Goal: Task Accomplishment & Management: Use online tool/utility

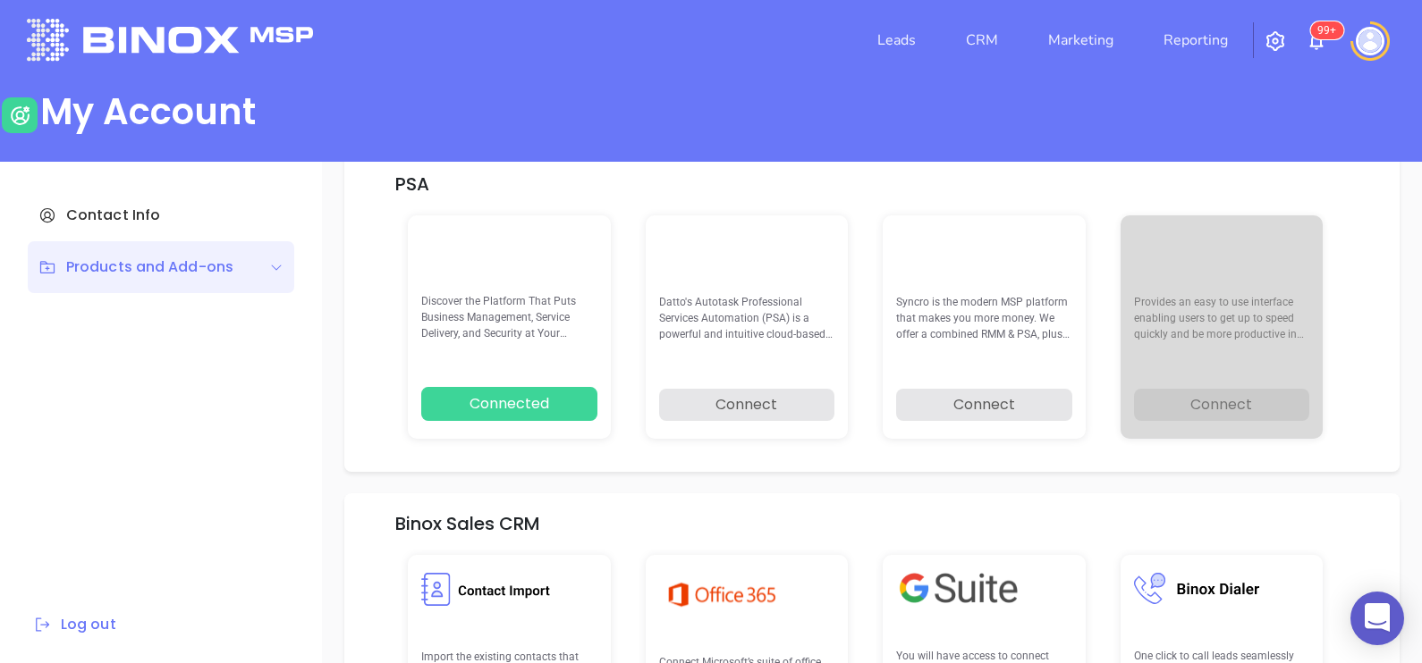
scroll to position [254, 0]
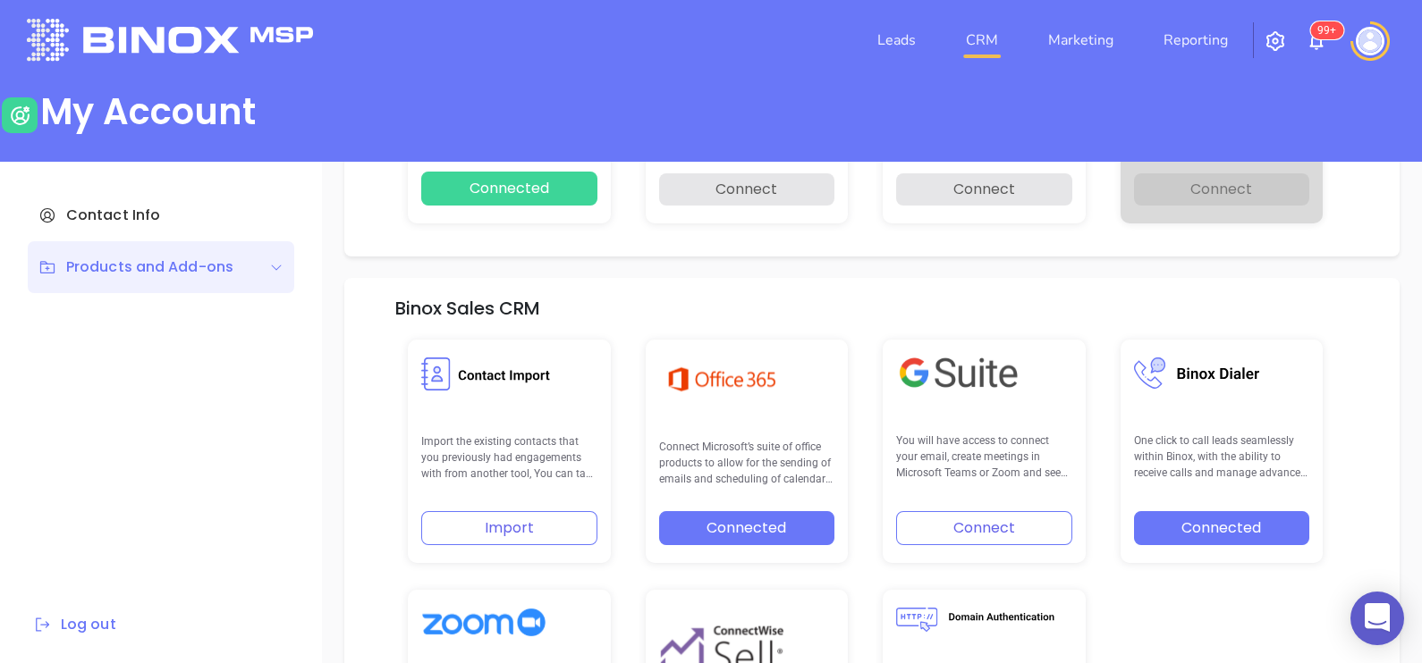
click at [989, 43] on link "CRM" at bounding box center [981, 40] width 46 height 36
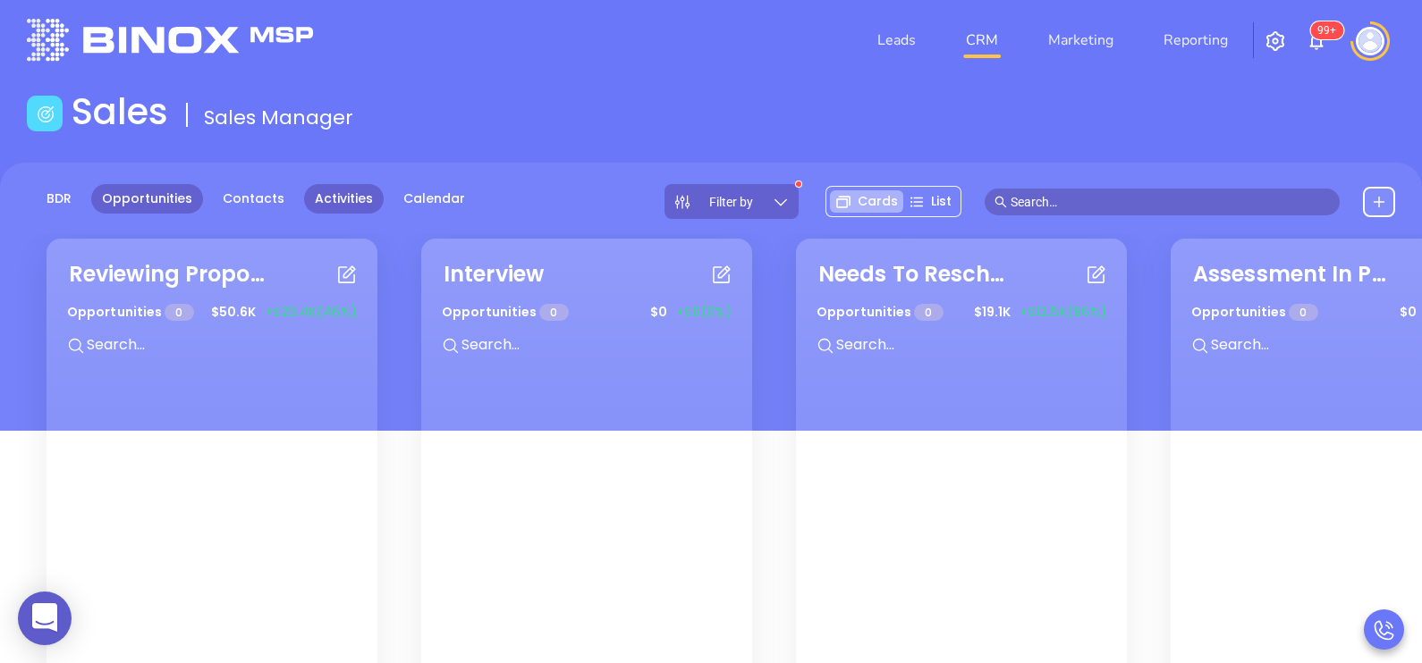
click at [331, 201] on link "Activities" at bounding box center [344, 199] width 80 height 30
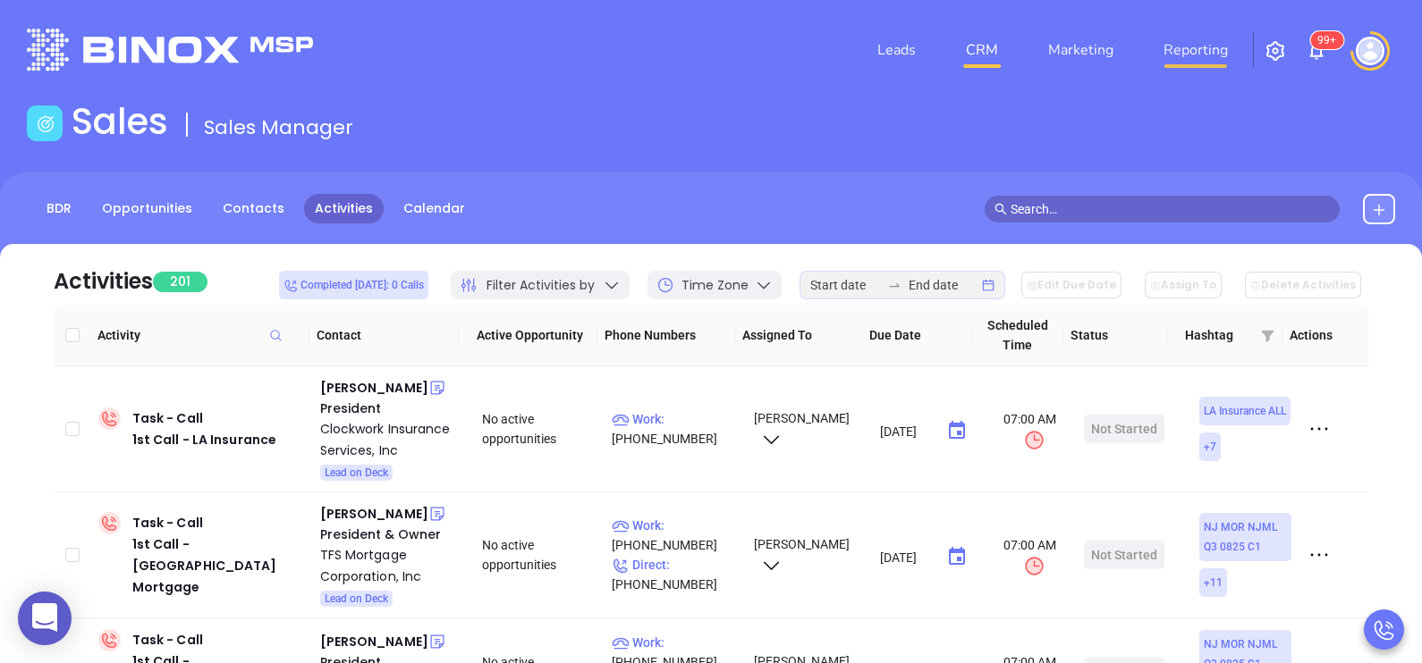
click at [1174, 57] on link "Reporting" at bounding box center [1195, 50] width 79 height 36
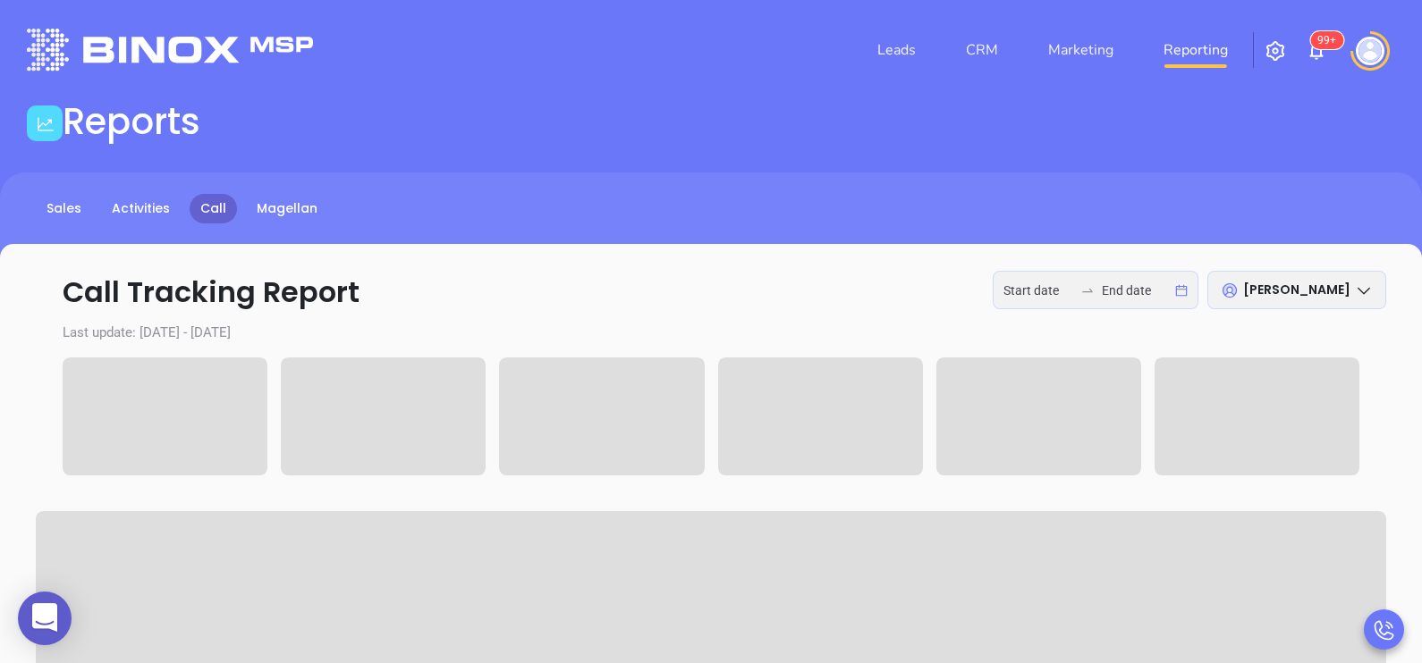
type input "[DATE]"
click at [1122, 286] on input "[DATE]" at bounding box center [1137, 291] width 70 height 20
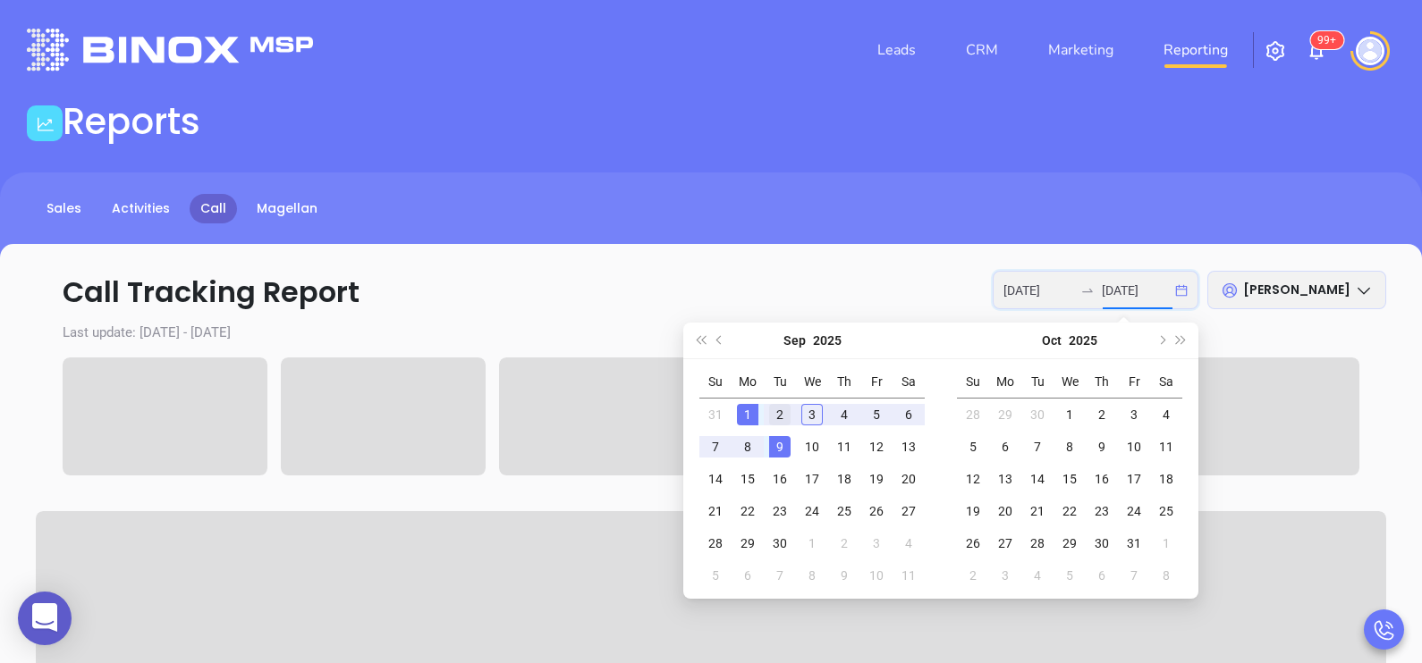
type input "[DATE]"
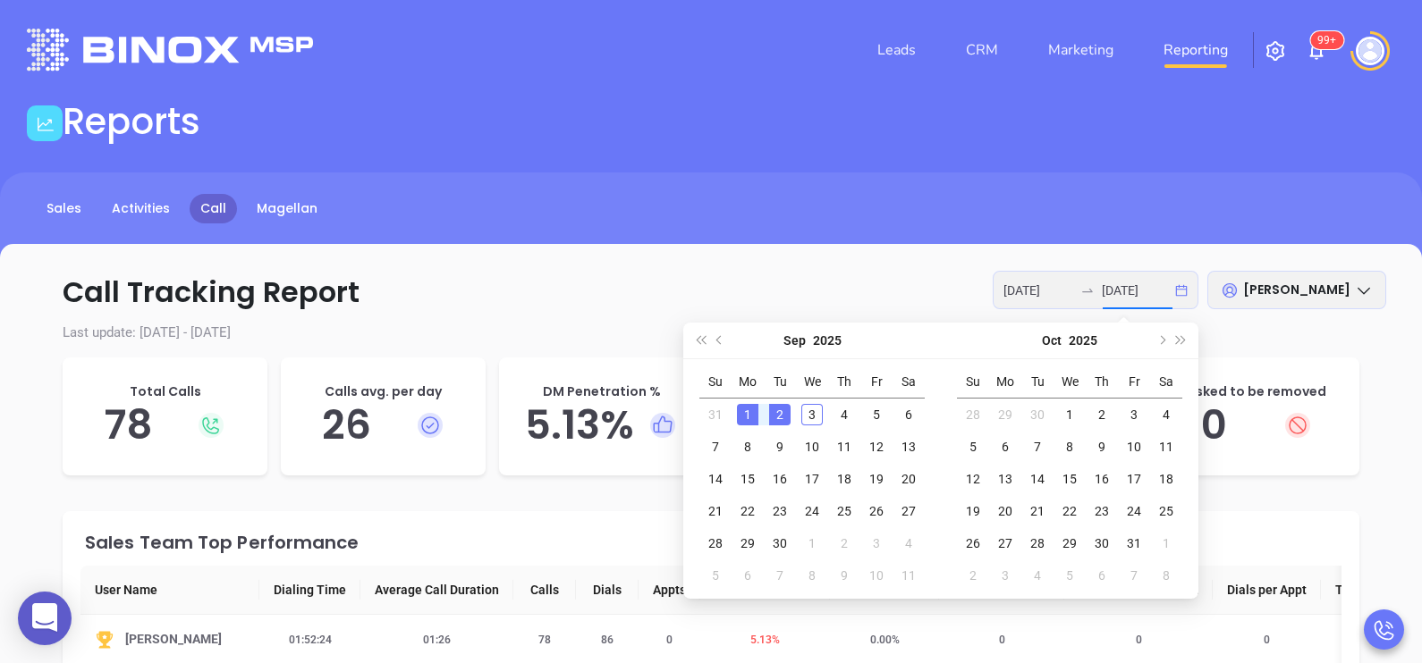
click at [785, 418] on div "2" at bounding box center [779, 414] width 21 height 21
type input "[DATE]"
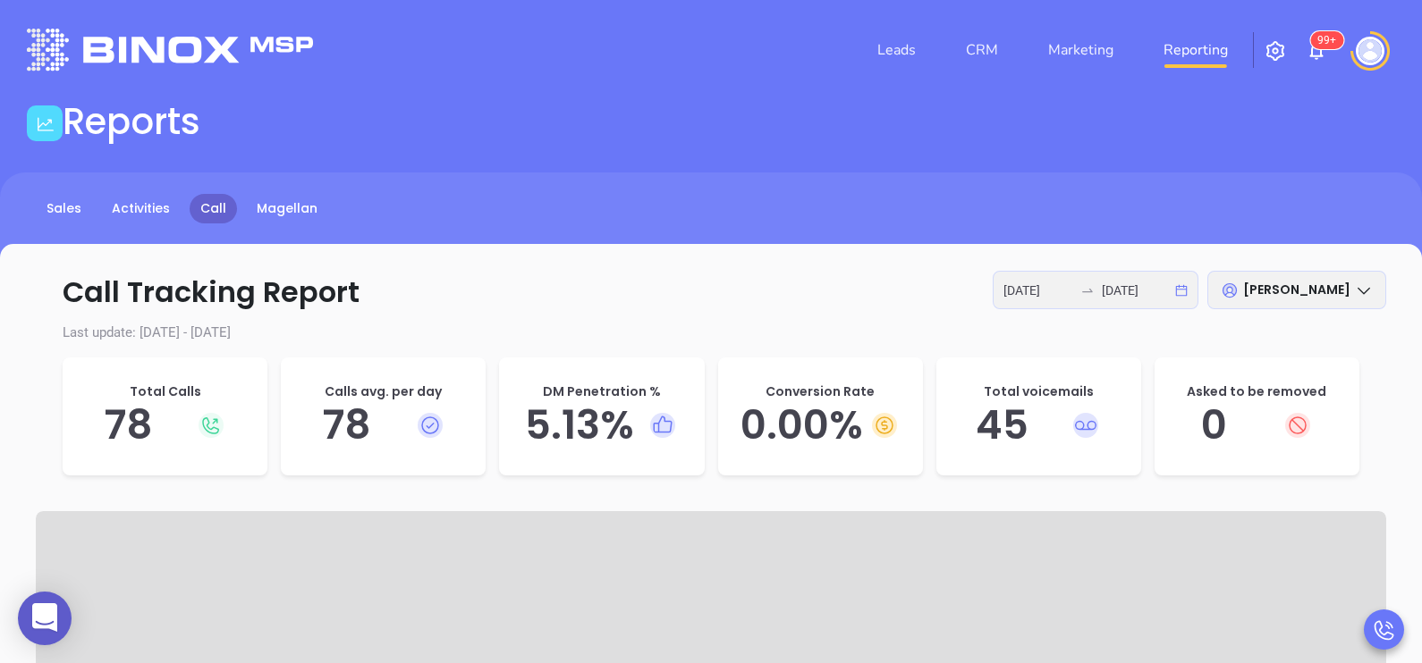
click at [604, 426] on h5 "5.13 %" at bounding box center [601, 425] width 169 height 48
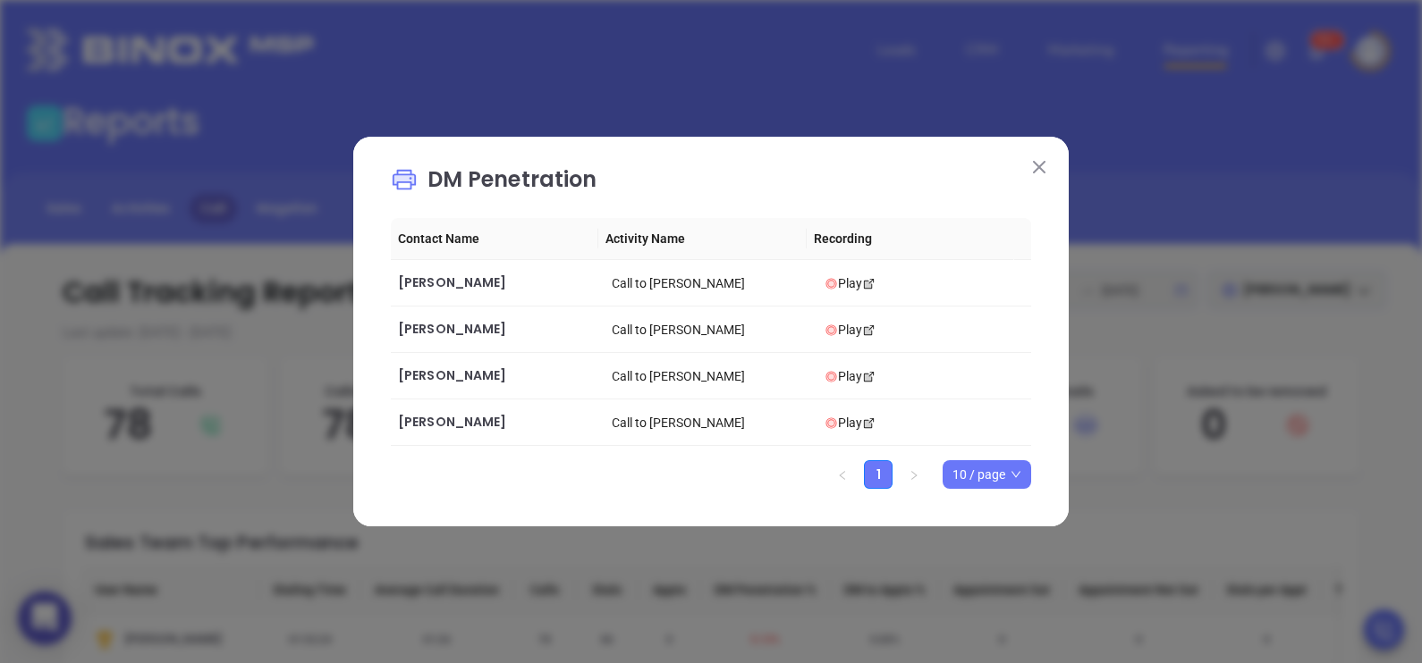
drag, startPoint x: 1039, startPoint y: 159, endPoint x: 955, endPoint y: 688, distance: 535.9
click at [955, 631] on html "0 Leads CRM Marketing Reporting 99+ Financial Leads Leads Reports Sales Activit…" at bounding box center [711, 331] width 1422 height 663
click at [933, 102] on div "DM Penetration Contact Name Activity Name Recording [PERSON_NAME] Call to [PERS…" at bounding box center [711, 331] width 1422 height 663
click at [1038, 165] on img at bounding box center [1039, 167] width 13 height 13
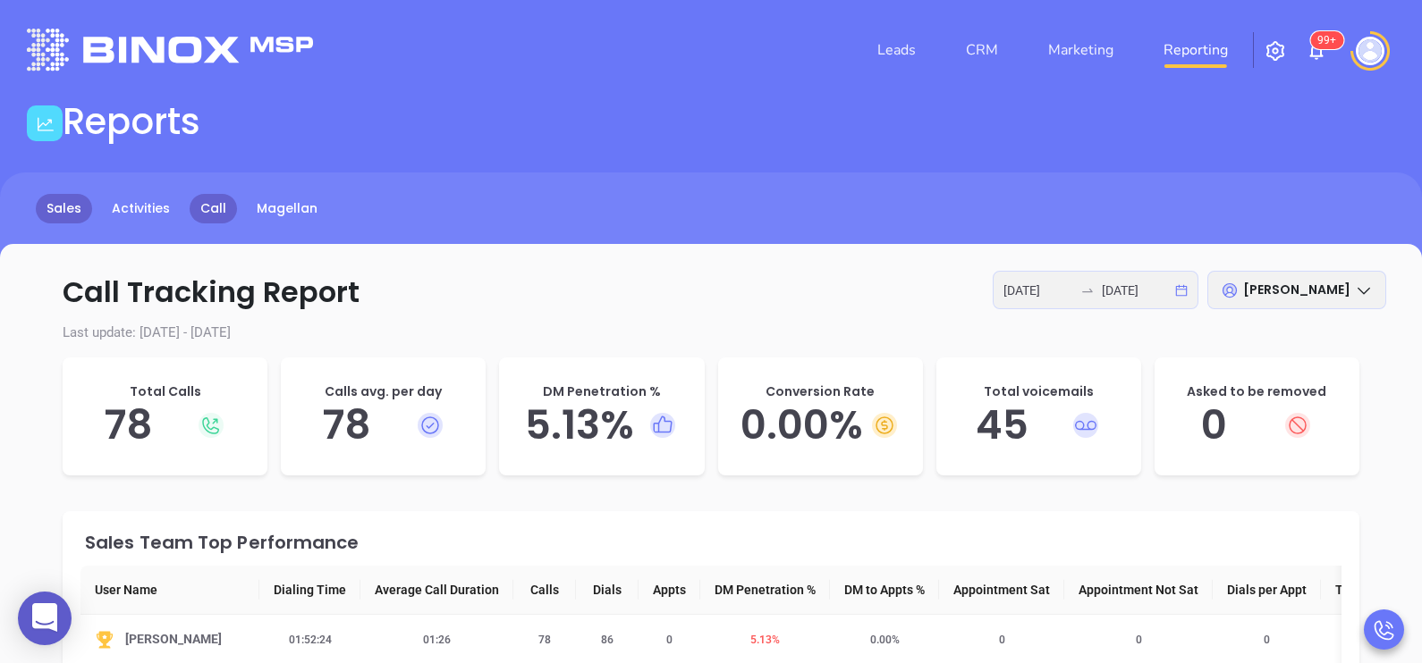
click at [68, 211] on link "Sales" at bounding box center [64, 209] width 56 height 30
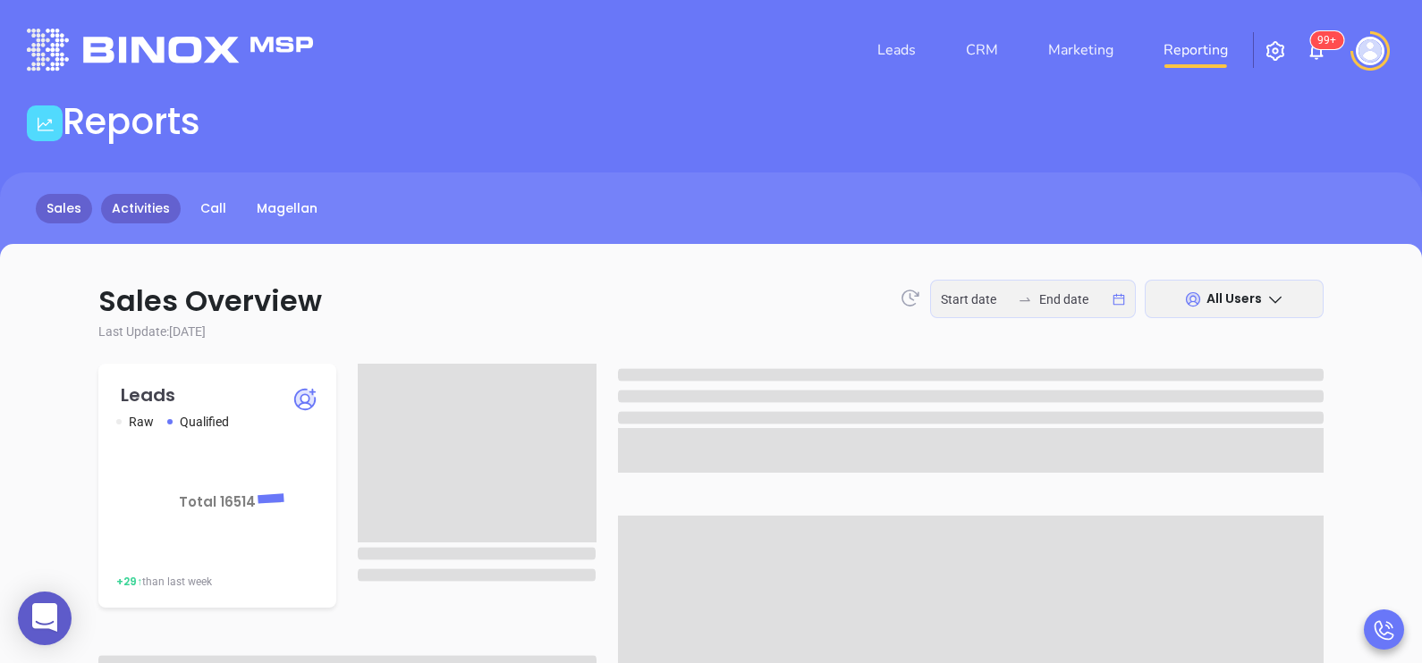
click at [132, 207] on link "Activities" at bounding box center [141, 209] width 80 height 30
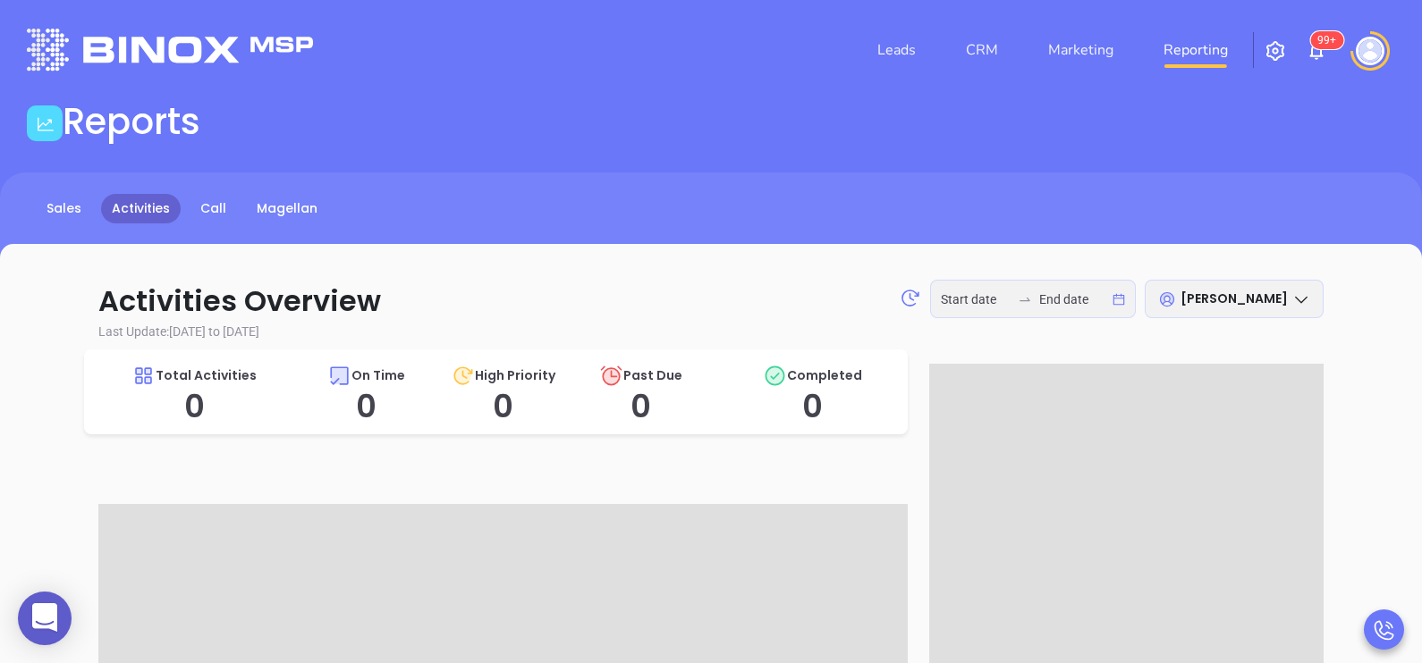
type input "[DATE]"
click at [991, 54] on link "CRM" at bounding box center [981, 50] width 46 height 36
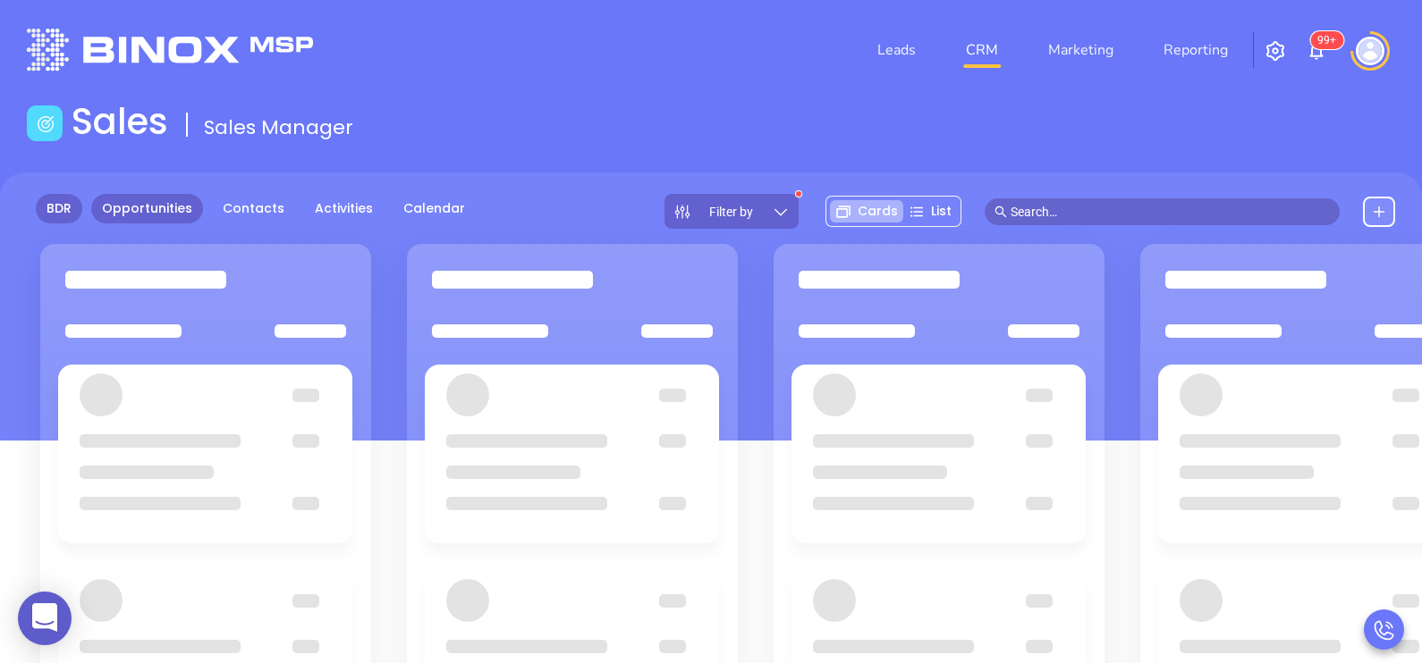
click at [71, 210] on link "BDR" at bounding box center [59, 209] width 46 height 30
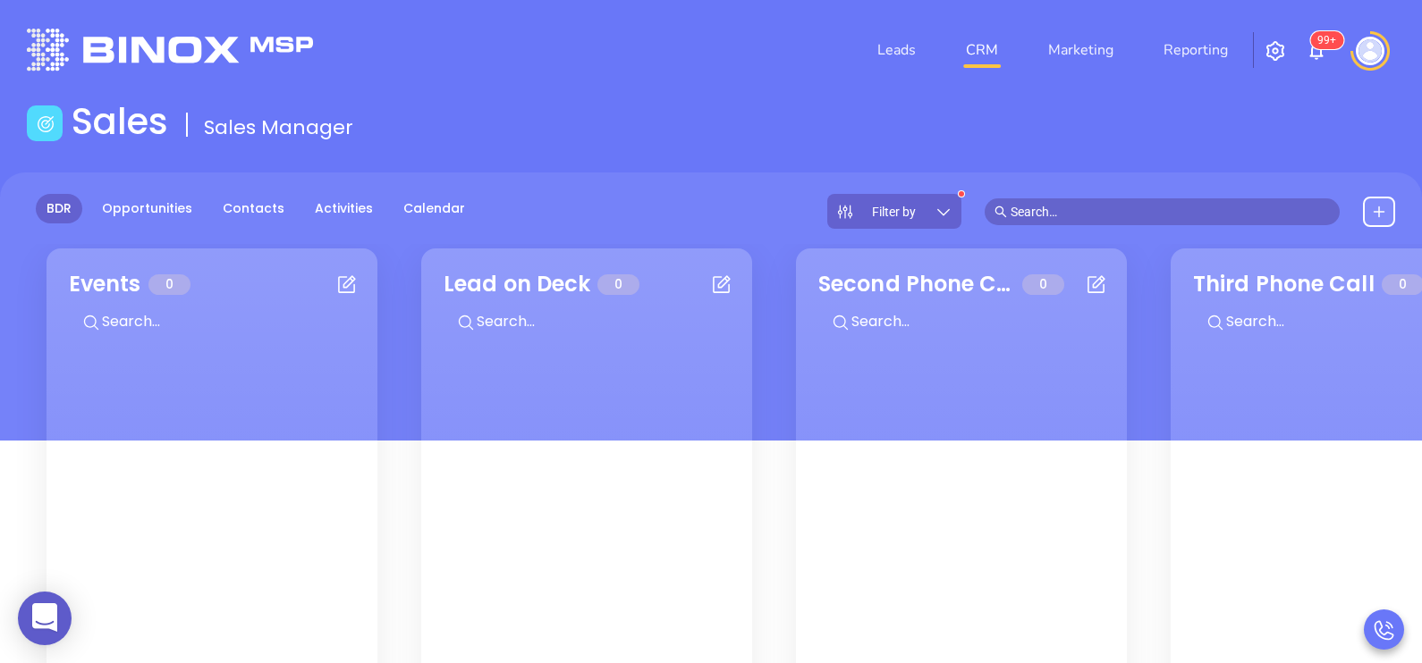
click at [949, 212] on icon at bounding box center [943, 212] width 18 height 18
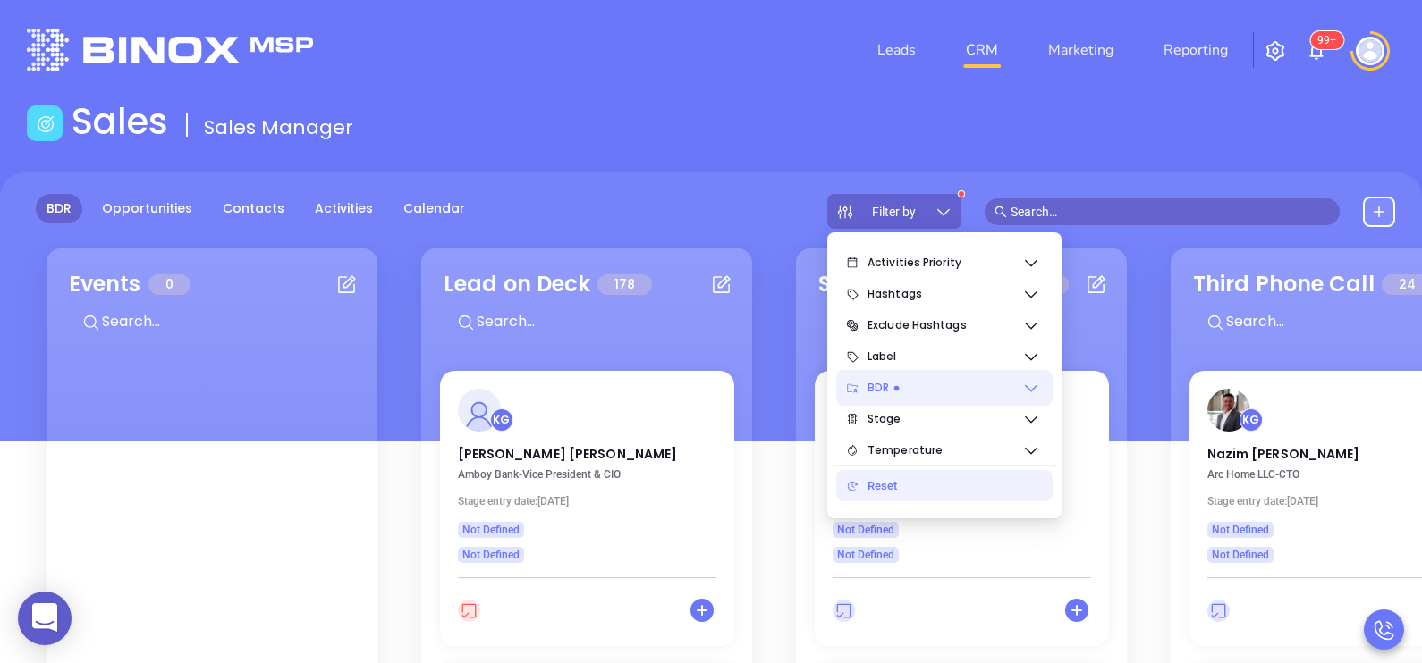
click at [1039, 388] on icon at bounding box center [1031, 388] width 18 height 18
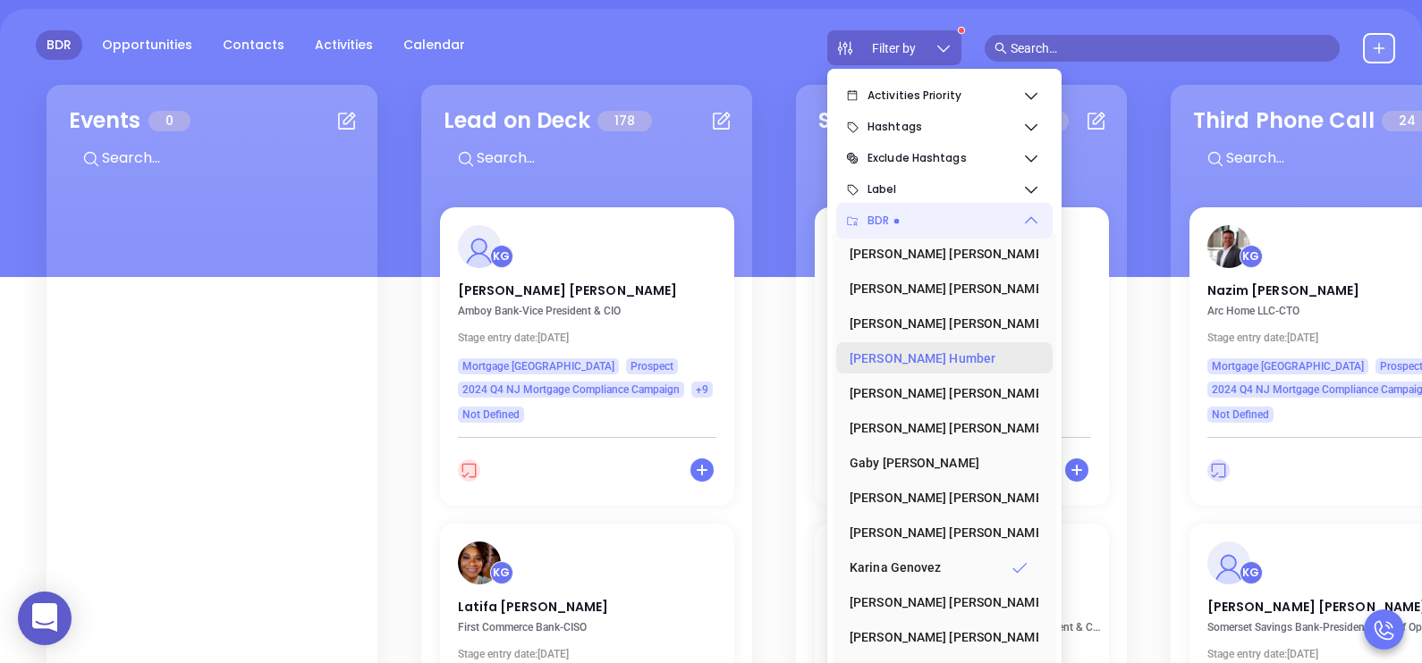
scroll to position [232, 0]
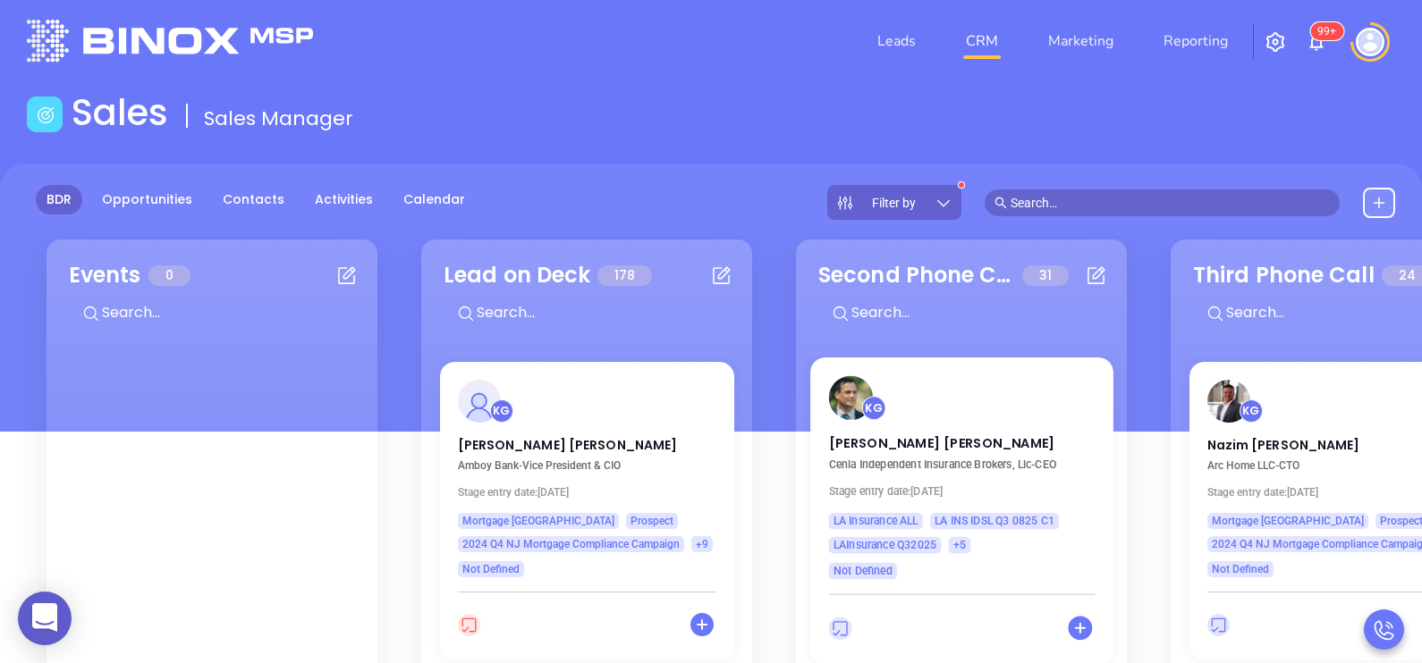
scroll to position [0, 0]
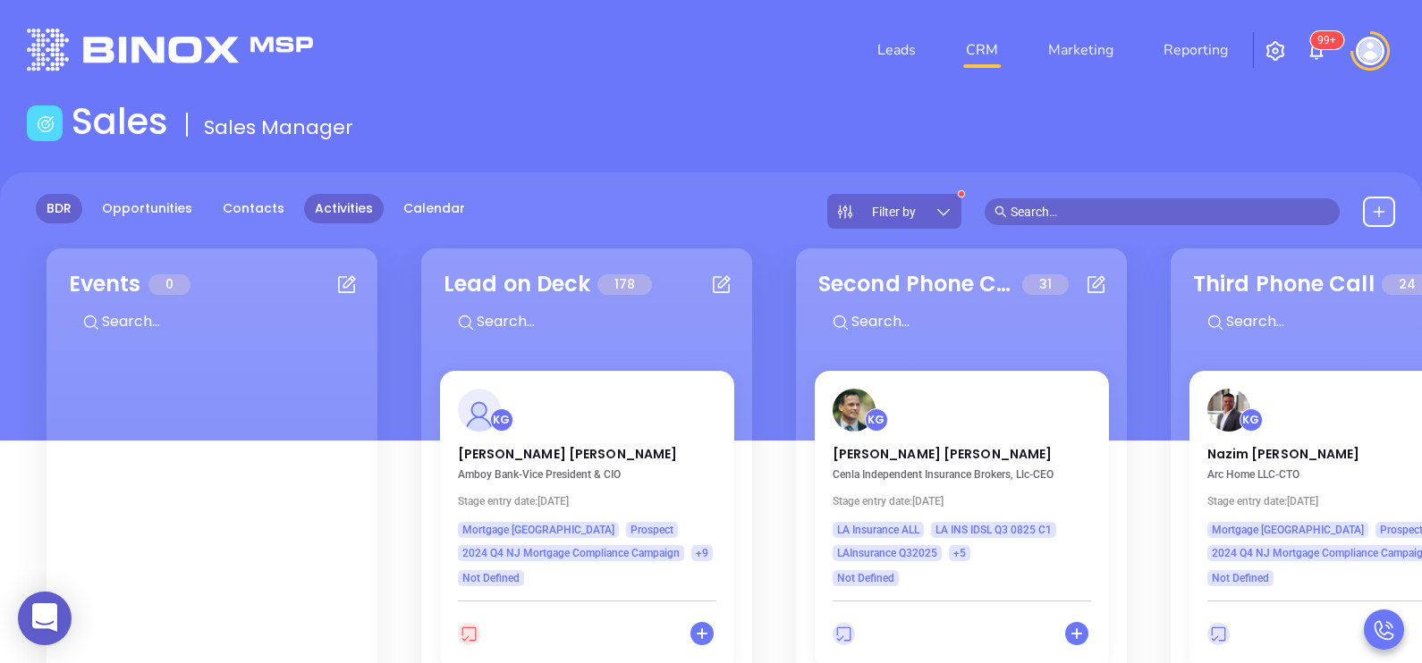
click at [344, 210] on link "Activities" at bounding box center [344, 209] width 80 height 30
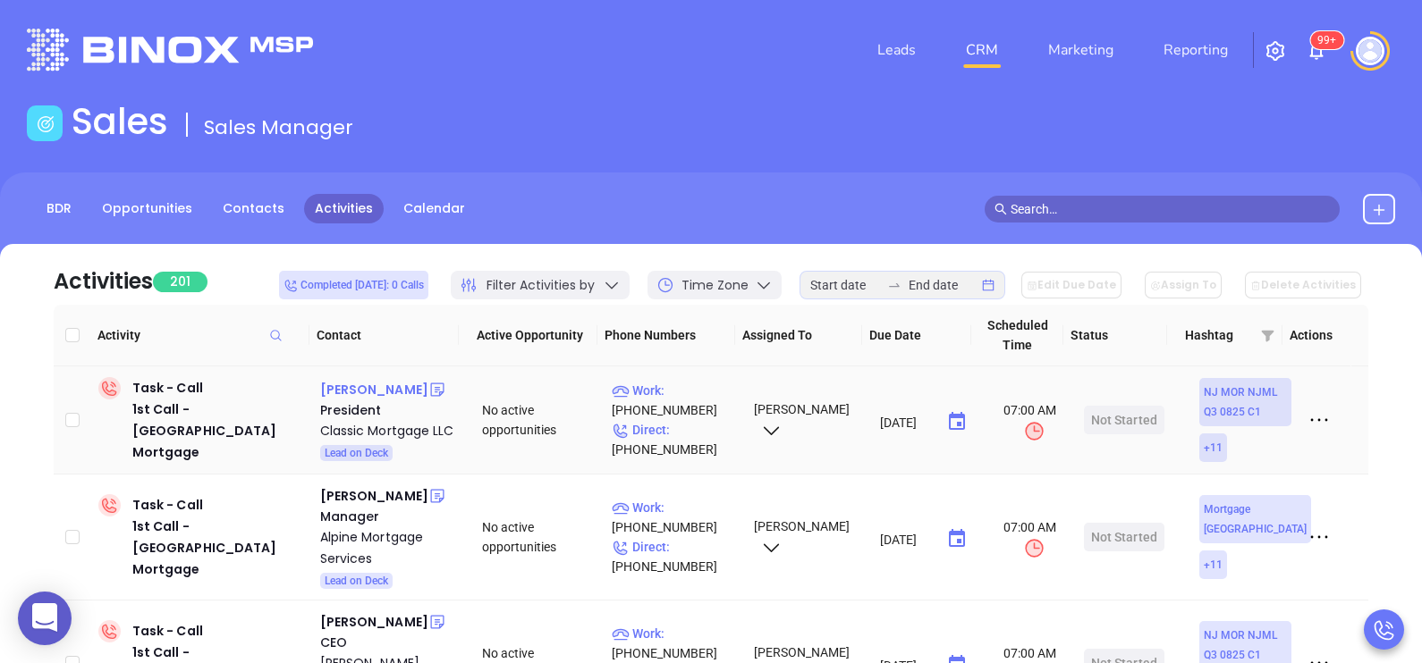
click at [384, 381] on div "[PERSON_NAME]" at bounding box center [374, 389] width 108 height 21
click at [710, 425] on p "Direct : [PHONE_NUMBER]" at bounding box center [675, 439] width 126 height 39
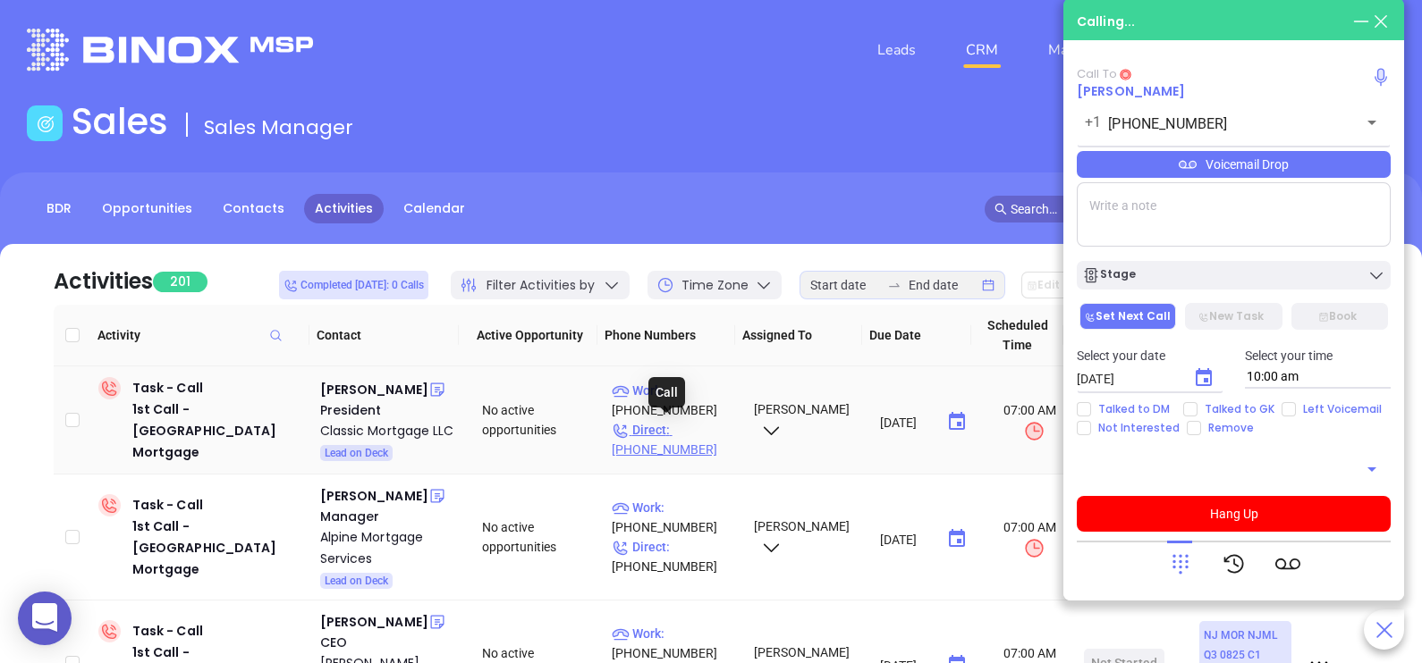
type input "[PHONE_NUMBER]"
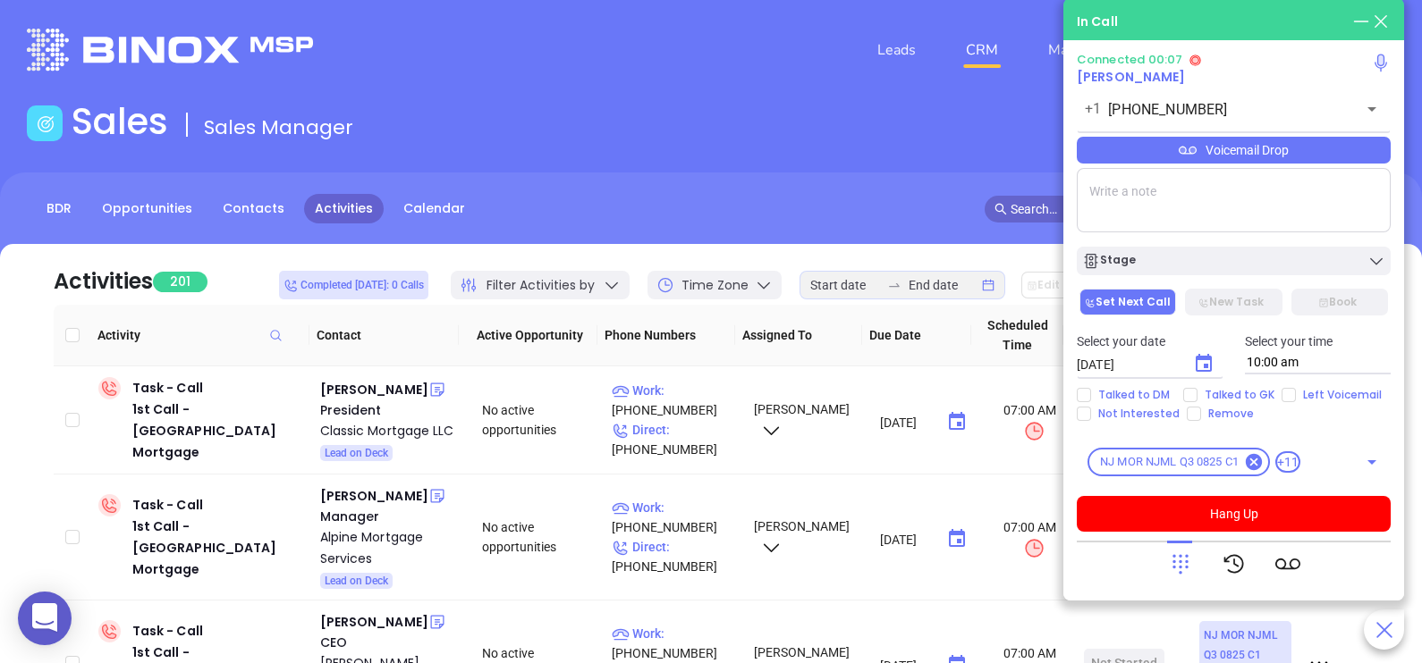
click at [1330, 152] on div "Voicemail Drop" at bounding box center [1234, 150] width 314 height 27
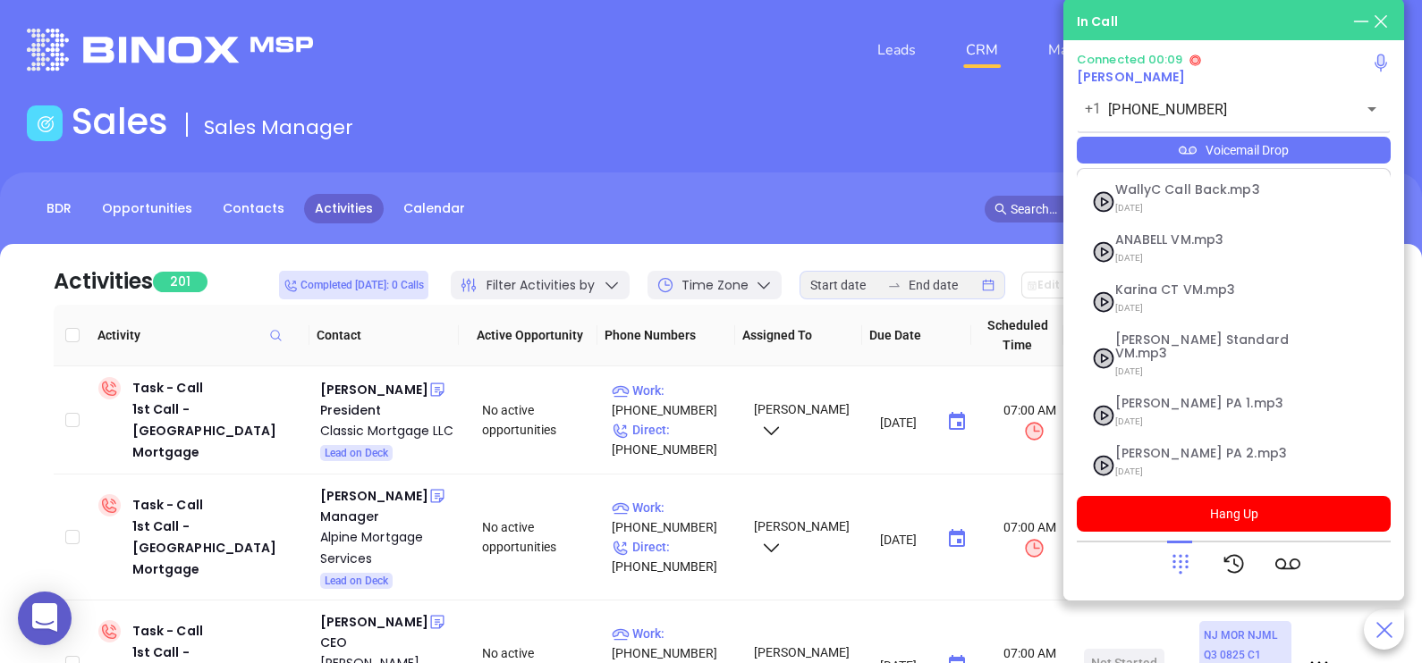
scroll to position [245, 0]
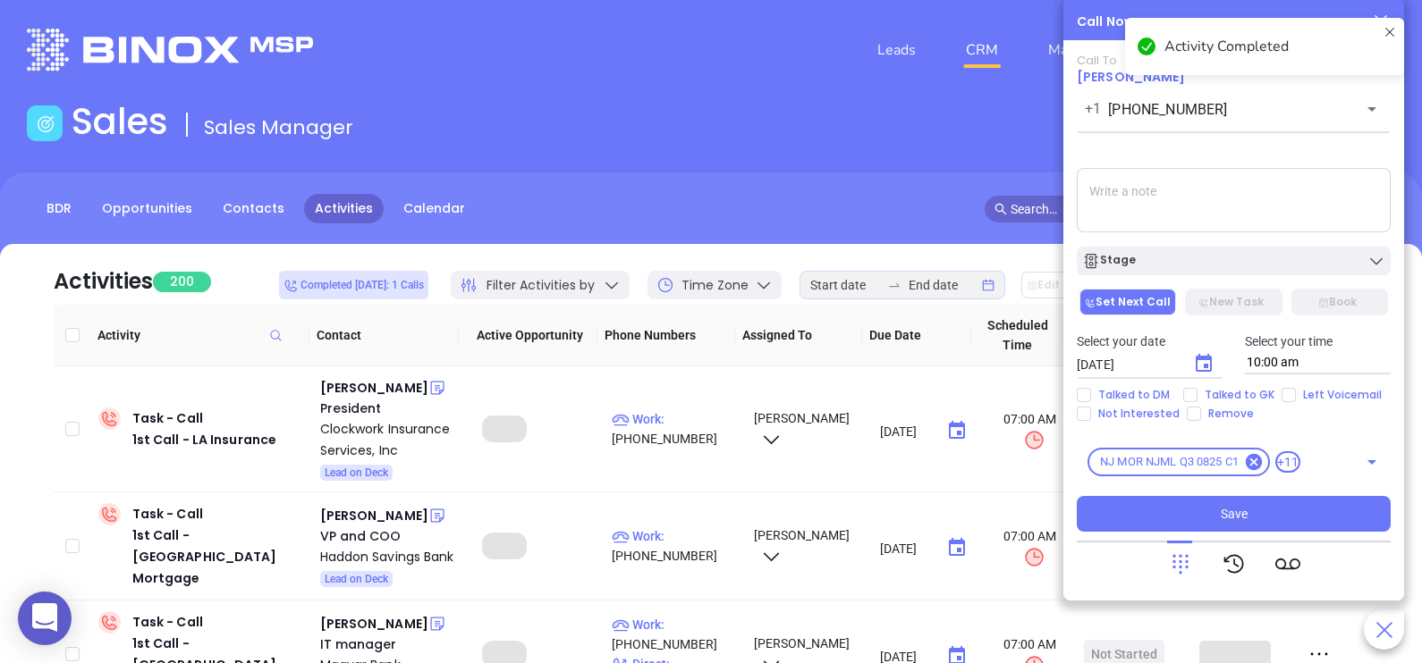
click at [1173, 566] on icon at bounding box center [1180, 565] width 16 height 20
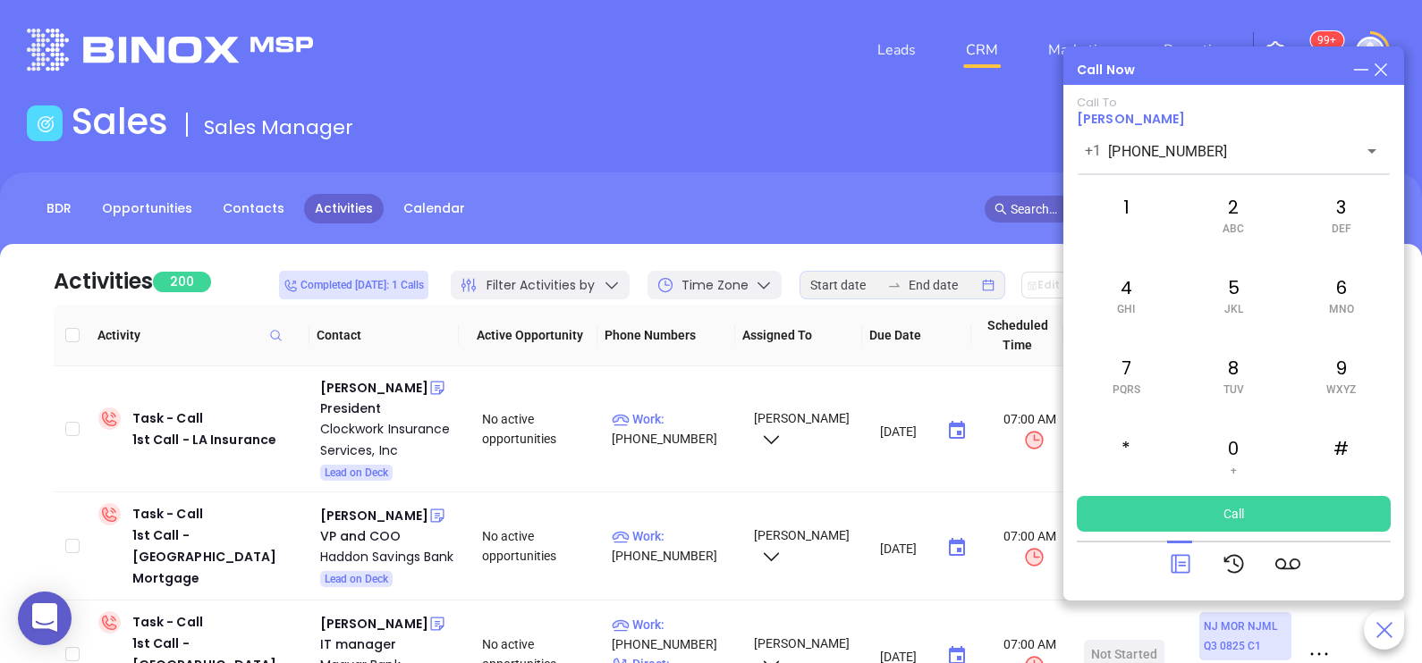
click at [1381, 83] on div "Call Now Call To [PERSON_NAME] [PHONE_NUMBER] ​ 1 2 ABC 3 DEF 4 GHI 5 JKL 6 MNO…" at bounding box center [1233, 323] width 341 height 554
click at [1375, 63] on icon at bounding box center [1381, 70] width 20 height 20
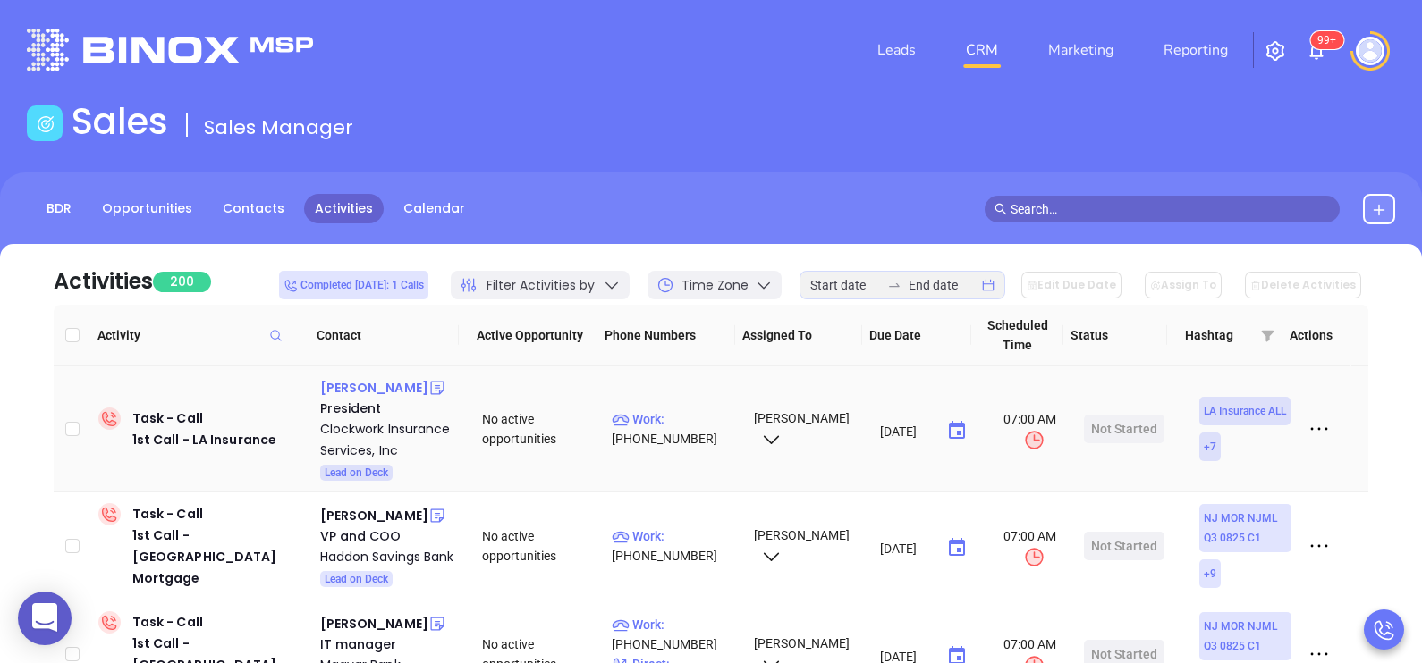
click at [359, 393] on div "[PERSON_NAME]" at bounding box center [374, 387] width 108 height 21
click at [671, 433] on p "Work : [PHONE_NUMBER]" at bounding box center [675, 429] width 126 height 39
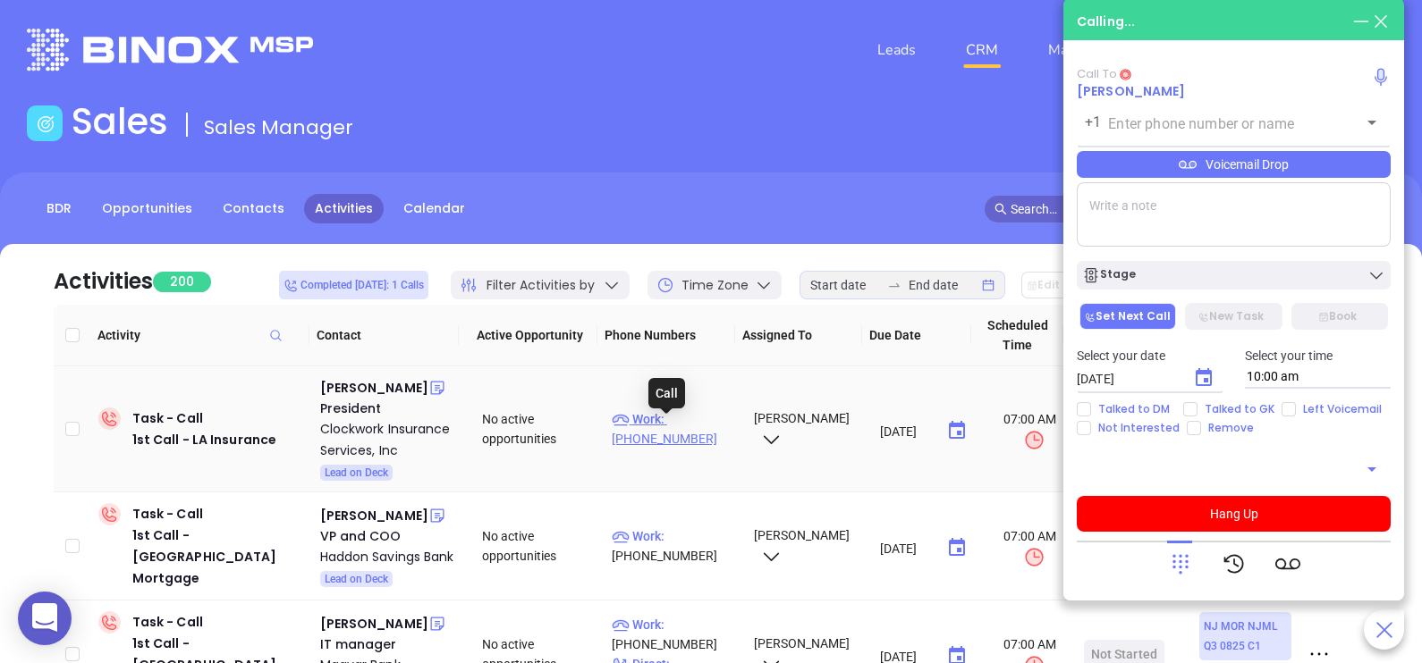
type input "[PHONE_NUMBER]"
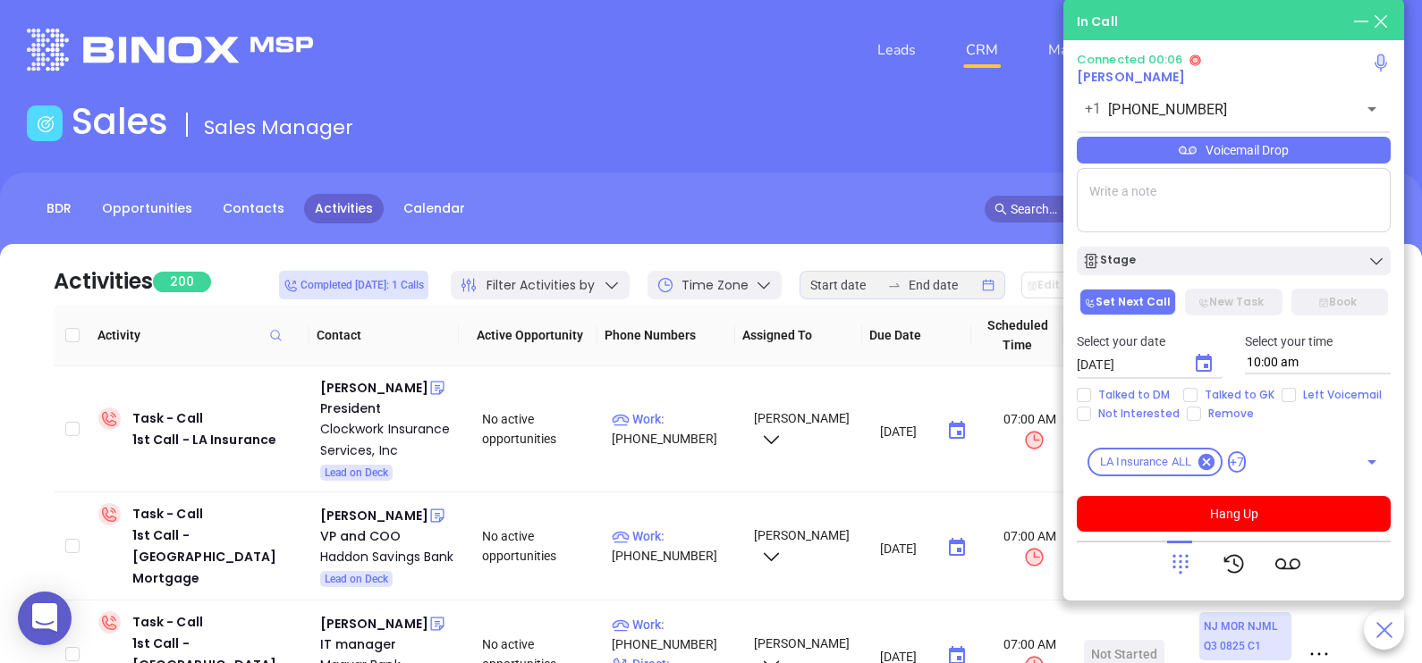
click at [1314, 152] on div "Voicemail Drop" at bounding box center [1234, 150] width 314 height 27
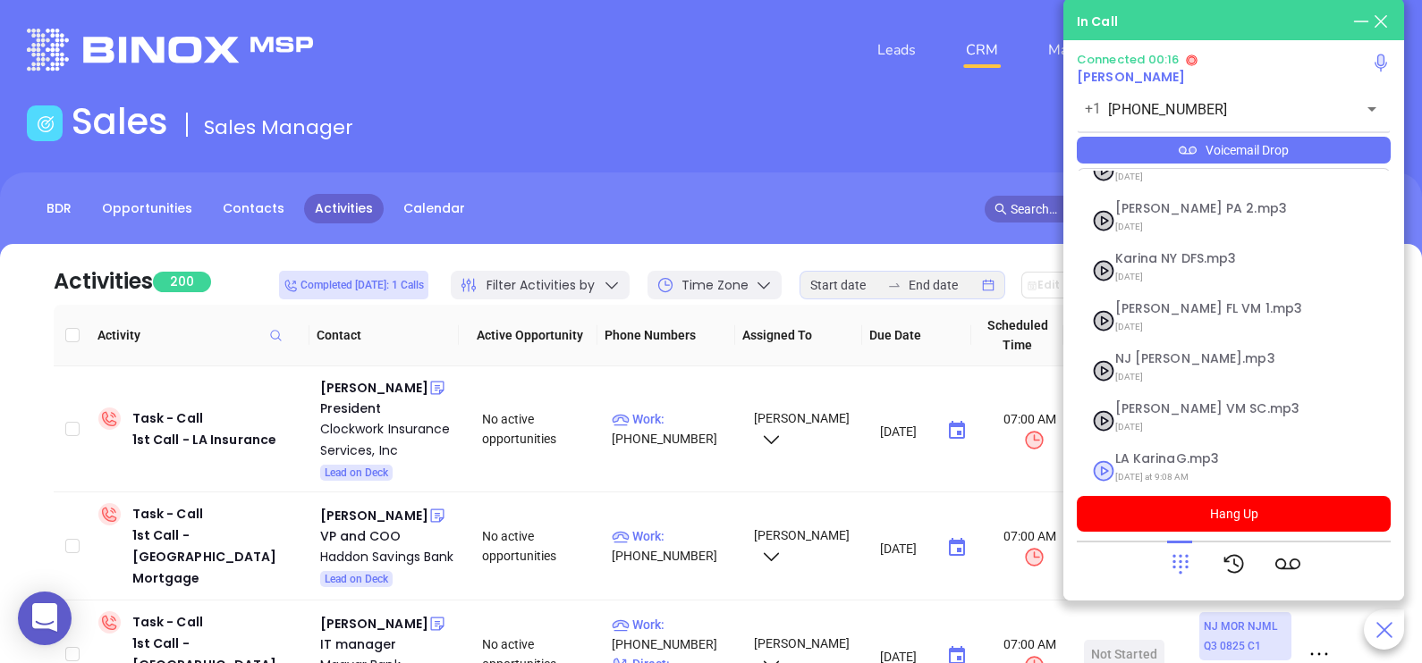
click at [1176, 452] on span "LA KarinaG.mp3" at bounding box center [1211, 458] width 193 height 13
checkbox input "true"
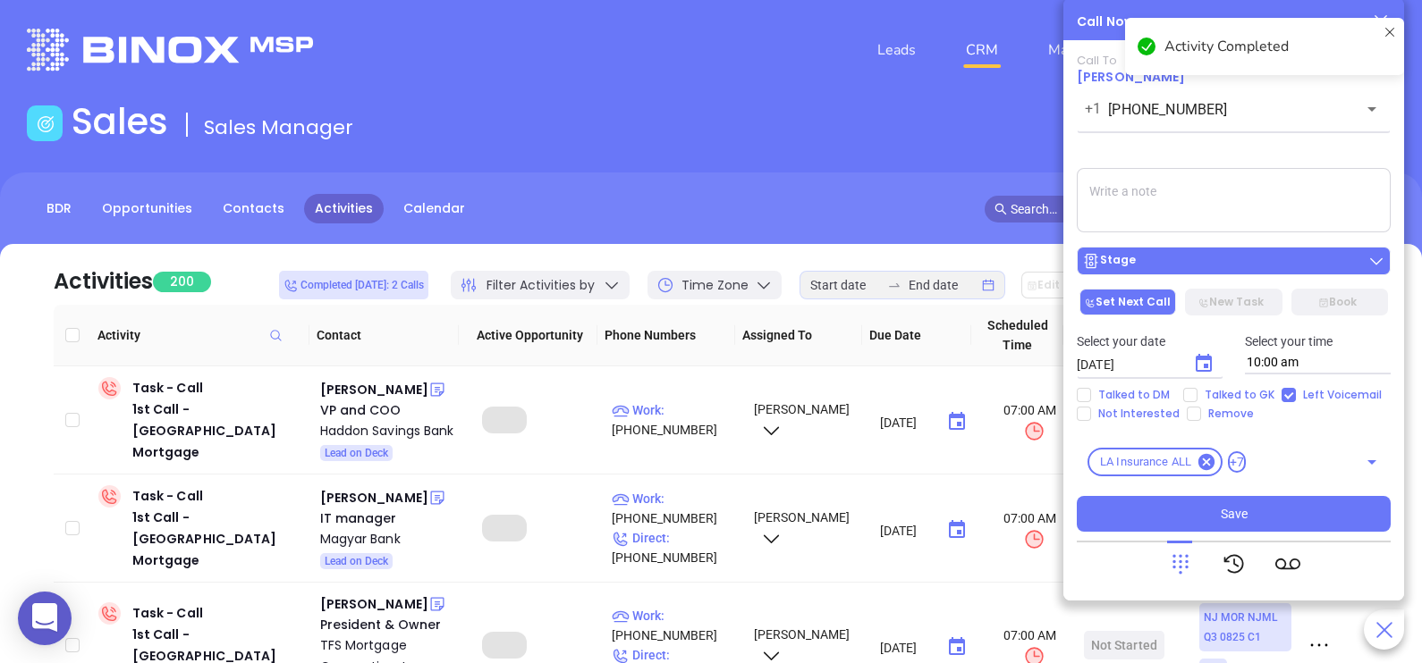
click at [1241, 266] on div "Stage" at bounding box center [1233, 261] width 303 height 18
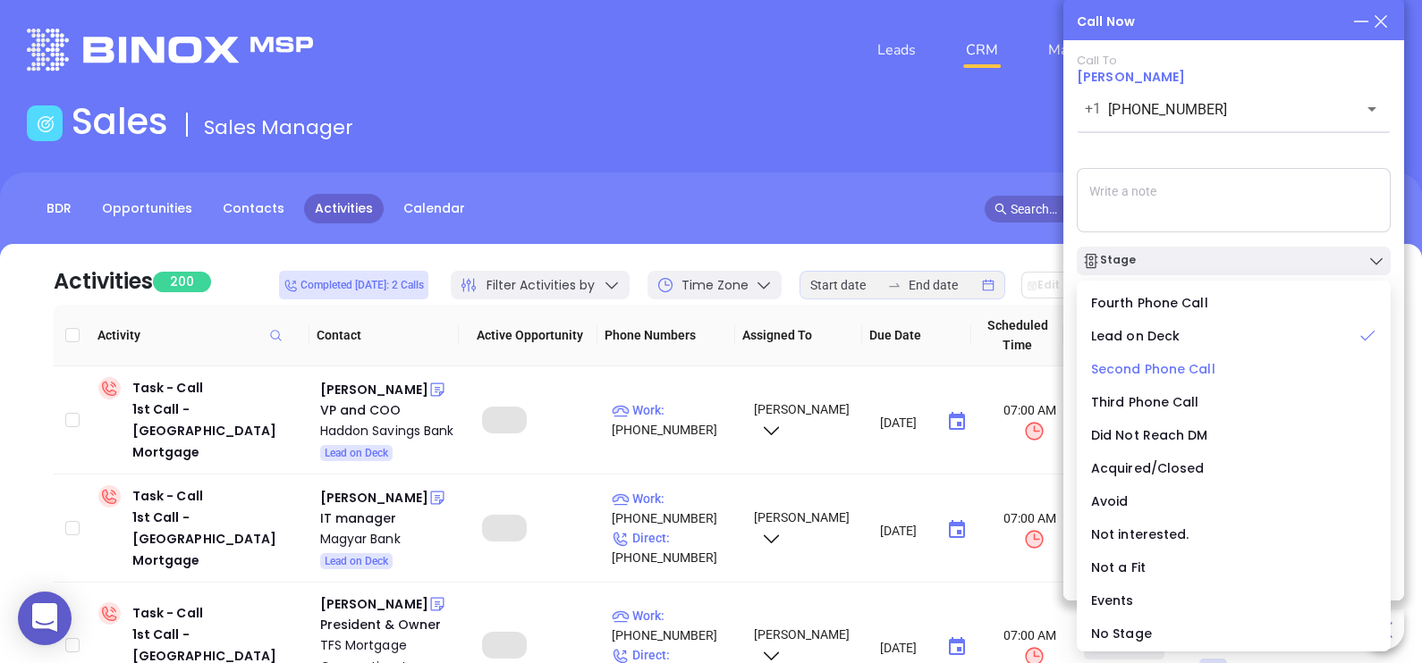
click at [1152, 371] on span "Second Phone Call" at bounding box center [1153, 369] width 124 height 18
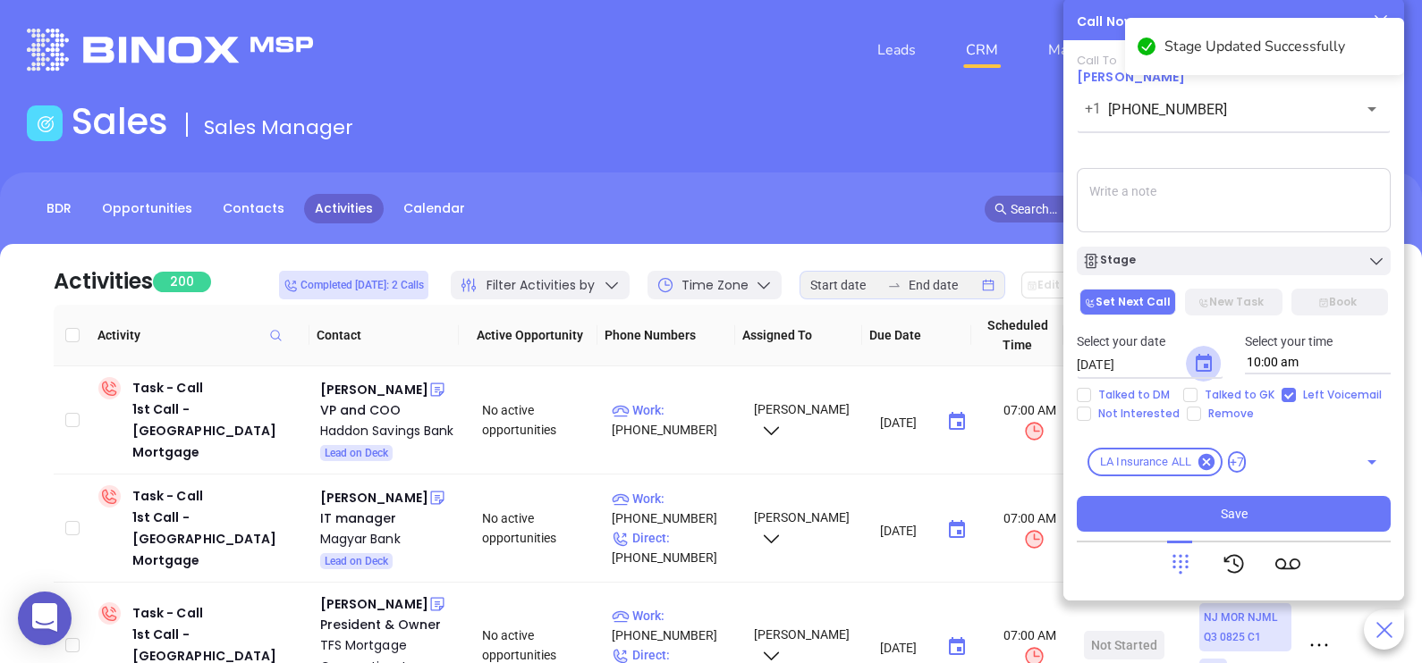
click at [1203, 367] on icon "Choose date, selected date is Sep 4, 2025" at bounding box center [1203, 363] width 21 height 21
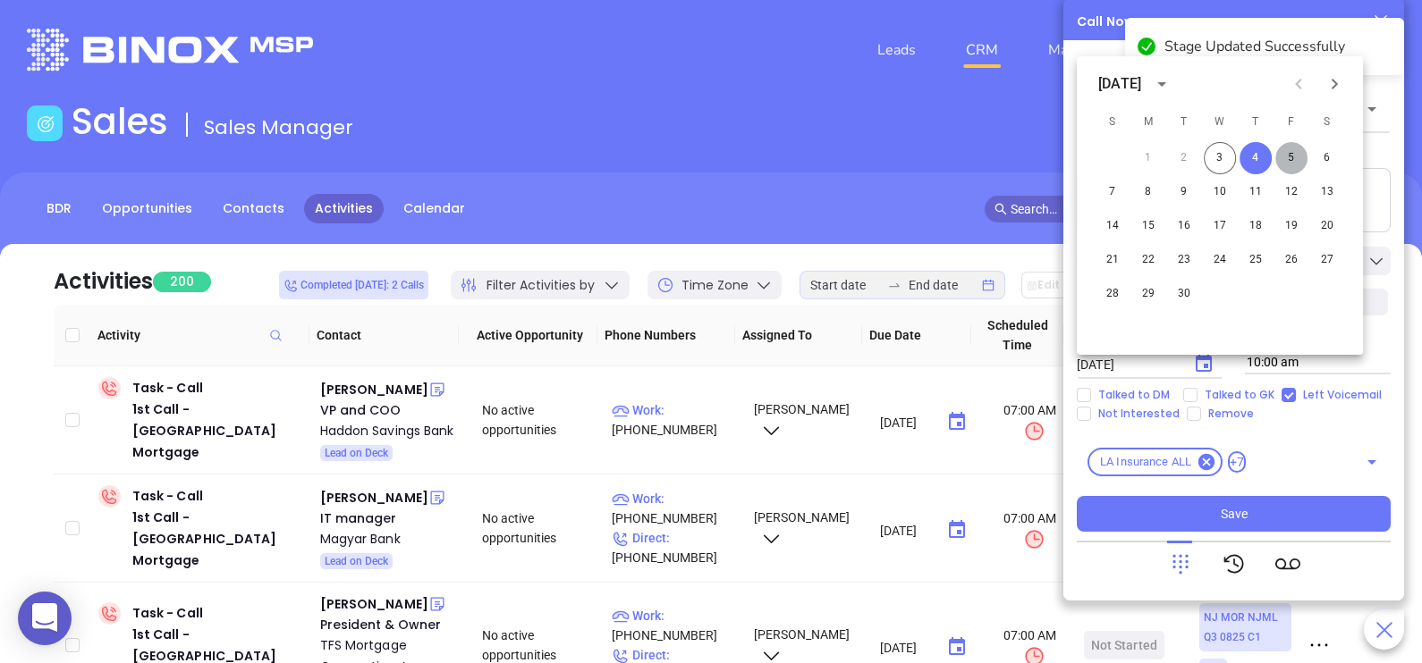
click at [1296, 162] on button "5" at bounding box center [1291, 158] width 32 height 32
type input "[DATE]"
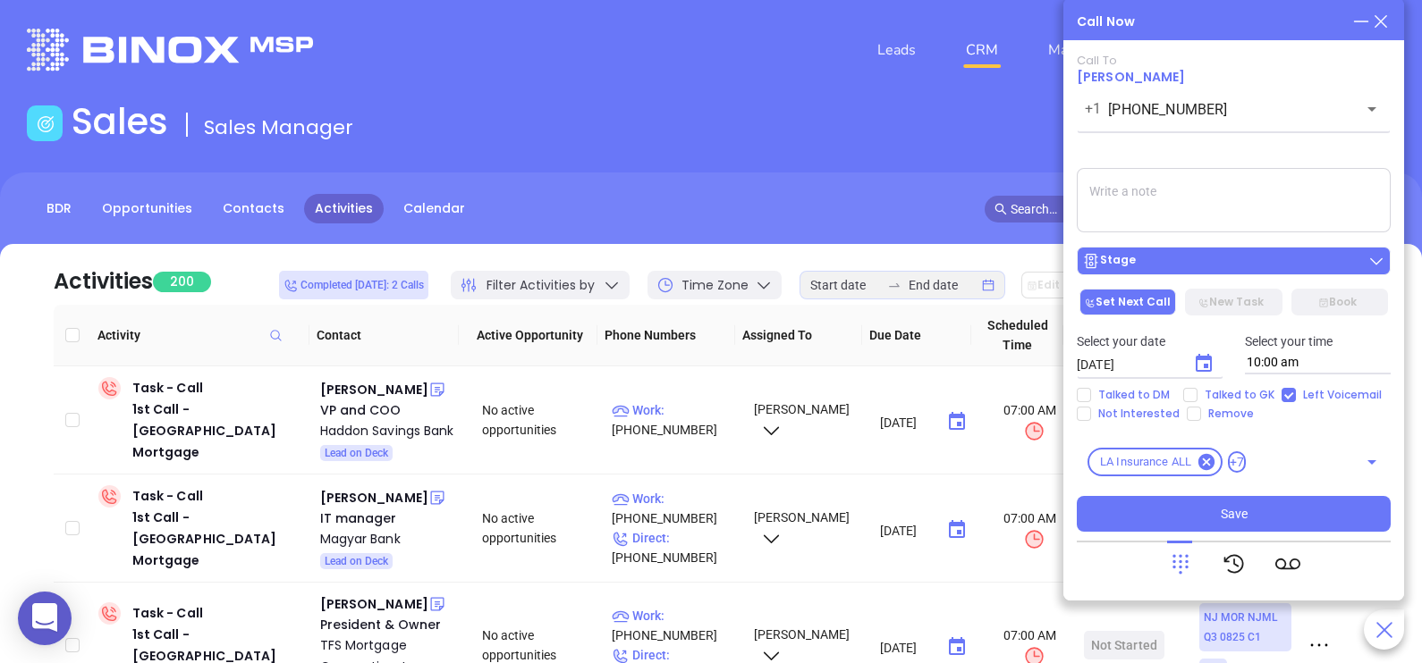
click at [1256, 264] on div "Stage" at bounding box center [1233, 261] width 303 height 18
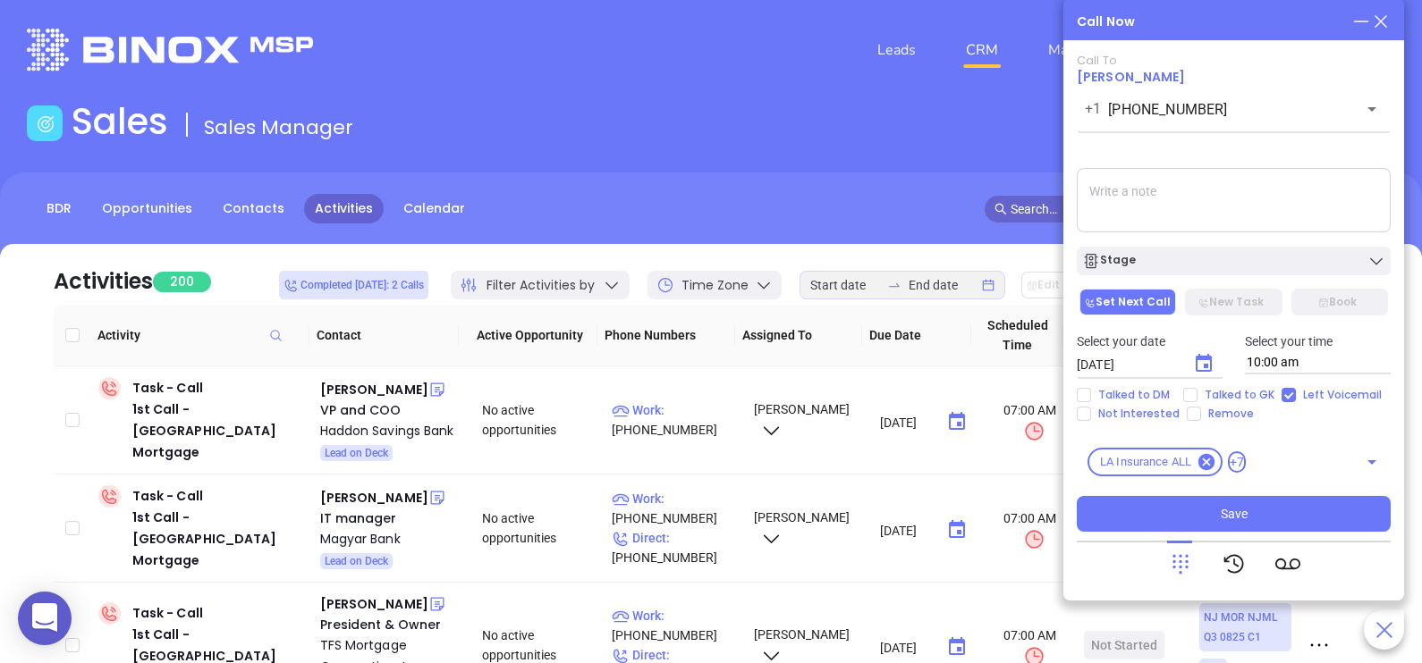
click at [1316, 194] on textarea at bounding box center [1234, 200] width 314 height 64
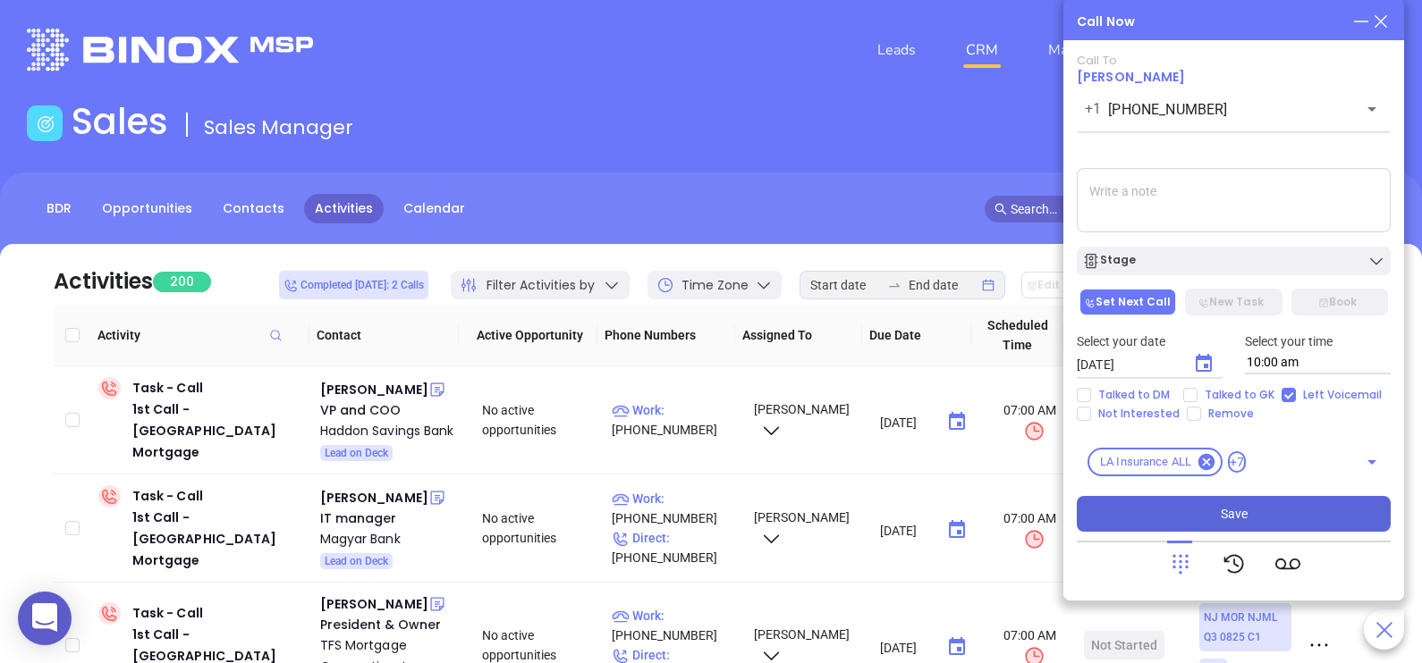
click at [1261, 506] on button "Save" at bounding box center [1234, 514] width 314 height 36
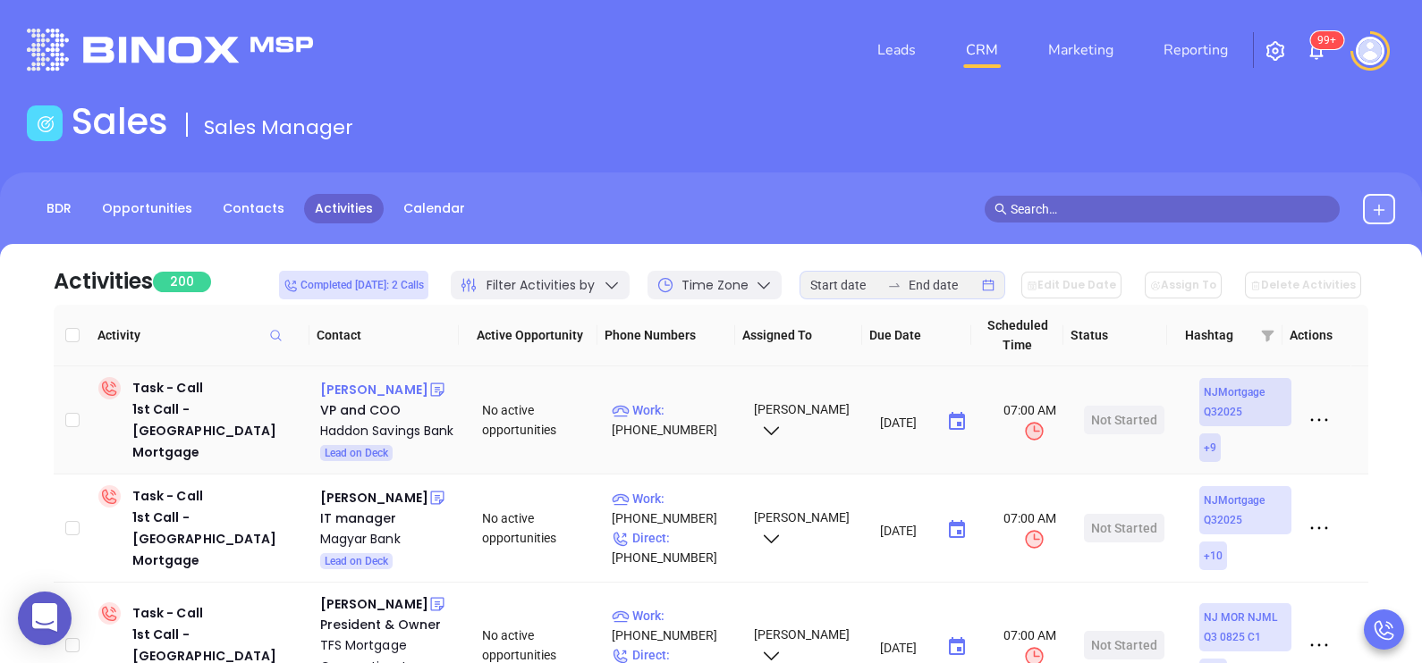
click at [358, 389] on div "[PERSON_NAME]" at bounding box center [374, 389] width 108 height 21
click at [686, 422] on p "Work : [PHONE_NUMBER]" at bounding box center [675, 420] width 126 height 39
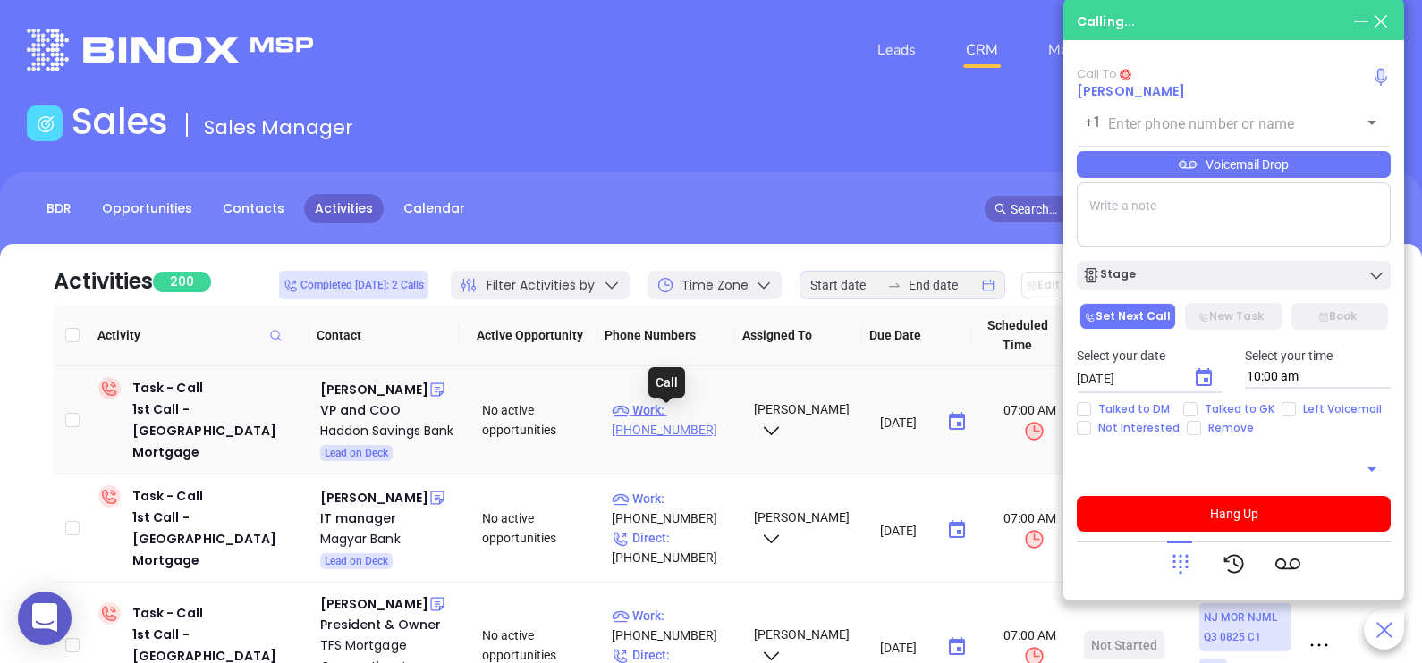
type input "[PHONE_NUMBER]"
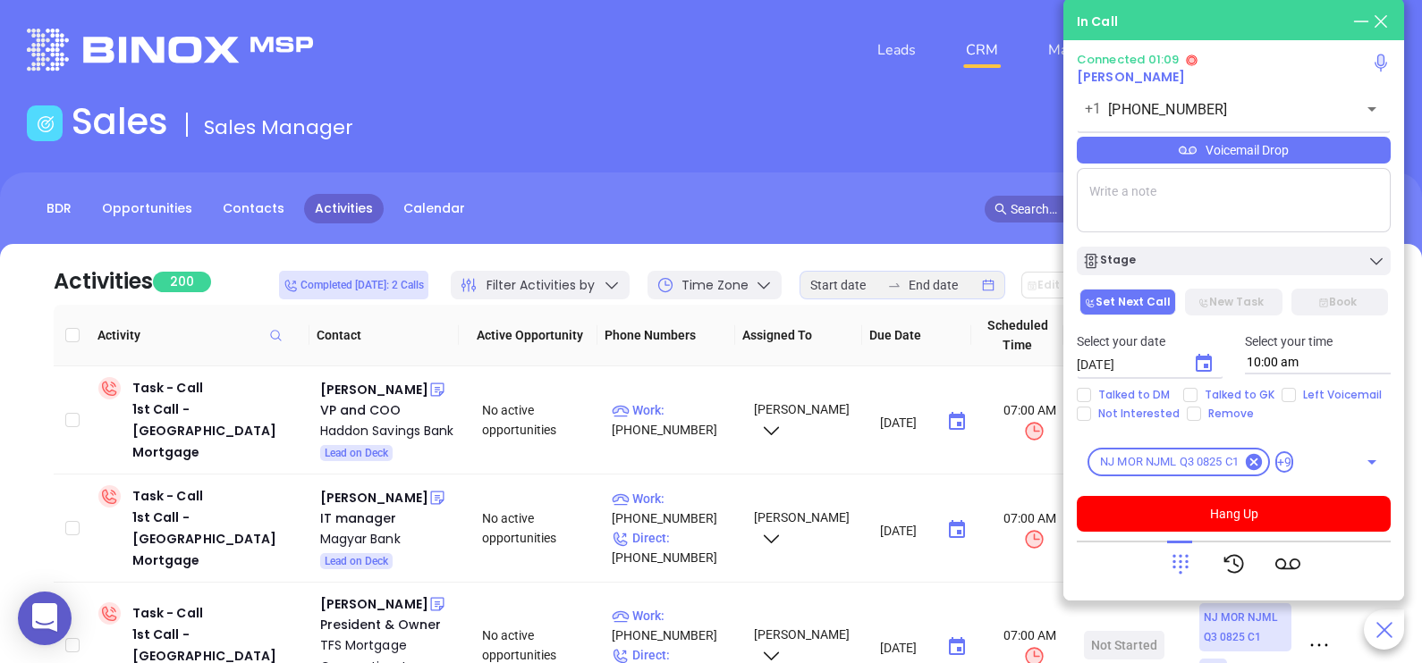
click at [1329, 156] on div "Voicemail Drop" at bounding box center [1234, 150] width 314 height 27
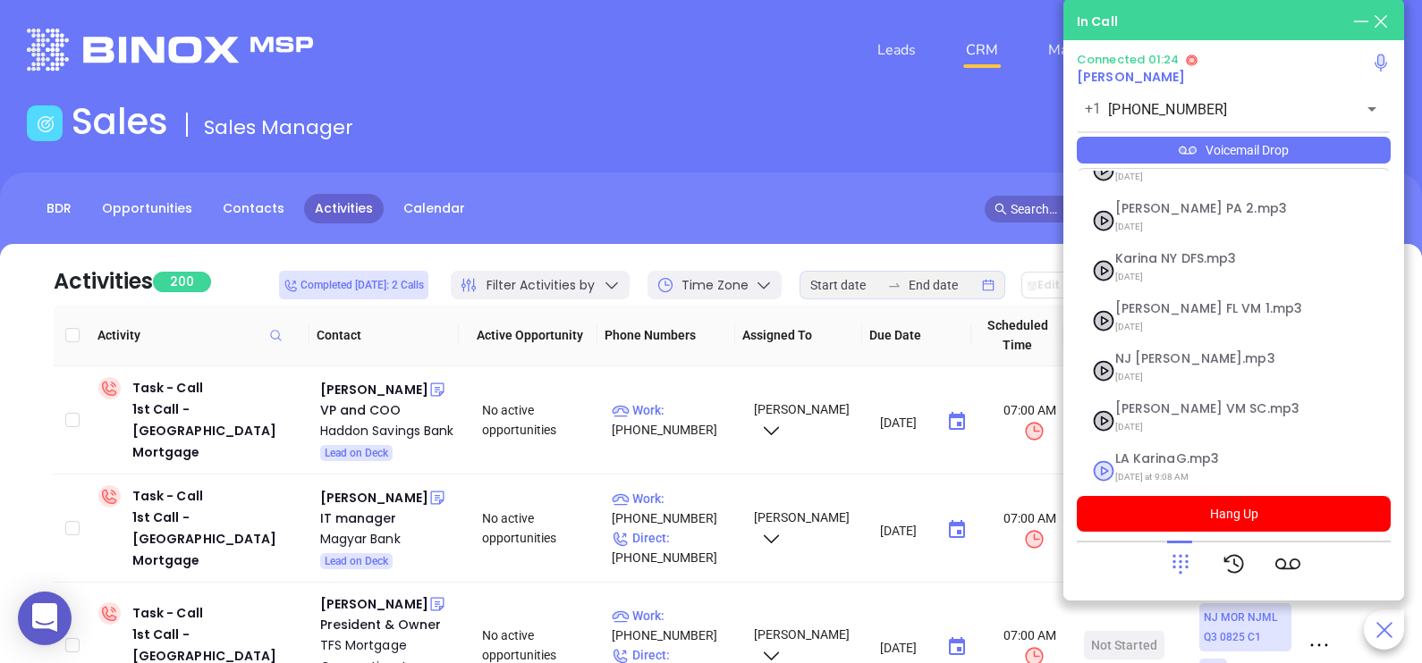
click at [1181, 452] on span "LA KarinaG.mp3" at bounding box center [1211, 458] width 193 height 13
checkbox input "true"
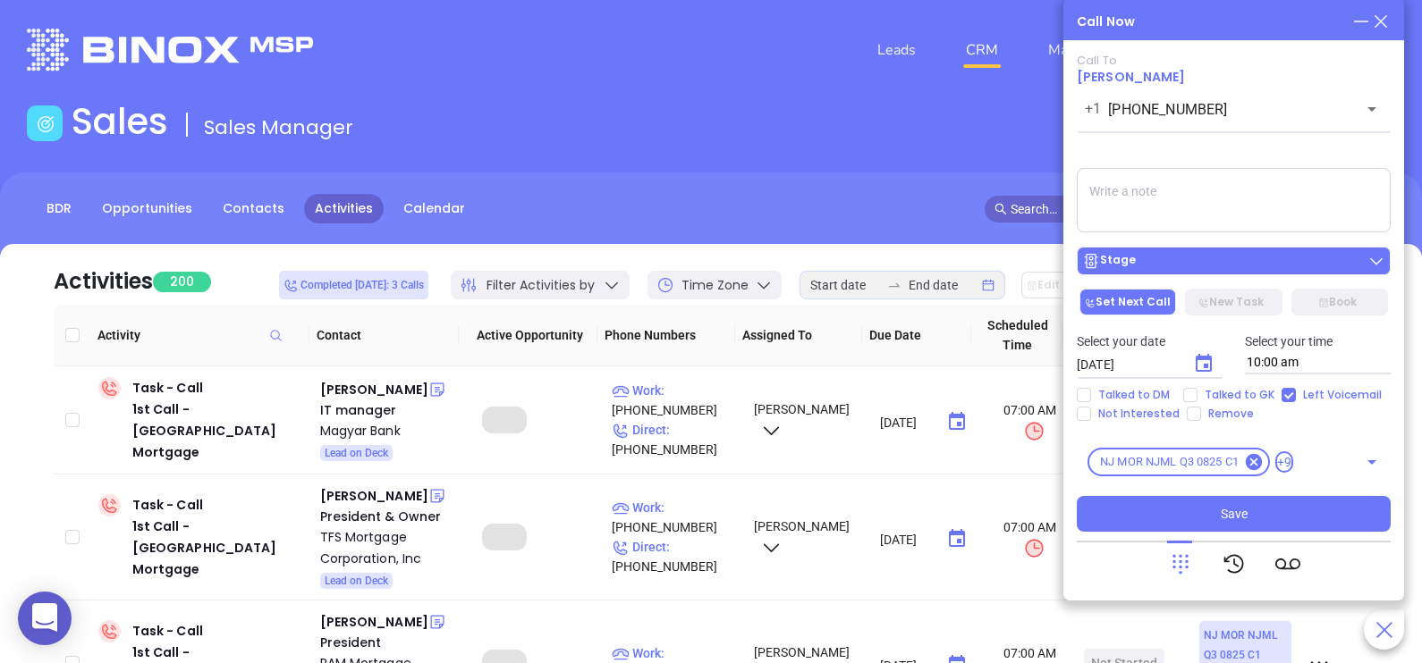
click at [1249, 255] on div "Stage" at bounding box center [1233, 261] width 303 height 18
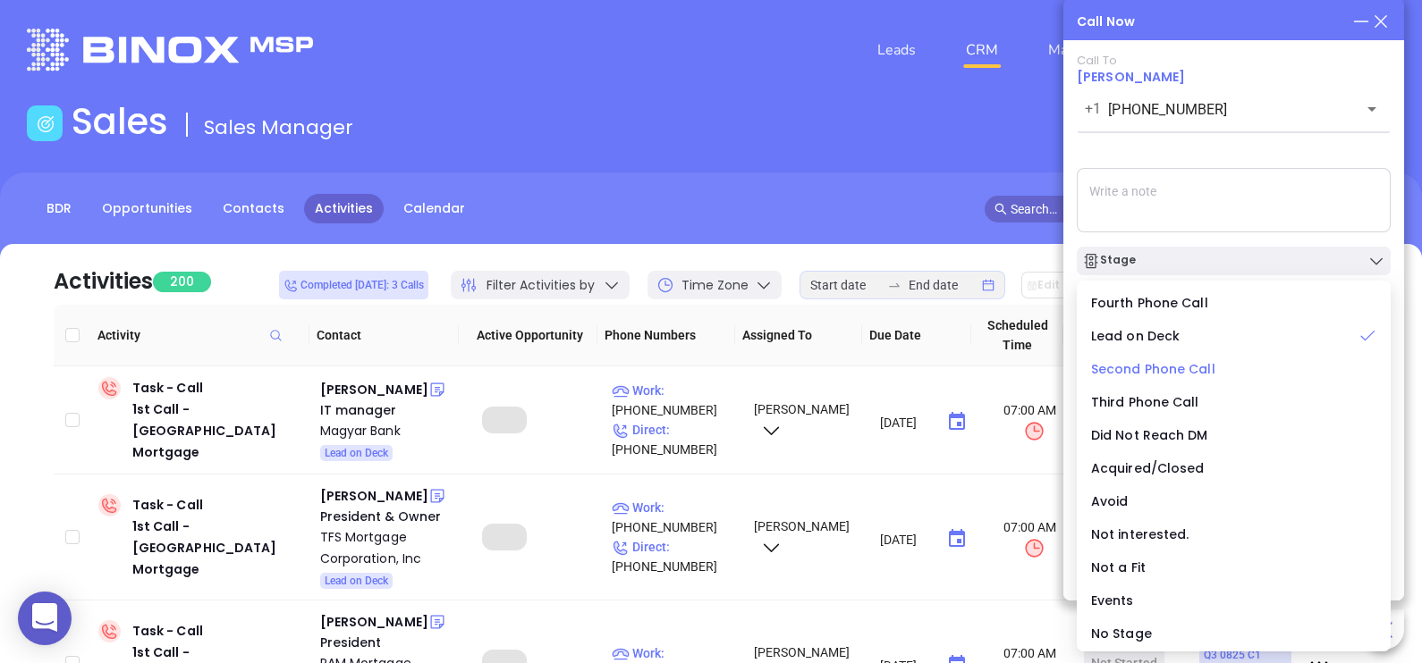
click at [1178, 368] on span "Second Phone Call" at bounding box center [1153, 369] width 124 height 18
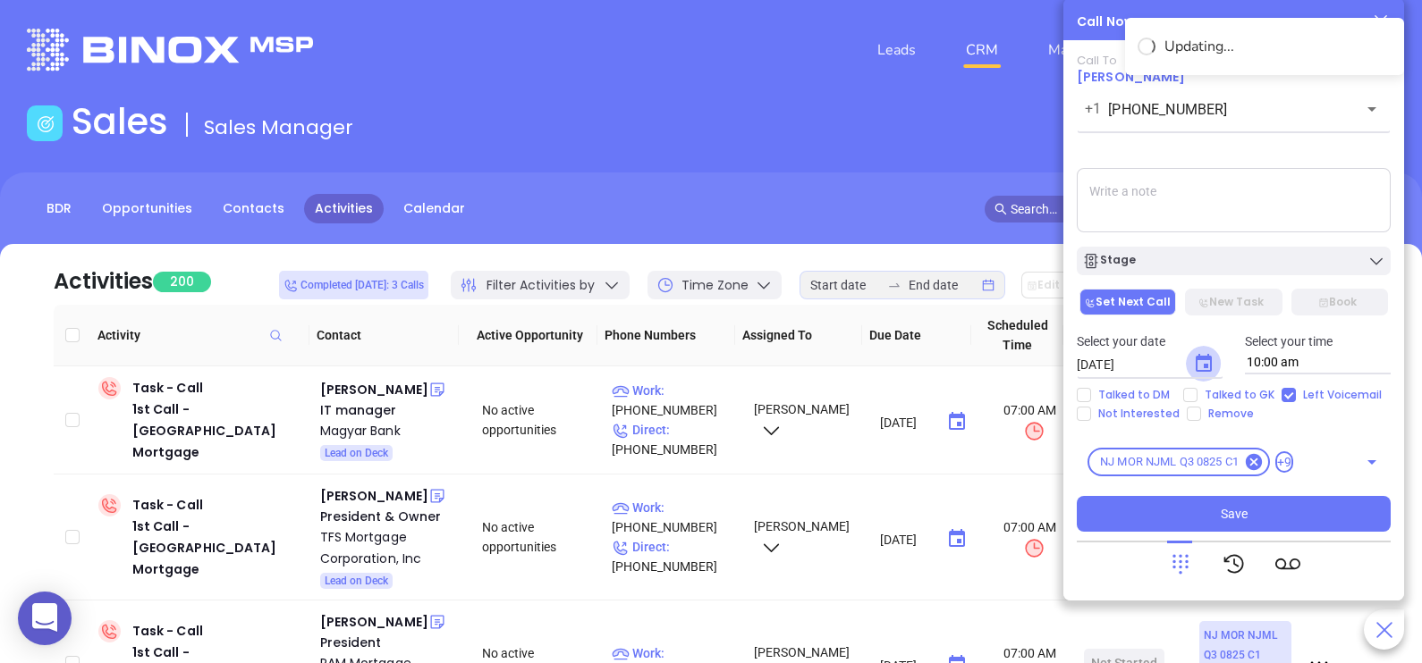
click at [1202, 363] on icon "Choose date, selected date is Sep 4, 2025" at bounding box center [1203, 363] width 21 height 21
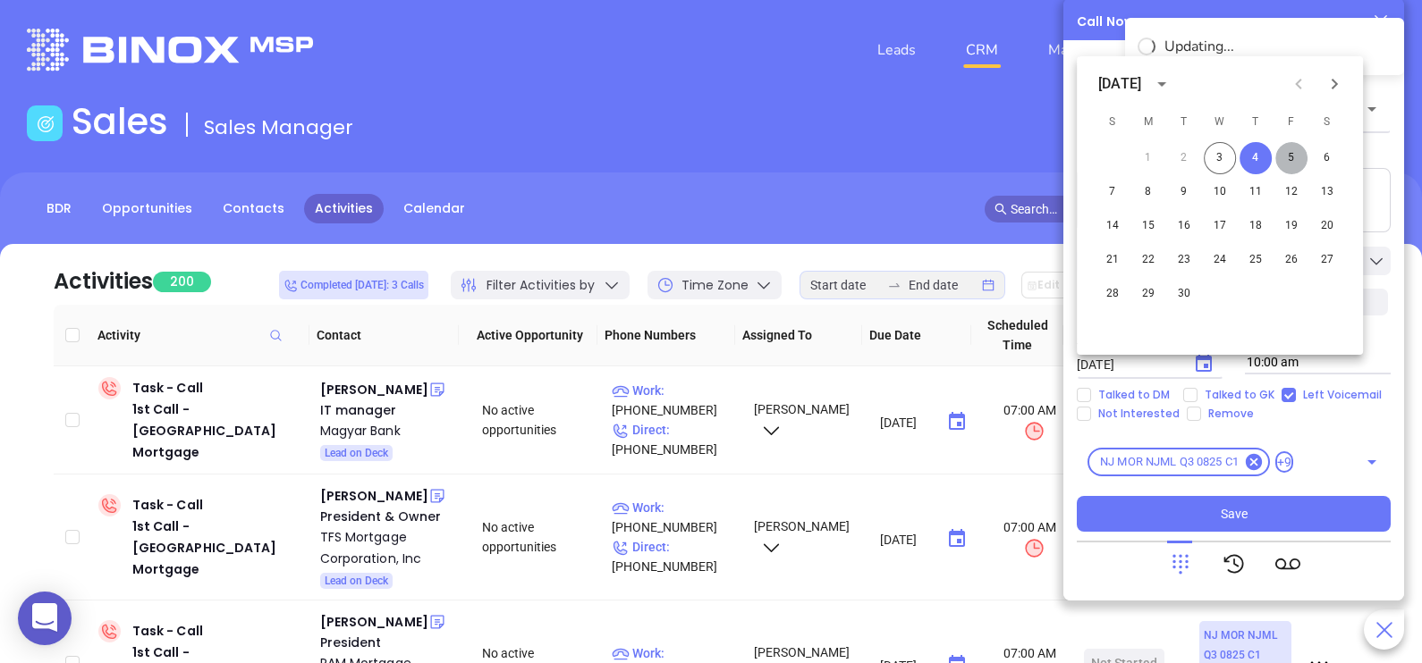
click at [1288, 156] on button "5" at bounding box center [1291, 158] width 32 height 32
type input "[DATE]"
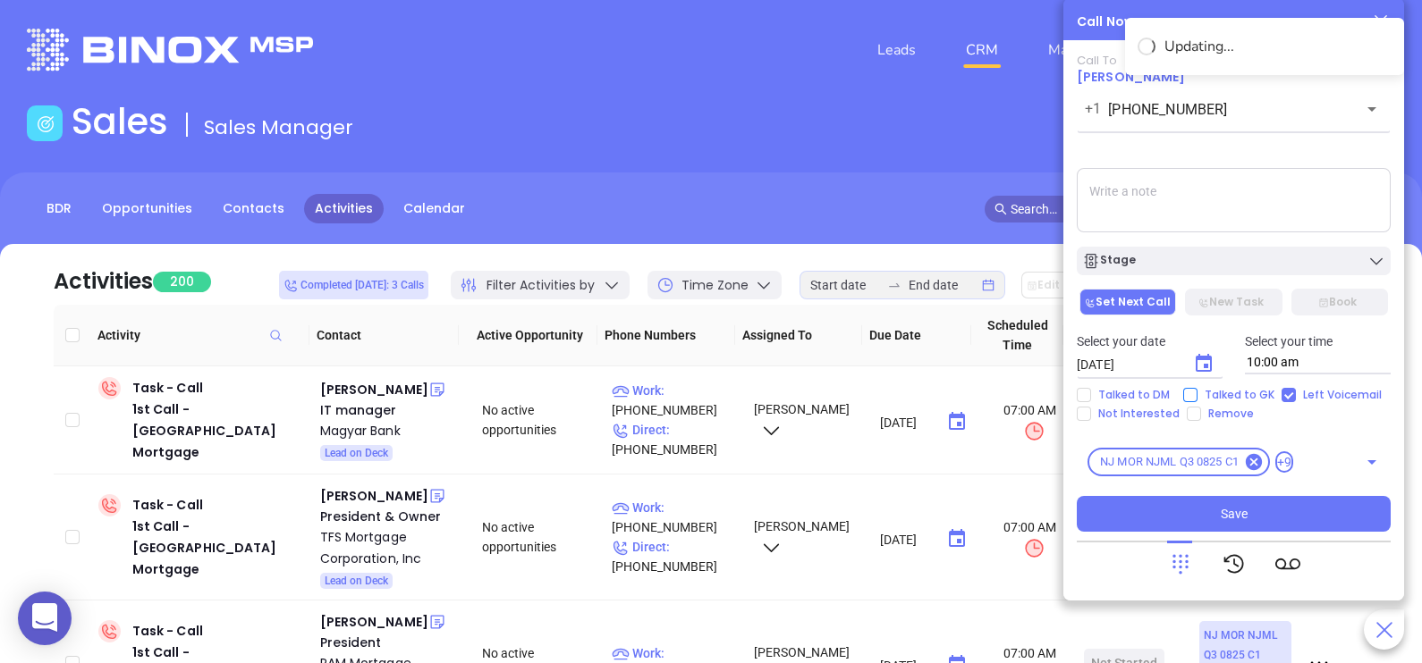
click at [1203, 393] on span "Talked to GK" at bounding box center [1239, 395] width 84 height 14
click at [1197, 393] on input "Talked to GK" at bounding box center [1190, 395] width 14 height 14
checkbox input "true"
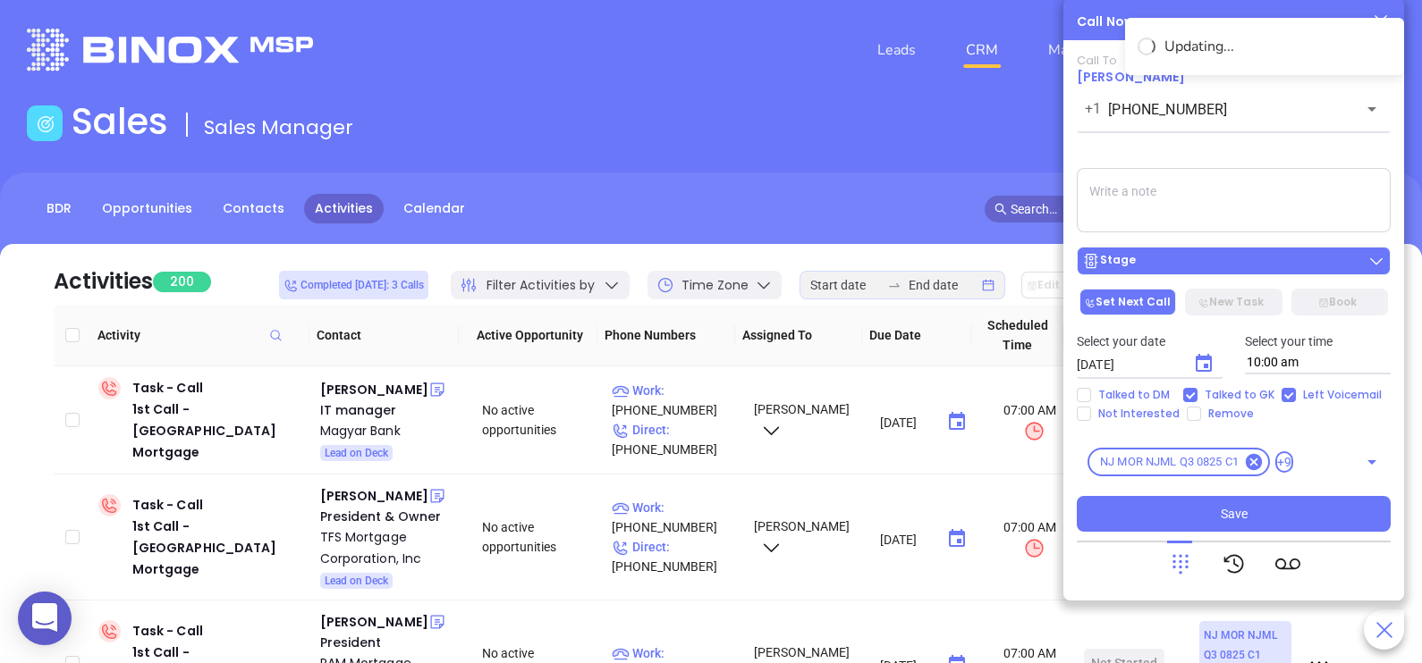
click at [1284, 259] on div "Stage" at bounding box center [1233, 261] width 303 height 18
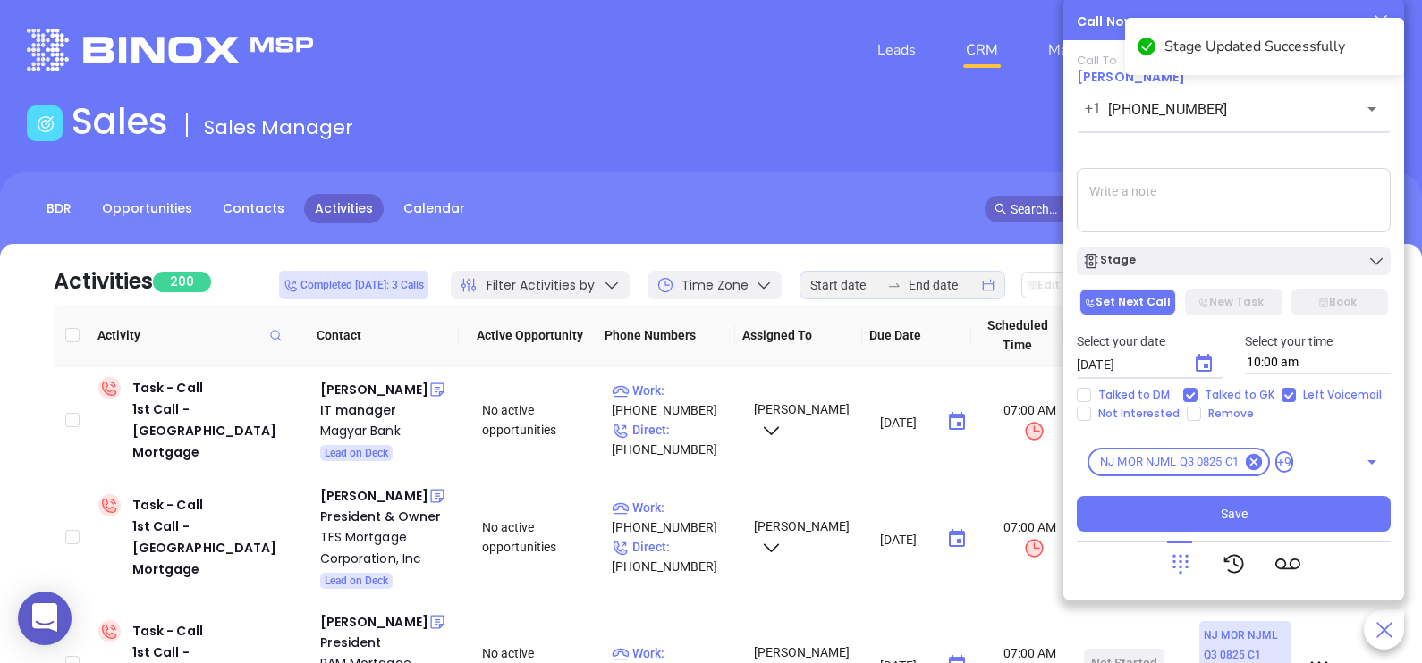
click at [1294, 192] on textarea at bounding box center [1234, 200] width 314 height 64
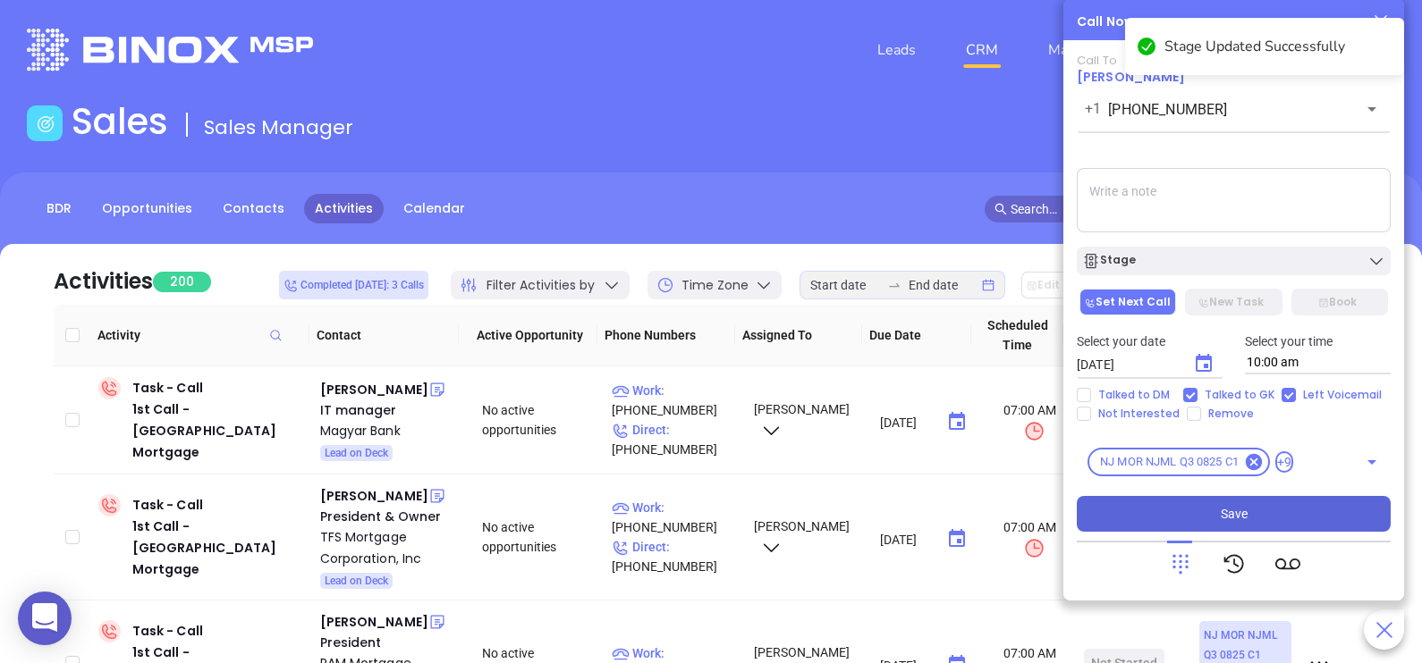
click at [1274, 511] on button "Save" at bounding box center [1234, 514] width 314 height 36
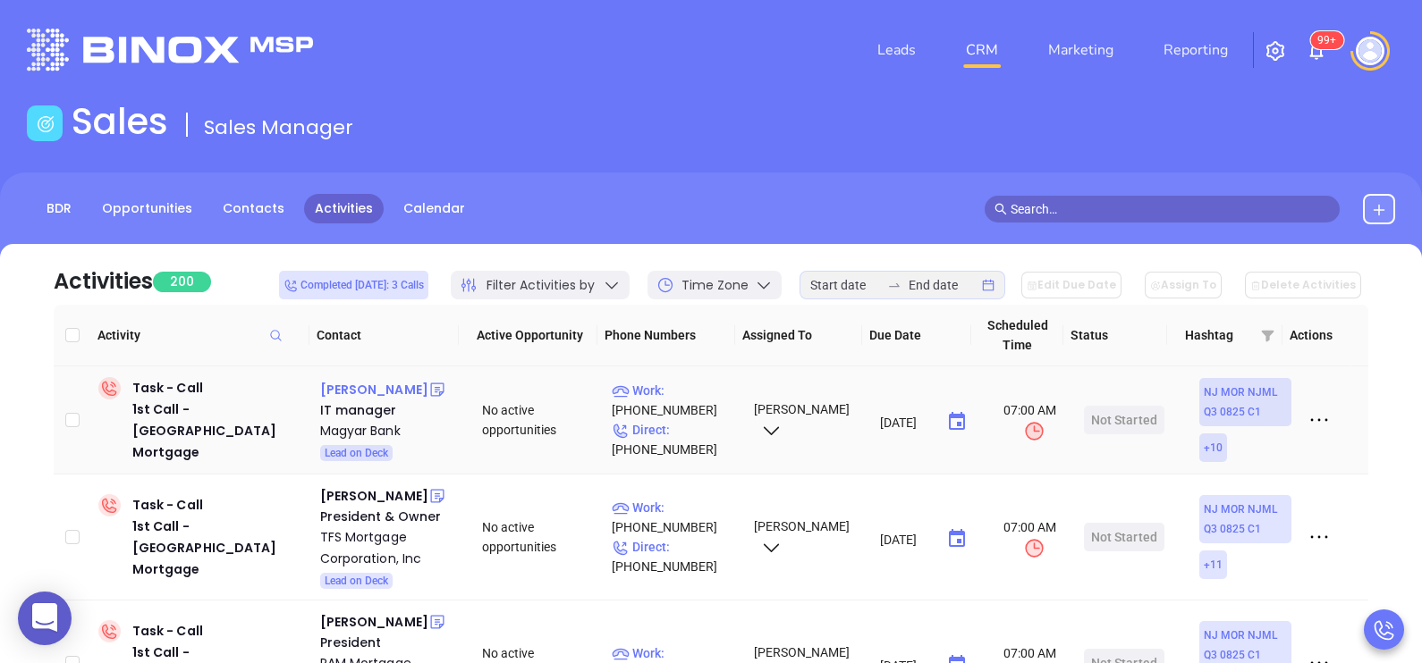
click at [380, 391] on div "[PERSON_NAME]" at bounding box center [374, 389] width 108 height 21
click at [680, 435] on p "Direct : [PHONE_NUMBER]" at bounding box center [675, 439] width 126 height 39
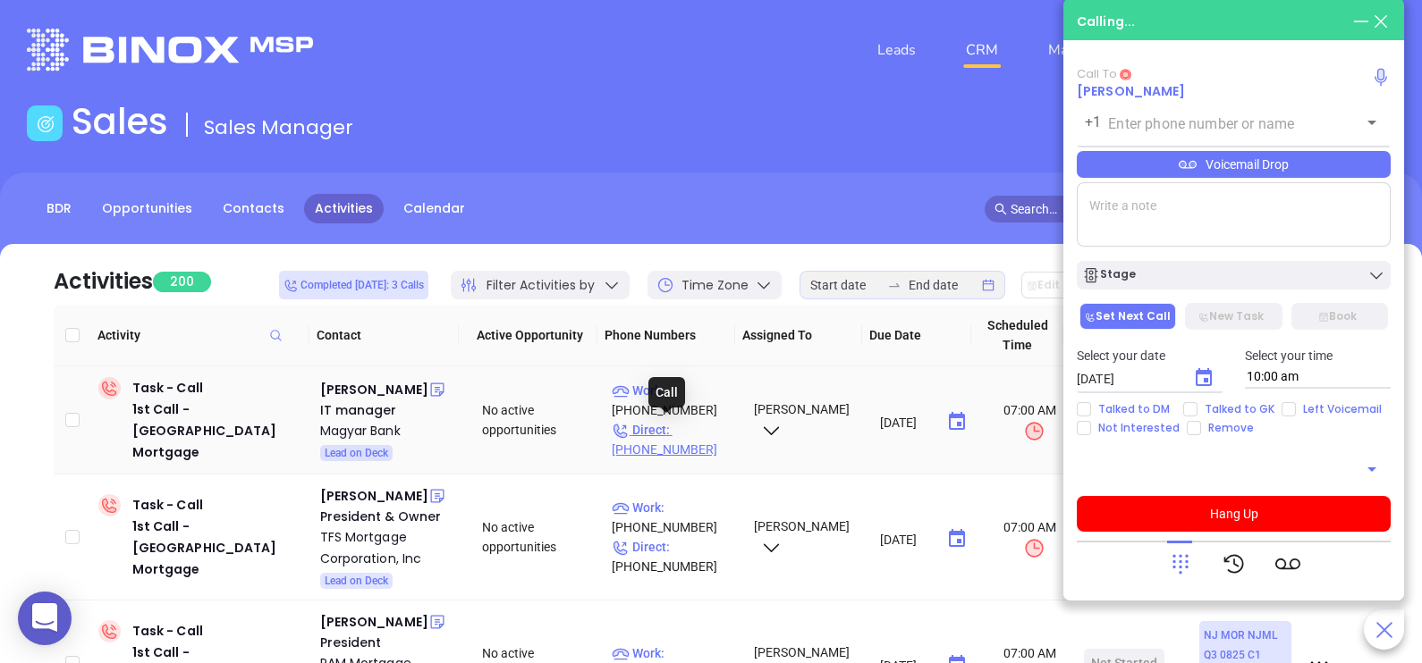
type input "[PHONE_NUMBER]"
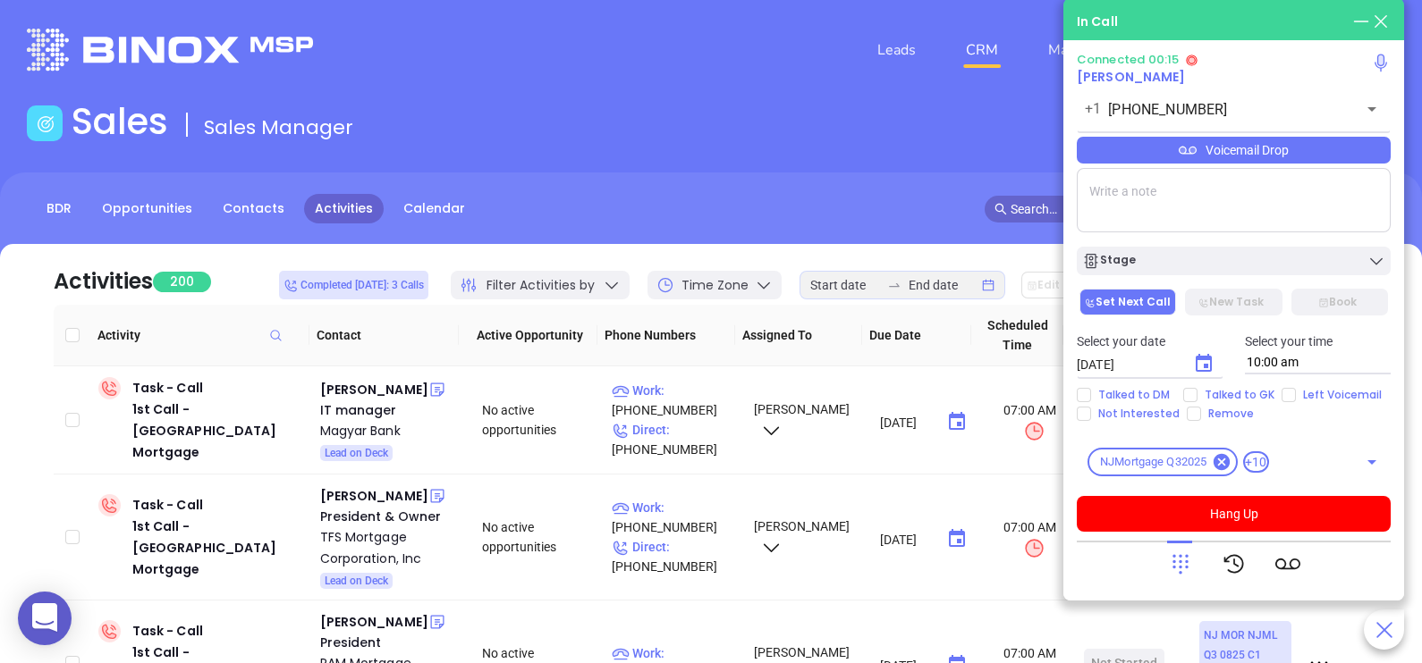
click at [1185, 573] on icon at bounding box center [1180, 564] width 25 height 25
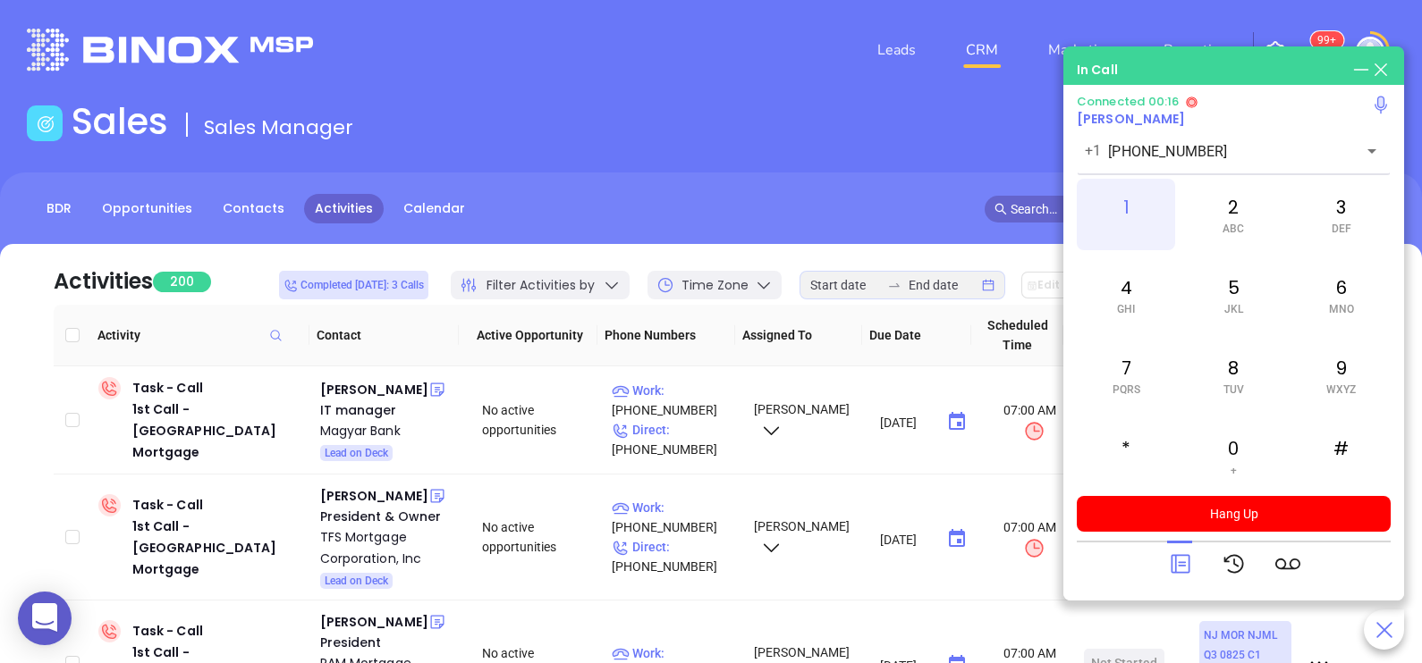
click at [1118, 224] on div "1" at bounding box center [1126, 215] width 98 height 72
click at [1345, 276] on div "6 MNO" at bounding box center [1341, 295] width 98 height 72
click at [1144, 371] on div "7 PQRS" at bounding box center [1126, 376] width 98 height 72
click at [1313, 216] on div "3 DEF" at bounding box center [1341, 215] width 98 height 72
click at [1124, 384] on span "PQRS" at bounding box center [1126, 390] width 28 height 13
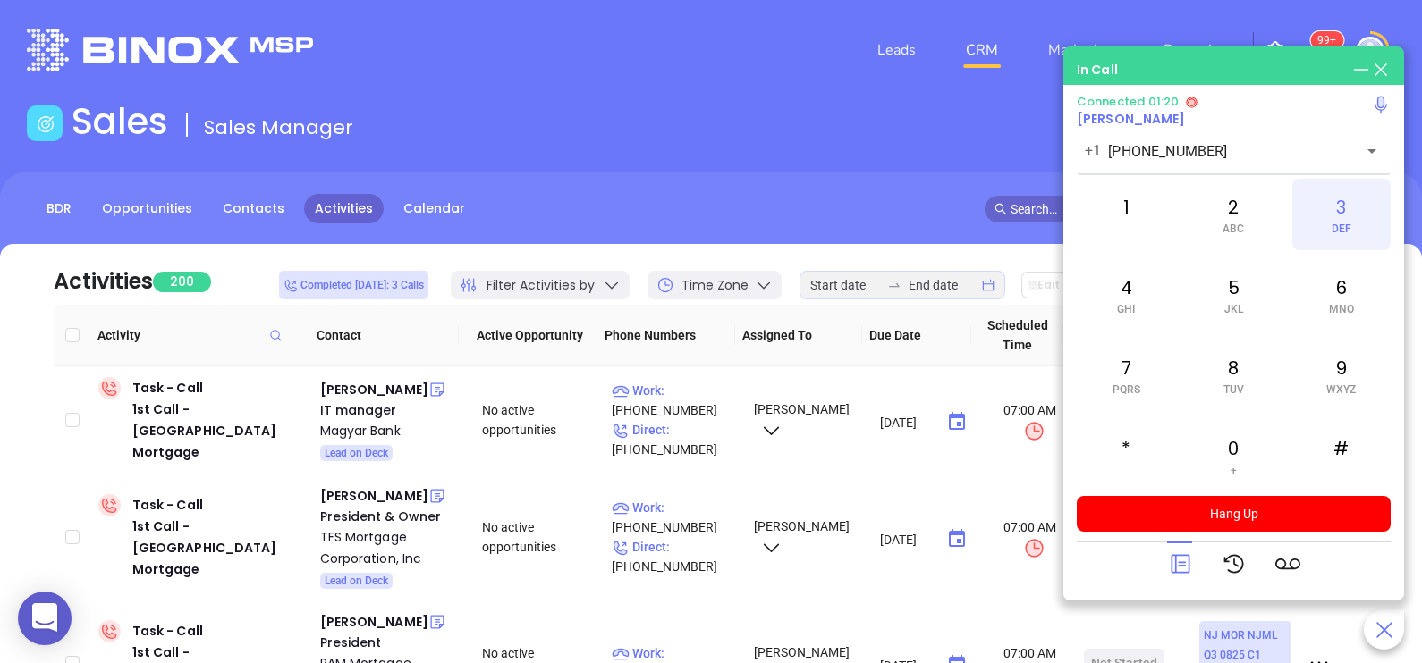
click at [1347, 218] on div "3 DEF" at bounding box center [1341, 215] width 98 height 72
click at [1181, 568] on icon at bounding box center [1180, 564] width 25 height 25
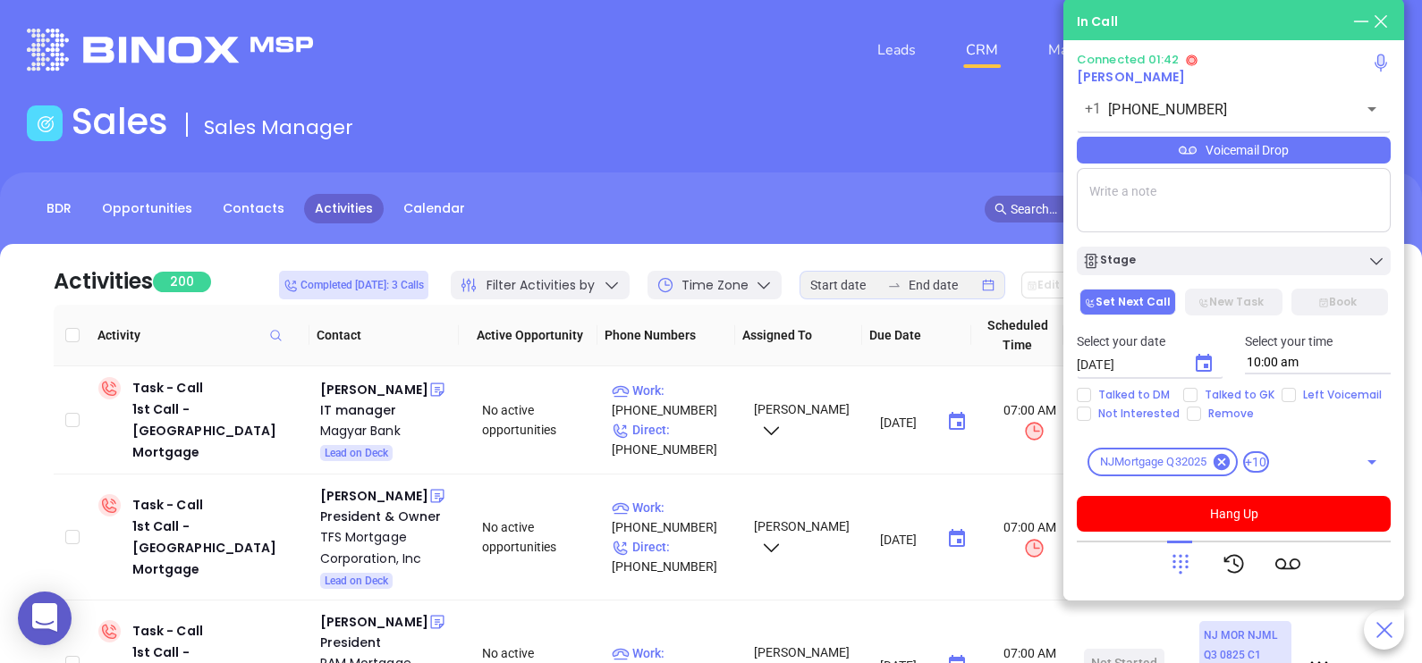
click at [1296, 159] on div "Voicemail Drop" at bounding box center [1234, 150] width 314 height 27
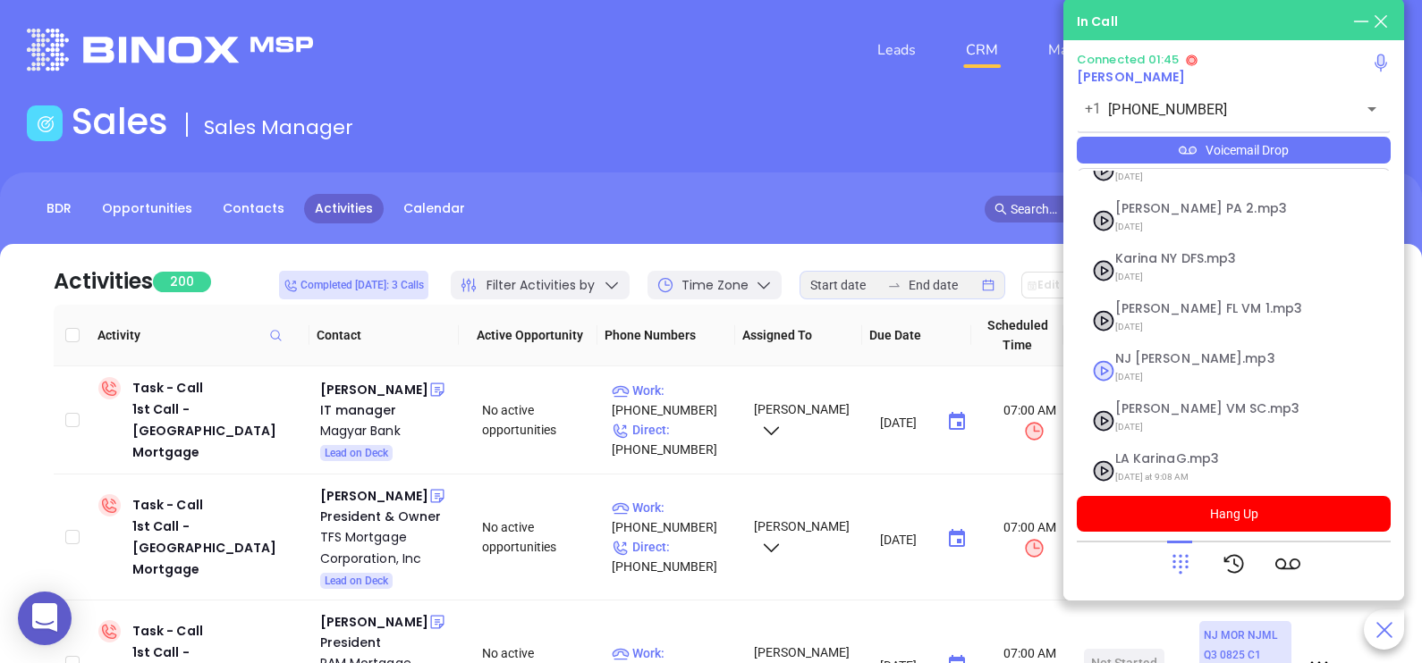
click at [1158, 366] on span "[DATE]" at bounding box center [1211, 377] width 193 height 23
checkbox input "true"
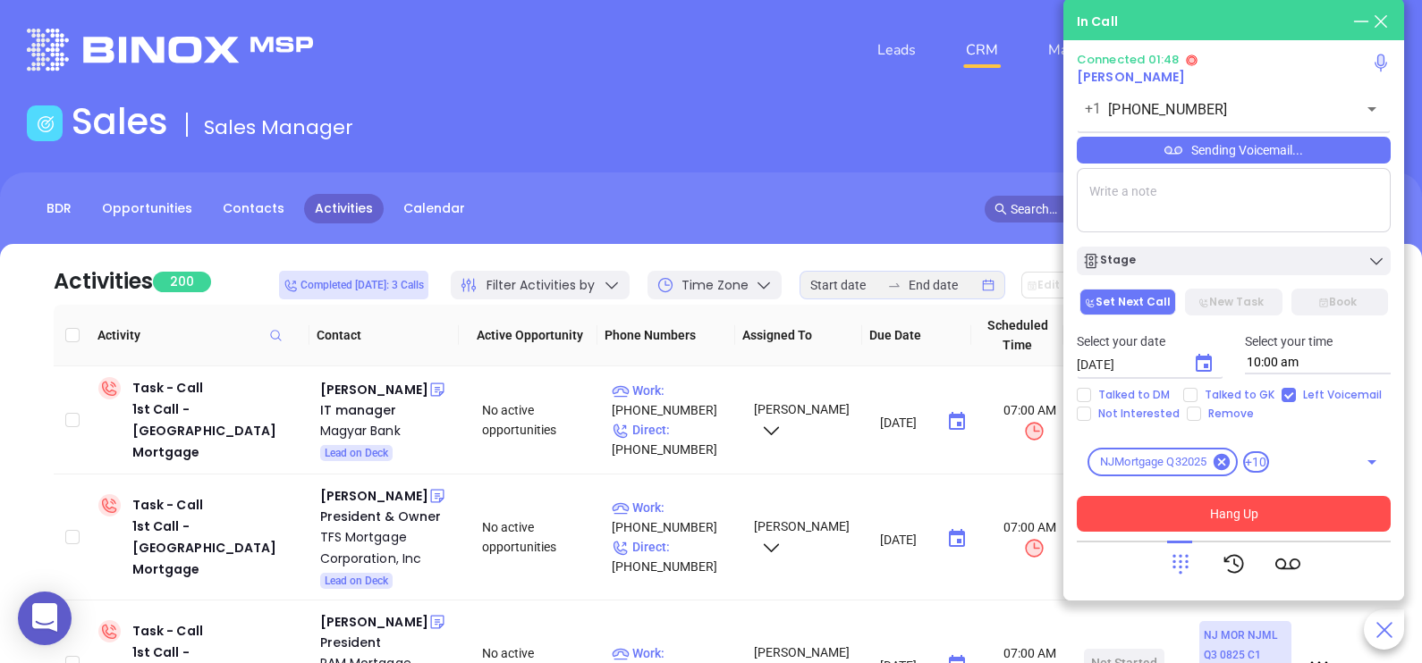
click at [1239, 519] on button "Hang Up" at bounding box center [1234, 514] width 314 height 36
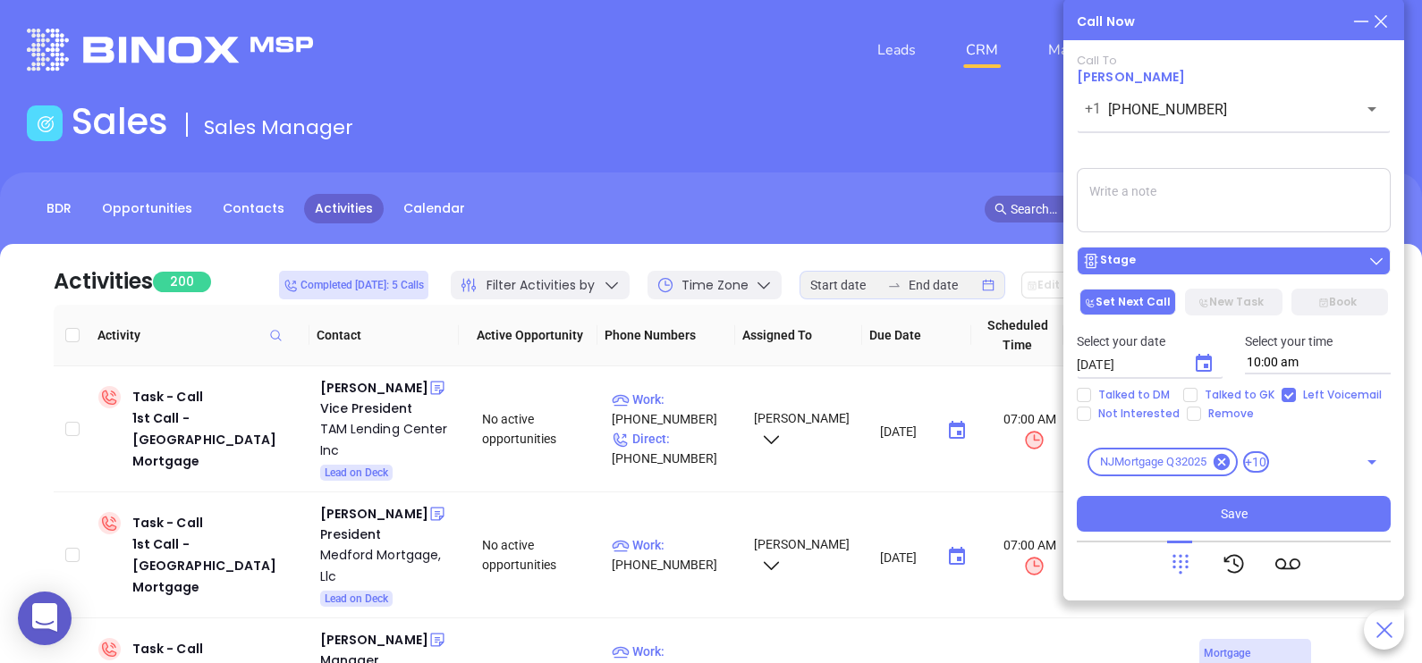
click at [1344, 265] on div "Stage" at bounding box center [1233, 261] width 303 height 18
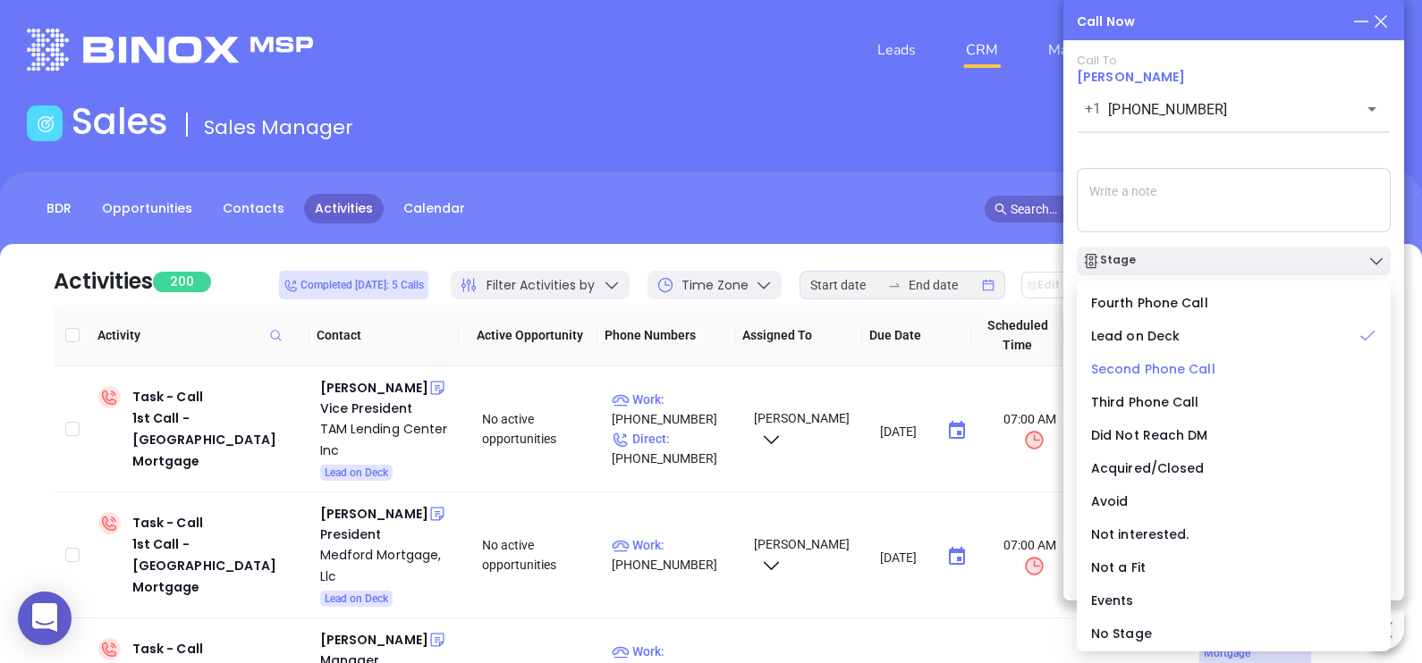
click at [1164, 373] on span "Second Phone Call" at bounding box center [1153, 369] width 124 height 18
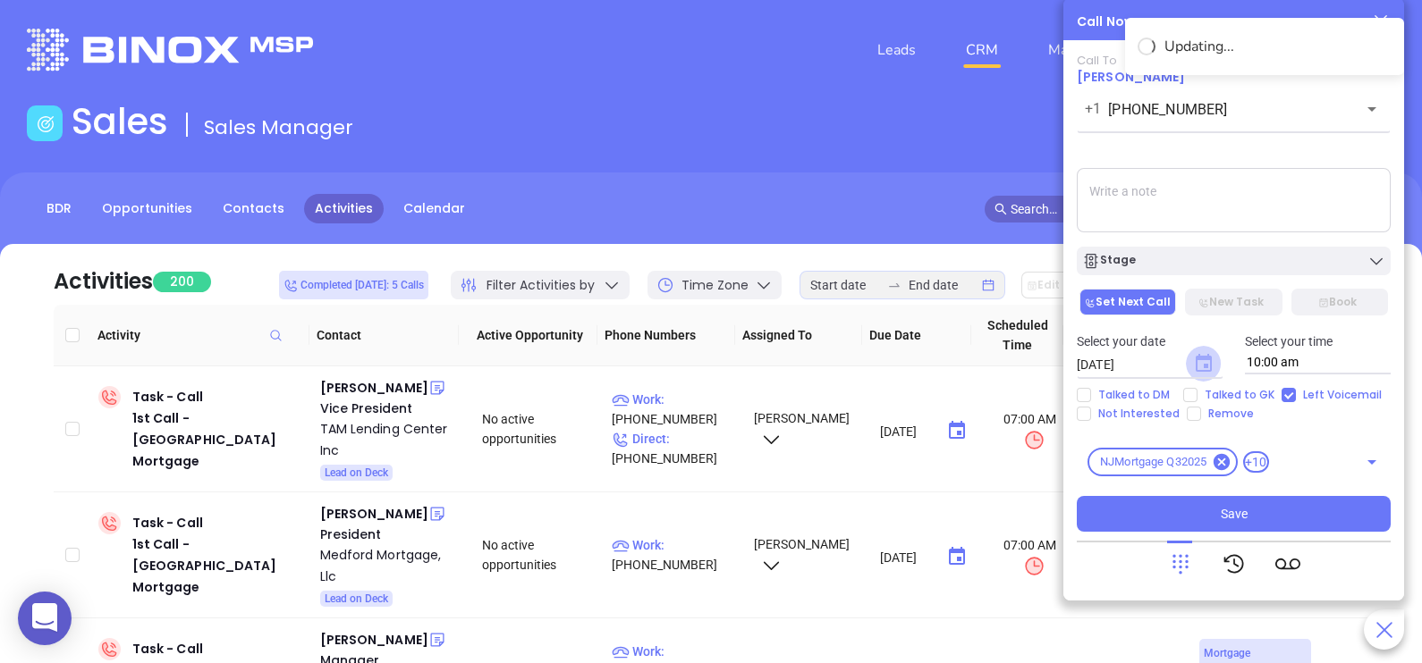
click at [1206, 364] on icon "Choose date, selected date is Sep 4, 2025" at bounding box center [1203, 363] width 16 height 18
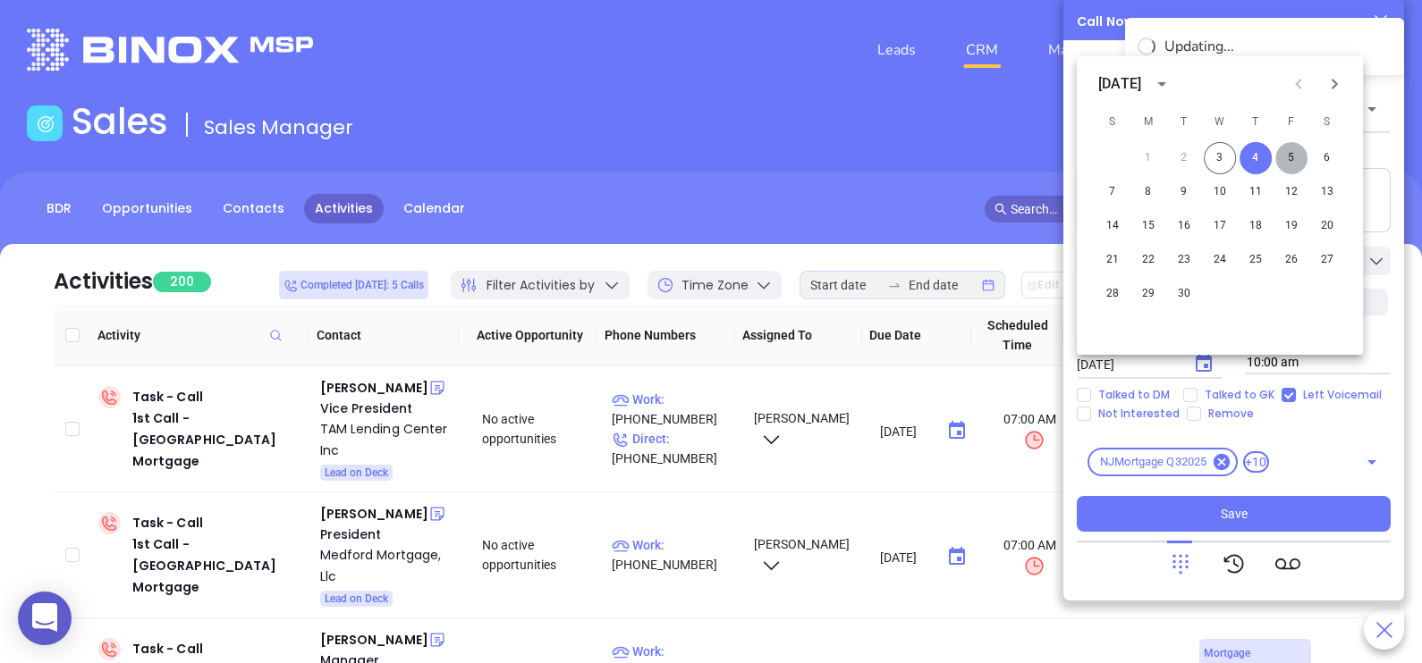
click at [1296, 156] on button "5" at bounding box center [1291, 158] width 32 height 32
type input "[DATE]"
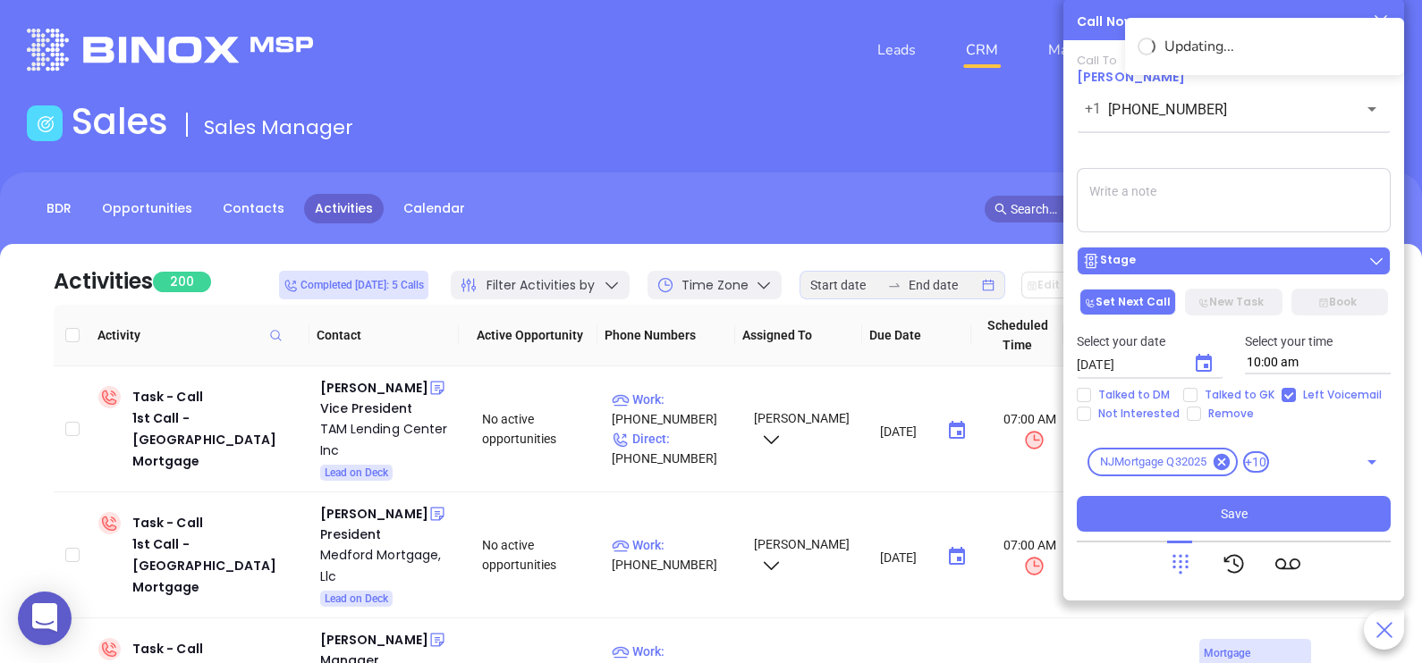
click at [1245, 260] on div "Stage" at bounding box center [1233, 261] width 303 height 18
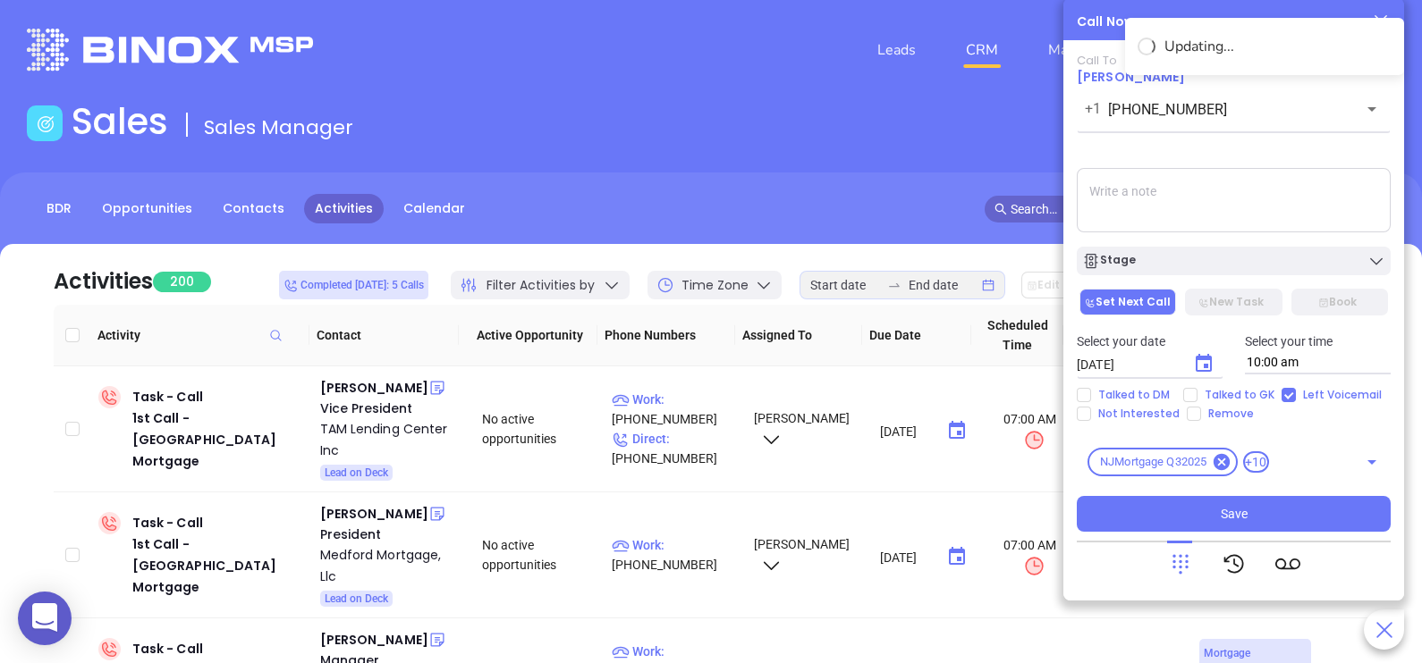
click at [1265, 214] on textarea at bounding box center [1234, 200] width 314 height 64
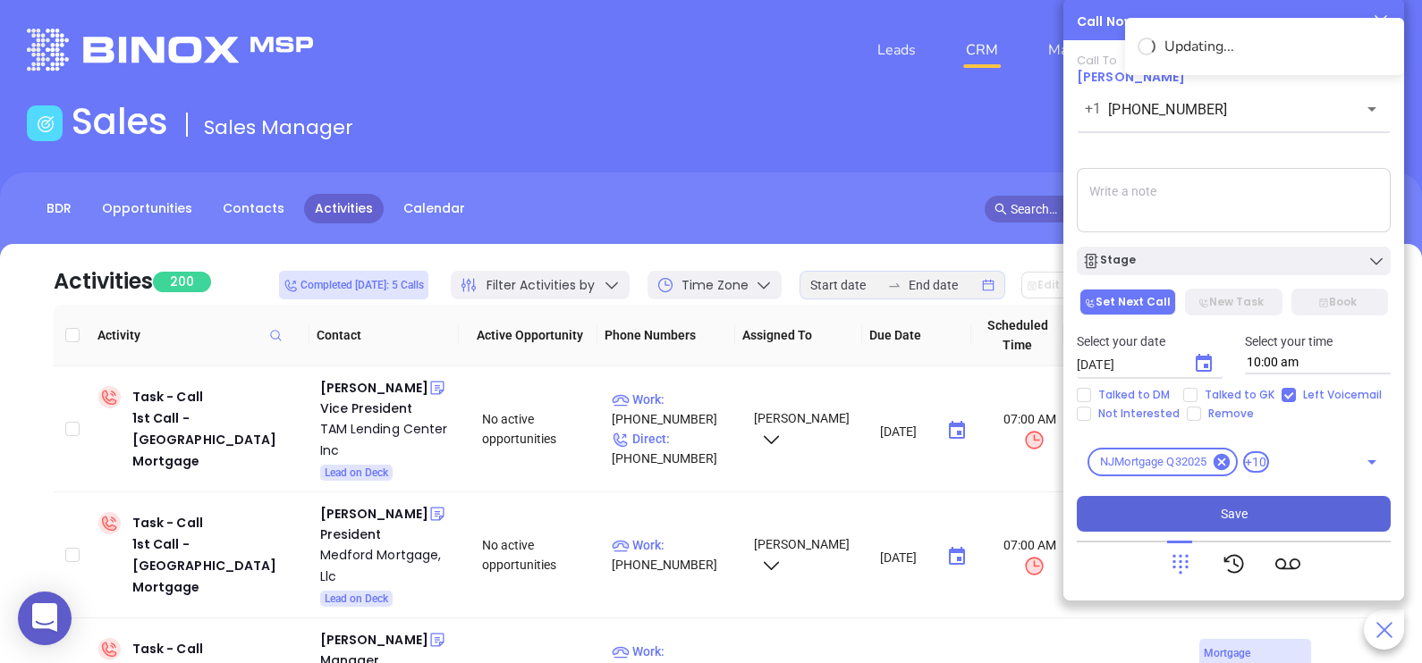
click at [1274, 511] on button "Save" at bounding box center [1234, 514] width 314 height 36
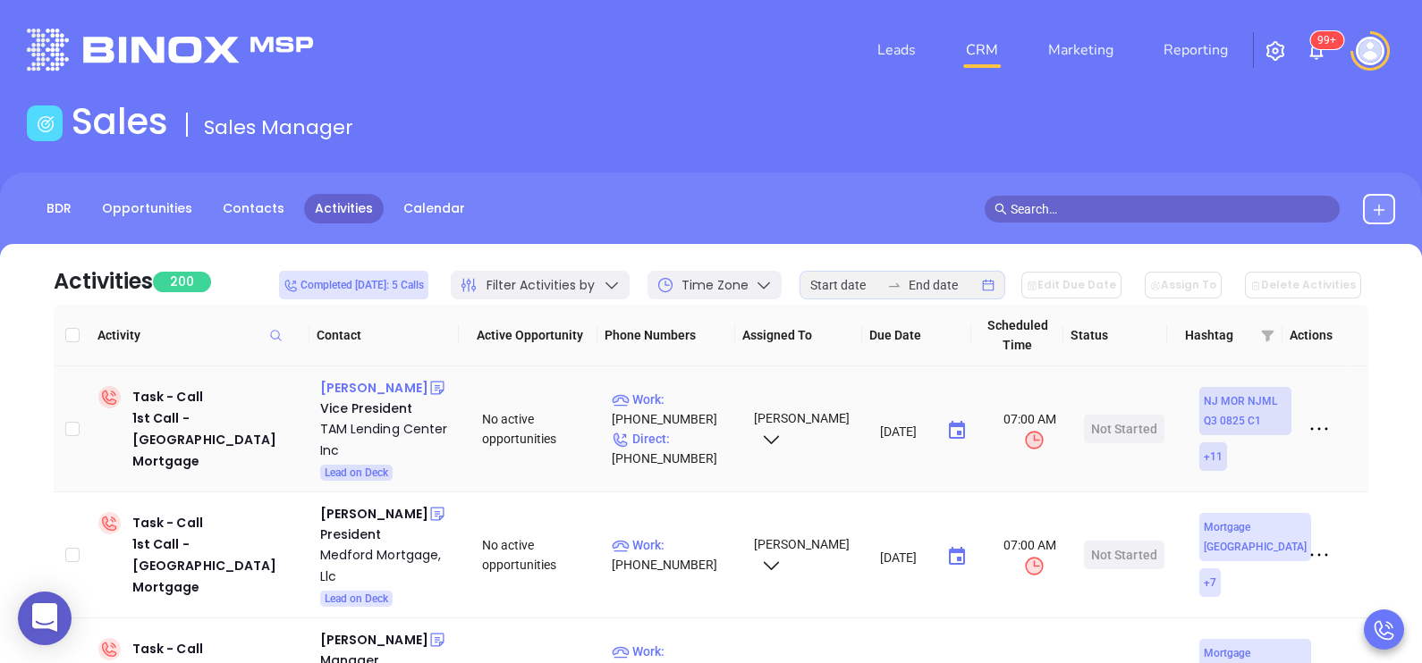
click at [380, 384] on div "[PERSON_NAME]" at bounding box center [374, 387] width 108 height 21
click at [696, 435] on p "Direct : [PHONE_NUMBER]" at bounding box center [675, 448] width 126 height 39
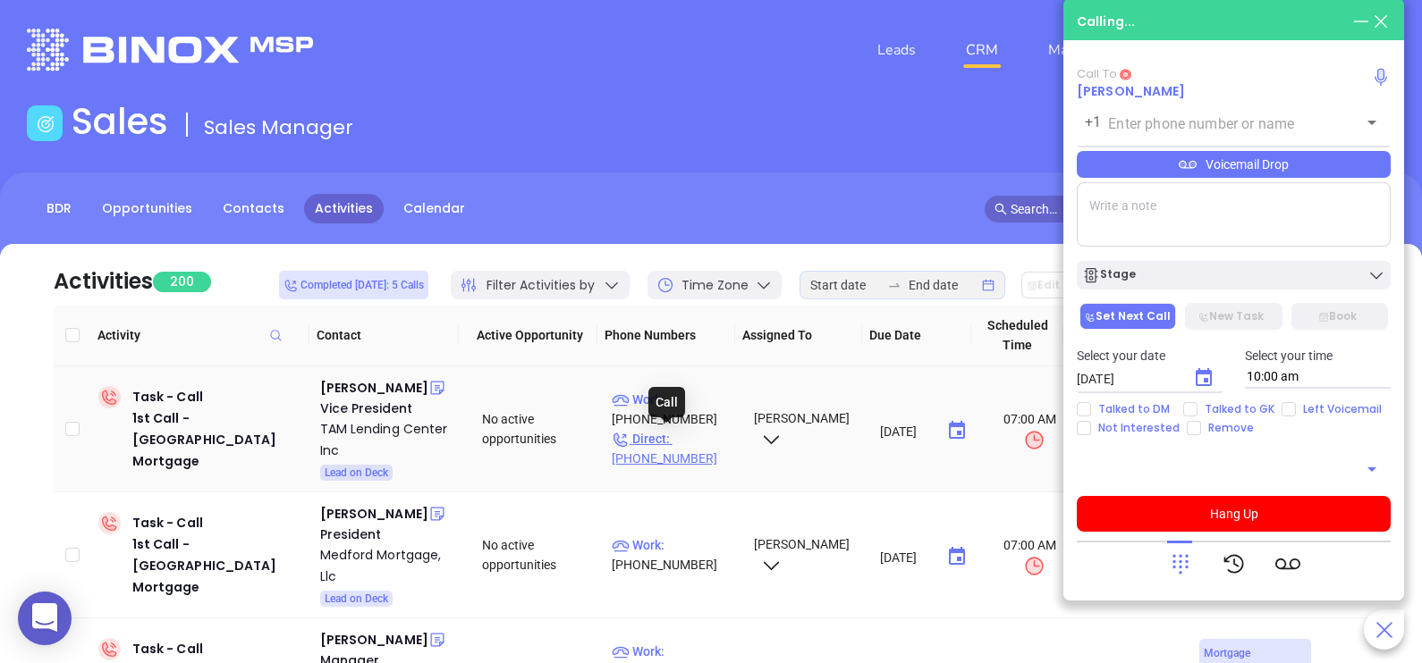
type input "[PHONE_NUMBER]"
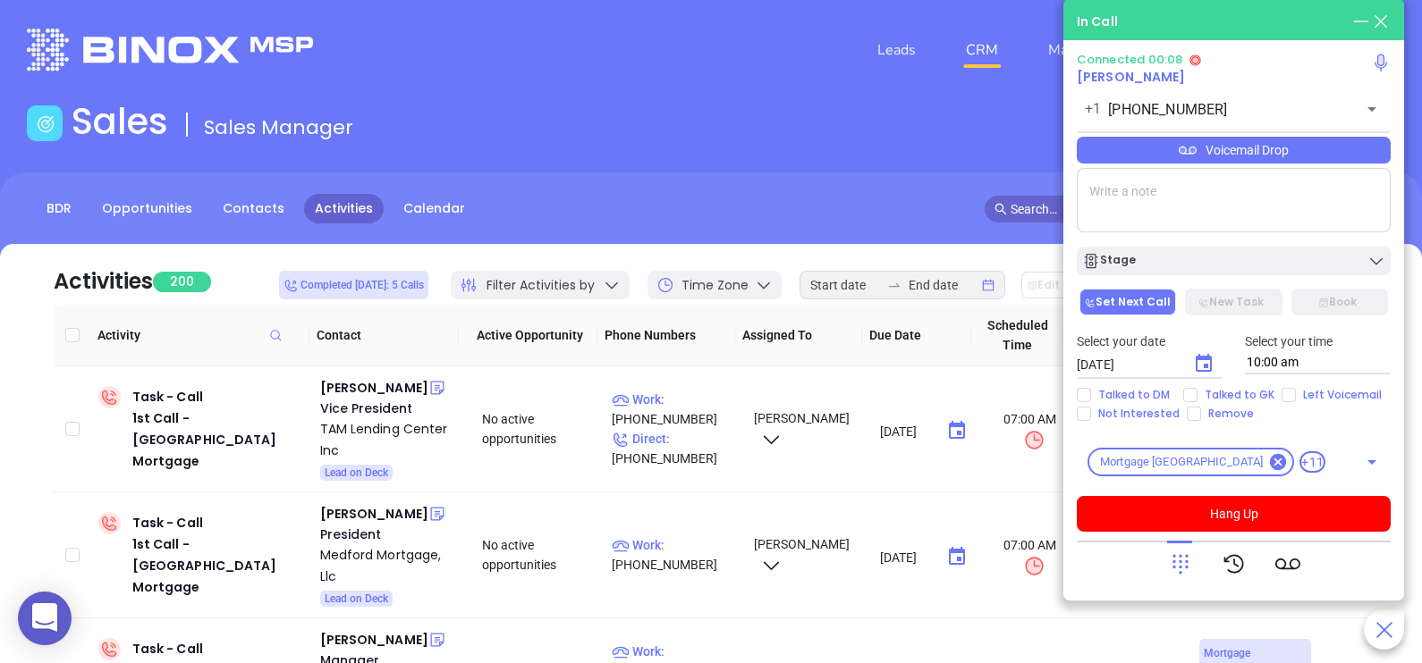
click at [1237, 144] on div "Voicemail Drop" at bounding box center [1234, 150] width 314 height 27
click at [1173, 571] on icon at bounding box center [1180, 564] width 25 height 25
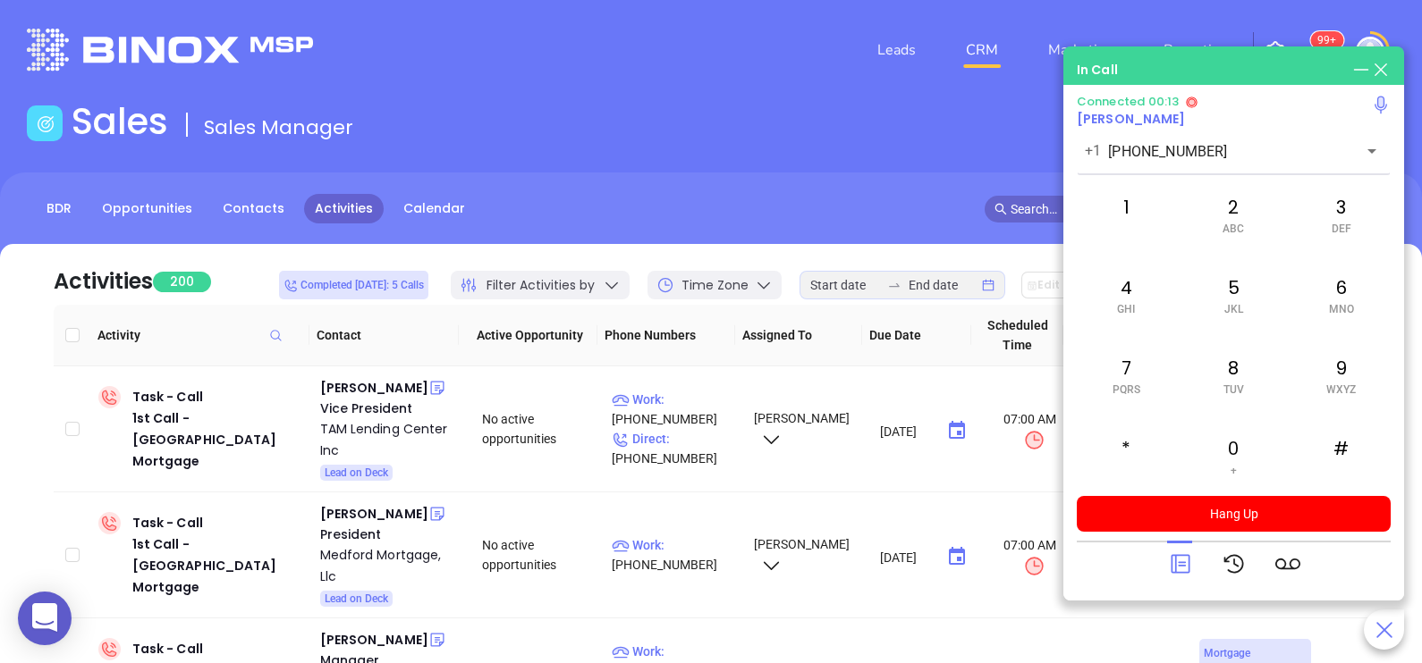
click at [1173, 571] on icon at bounding box center [1180, 564] width 25 height 25
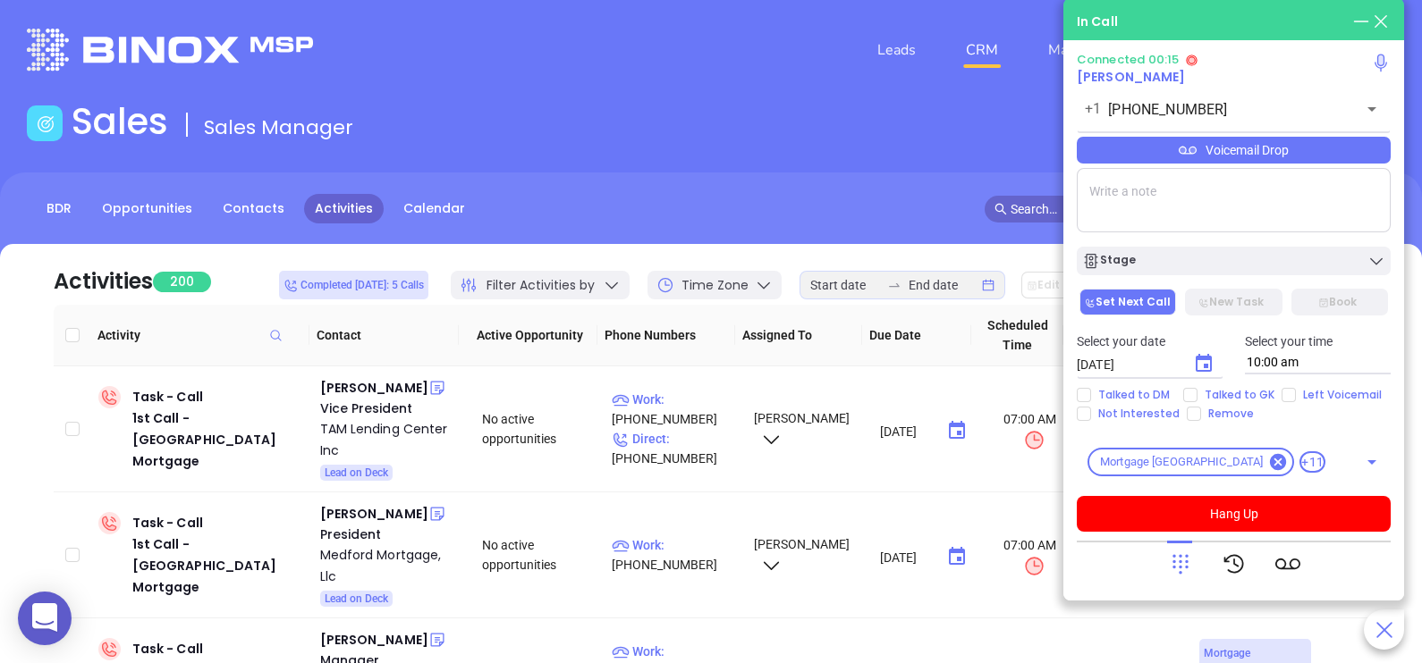
click at [1343, 143] on div "Voicemail Drop" at bounding box center [1234, 150] width 314 height 27
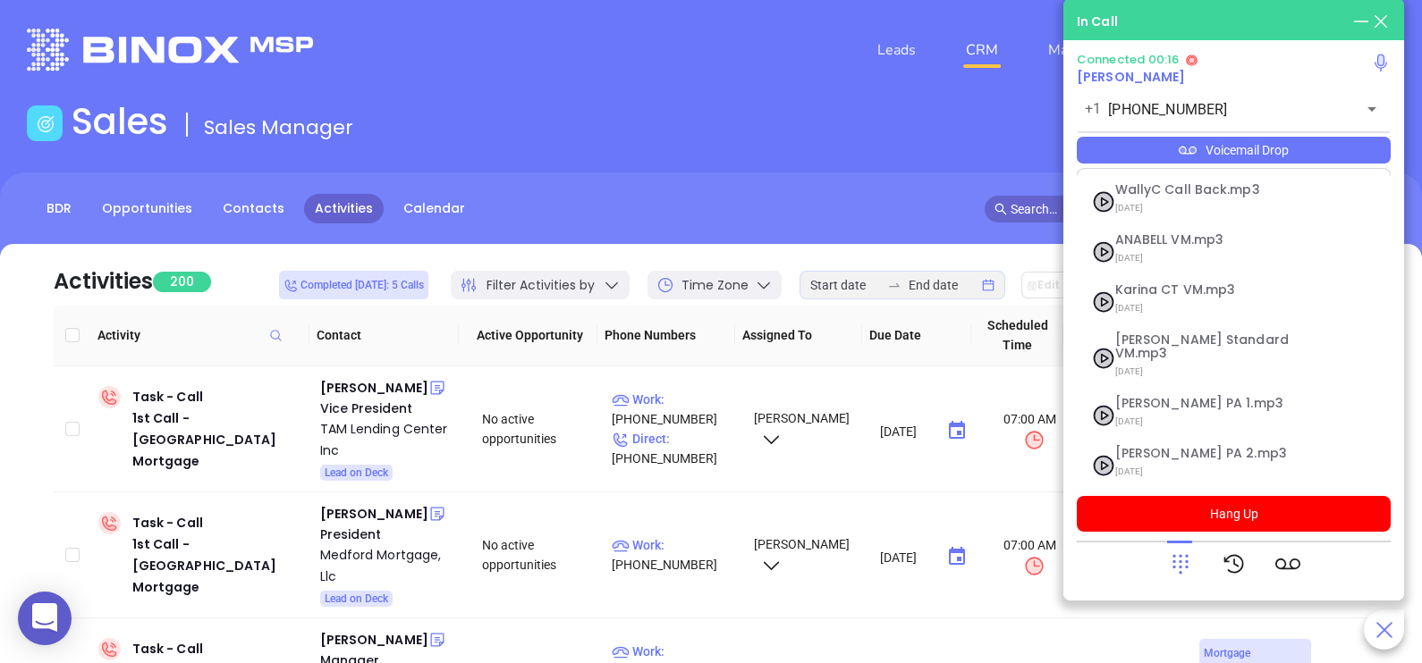
click at [1343, 143] on div "Voicemail Drop" at bounding box center [1234, 150] width 314 height 27
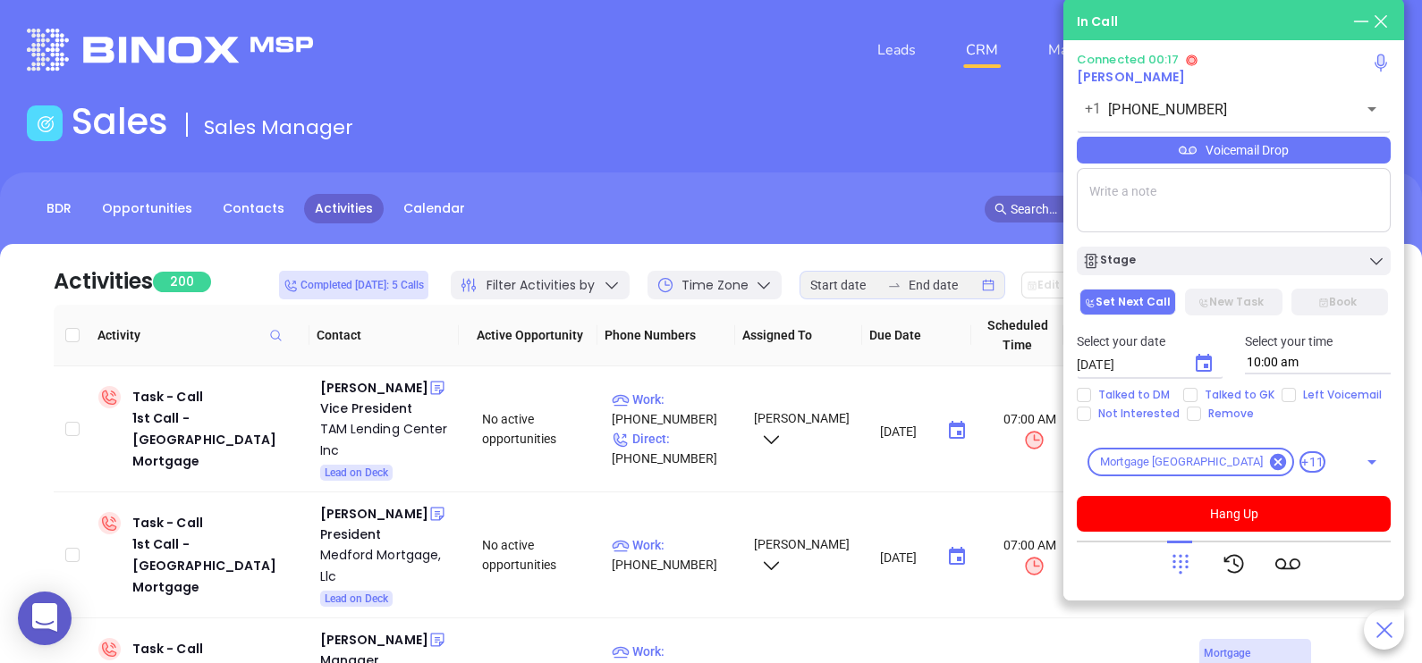
click at [1350, 159] on div "Voicemail Drop" at bounding box center [1234, 150] width 314 height 27
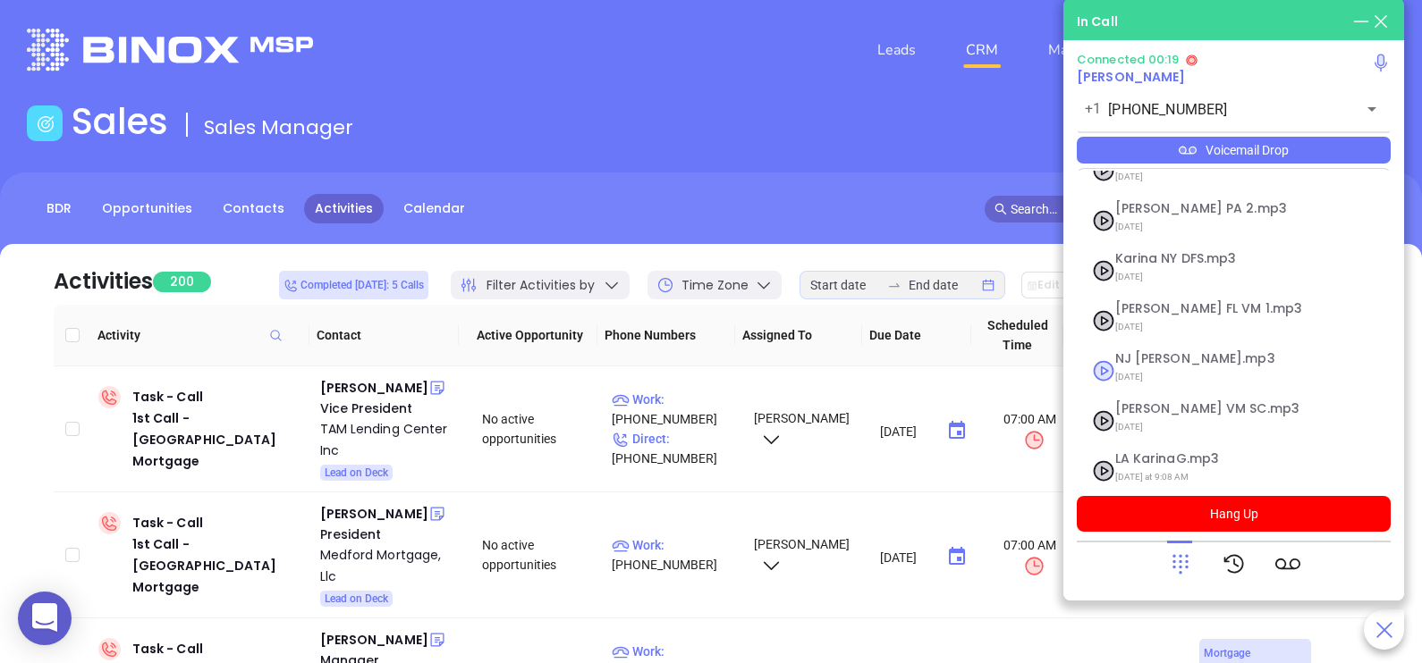
click at [1169, 352] on span "NJ [PERSON_NAME].mp3" at bounding box center [1211, 358] width 193 height 13
checkbox input "true"
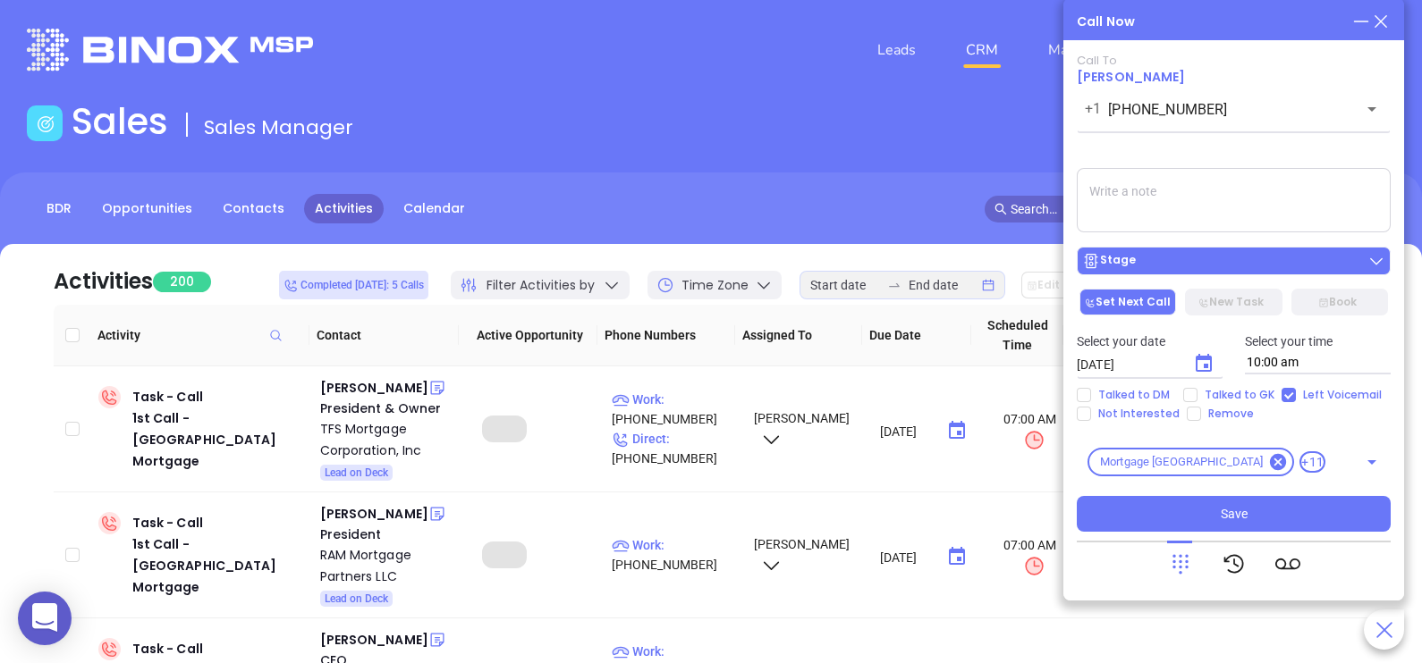
click at [1288, 268] on div "Stage" at bounding box center [1233, 261] width 303 height 18
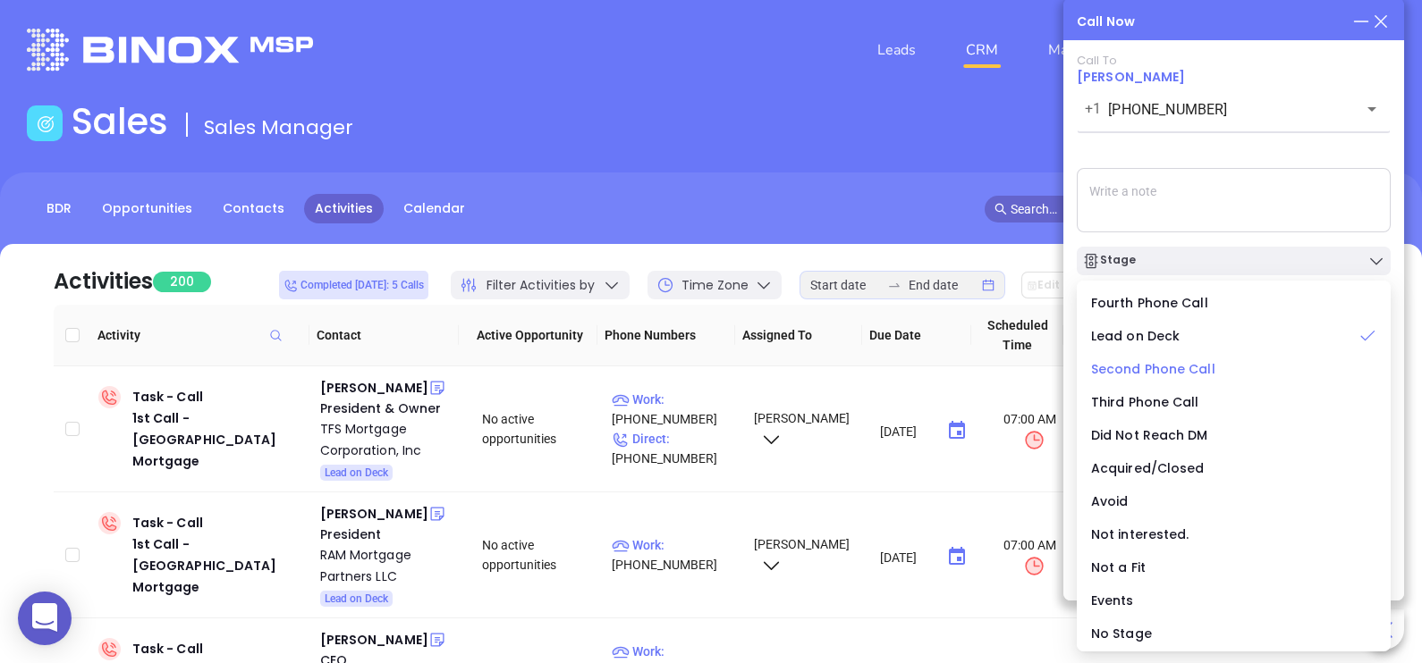
click at [1180, 370] on span "Second Phone Call" at bounding box center [1153, 369] width 124 height 18
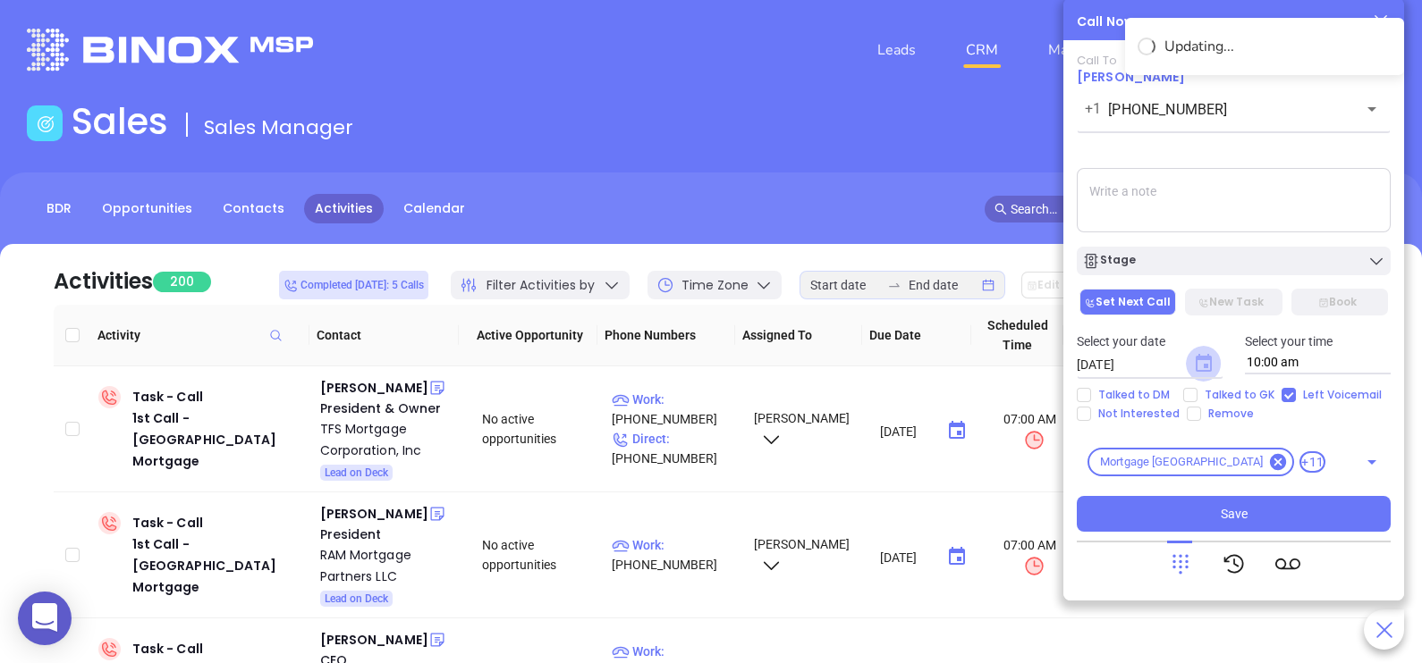
click at [1204, 364] on icon "Choose date, selected date is Sep 4, 2025" at bounding box center [1203, 363] width 16 height 18
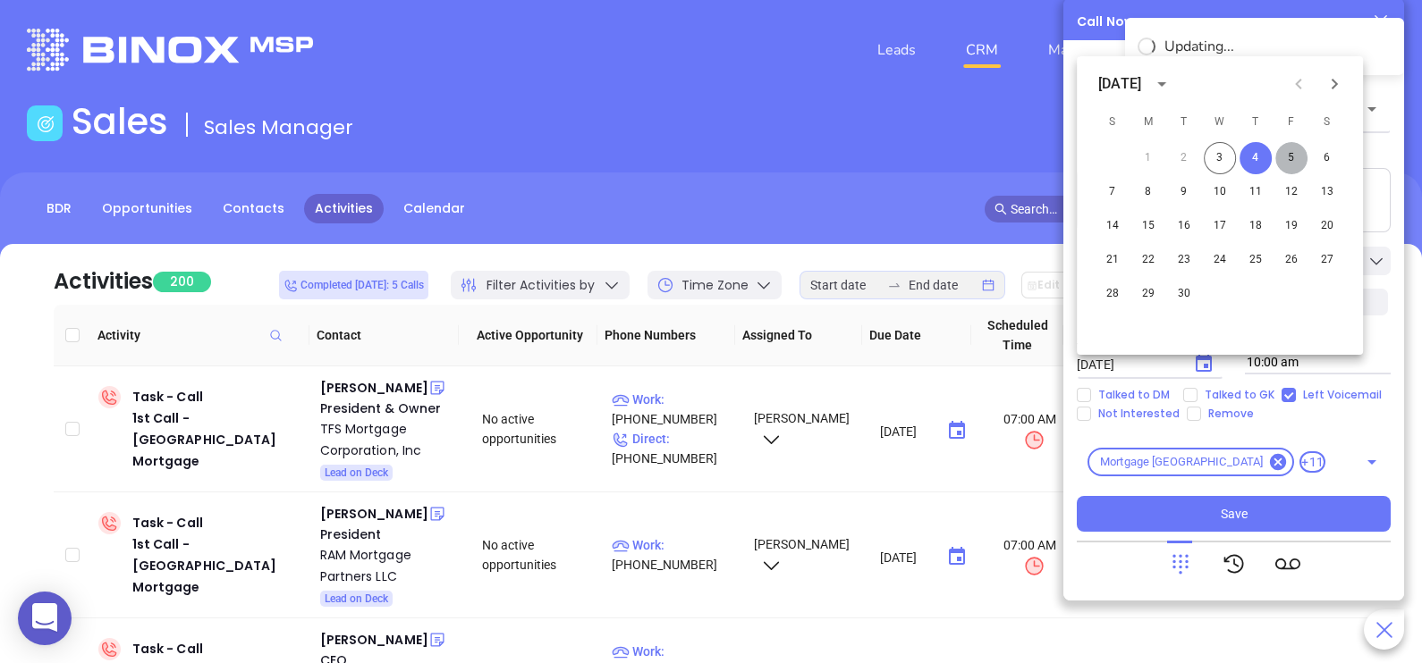
click at [1287, 162] on button "5" at bounding box center [1291, 158] width 32 height 32
type input "[DATE]"
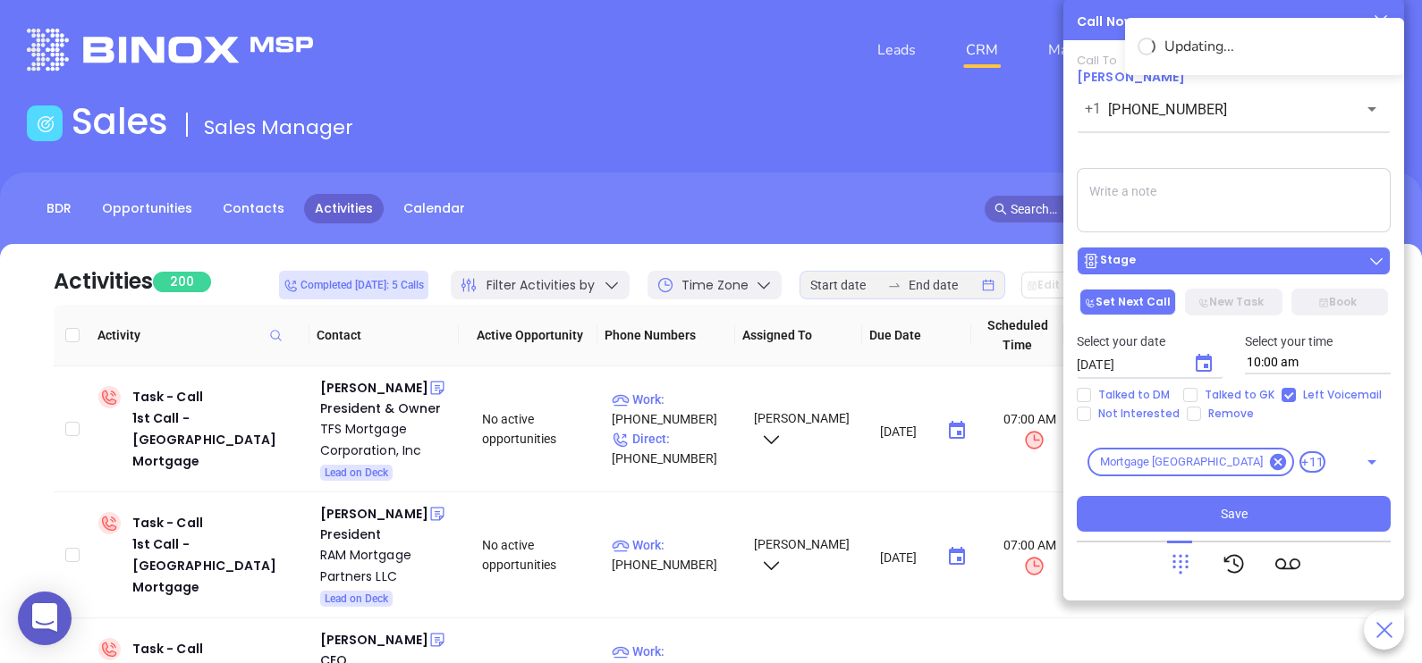
click at [1276, 263] on div "Stage" at bounding box center [1233, 261] width 303 height 18
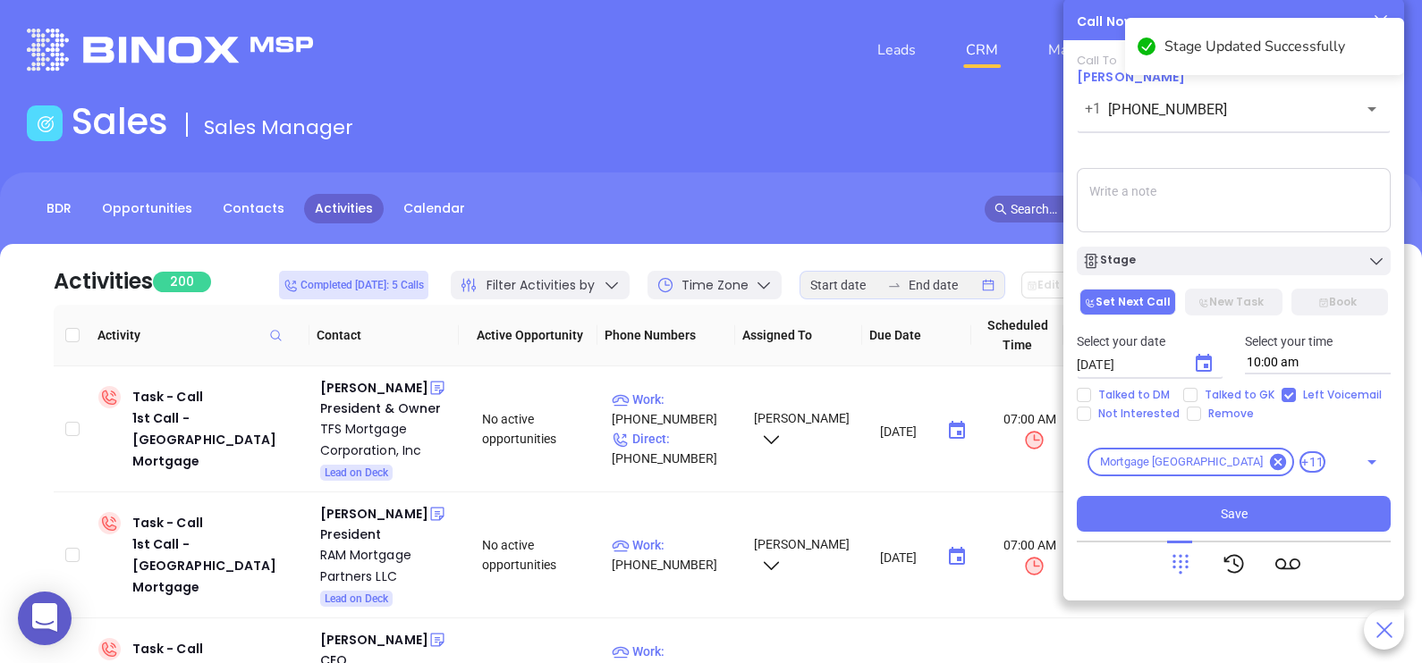
click at [1314, 188] on textarea at bounding box center [1234, 200] width 314 height 64
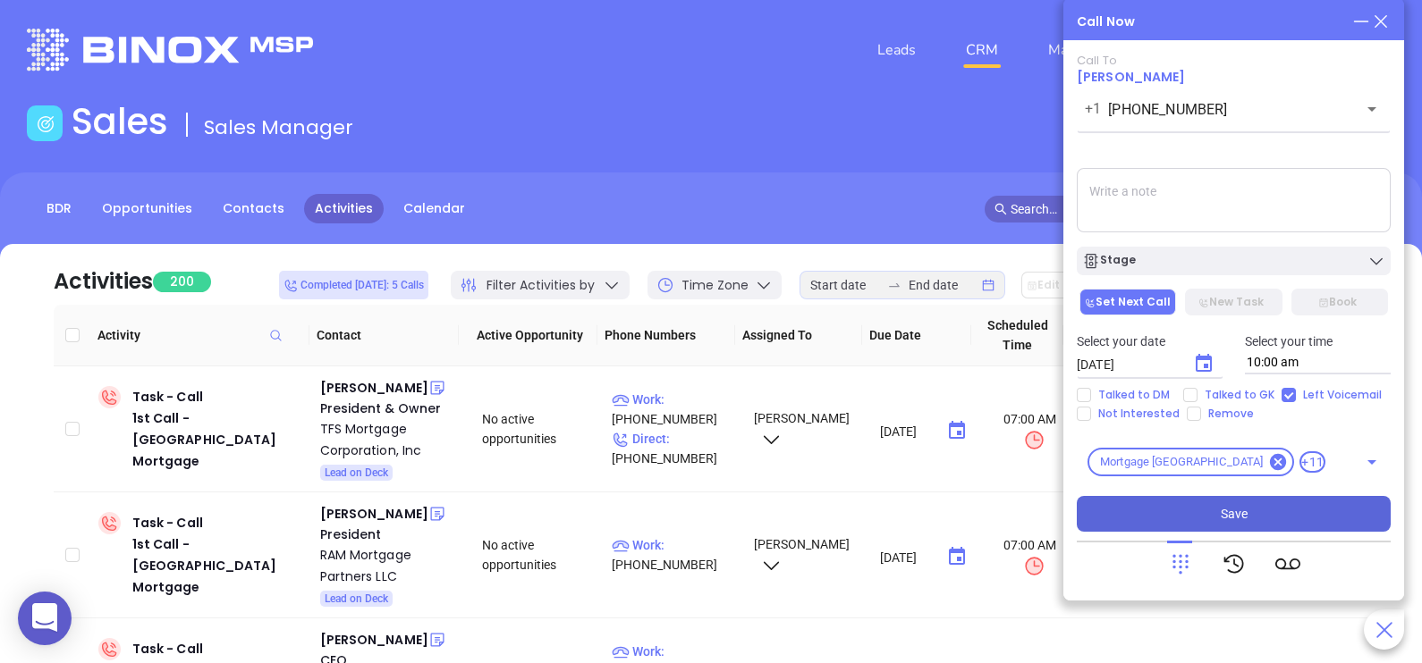
click at [1218, 513] on button "Save" at bounding box center [1234, 514] width 314 height 36
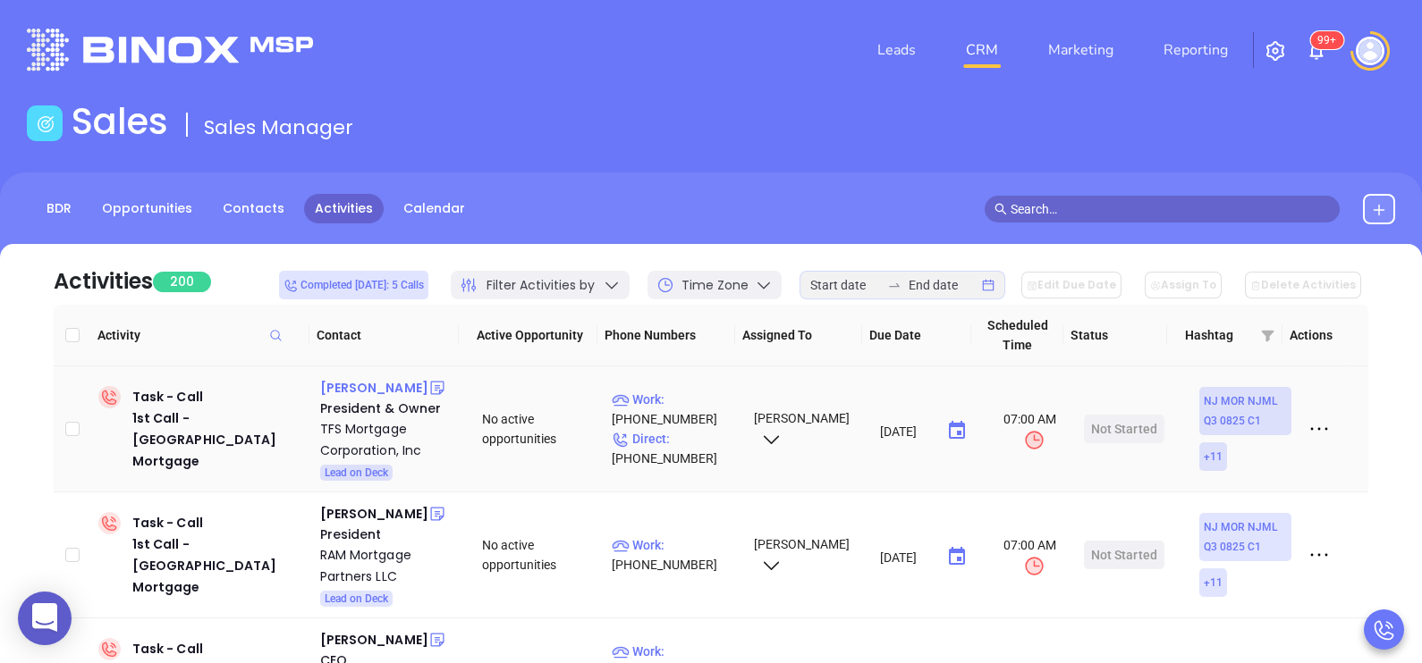
click at [405, 384] on div "[PERSON_NAME]" at bounding box center [374, 387] width 108 height 21
click at [675, 443] on p "Direct : [PHONE_NUMBER]" at bounding box center [675, 448] width 126 height 39
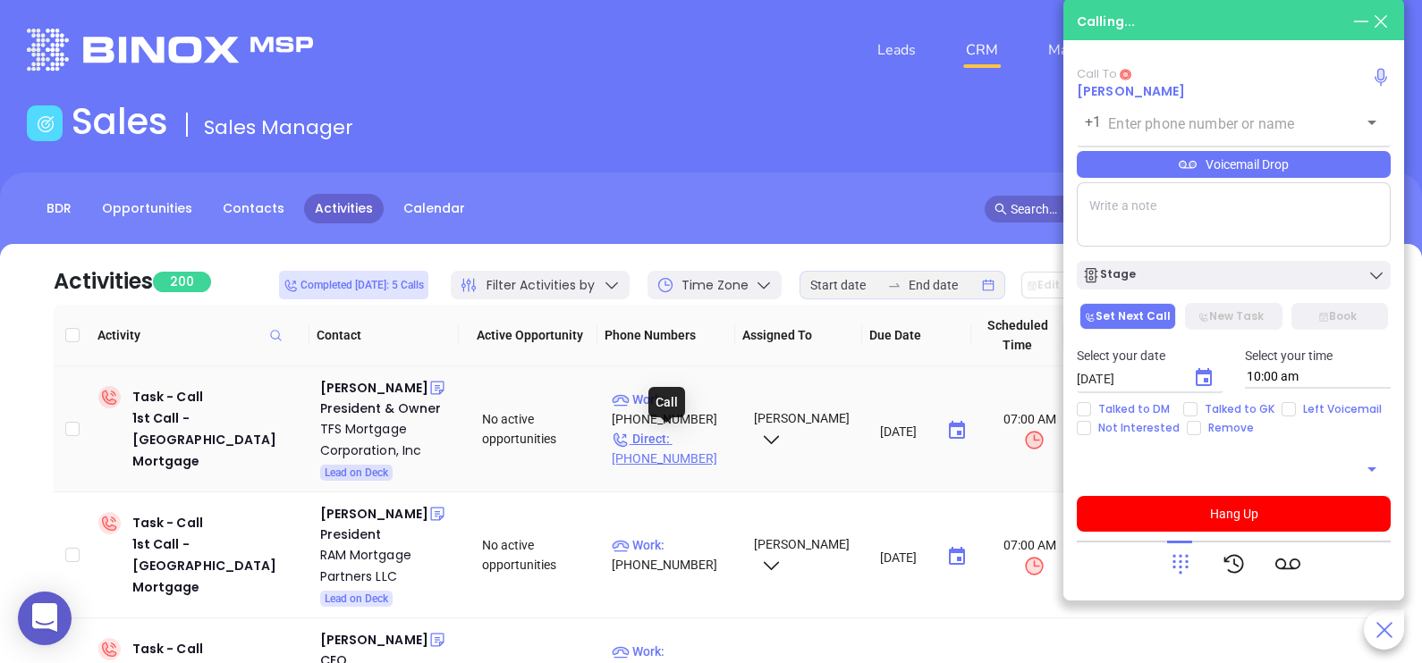
type input "[PHONE_NUMBER]"
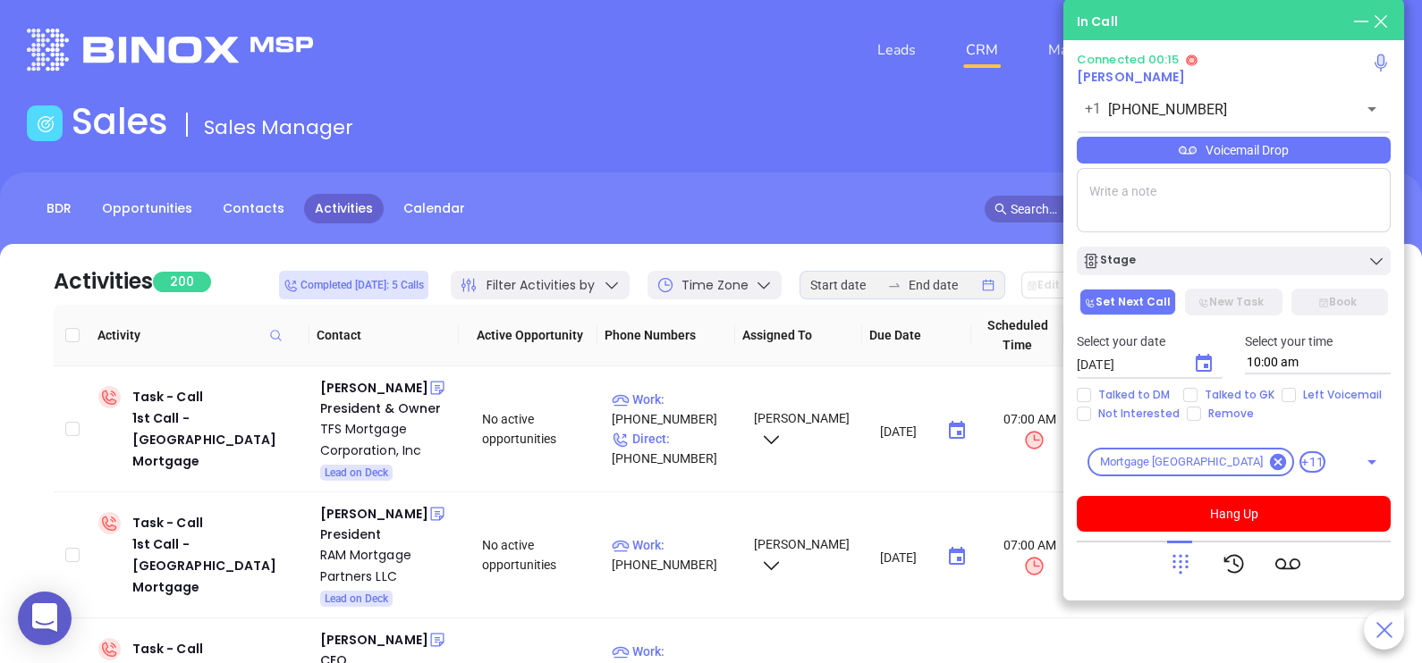
click at [1354, 154] on div "Voicemail Drop" at bounding box center [1234, 150] width 314 height 27
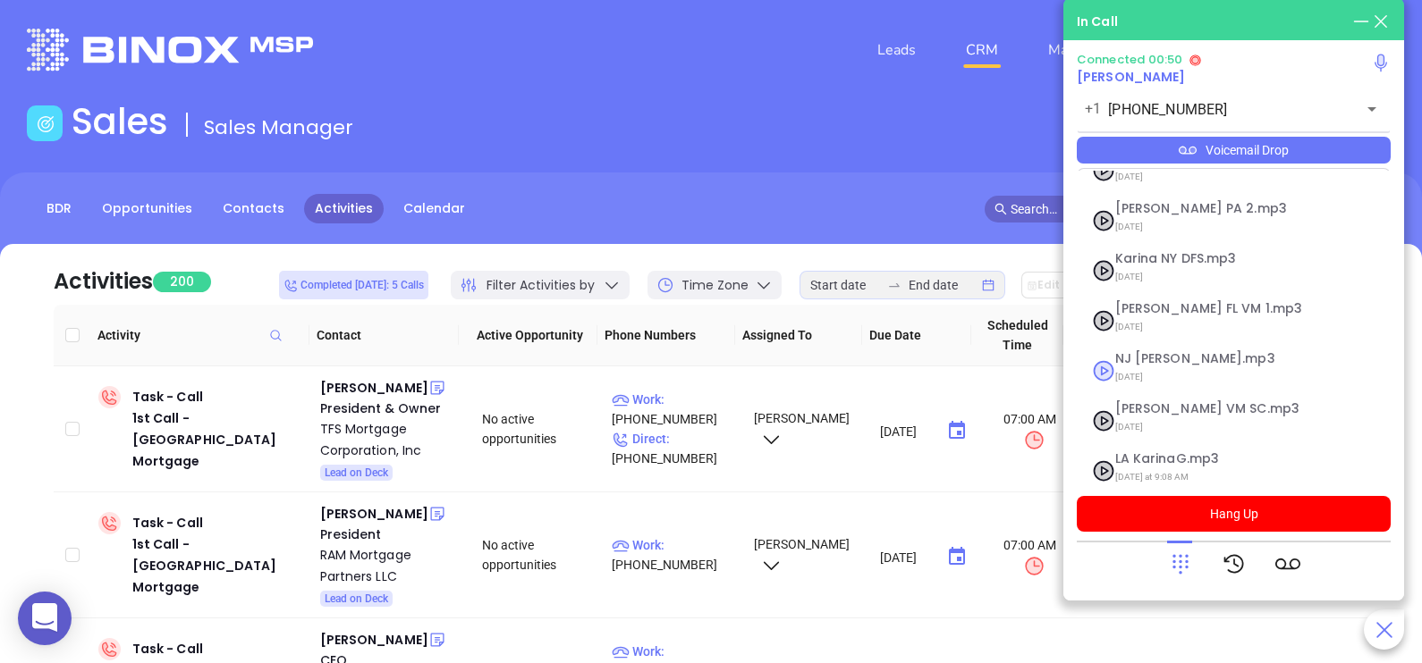
click at [1158, 352] on span "NJ [PERSON_NAME].mp3" at bounding box center [1211, 358] width 193 height 13
checkbox input "true"
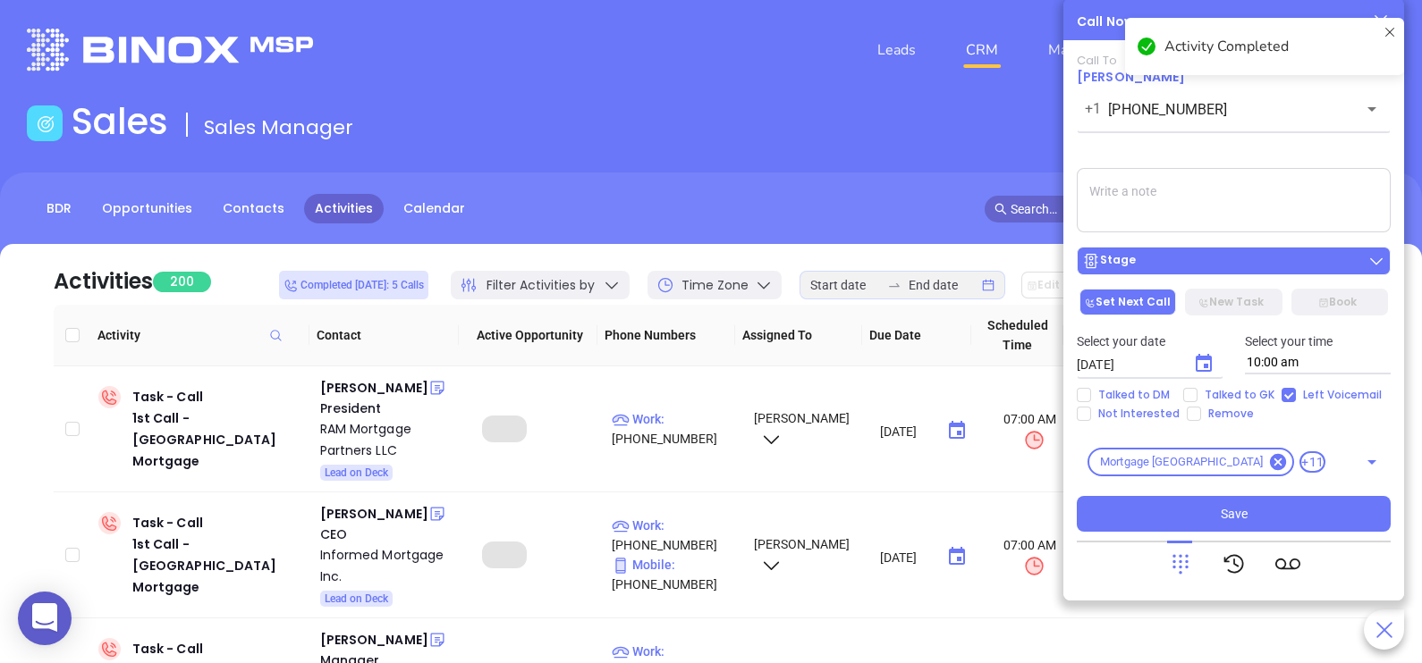
click at [1266, 265] on div "Stage" at bounding box center [1233, 261] width 303 height 18
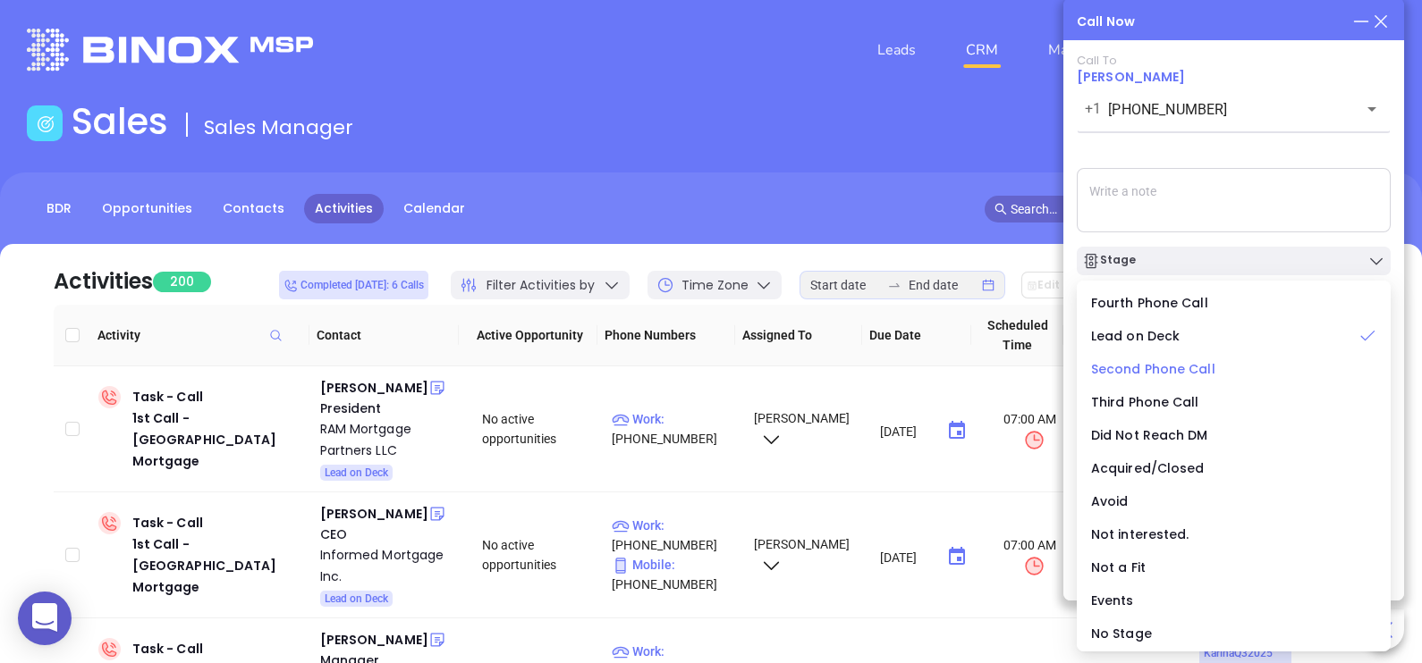
click at [1179, 368] on span "Second Phone Call" at bounding box center [1153, 369] width 124 height 18
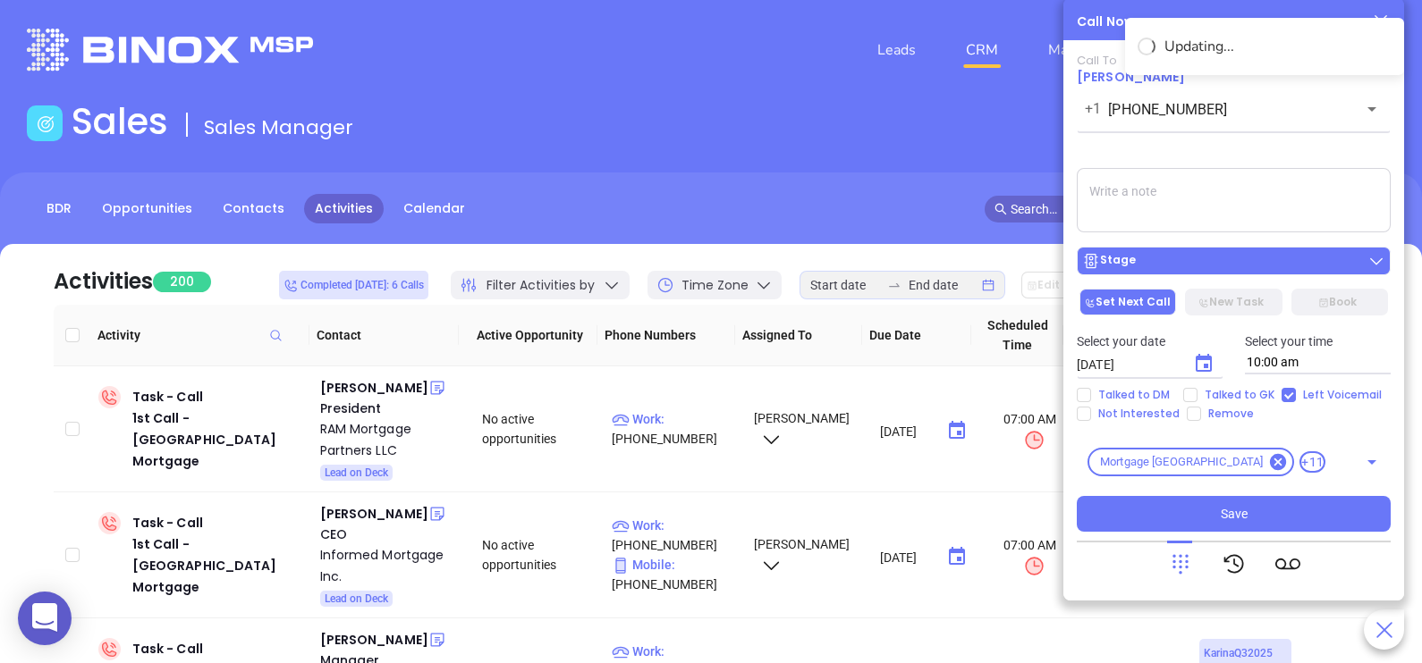
click at [1279, 269] on div "Stage" at bounding box center [1233, 261] width 303 height 18
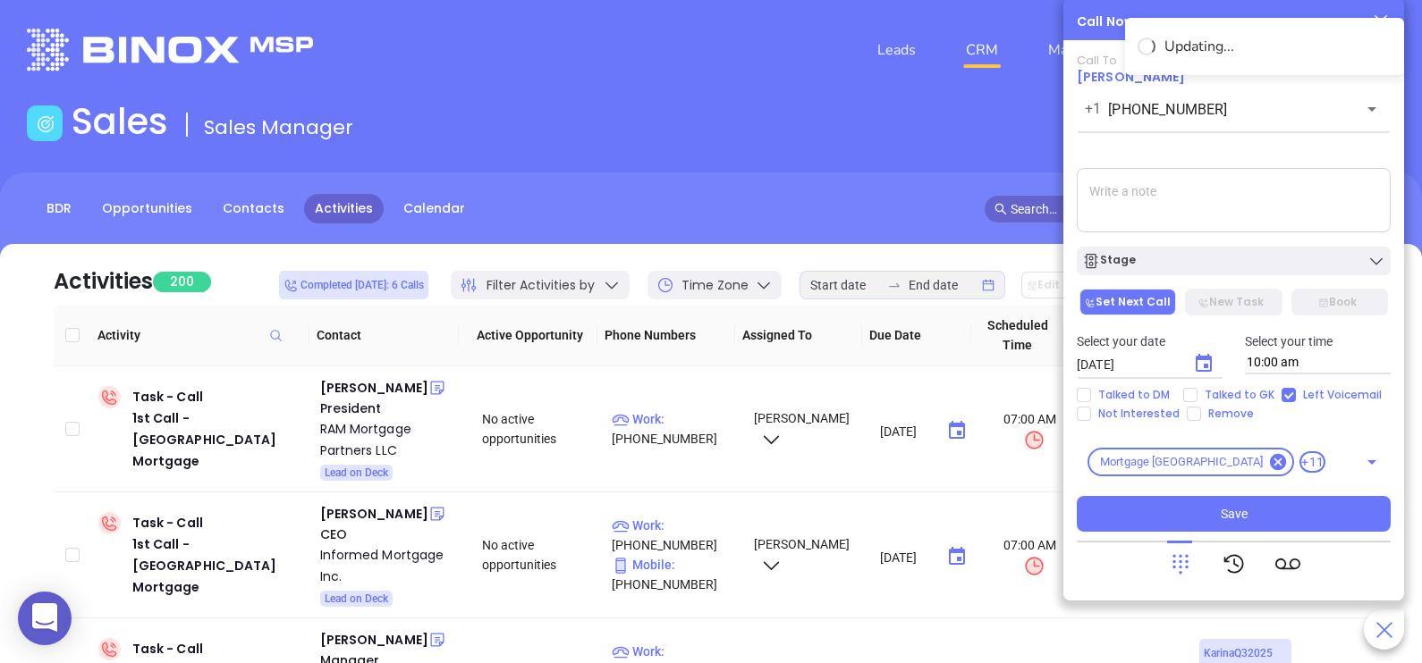
click at [1296, 207] on textarea at bounding box center [1234, 200] width 314 height 64
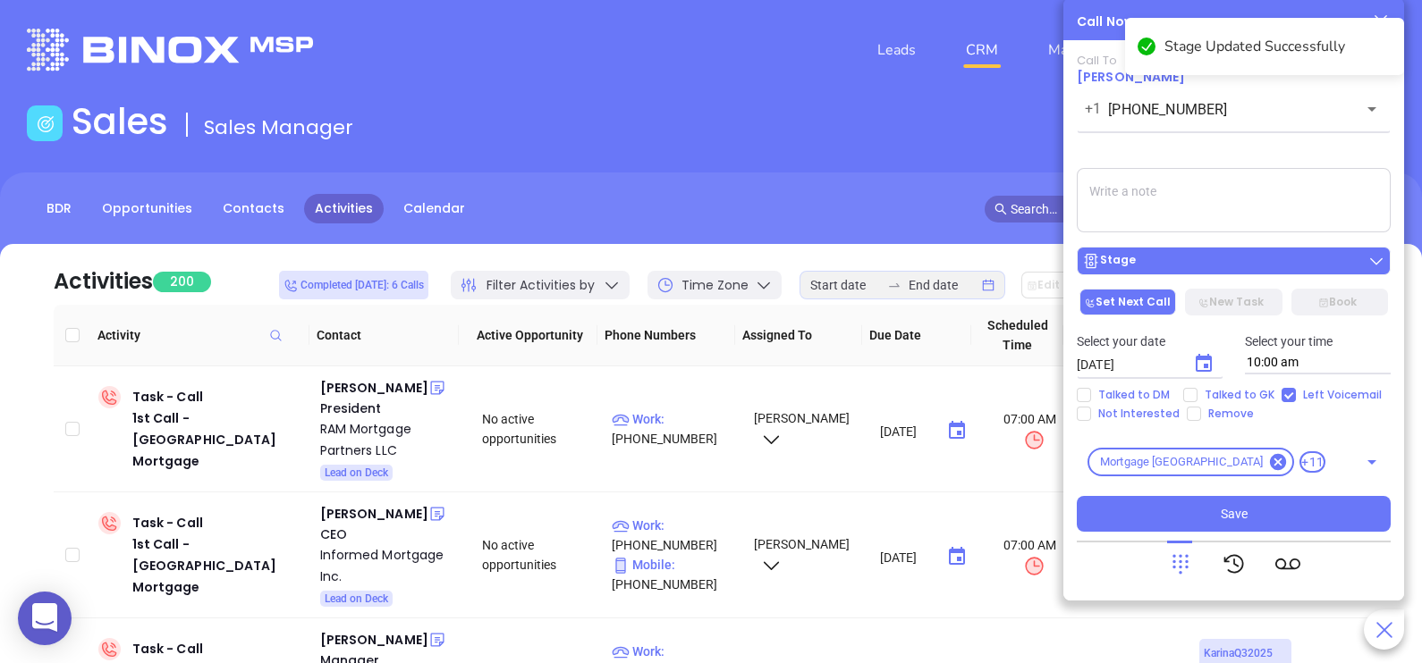
click at [1279, 259] on div "Stage" at bounding box center [1233, 261] width 303 height 18
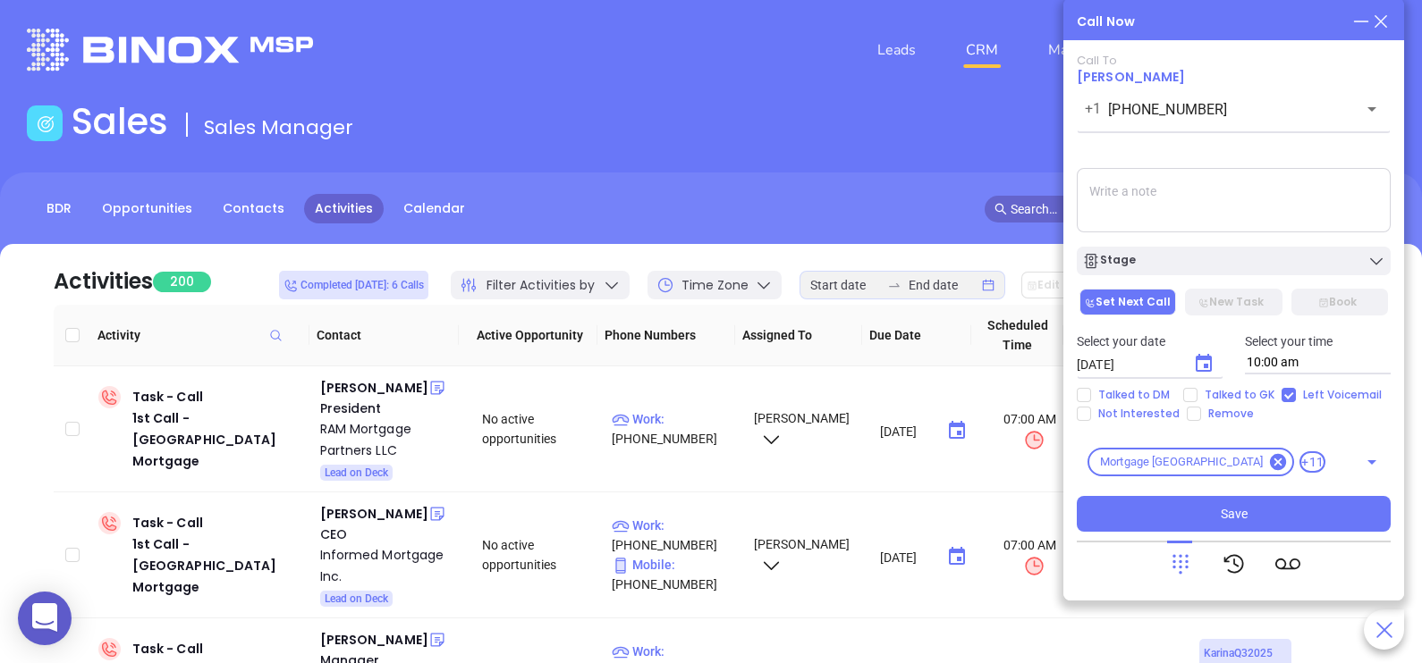
click at [1299, 209] on textarea at bounding box center [1234, 200] width 314 height 64
click at [1206, 363] on icon "Choose date, selected date is Sep 4, 2025" at bounding box center [1203, 363] width 21 height 21
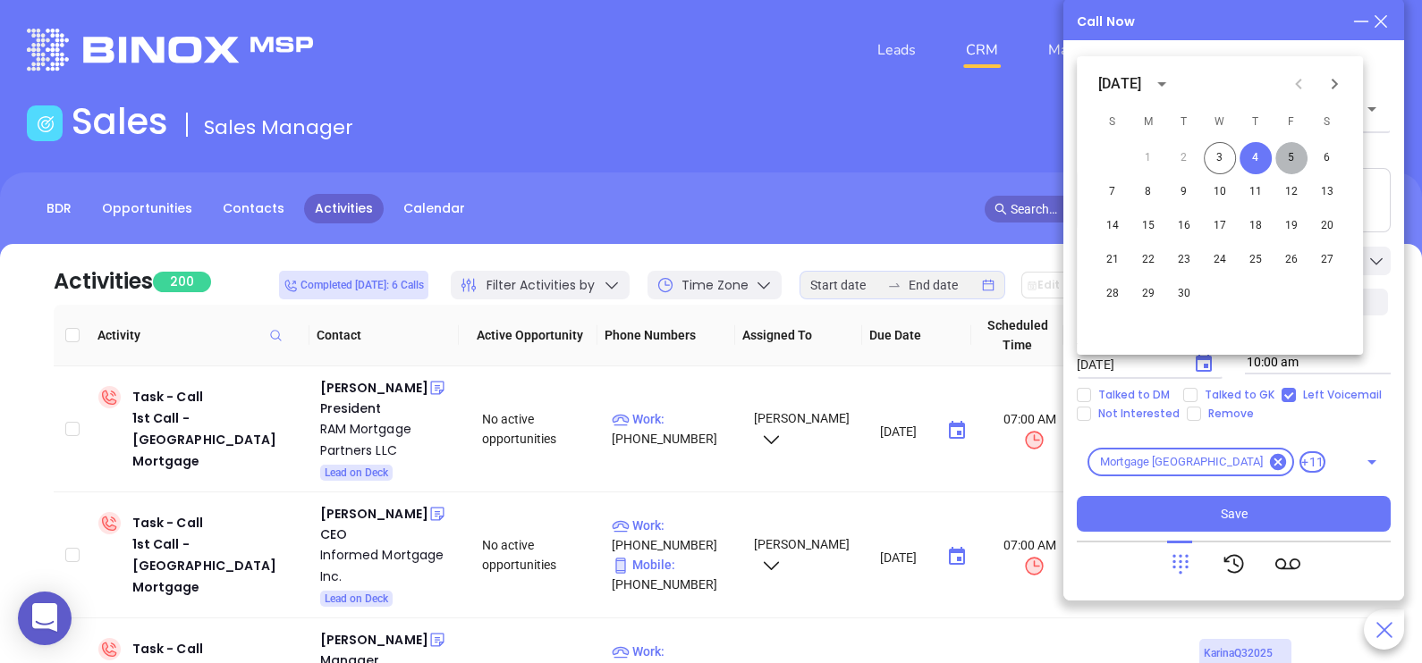
click at [1286, 165] on button "5" at bounding box center [1291, 158] width 32 height 32
type input "[DATE]"
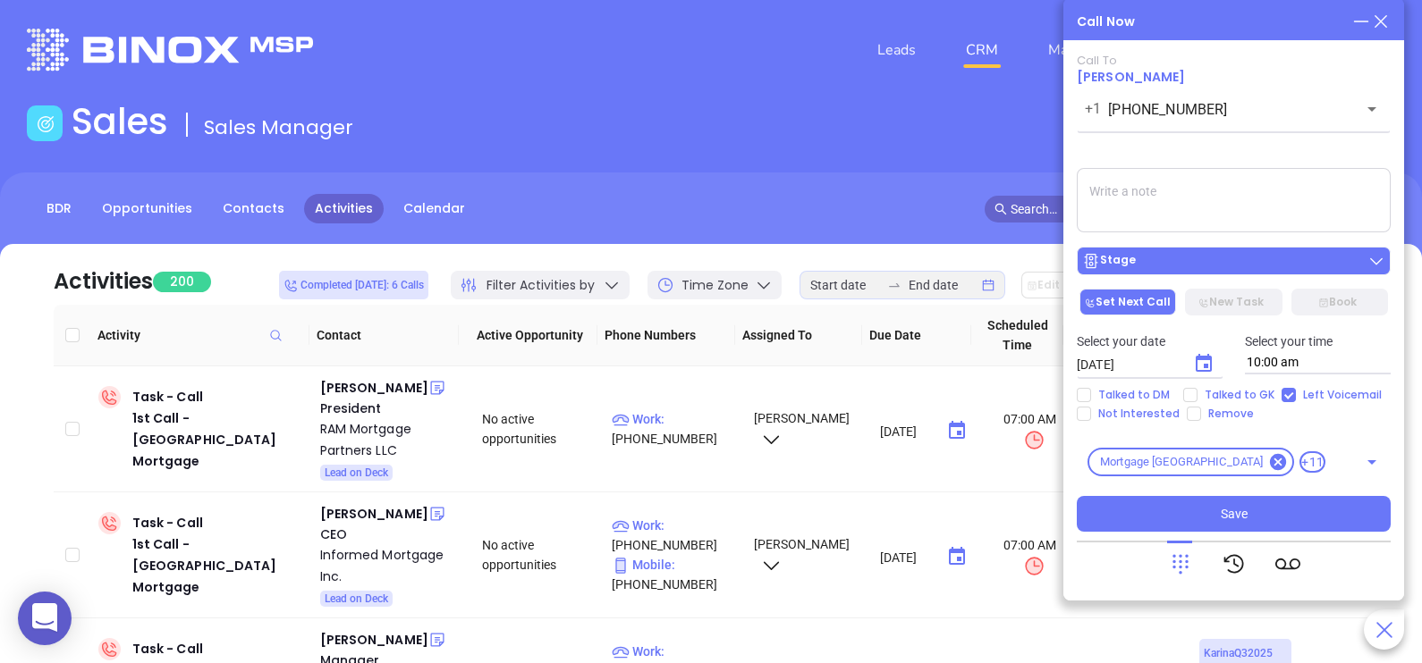
click at [1272, 258] on div "Stage" at bounding box center [1233, 261] width 303 height 18
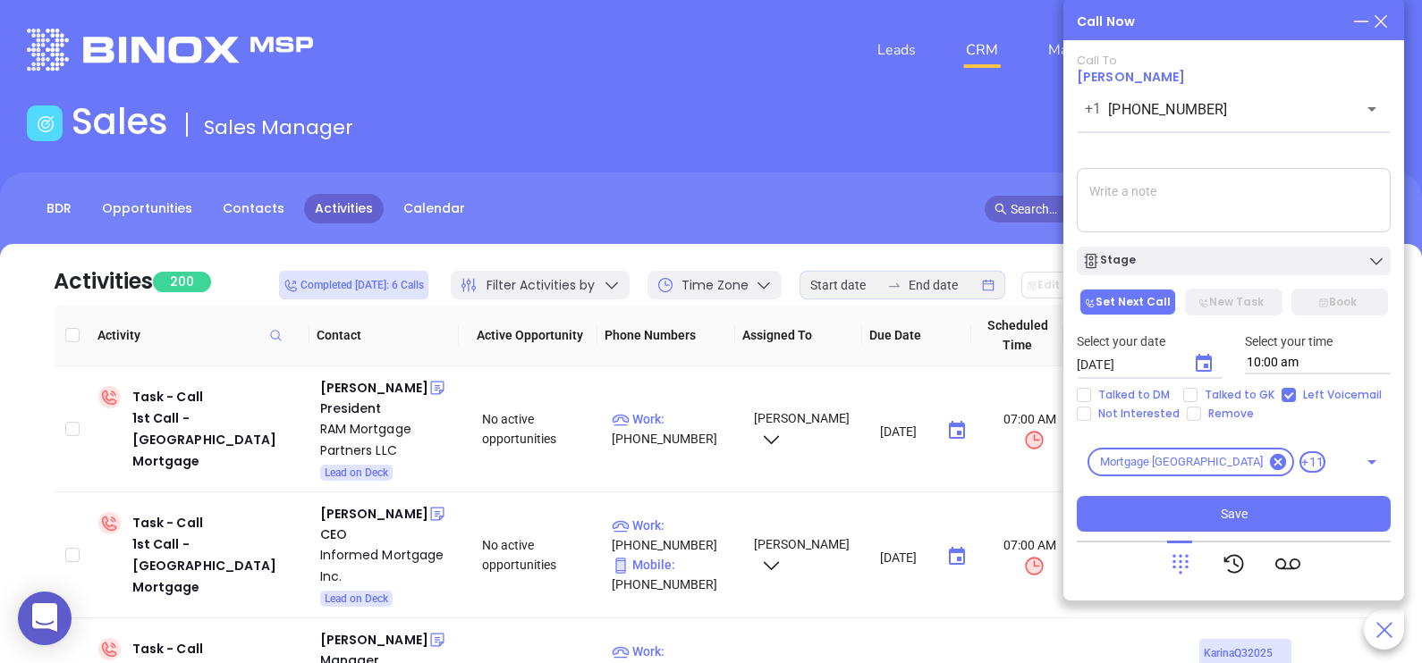
click at [1309, 195] on textarea at bounding box center [1234, 200] width 314 height 64
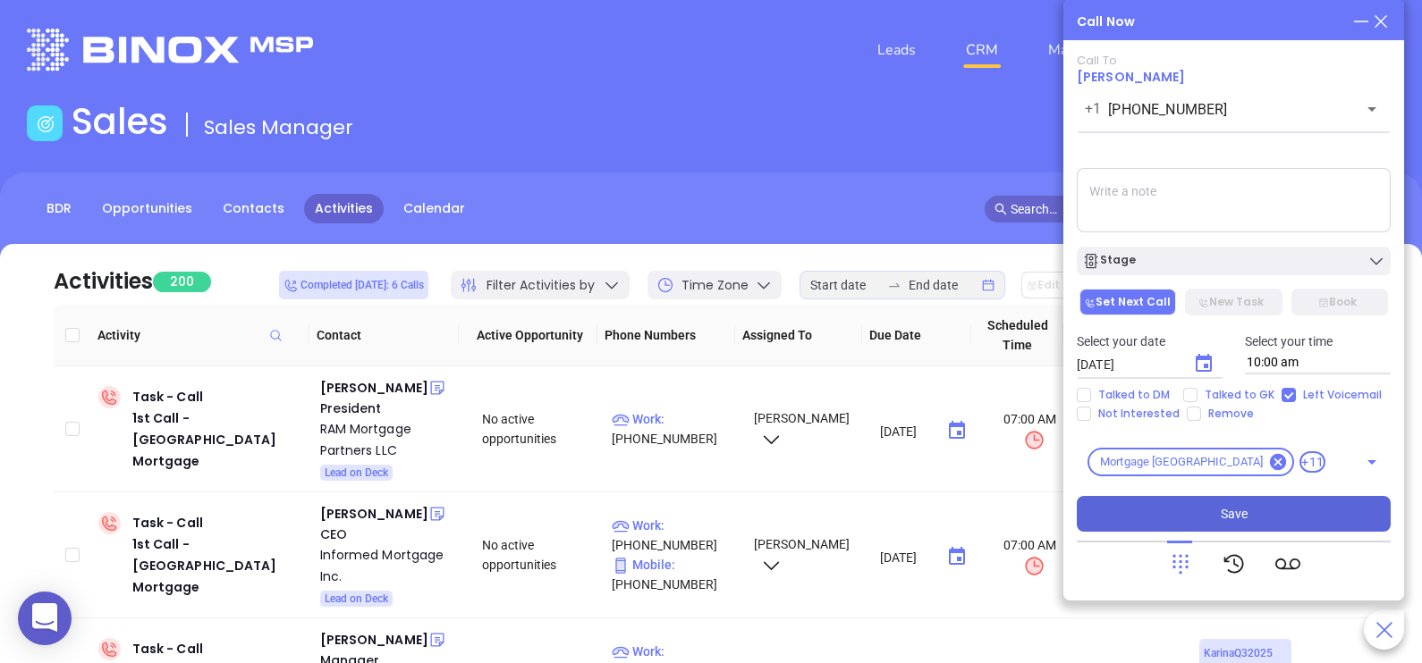
click at [1218, 521] on button "Save" at bounding box center [1234, 514] width 314 height 36
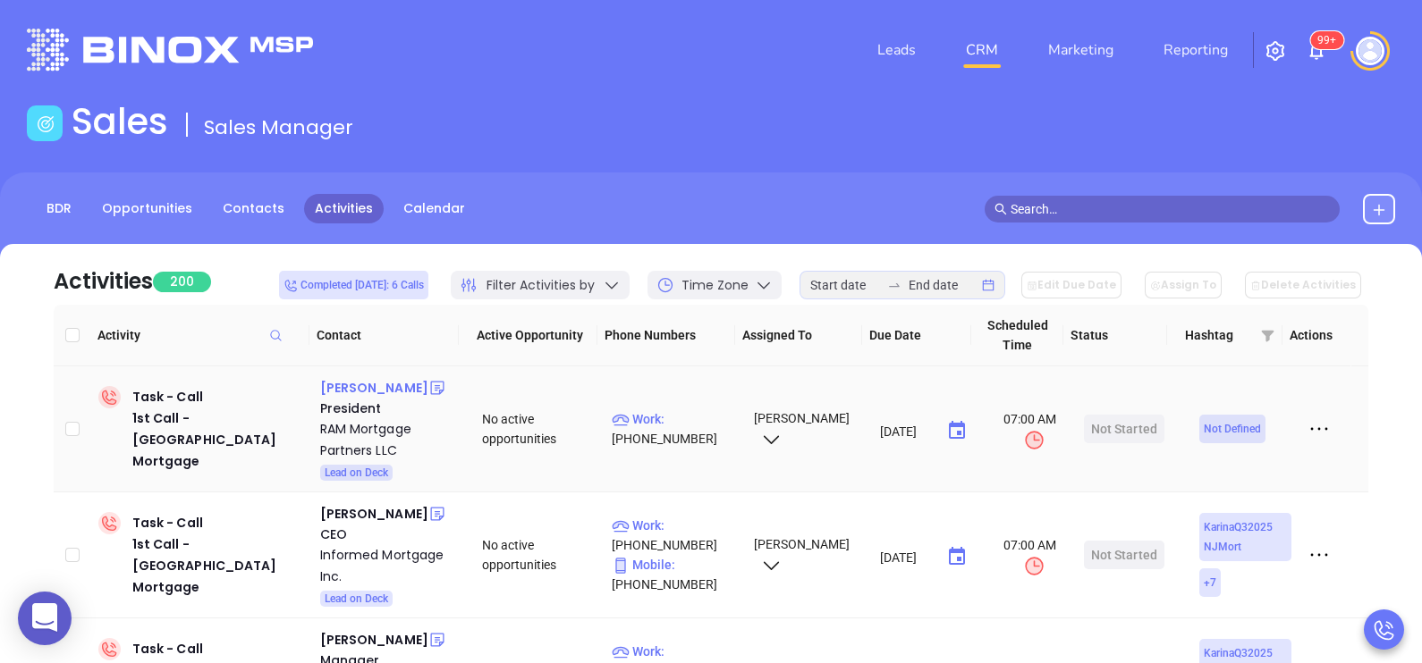
click at [400, 386] on div "[PERSON_NAME]" at bounding box center [374, 387] width 108 height 21
click at [691, 413] on p "Work : [PHONE_NUMBER]" at bounding box center [675, 429] width 126 height 39
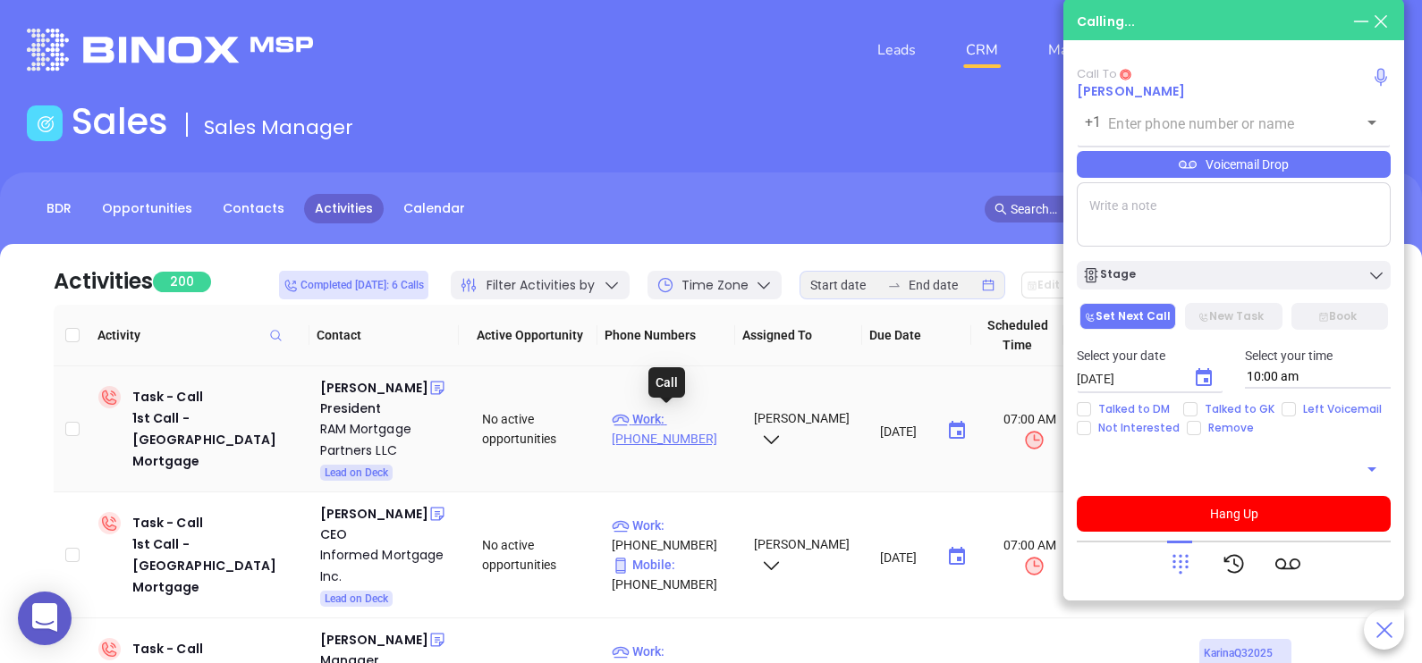
type input "[PHONE_NUMBER]"
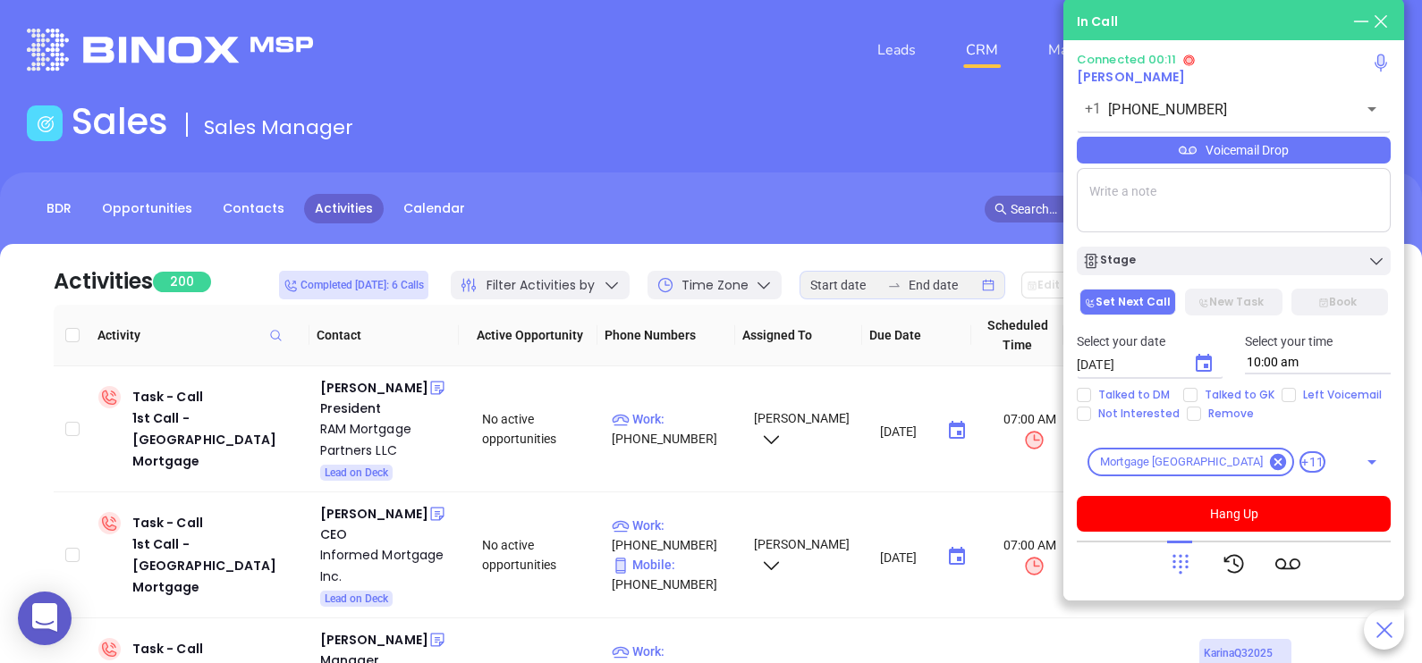
click at [1347, 154] on div "Voicemail Drop" at bounding box center [1234, 150] width 314 height 27
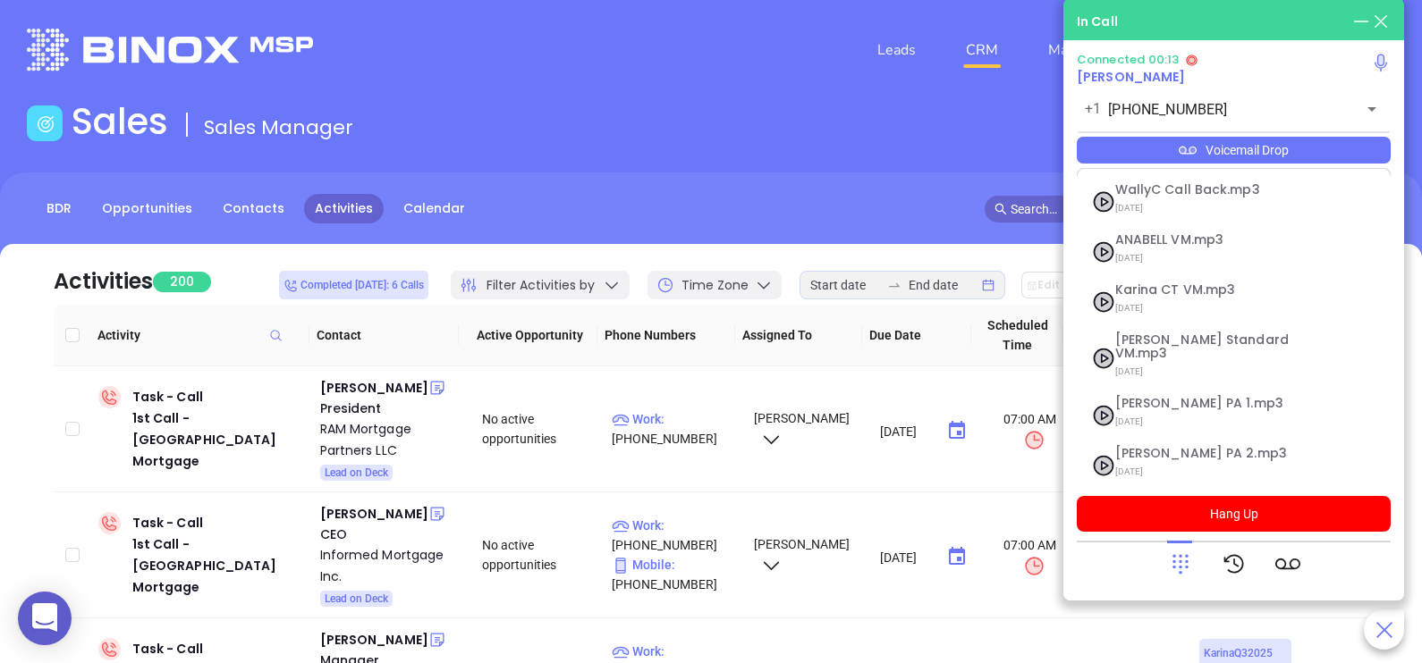
click at [1347, 145] on div "Voicemail Drop" at bounding box center [1234, 150] width 314 height 27
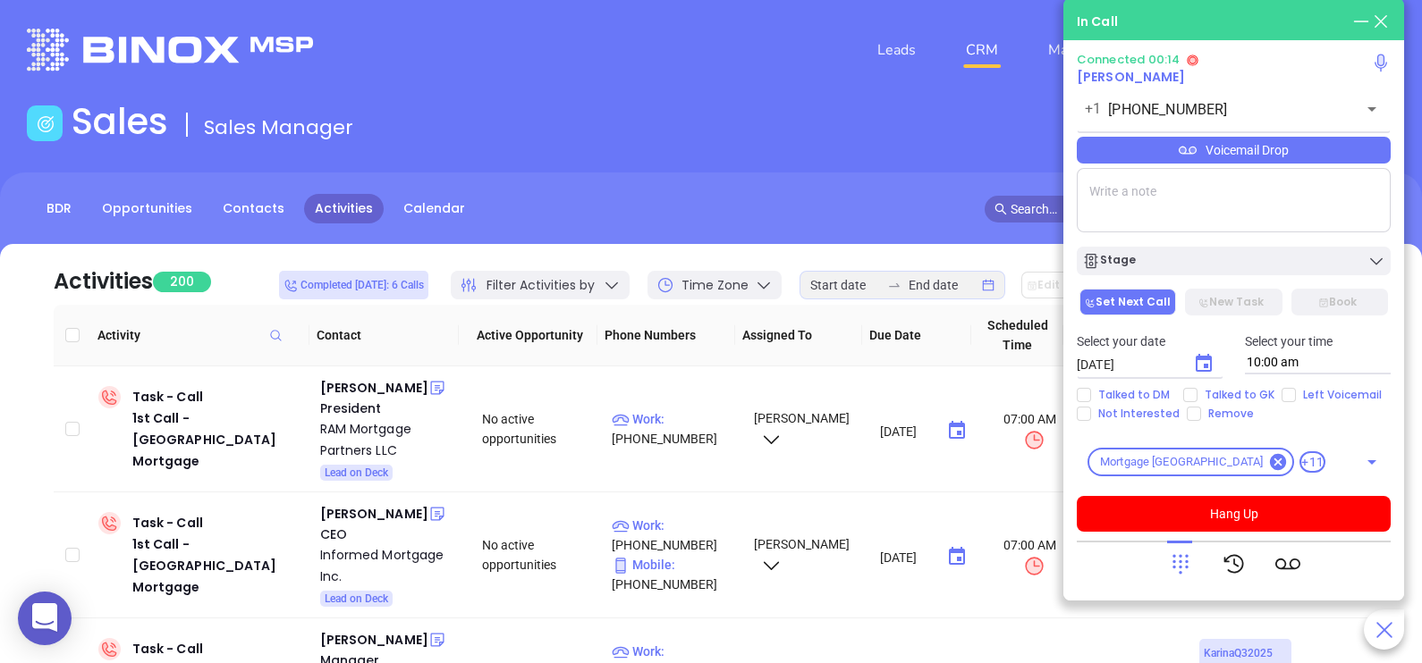
click at [1172, 571] on icon at bounding box center [1180, 564] width 25 height 25
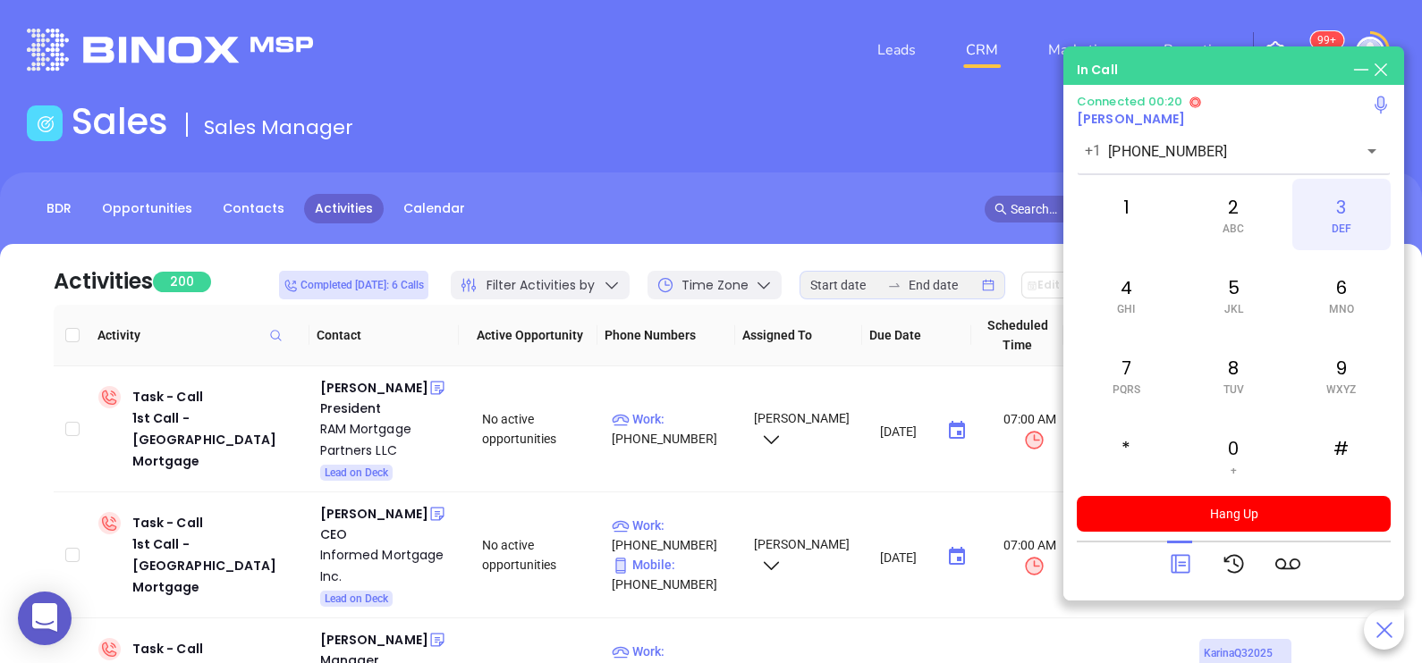
click at [1356, 215] on div "3 DEF" at bounding box center [1341, 215] width 98 height 72
click at [1182, 559] on icon at bounding box center [1180, 564] width 25 height 25
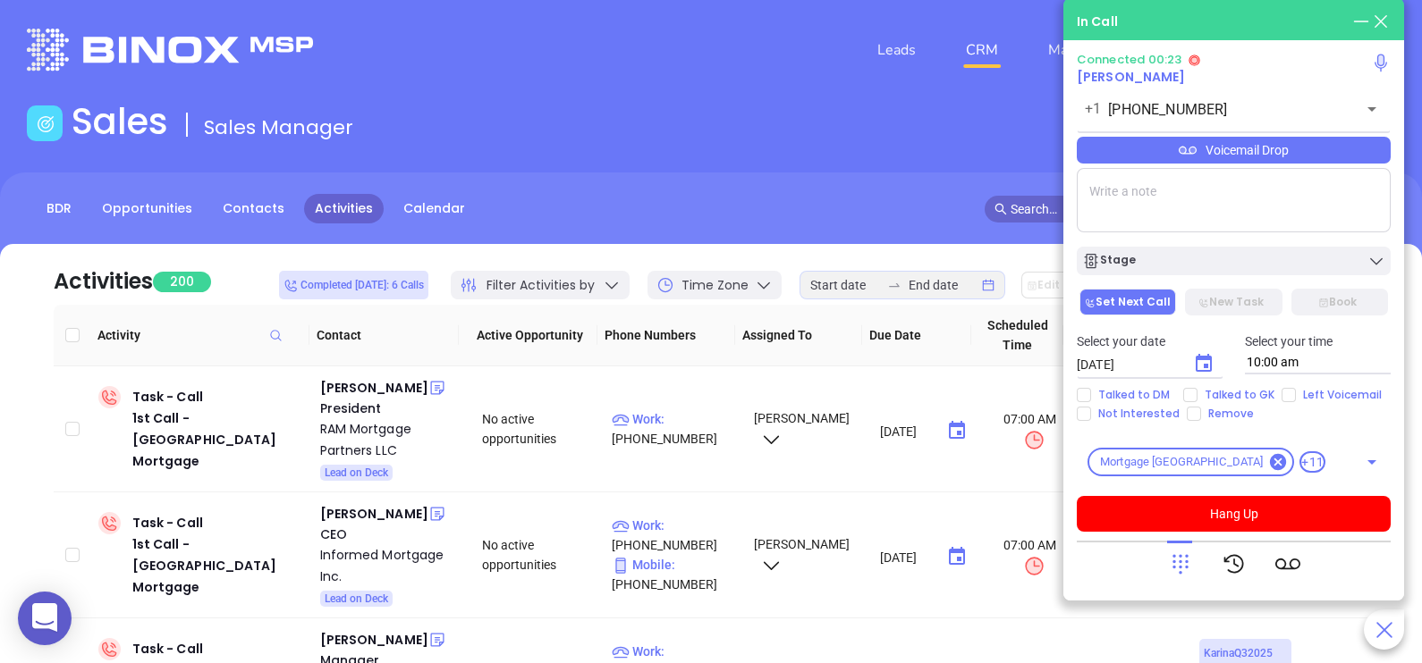
click at [1341, 161] on div "Voicemail Drop" at bounding box center [1234, 150] width 314 height 27
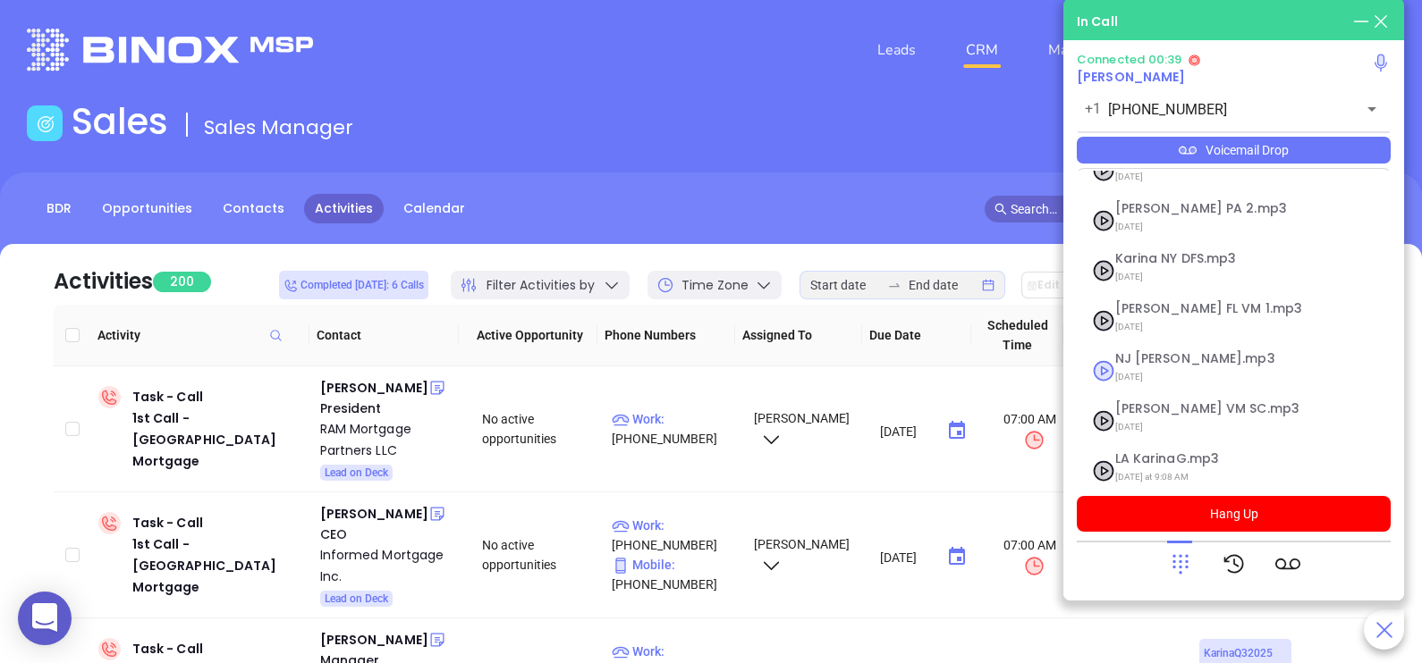
click at [1131, 352] on span "NJ [PERSON_NAME].mp3" at bounding box center [1211, 358] width 193 height 13
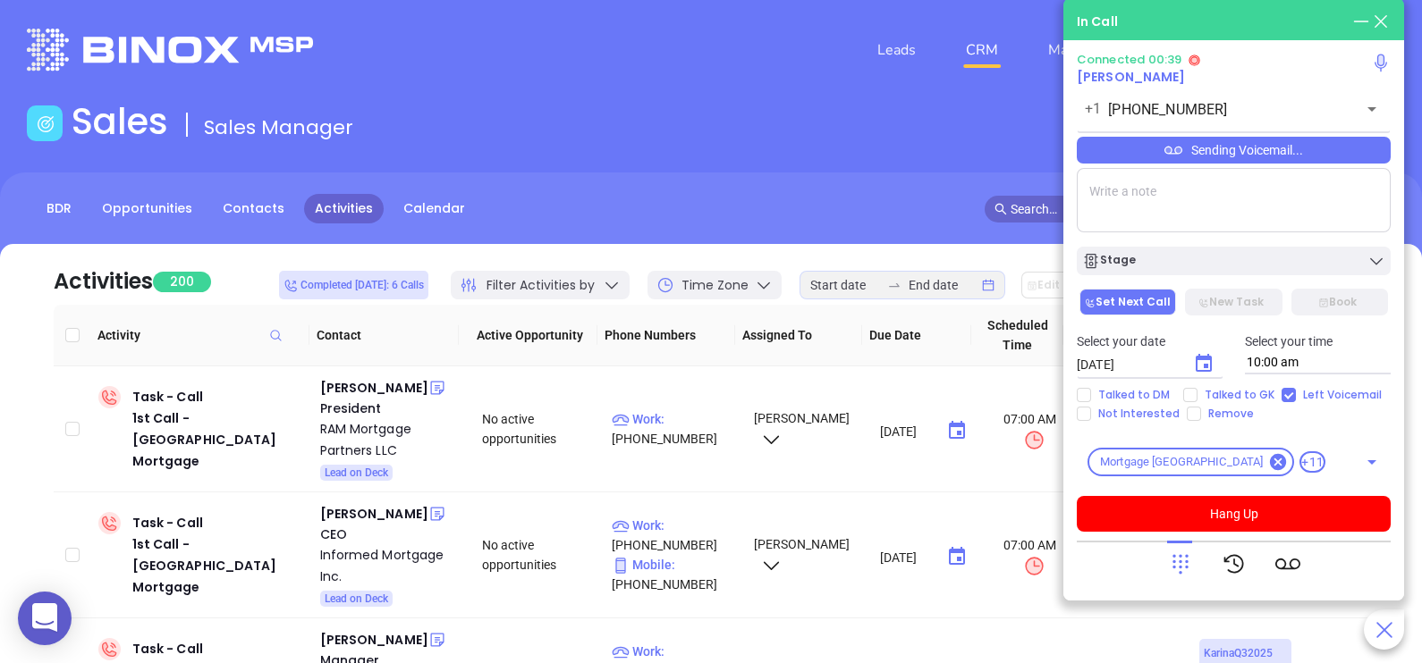
checkbox input "true"
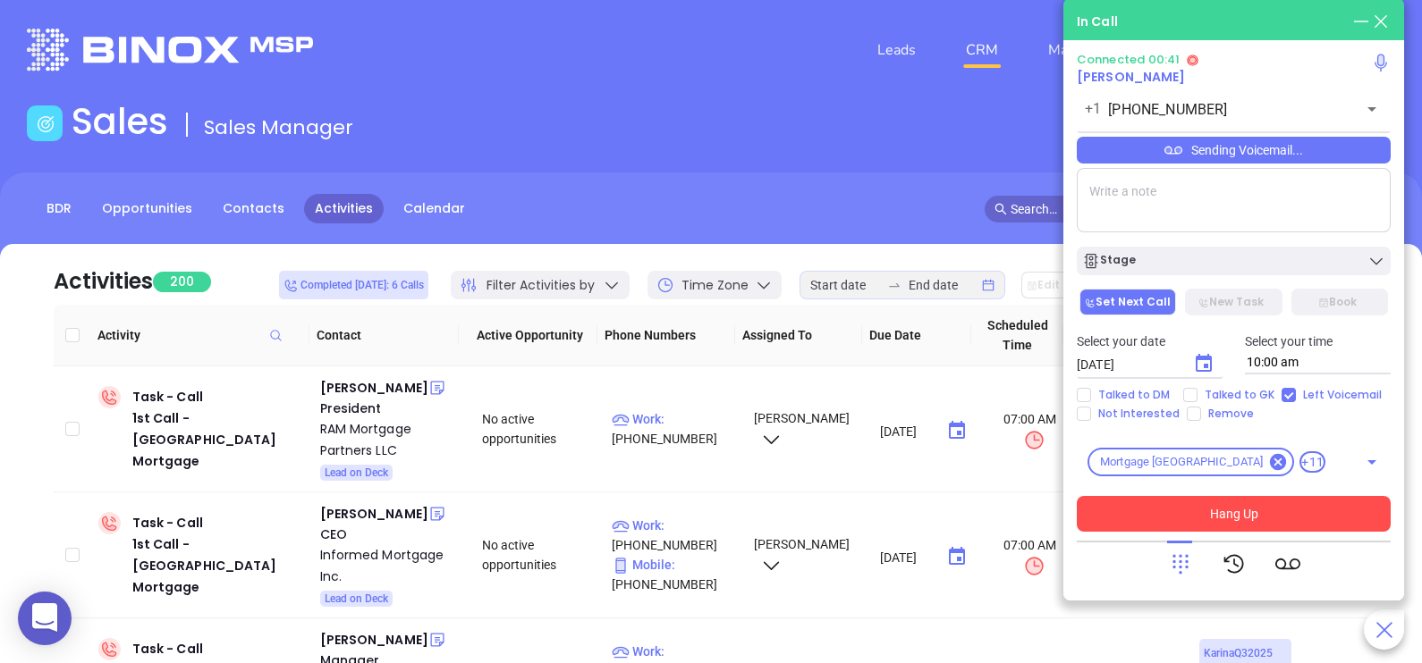
click at [1208, 511] on button "Hang Up" at bounding box center [1234, 514] width 314 height 36
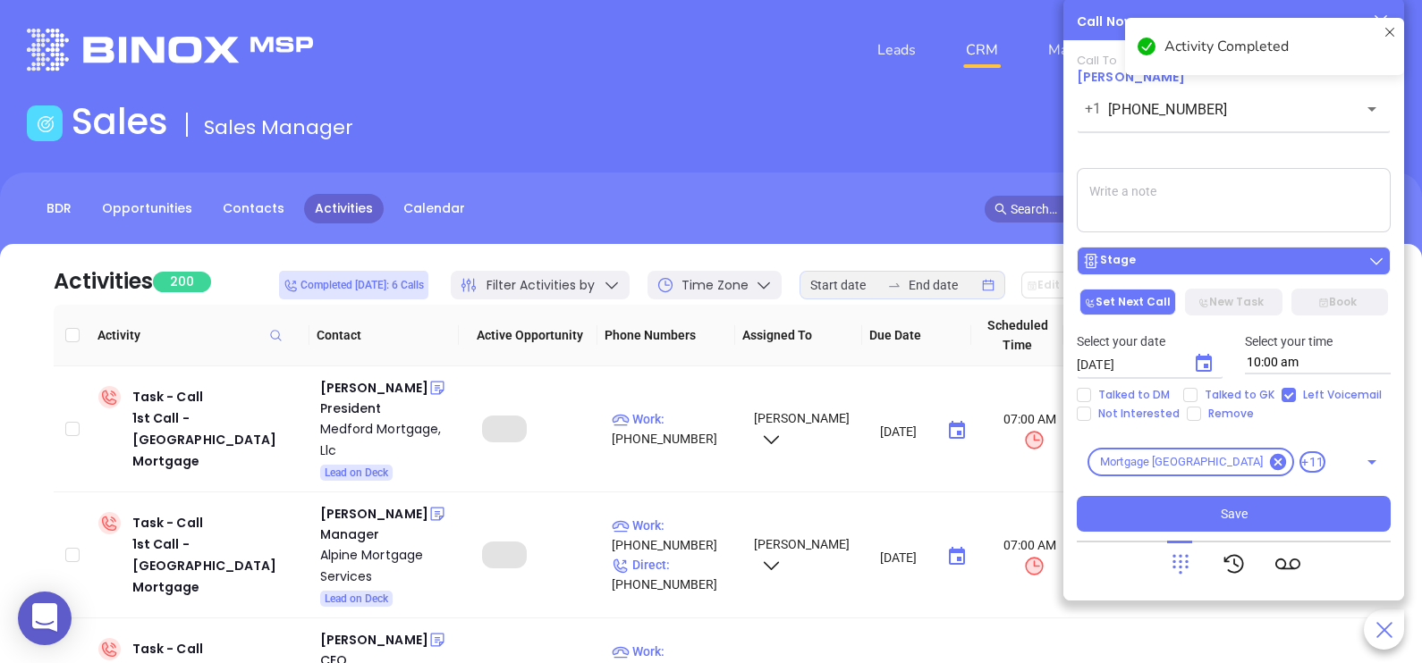
click at [1238, 273] on button "Stage" at bounding box center [1234, 261] width 314 height 29
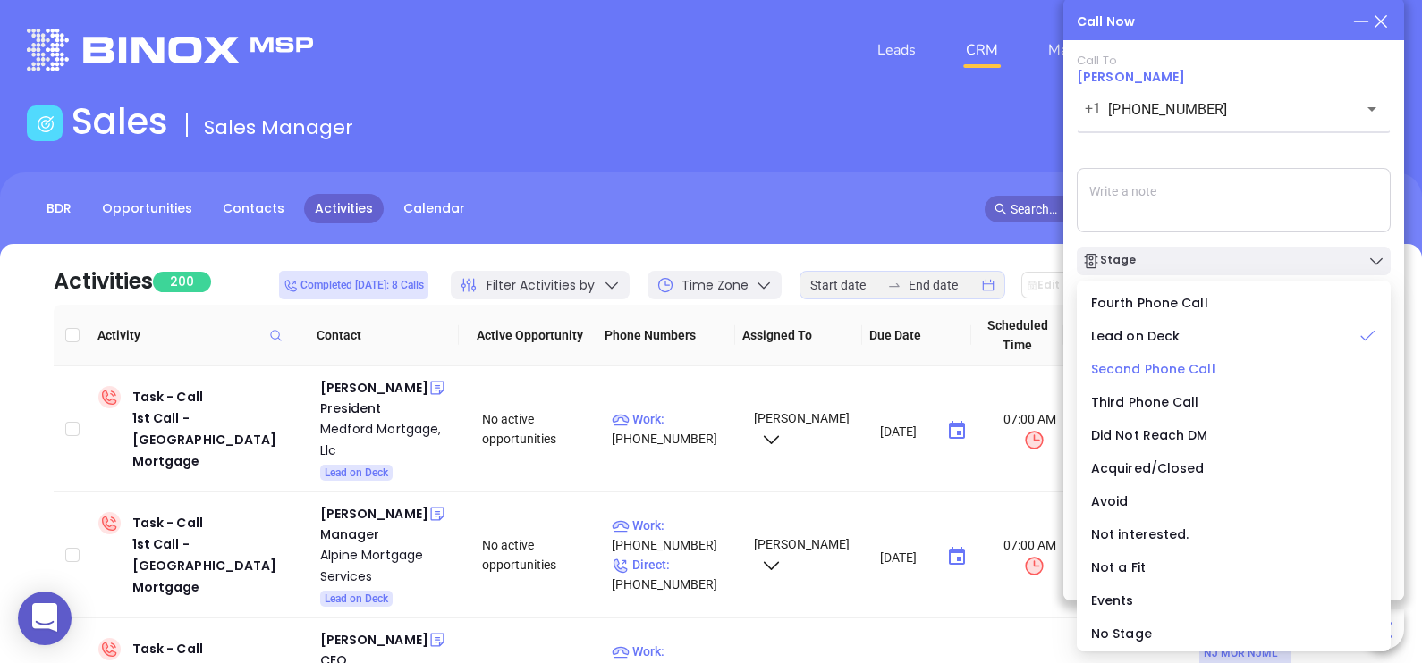
click at [1168, 367] on span "Second Phone Call" at bounding box center [1153, 369] width 124 height 18
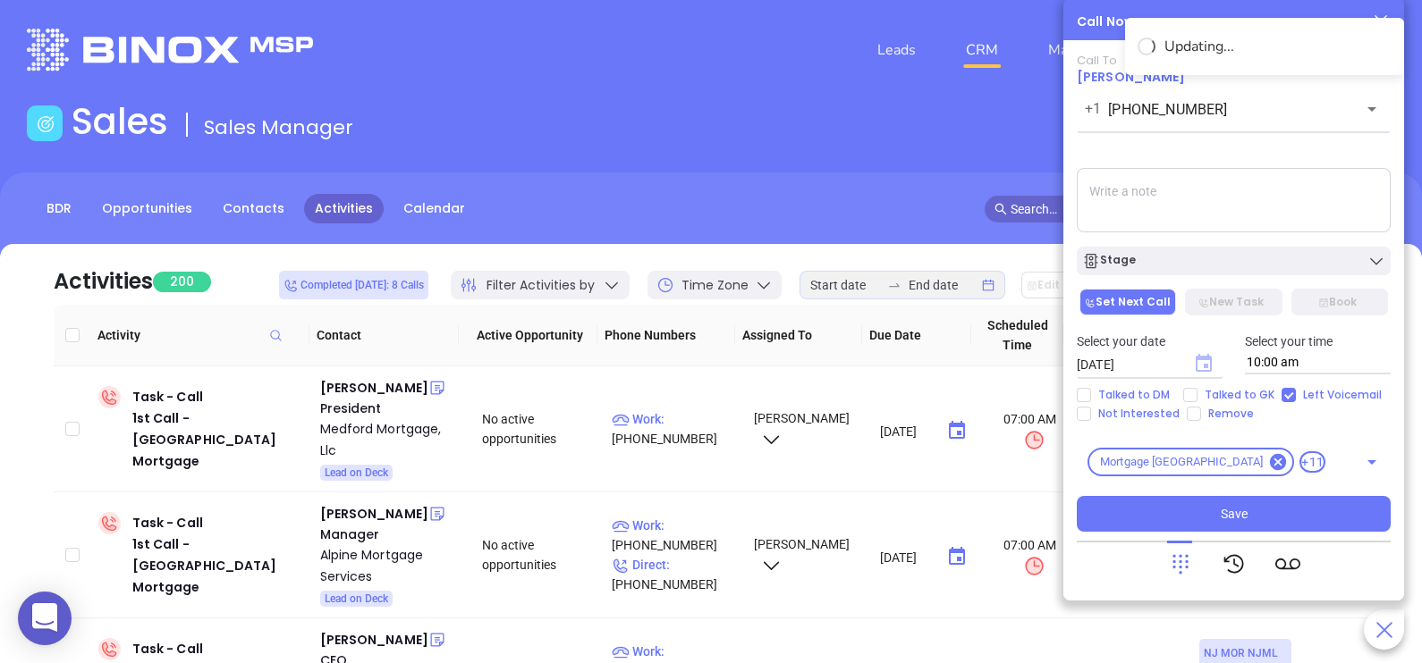
click at [1203, 368] on icon "Choose date, selected date is Sep 4, 2025" at bounding box center [1203, 363] width 16 height 18
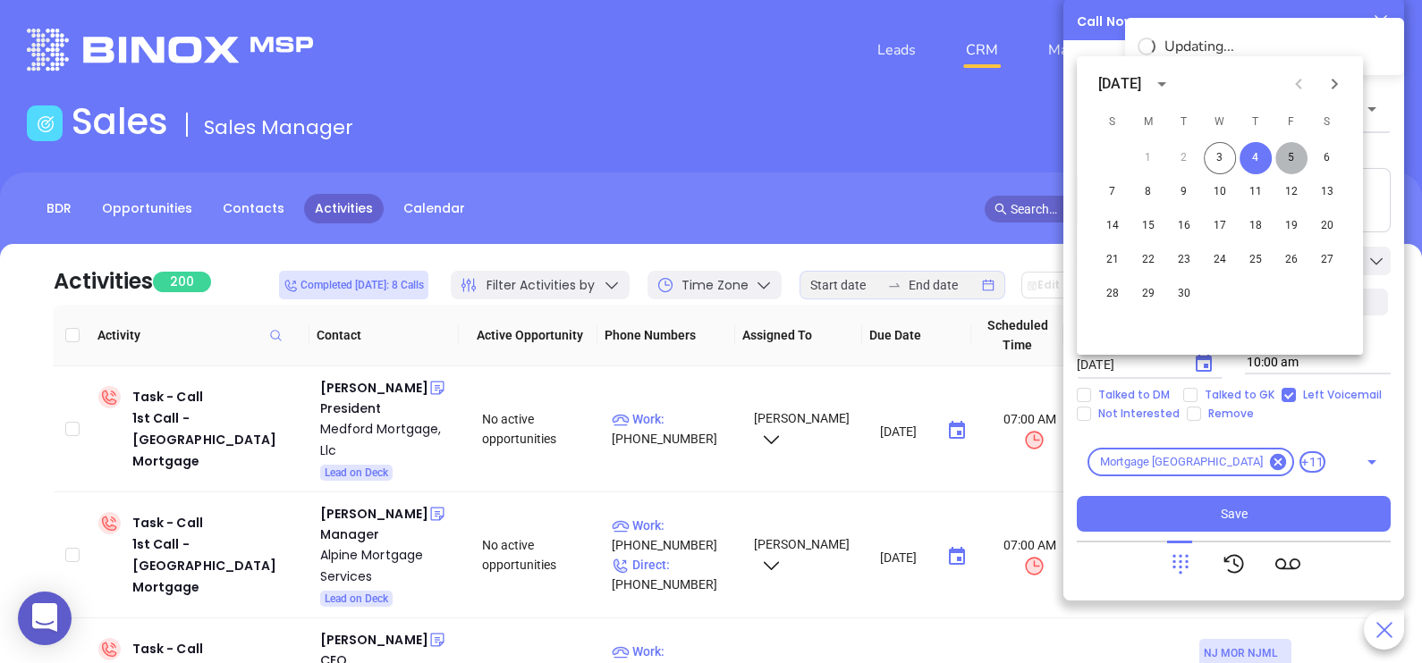
click at [1292, 159] on button "5" at bounding box center [1291, 158] width 32 height 32
type input "[DATE]"
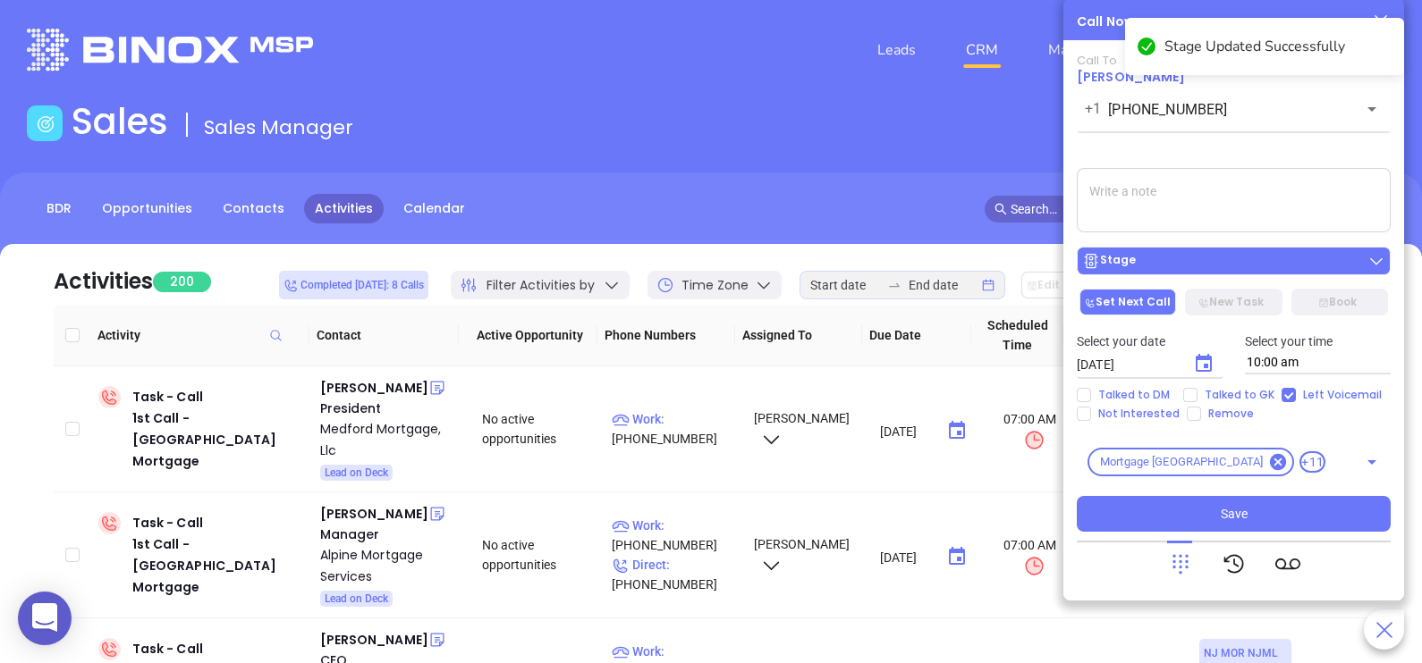
click at [1261, 275] on button "Stage" at bounding box center [1234, 261] width 314 height 29
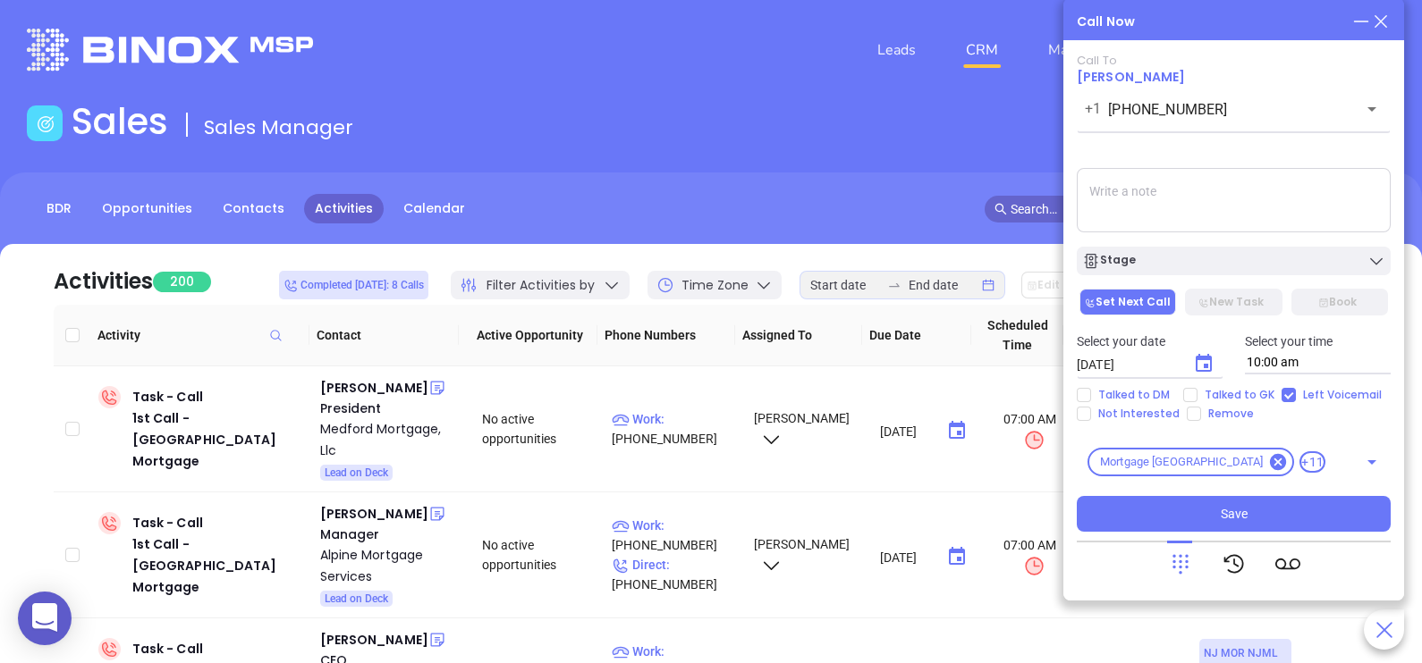
click at [1288, 198] on textarea at bounding box center [1234, 200] width 314 height 64
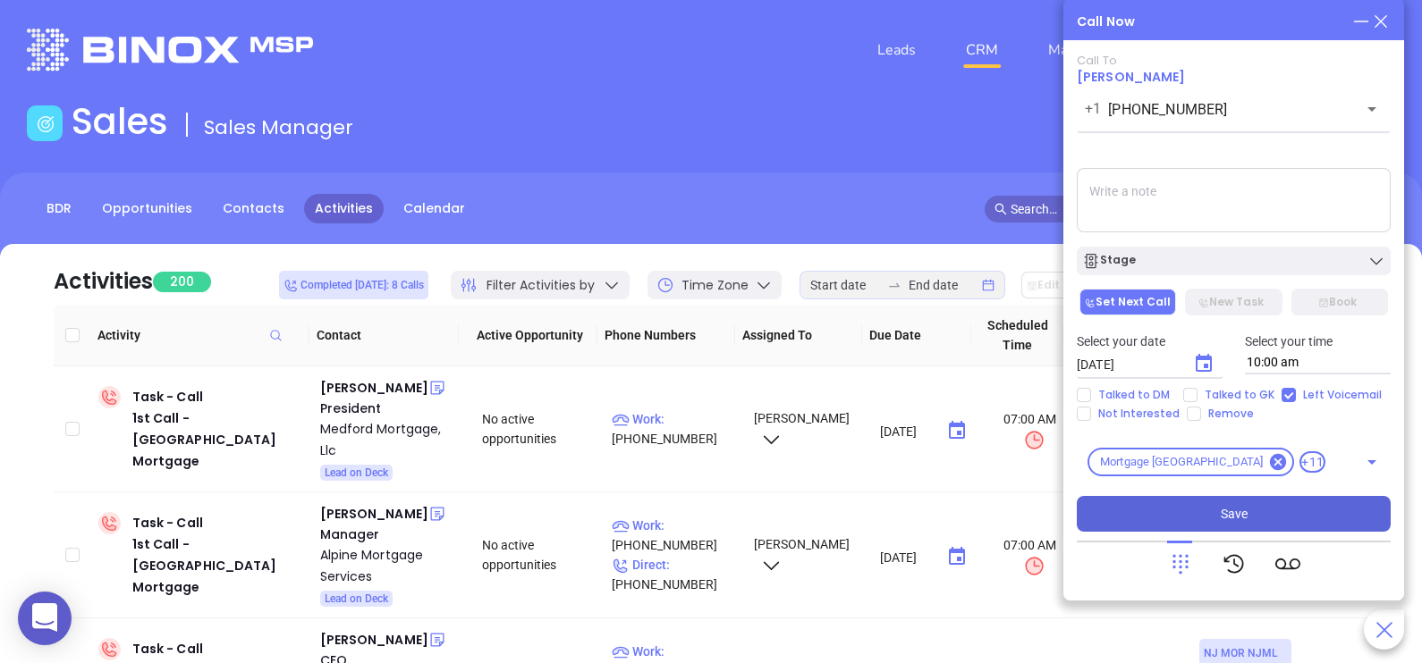
click at [1231, 510] on span "Save" at bounding box center [1233, 514] width 27 height 20
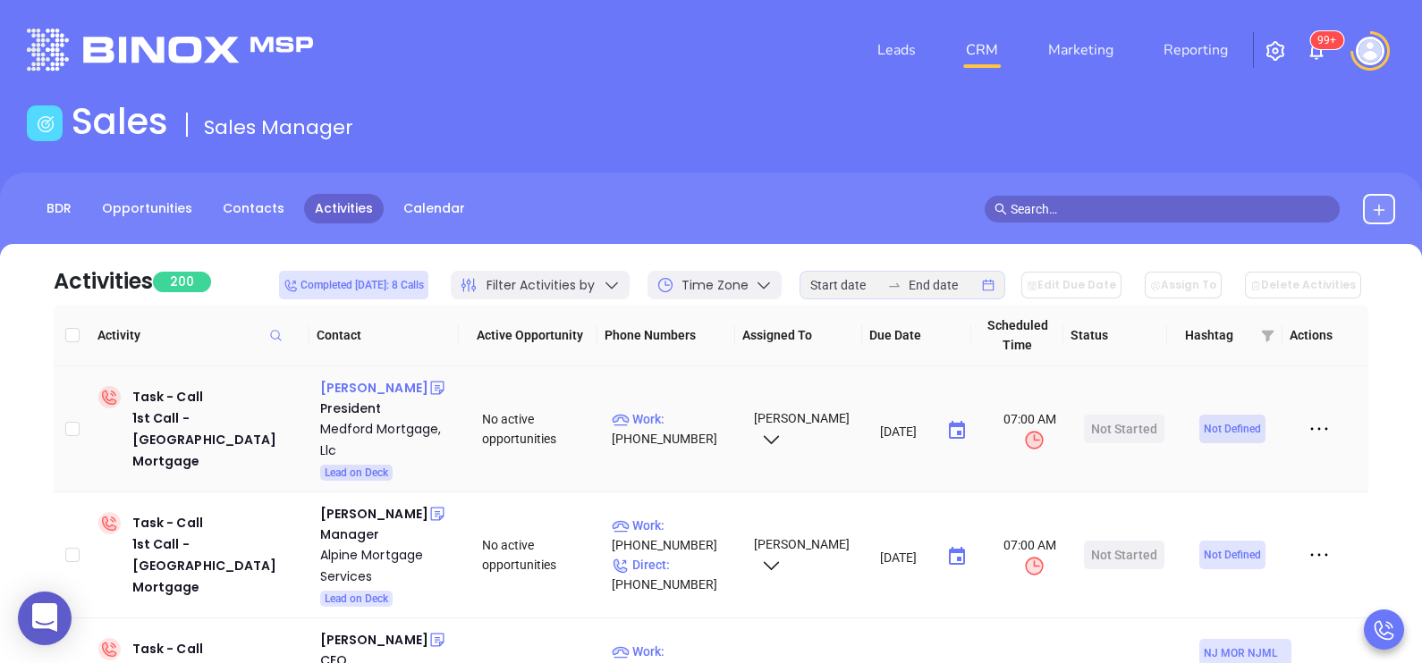
click at [364, 387] on div "[PERSON_NAME]" at bounding box center [374, 387] width 108 height 21
click at [689, 423] on p "Work : [PHONE_NUMBER]" at bounding box center [675, 429] width 126 height 39
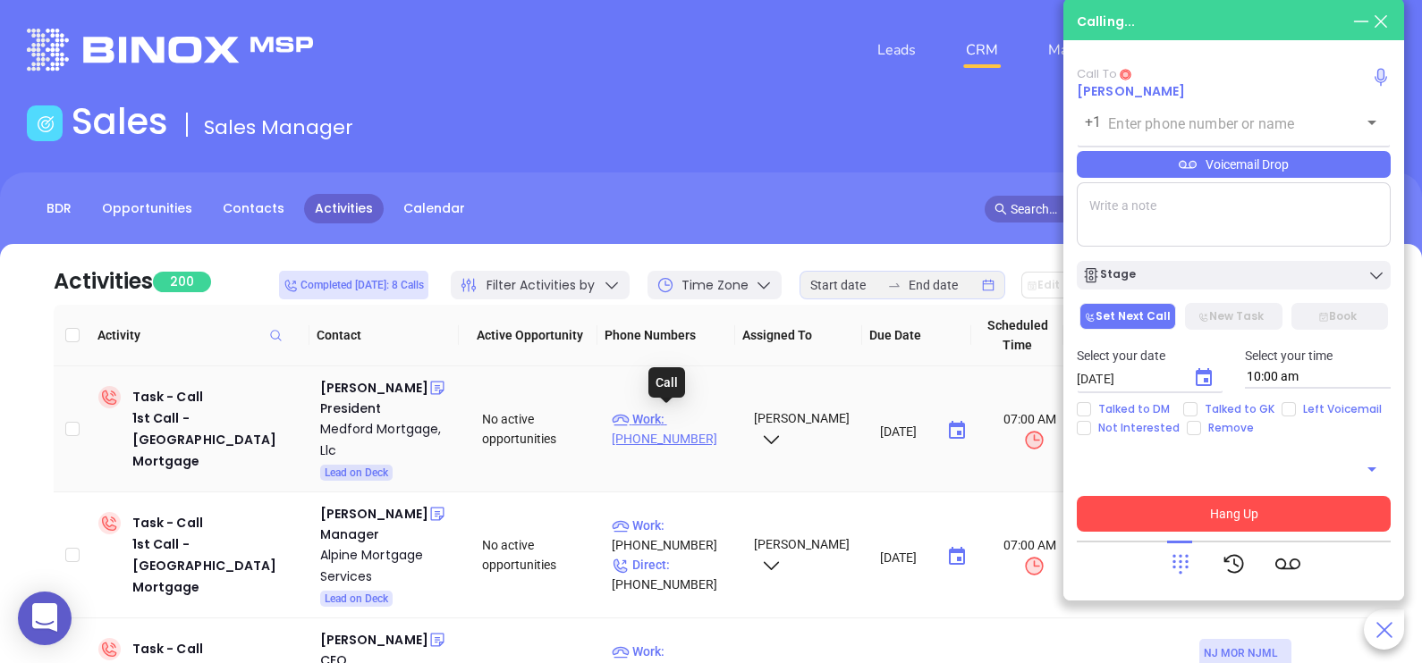
type input "[PHONE_NUMBER]"
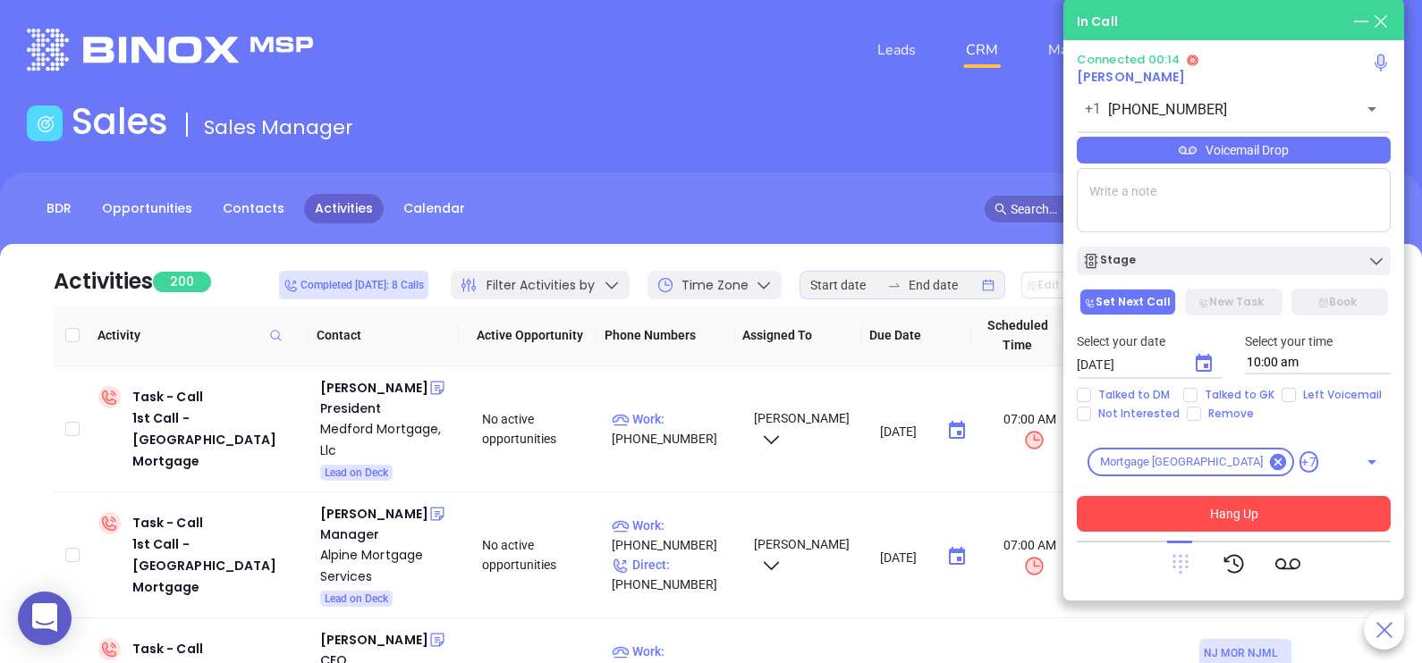
click at [1180, 572] on icon at bounding box center [1180, 565] width 16 height 20
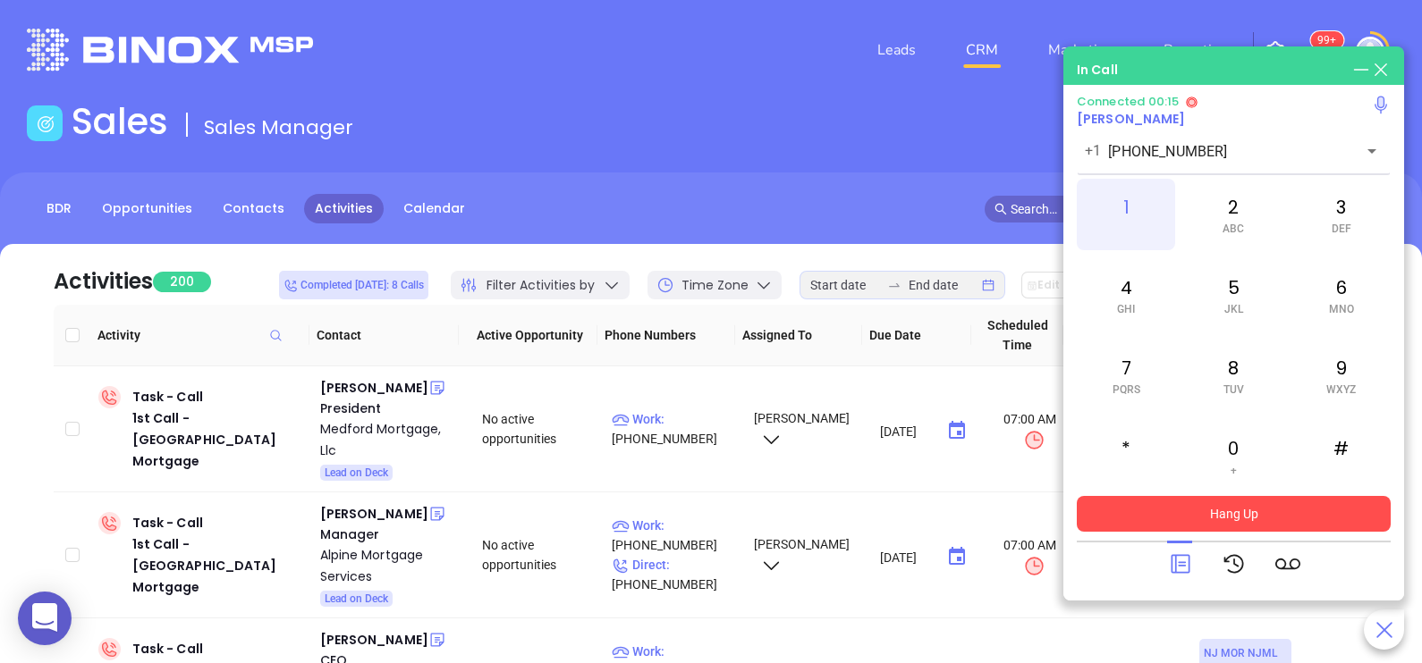
click at [1121, 205] on div "1" at bounding box center [1126, 215] width 98 height 72
click at [1356, 384] on div "9 WXYZ" at bounding box center [1341, 376] width 98 height 72
click at [1203, 387] on div "8 TUV" at bounding box center [1233, 376] width 98 height 72
click at [1115, 380] on div "7 PQRS" at bounding box center [1126, 376] width 98 height 72
click at [1221, 376] on div "8 TUV" at bounding box center [1233, 376] width 98 height 72
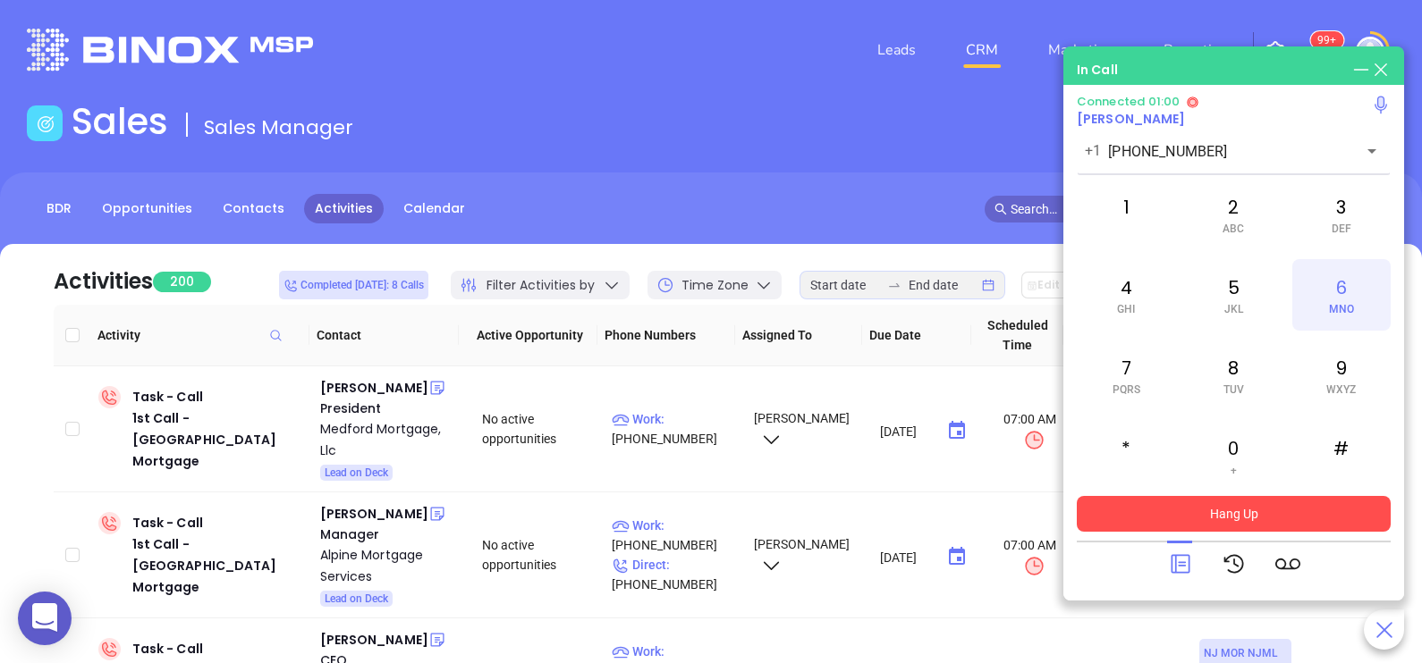
click at [1350, 286] on div "6 MNO" at bounding box center [1341, 295] width 98 height 72
click at [1127, 215] on div "1" at bounding box center [1126, 215] width 98 height 72
click at [1169, 554] on icon at bounding box center [1180, 564] width 25 height 25
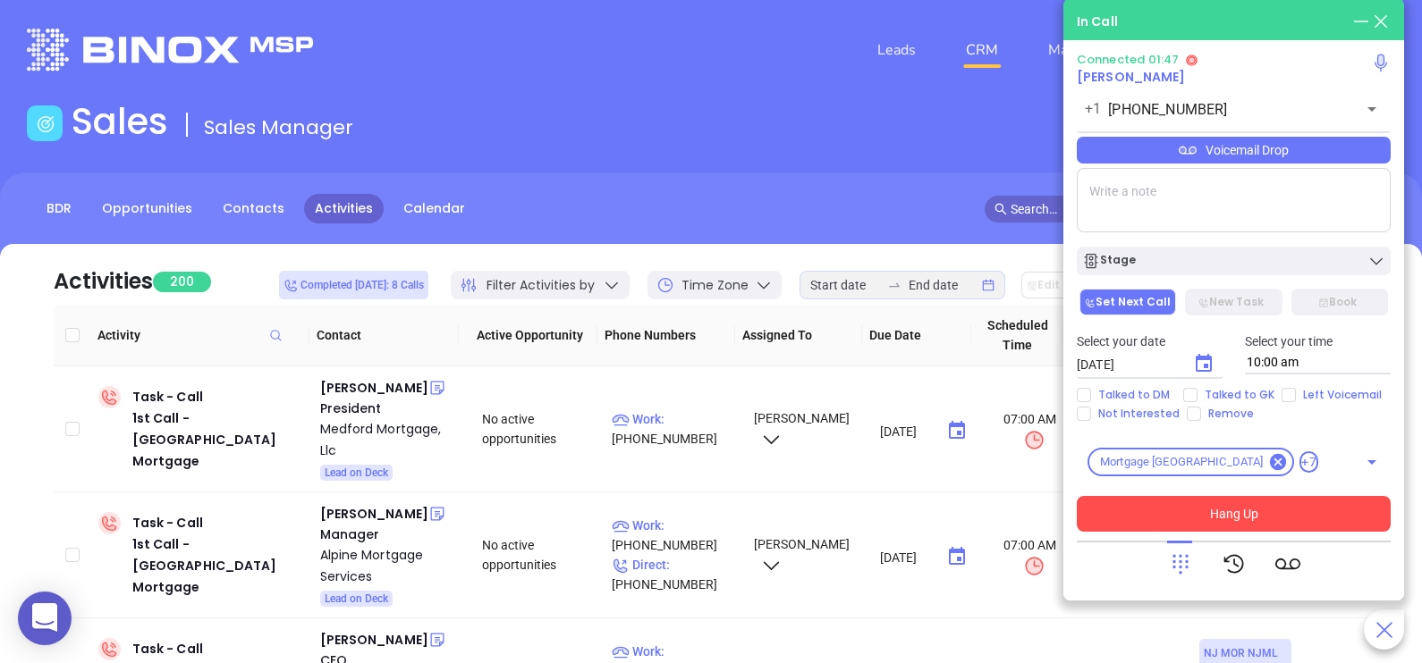
click at [1334, 148] on div "Voicemail Drop" at bounding box center [1234, 150] width 314 height 27
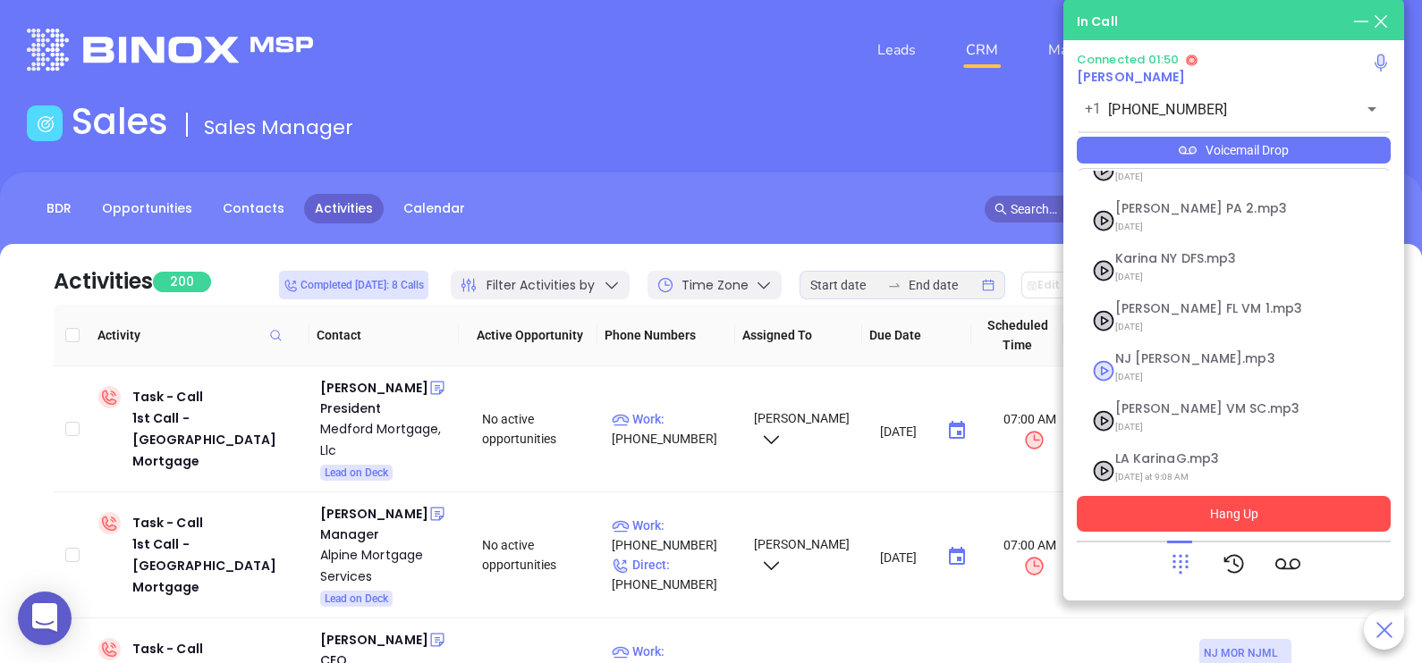
click at [1149, 366] on span "[DATE]" at bounding box center [1211, 377] width 193 height 23
checkbox input "true"
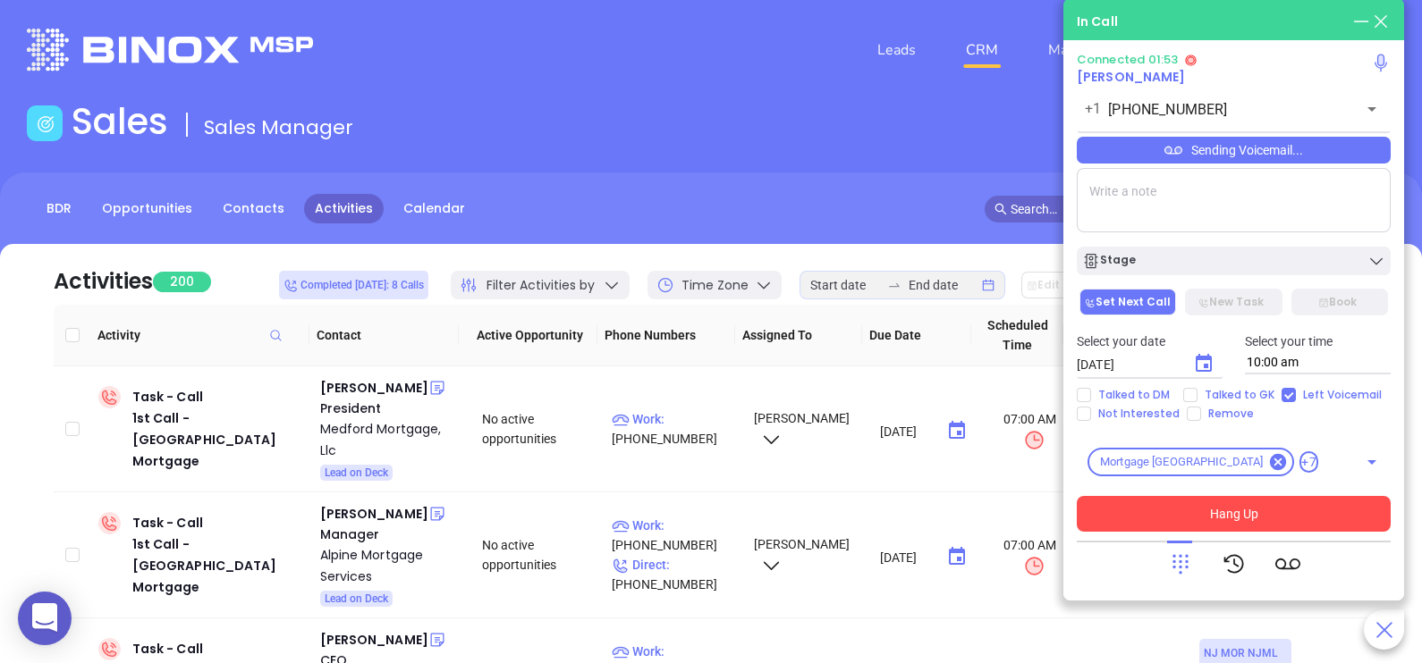
click at [1288, 517] on button "Hang Up" at bounding box center [1234, 514] width 314 height 36
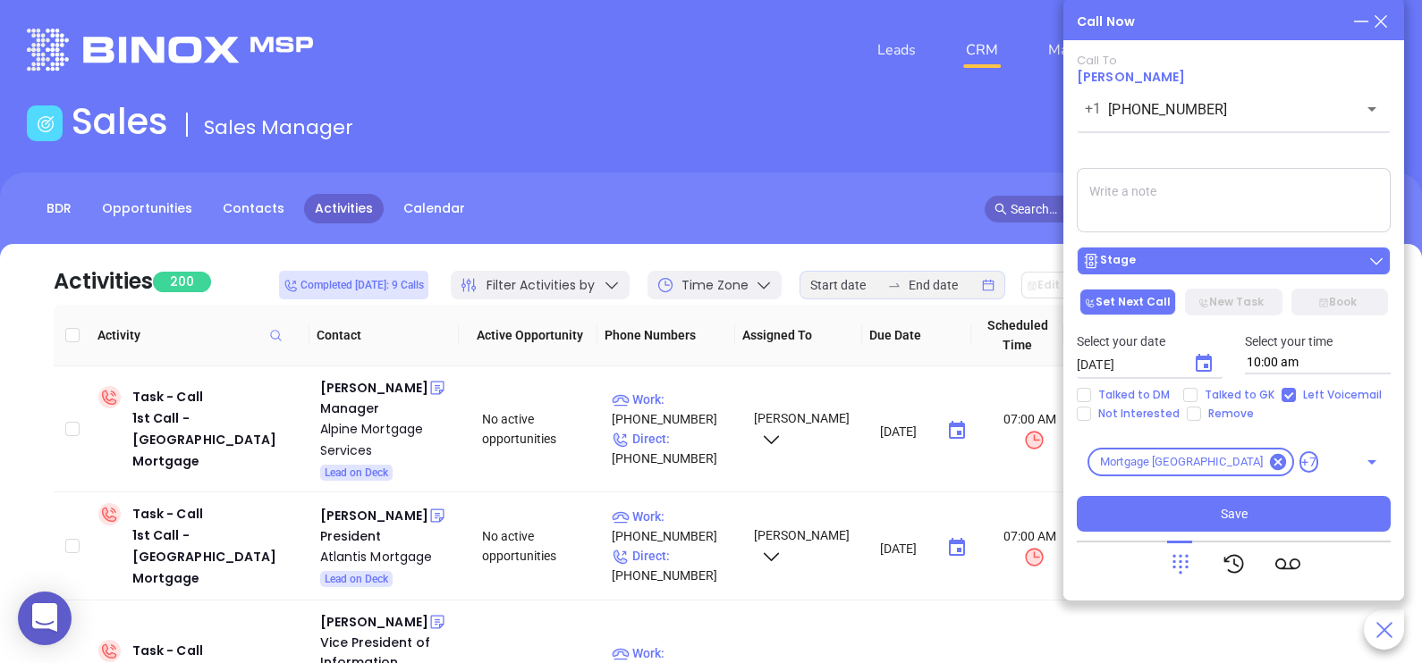
click at [1317, 267] on div "Stage" at bounding box center [1233, 261] width 303 height 18
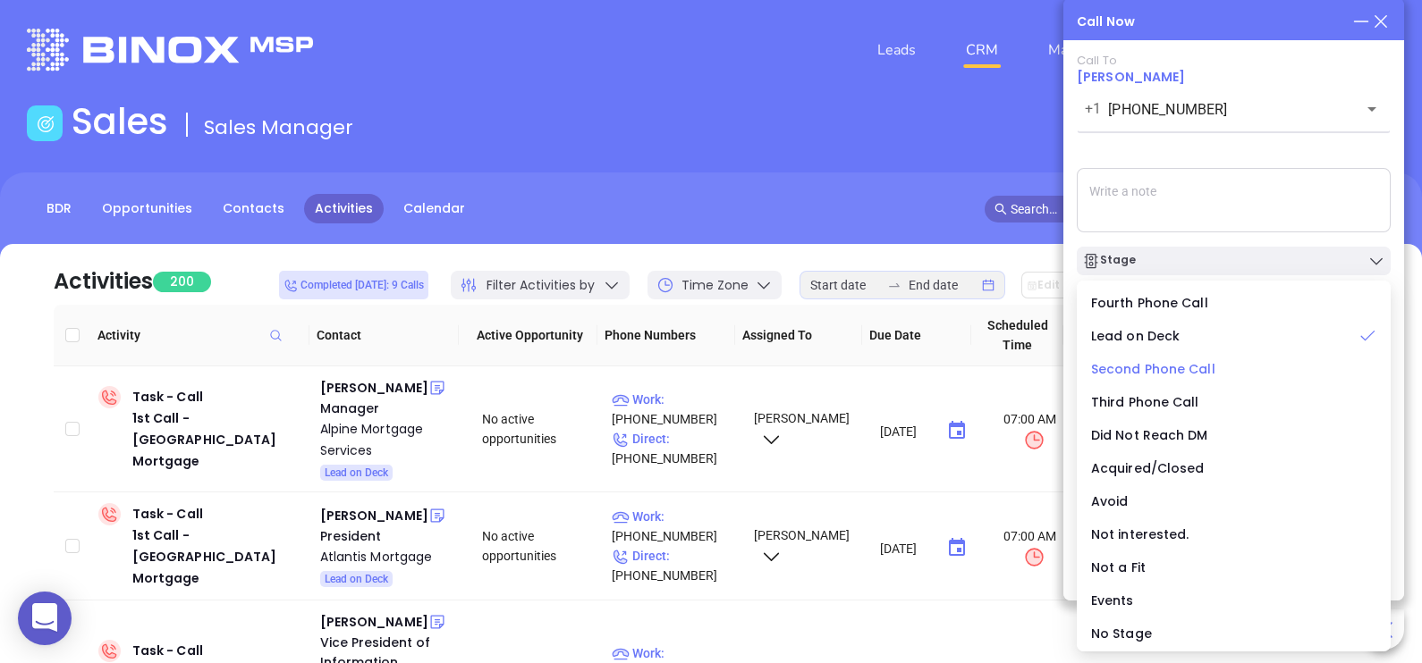
click at [1194, 371] on span "Second Phone Call" at bounding box center [1153, 369] width 124 height 18
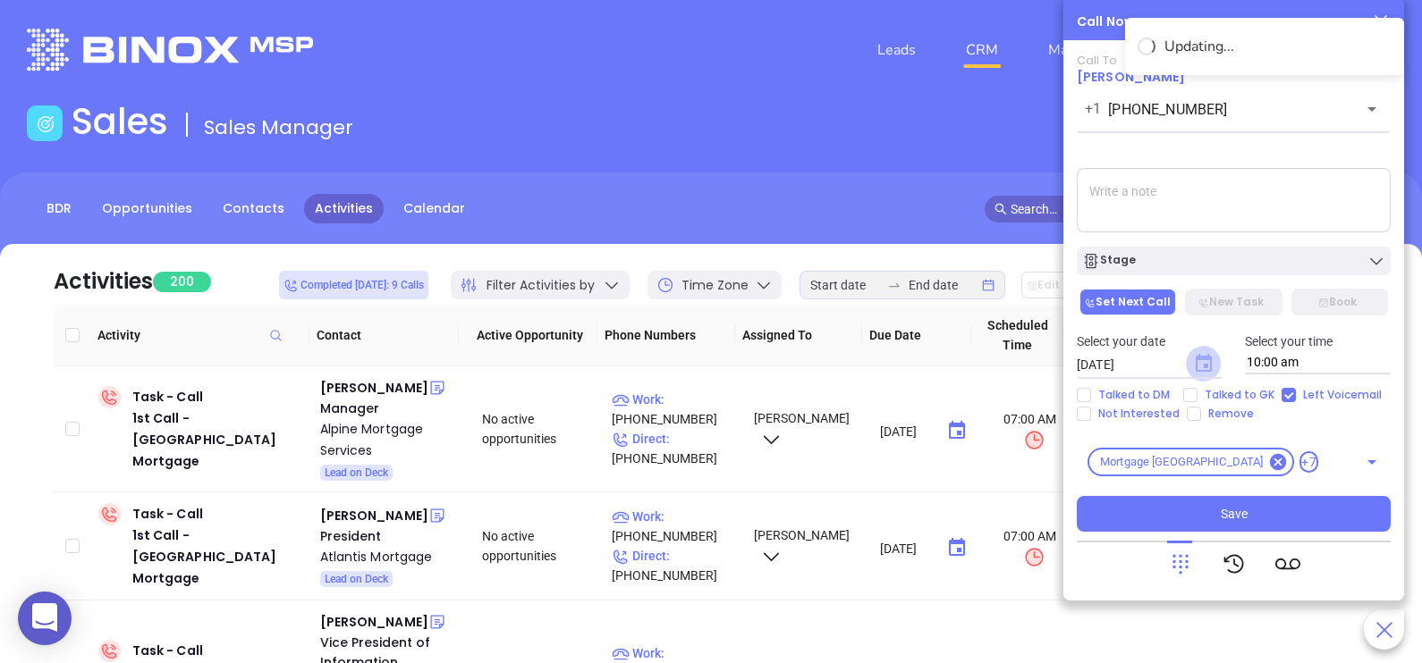
click at [1207, 368] on icon "Choose date, selected date is Sep 4, 2025" at bounding box center [1203, 363] width 16 height 18
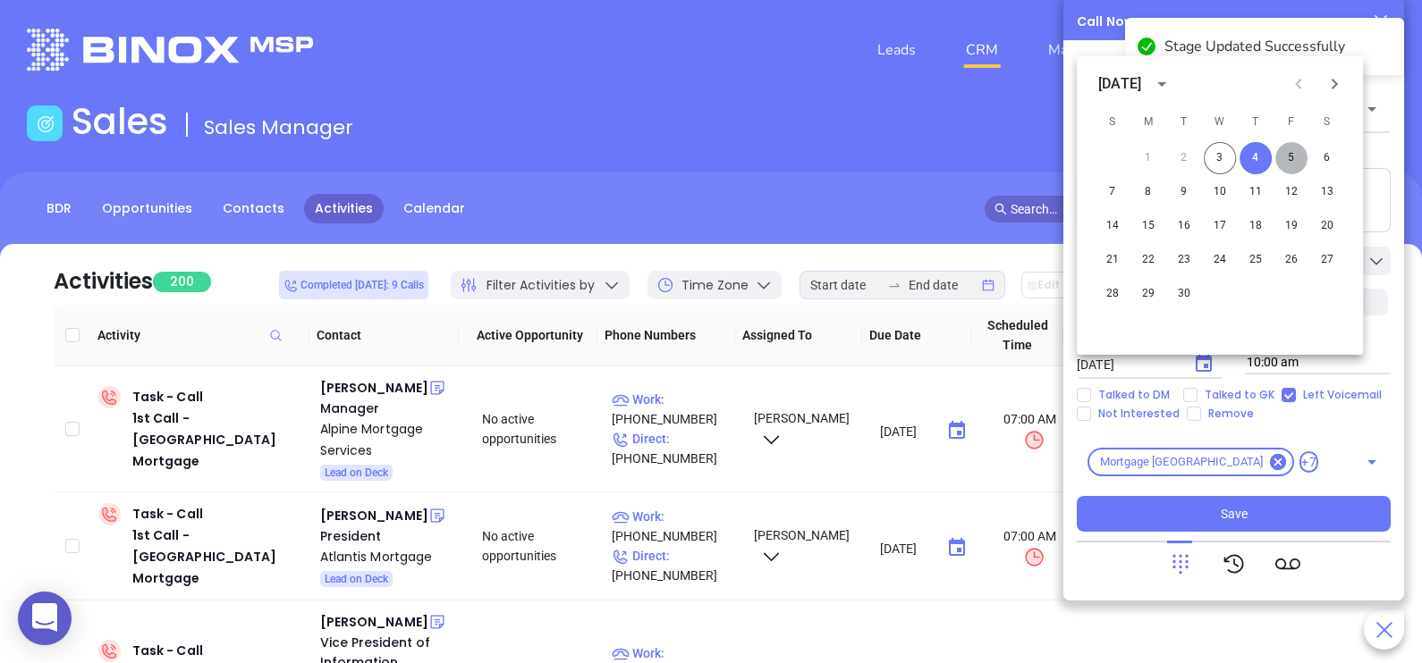
click at [1295, 151] on button "5" at bounding box center [1291, 158] width 32 height 32
type input "[DATE]"
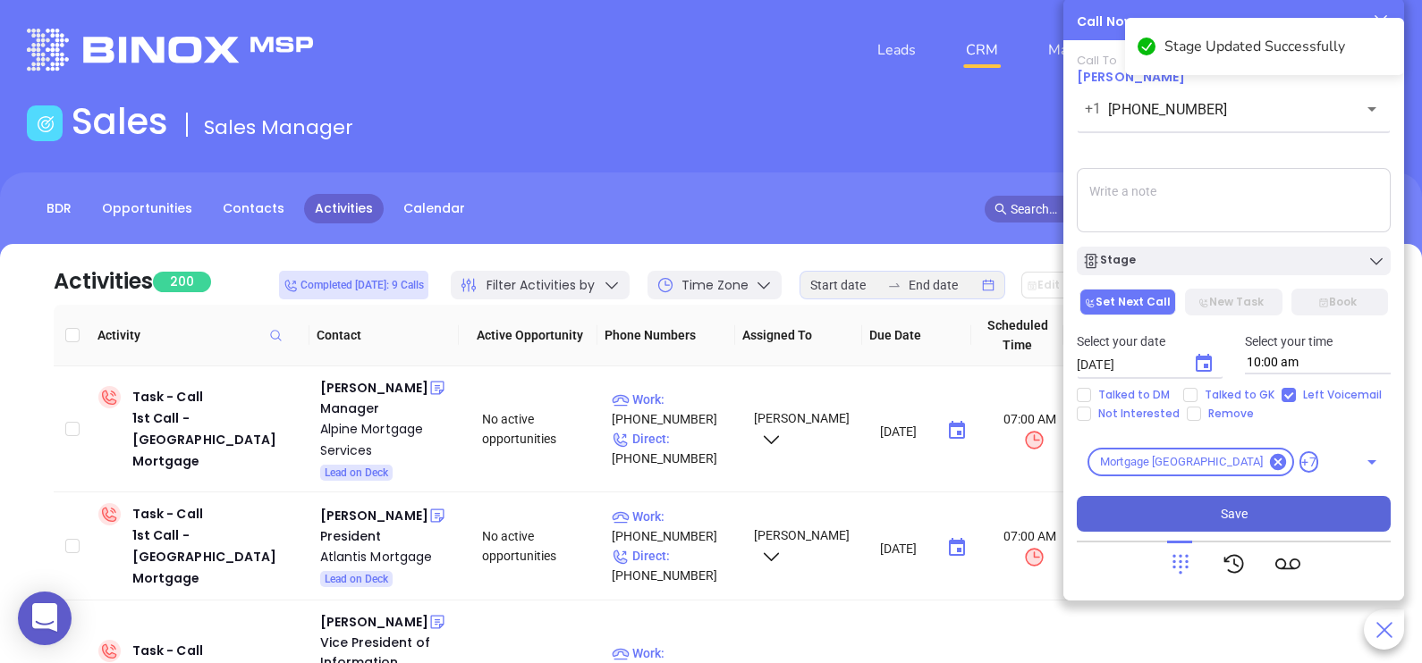
click at [1255, 510] on button "Save" at bounding box center [1234, 514] width 314 height 36
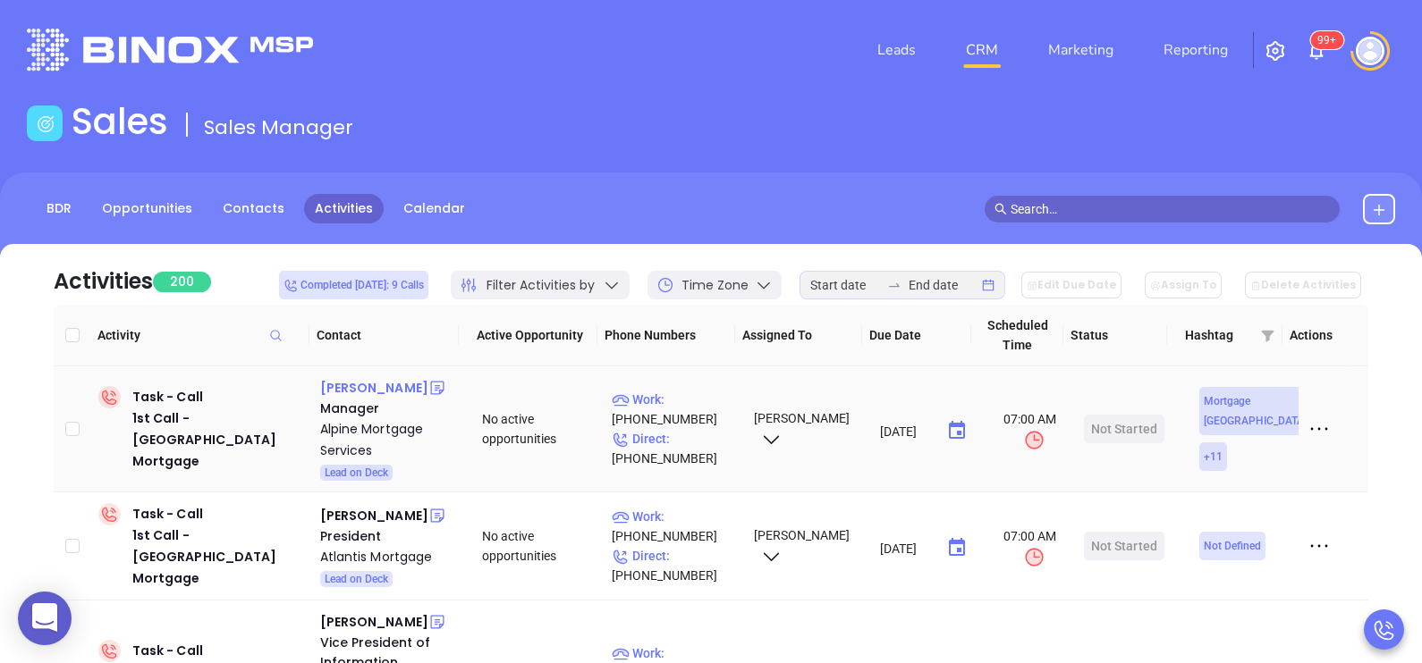
click at [382, 385] on div "[PERSON_NAME]" at bounding box center [374, 387] width 108 height 21
click at [694, 441] on p "Direct : [PHONE_NUMBER]" at bounding box center [675, 448] width 126 height 39
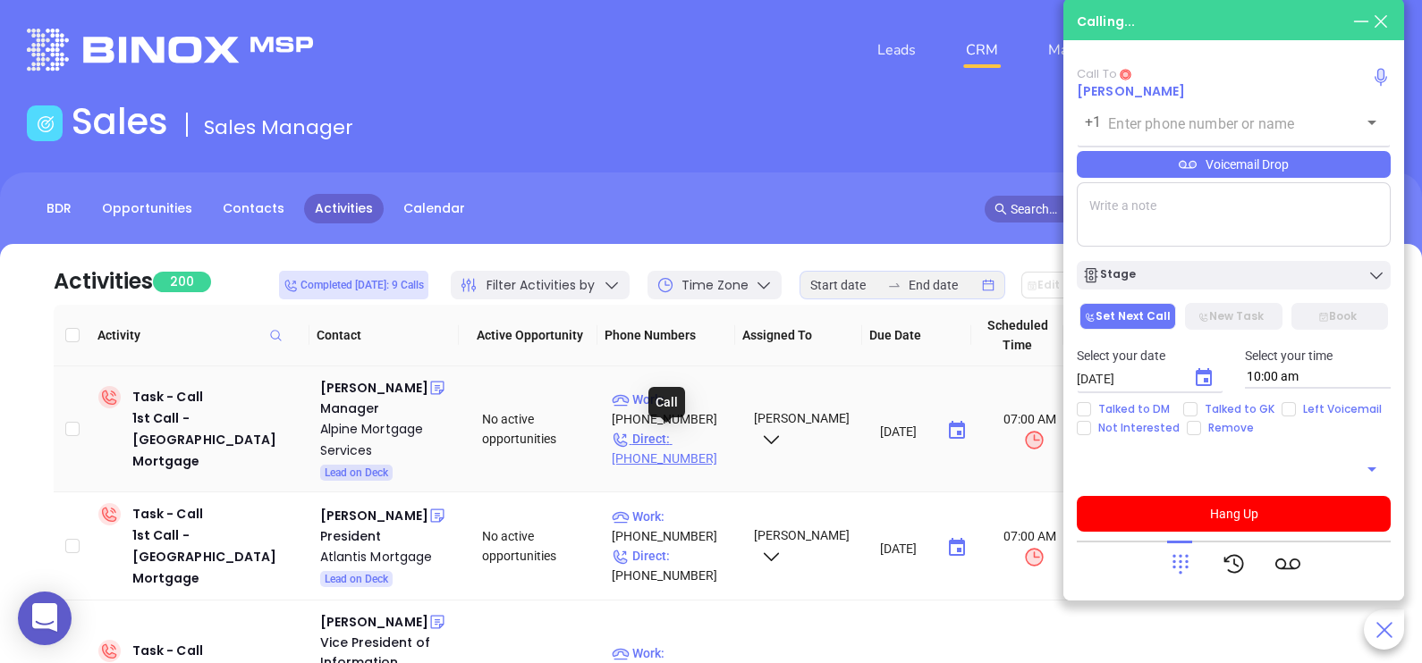
type input "[PHONE_NUMBER]"
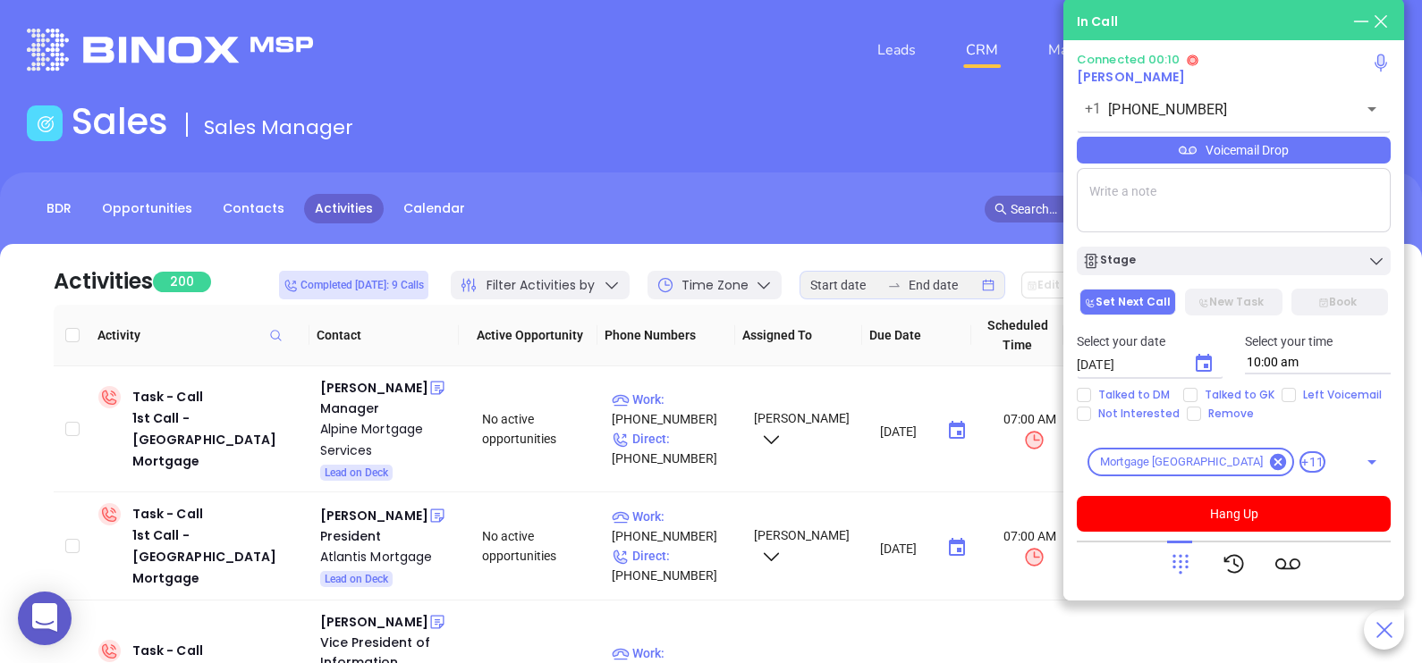
click at [1184, 563] on icon at bounding box center [1180, 564] width 25 height 25
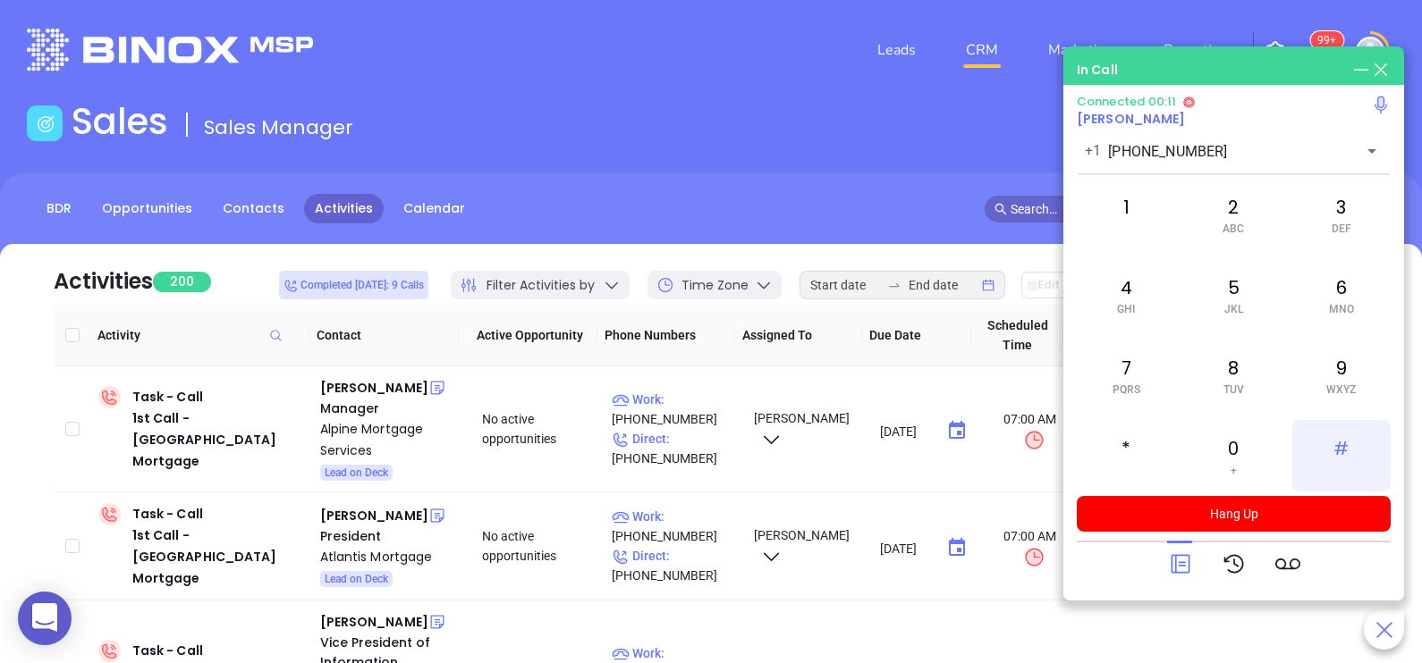
click at [1355, 439] on div "#" at bounding box center [1341, 456] width 98 height 72
click at [1142, 378] on div "7 PQRS" at bounding box center [1126, 376] width 98 height 72
click at [1235, 243] on div "2 ABC" at bounding box center [1233, 215] width 98 height 72
click at [1121, 382] on div "7 PQRS" at bounding box center [1126, 376] width 98 height 72
click at [1243, 224] on span "ABC" at bounding box center [1232, 229] width 21 height 13
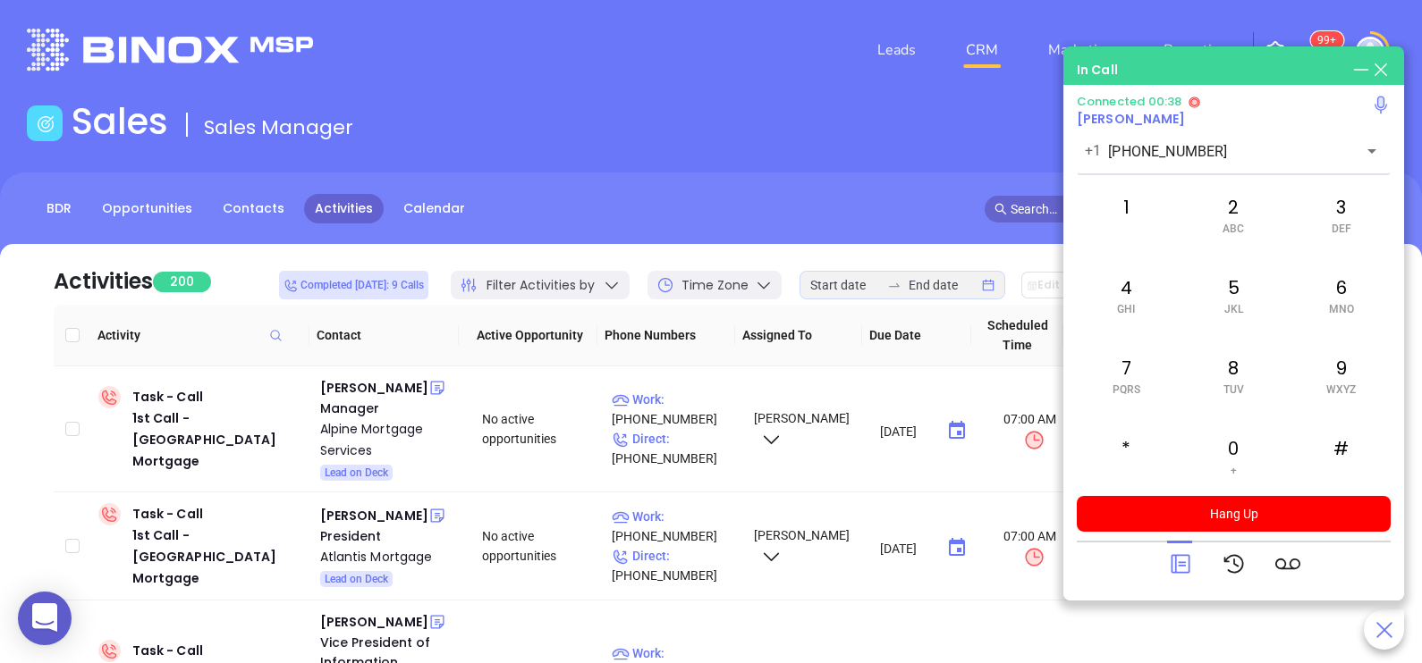
click at [1180, 561] on icon at bounding box center [1180, 564] width 25 height 25
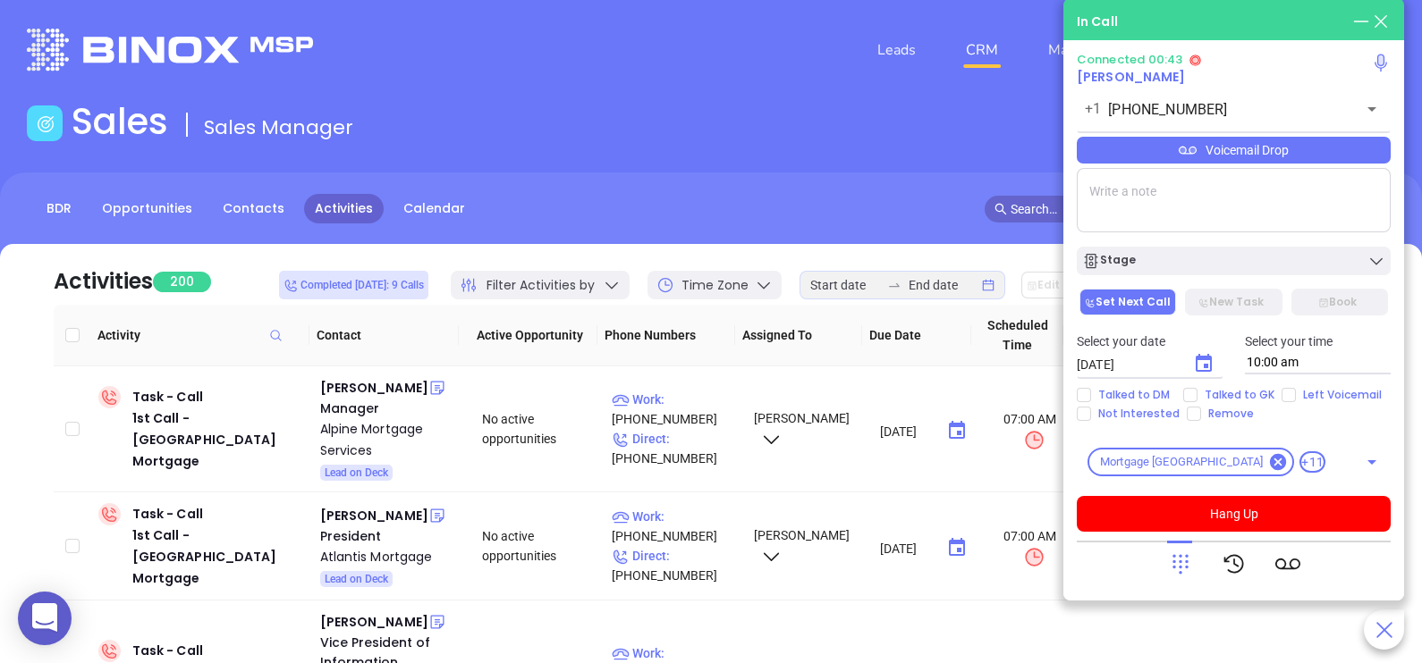
click at [1361, 160] on div "Voicemail Drop" at bounding box center [1234, 150] width 314 height 27
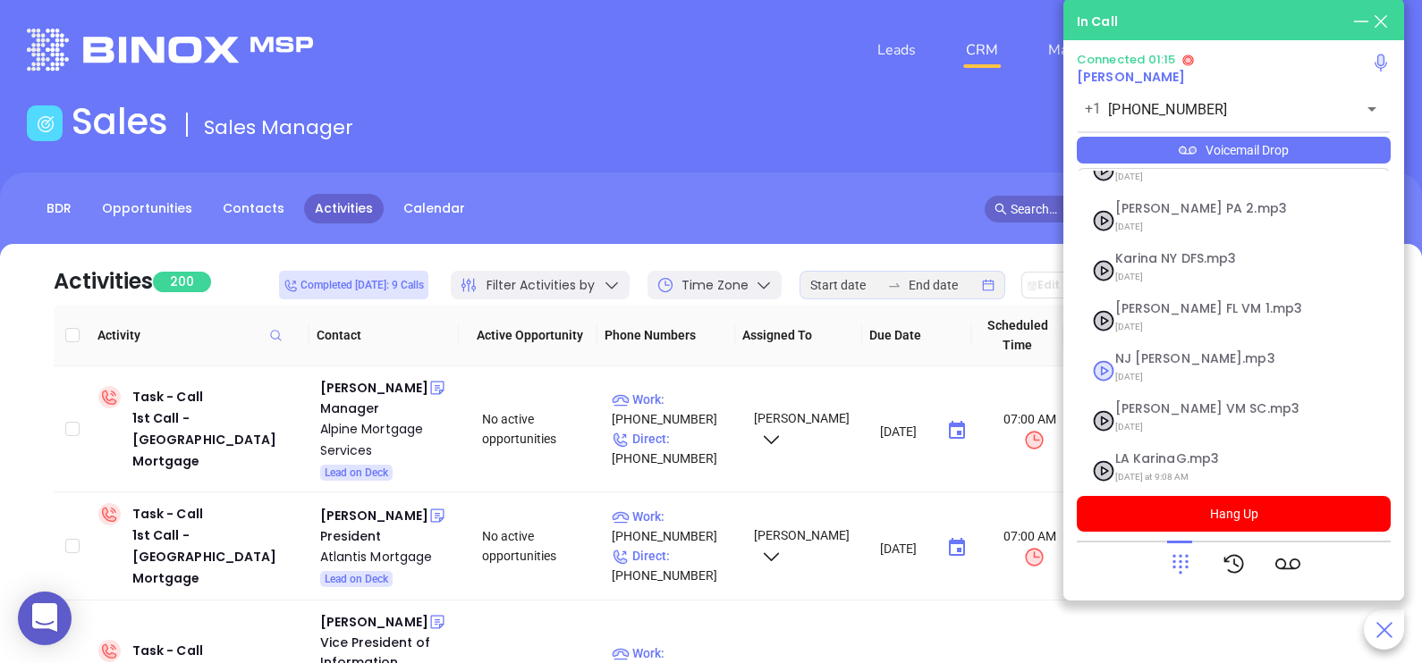
click at [1174, 352] on span "NJ [PERSON_NAME].mp3" at bounding box center [1211, 358] width 193 height 13
checkbox input "true"
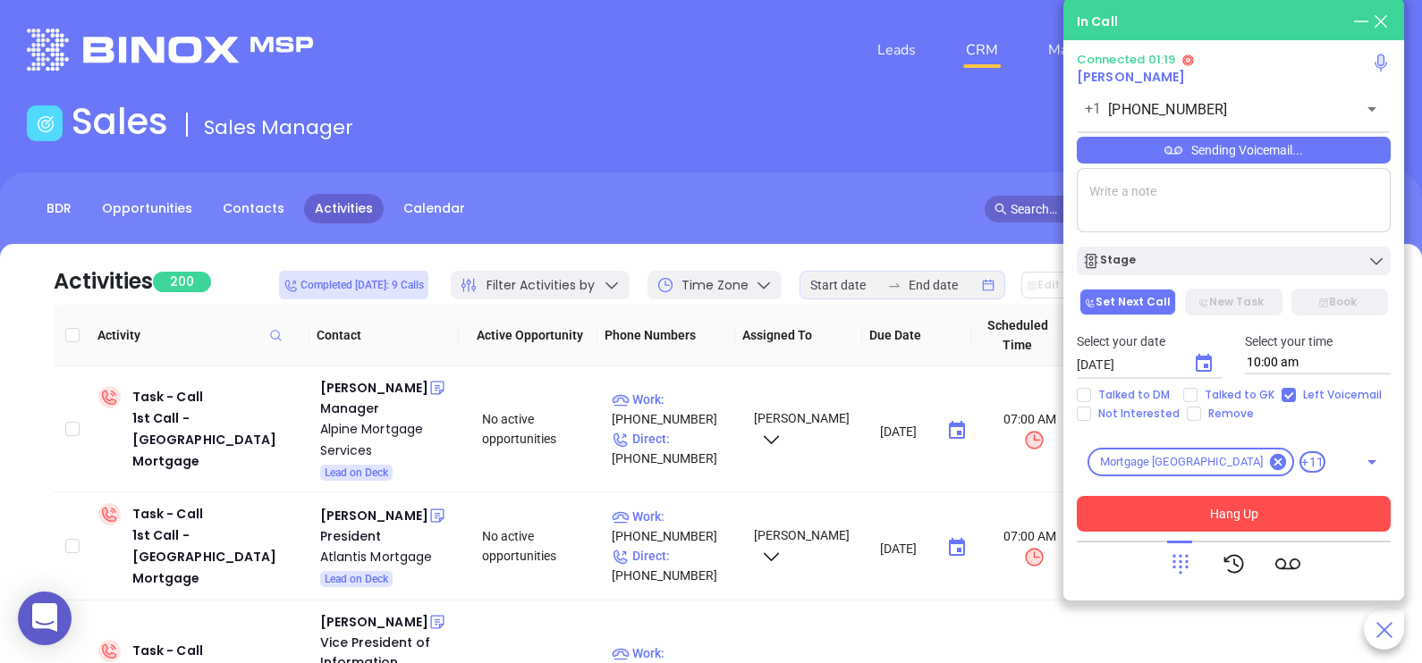
click at [1242, 519] on button "Hang Up" at bounding box center [1234, 514] width 314 height 36
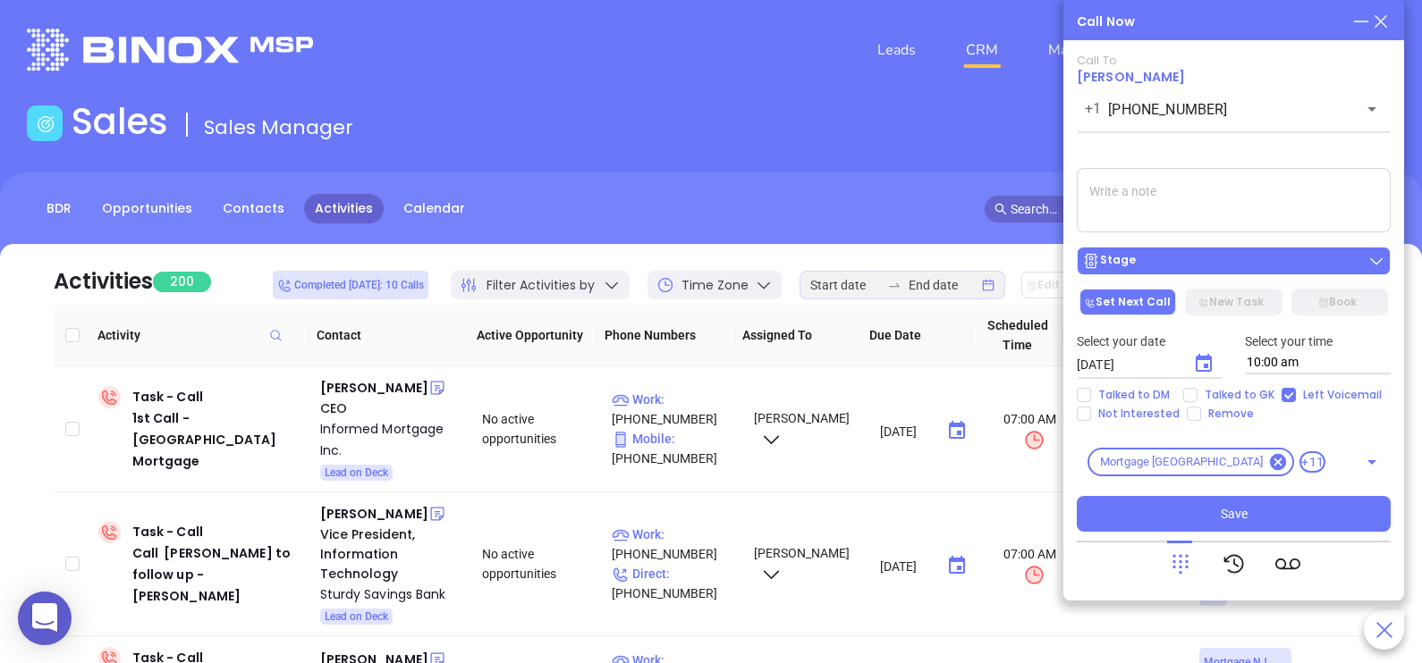
click at [1237, 258] on div "Stage" at bounding box center [1233, 261] width 303 height 18
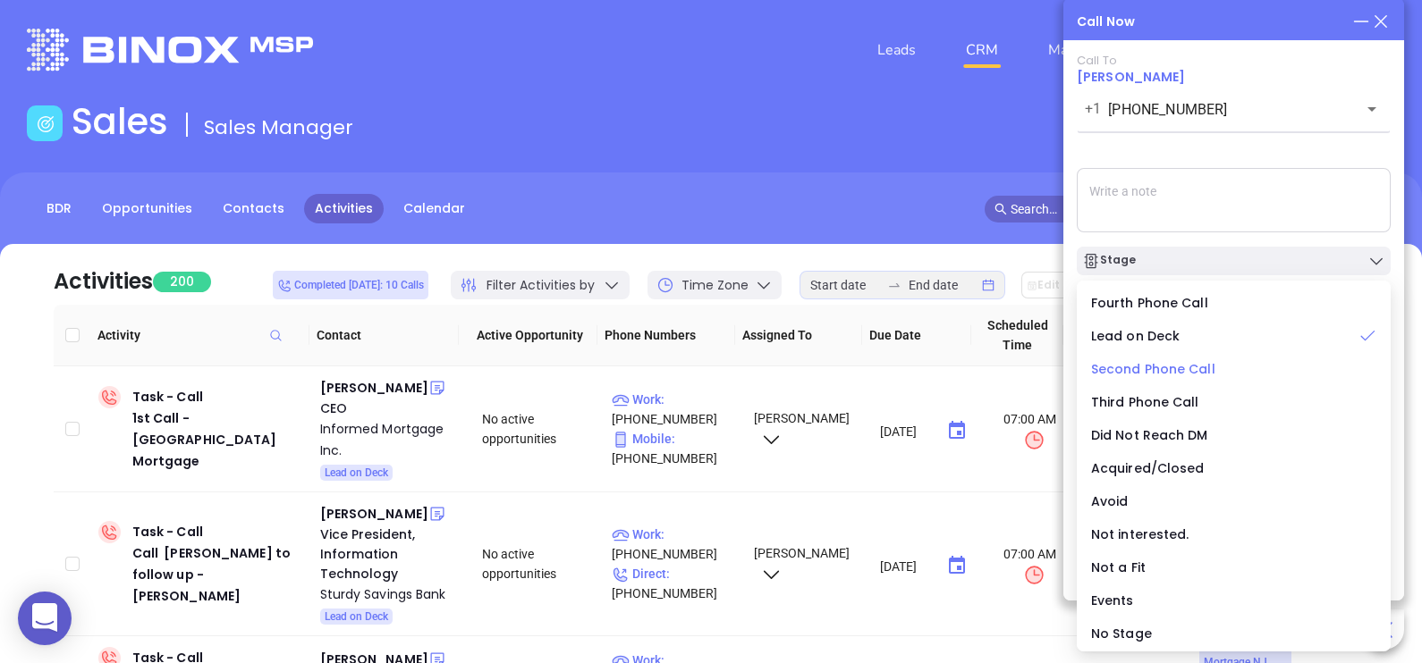
click at [1176, 376] on span "Second Phone Call" at bounding box center [1153, 369] width 124 height 18
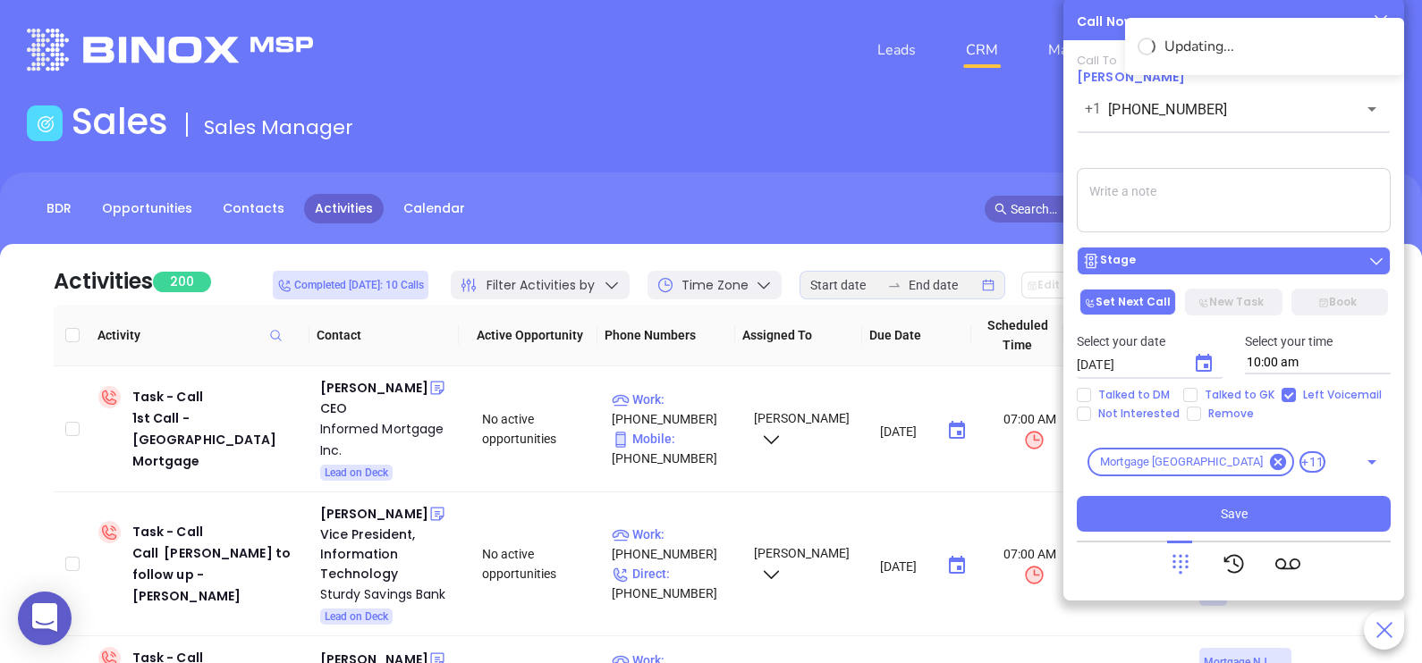
click at [1226, 270] on div "Stage" at bounding box center [1233, 261] width 303 height 18
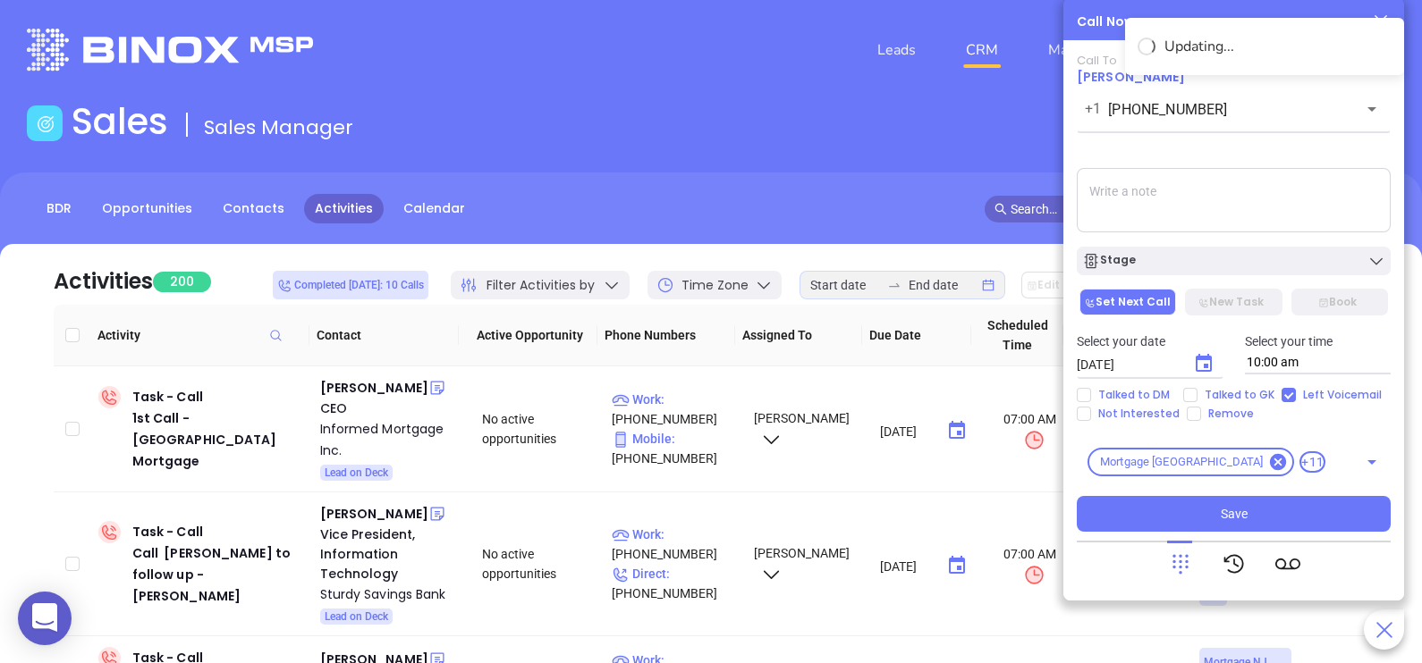
click at [1243, 190] on textarea at bounding box center [1234, 200] width 314 height 64
click at [1206, 358] on icon "Choose date, selected date is Sep 4, 2025" at bounding box center [1203, 363] width 16 height 18
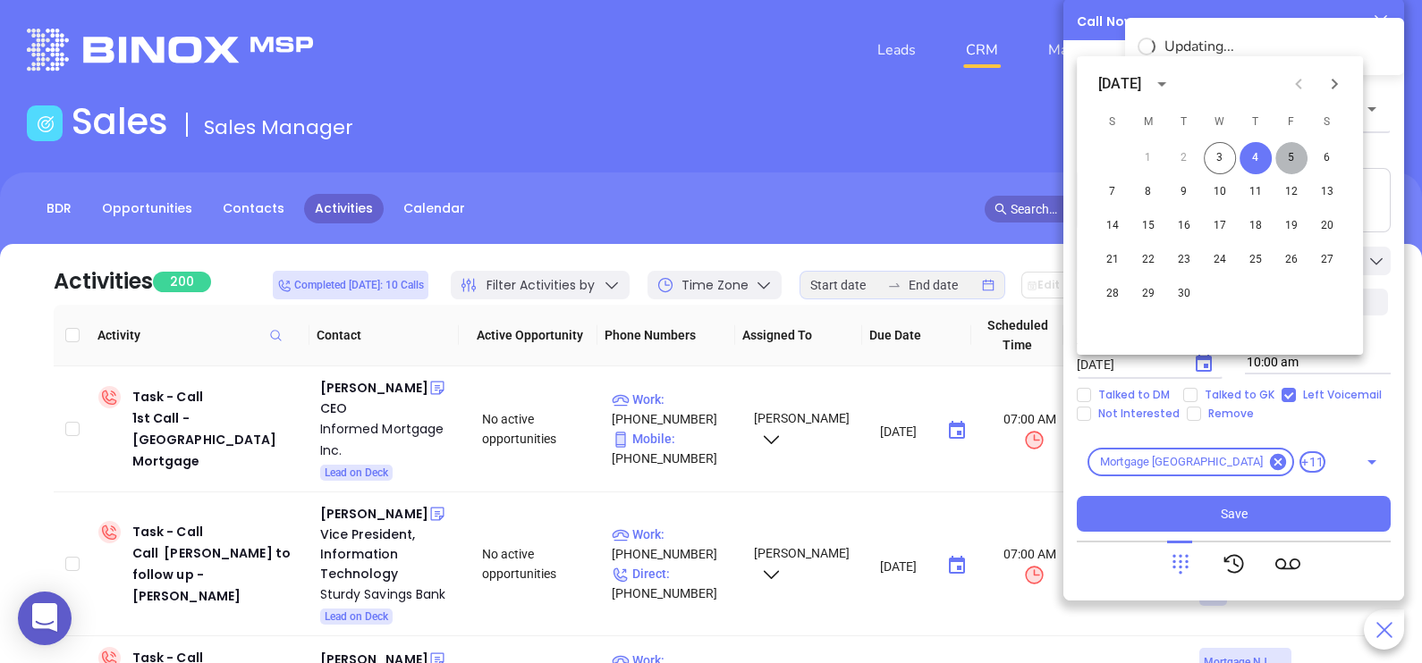
click at [1287, 155] on button "5" at bounding box center [1291, 158] width 32 height 32
type input "[DATE]"
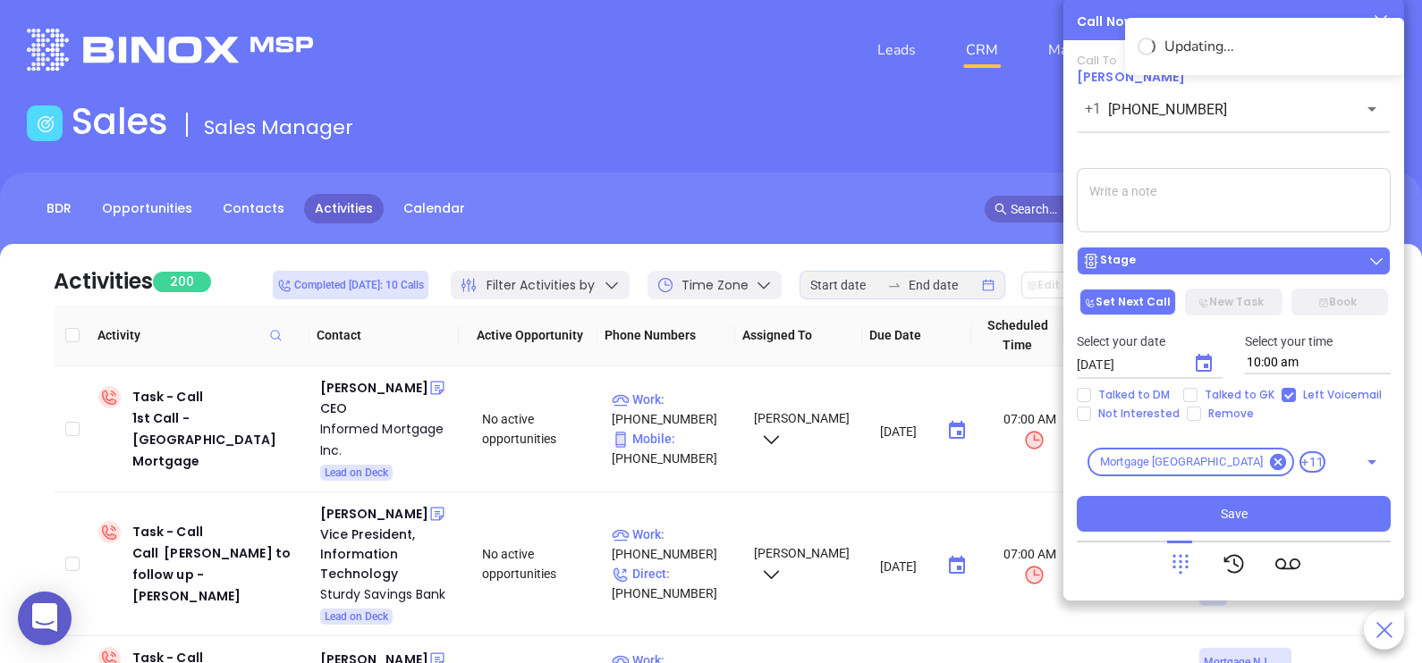
click at [1303, 268] on div "Stage" at bounding box center [1233, 261] width 303 height 18
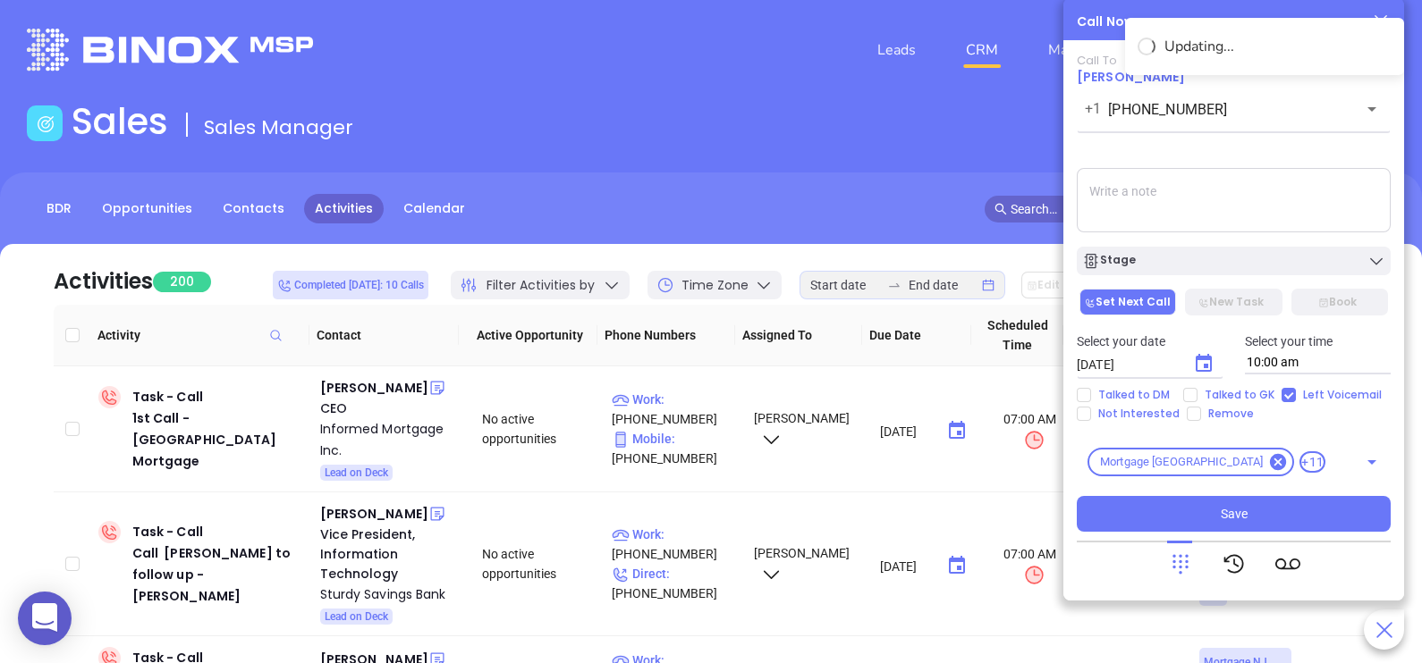
click at [1320, 191] on textarea at bounding box center [1234, 200] width 314 height 64
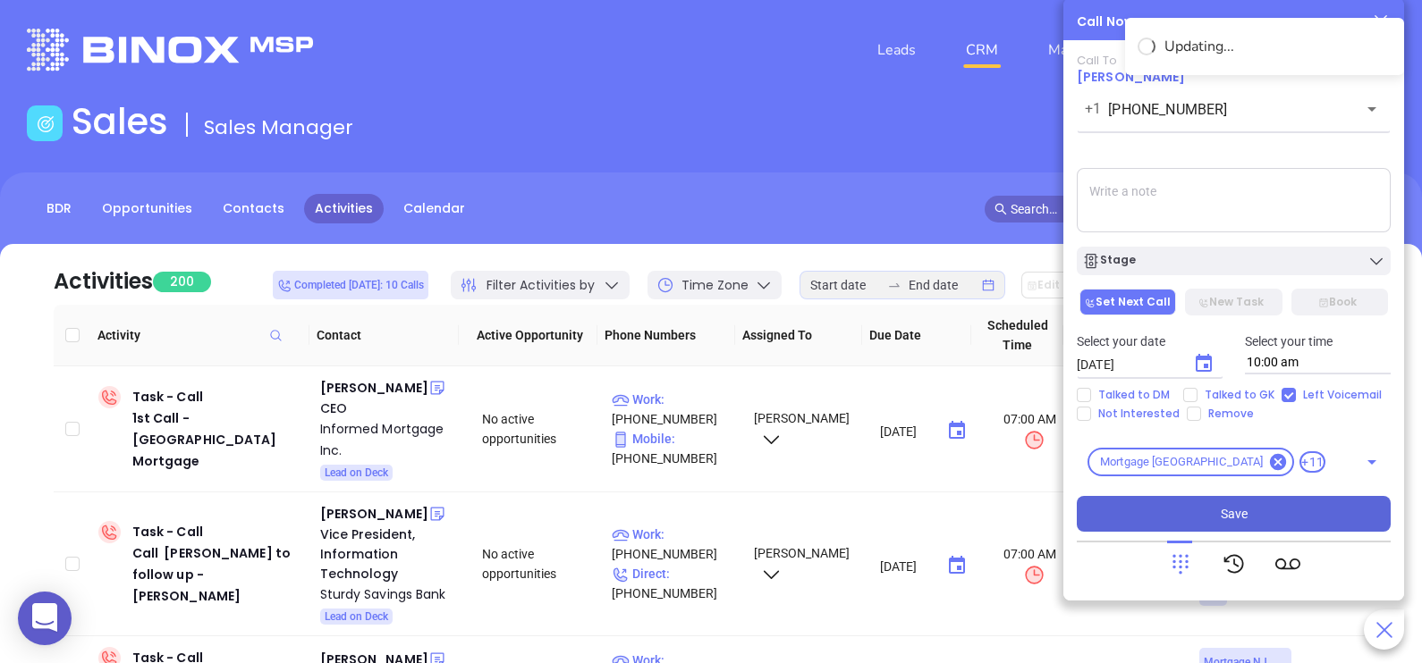
click at [1257, 526] on button "Save" at bounding box center [1234, 514] width 314 height 36
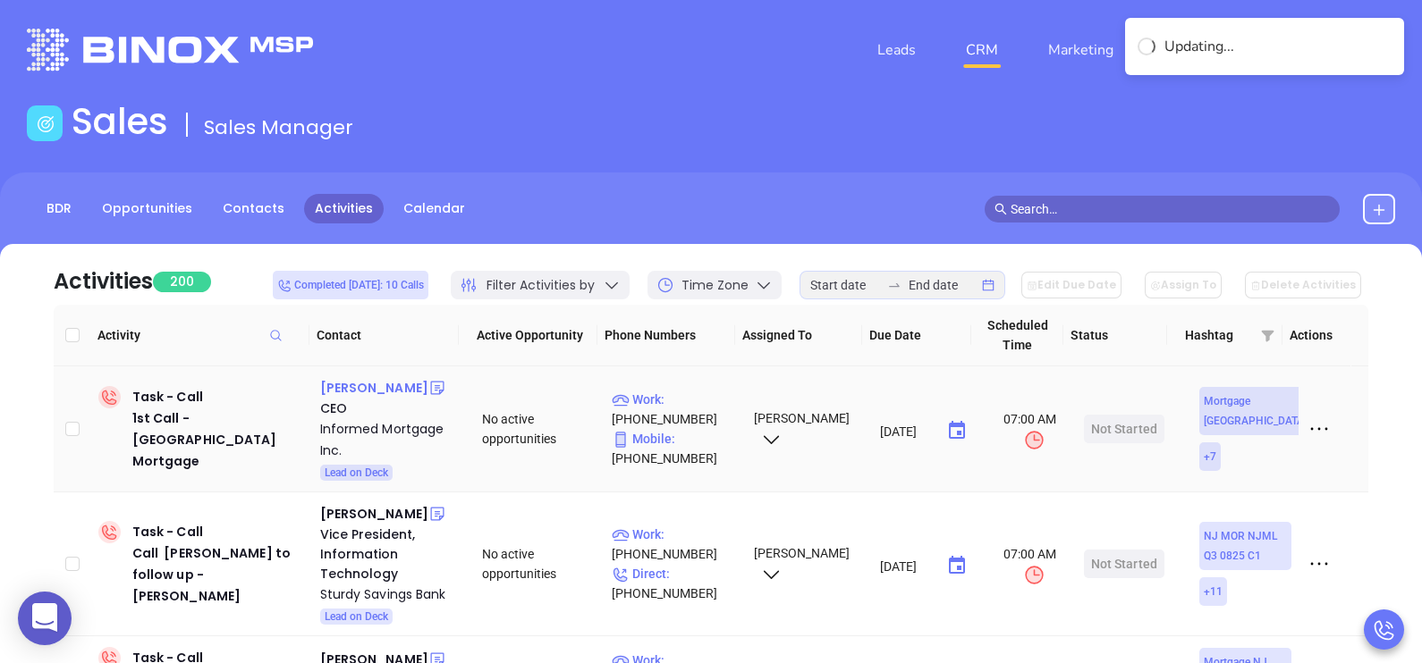
click at [352, 394] on div "[PERSON_NAME]" at bounding box center [374, 387] width 108 height 21
click at [694, 414] on p "Work : [PHONE_NUMBER]" at bounding box center [675, 409] width 126 height 39
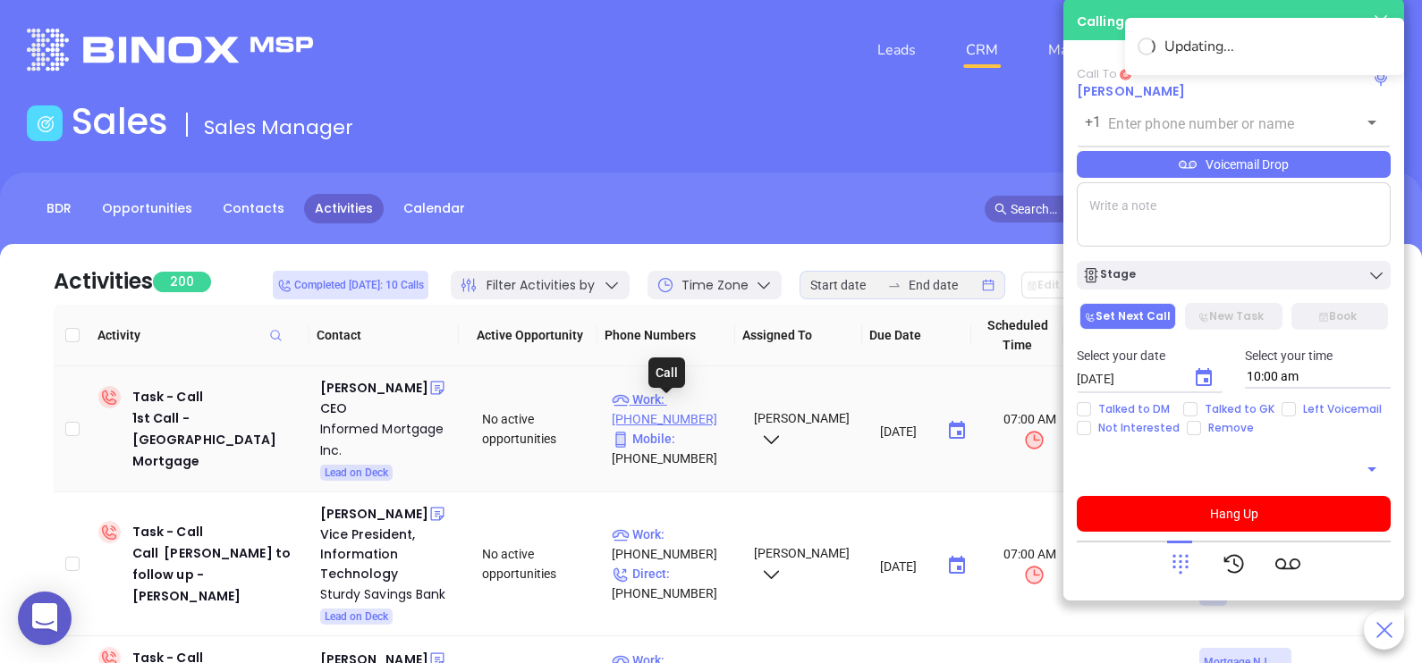
type input "[PHONE_NUMBER]"
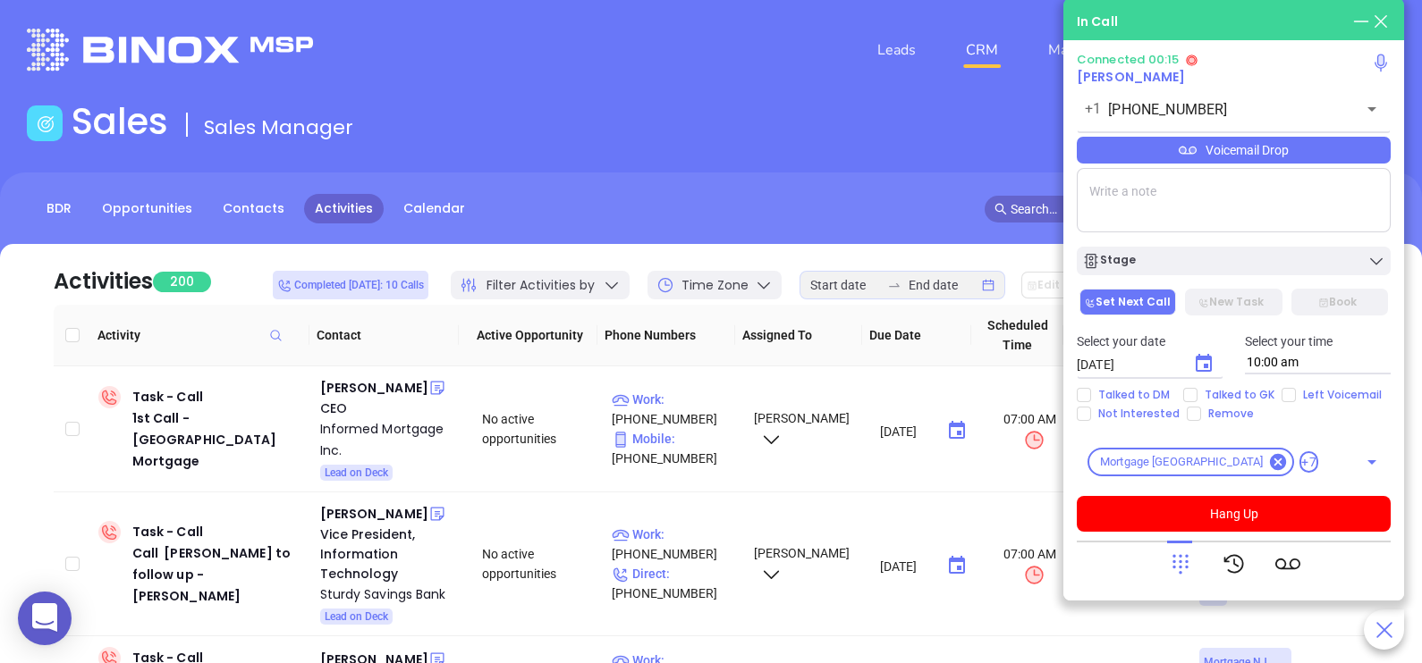
click at [1176, 569] on icon at bounding box center [1180, 564] width 25 height 25
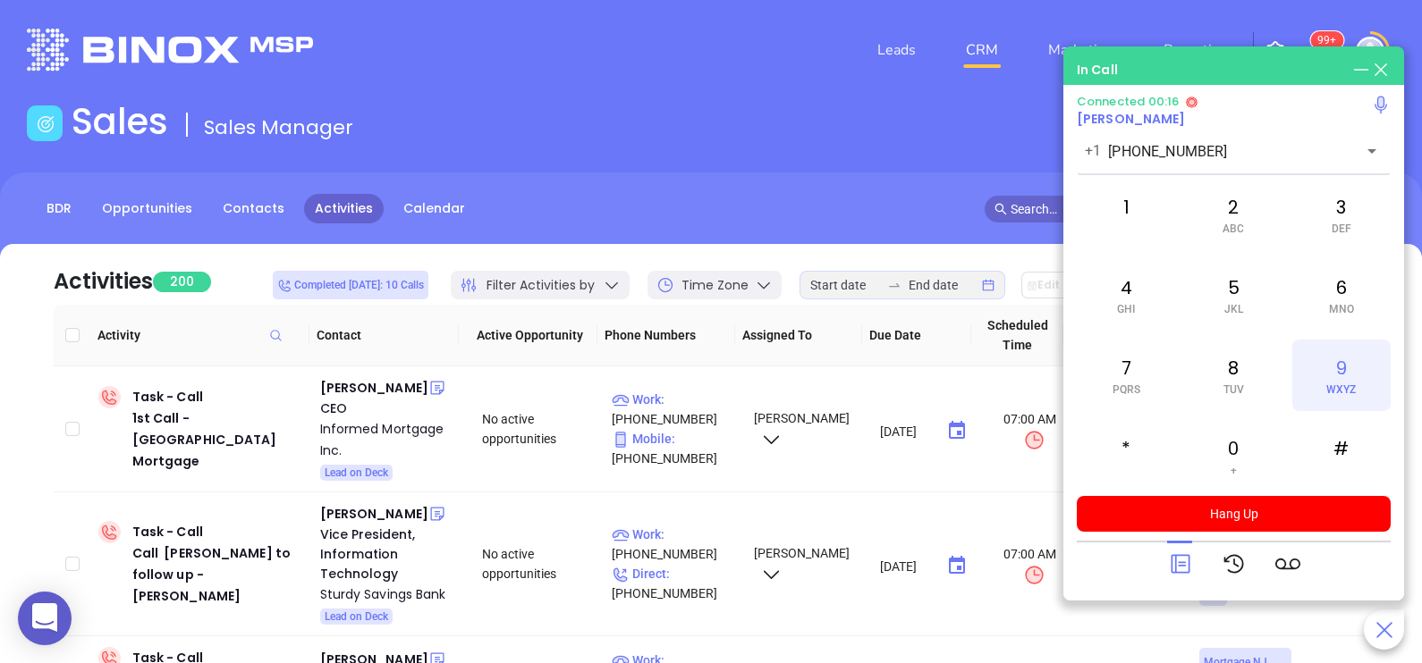
click at [1329, 379] on div "9 WXYZ" at bounding box center [1341, 376] width 98 height 72
click at [1127, 227] on span at bounding box center [1126, 229] width 8 height 13
click at [1133, 369] on div "7 PQRS" at bounding box center [1126, 376] width 98 height 72
click at [1248, 393] on div "8 TUV" at bounding box center [1233, 376] width 98 height 72
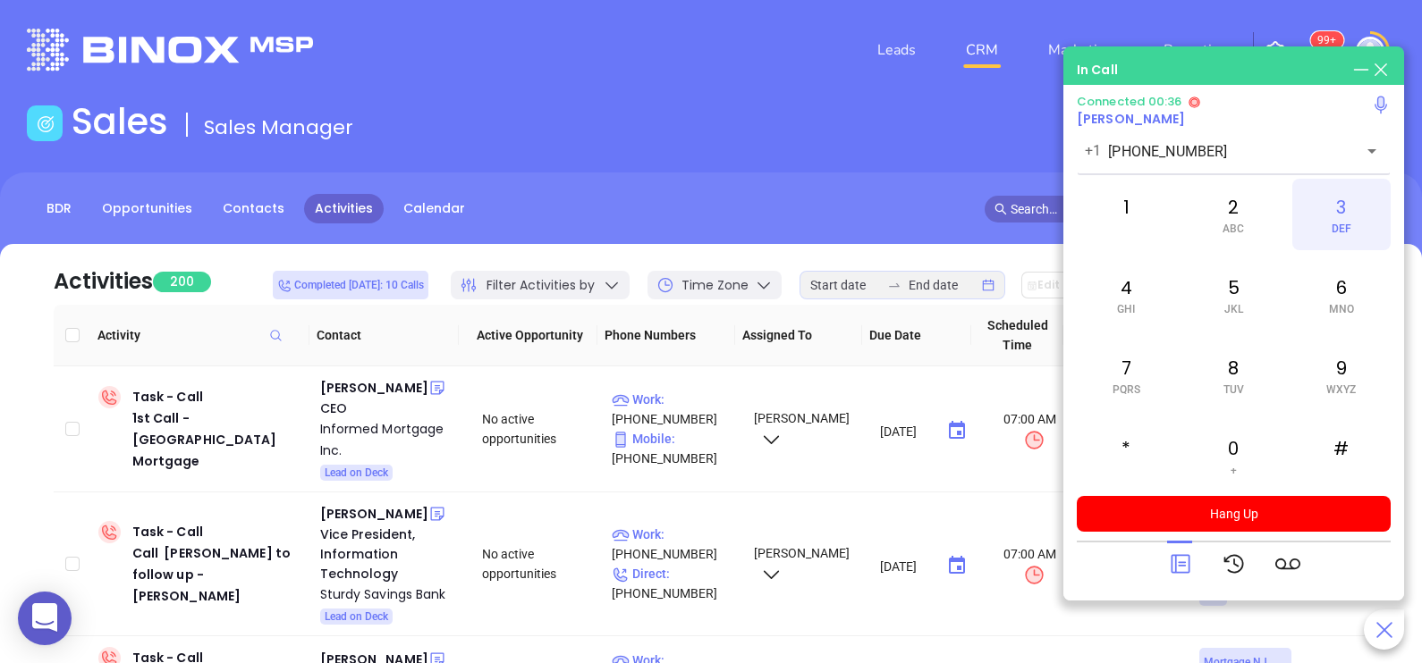
click at [1343, 215] on div "3 DEF" at bounding box center [1341, 215] width 98 height 72
click at [1134, 380] on div "7 PQRS" at bounding box center [1126, 376] width 98 height 72
click at [1104, 387] on div "7 PQRS" at bounding box center [1126, 376] width 98 height 72
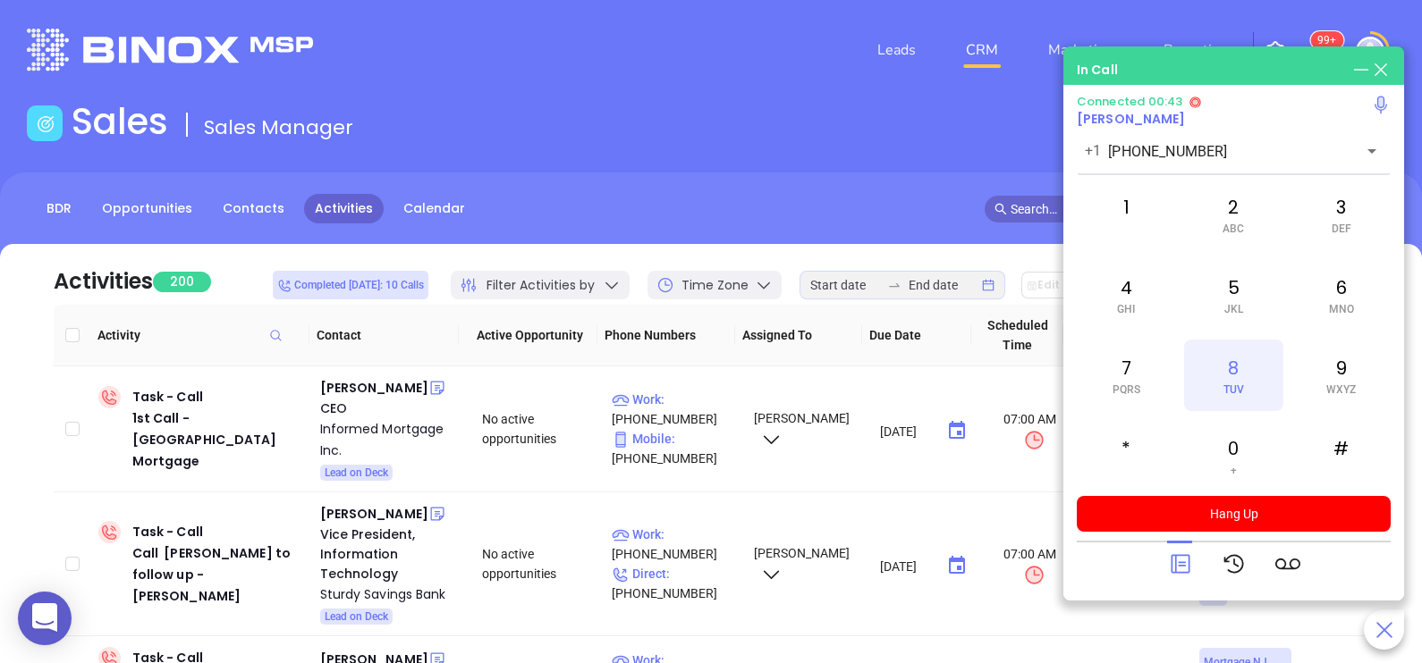
click at [1245, 389] on div "8 TUV" at bounding box center [1233, 376] width 98 height 72
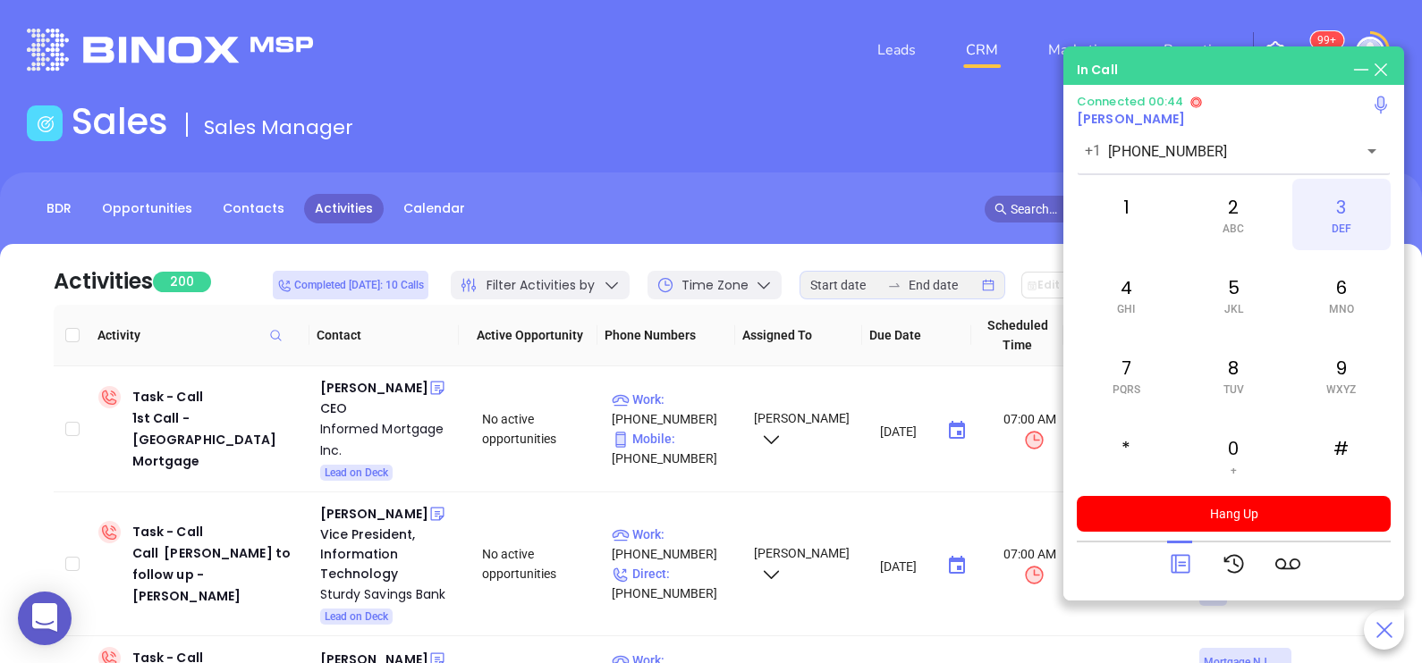
click at [1338, 210] on div "3 DEF" at bounding box center [1341, 215] width 98 height 72
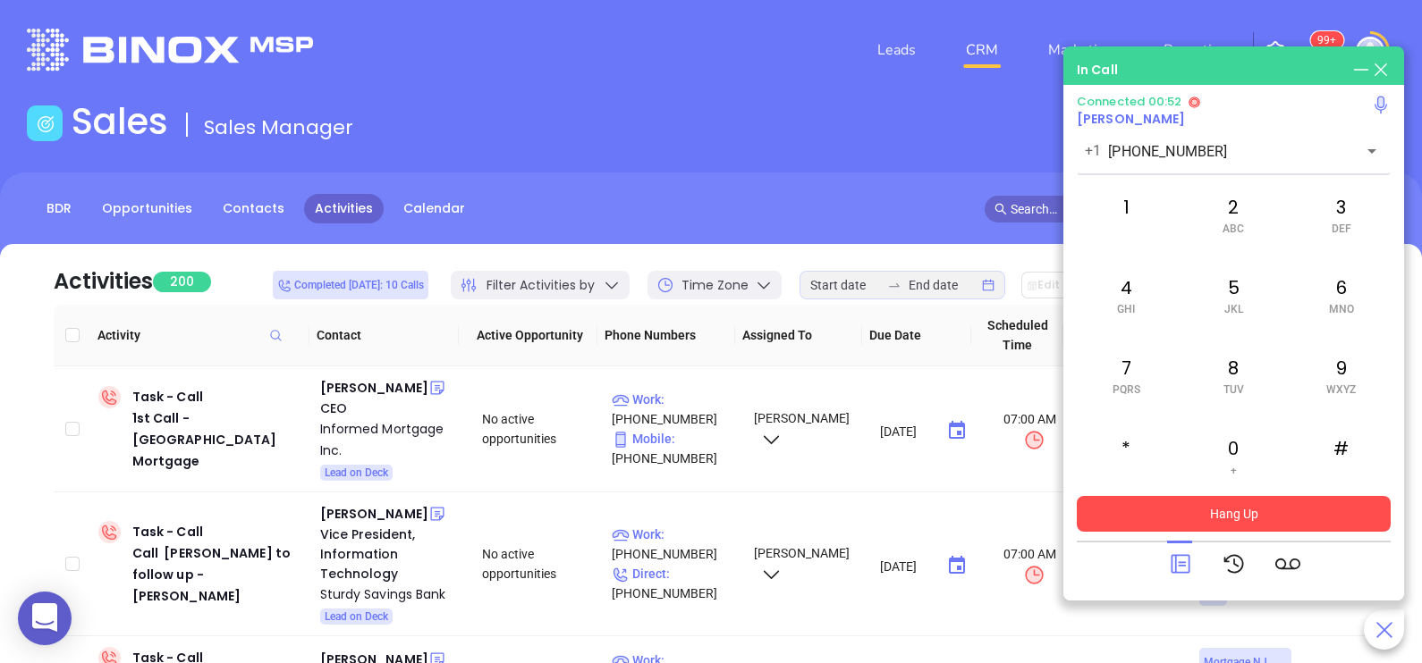
click at [1287, 505] on button "Hang Up" at bounding box center [1234, 514] width 314 height 36
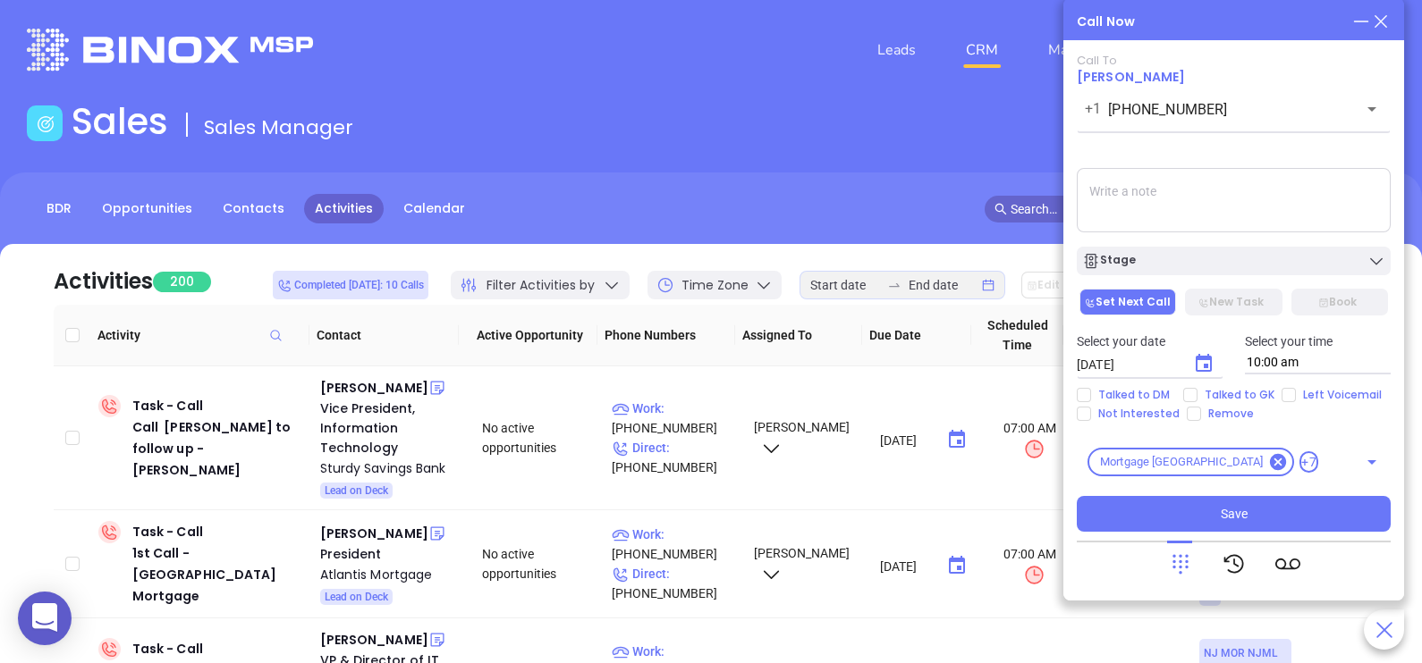
click at [1377, 14] on icon at bounding box center [1381, 22] width 20 height 20
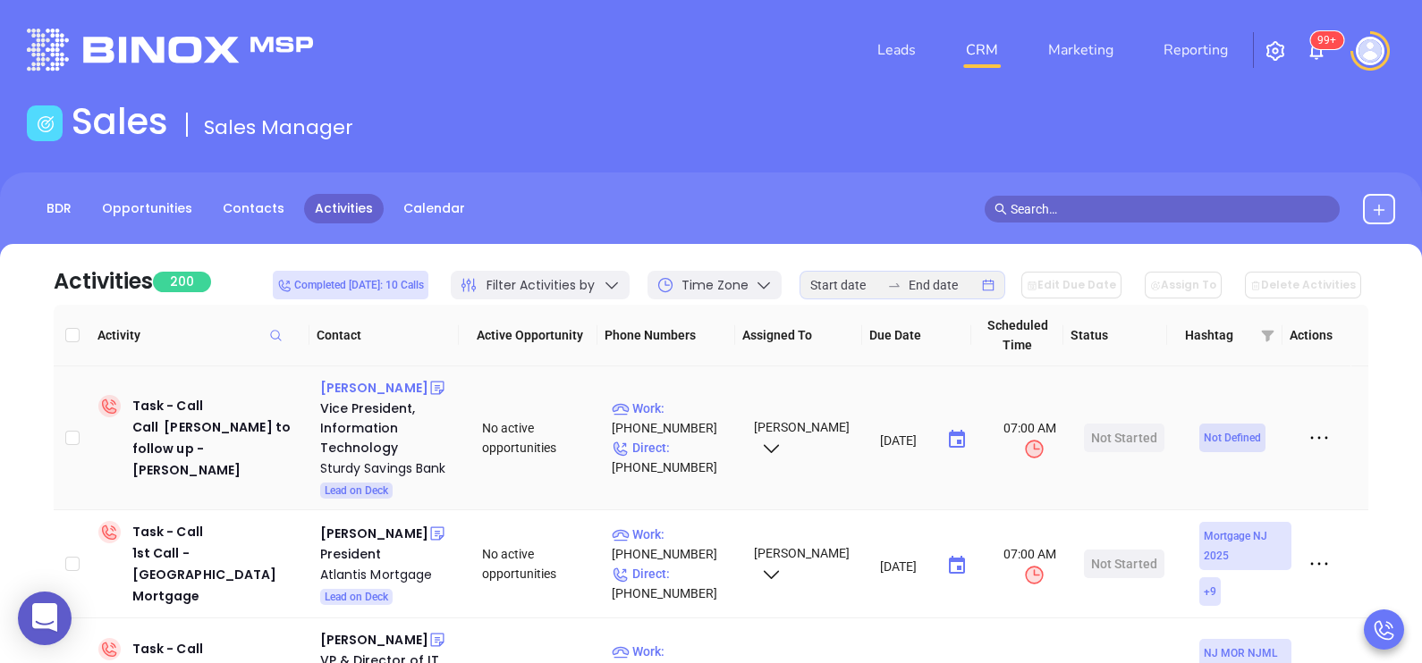
click at [353, 392] on div "[PERSON_NAME]" at bounding box center [374, 387] width 108 height 21
click at [702, 452] on p "Direct : [PHONE_NUMBER]" at bounding box center [675, 457] width 126 height 39
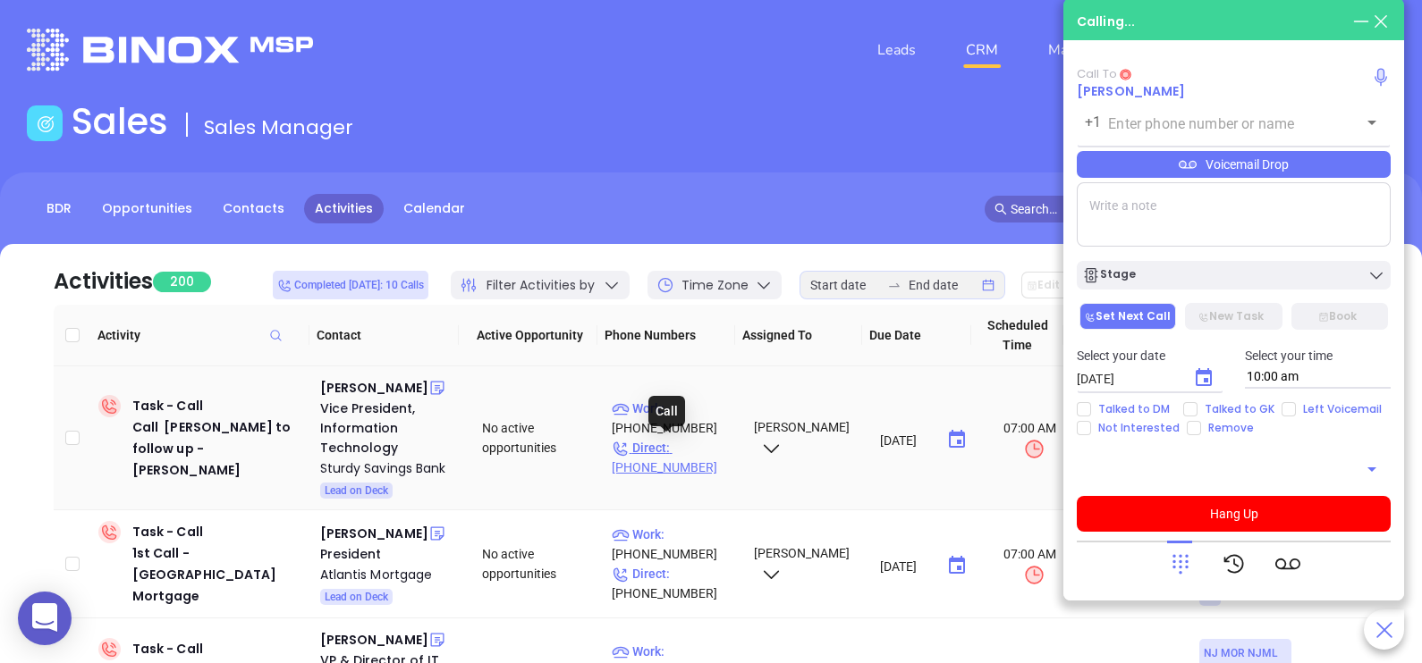
type input "[PHONE_NUMBER]"
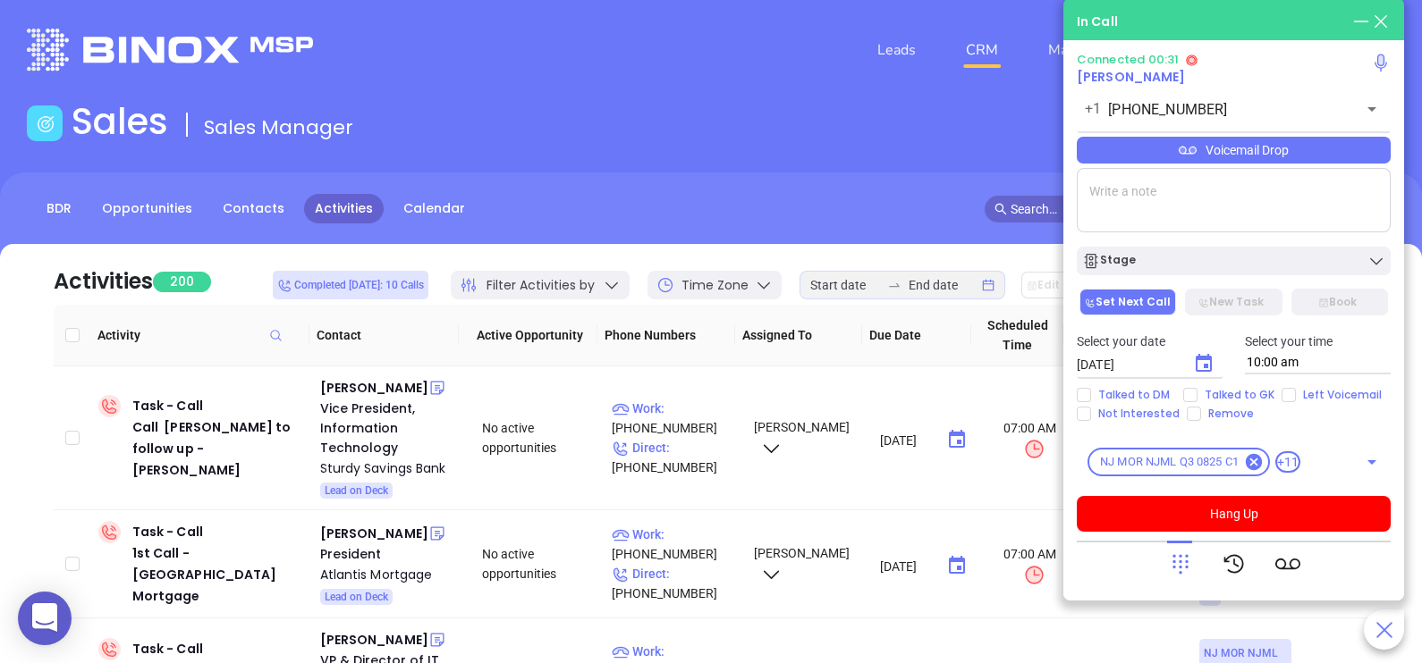
click at [1342, 155] on div "Voicemail Drop" at bounding box center [1234, 150] width 314 height 27
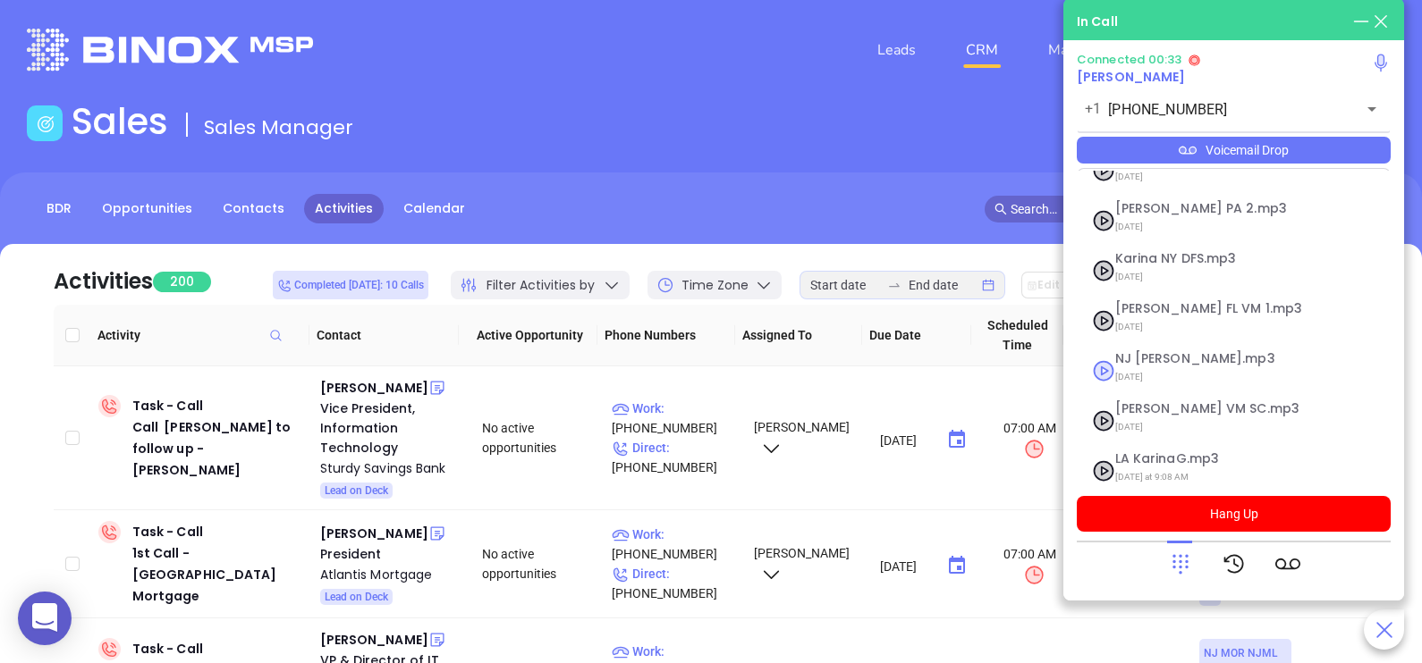
click at [1167, 352] on span "NJ [PERSON_NAME].mp3" at bounding box center [1211, 358] width 193 height 13
checkbox input "true"
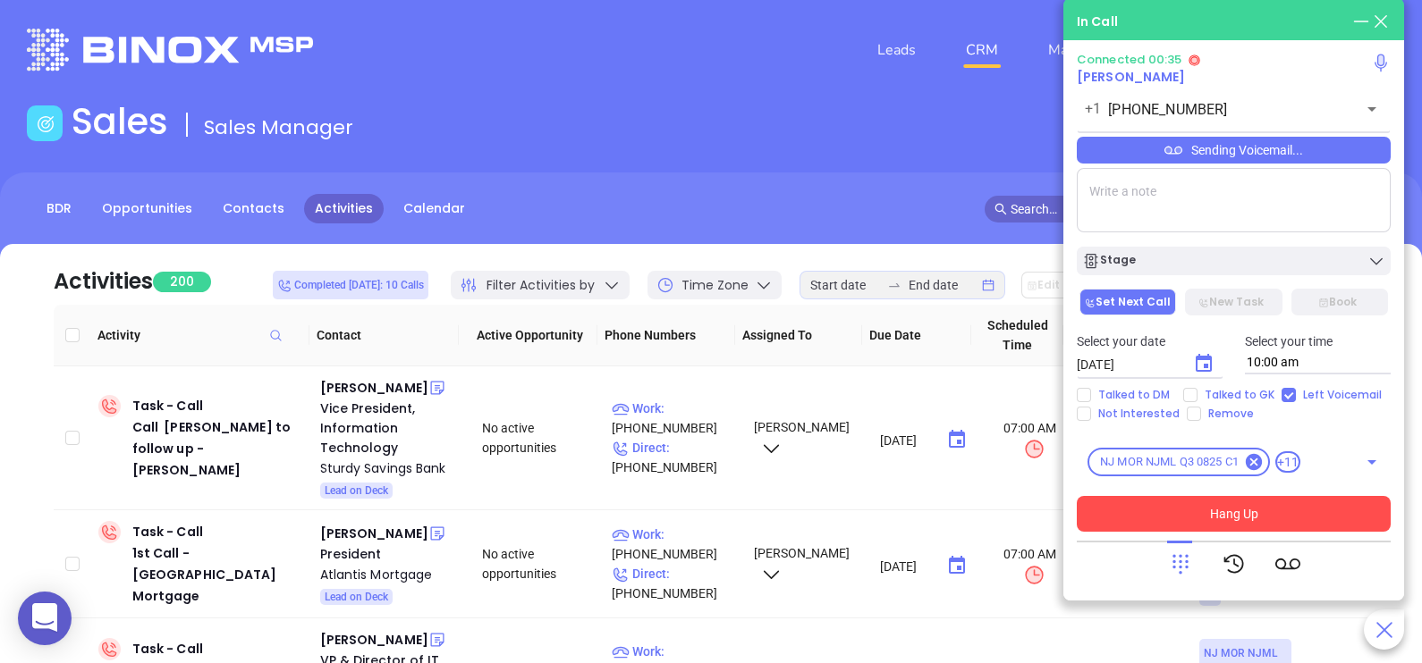
click at [1229, 510] on button "Hang Up" at bounding box center [1234, 514] width 314 height 36
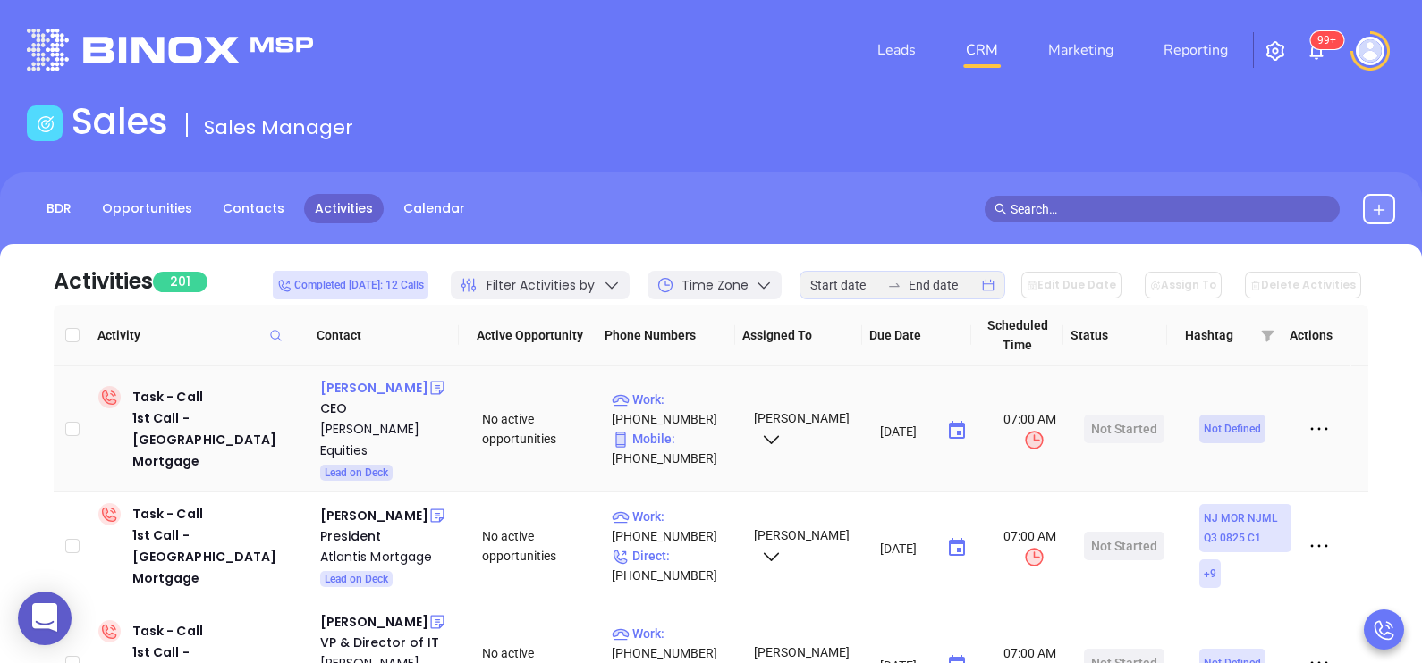
click at [386, 389] on div "[PERSON_NAME]" at bounding box center [374, 387] width 108 height 21
click at [697, 391] on p "Work : [PHONE_NUMBER]" at bounding box center [675, 409] width 126 height 39
type input "[PHONE_NUMBER]"
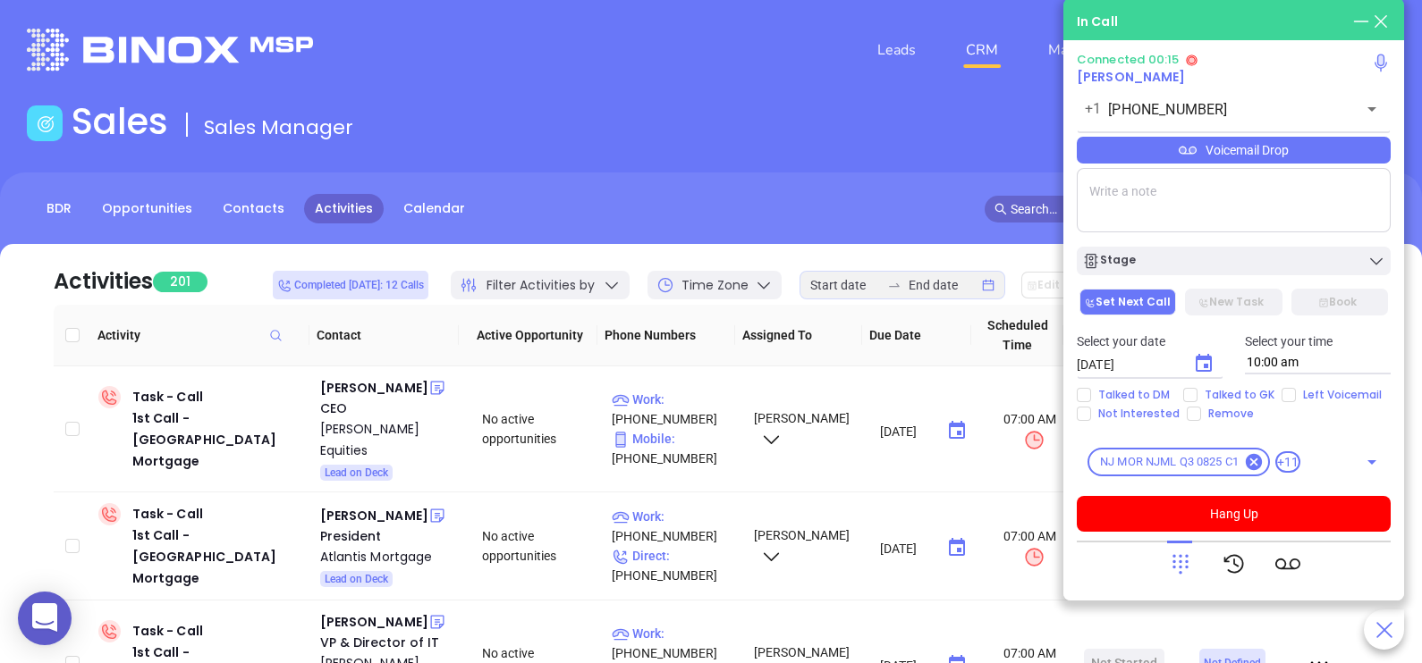
click at [1174, 559] on icon at bounding box center [1180, 564] width 25 height 25
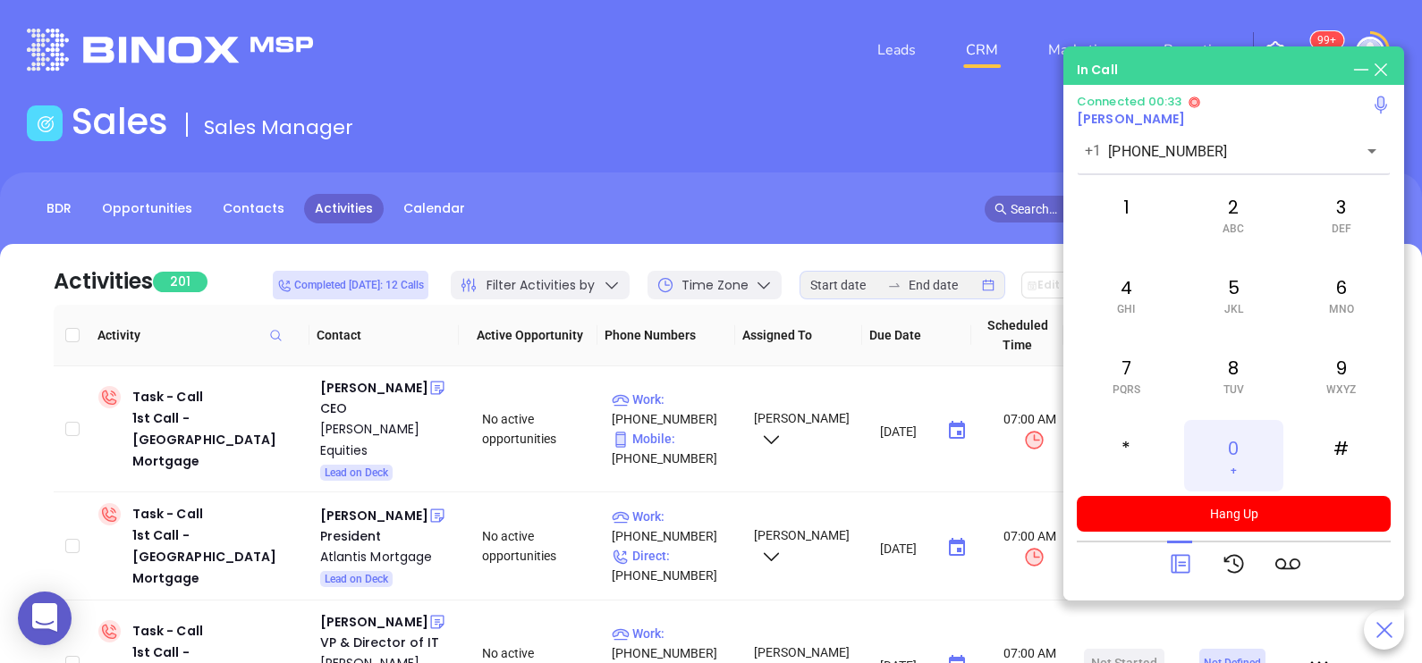
click at [1229, 450] on div "0 +" at bounding box center [1233, 456] width 98 height 72
click at [1185, 558] on icon at bounding box center [1180, 564] width 25 height 25
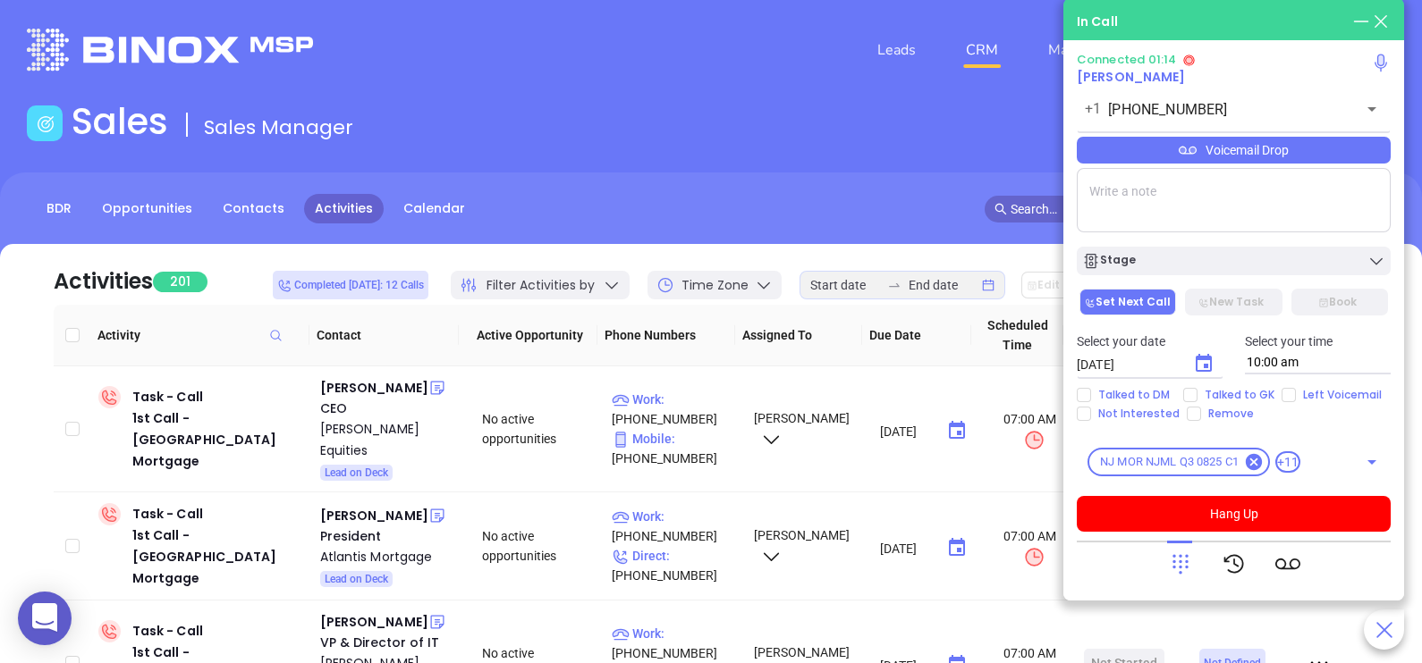
click at [1370, 152] on div "Voicemail Drop" at bounding box center [1234, 150] width 314 height 27
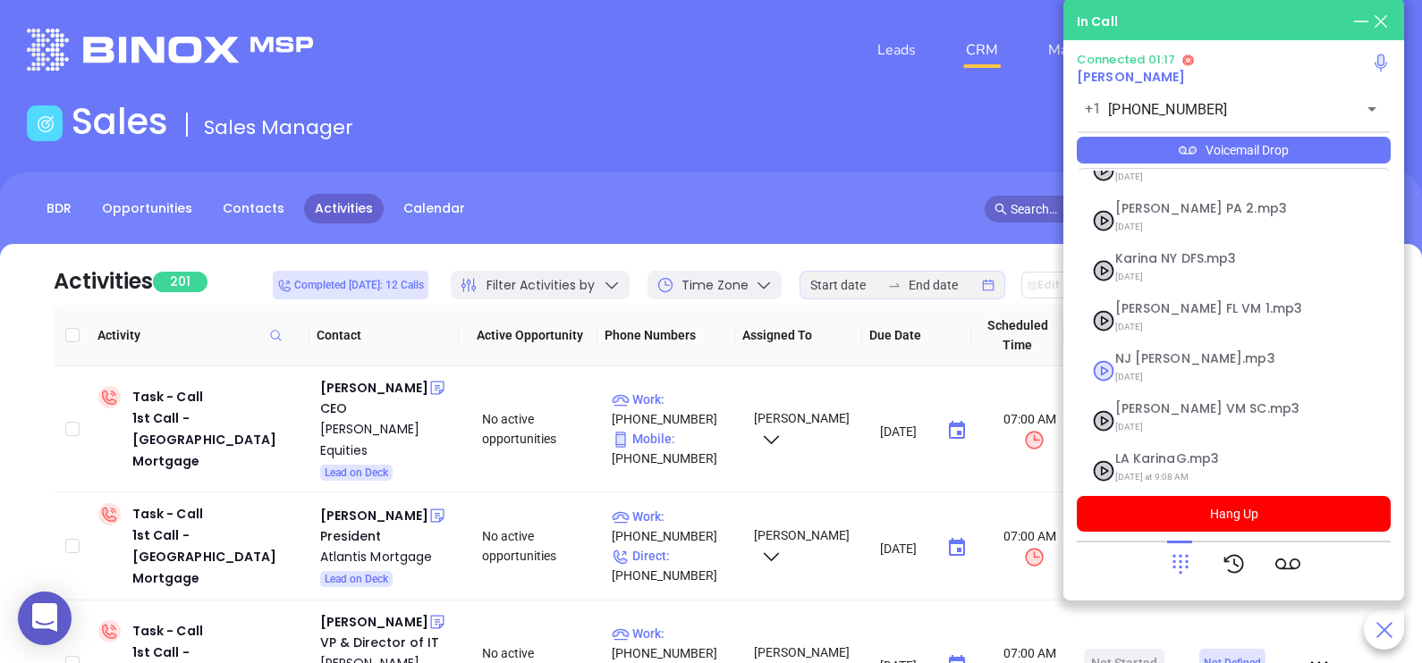
click at [1177, 366] on span "[DATE]" at bounding box center [1211, 377] width 193 height 23
checkbox input "true"
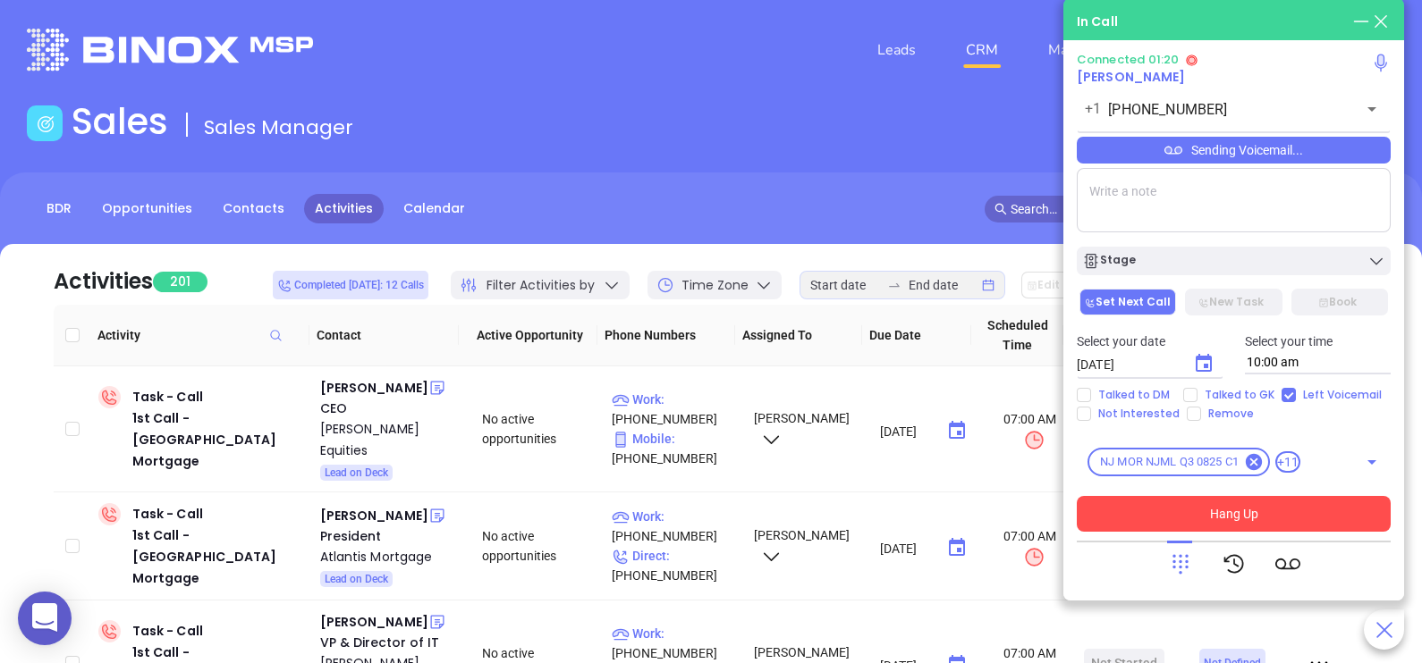
click at [1256, 514] on button "Hang Up" at bounding box center [1234, 514] width 314 height 36
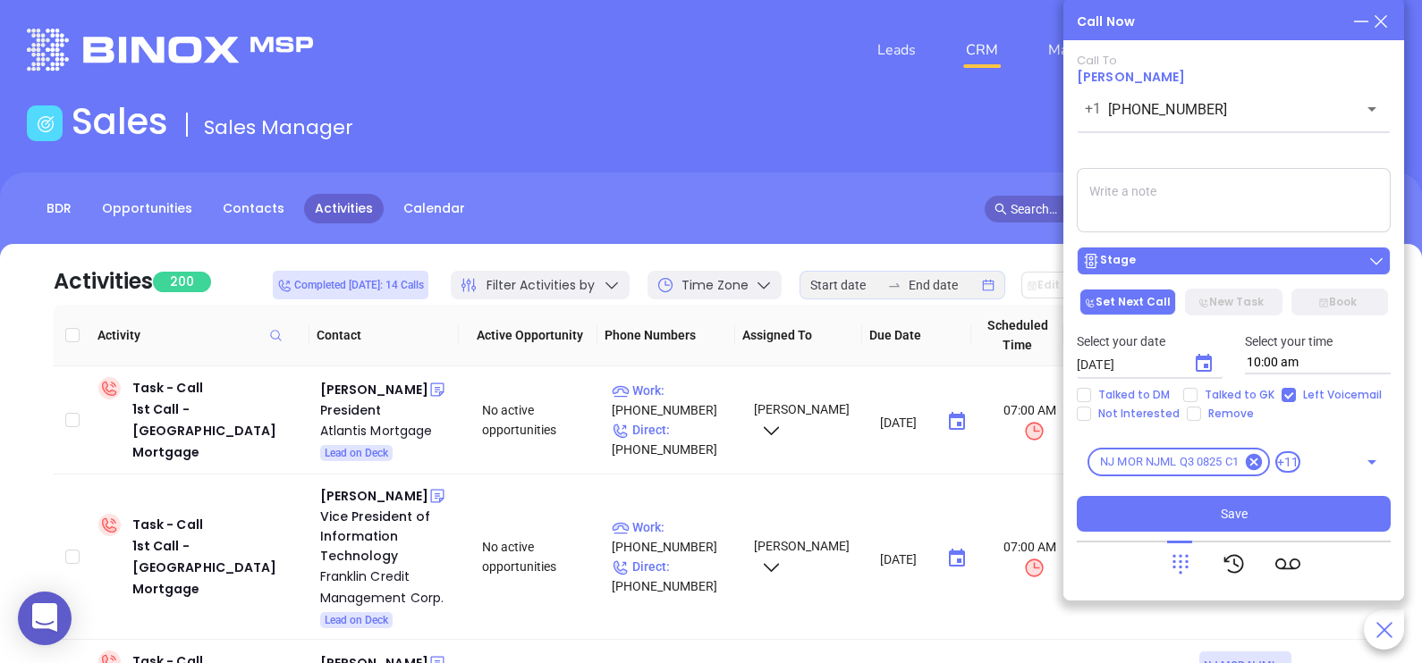
click at [1246, 252] on button "Stage" at bounding box center [1234, 261] width 314 height 29
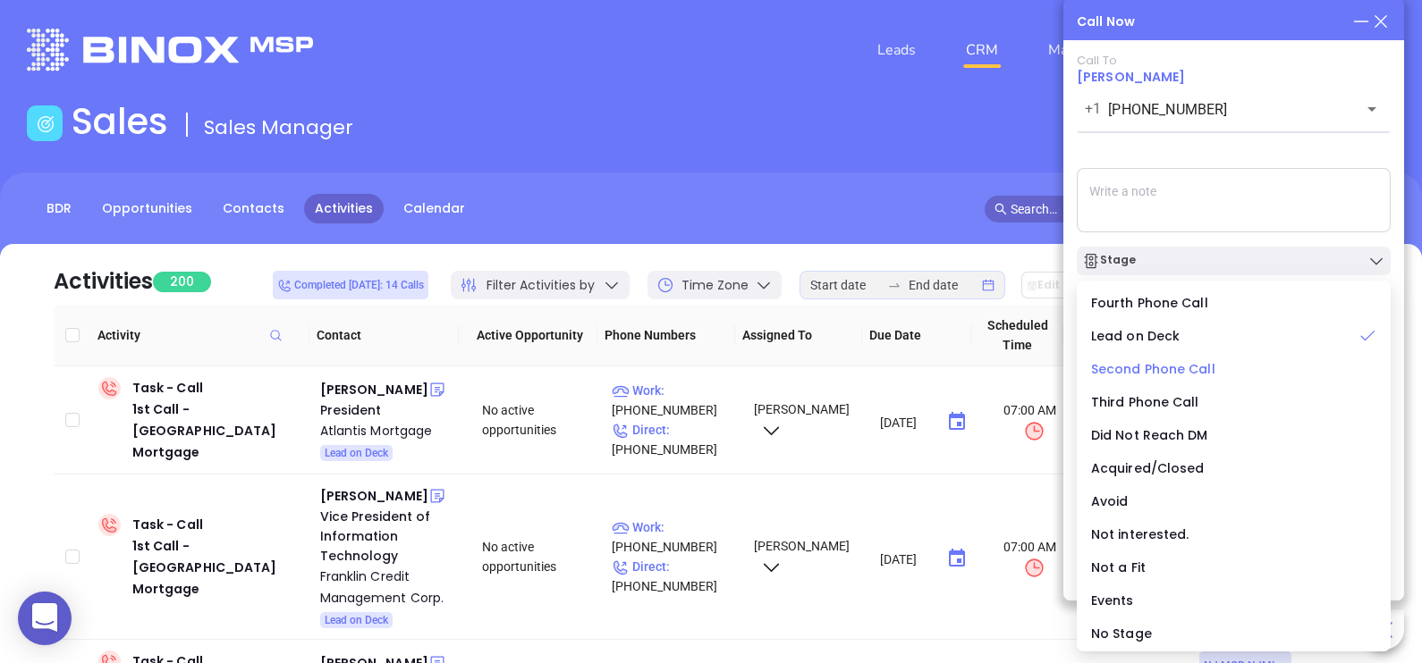
click at [1180, 364] on span "Second Phone Call" at bounding box center [1153, 369] width 124 height 18
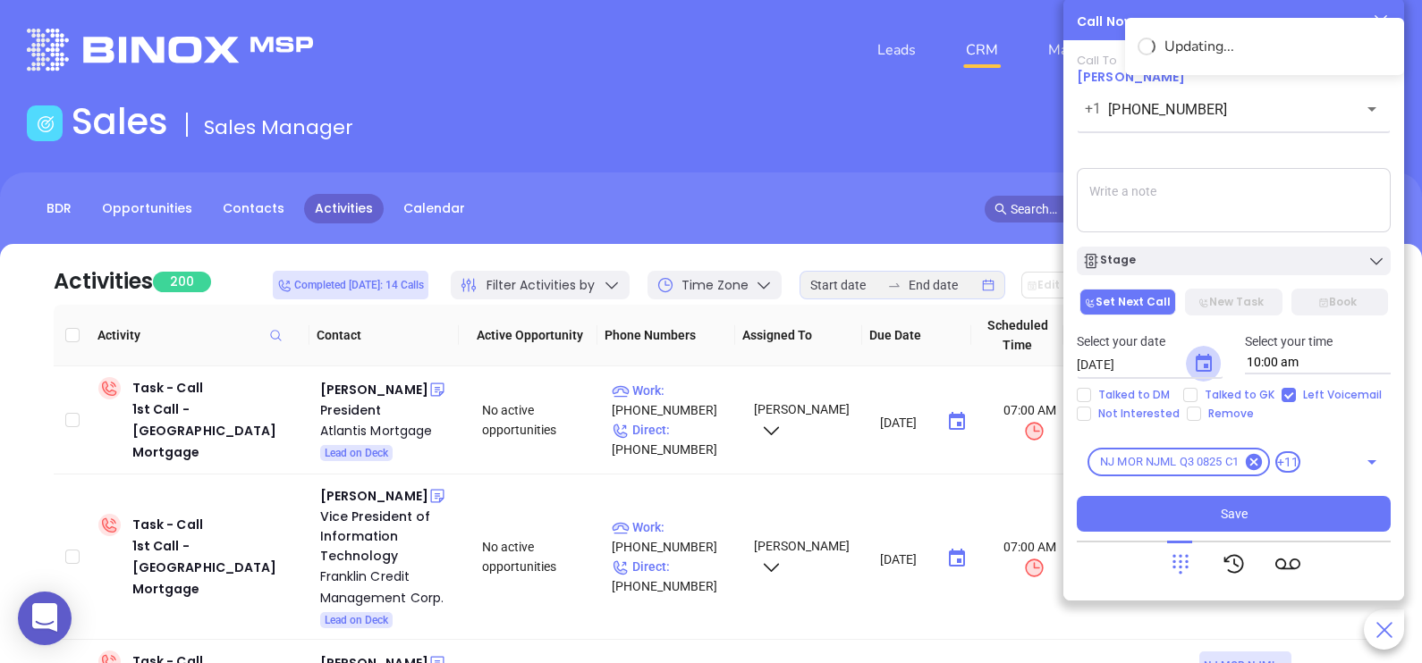
click at [1201, 362] on icon "Choose date, selected date is Sep 4, 2025" at bounding box center [1203, 363] width 21 height 21
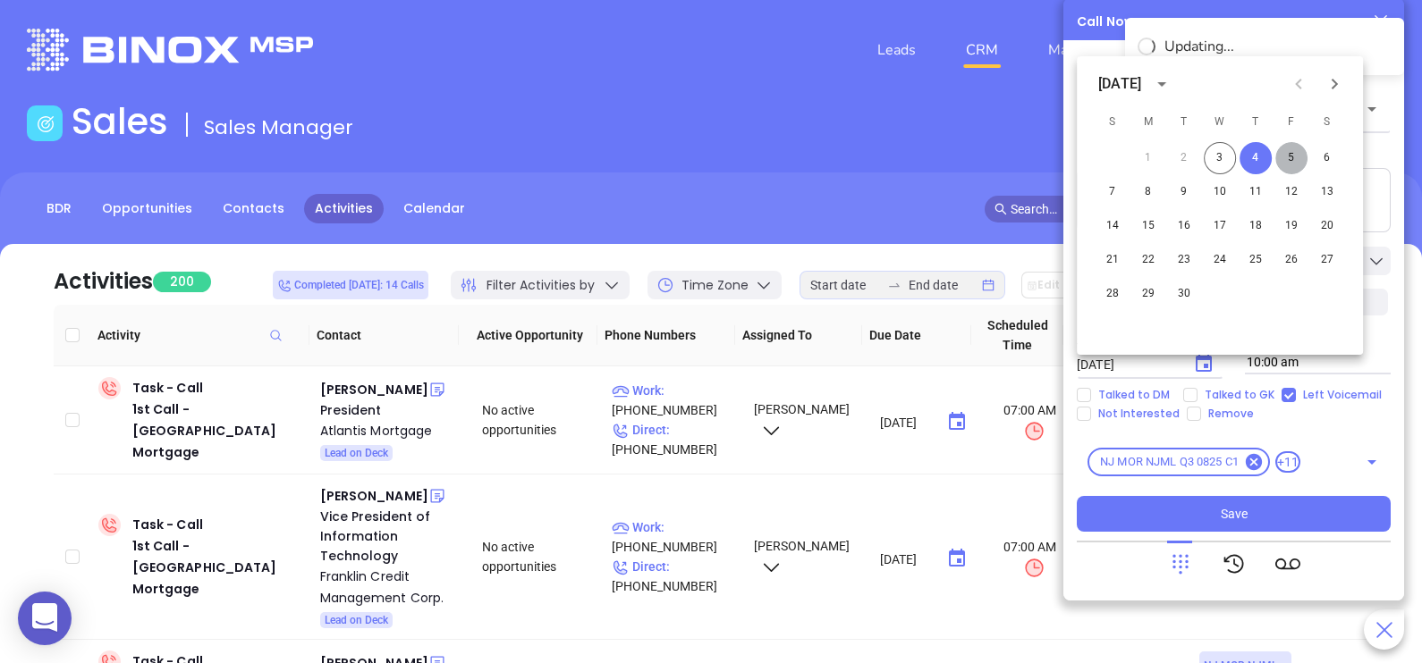
click at [1292, 146] on button "5" at bounding box center [1291, 158] width 32 height 32
type input "[DATE]"
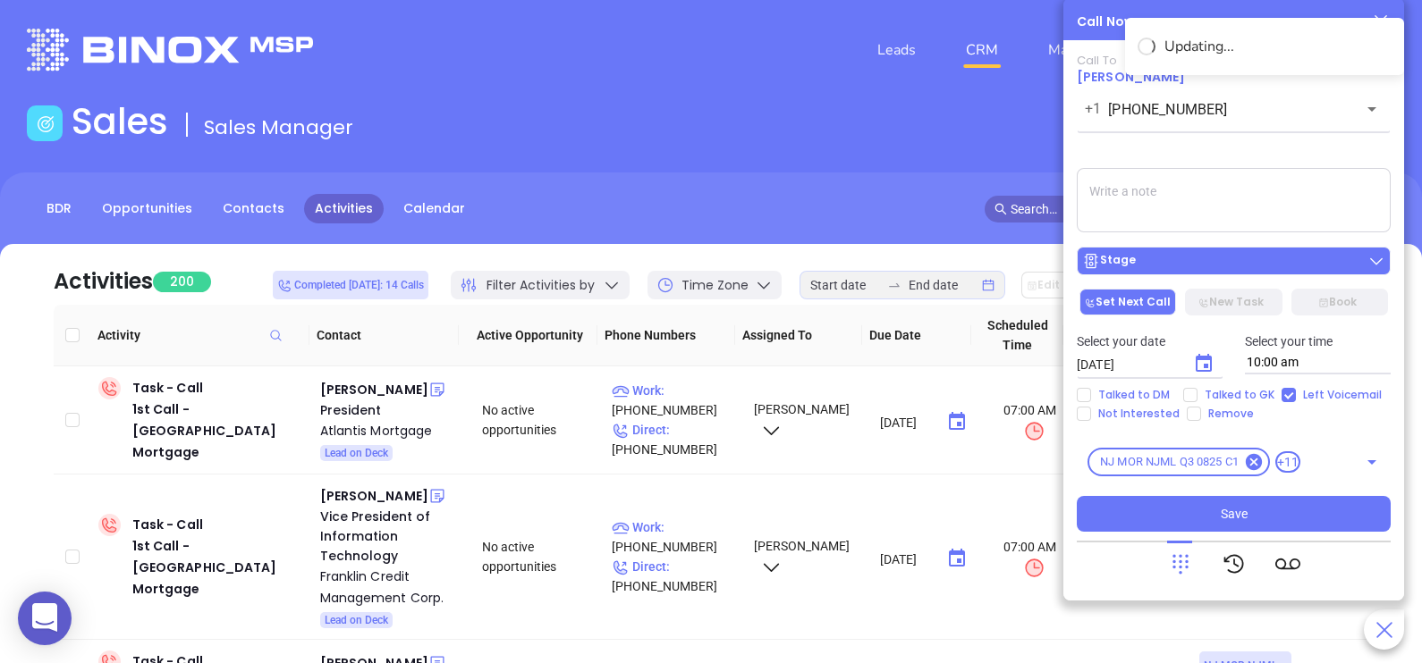
click at [1248, 253] on button "Stage" at bounding box center [1234, 261] width 314 height 29
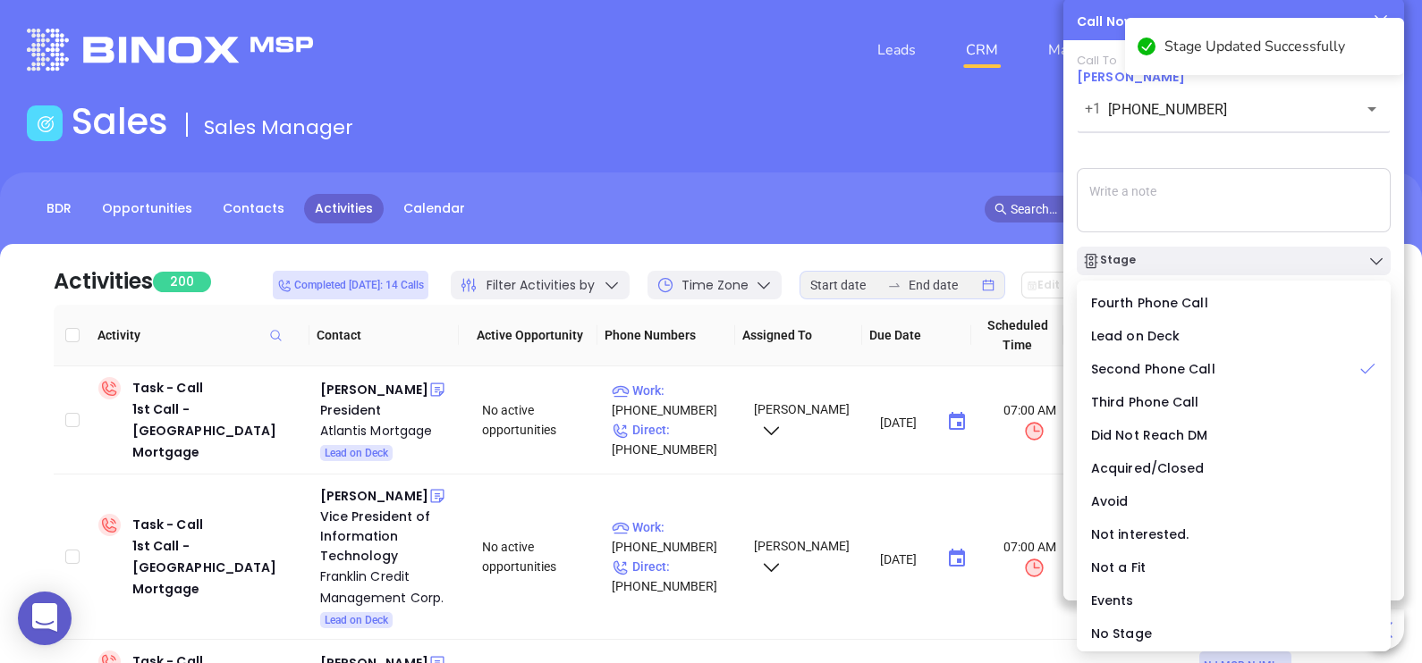
click at [1287, 200] on textarea at bounding box center [1234, 200] width 314 height 64
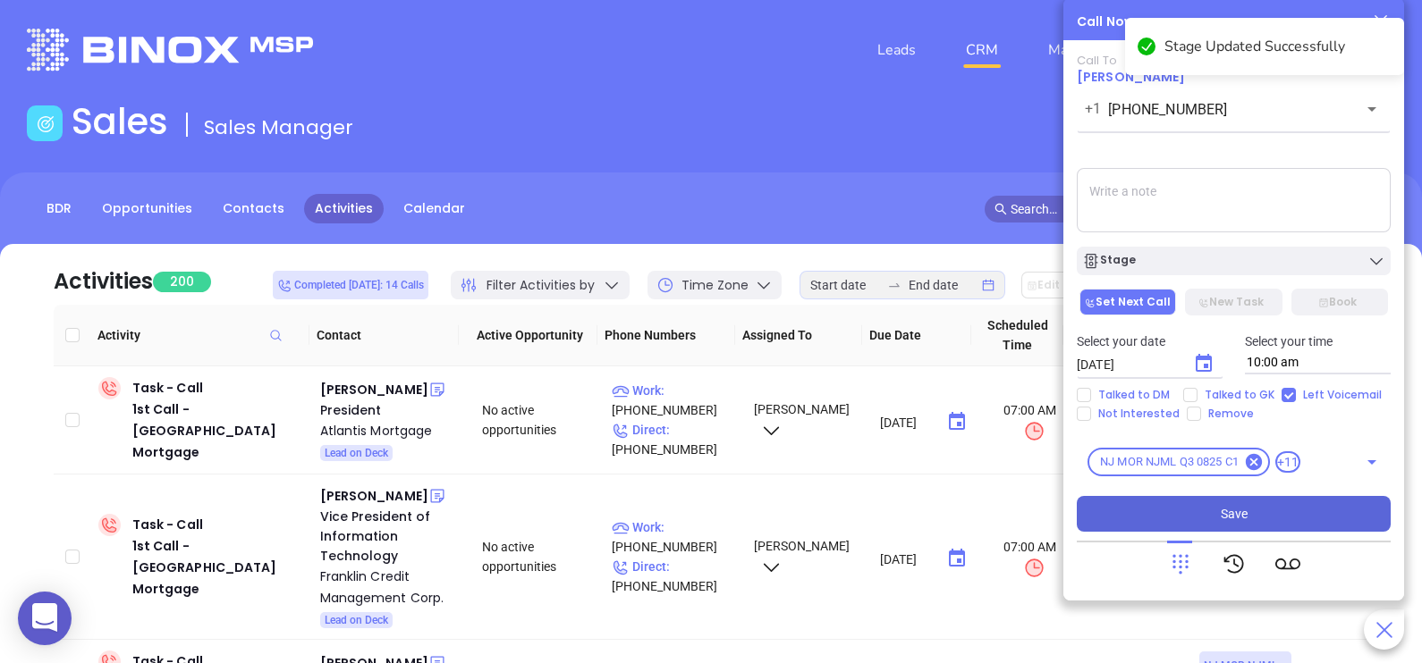
click at [1234, 511] on span "Save" at bounding box center [1233, 514] width 27 height 20
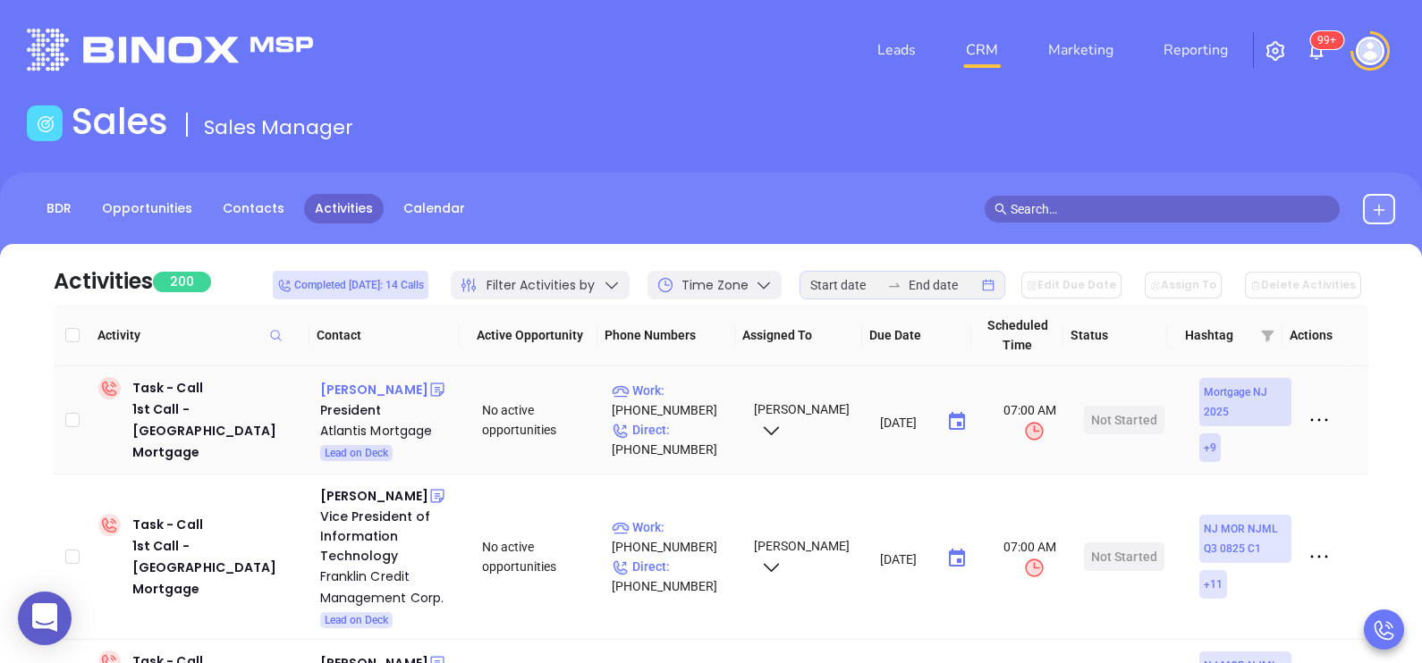
click at [382, 393] on div "[PERSON_NAME]" at bounding box center [374, 389] width 108 height 21
click at [698, 426] on p "Direct : [PHONE_NUMBER]" at bounding box center [675, 439] width 126 height 39
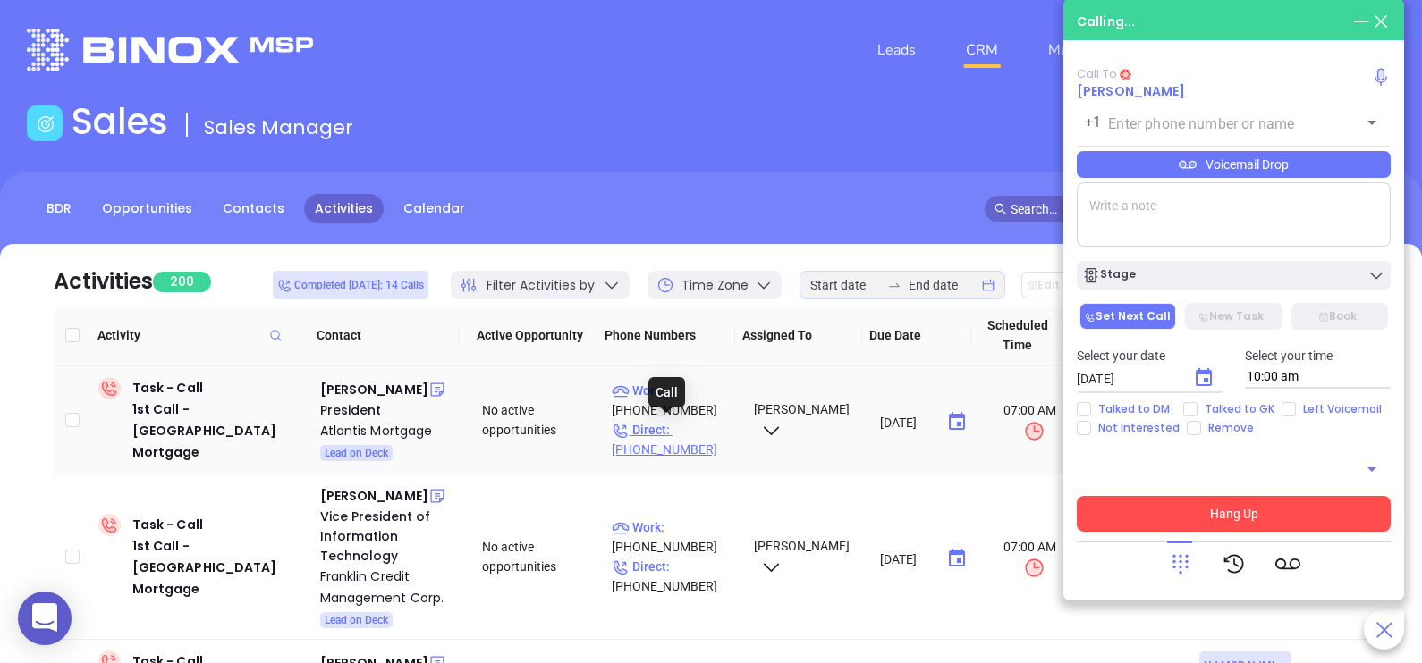
type input "[PHONE_NUMBER]"
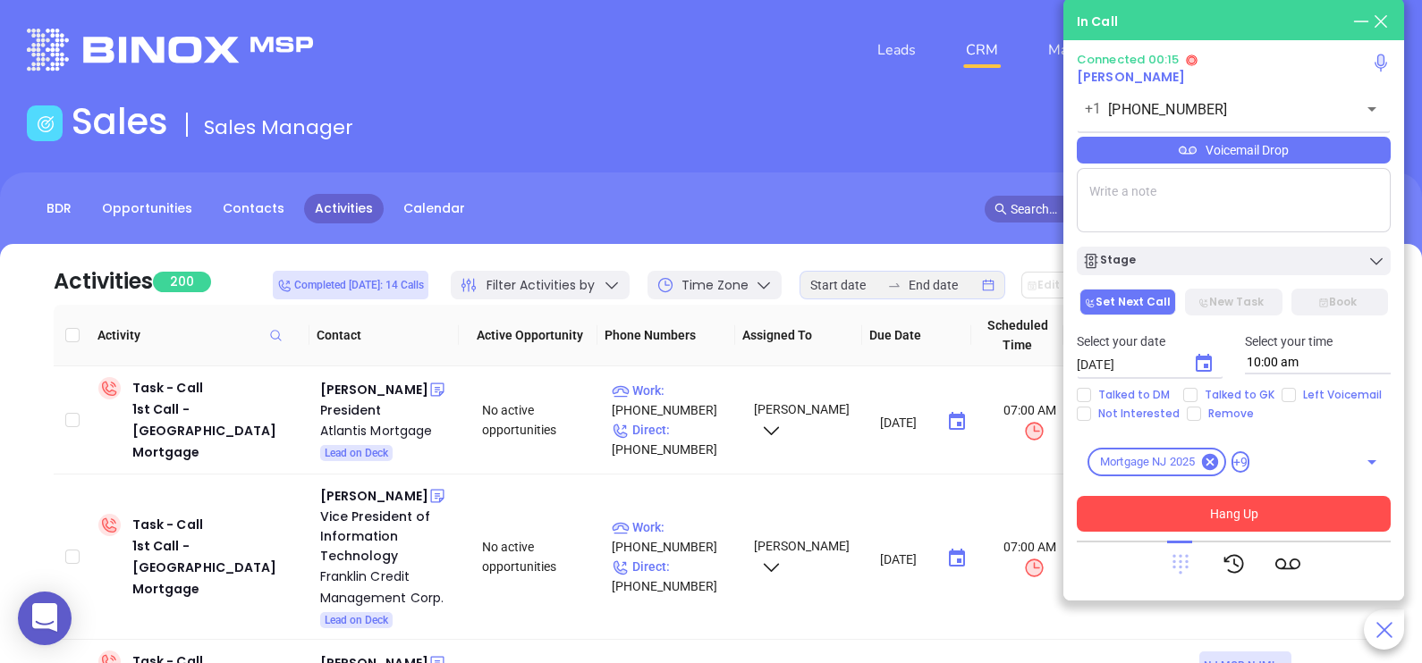
click at [1179, 562] on icon at bounding box center [1180, 565] width 16 height 20
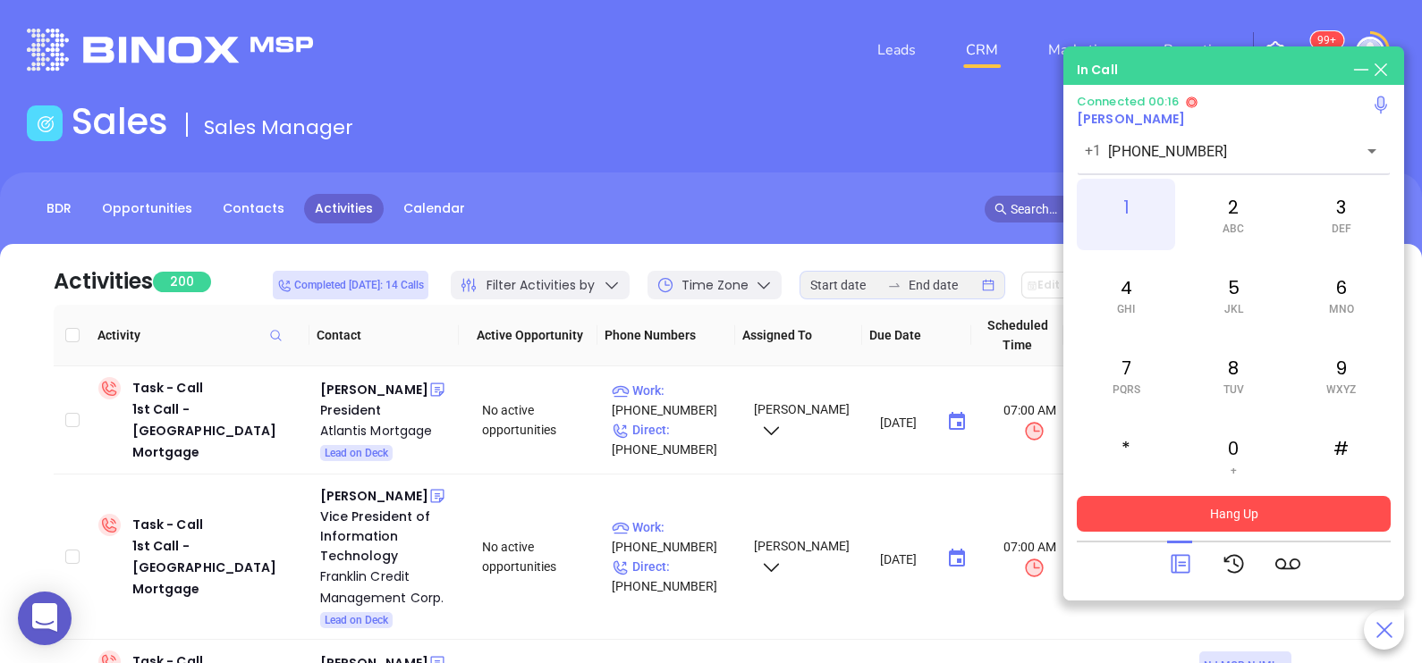
click at [1128, 213] on div "1" at bounding box center [1126, 215] width 98 height 72
click at [1332, 304] on span "MNO" at bounding box center [1341, 309] width 25 height 13
click at [1135, 371] on div "7 PQRS" at bounding box center [1126, 376] width 98 height 72
click at [1334, 313] on span "MNO" at bounding box center [1341, 309] width 25 height 13
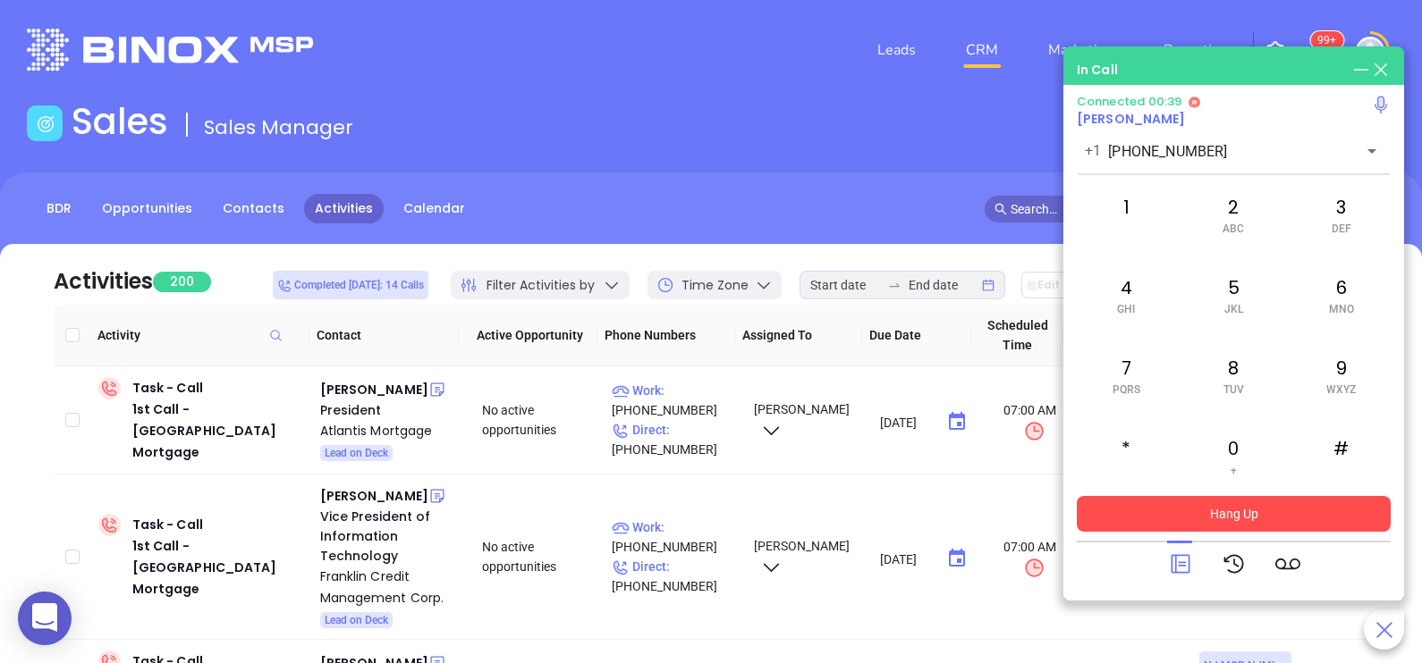
click at [1254, 519] on button "Hang Up" at bounding box center [1234, 514] width 314 height 36
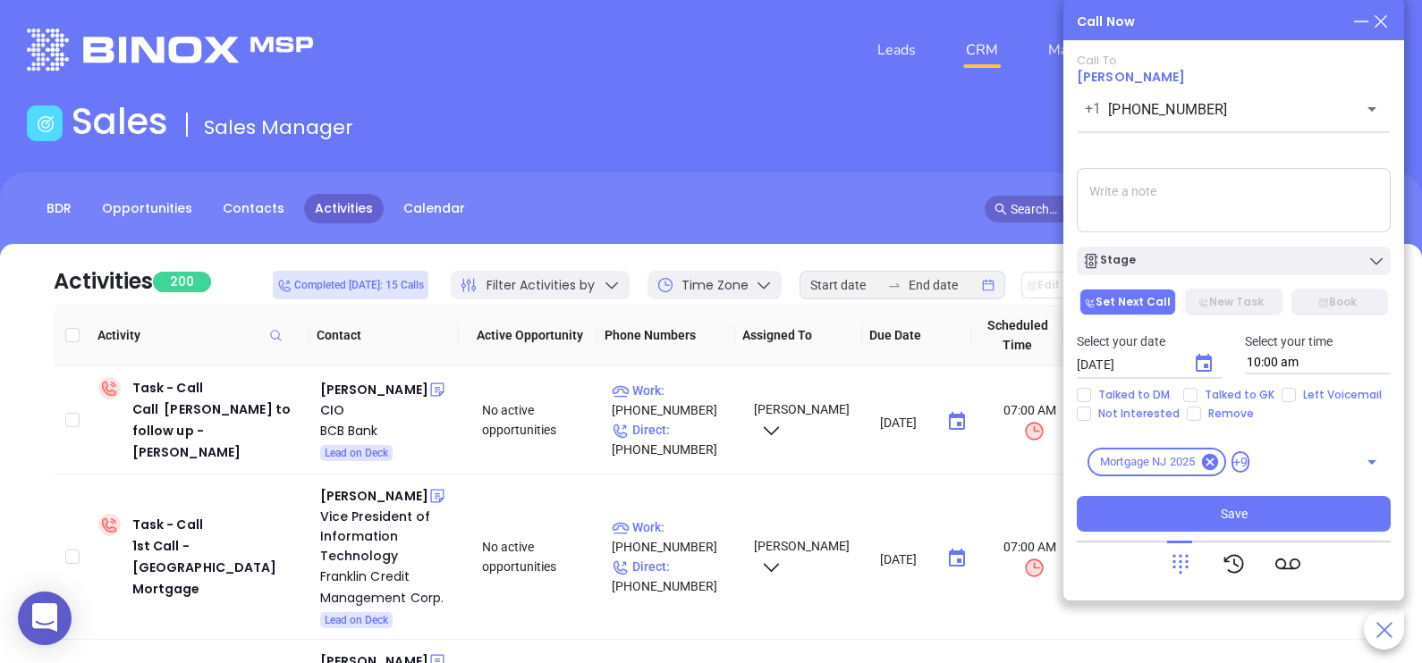
click at [1381, 28] on icon at bounding box center [1381, 22] width 20 height 20
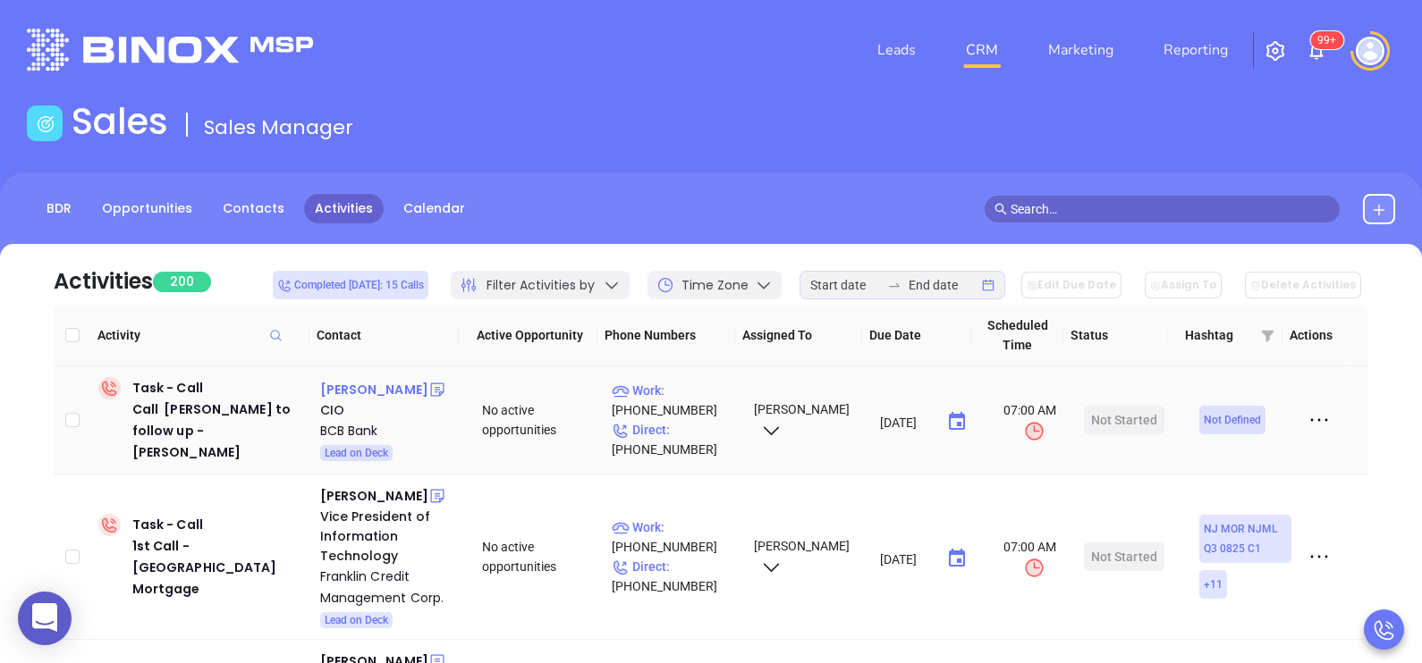
click at [354, 394] on div "[PERSON_NAME]" at bounding box center [374, 389] width 108 height 21
click at [662, 443] on p "Direct : [PHONE_NUMBER]" at bounding box center [675, 439] width 126 height 39
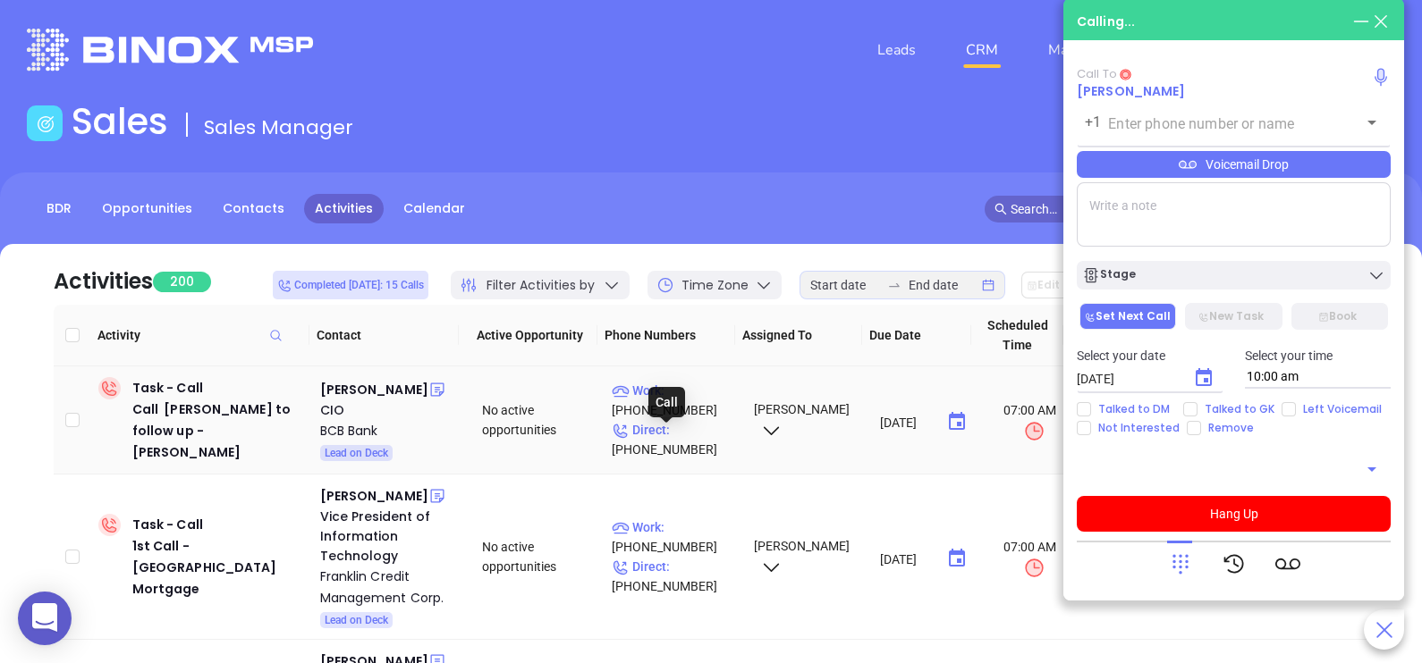
type input "[PHONE_NUMBER]"
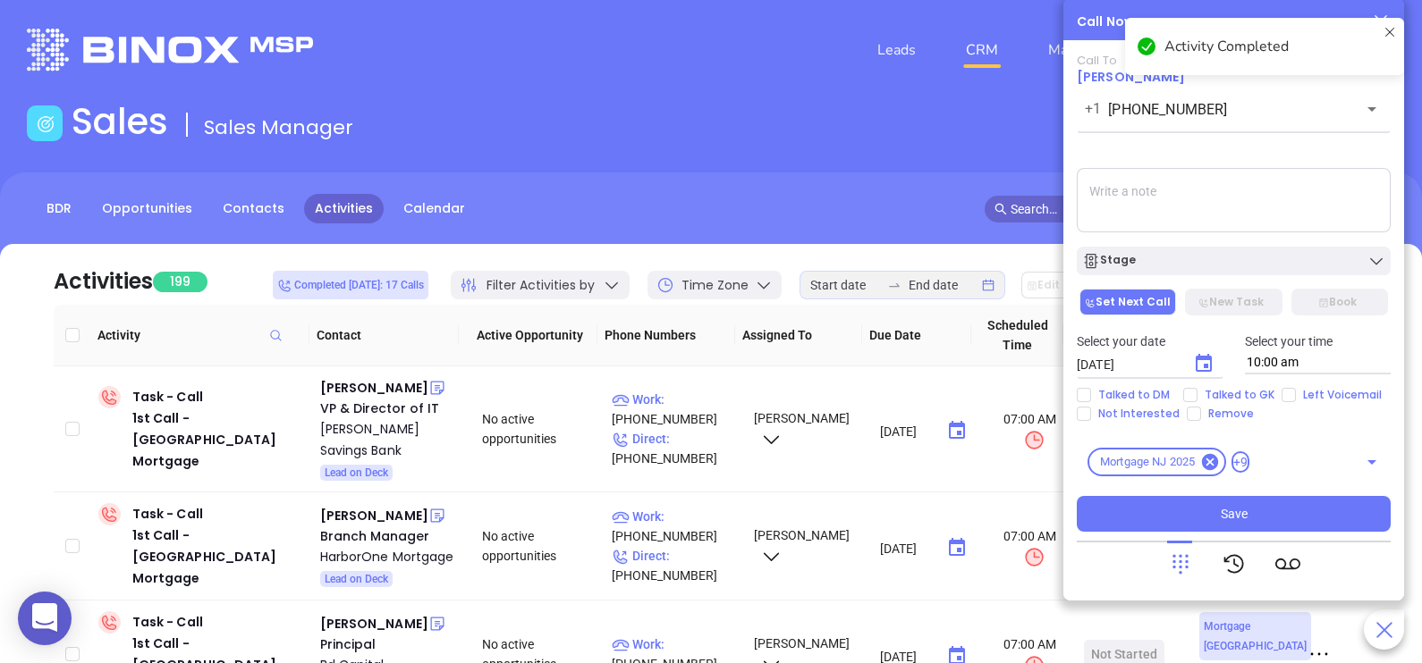
click at [1254, 192] on textarea at bounding box center [1234, 200] width 314 height 64
click at [1387, 34] on icon at bounding box center [1389, 46] width 14 height 43
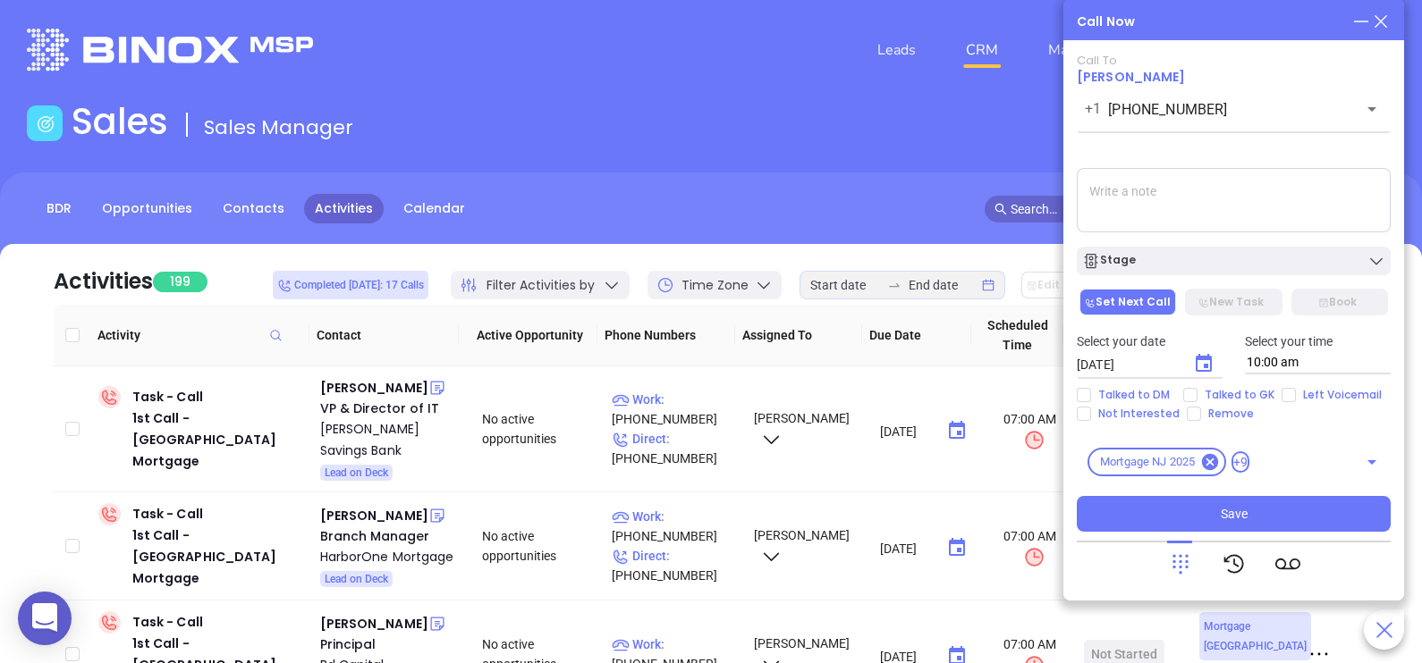
click at [1378, 18] on icon at bounding box center [1381, 22] width 20 height 20
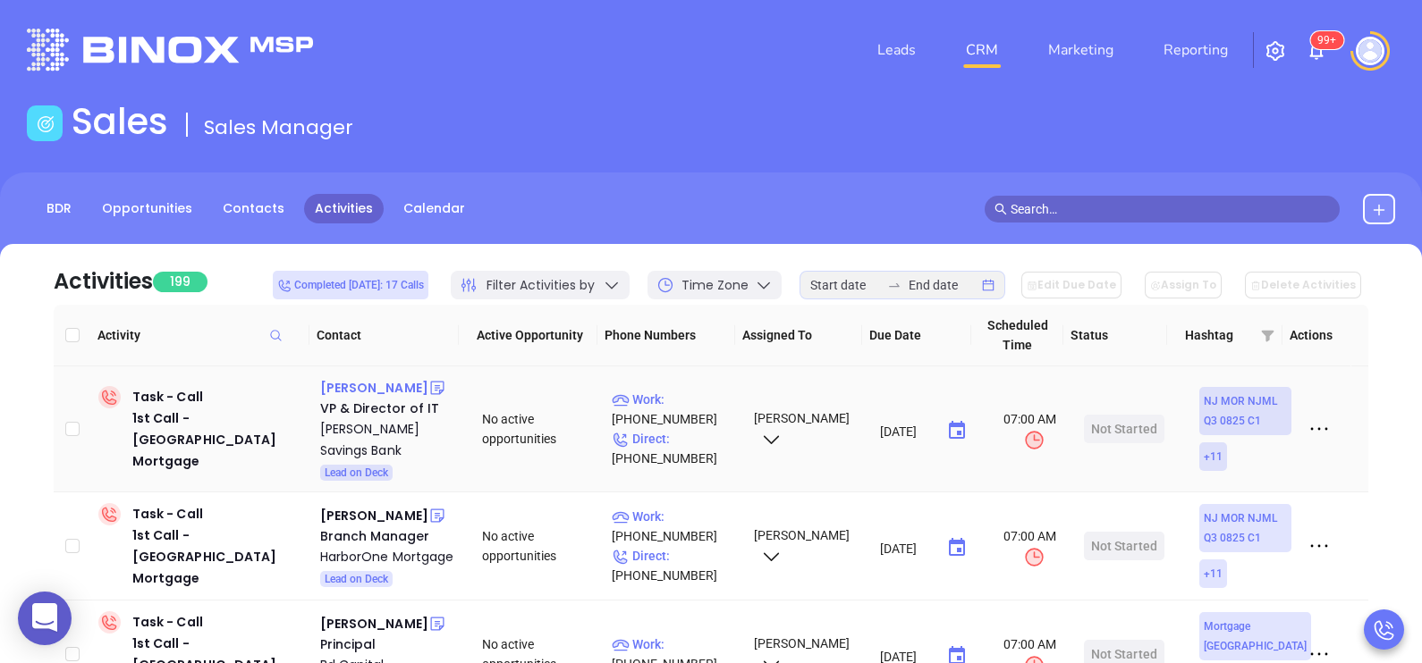
click at [340, 389] on div "[PERSON_NAME]" at bounding box center [374, 387] width 108 height 21
click at [710, 456] on p "Direct : [PHONE_NUMBER]" at bounding box center [675, 448] width 126 height 39
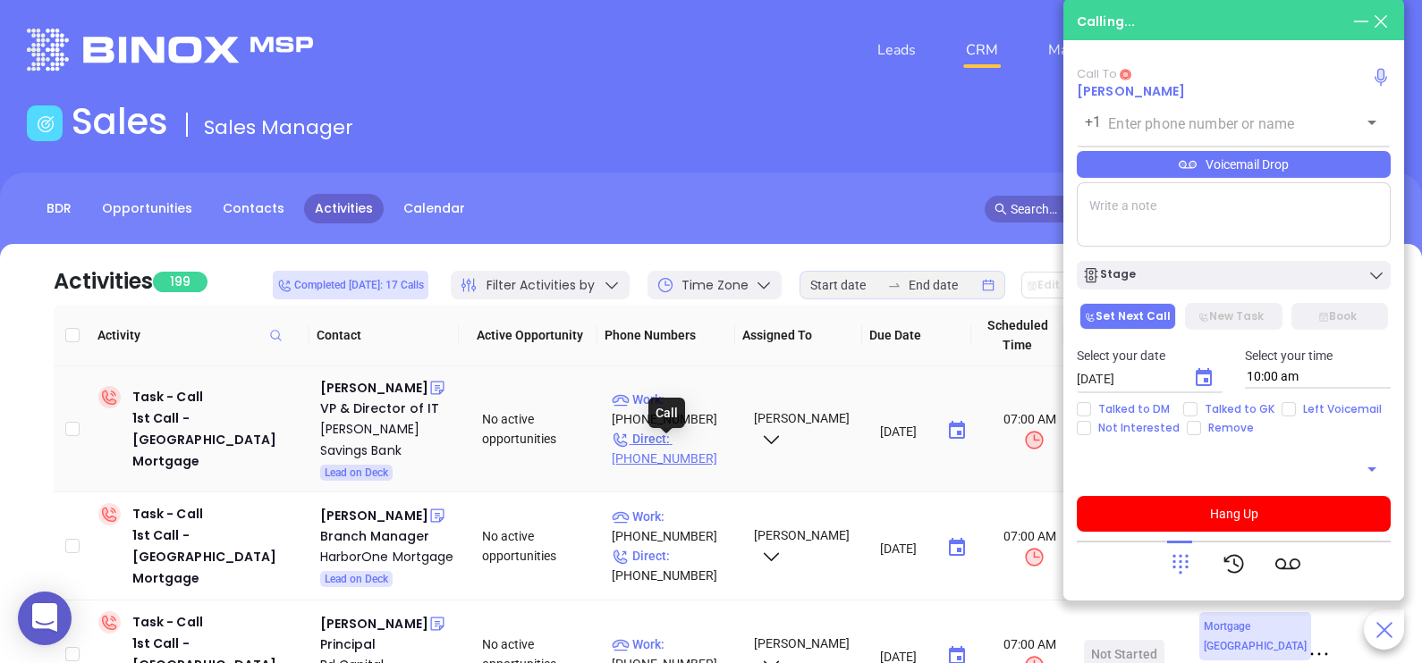
type input "[PHONE_NUMBER]"
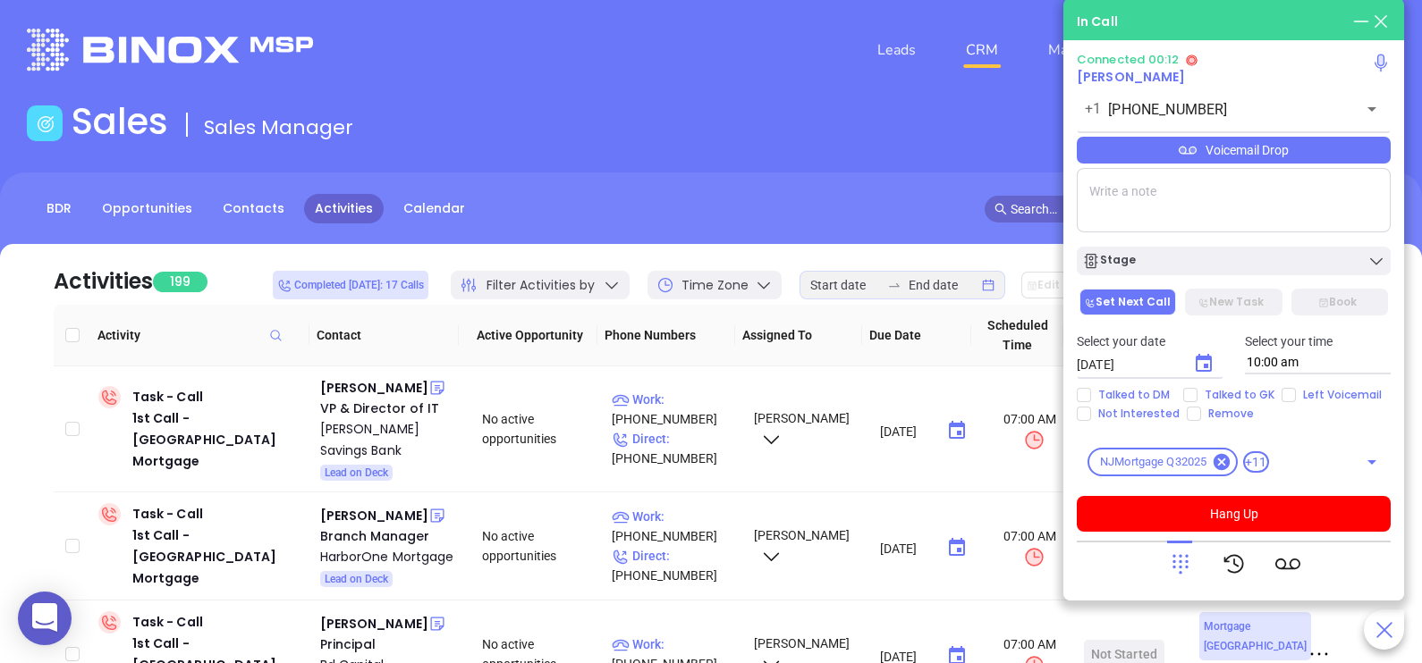
click at [1185, 570] on icon at bounding box center [1180, 564] width 25 height 25
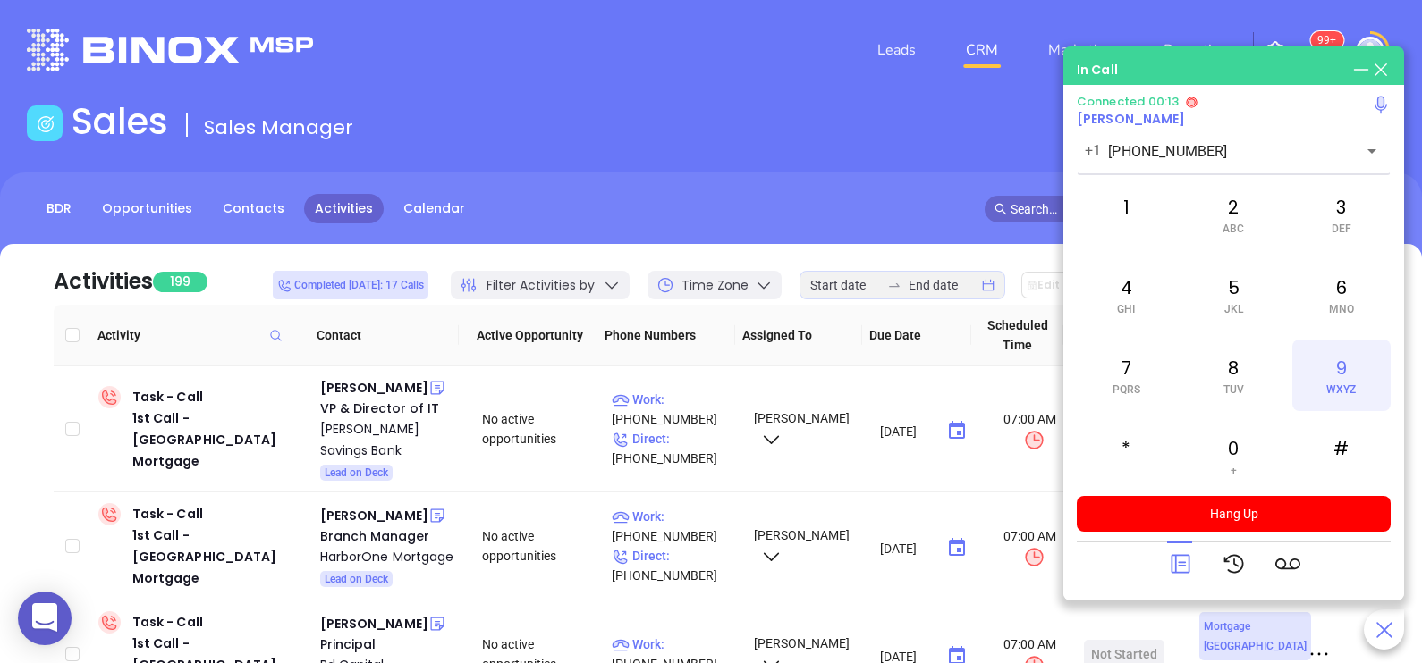
click at [1330, 376] on div "9 WXYZ" at bounding box center [1341, 376] width 98 height 72
click at [1236, 303] on span "JKL" at bounding box center [1233, 309] width 19 height 13
click at [1334, 311] on span "MNO" at bounding box center [1341, 309] width 25 height 13
click at [1330, 456] on div "#" at bounding box center [1341, 456] width 98 height 72
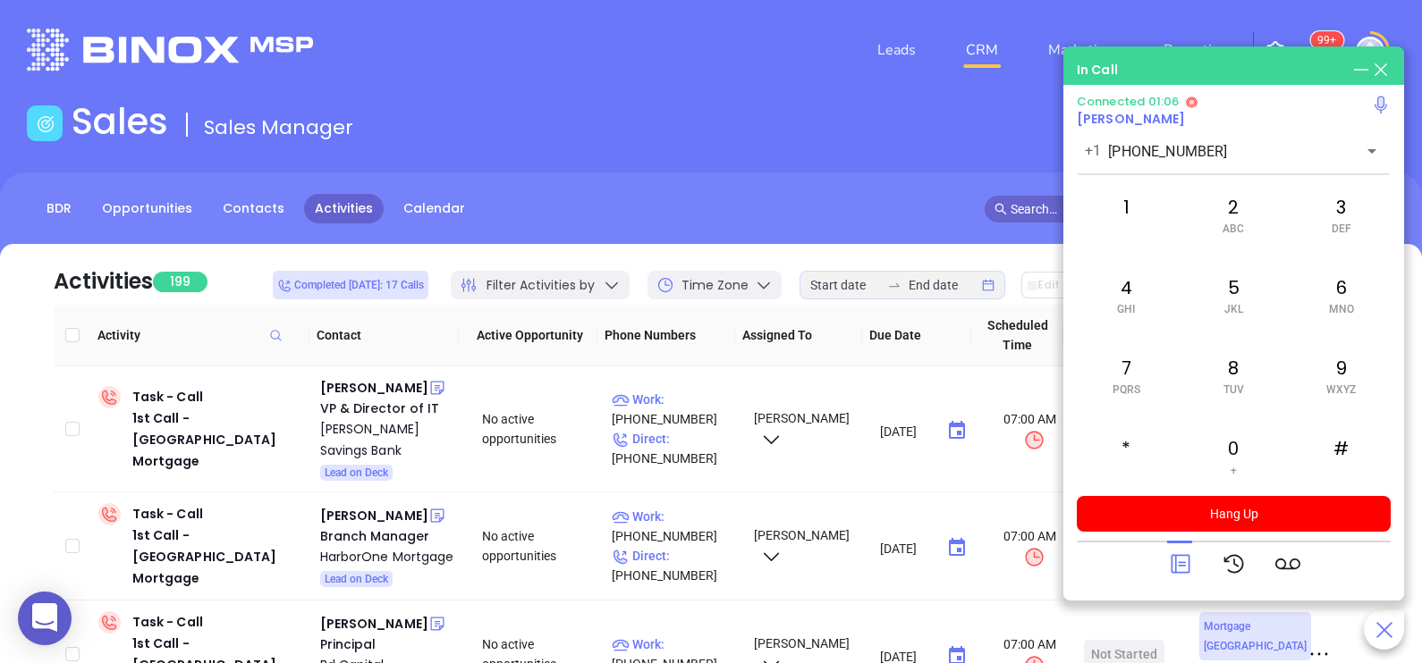
click at [1179, 552] on icon at bounding box center [1180, 564] width 25 height 25
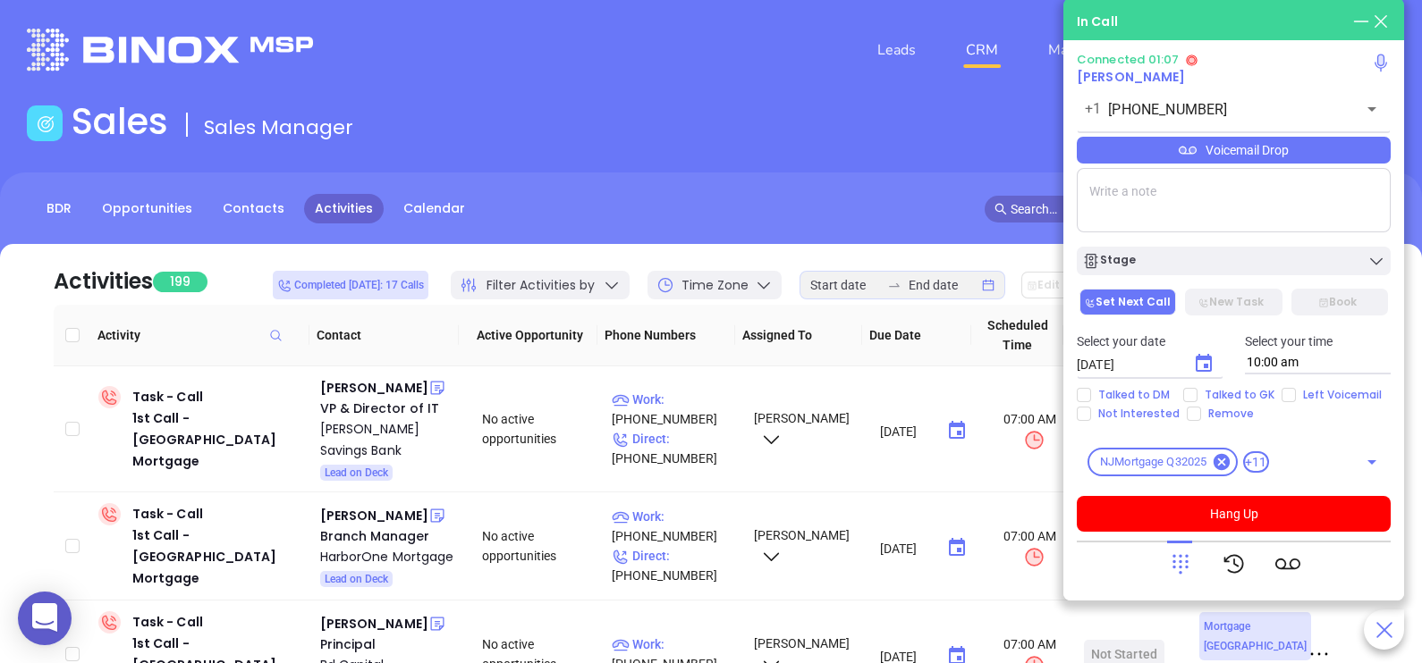
click at [1361, 152] on div "Voicemail Drop" at bounding box center [1234, 150] width 314 height 27
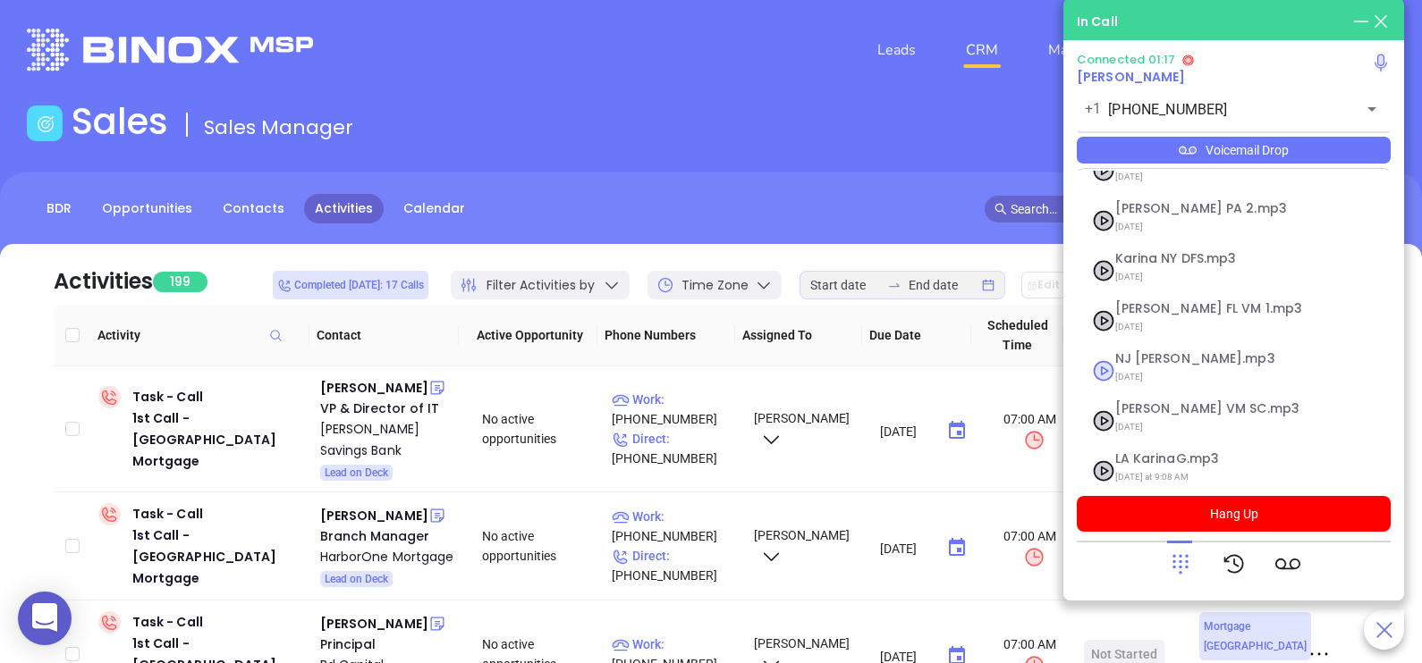
click at [1167, 352] on span "NJ [PERSON_NAME].mp3" at bounding box center [1211, 358] width 193 height 13
checkbox input "true"
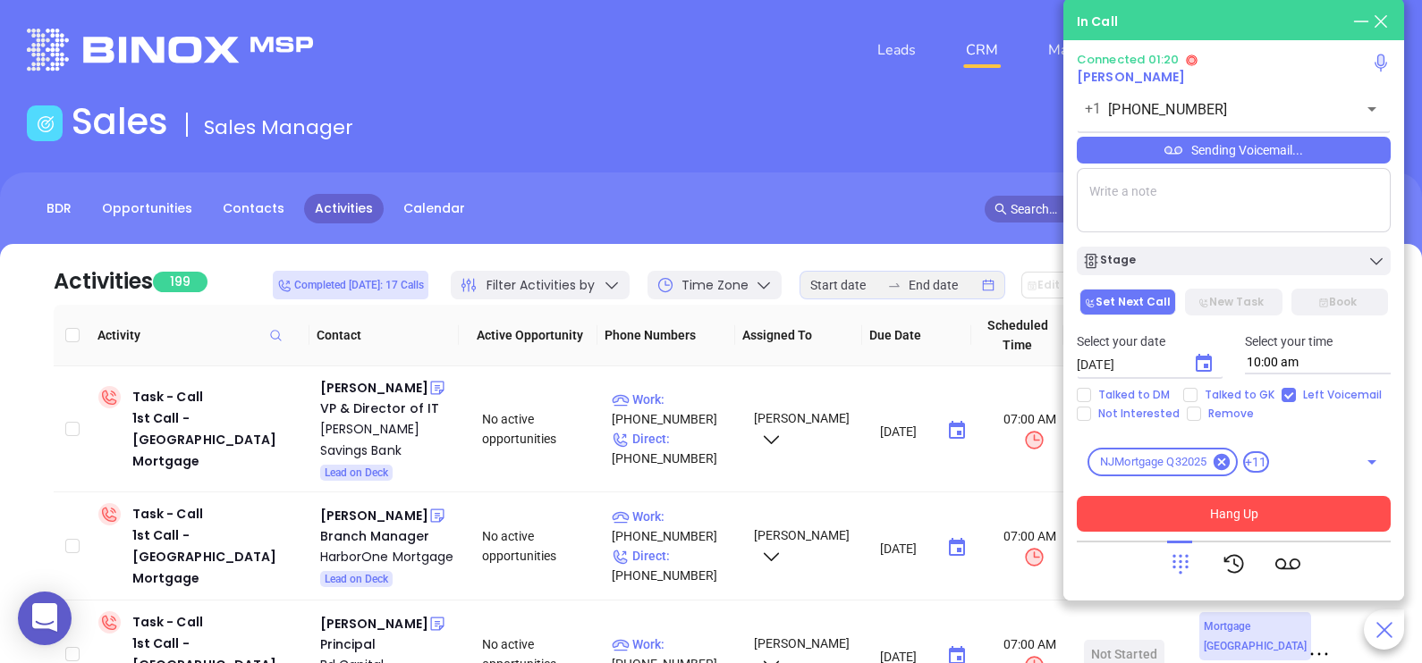
click at [1226, 512] on button "Hang Up" at bounding box center [1234, 514] width 314 height 36
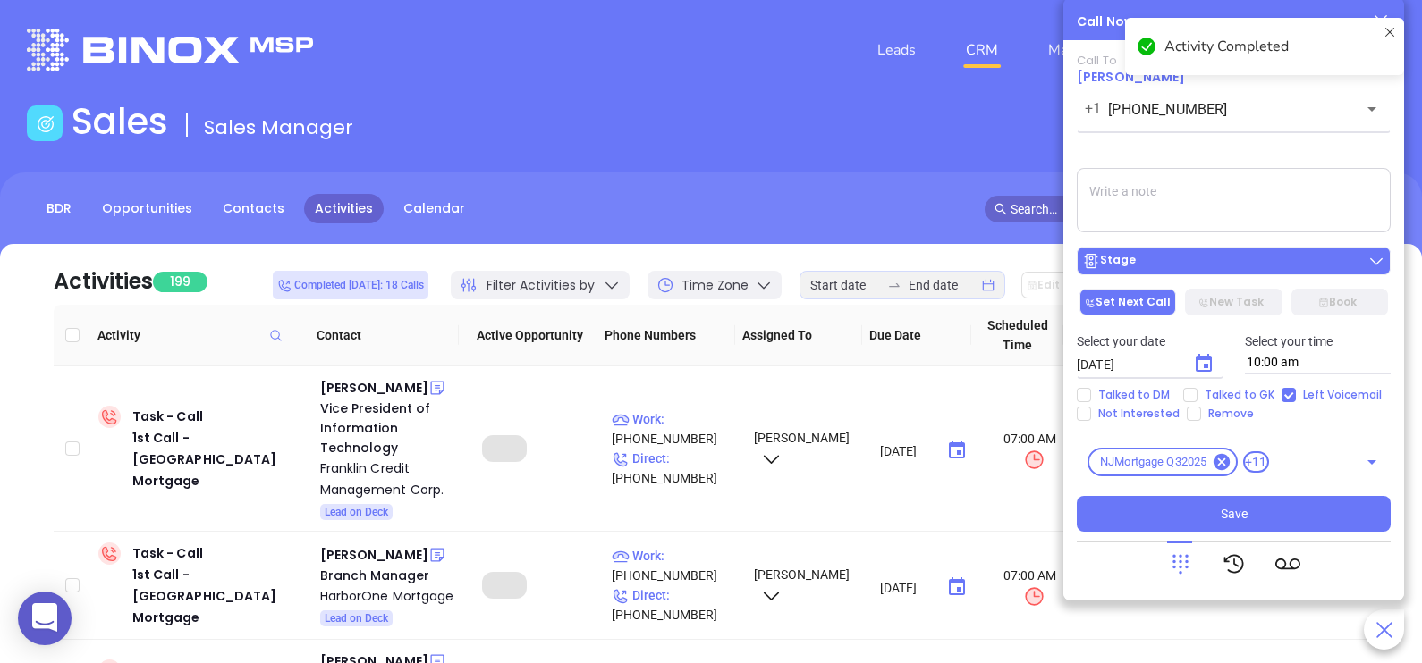
click at [1265, 256] on div "Stage" at bounding box center [1233, 261] width 303 height 18
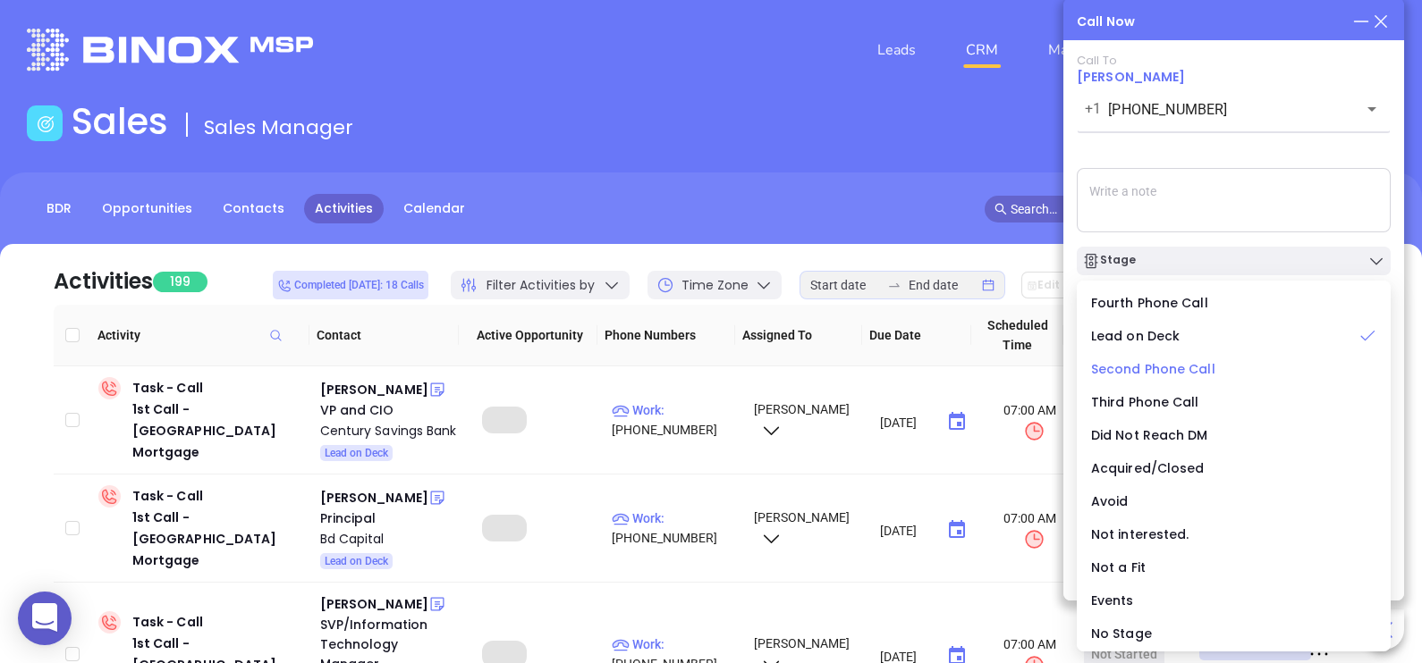
click at [1177, 370] on span "Second Phone Call" at bounding box center [1153, 369] width 124 height 18
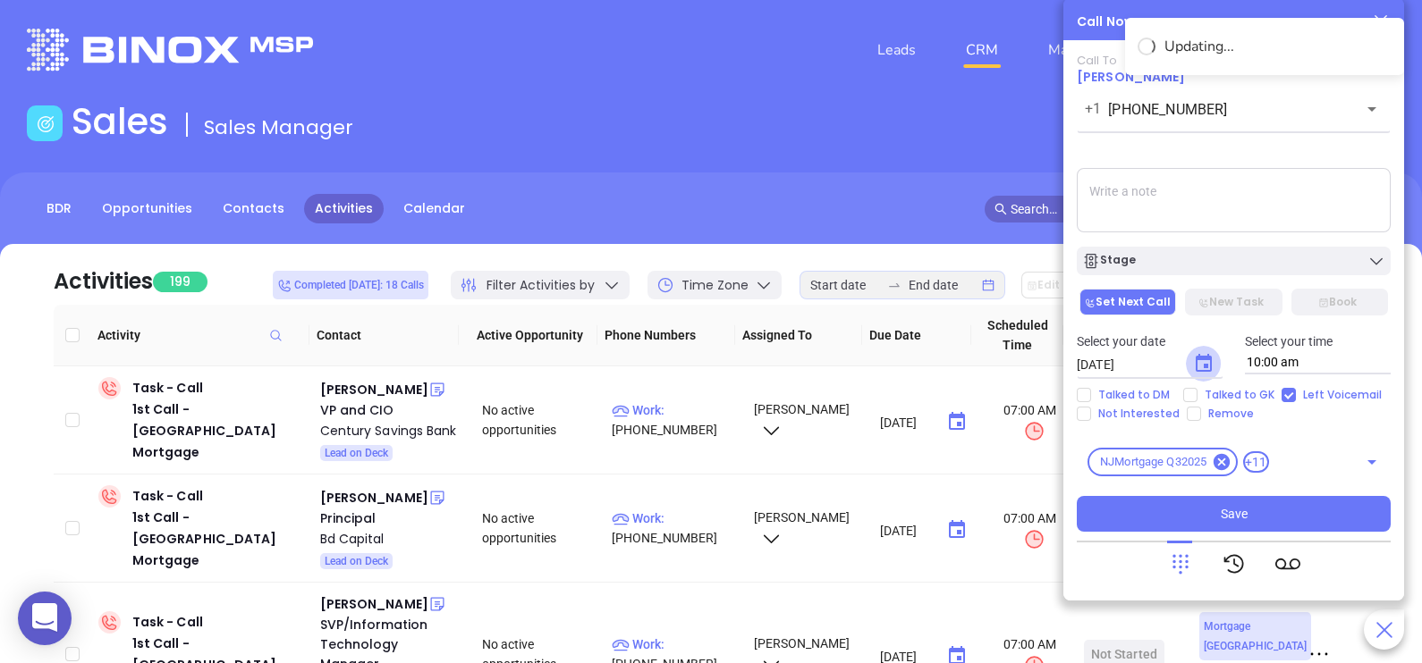
click at [1203, 367] on icon "Choose date, selected date is Sep 4, 2025" at bounding box center [1203, 363] width 21 height 21
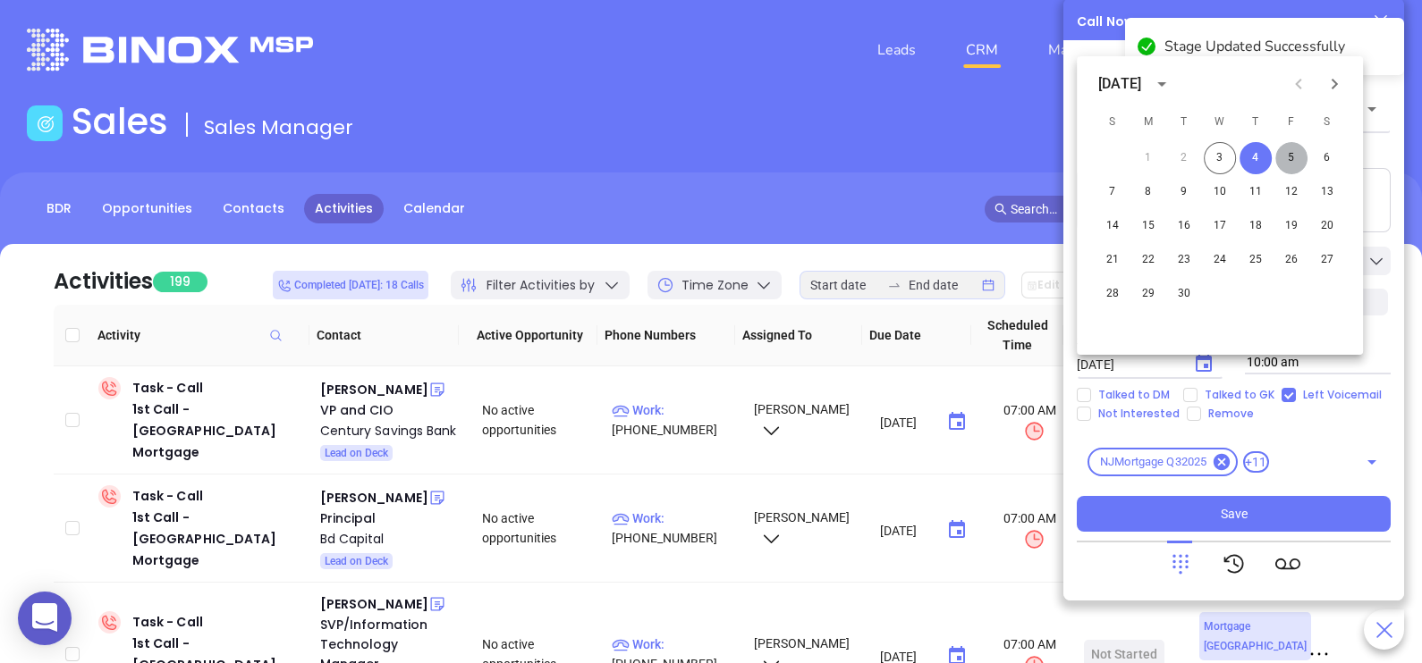
click at [1288, 157] on button "5" at bounding box center [1291, 158] width 32 height 32
type input "[DATE]"
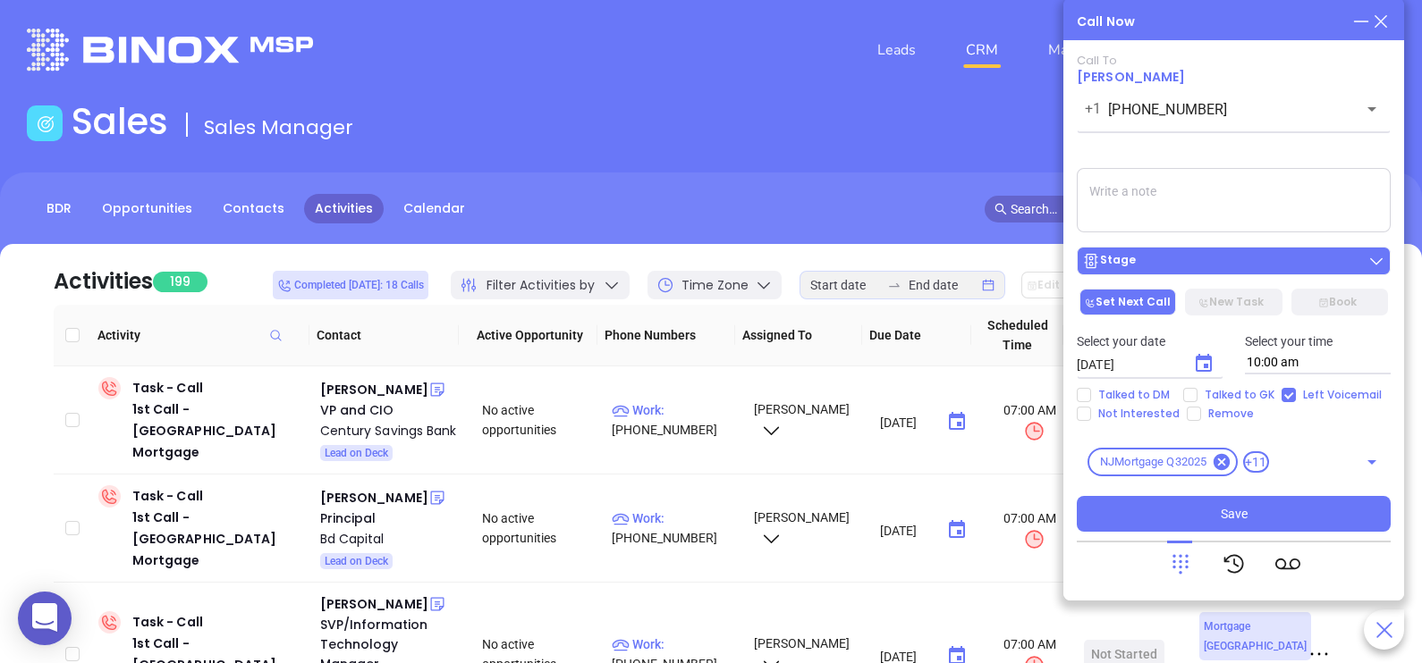
click at [1312, 264] on div "Stage" at bounding box center [1233, 261] width 303 height 18
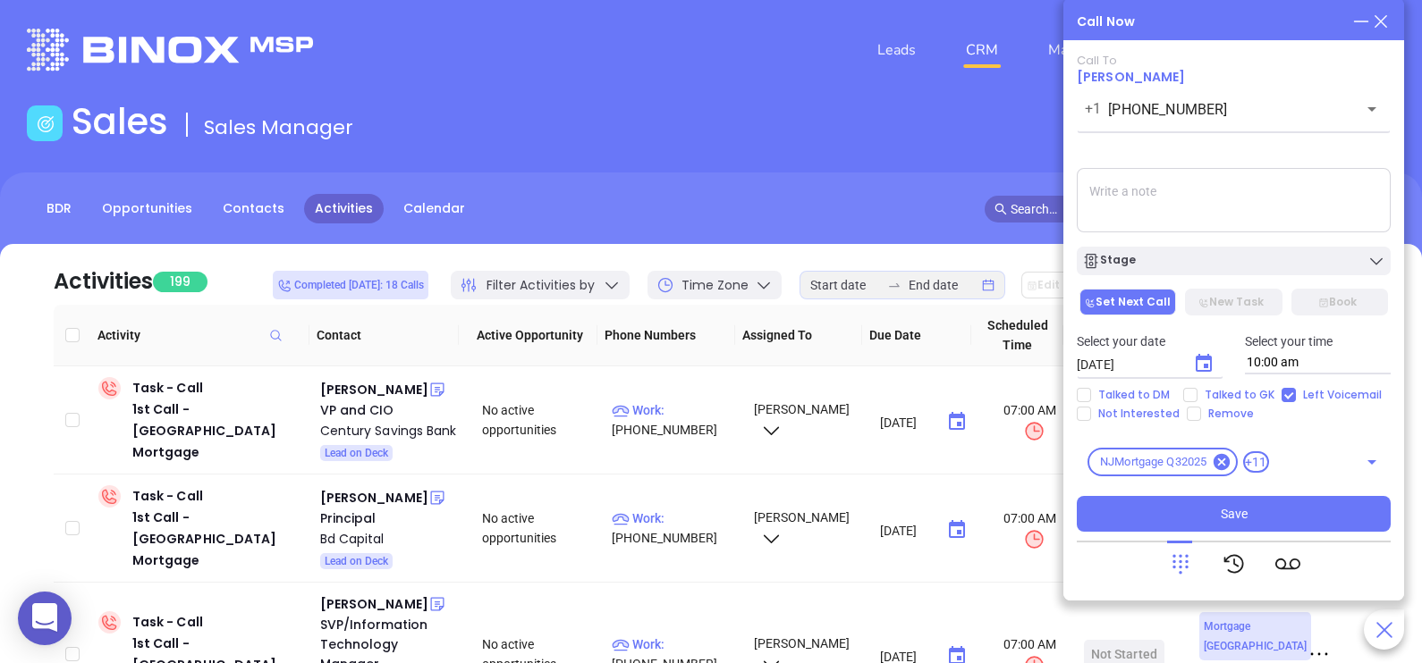
click at [1314, 211] on textarea at bounding box center [1234, 200] width 314 height 64
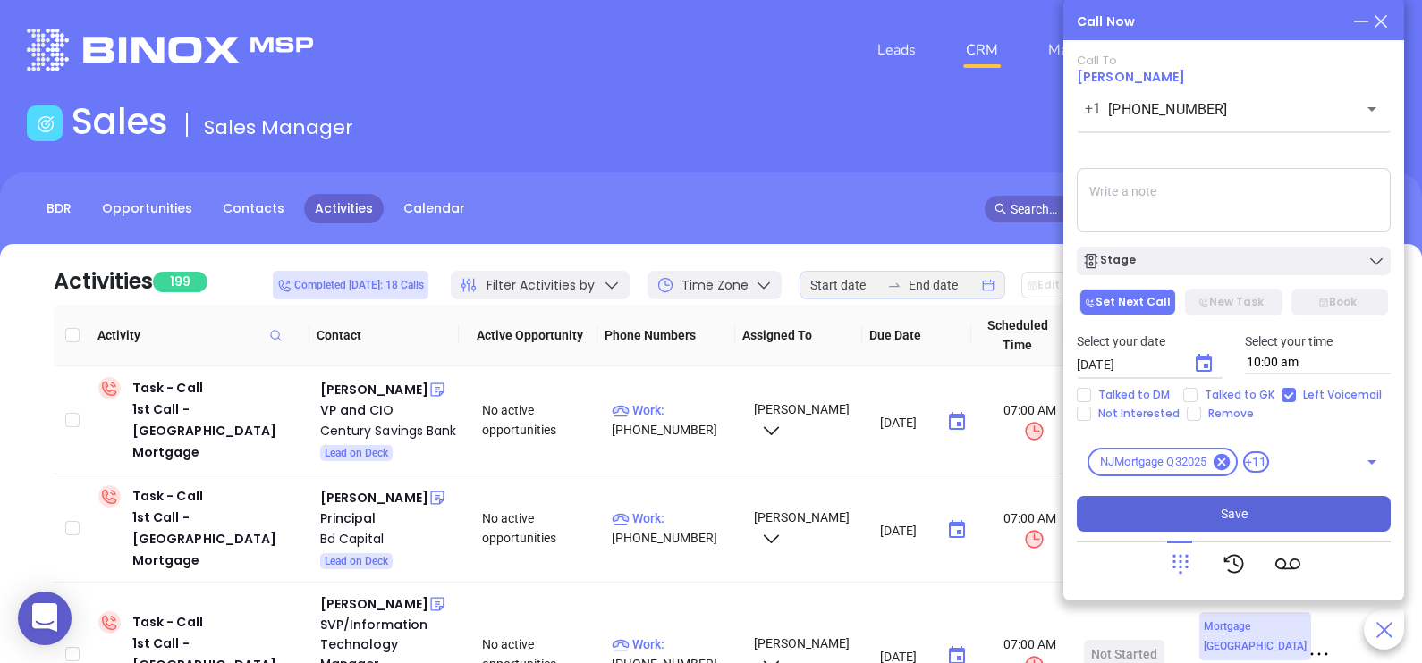
click at [1267, 512] on button "Save" at bounding box center [1234, 514] width 314 height 36
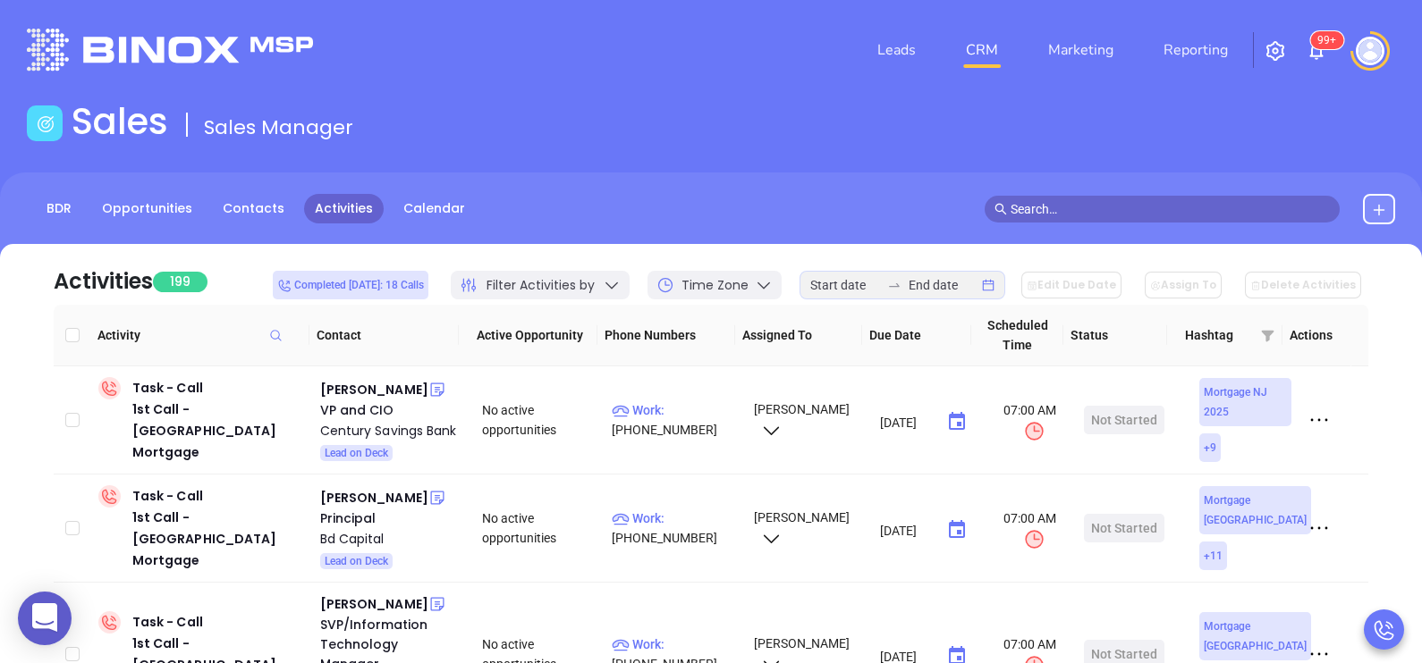
click at [805, 41] on div "Leads CRM Marketing Reporting 99+" at bounding box center [942, 50] width 926 height 64
click at [389, 390] on div "[PERSON_NAME]" at bounding box center [374, 389] width 108 height 21
click at [695, 413] on p "Work : [PHONE_NUMBER]" at bounding box center [675, 420] width 126 height 39
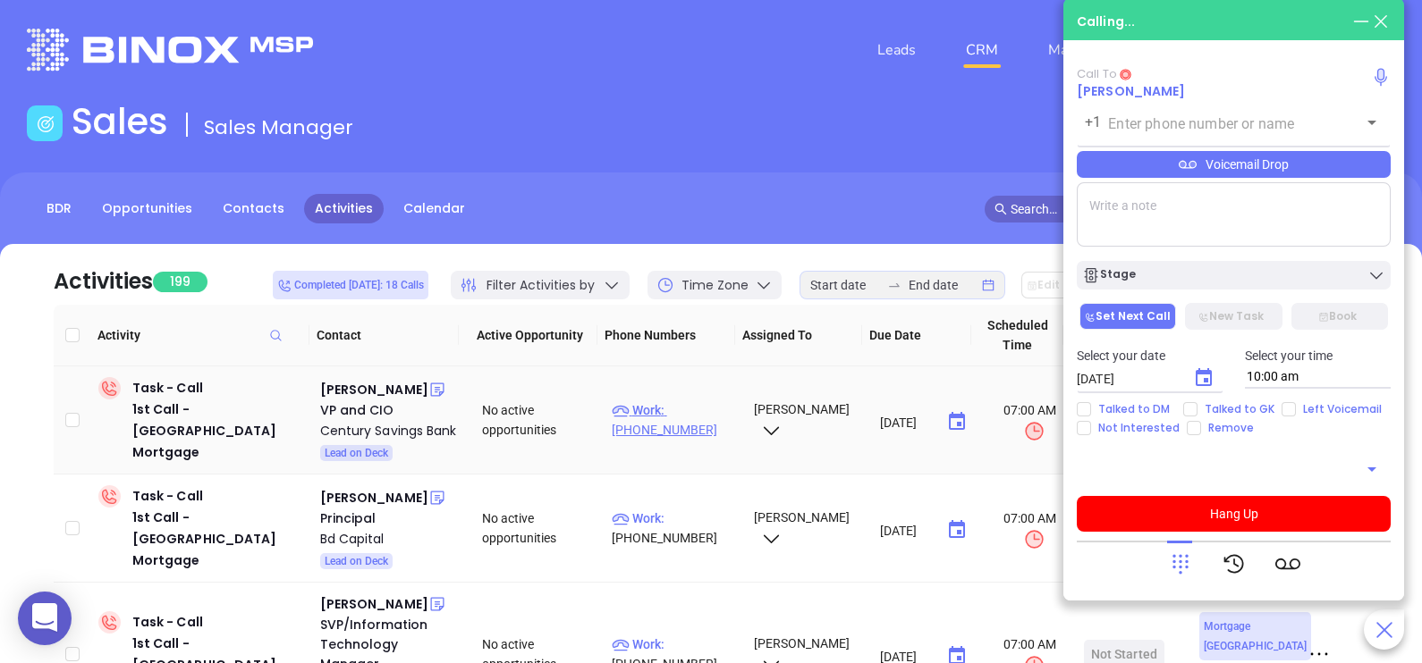
type input "[PHONE_NUMBER]"
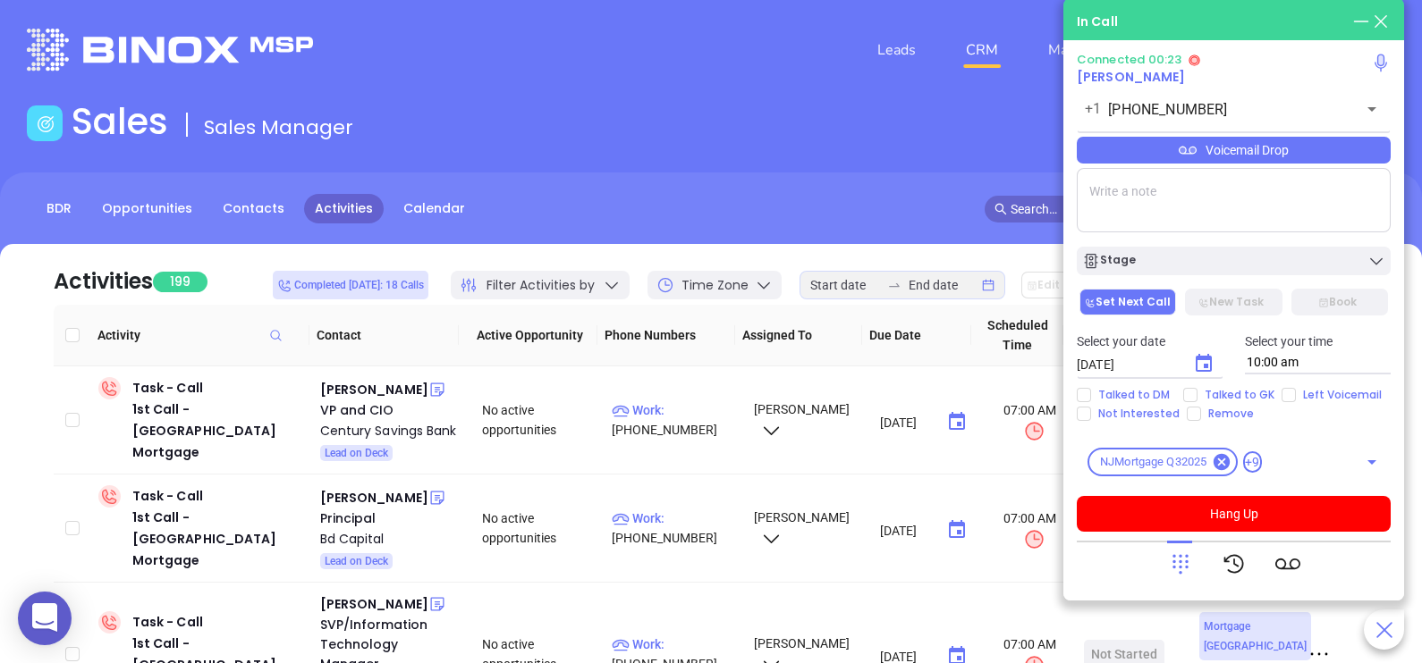
click at [1234, 163] on div "Voicemail Drop" at bounding box center [1234, 150] width 314 height 27
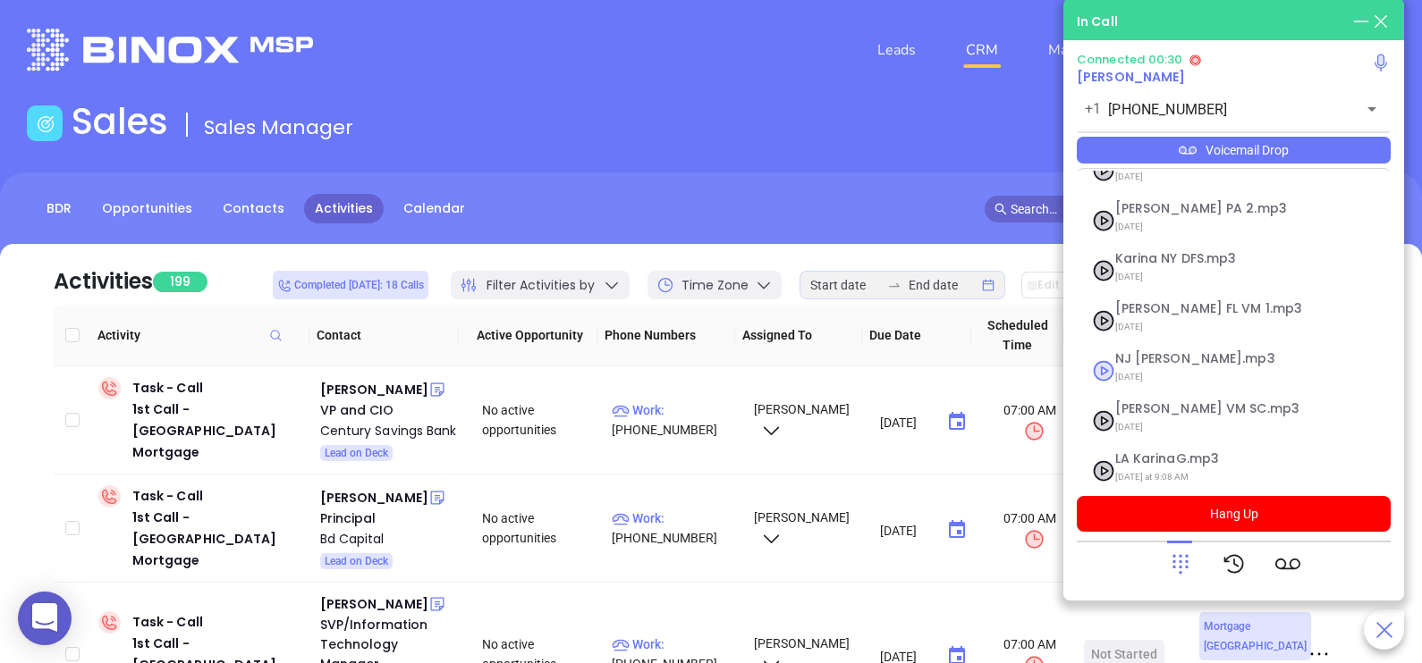
click at [1182, 352] on span "NJ [PERSON_NAME].mp3" at bounding box center [1211, 358] width 193 height 13
checkbox input "true"
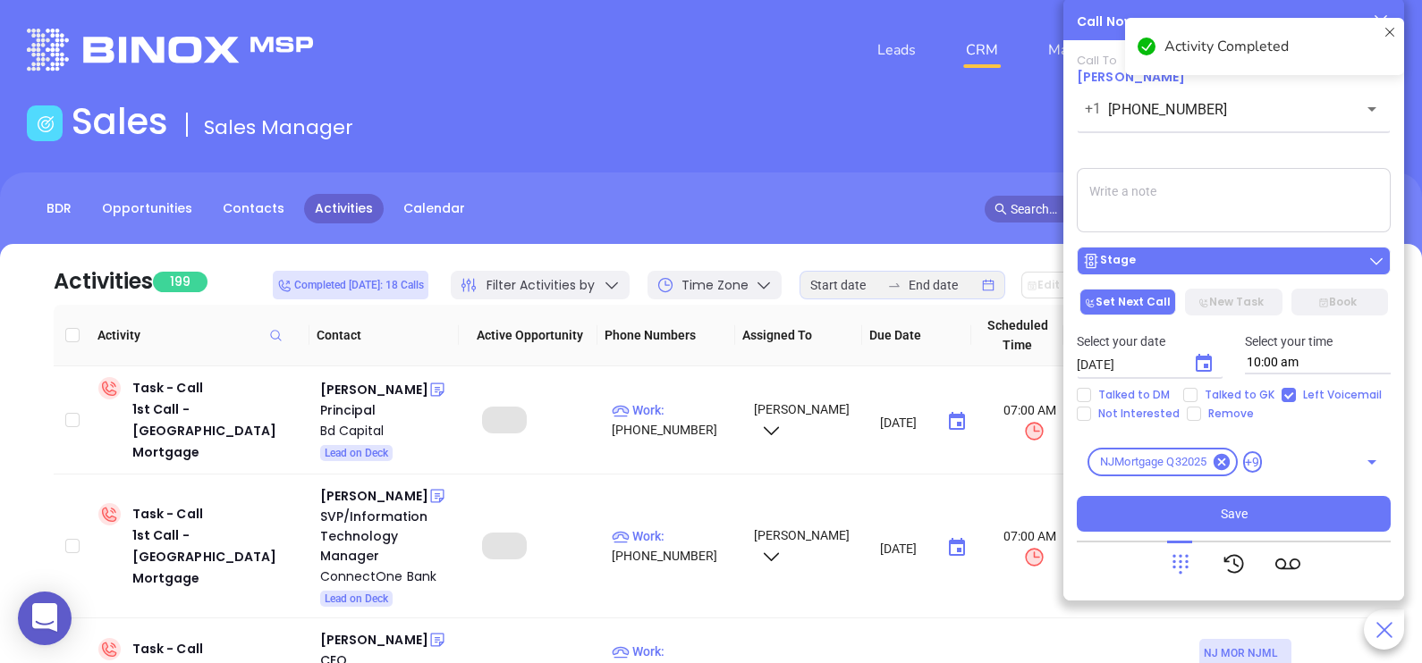
click at [1221, 256] on div "Stage" at bounding box center [1233, 261] width 303 height 18
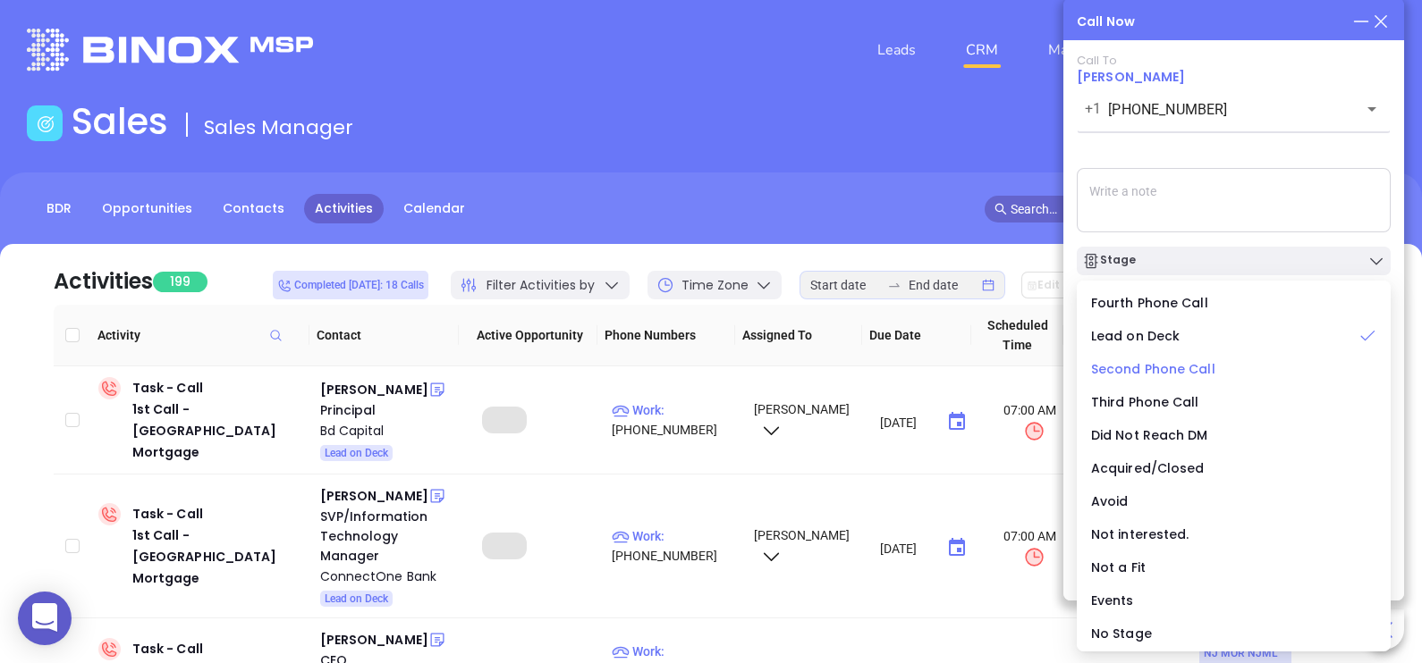
click at [1193, 370] on span "Second Phone Call" at bounding box center [1153, 369] width 124 height 18
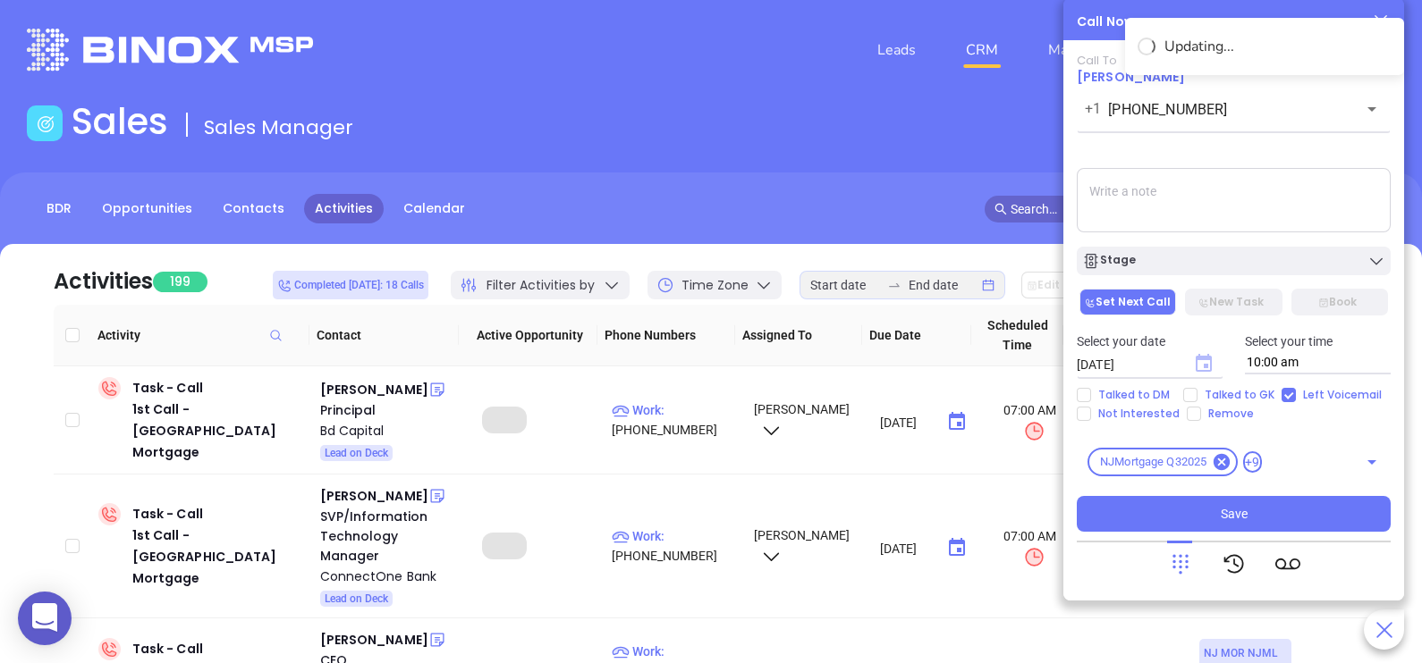
click at [1201, 359] on icon "Choose date, selected date is Sep 4, 2025" at bounding box center [1203, 363] width 16 height 18
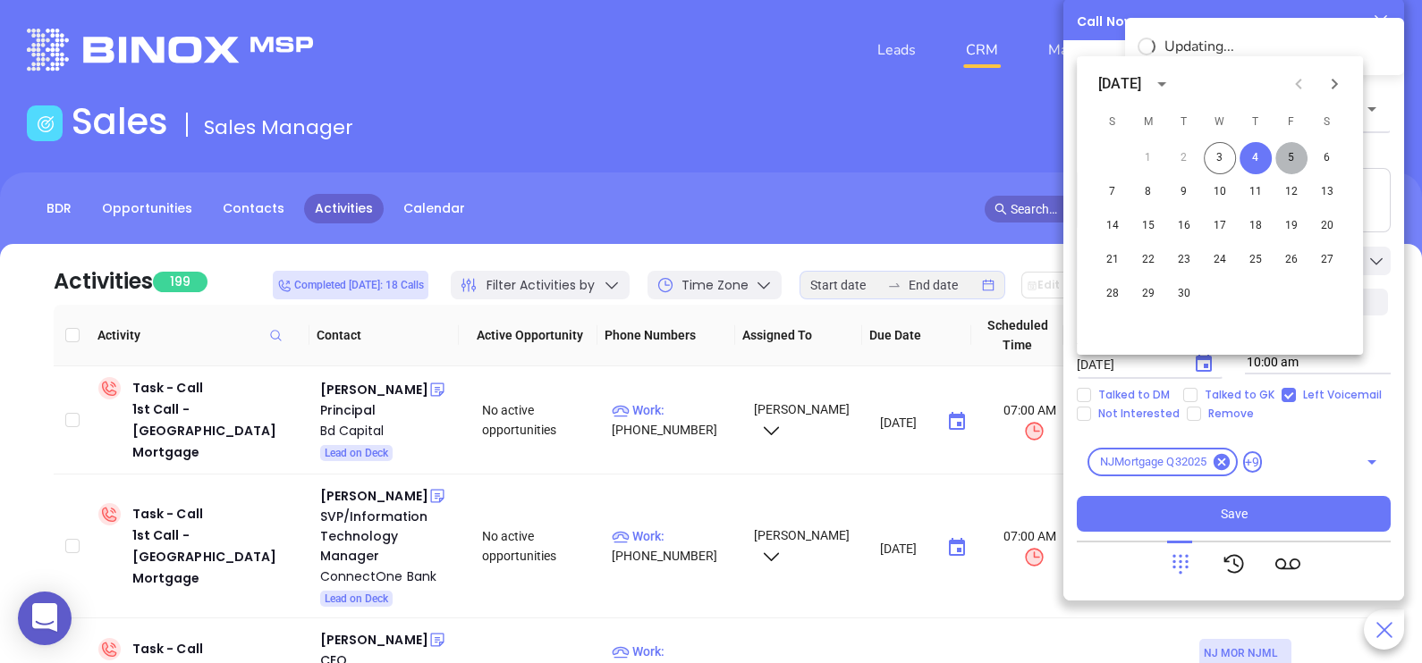
click at [1292, 161] on button "5" at bounding box center [1291, 158] width 32 height 32
type input "[DATE]"
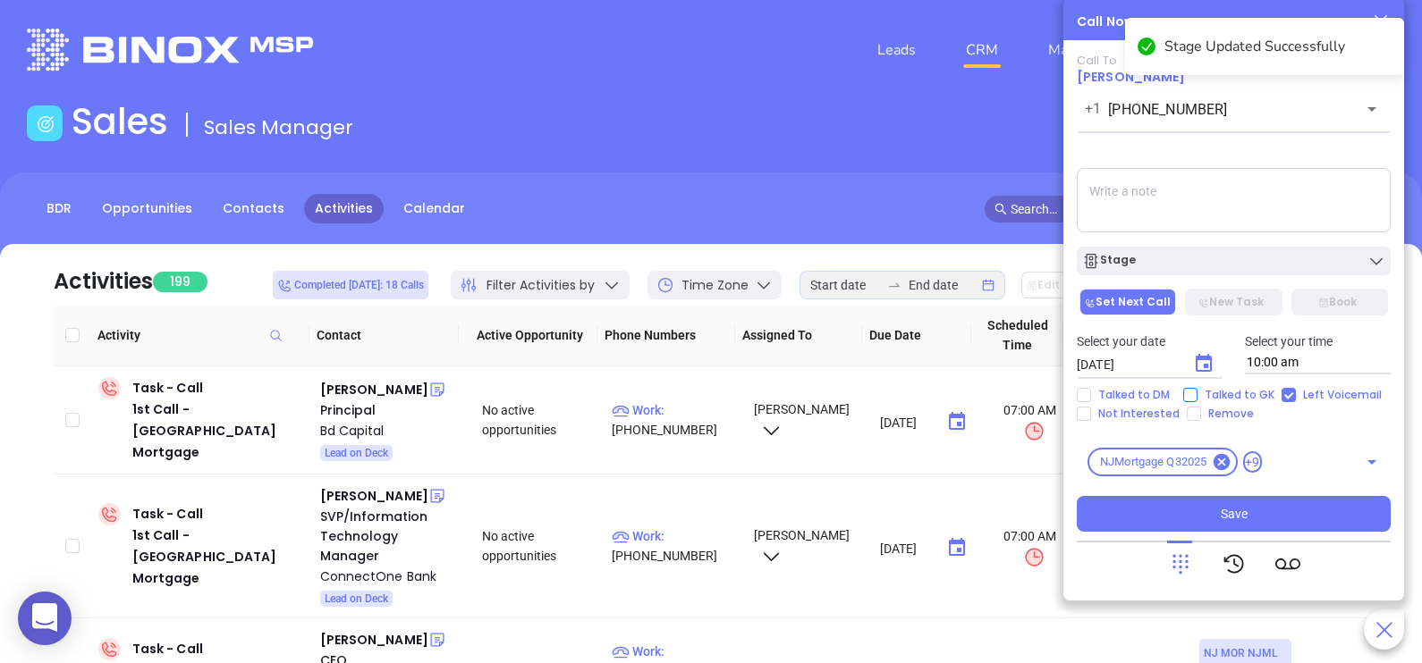
click at [1240, 398] on span "Talked to GK" at bounding box center [1239, 395] width 84 height 14
click at [1197, 398] on input "Talked to GK" at bounding box center [1190, 395] width 14 height 14
checkbox input "true"
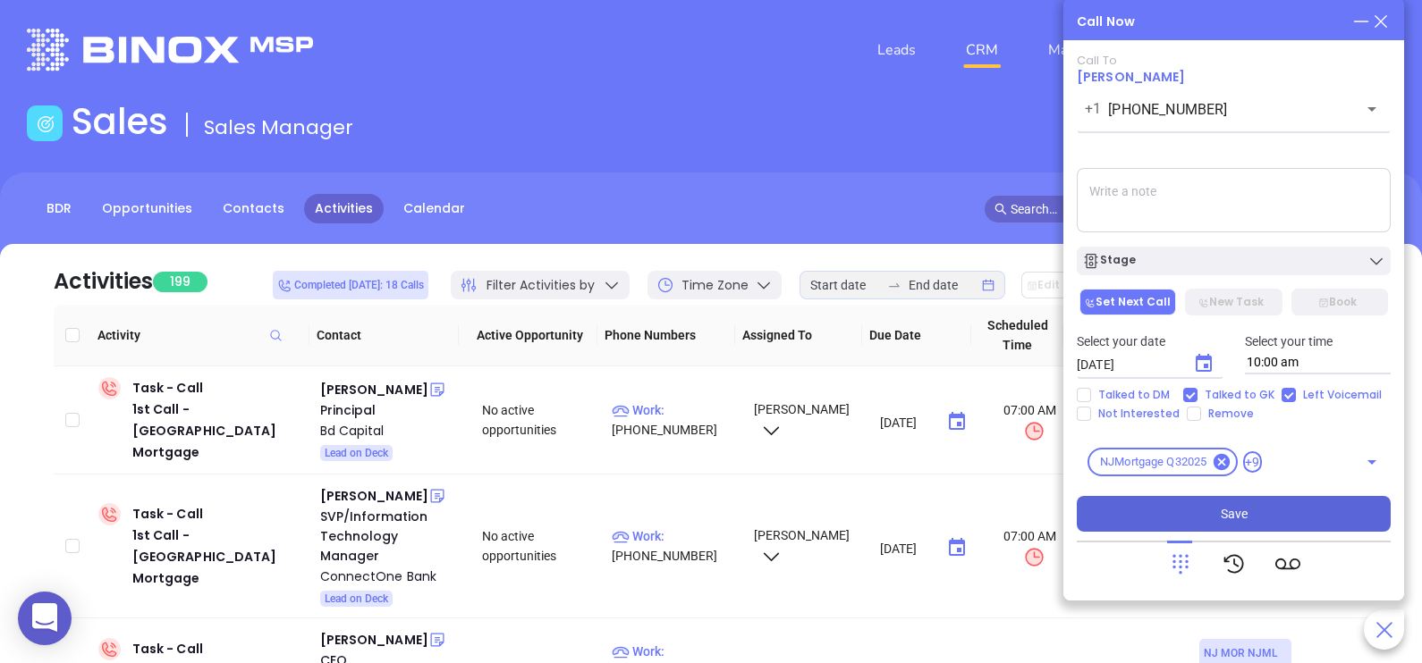
click at [1282, 508] on button "Save" at bounding box center [1234, 514] width 314 height 36
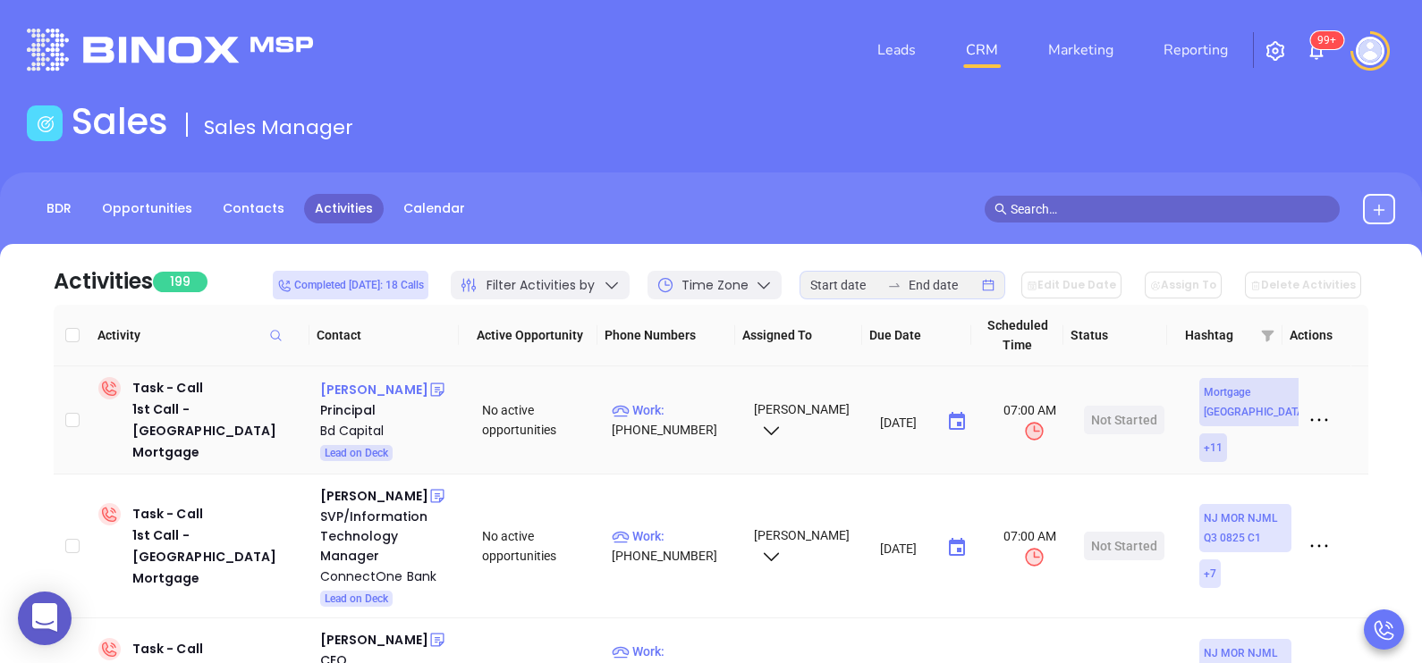
click at [349, 389] on div "[PERSON_NAME]" at bounding box center [374, 389] width 108 height 21
click at [700, 407] on p "Work : [PHONE_NUMBER]" at bounding box center [675, 420] width 126 height 39
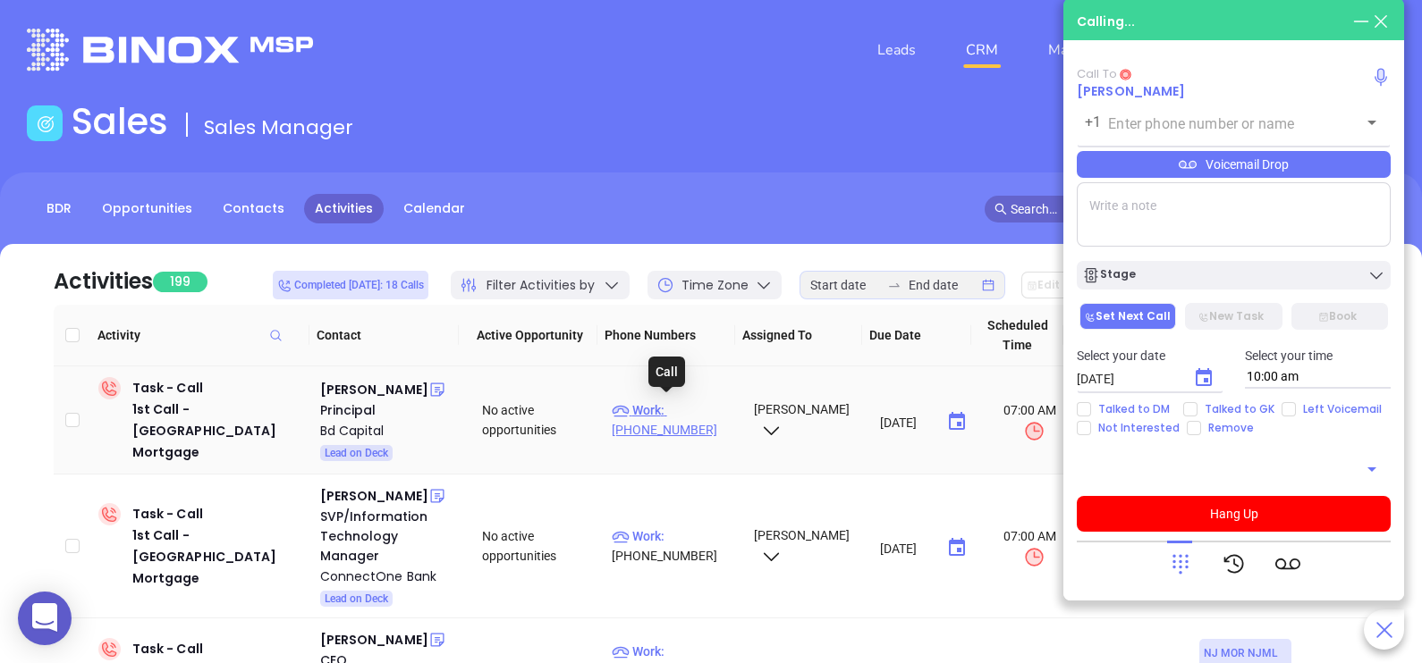
type input "[PHONE_NUMBER]"
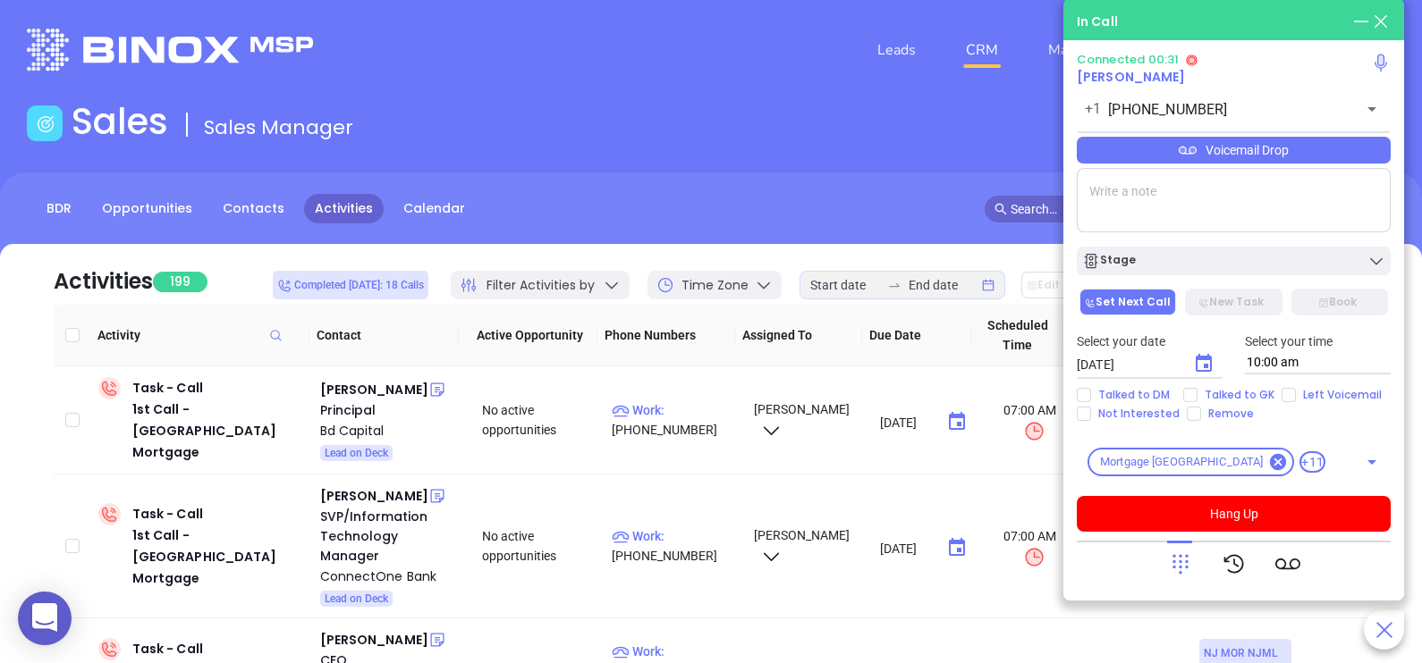
click at [1165, 563] on div at bounding box center [1234, 564] width 314 height 46
click at [1176, 564] on icon at bounding box center [1180, 564] width 25 height 25
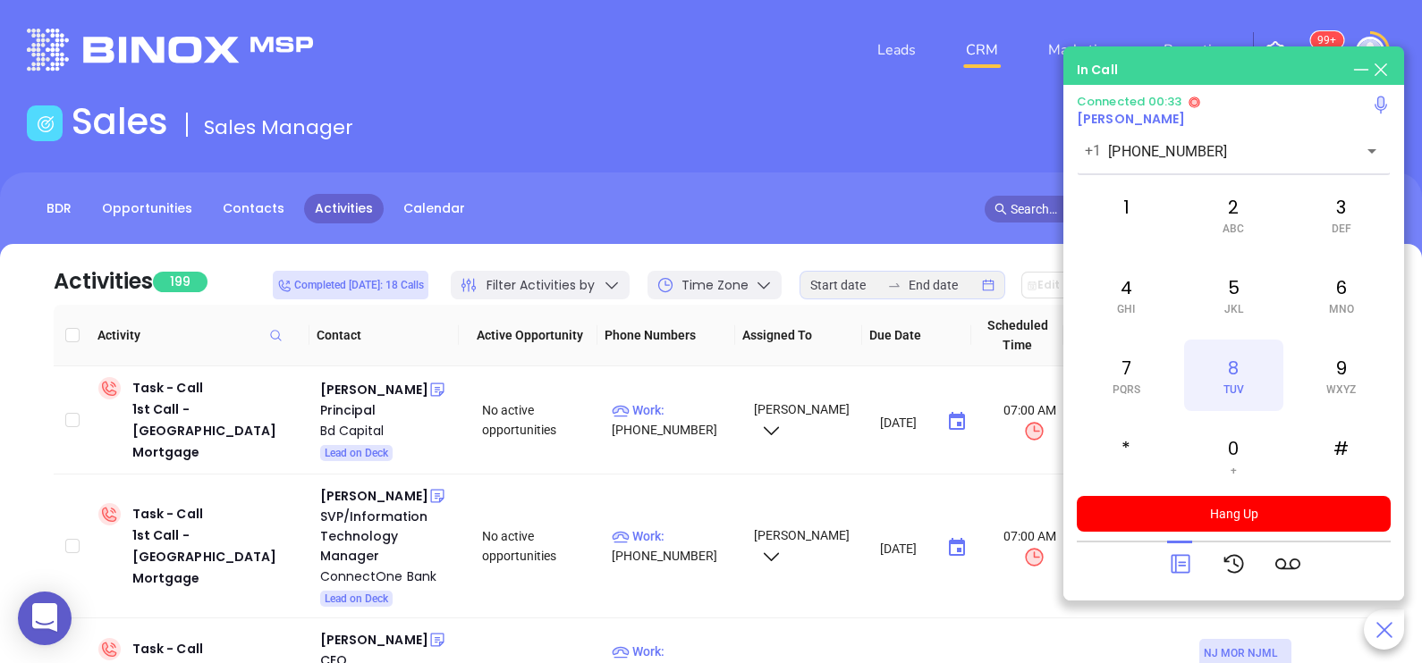
click at [1235, 366] on div "8 TUV" at bounding box center [1233, 376] width 98 height 72
click at [1185, 566] on icon at bounding box center [1179, 564] width 19 height 19
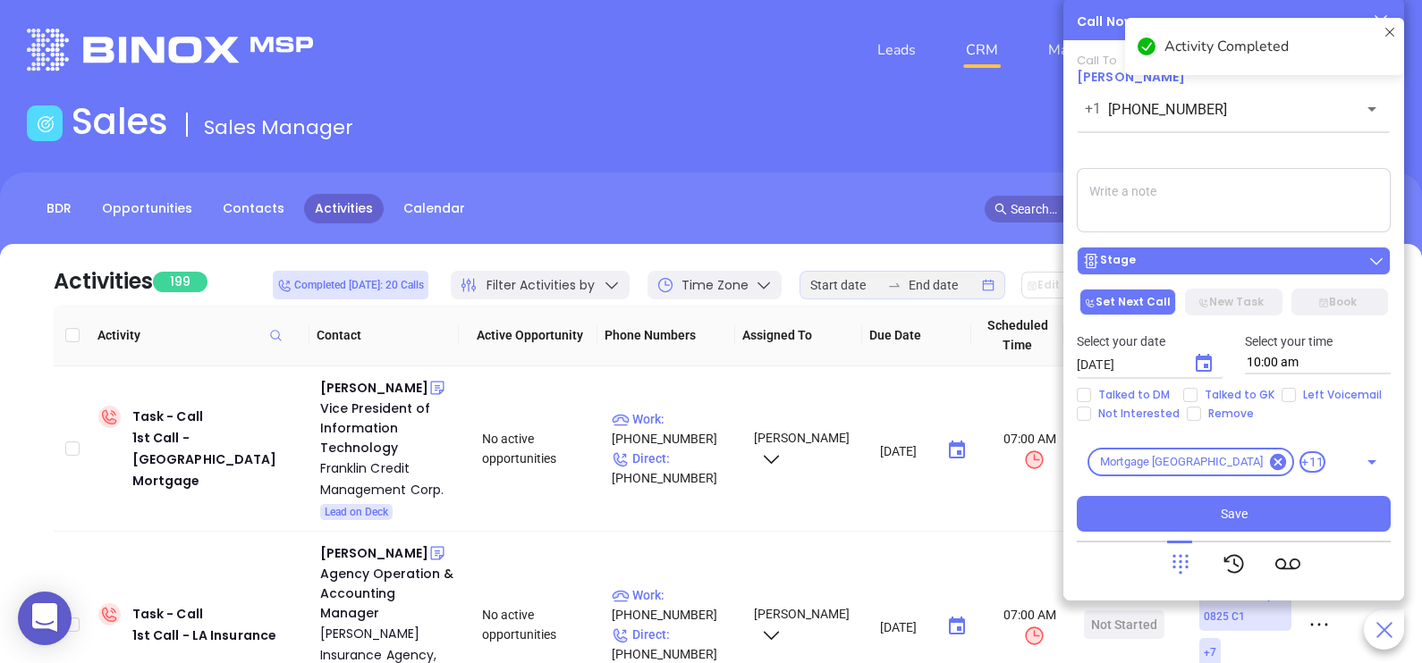
click at [1199, 269] on div "Stage" at bounding box center [1233, 261] width 303 height 18
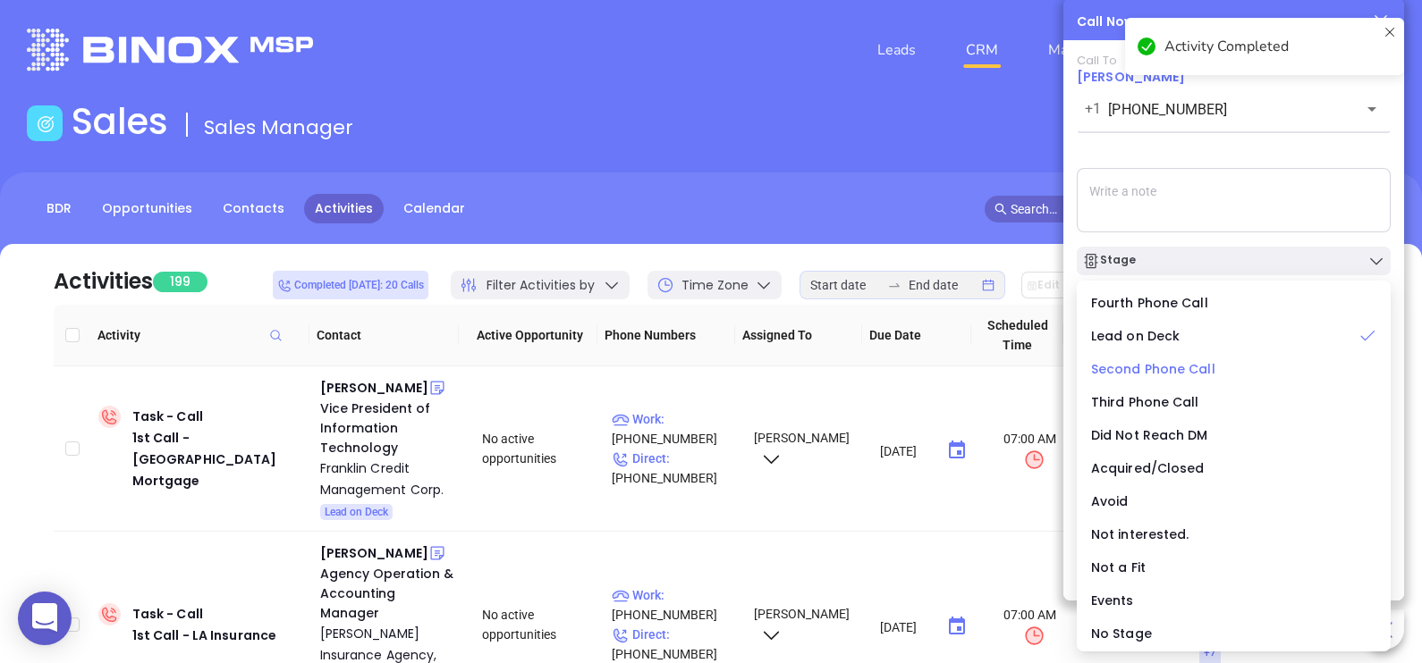
click at [1177, 366] on span "Second Phone Call" at bounding box center [1153, 369] width 124 height 18
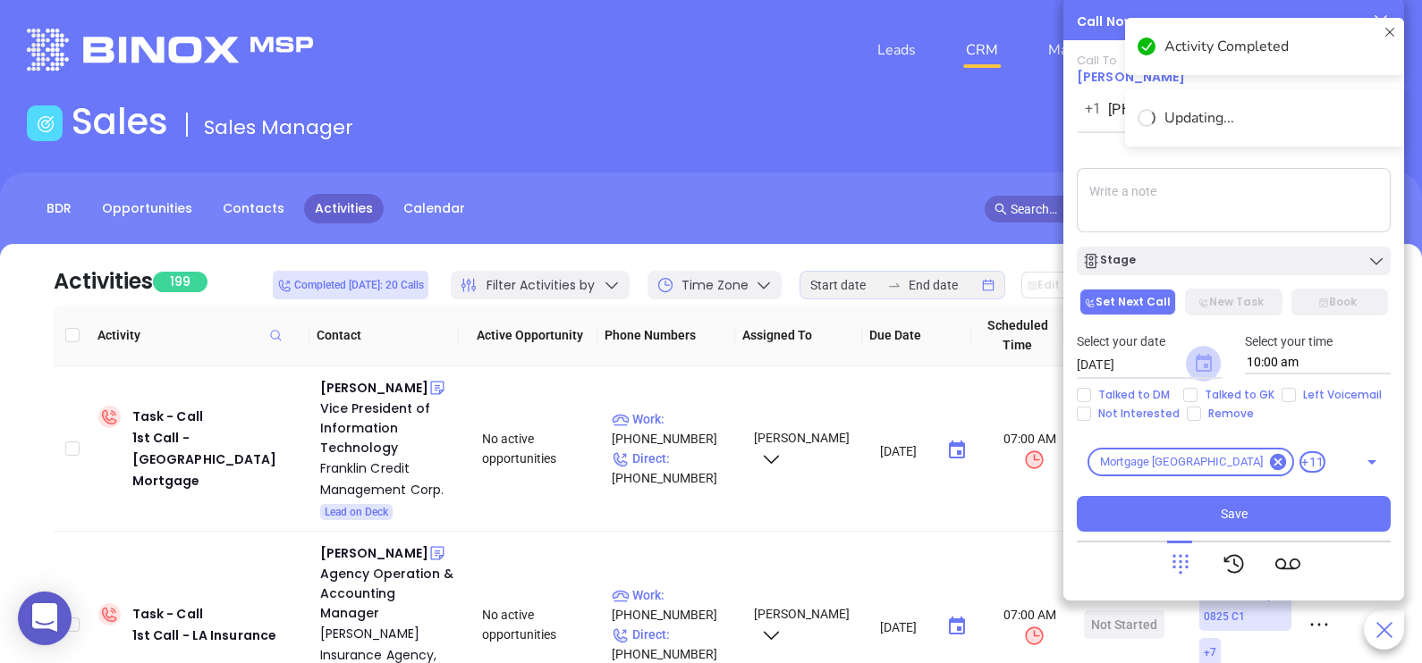
click at [1206, 367] on icon "Choose date, selected date is Sep 4, 2025" at bounding box center [1203, 363] width 16 height 18
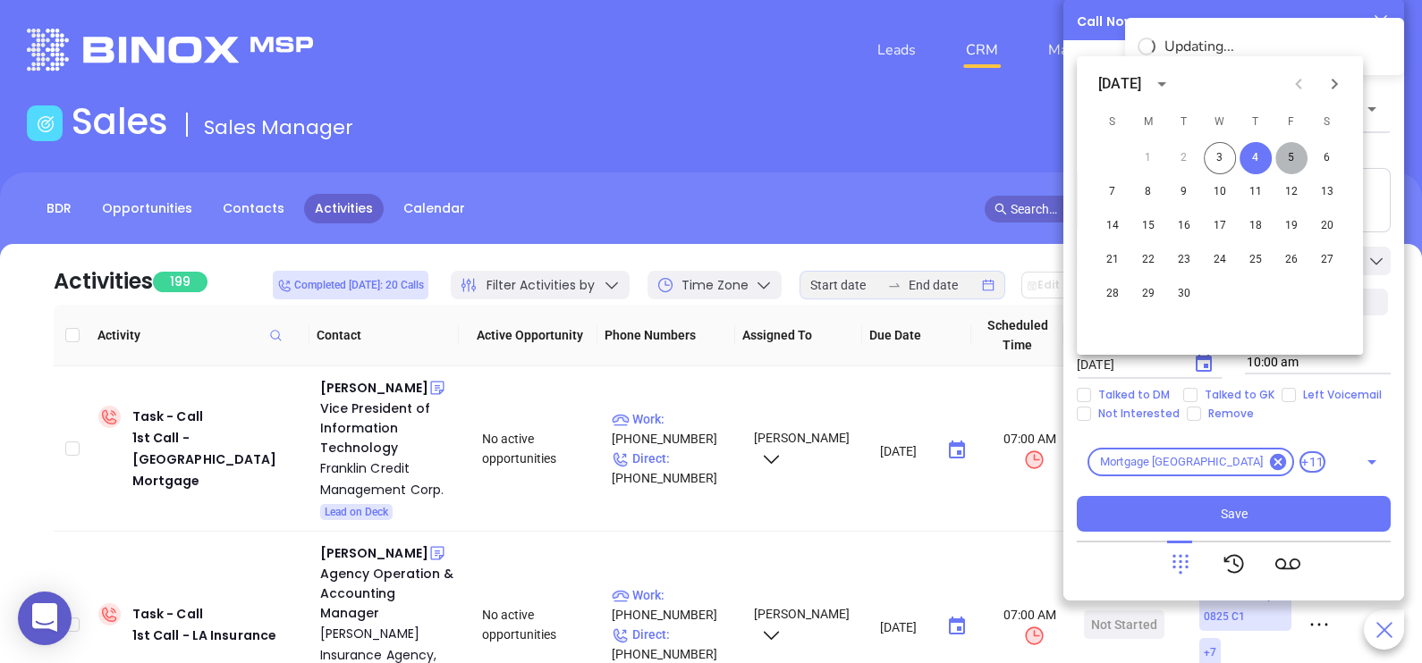
click at [1291, 159] on button "5" at bounding box center [1291, 158] width 32 height 32
type input "[DATE]"
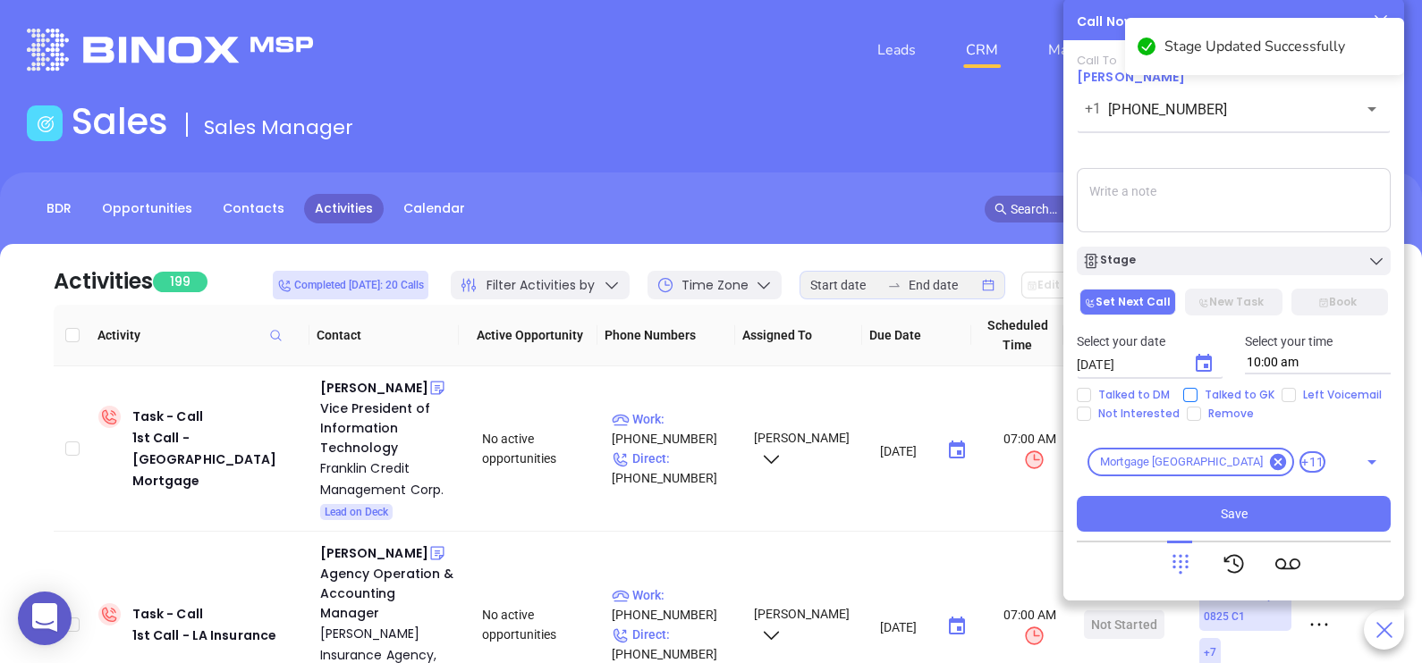
click at [1245, 391] on span "Talked to GK" at bounding box center [1239, 395] width 84 height 14
click at [1197, 391] on input "Talked to GK" at bounding box center [1190, 395] width 14 height 14
checkbox input "true"
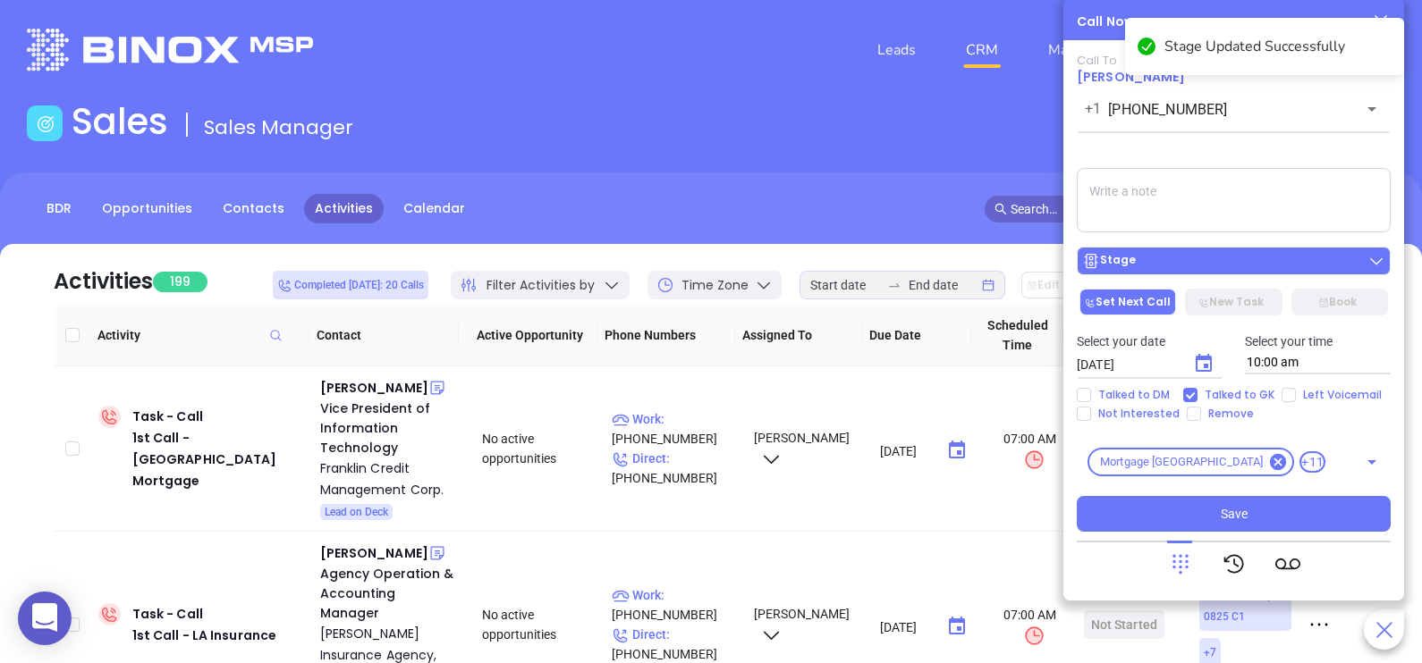
click at [1256, 258] on div "Stage" at bounding box center [1233, 261] width 303 height 18
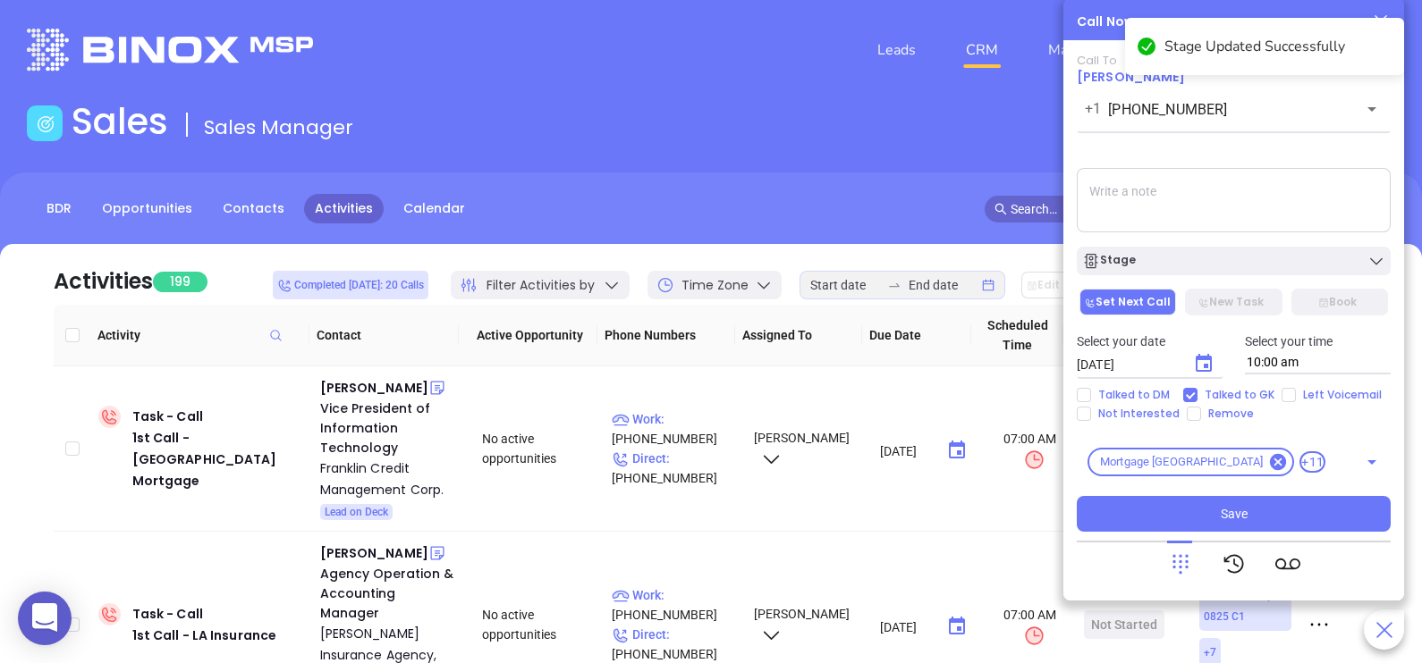
click at [1276, 203] on textarea at bounding box center [1234, 200] width 314 height 64
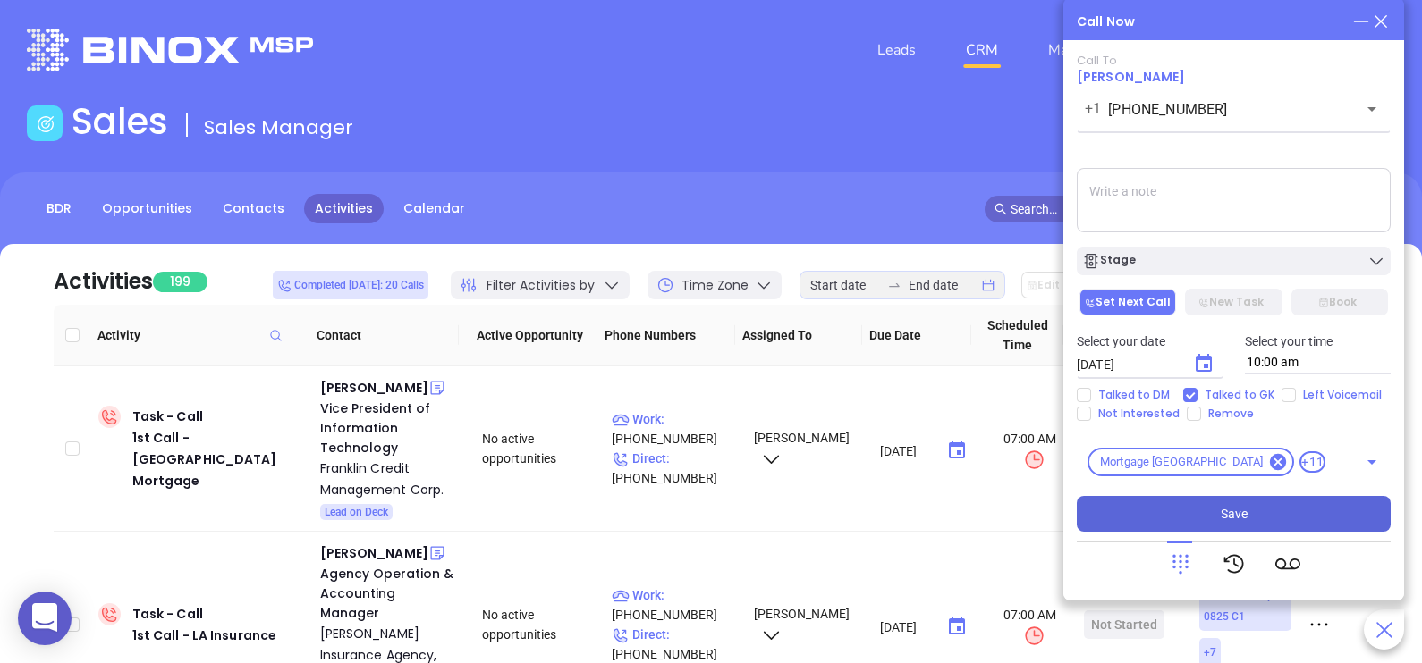
click at [1247, 517] on button "Save" at bounding box center [1234, 514] width 314 height 36
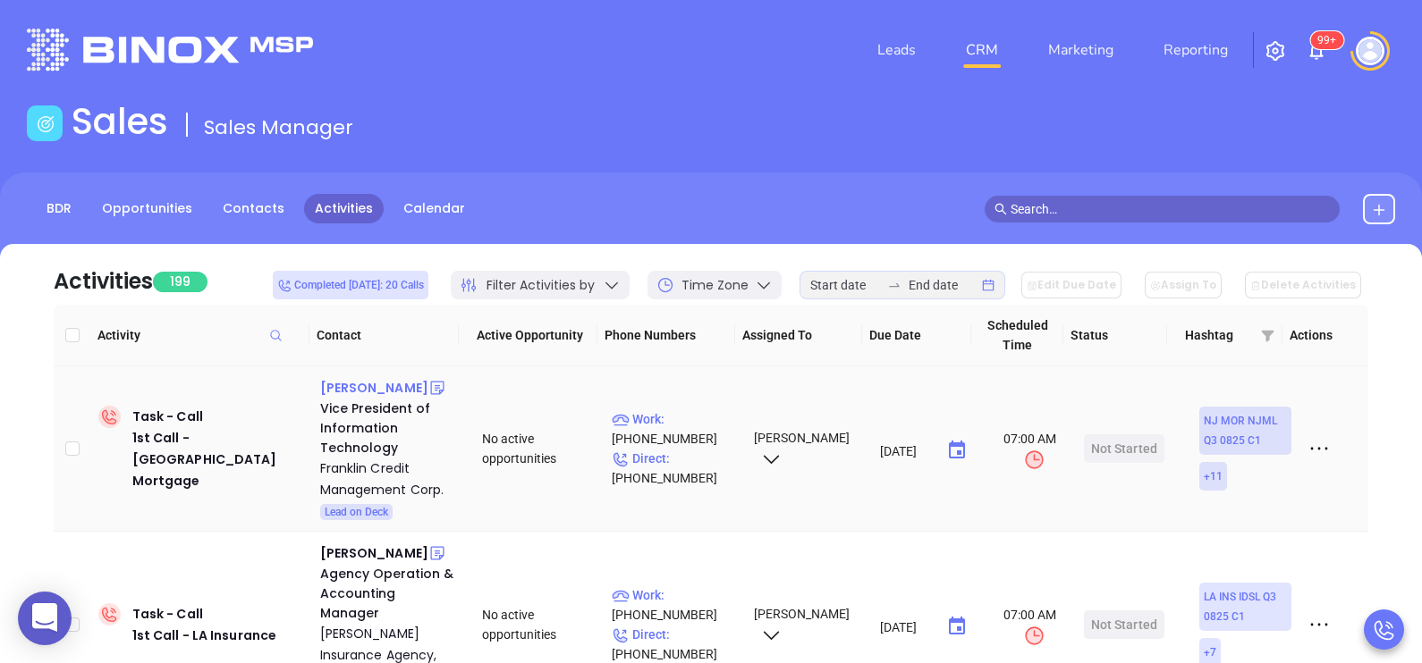
click at [375, 384] on div "[PERSON_NAME]" at bounding box center [374, 387] width 108 height 21
click at [690, 458] on p "Direct : [PHONE_NUMBER]" at bounding box center [675, 468] width 126 height 39
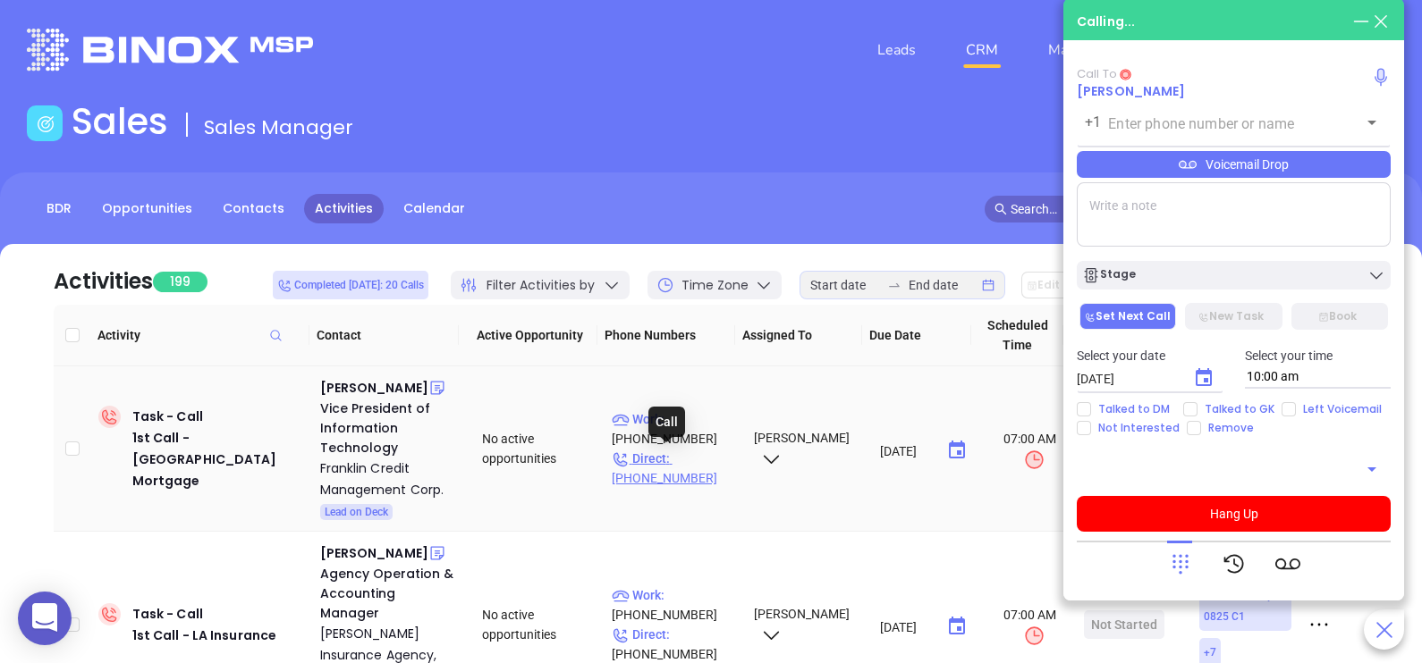
type input "[PHONE_NUMBER]"
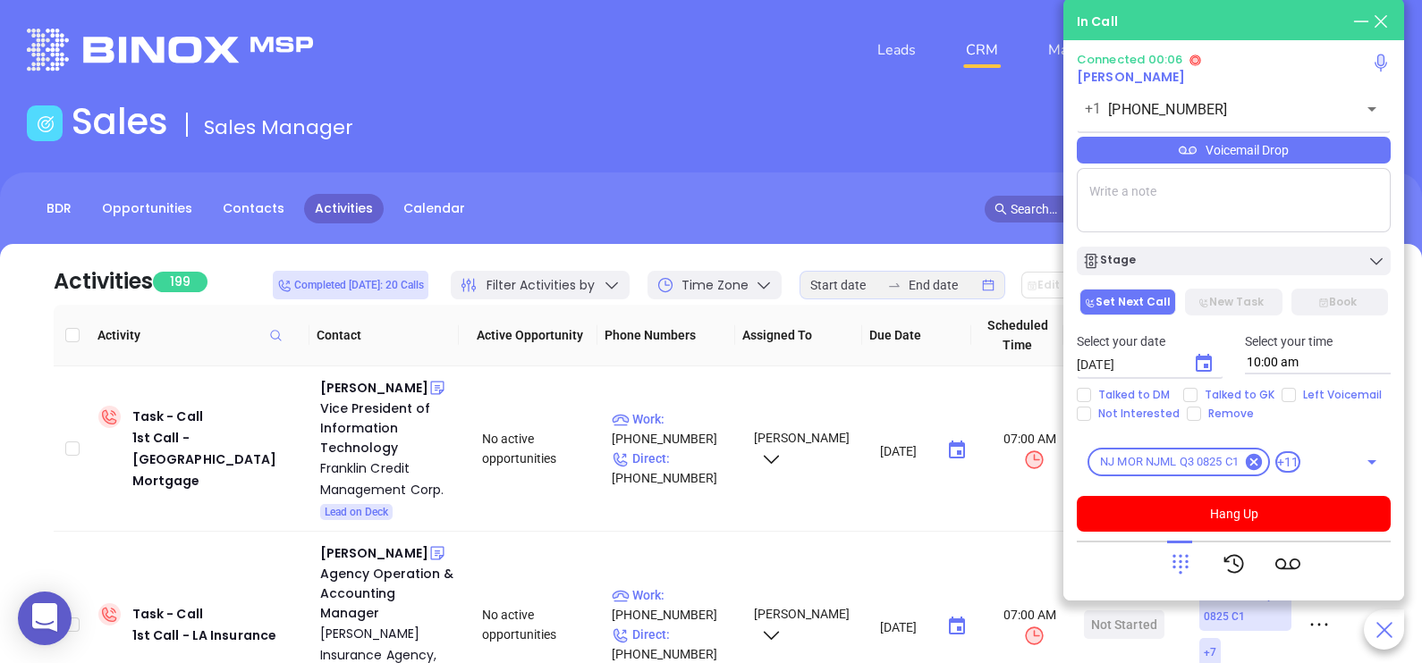
click at [1177, 563] on icon at bounding box center [1180, 564] width 25 height 25
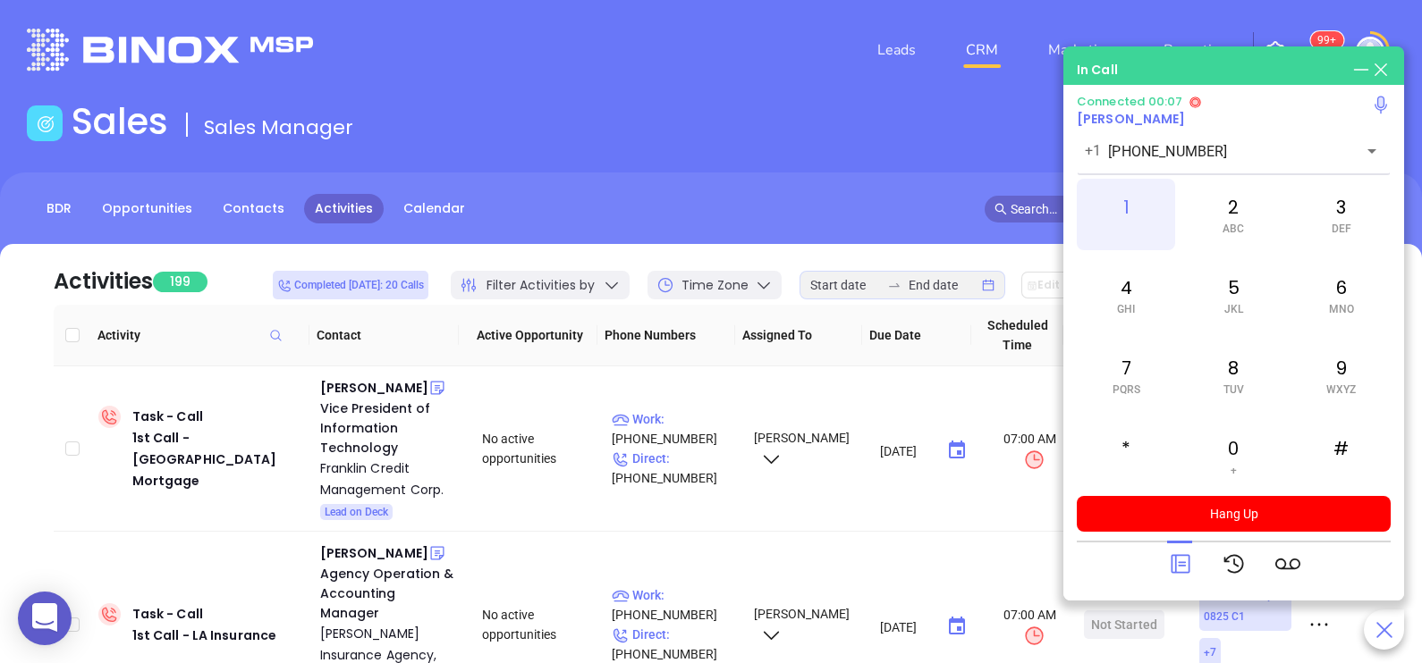
click at [1134, 208] on div "1" at bounding box center [1126, 215] width 98 height 72
click at [1177, 570] on icon at bounding box center [1180, 564] width 25 height 25
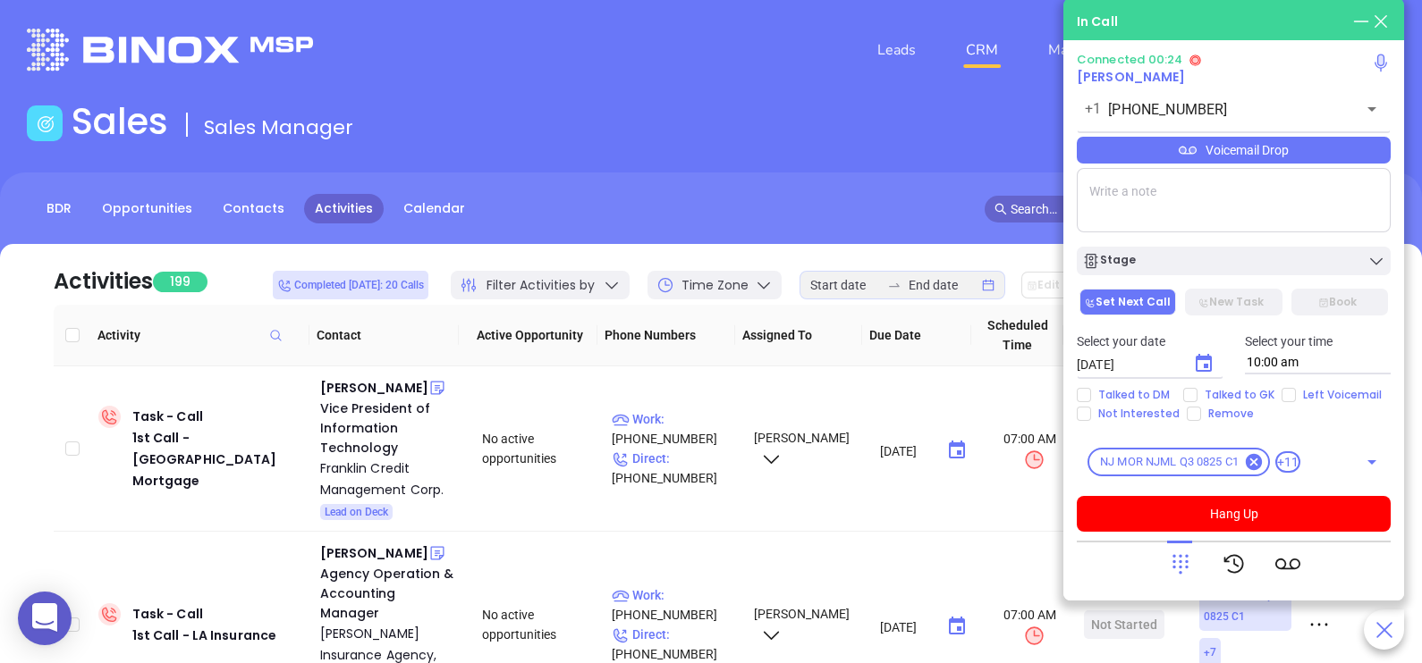
click at [1173, 575] on icon at bounding box center [1180, 564] width 25 height 25
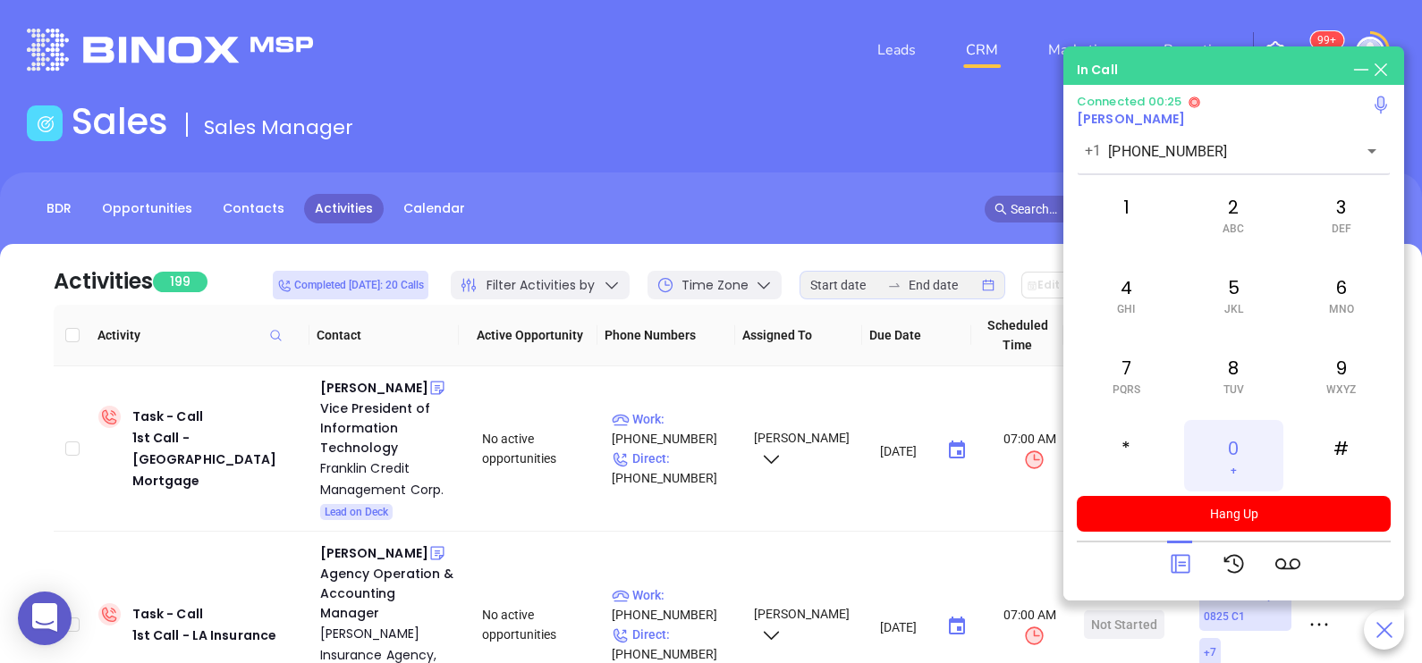
click at [1237, 438] on div "0 +" at bounding box center [1233, 456] width 98 height 72
click at [1171, 562] on icon at bounding box center [1180, 564] width 25 height 25
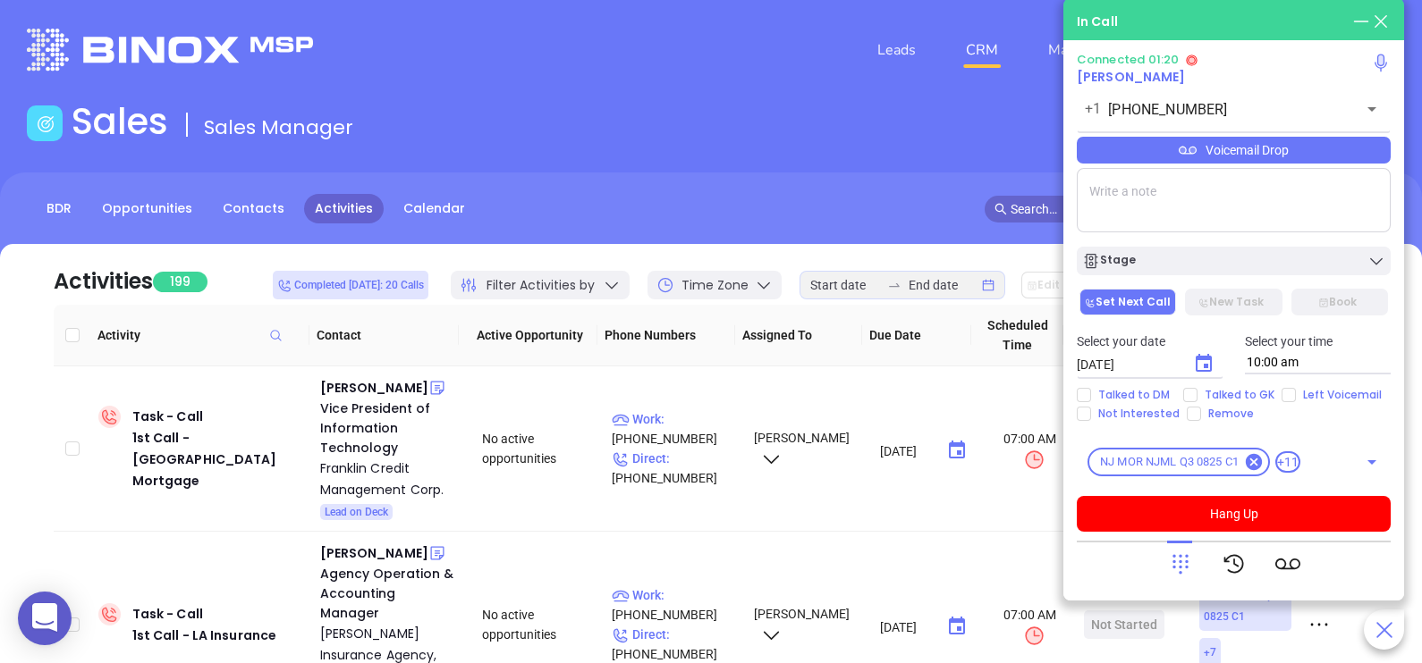
click at [1198, 210] on textarea at bounding box center [1234, 200] width 314 height 64
click at [1198, 210] on textarea "2016041800" at bounding box center [1234, 200] width 314 height 64
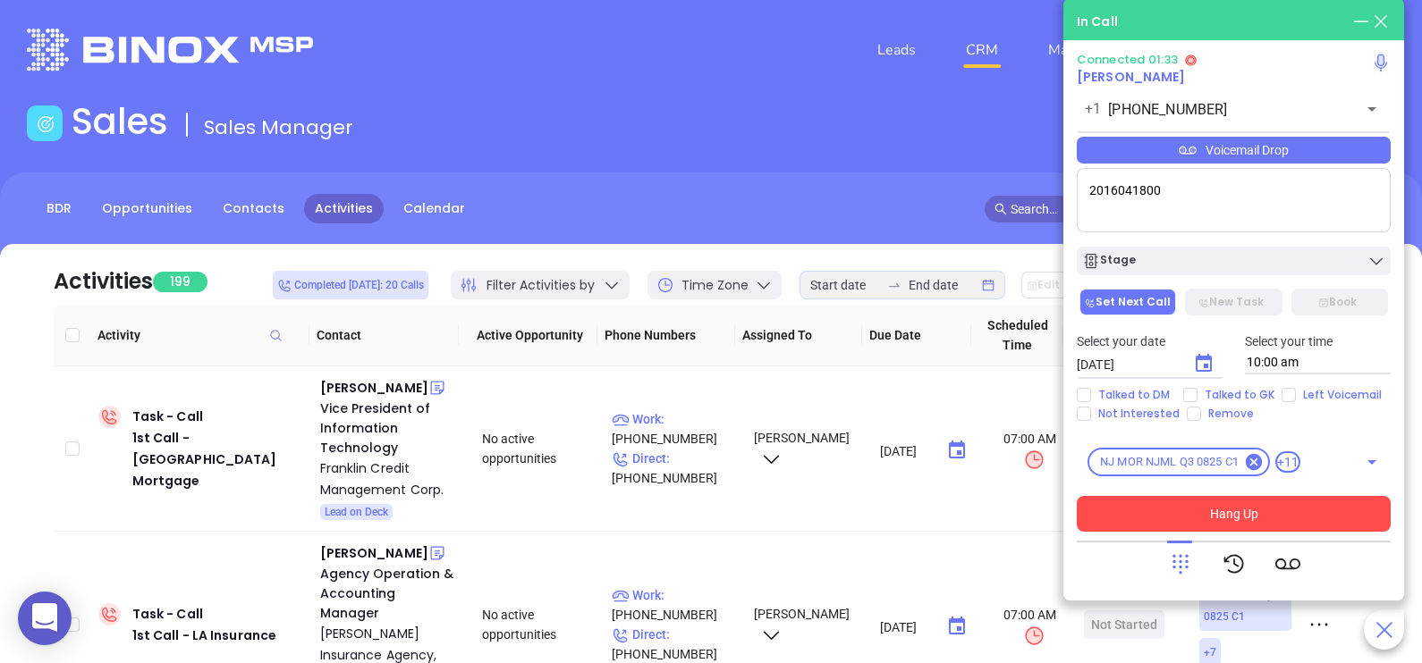
click at [1257, 527] on button "Hang Up" at bounding box center [1234, 514] width 314 height 36
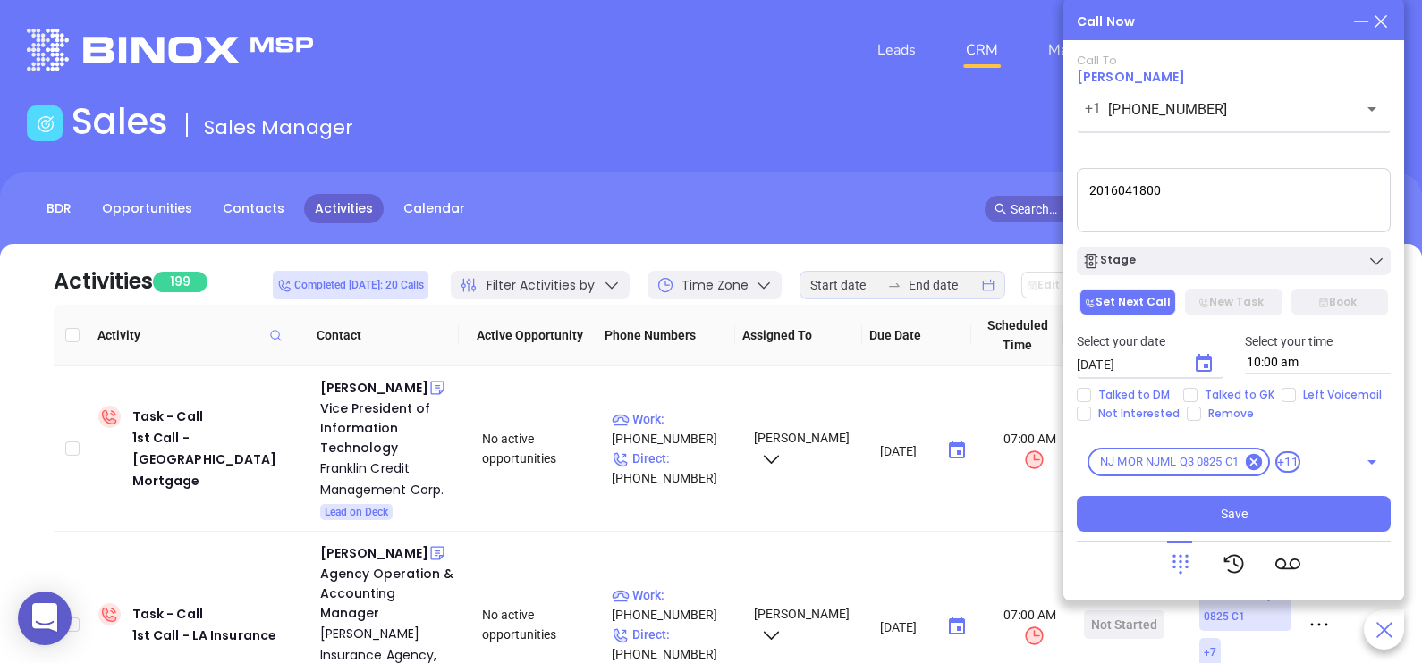
click at [1093, 204] on textarea "2016041800" at bounding box center [1234, 200] width 314 height 64
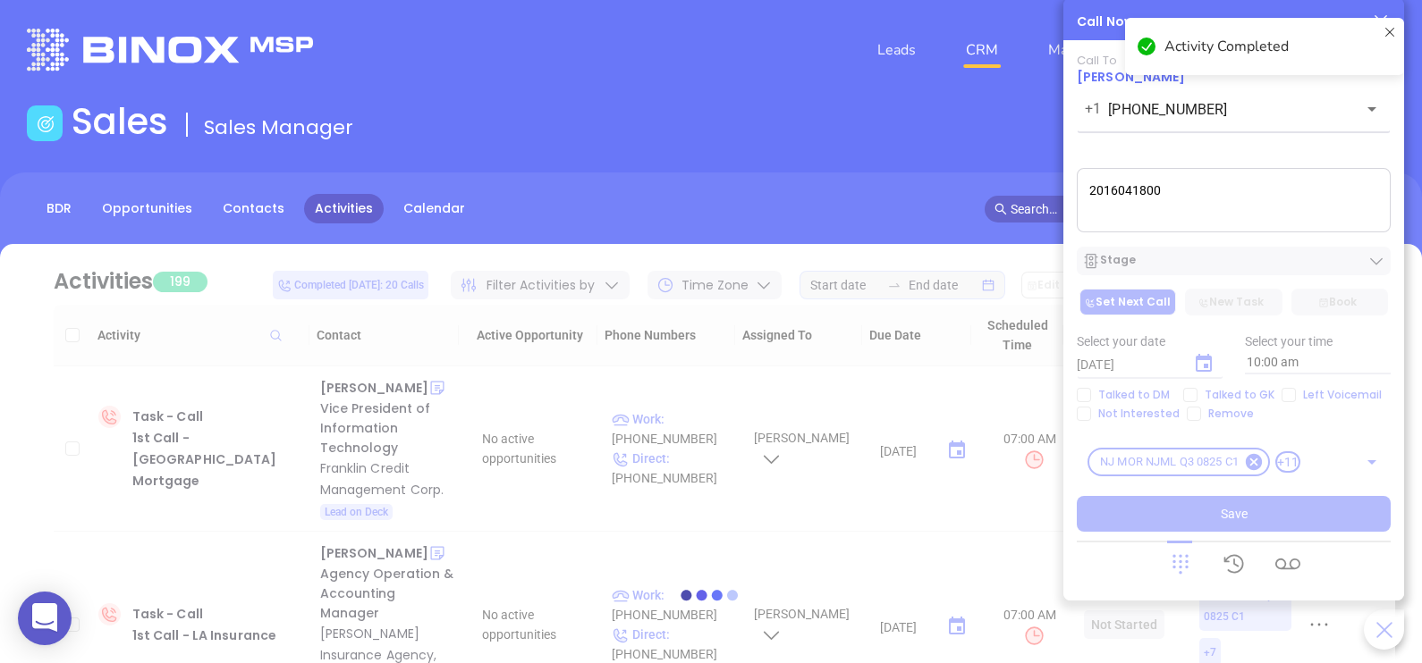
click at [1092, 199] on textarea "2016041800" at bounding box center [1234, 200] width 314 height 64
click at [1089, 195] on textarea "2016041800" at bounding box center [1234, 200] width 314 height 64
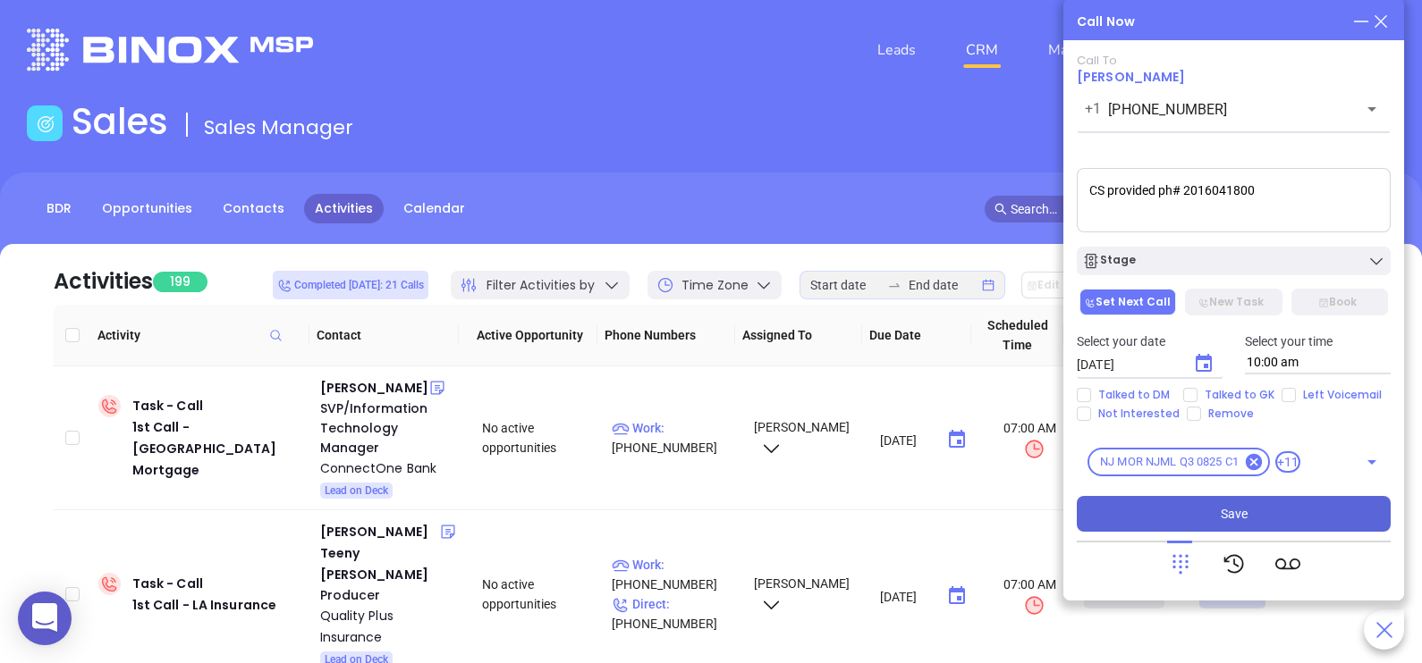
type textarea "CS provided ph# 2016041800"
click at [1206, 515] on button "Save" at bounding box center [1234, 514] width 314 height 36
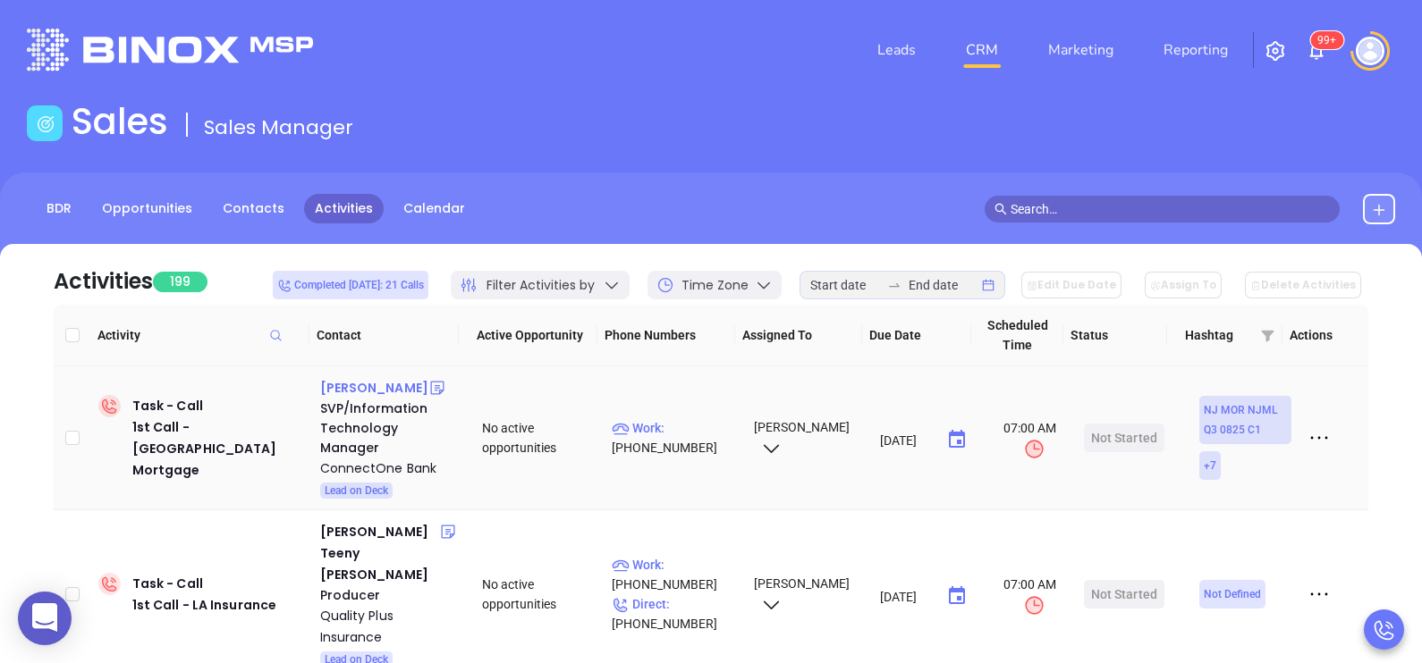
click at [380, 393] on div "[PERSON_NAME]" at bounding box center [374, 387] width 108 height 21
click at [700, 418] on p "Work : [PHONE_NUMBER]" at bounding box center [675, 437] width 126 height 39
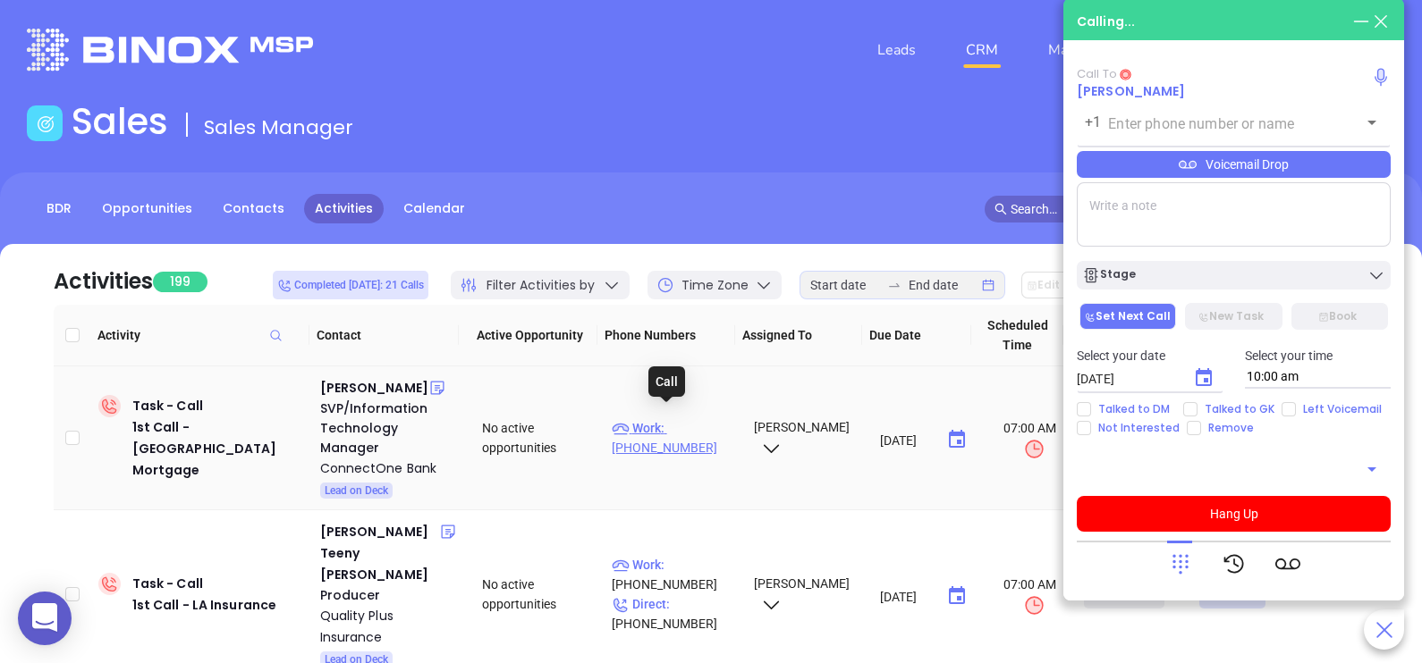
type input "[PHONE_NUMBER]"
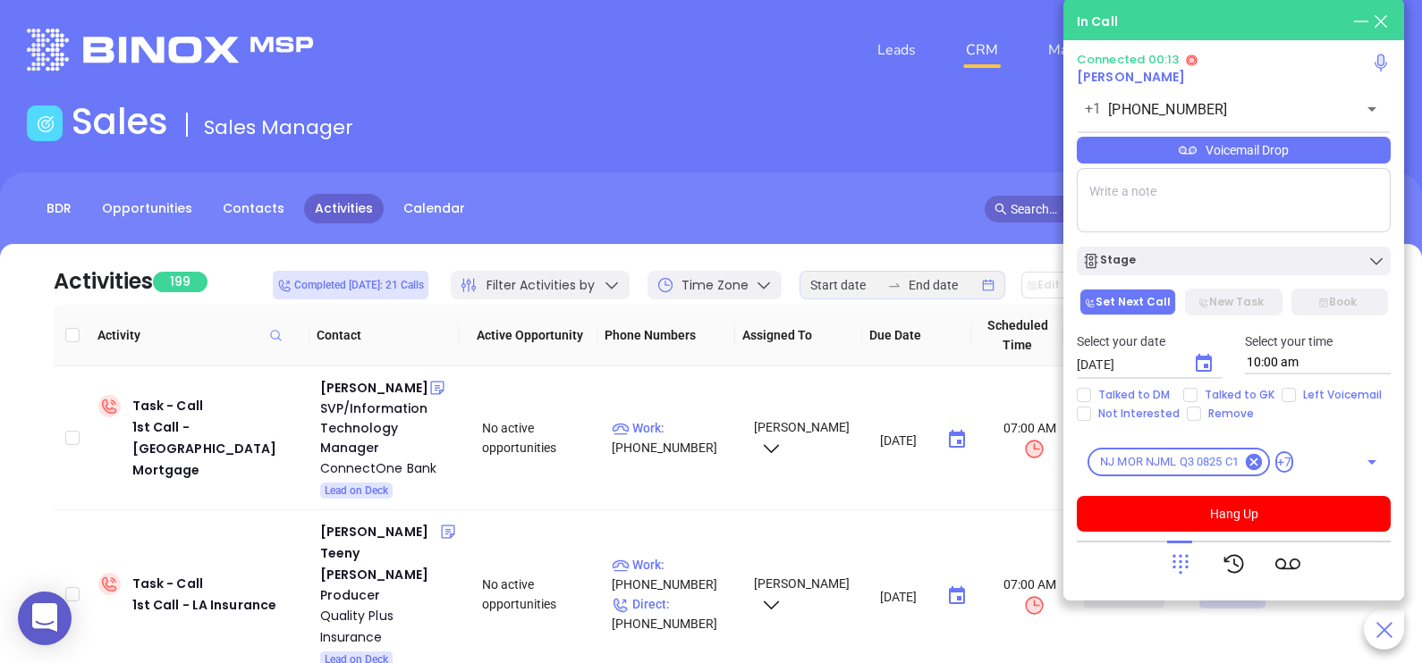
click at [1188, 561] on icon at bounding box center [1180, 564] width 25 height 25
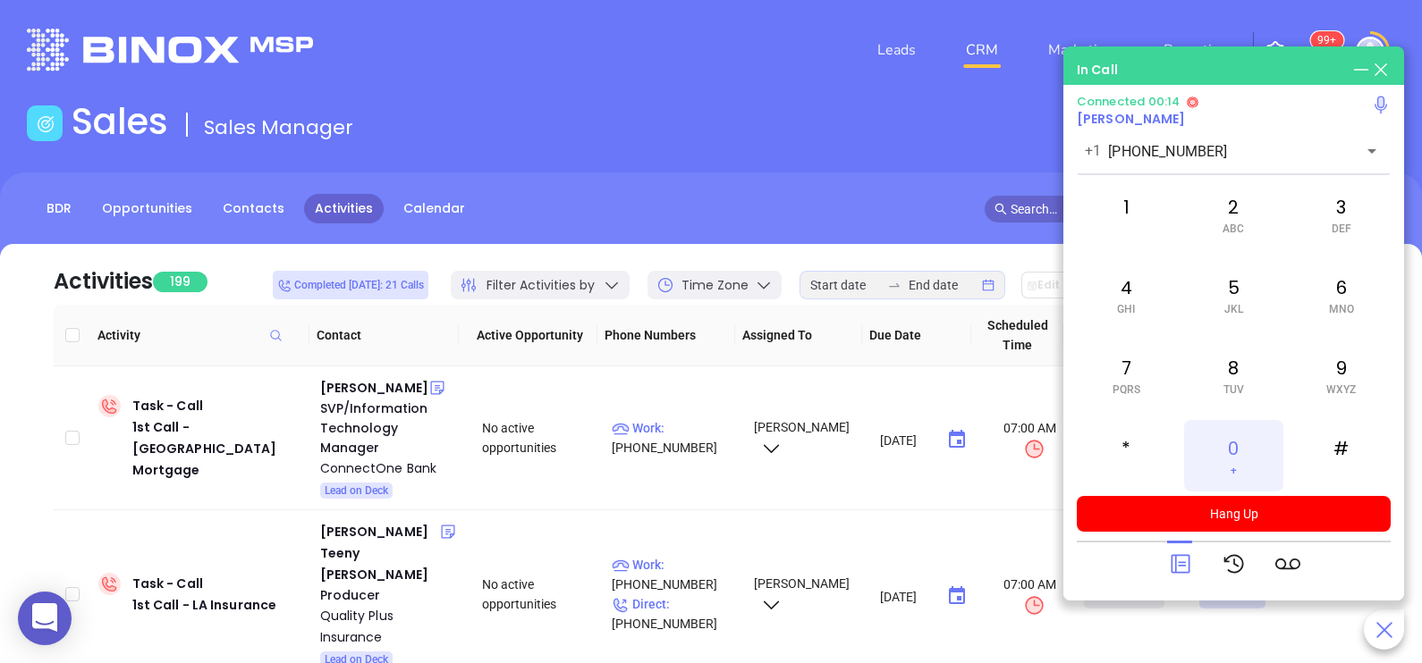
click at [1233, 464] on span "+" at bounding box center [1233, 470] width 6 height 13
click at [1182, 568] on icon at bounding box center [1180, 564] width 25 height 25
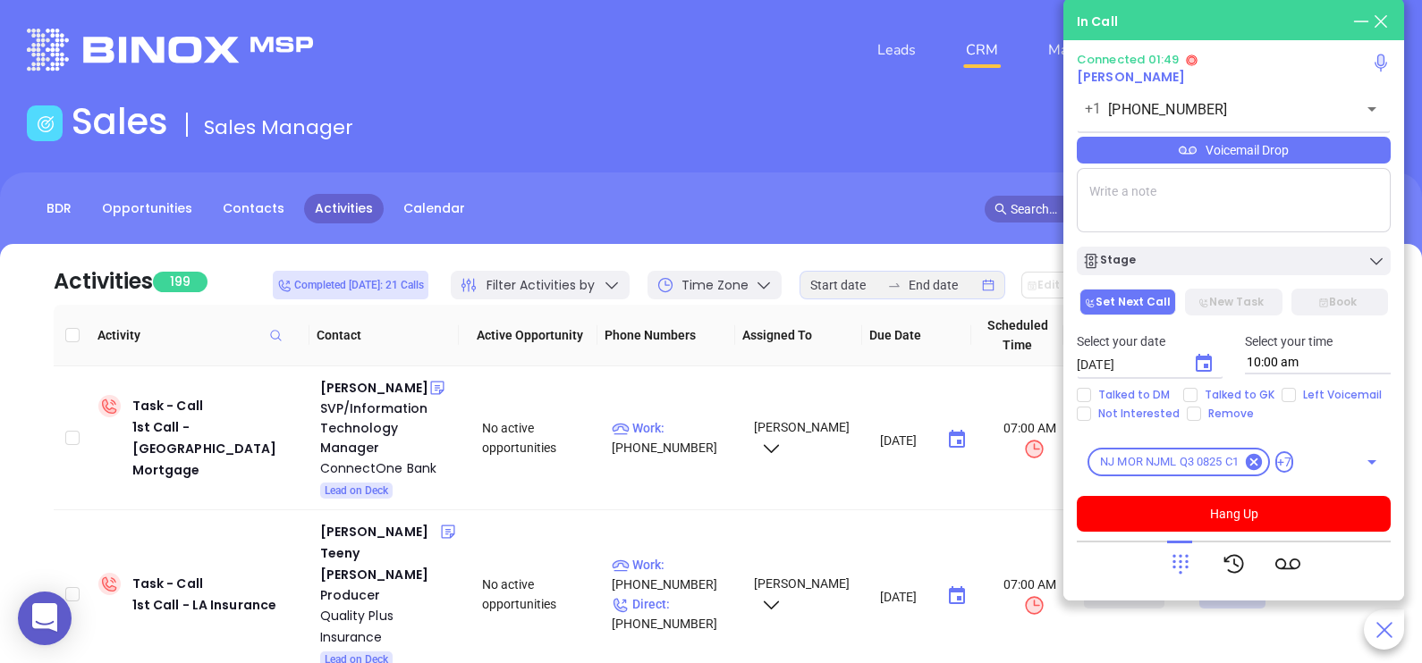
click at [1358, 163] on div "Voicemail Drop" at bounding box center [1234, 150] width 314 height 27
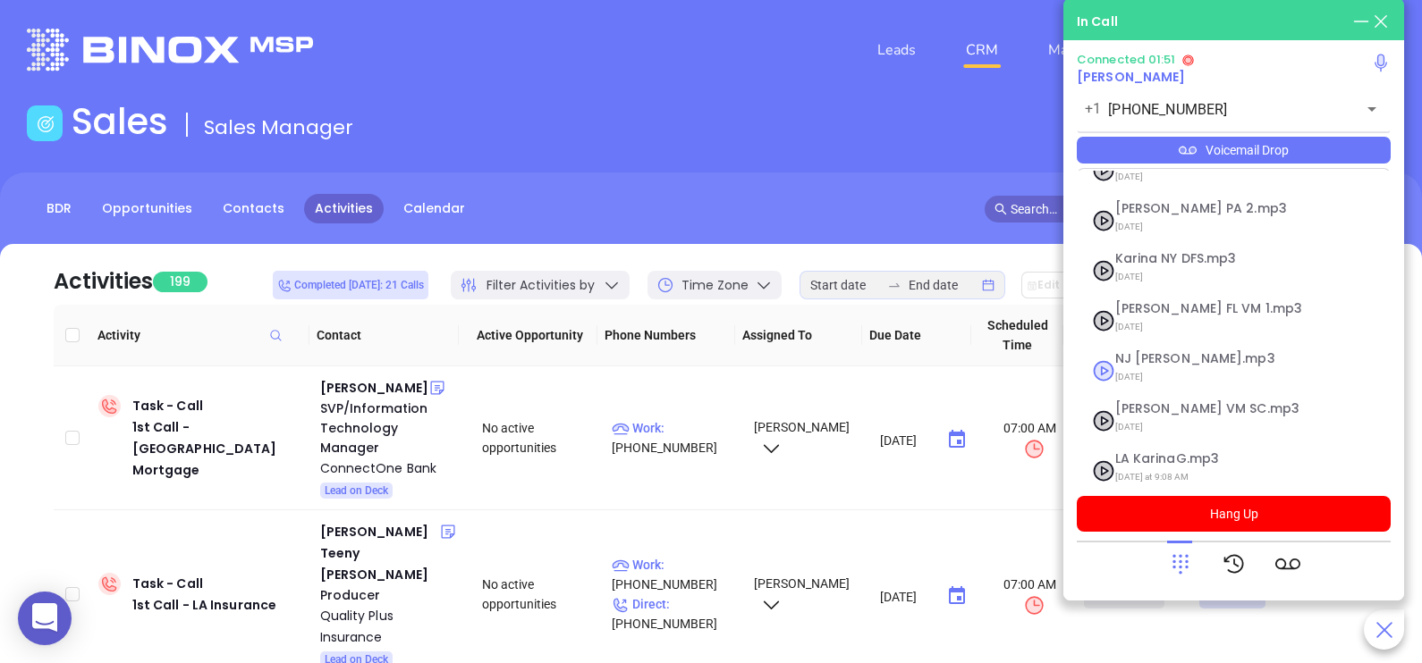
click at [1165, 366] on span "[DATE]" at bounding box center [1211, 377] width 193 height 23
checkbox input "true"
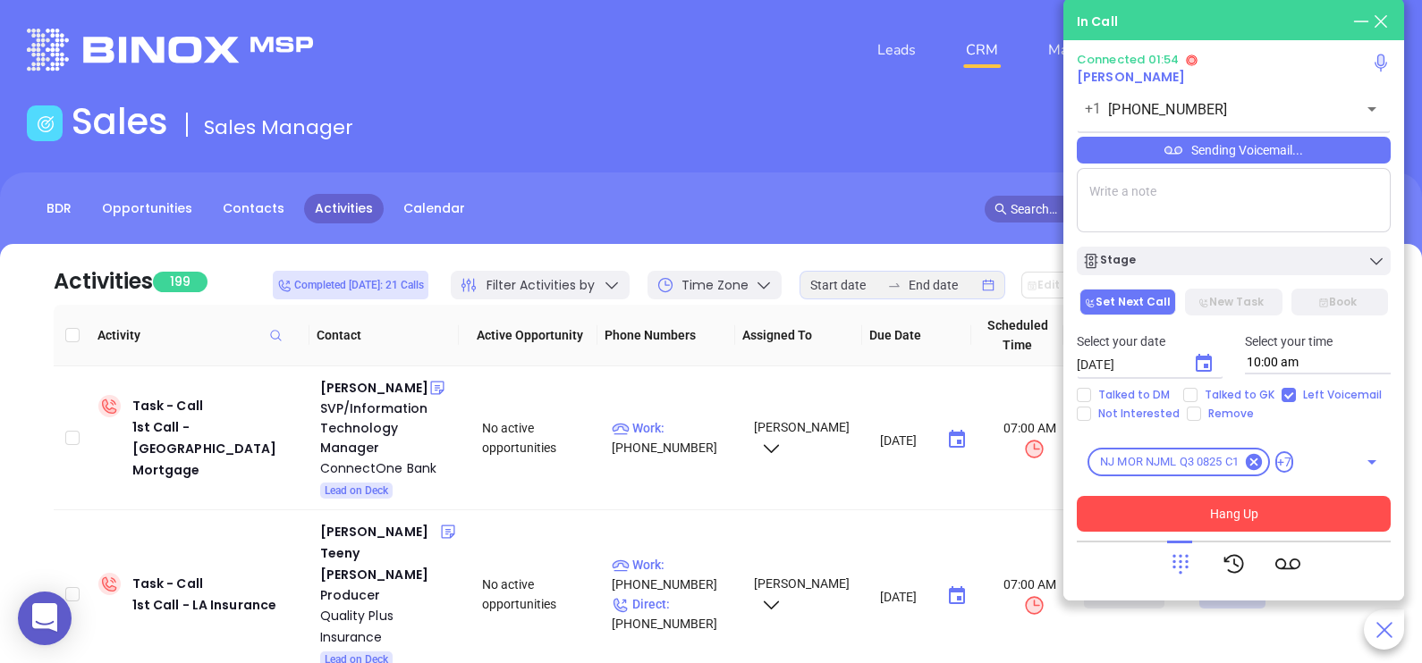
click at [1195, 514] on button "Hang Up" at bounding box center [1234, 514] width 314 height 36
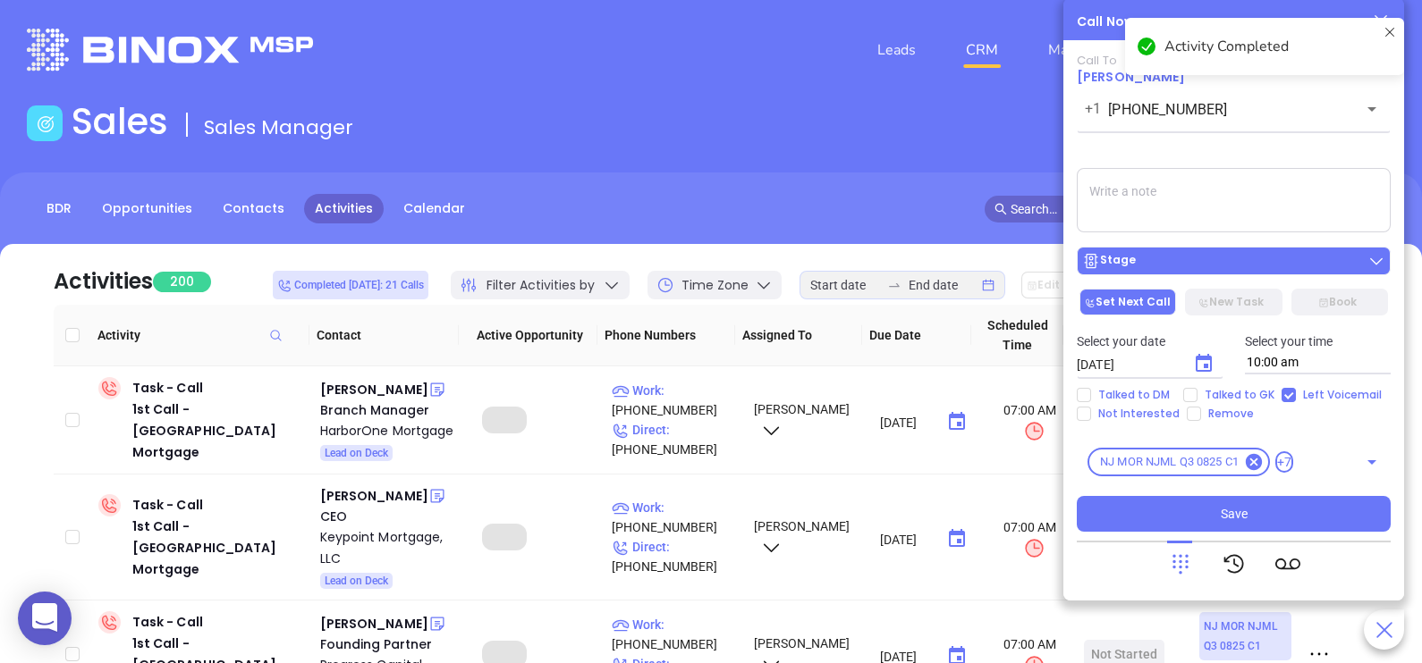
click at [1211, 262] on div "Stage" at bounding box center [1233, 261] width 303 height 18
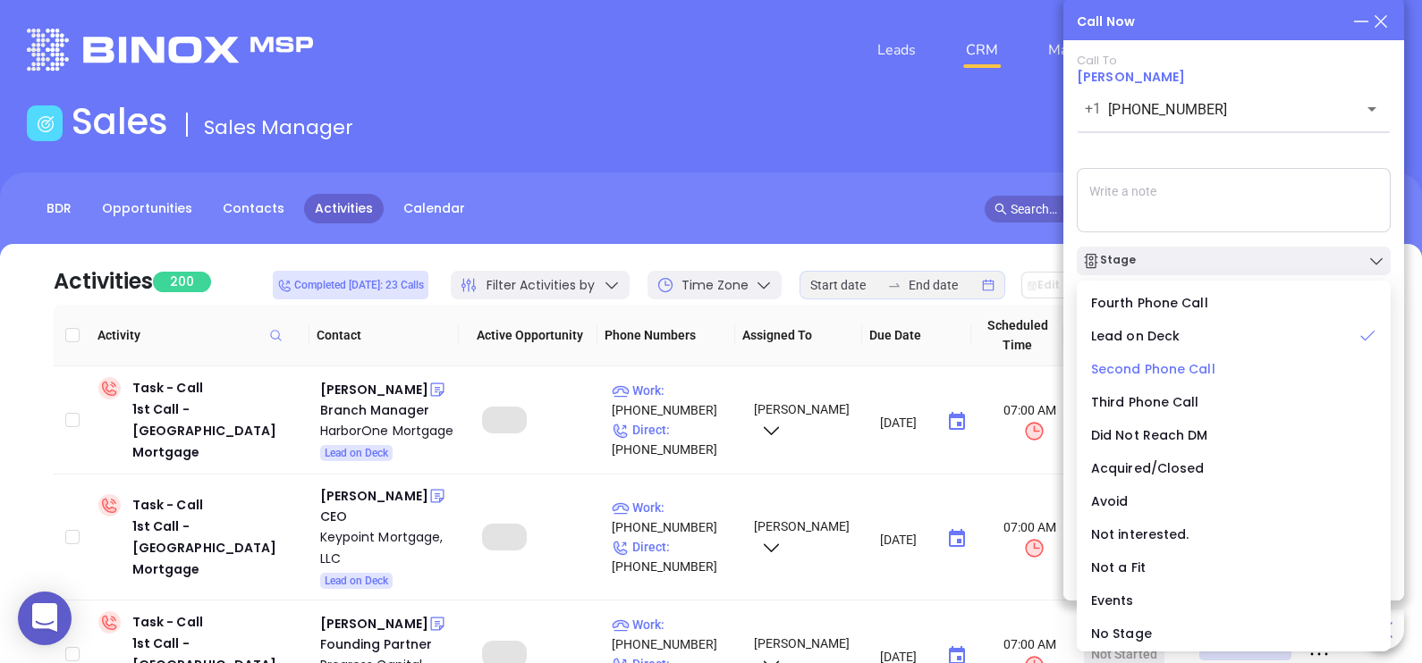
click at [1152, 374] on span "Second Phone Call" at bounding box center [1153, 369] width 124 height 18
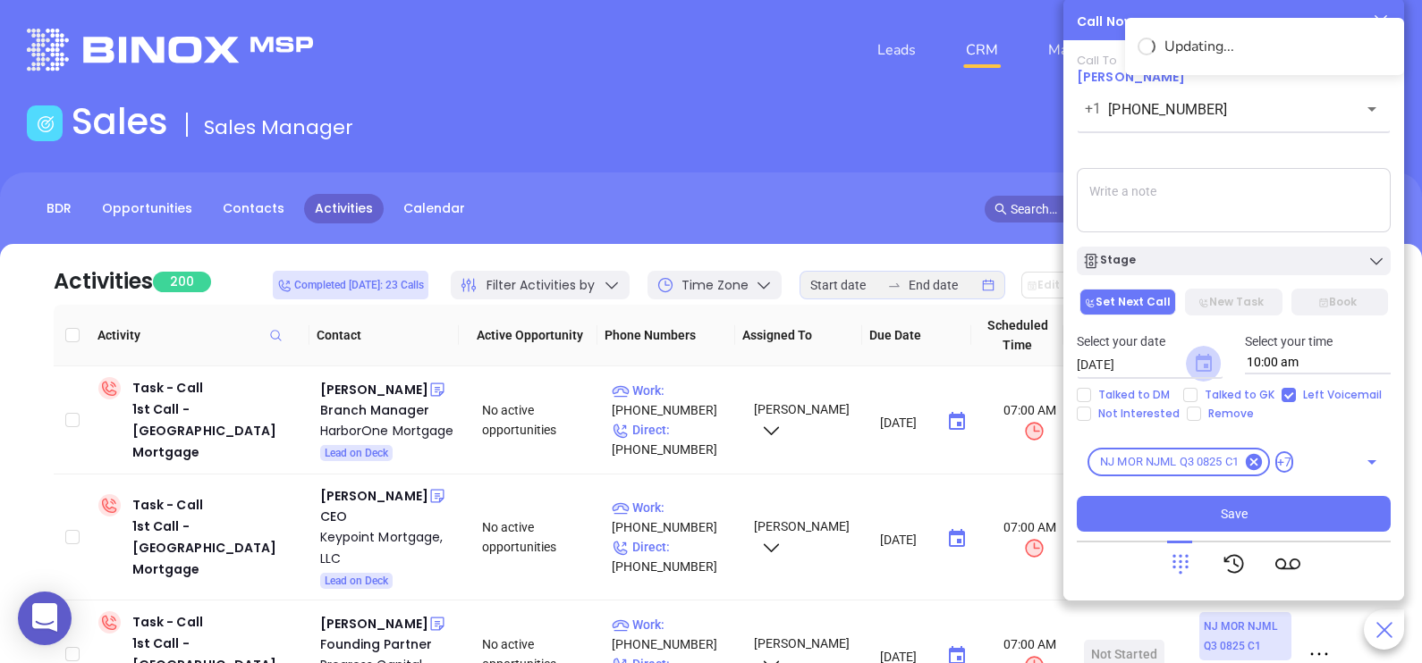
click at [1207, 367] on icon "Choose date, selected date is Sep 4, 2025" at bounding box center [1203, 363] width 16 height 18
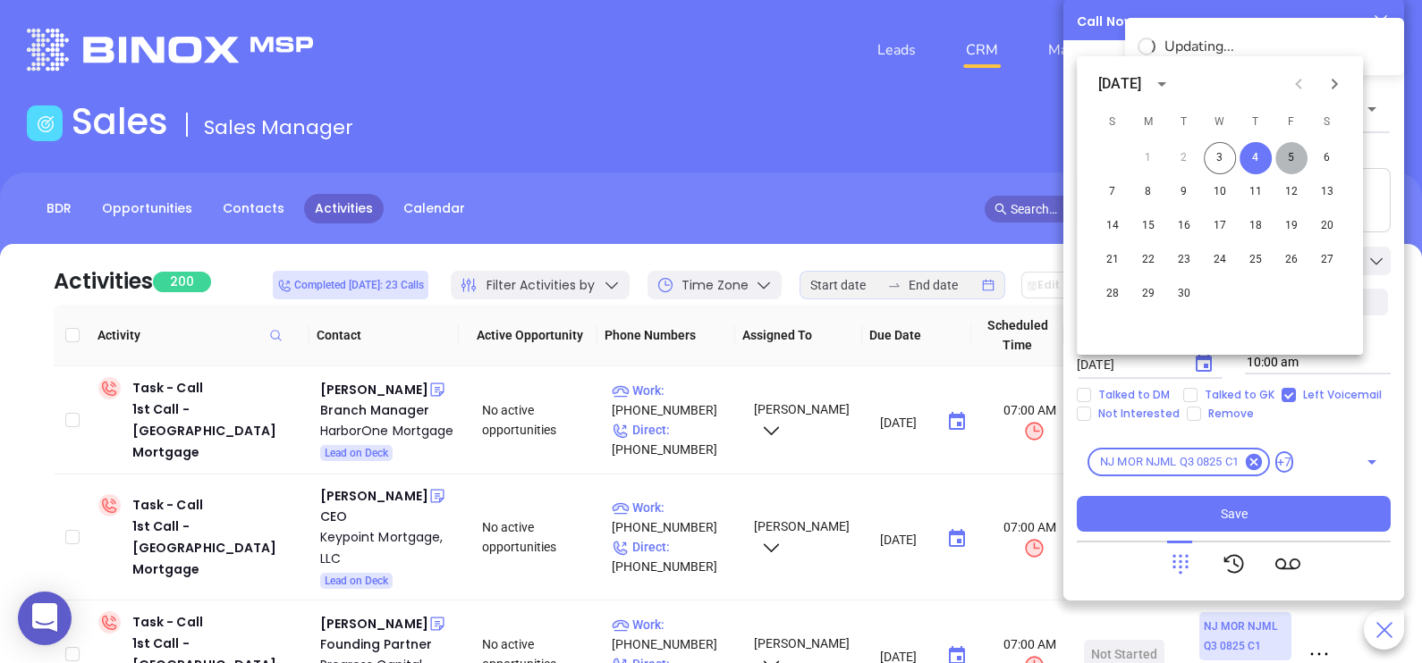
click at [1291, 151] on button "5" at bounding box center [1291, 158] width 32 height 32
type input "[DATE]"
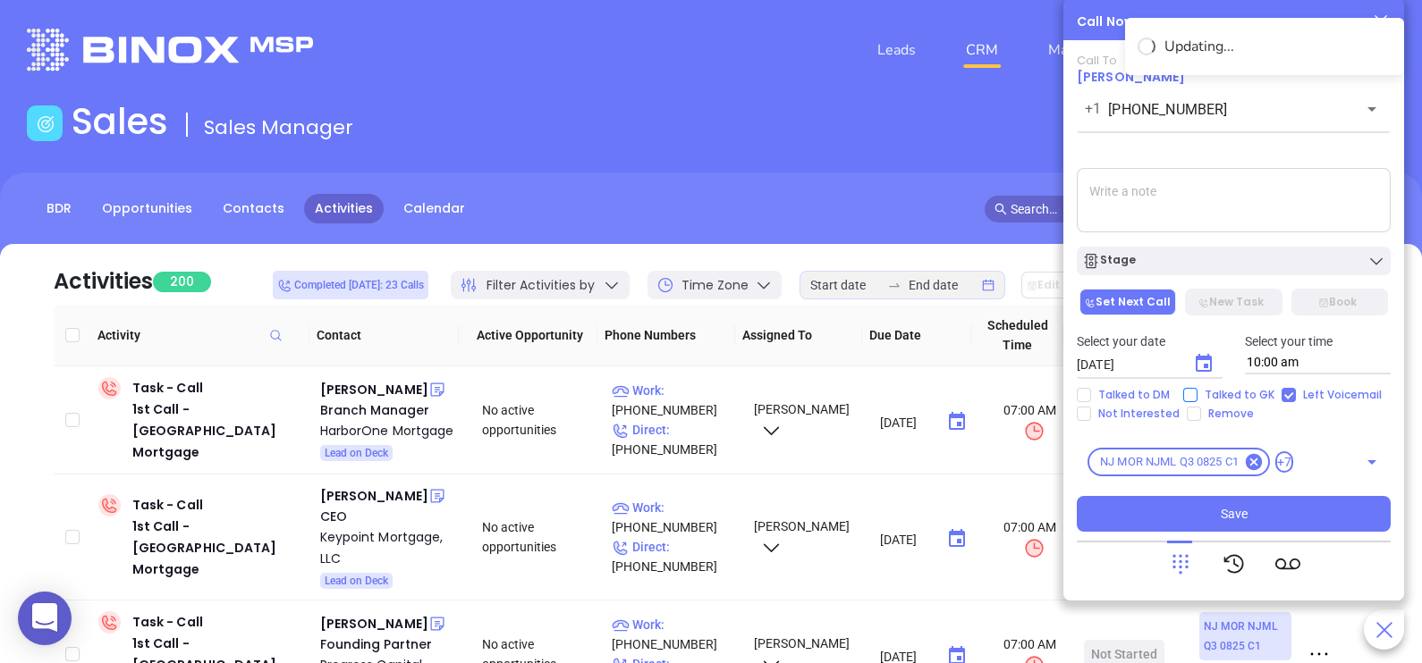
click at [1252, 393] on span "Talked to GK" at bounding box center [1239, 395] width 84 height 14
click at [1197, 393] on input "Talked to GK" at bounding box center [1190, 395] width 14 height 14
checkbox input "true"
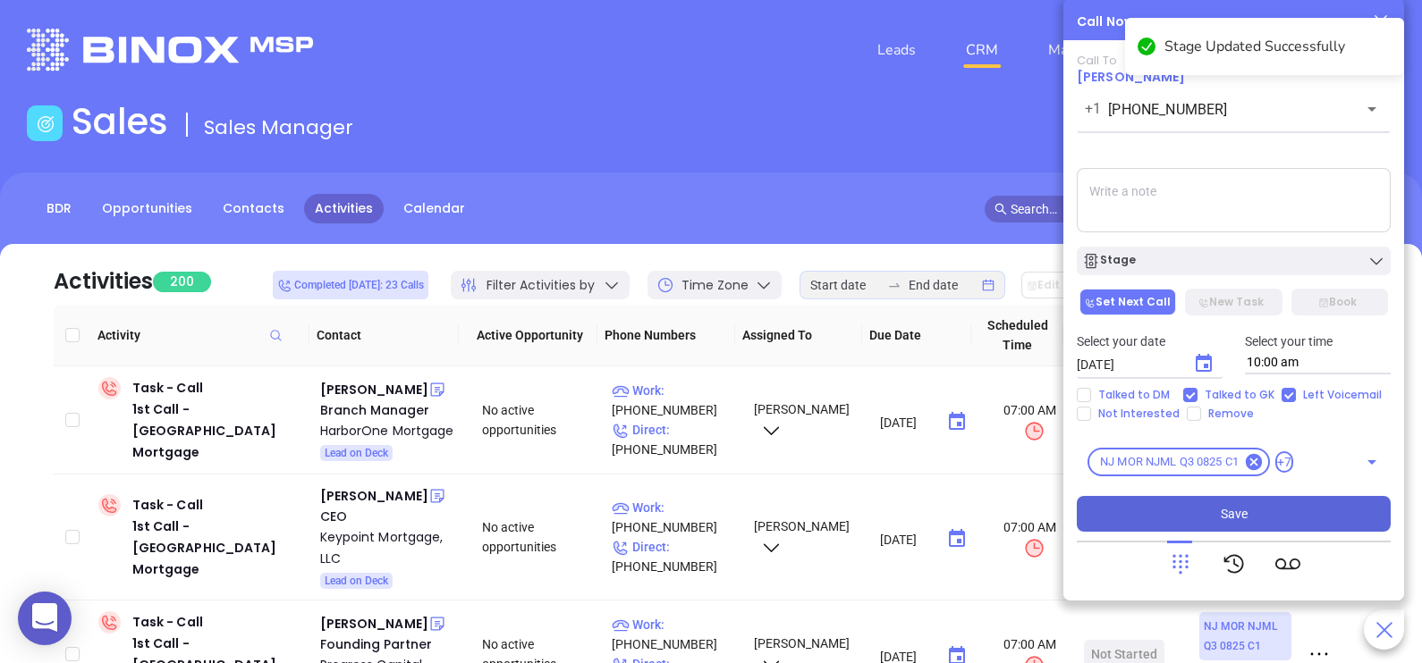
click at [1246, 516] on button "Save" at bounding box center [1234, 514] width 314 height 36
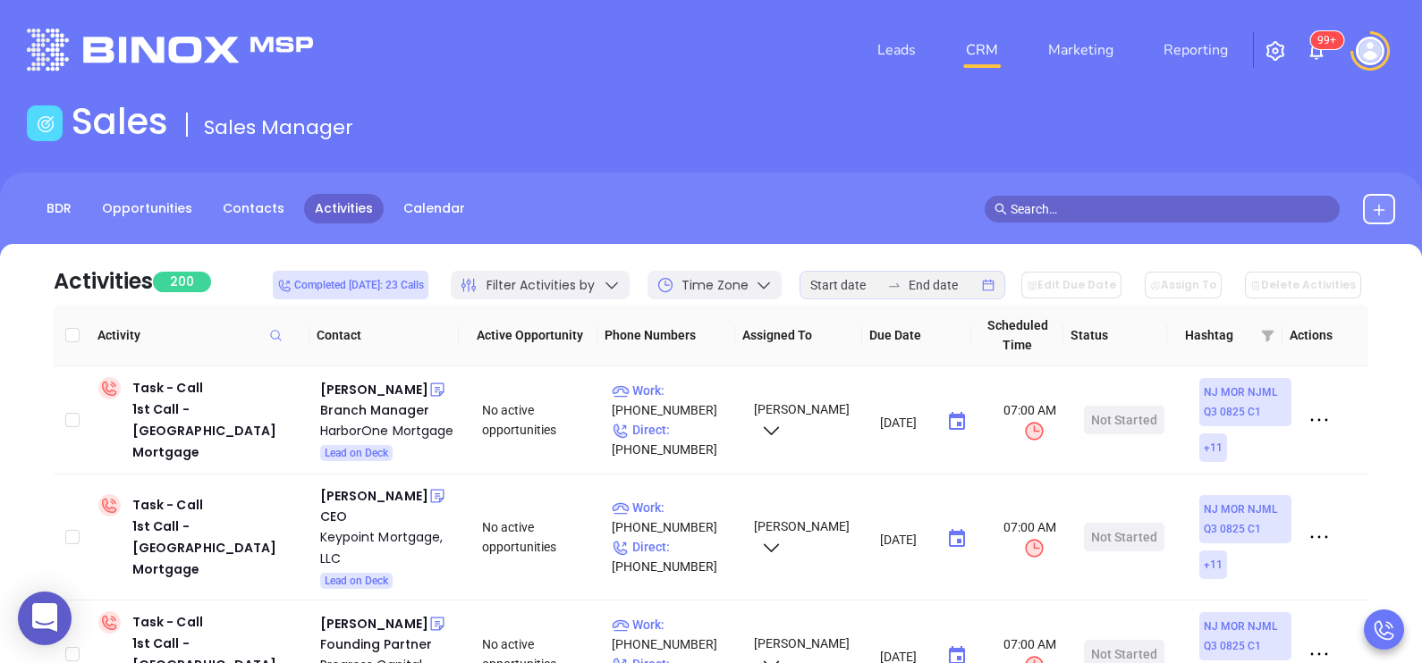
click at [1196, 116] on div "Sales Sales Manager" at bounding box center [710, 125] width 1389 height 50
click at [362, 387] on div "[PERSON_NAME]" at bounding box center [374, 389] width 108 height 21
click at [911, 277] on div at bounding box center [902, 285] width 206 height 29
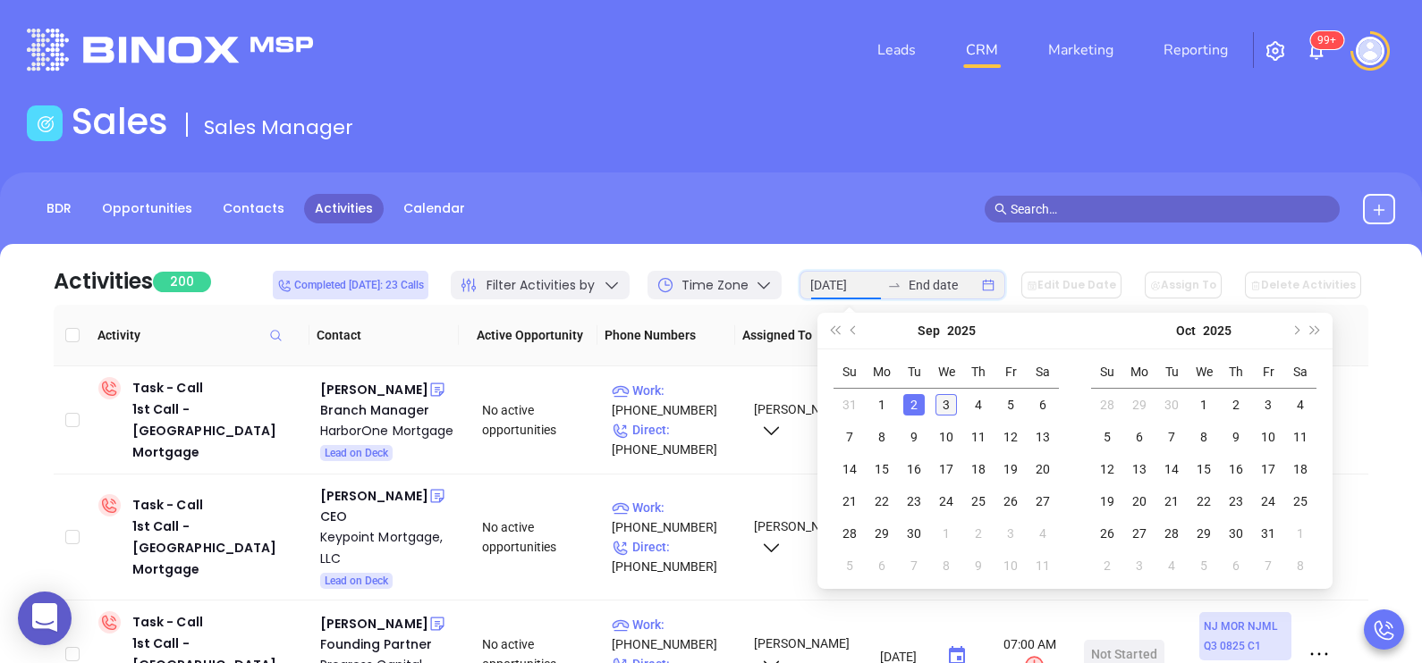
type input "[DATE]"
click at [948, 404] on div "3" at bounding box center [945, 404] width 21 height 21
type input "[DATE]"
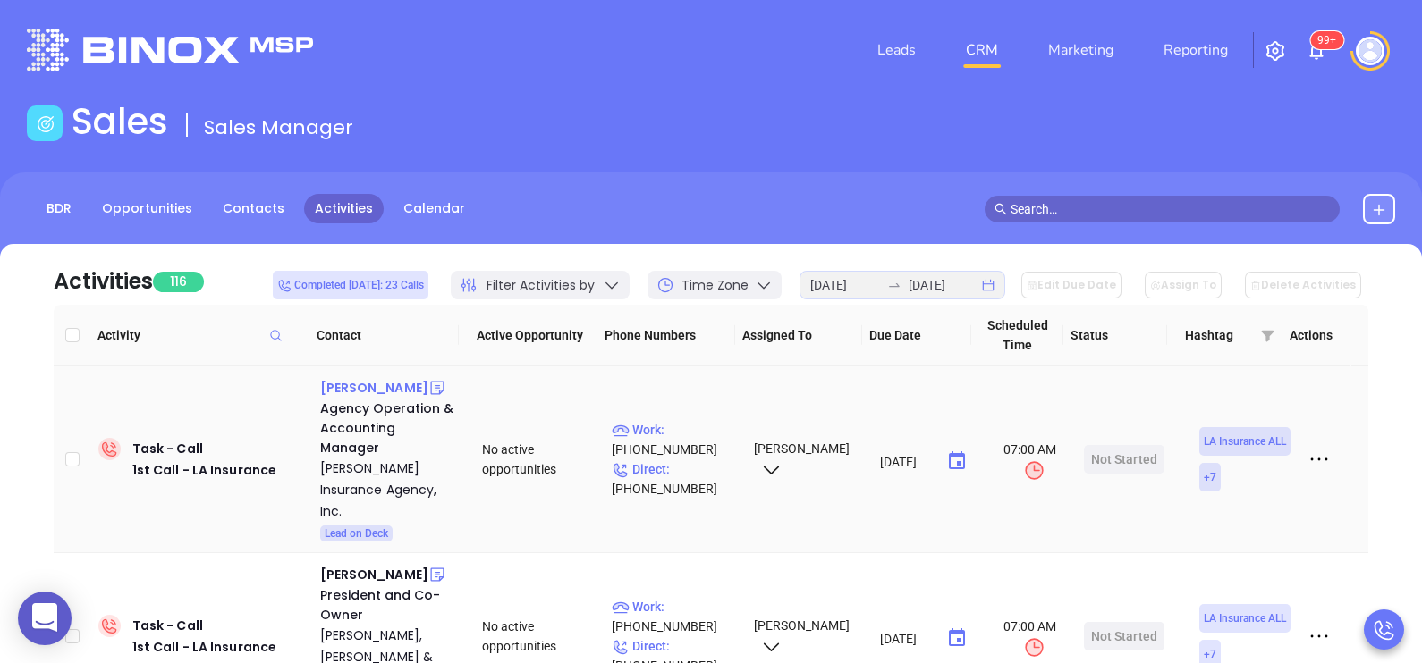
click at [383, 384] on div "[PERSON_NAME]" at bounding box center [374, 387] width 108 height 21
click at [650, 464] on span "Direct :" at bounding box center [641, 469] width 58 height 14
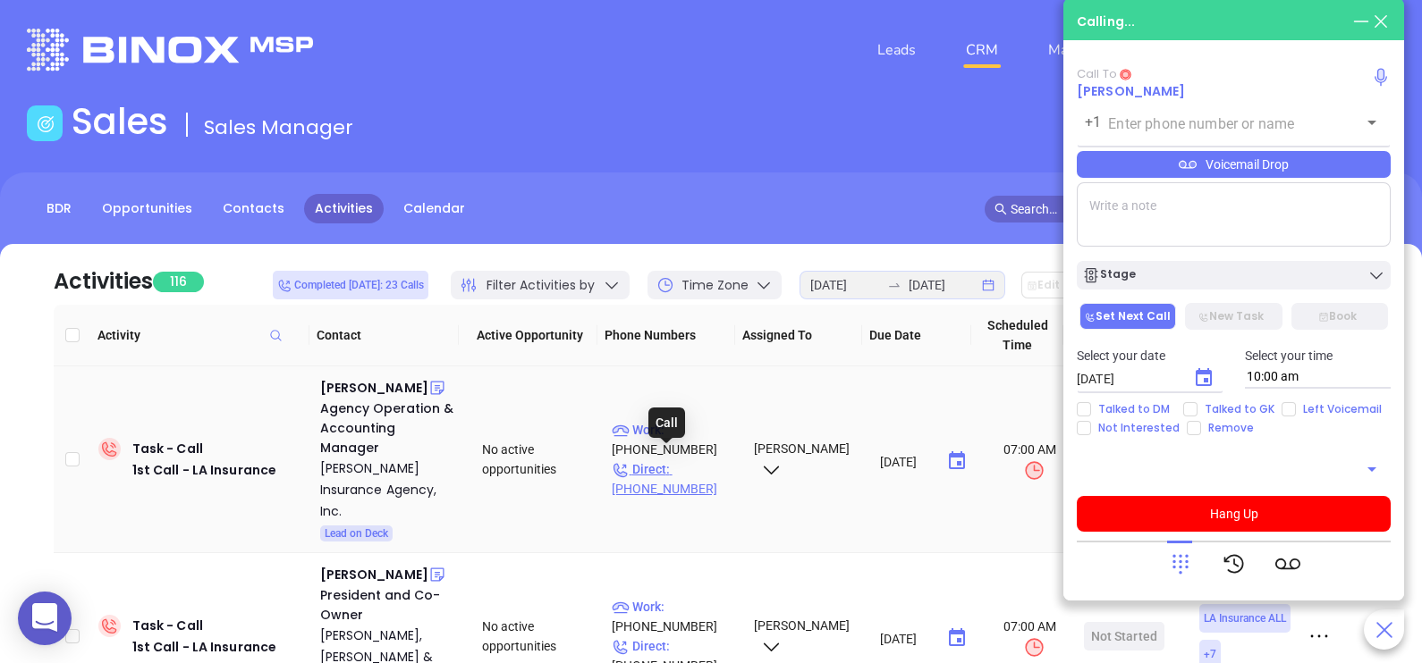
type input "[PHONE_NUMBER]"
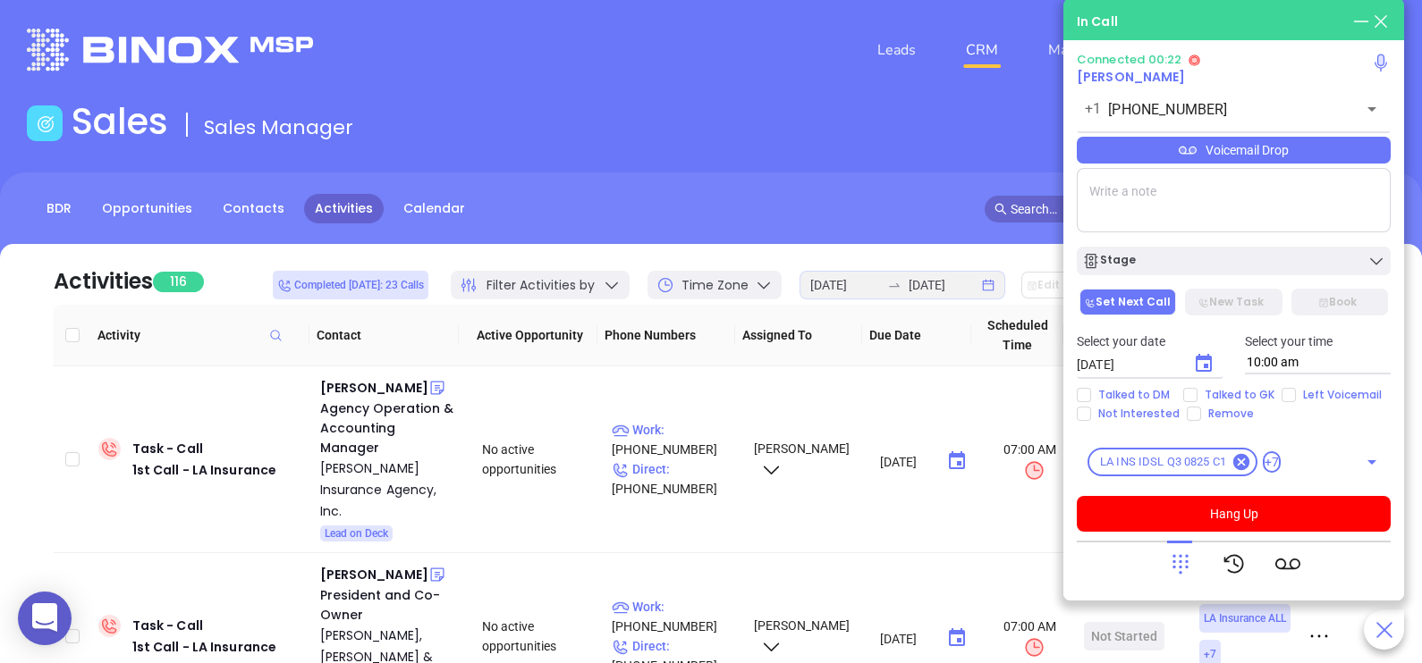
click at [1297, 154] on div "Voicemail Drop" at bounding box center [1234, 150] width 314 height 27
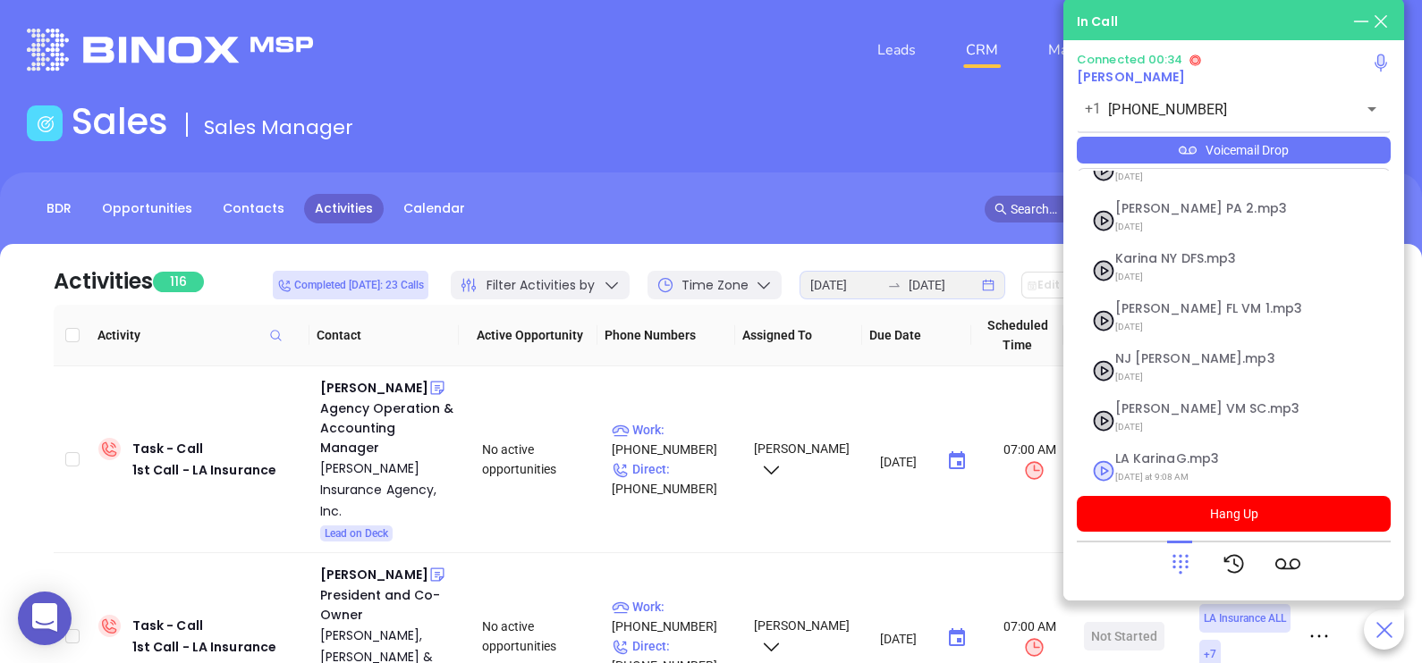
click at [1164, 452] on span "LA KarinaG.mp3" at bounding box center [1211, 458] width 193 height 13
checkbox input "true"
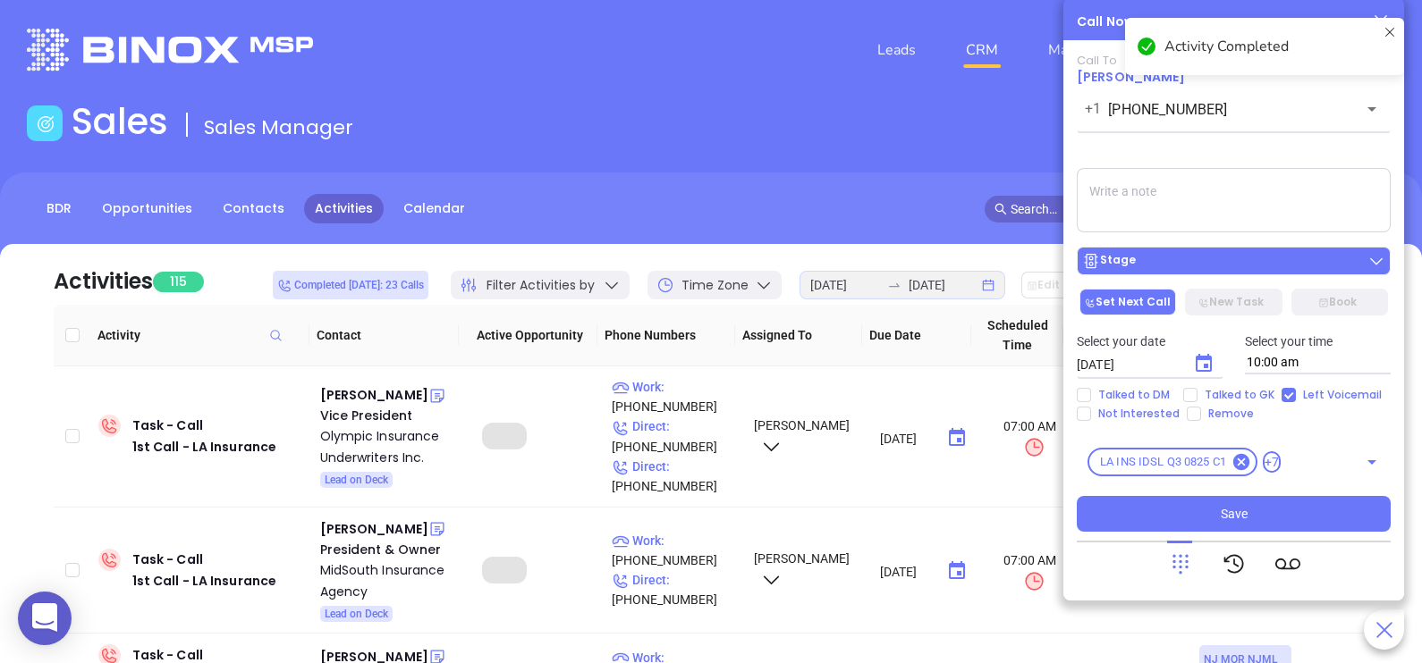
click at [1251, 259] on div "Stage" at bounding box center [1233, 261] width 303 height 18
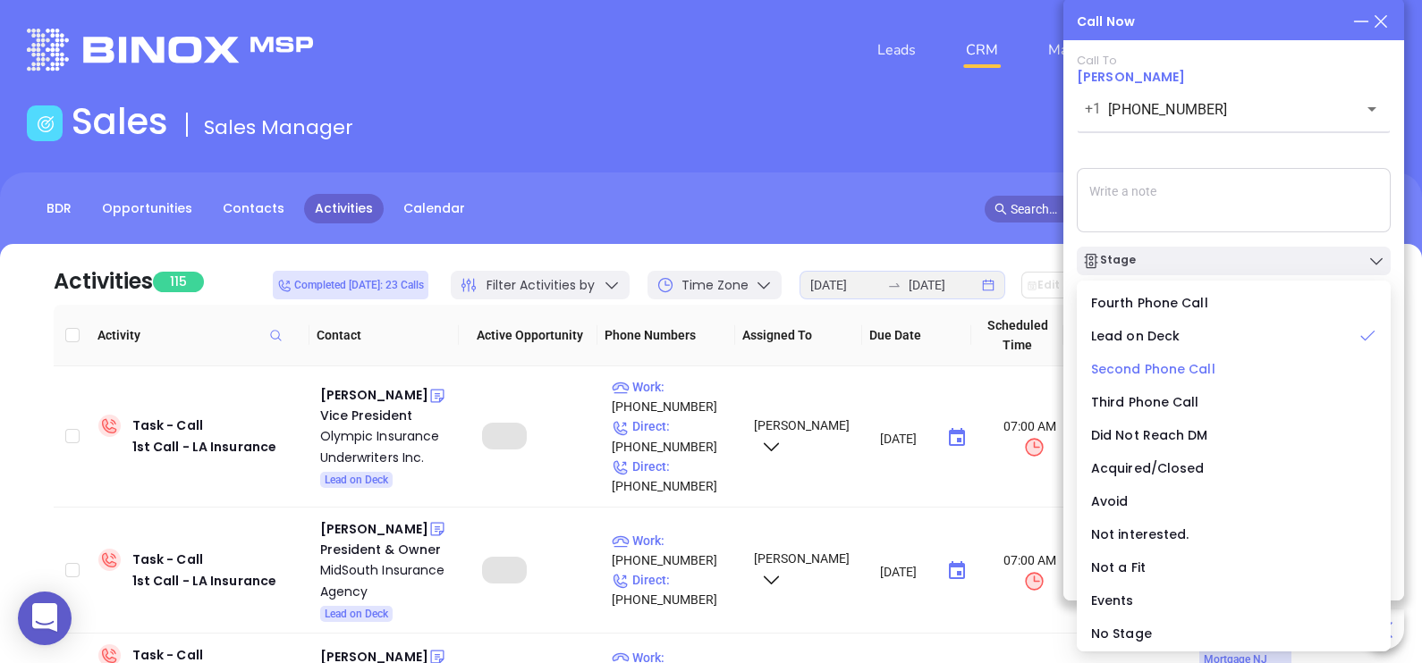
click at [1176, 365] on span "Second Phone Call" at bounding box center [1153, 369] width 124 height 18
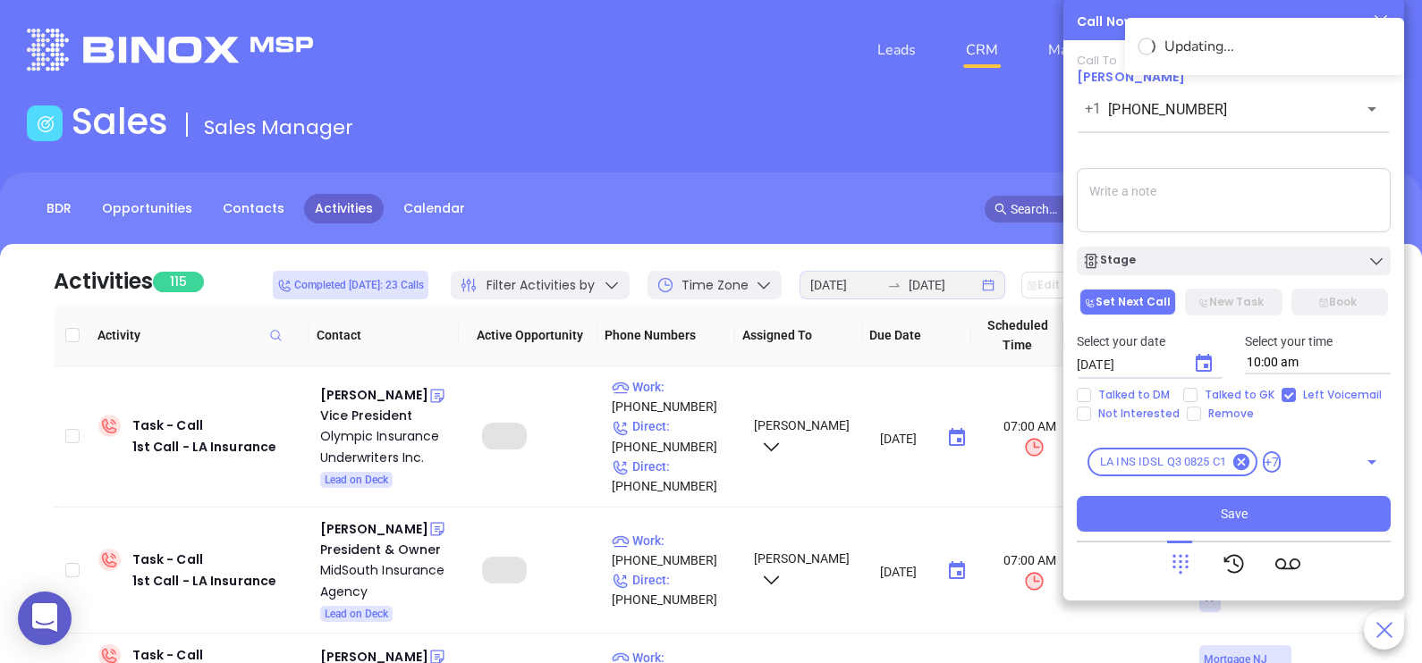
click at [1198, 367] on icon "Choose date, selected date is Sep 4, 2025" at bounding box center [1203, 363] width 21 height 21
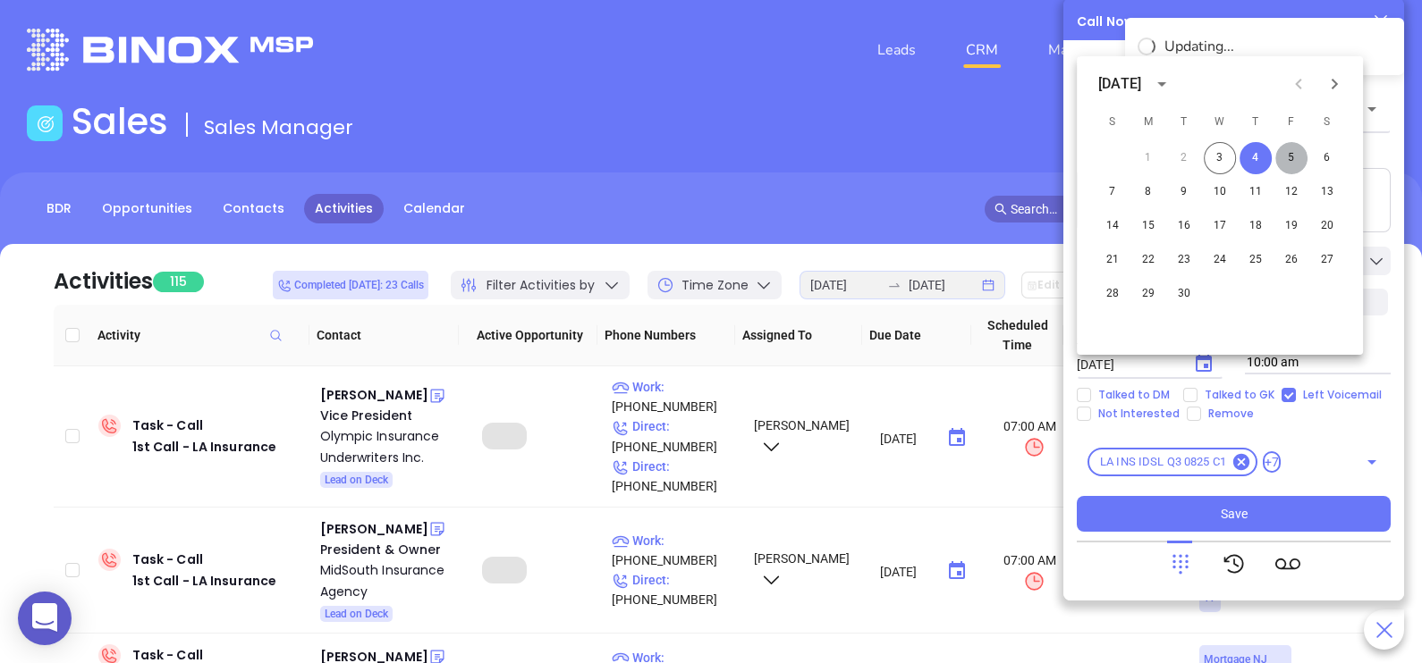
click at [1296, 156] on button "5" at bounding box center [1291, 158] width 32 height 32
type input "[DATE]"
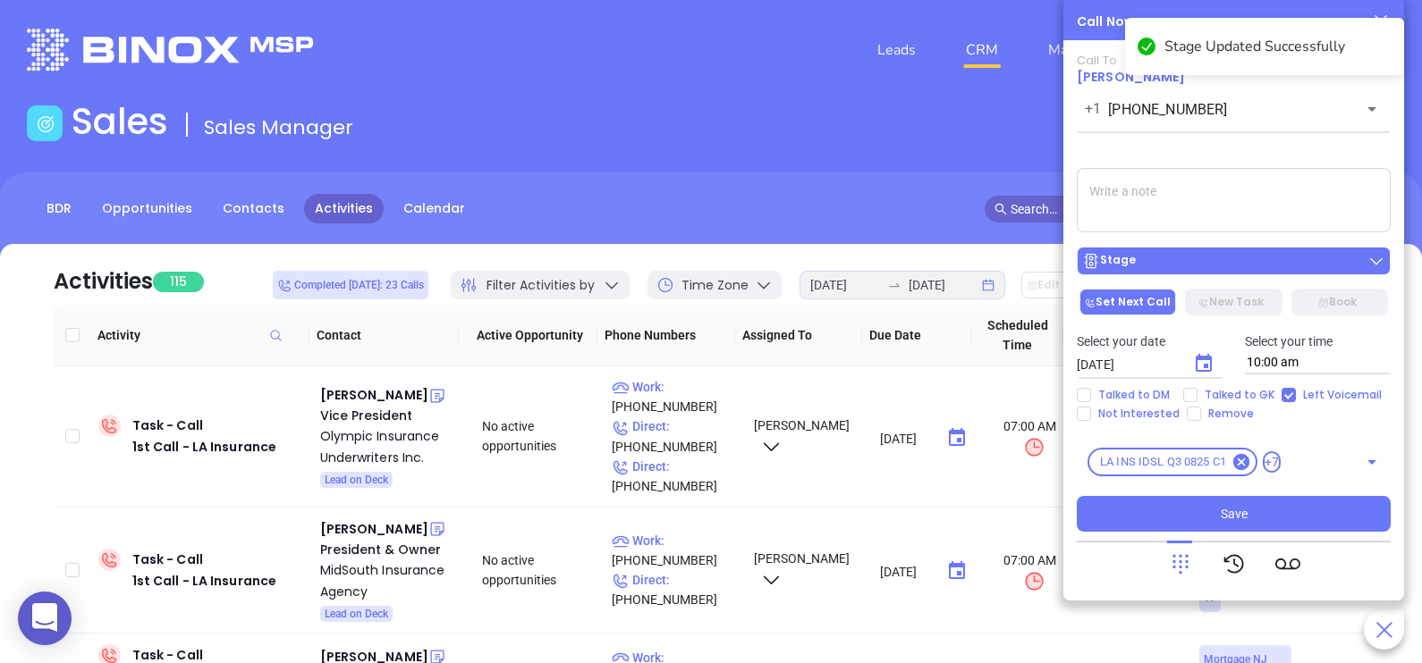
click at [1297, 259] on div "Stage" at bounding box center [1233, 261] width 303 height 18
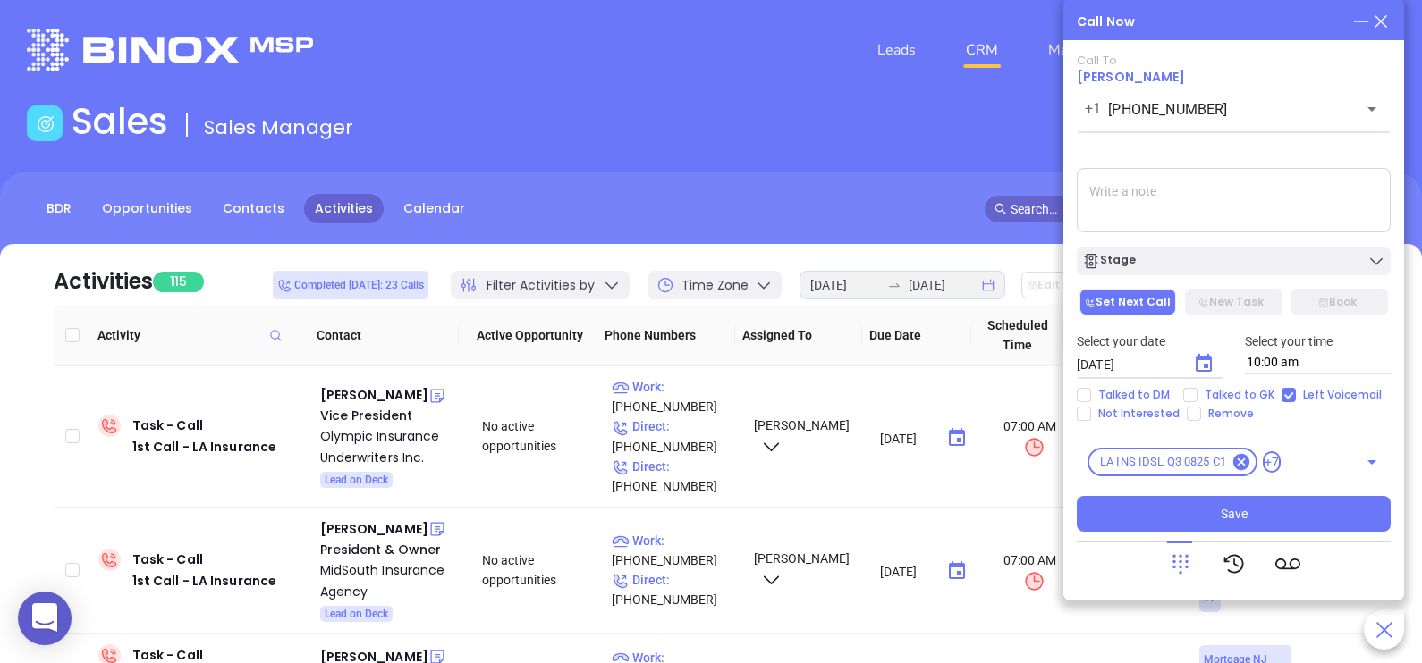
click at [1331, 198] on textarea at bounding box center [1234, 200] width 314 height 64
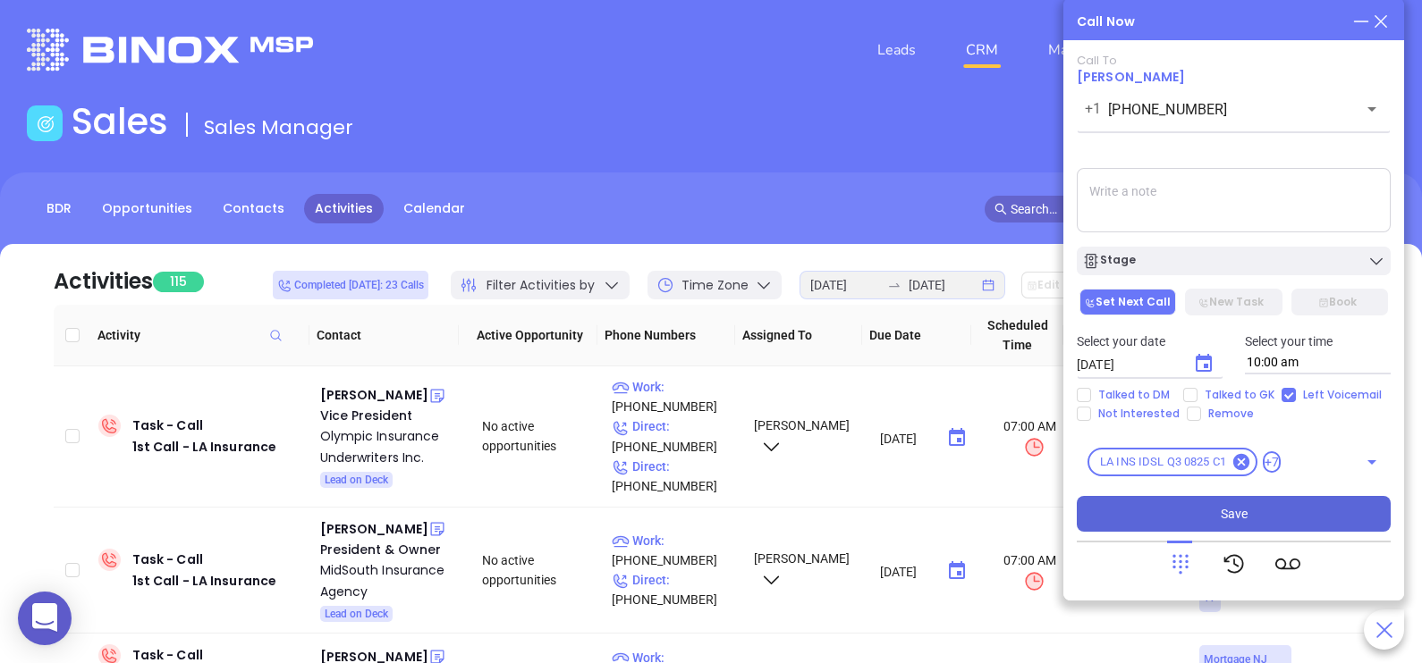
click at [1268, 510] on button "Save" at bounding box center [1234, 514] width 314 height 36
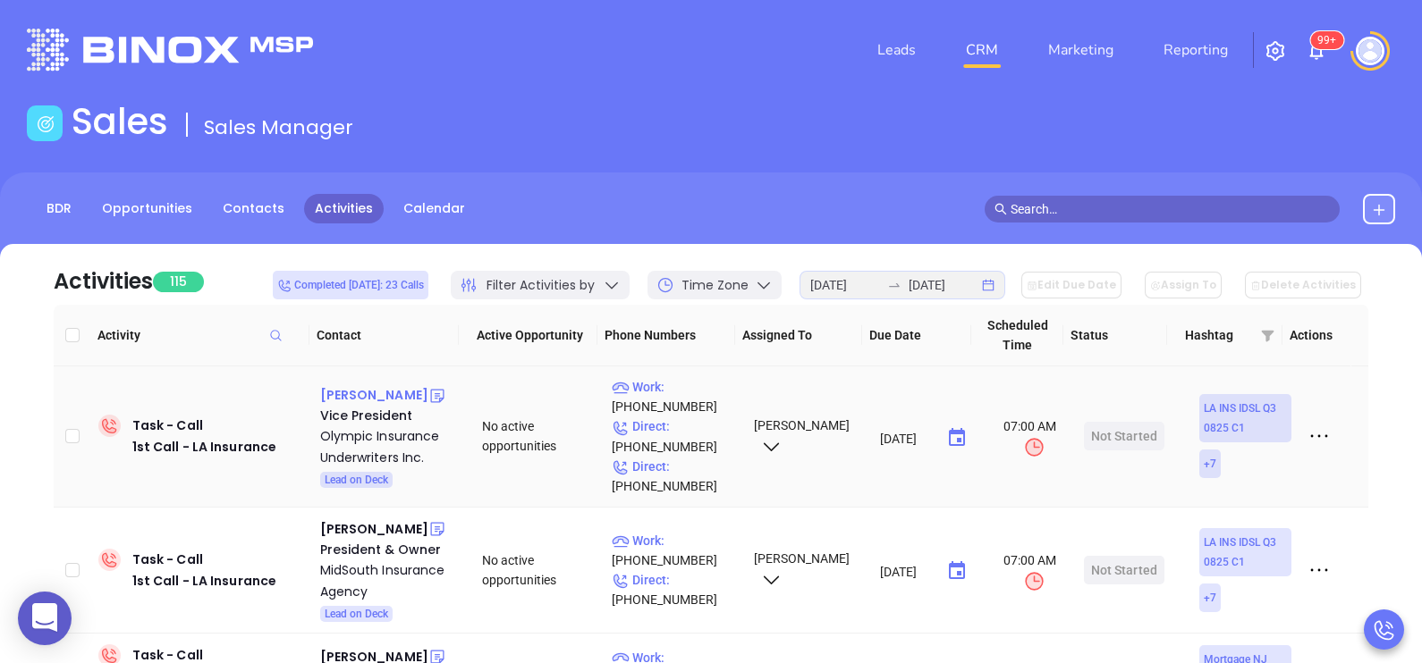
click at [392, 398] on div "[PERSON_NAME]" at bounding box center [374, 394] width 108 height 21
click at [700, 439] on p "Direct : [PHONE_NUMBER]" at bounding box center [675, 436] width 126 height 39
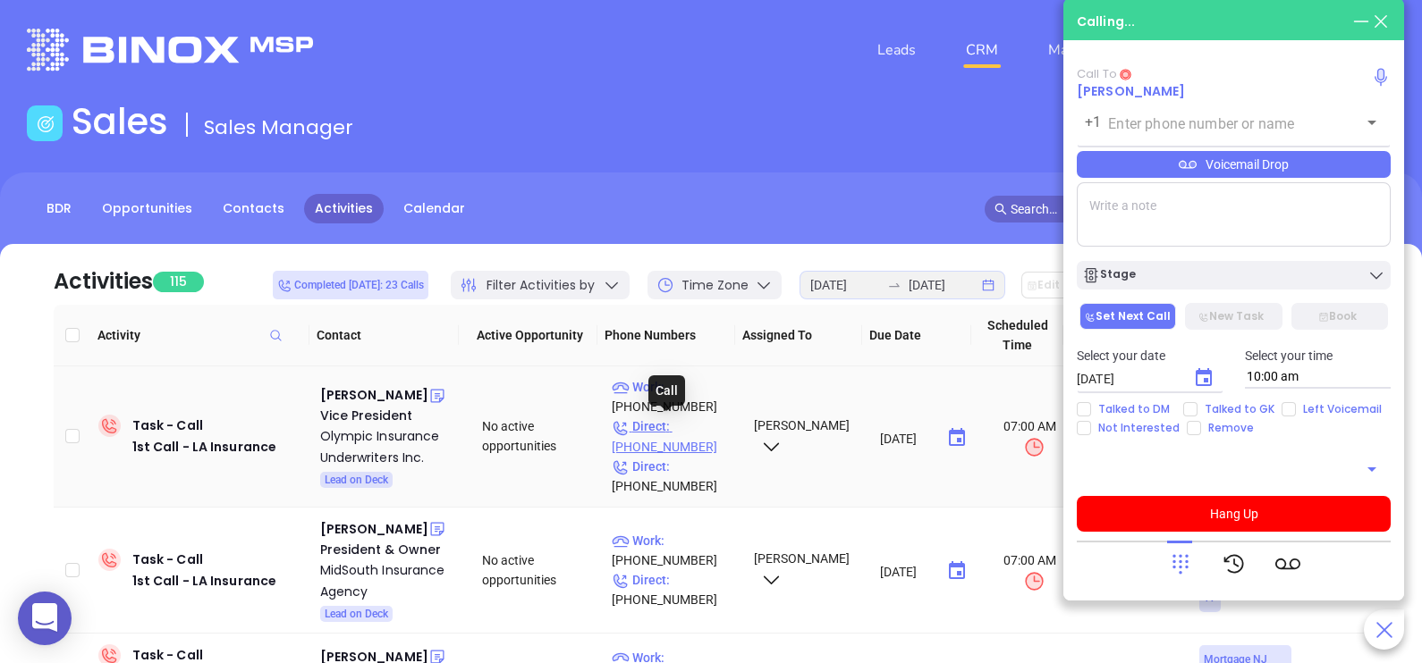
type input "[PHONE_NUMBER]"
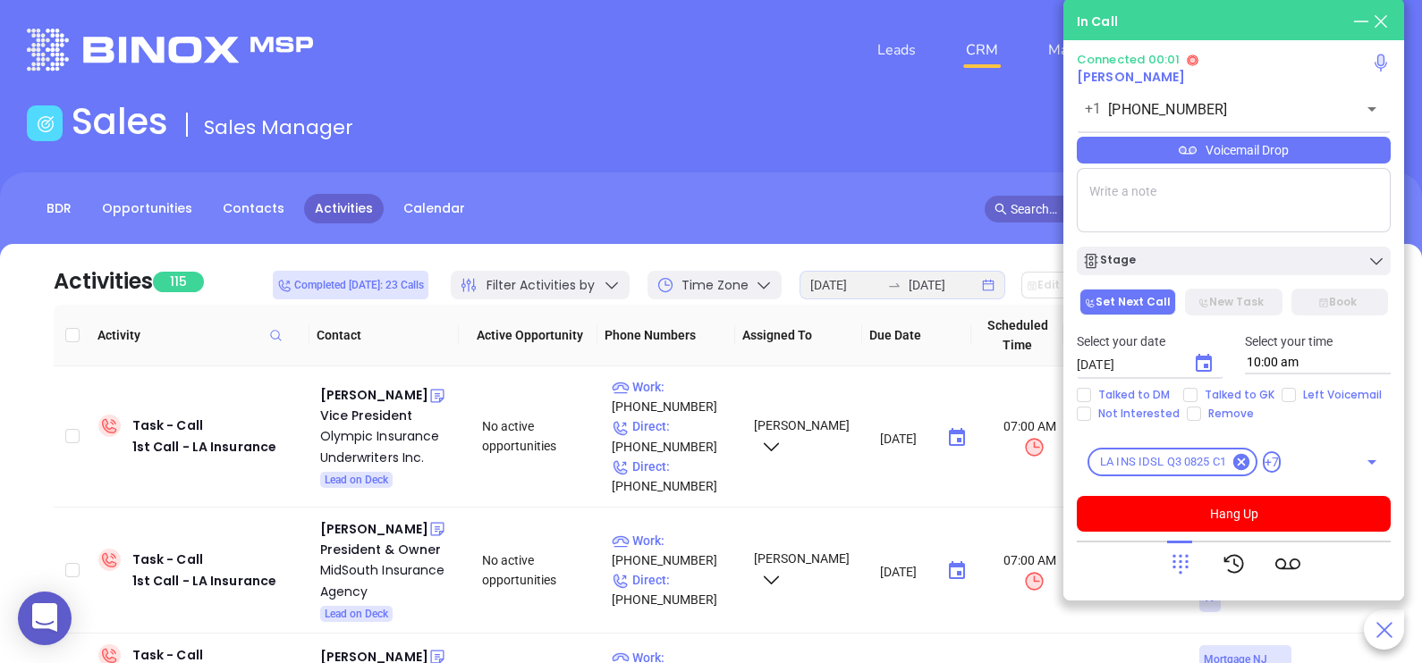
click at [1340, 158] on div "Voicemail Drop" at bounding box center [1234, 150] width 314 height 27
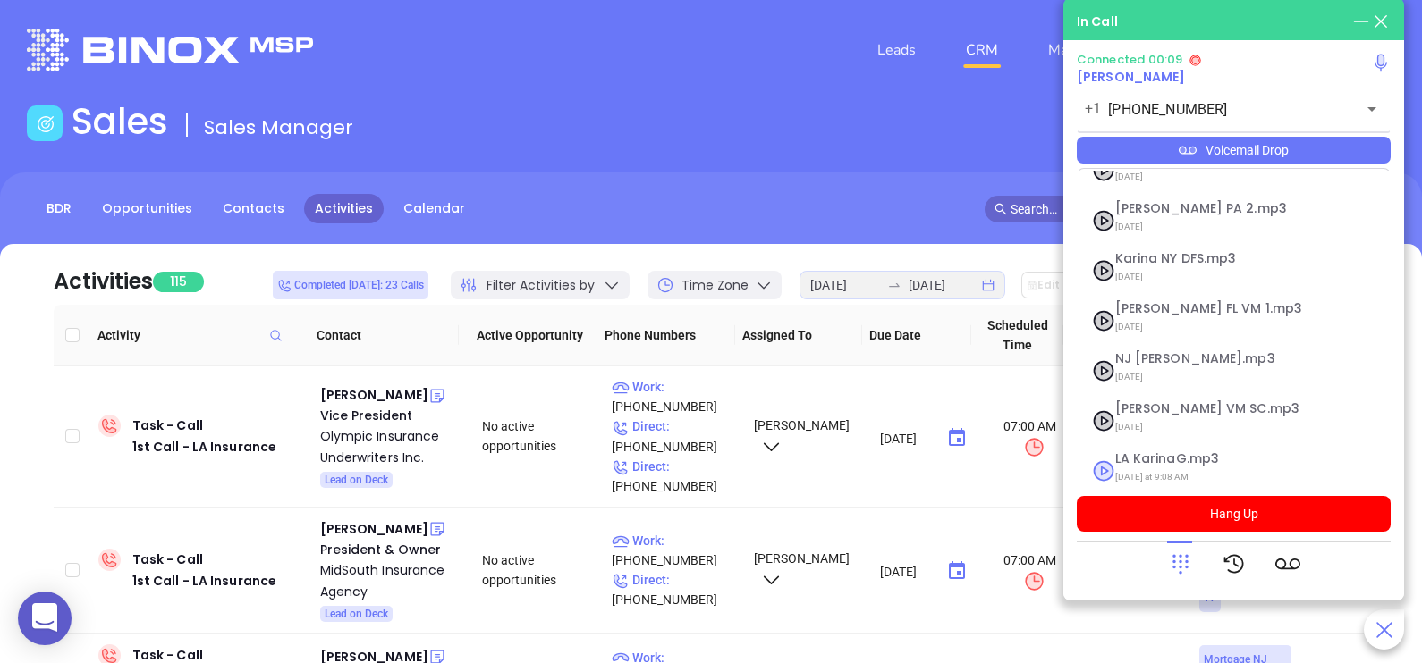
click at [1183, 452] on span "LA KarinaG.mp3" at bounding box center [1211, 458] width 193 height 13
checkbox input "true"
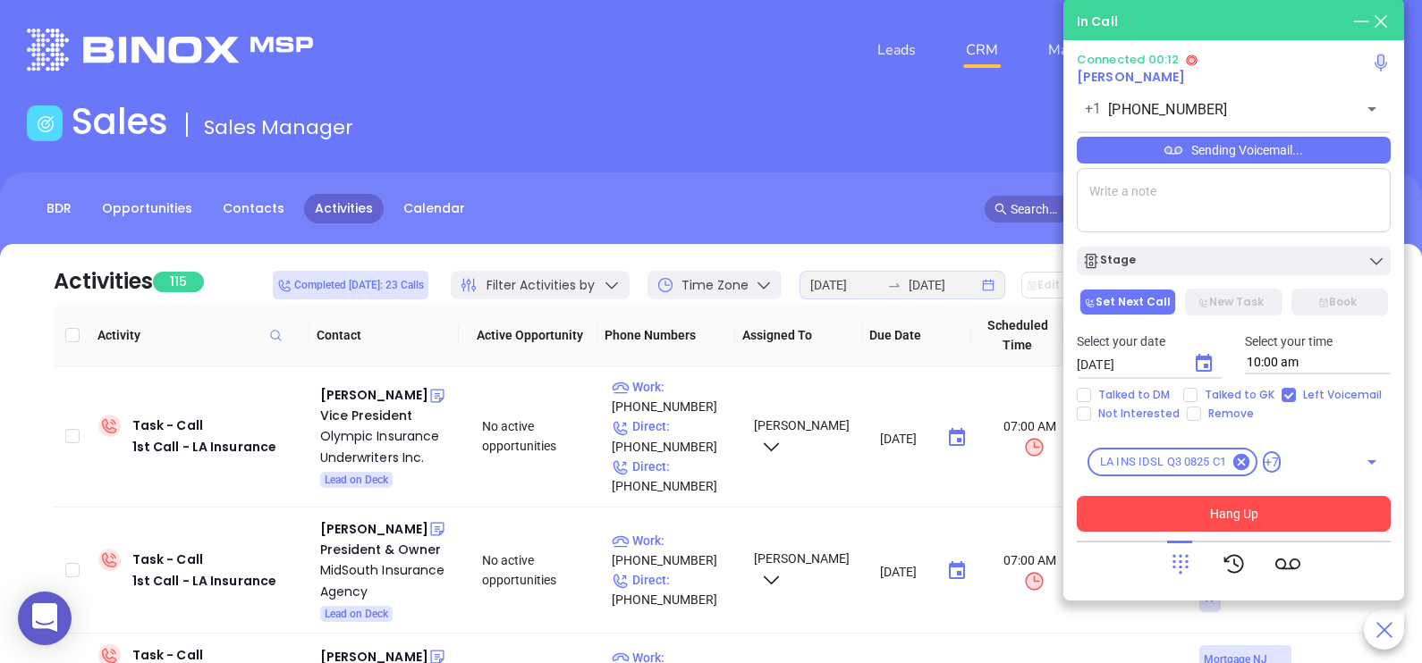
click at [1188, 519] on button "Hang Up" at bounding box center [1234, 514] width 314 height 36
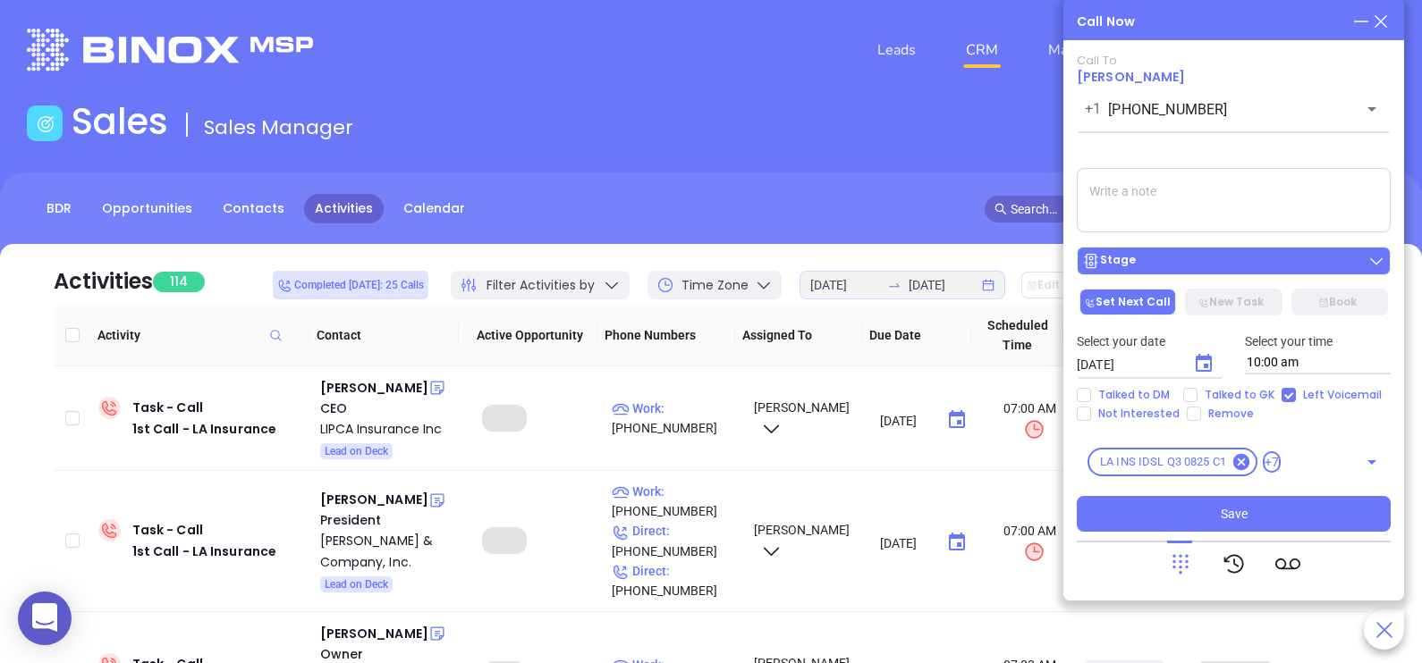
click at [1314, 265] on div "Stage" at bounding box center [1233, 261] width 303 height 18
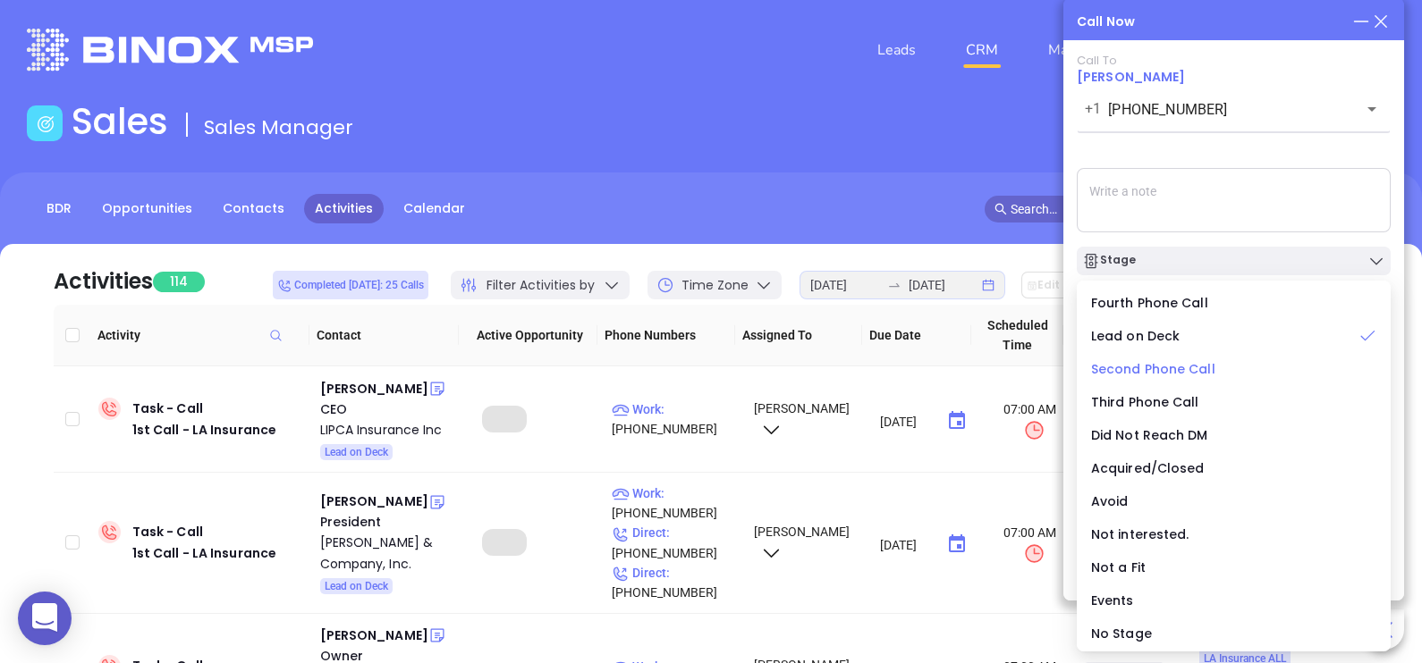
click at [1169, 375] on span "Second Phone Call" at bounding box center [1153, 369] width 124 height 18
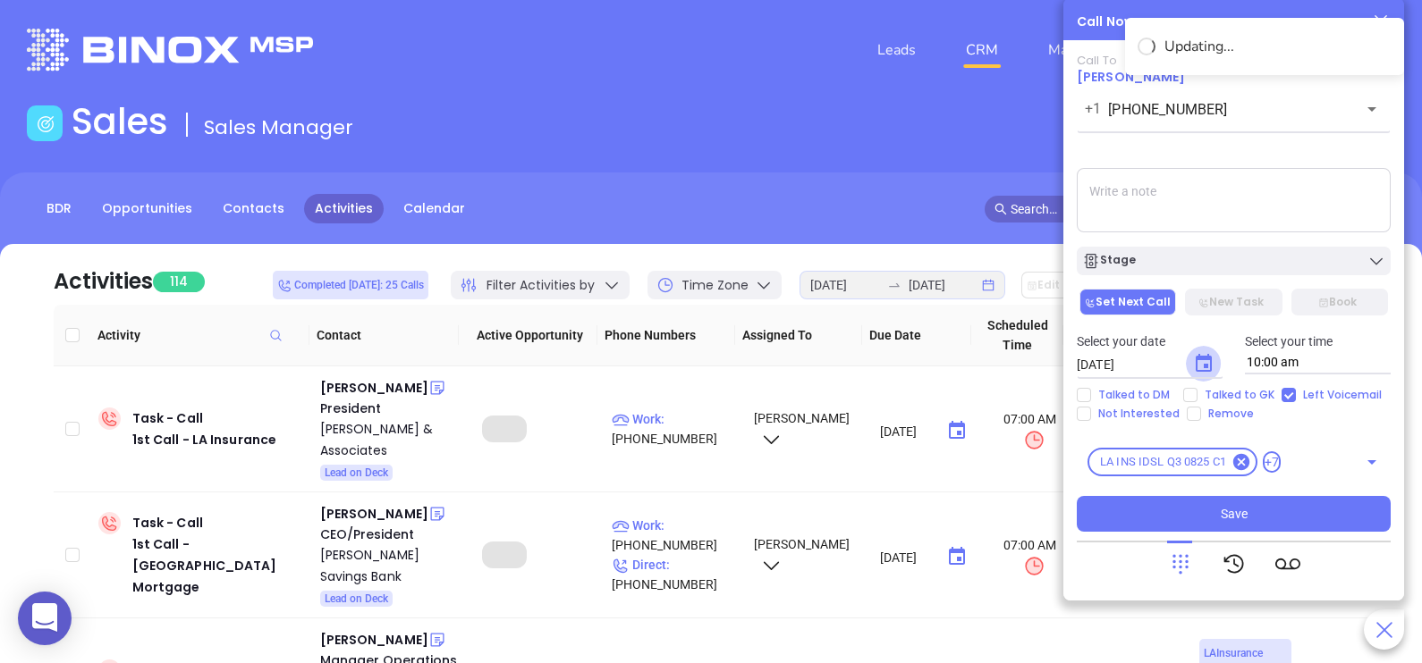
click at [1203, 367] on icon "Choose date, selected date is Sep 4, 2025" at bounding box center [1203, 363] width 21 height 21
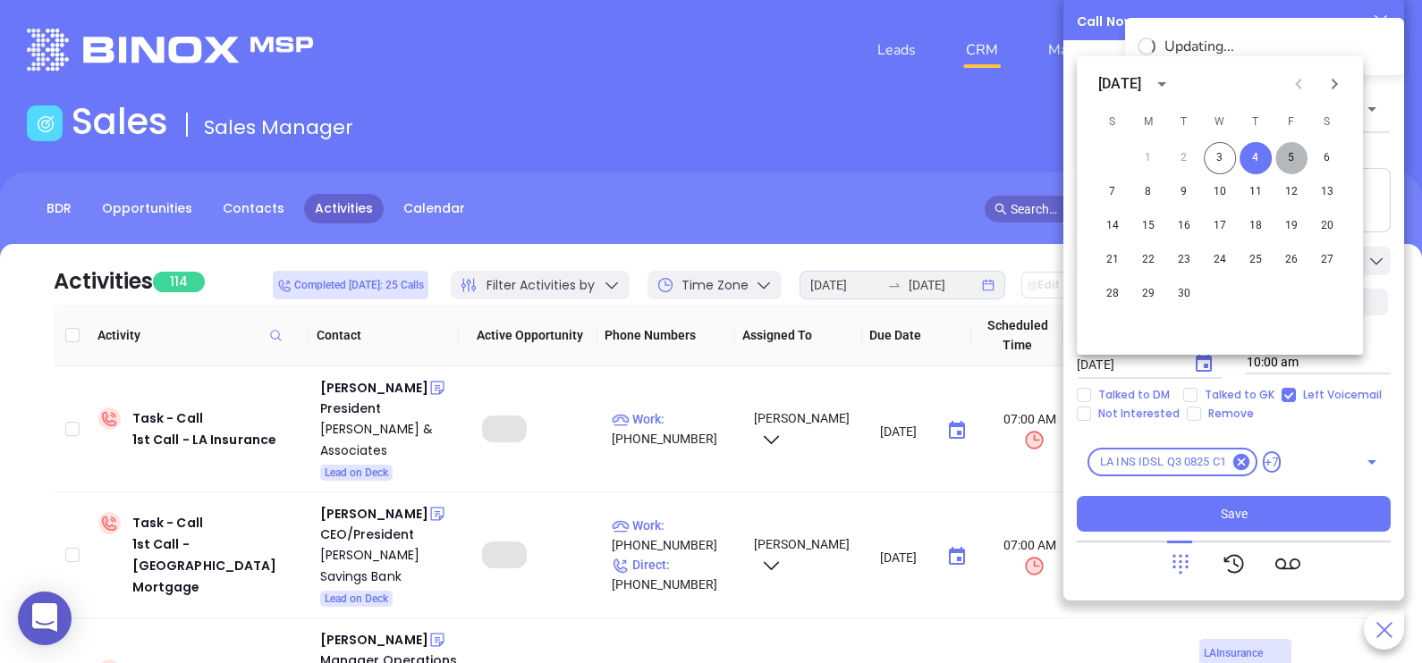
click at [1289, 164] on button "5" at bounding box center [1291, 158] width 32 height 32
type input "[DATE]"
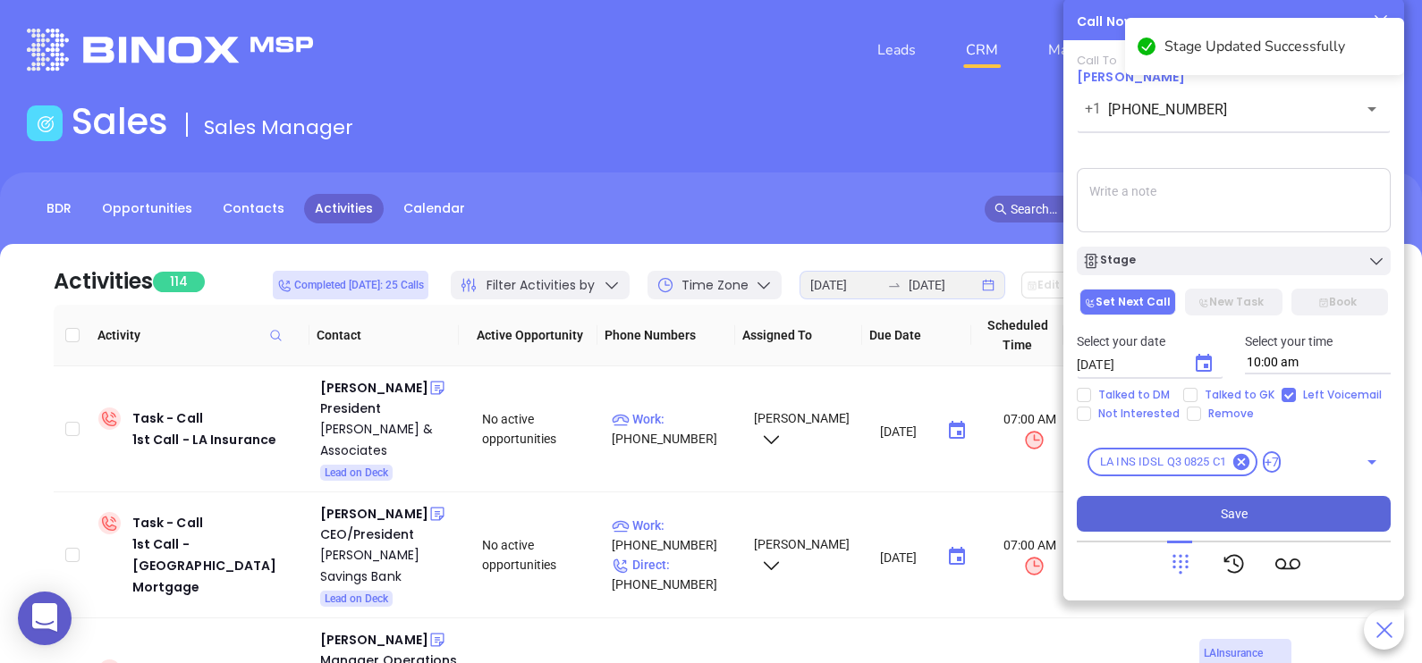
click at [1251, 509] on button "Save" at bounding box center [1234, 514] width 314 height 36
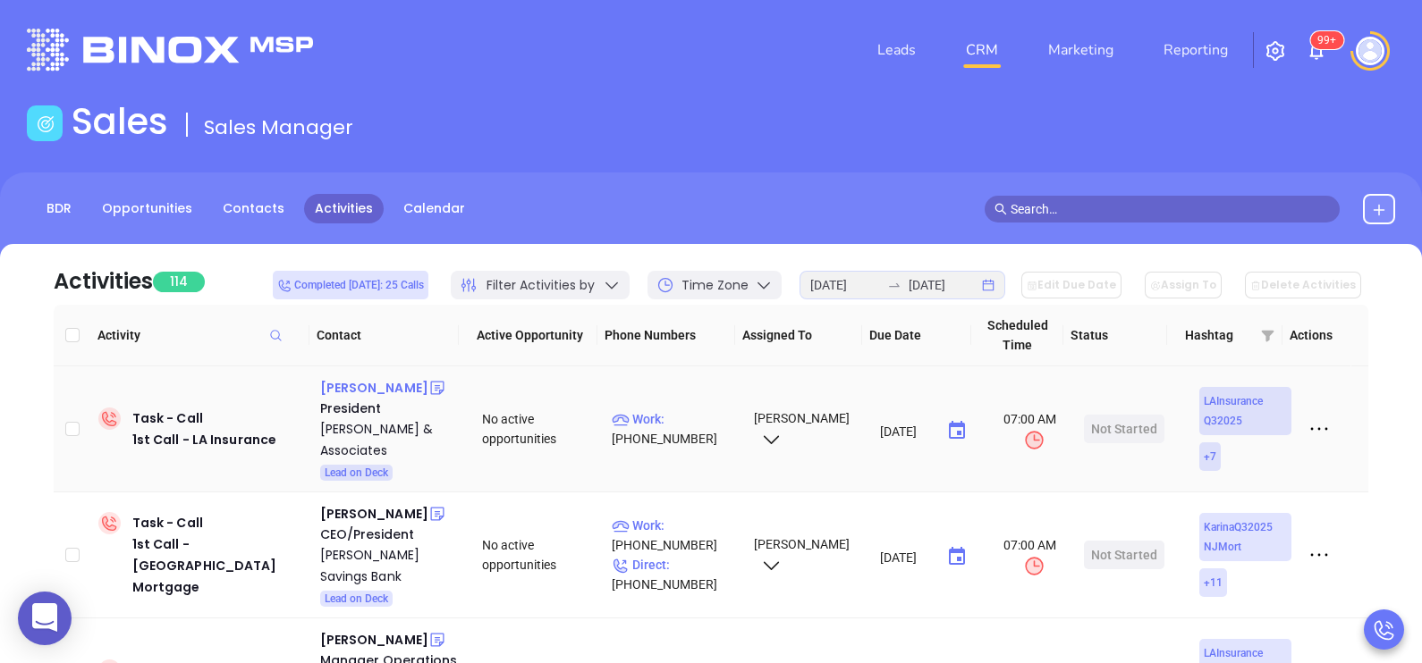
click at [374, 385] on div "[PERSON_NAME]" at bounding box center [374, 387] width 108 height 21
click at [686, 418] on p "Work : [PHONE_NUMBER]" at bounding box center [675, 429] width 126 height 39
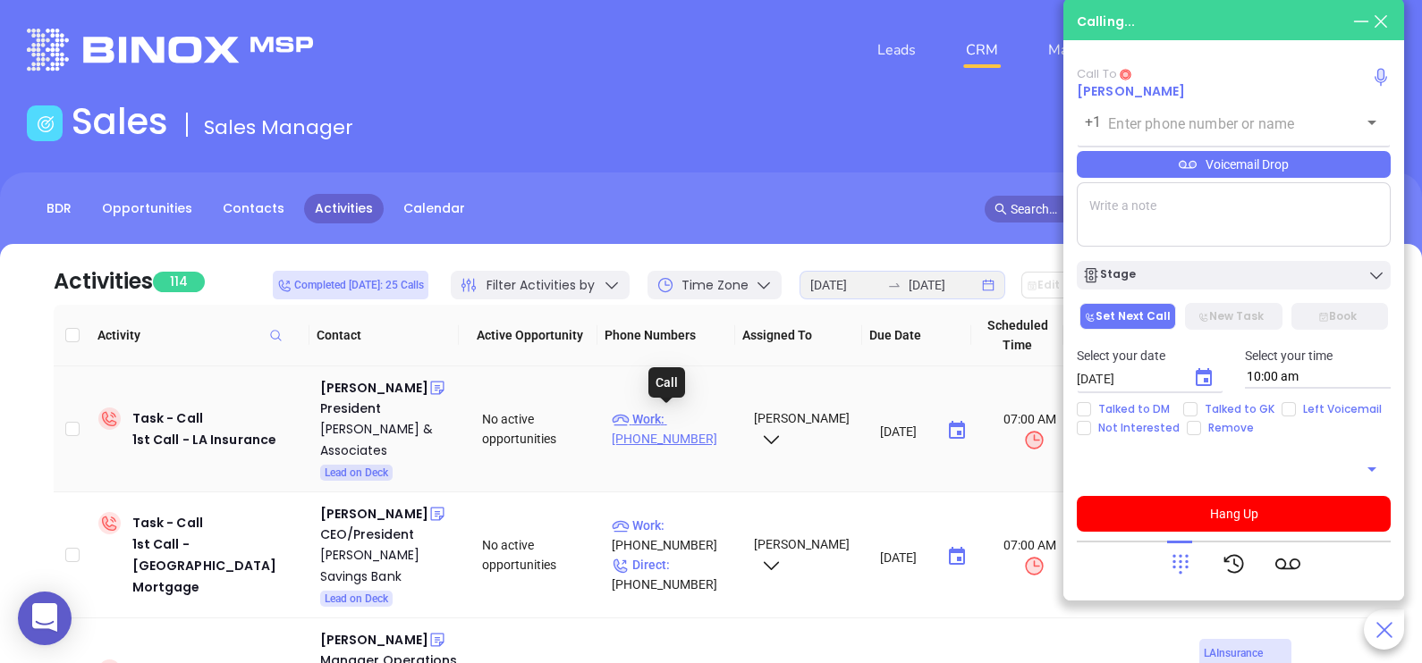
type input "[PHONE_NUMBER]"
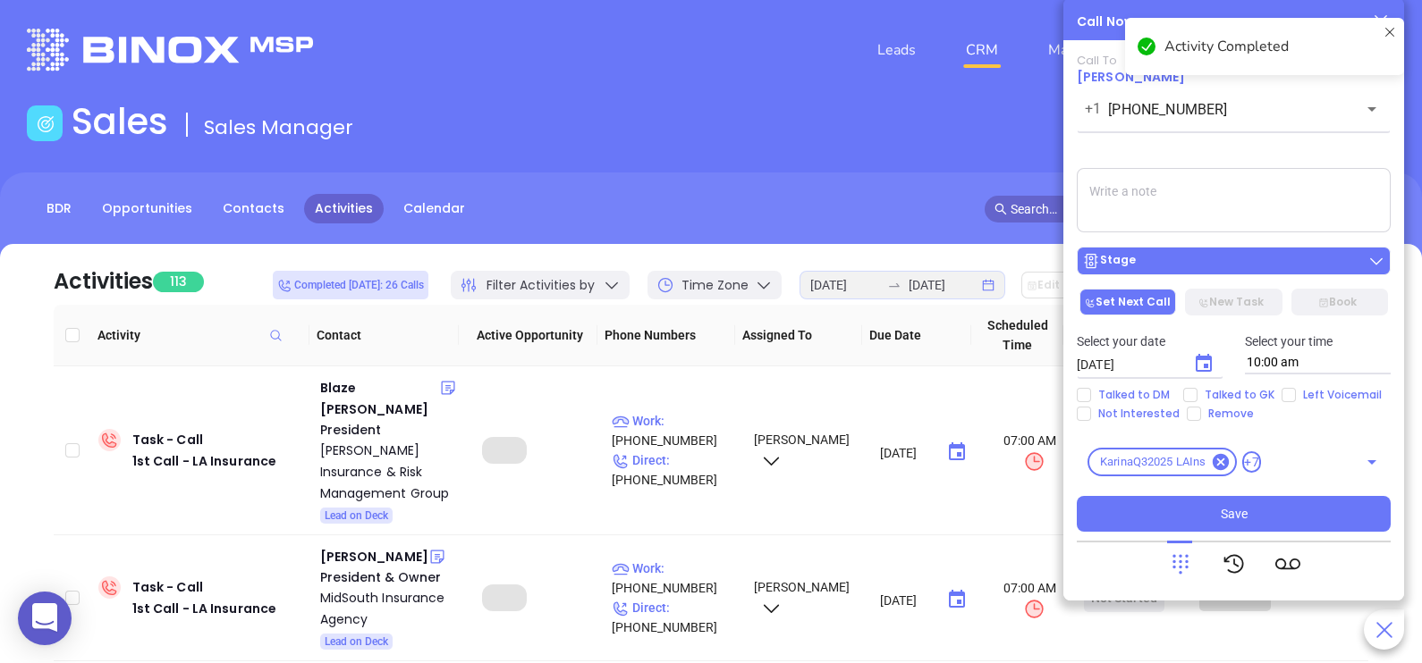
click at [1226, 260] on div "Stage" at bounding box center [1233, 261] width 303 height 18
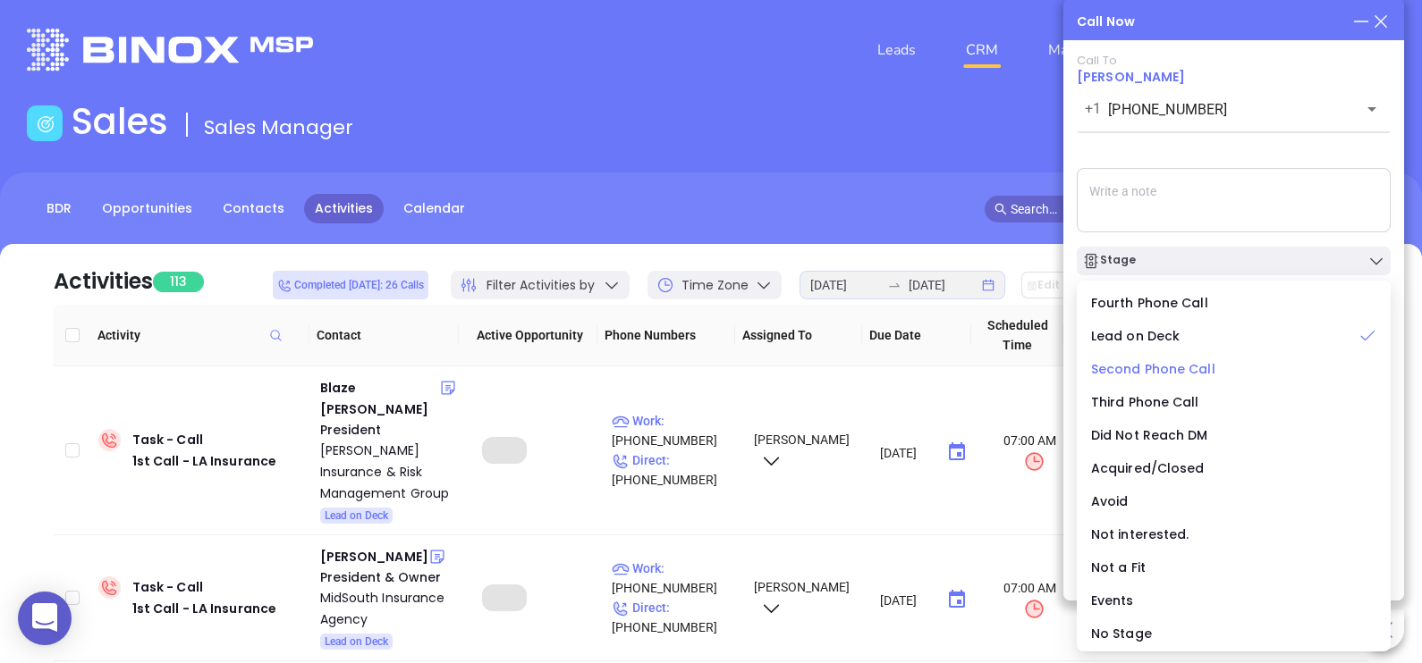
click at [1162, 367] on span "Second Phone Call" at bounding box center [1153, 369] width 124 height 18
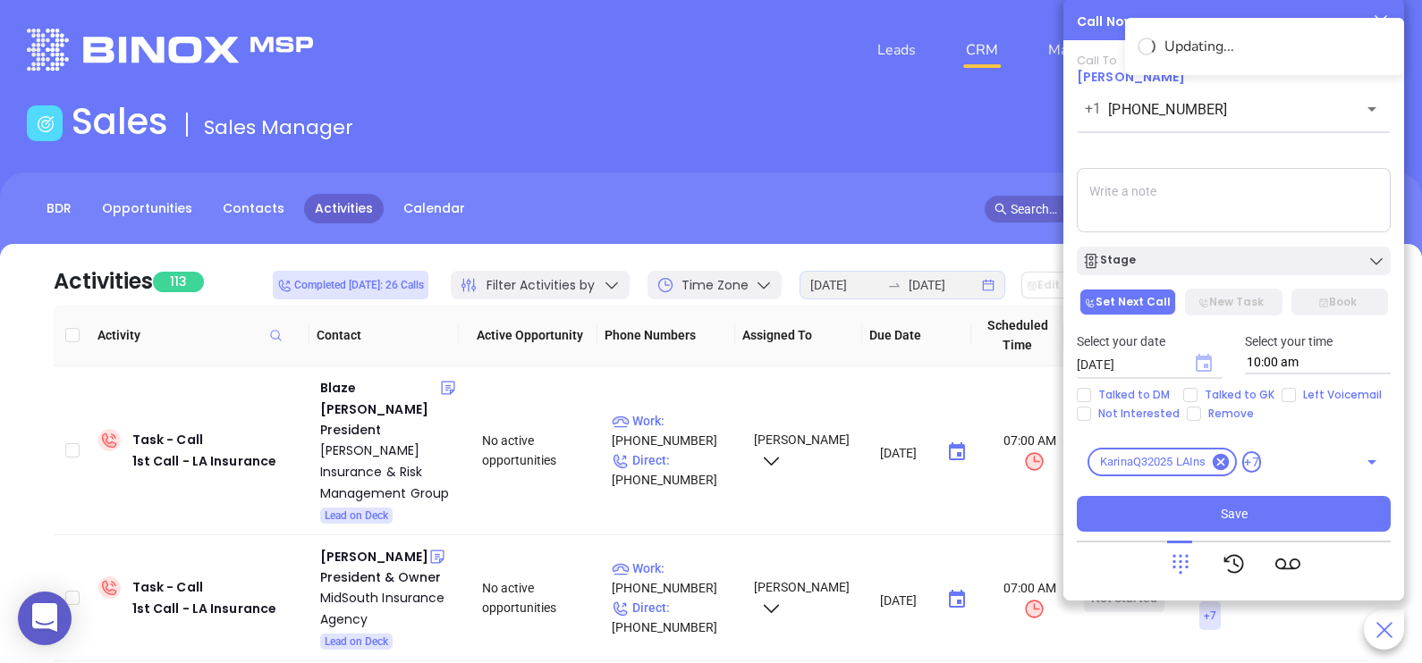
click at [1204, 359] on icon "Choose date, selected date is Sep 4, 2025" at bounding box center [1203, 363] width 16 height 18
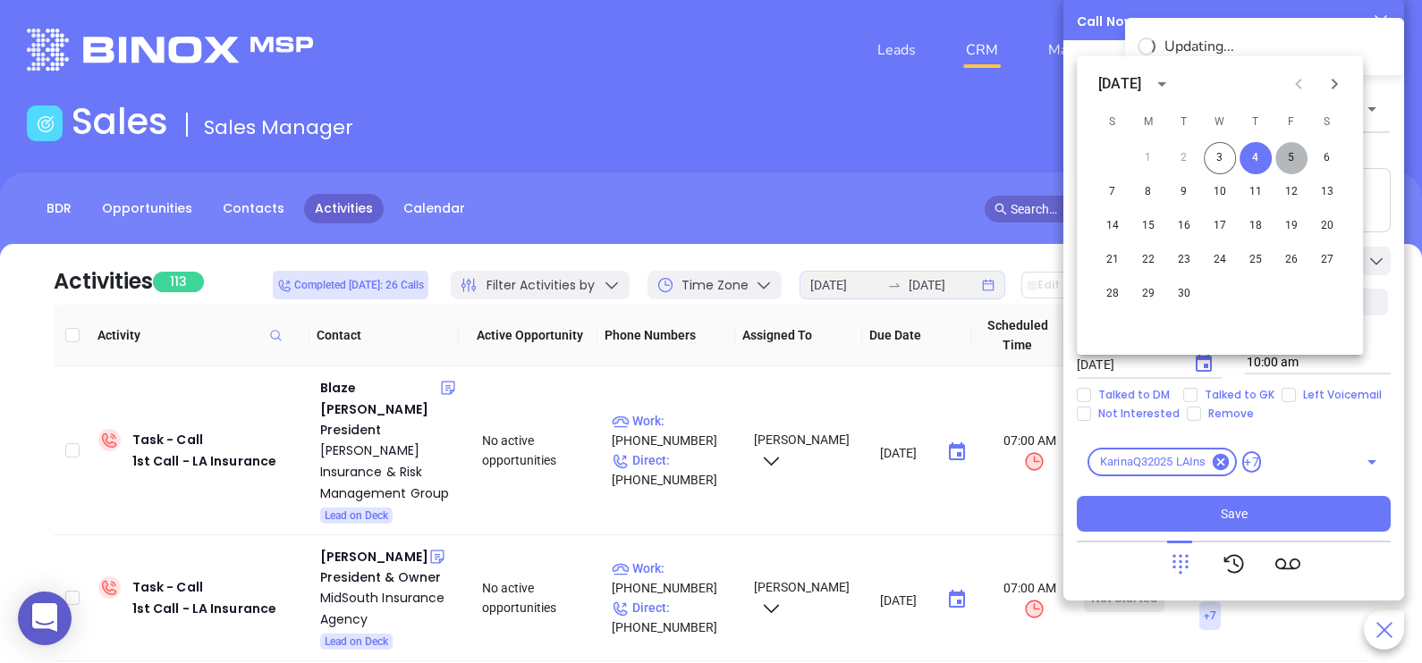
click at [1290, 151] on button "5" at bounding box center [1291, 158] width 32 height 32
type input "[DATE]"
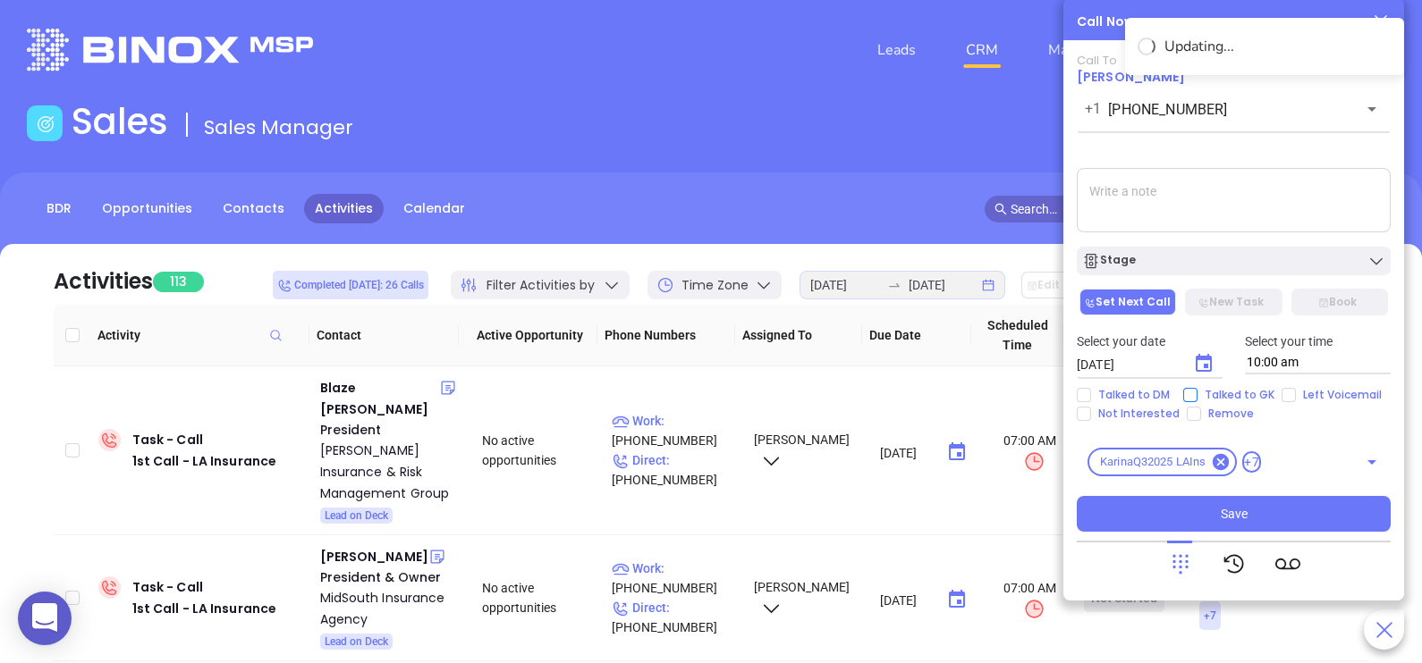
click at [1239, 401] on span "Talked to GK" at bounding box center [1239, 395] width 84 height 14
click at [1197, 401] on input "Talked to GK" at bounding box center [1190, 395] width 14 height 14
checkbox input "true"
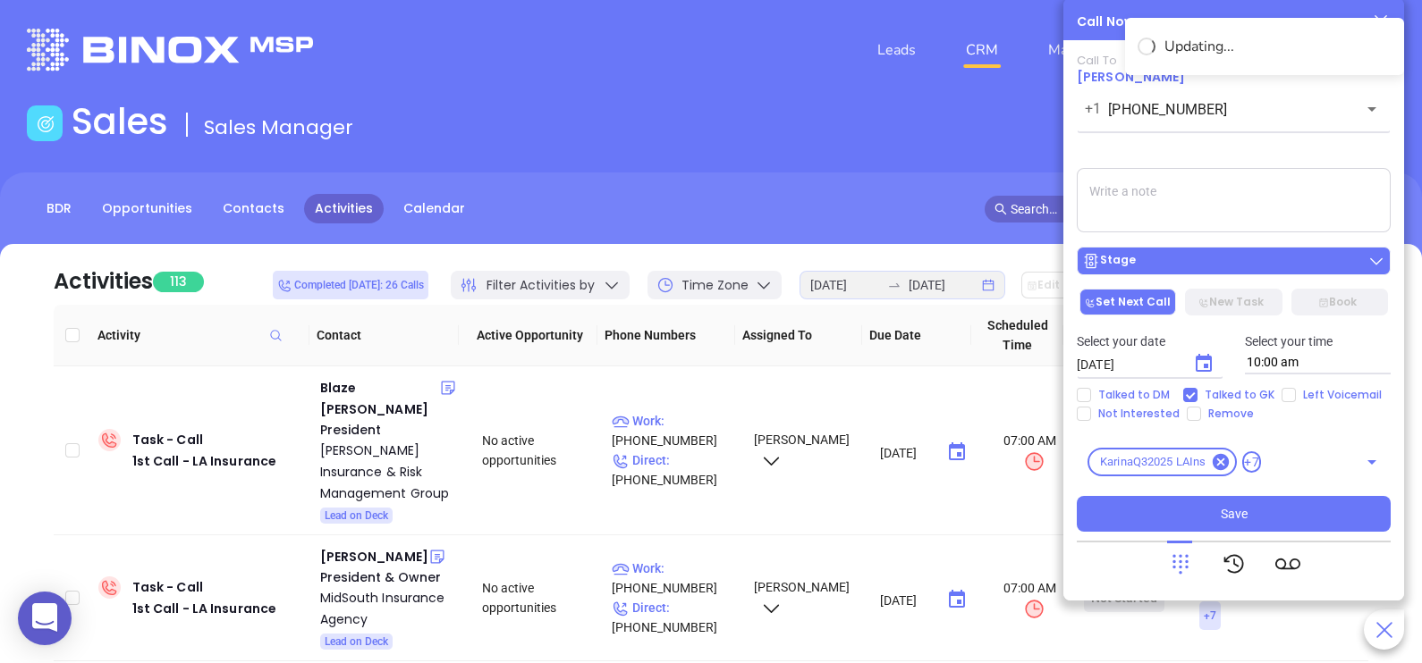
click at [1268, 266] on div "Stage" at bounding box center [1233, 261] width 303 height 18
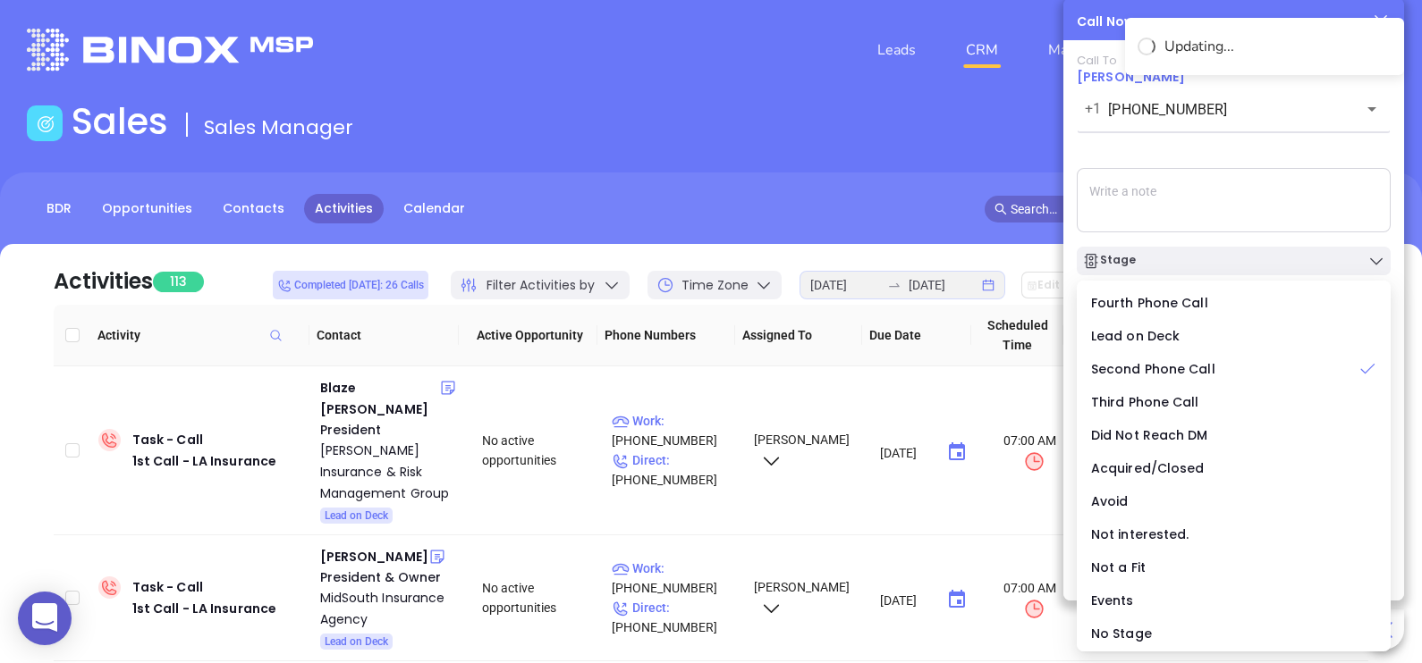
click at [1323, 196] on textarea at bounding box center [1234, 200] width 314 height 64
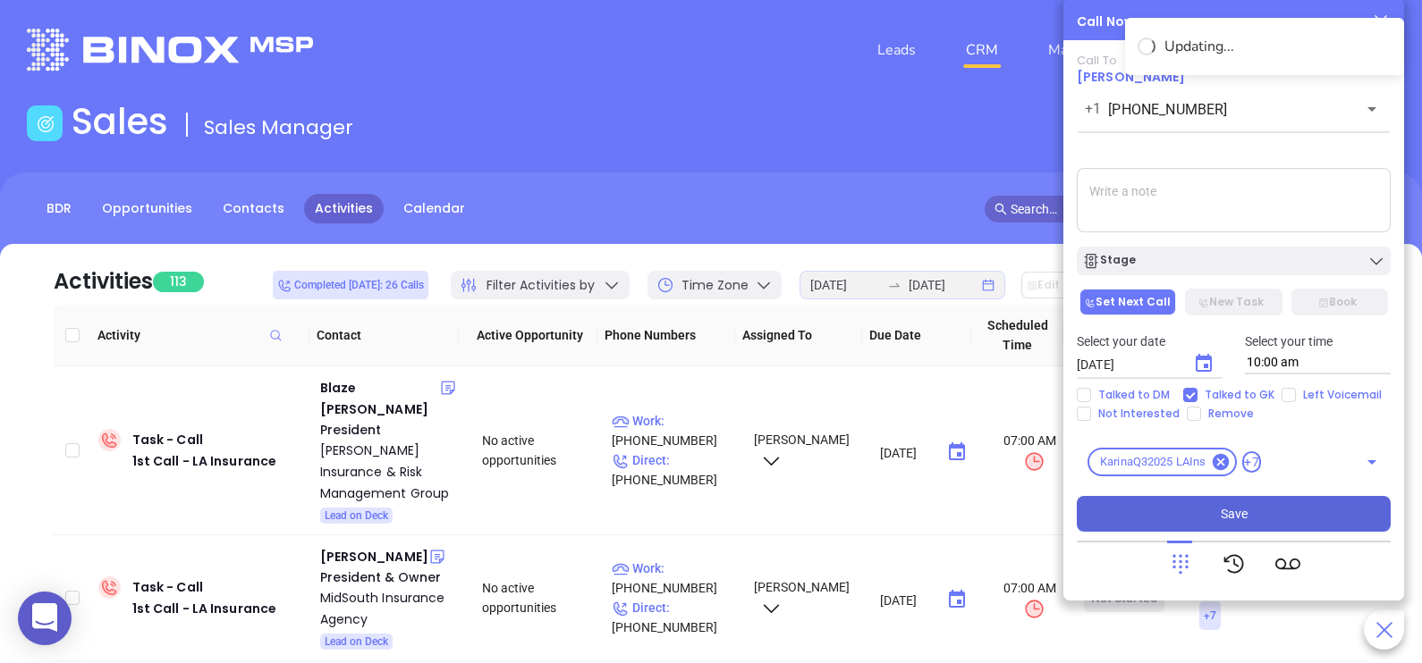
click at [1238, 515] on span "Save" at bounding box center [1233, 514] width 27 height 20
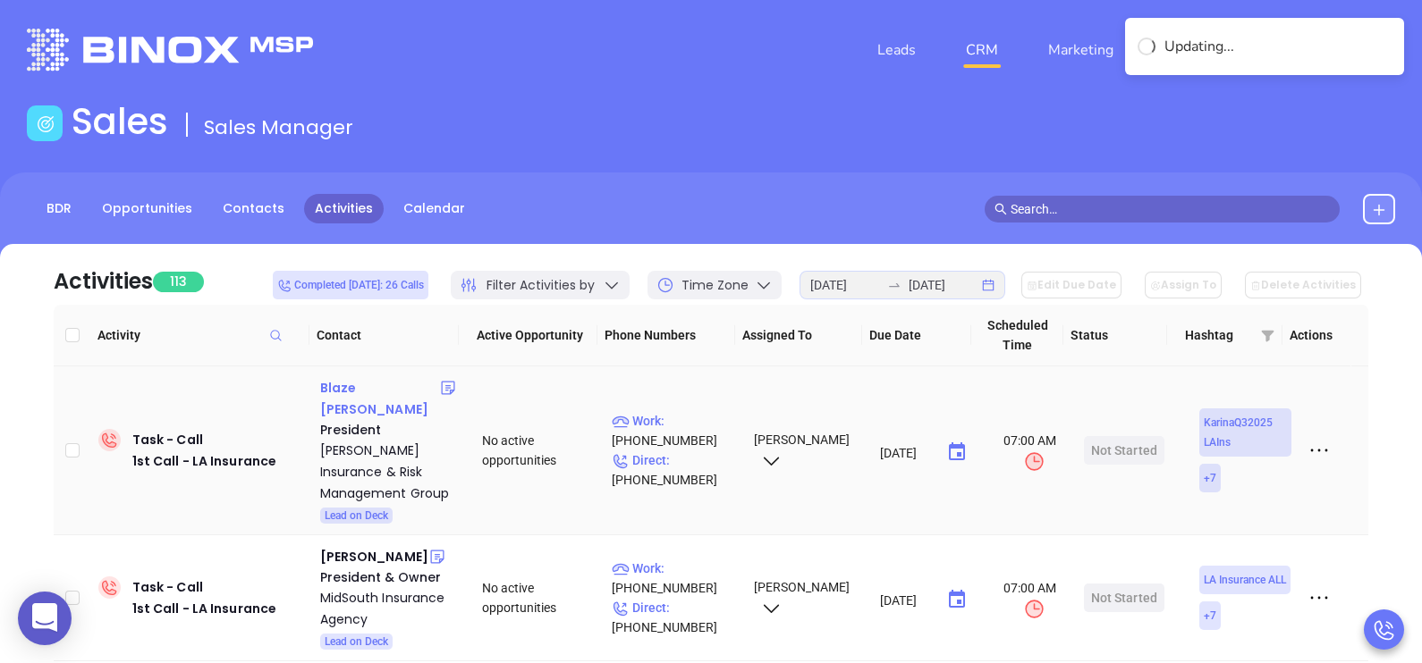
click at [356, 389] on div "Blaze [PERSON_NAME]" at bounding box center [380, 398] width 120 height 43
click at [680, 452] on p "Direct : [PHONE_NUMBER]" at bounding box center [675, 470] width 126 height 39
type input "[PHONE_NUMBER]"
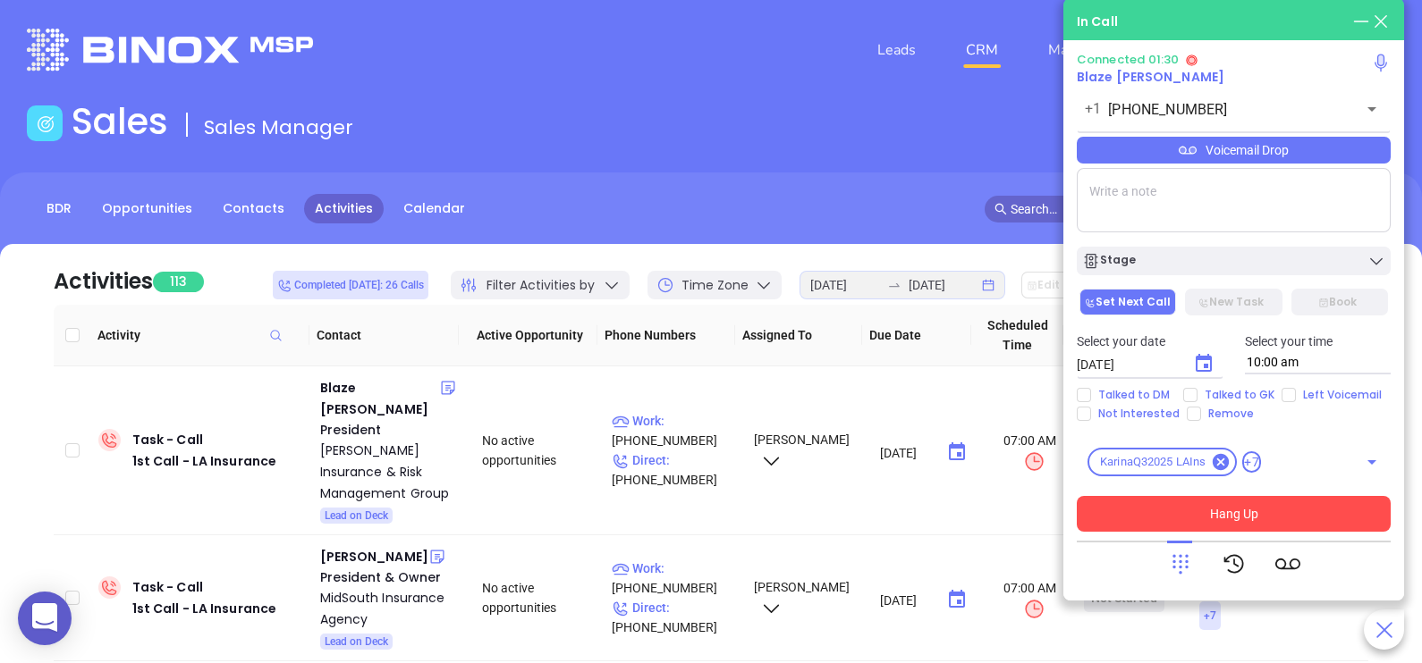
click at [1167, 511] on button "Hang Up" at bounding box center [1234, 514] width 314 height 36
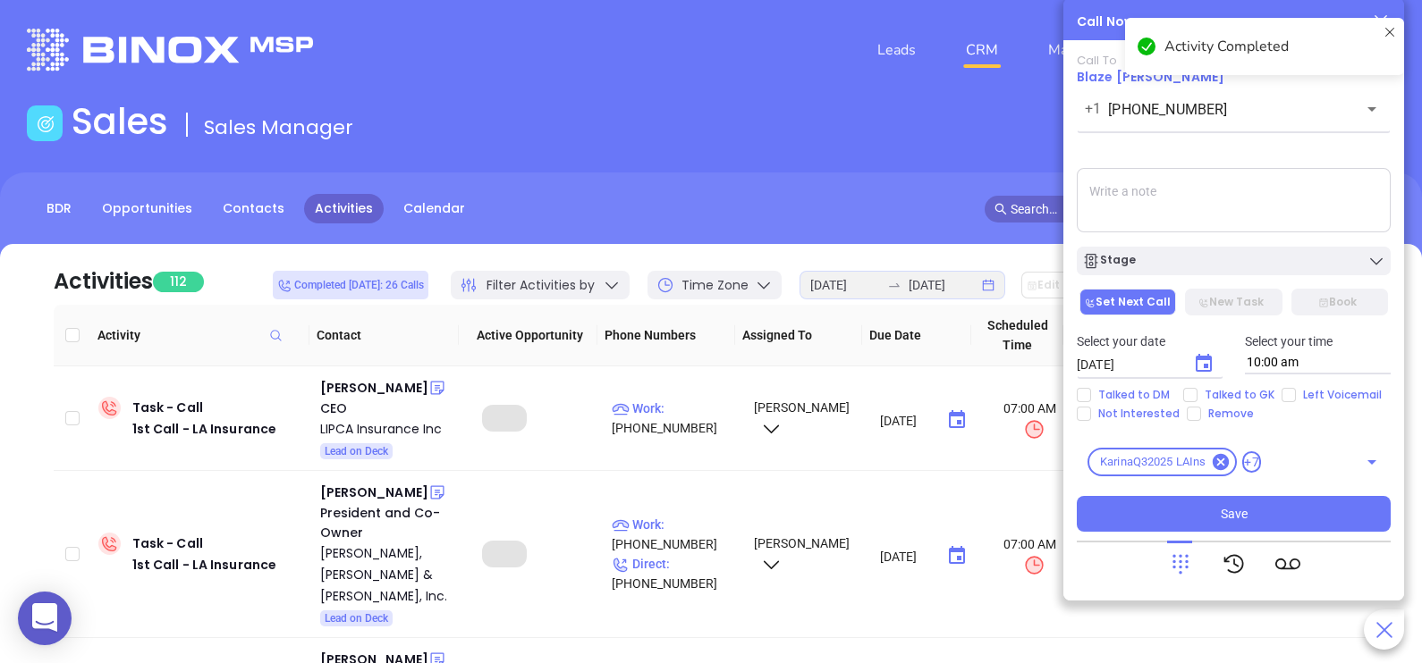
click at [1221, 266] on div "Stage" at bounding box center [1233, 261] width 303 height 18
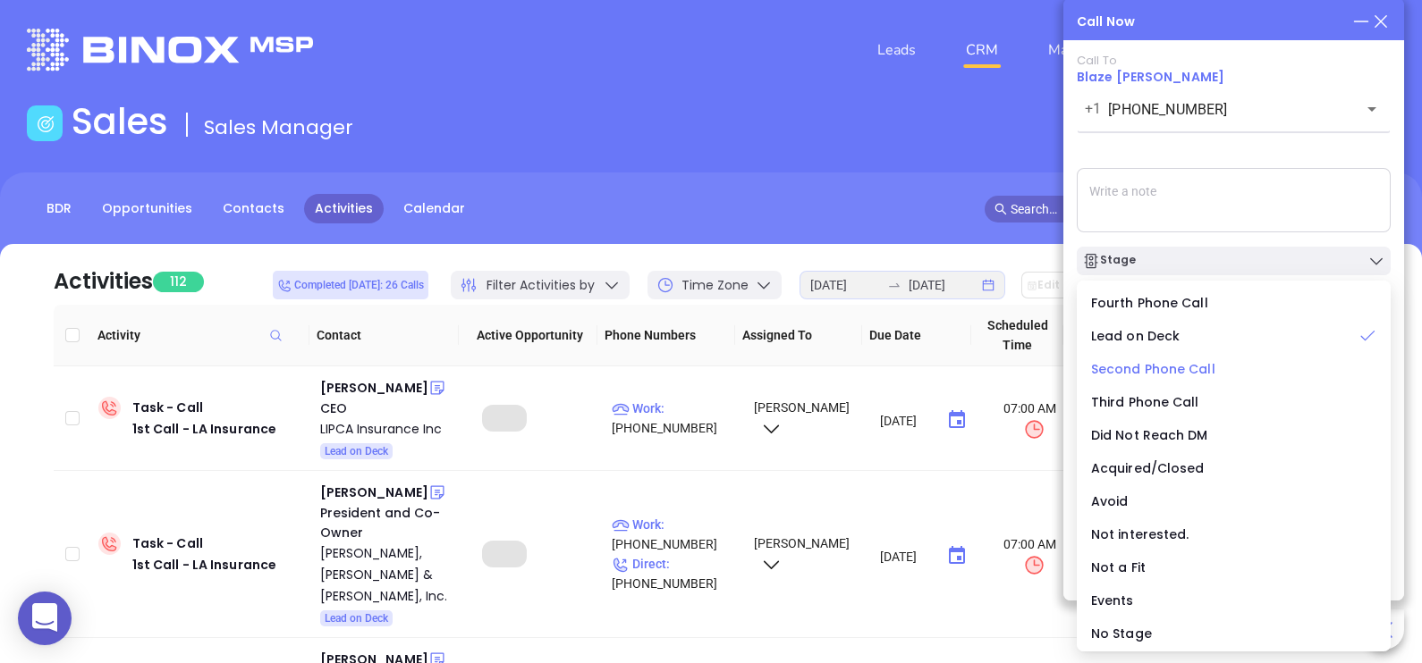
click at [1185, 367] on span "Second Phone Call" at bounding box center [1153, 369] width 124 height 18
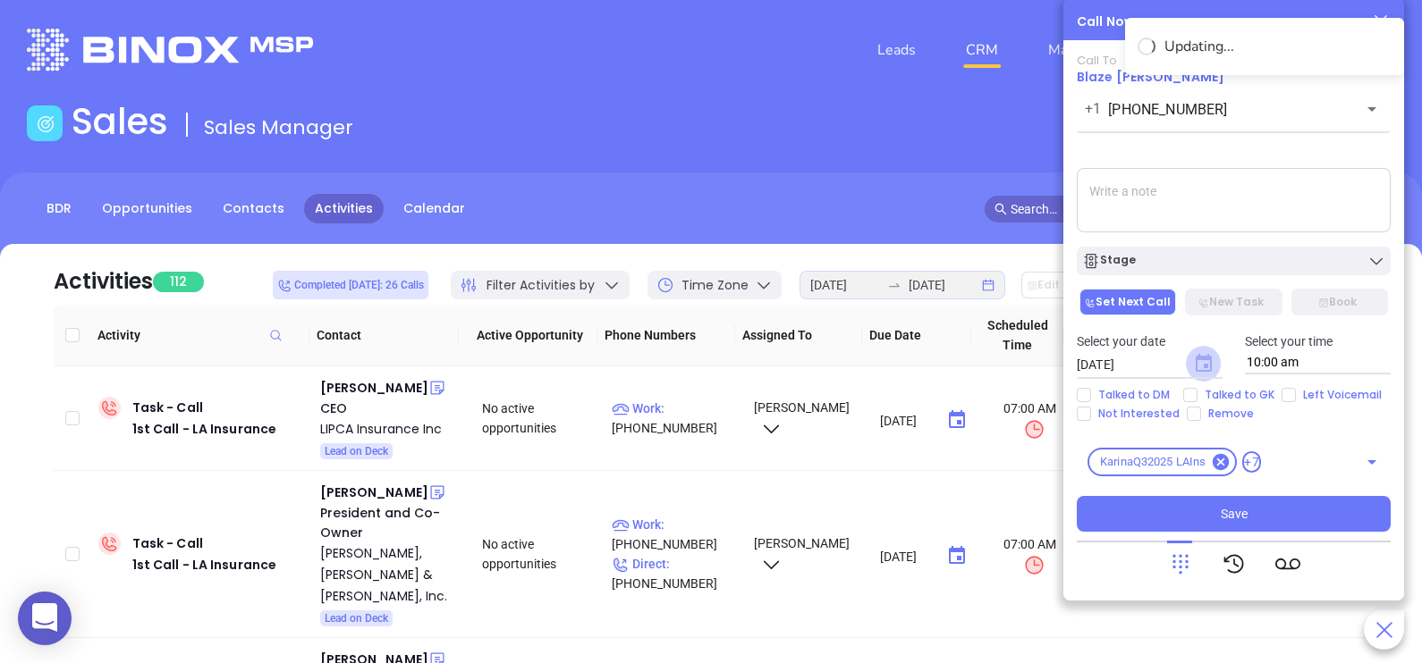
click at [1205, 360] on icon "Choose date, selected date is Sep 4, 2025" at bounding box center [1203, 363] width 16 height 18
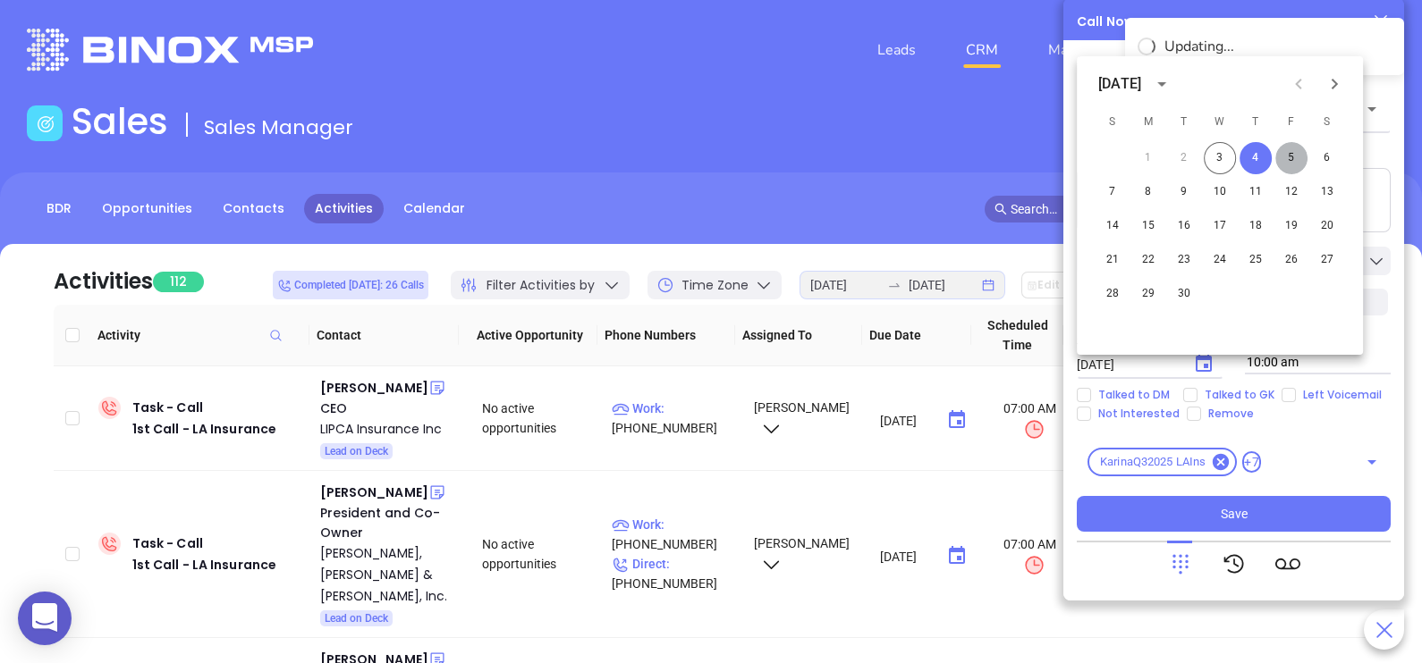
click at [1283, 156] on button "5" at bounding box center [1291, 158] width 32 height 32
type input "[DATE]"
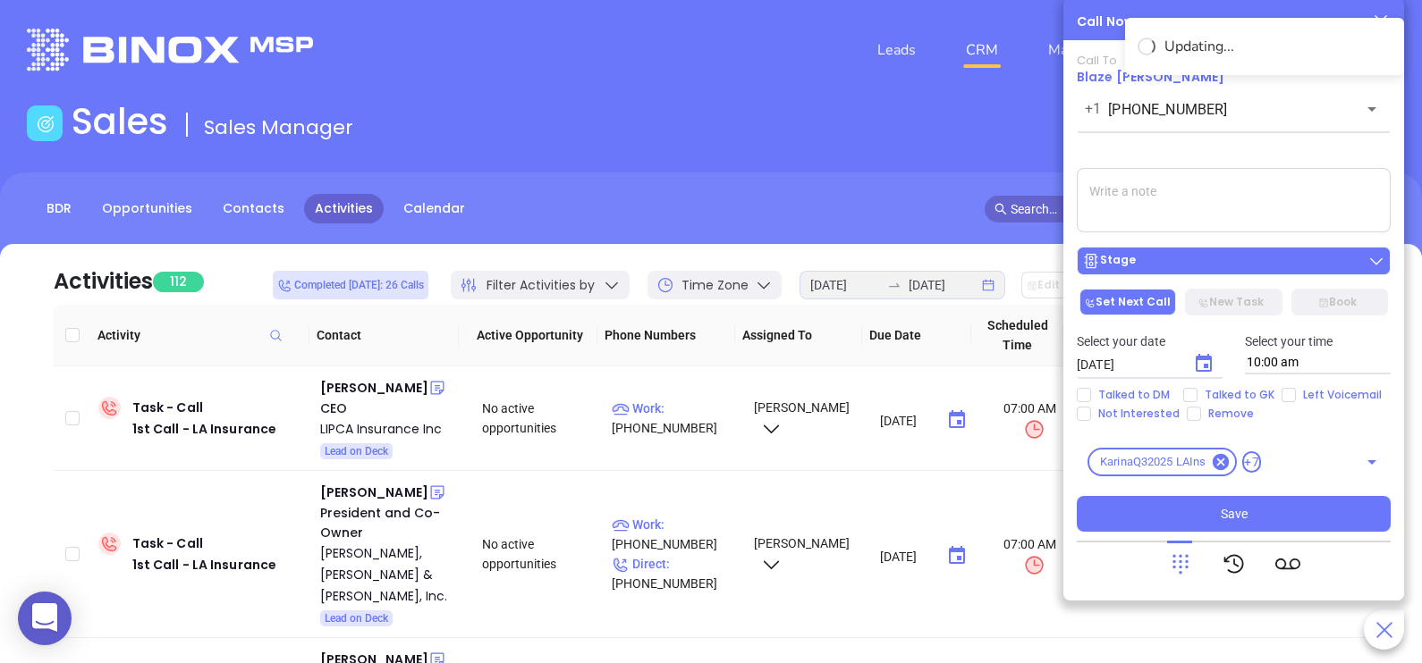
click at [1259, 270] on div "Stage" at bounding box center [1233, 261] width 303 height 18
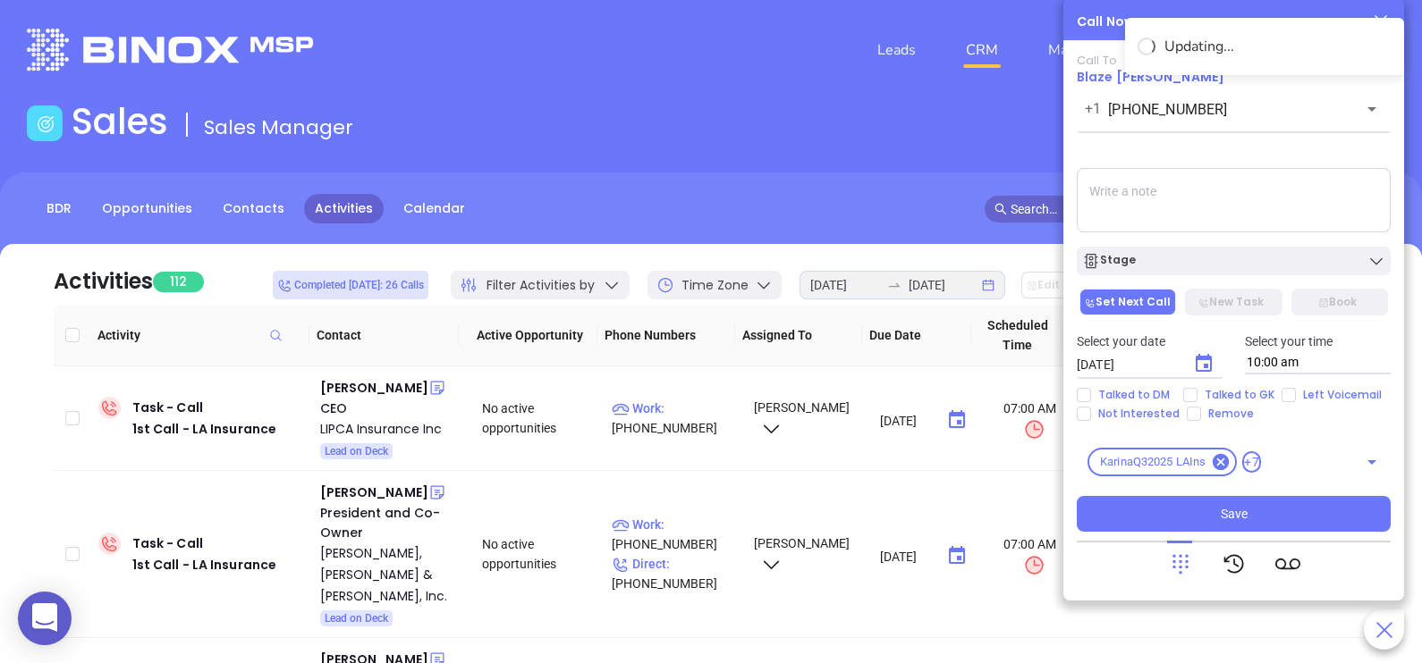
click at [1248, 179] on textarea at bounding box center [1234, 200] width 314 height 64
click at [1229, 399] on span "Talked to GK" at bounding box center [1239, 395] width 84 height 14
click at [1197, 399] on input "Talked to GK" at bounding box center [1190, 395] width 14 height 14
checkbox input "true"
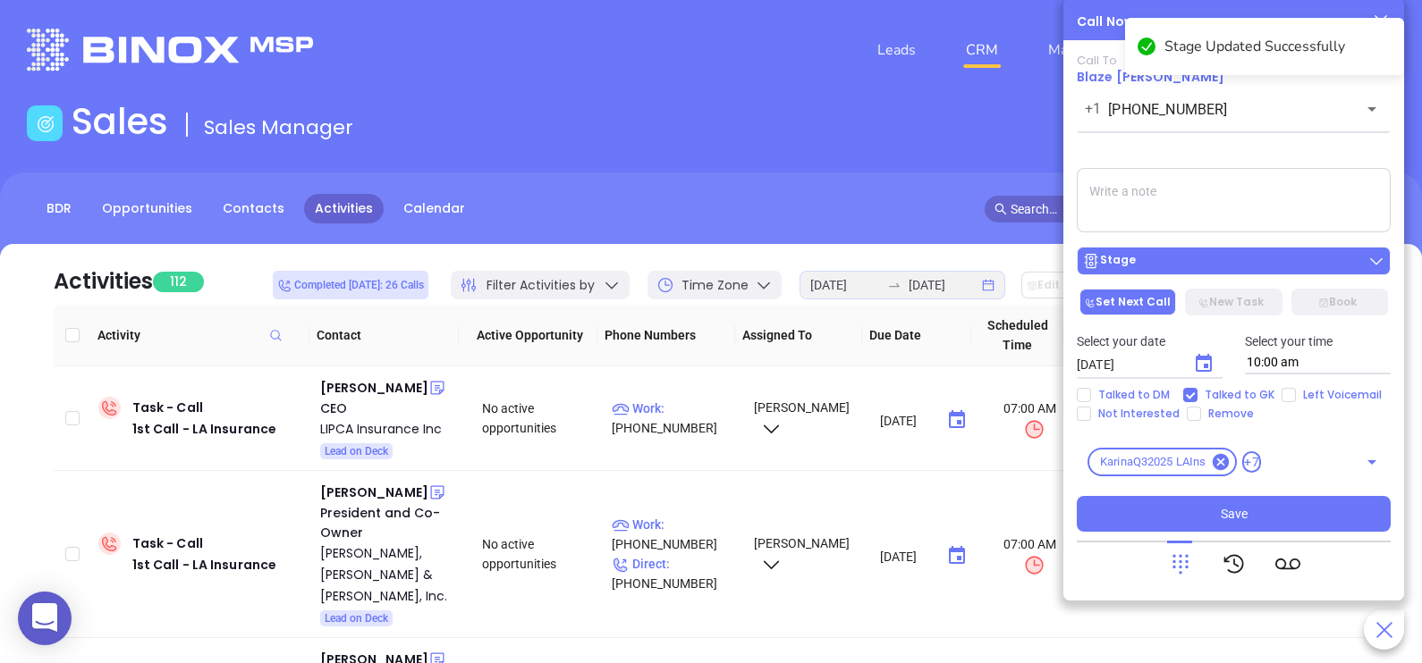
click at [1321, 258] on div "Stage" at bounding box center [1233, 261] width 303 height 18
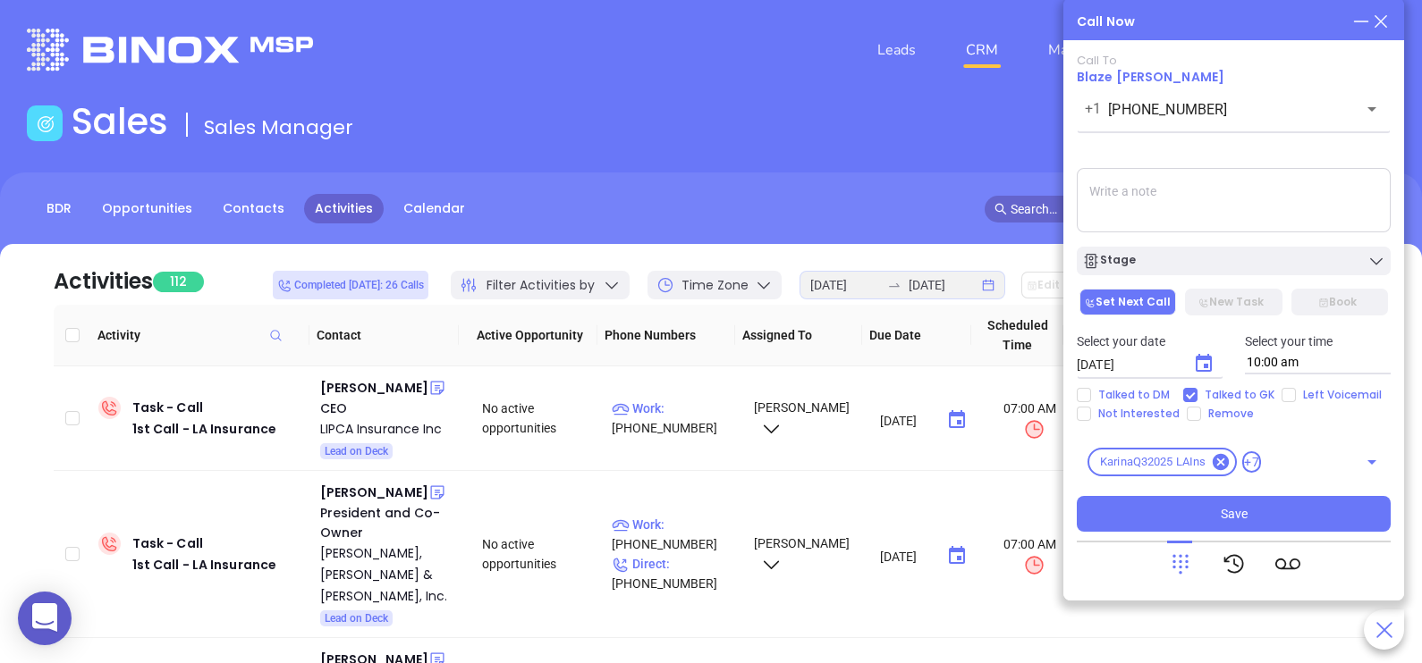
click at [1296, 201] on textarea at bounding box center [1234, 200] width 314 height 64
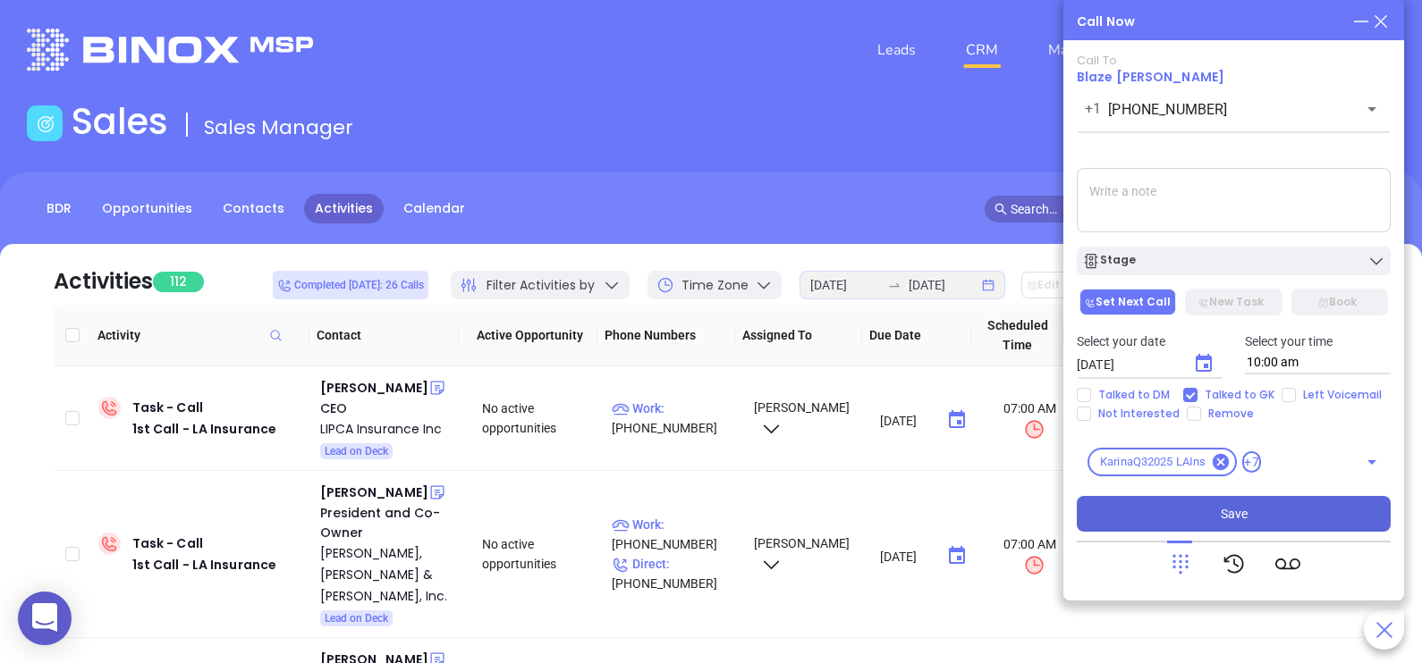
click at [1251, 525] on button "Save" at bounding box center [1234, 514] width 314 height 36
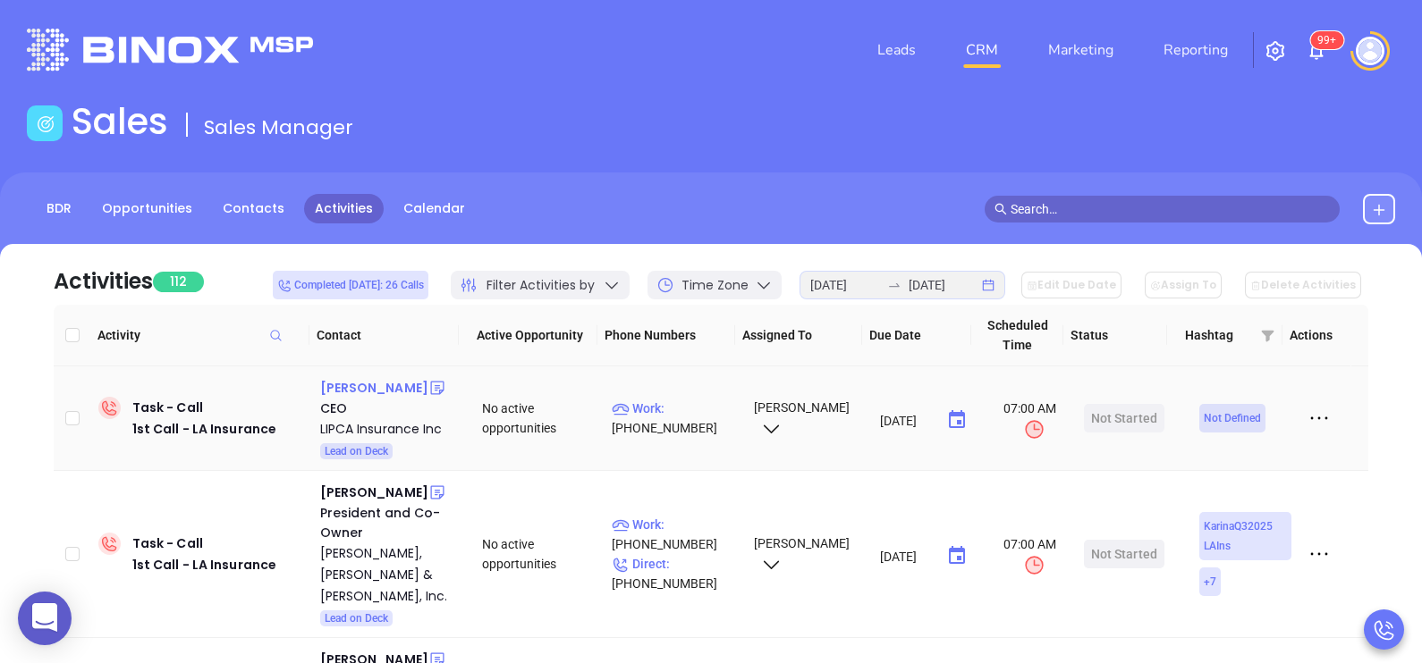
click at [367, 386] on div "[PERSON_NAME]" at bounding box center [374, 387] width 108 height 21
click at [655, 409] on span "Work :" at bounding box center [638, 408] width 53 height 14
type input "[PHONE_NUMBER]"
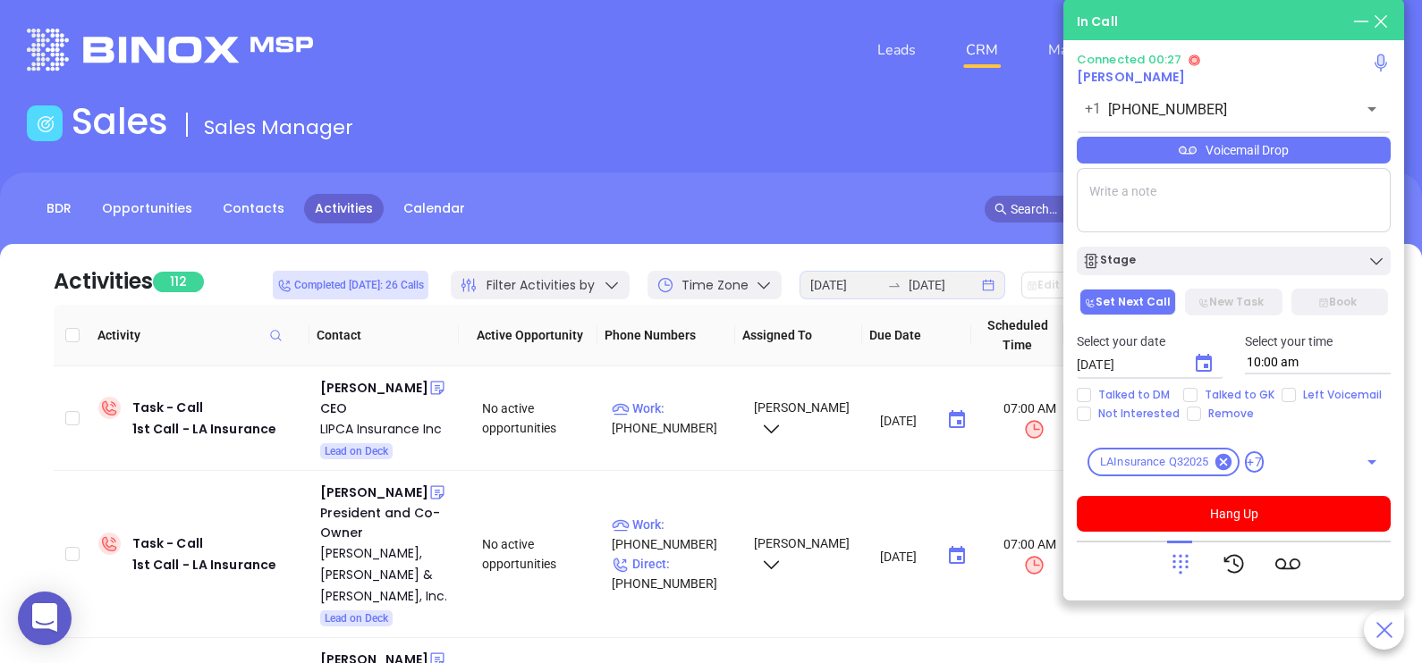
click at [1164, 562] on div at bounding box center [1234, 564] width 314 height 46
click at [1174, 562] on icon at bounding box center [1180, 565] width 16 height 20
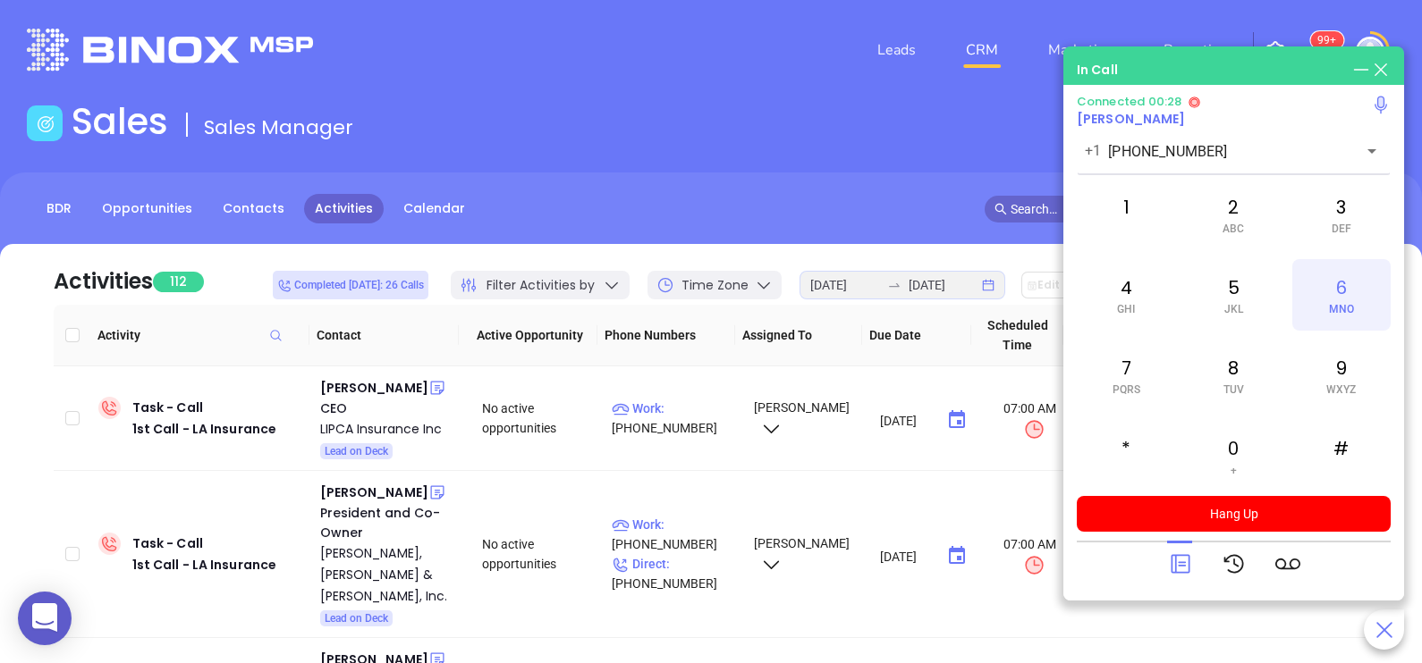
click at [1319, 273] on div "6 MNO" at bounding box center [1341, 295] width 98 height 72
click at [1222, 228] on span "ABC" at bounding box center [1232, 229] width 21 height 13
click at [1343, 295] on div "6 MNO" at bounding box center [1341, 295] width 98 height 72
click at [1345, 211] on div "3 DEF" at bounding box center [1341, 215] width 98 height 72
click at [1314, 393] on div "9 WXYZ" at bounding box center [1341, 376] width 98 height 72
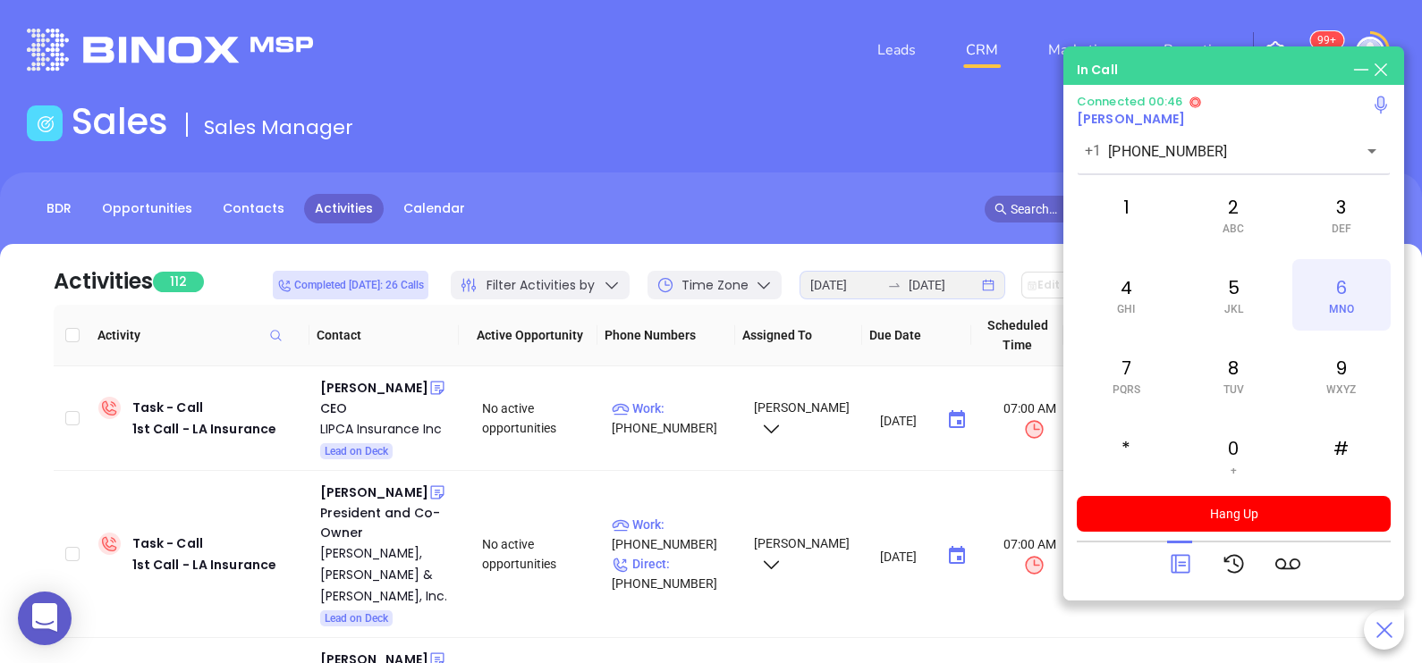
click at [1340, 291] on div "6 MNO" at bounding box center [1341, 295] width 98 height 72
click at [1216, 237] on div "2 ABC" at bounding box center [1233, 215] width 98 height 72
click at [1123, 305] on span "GHI" at bounding box center [1126, 309] width 18 height 13
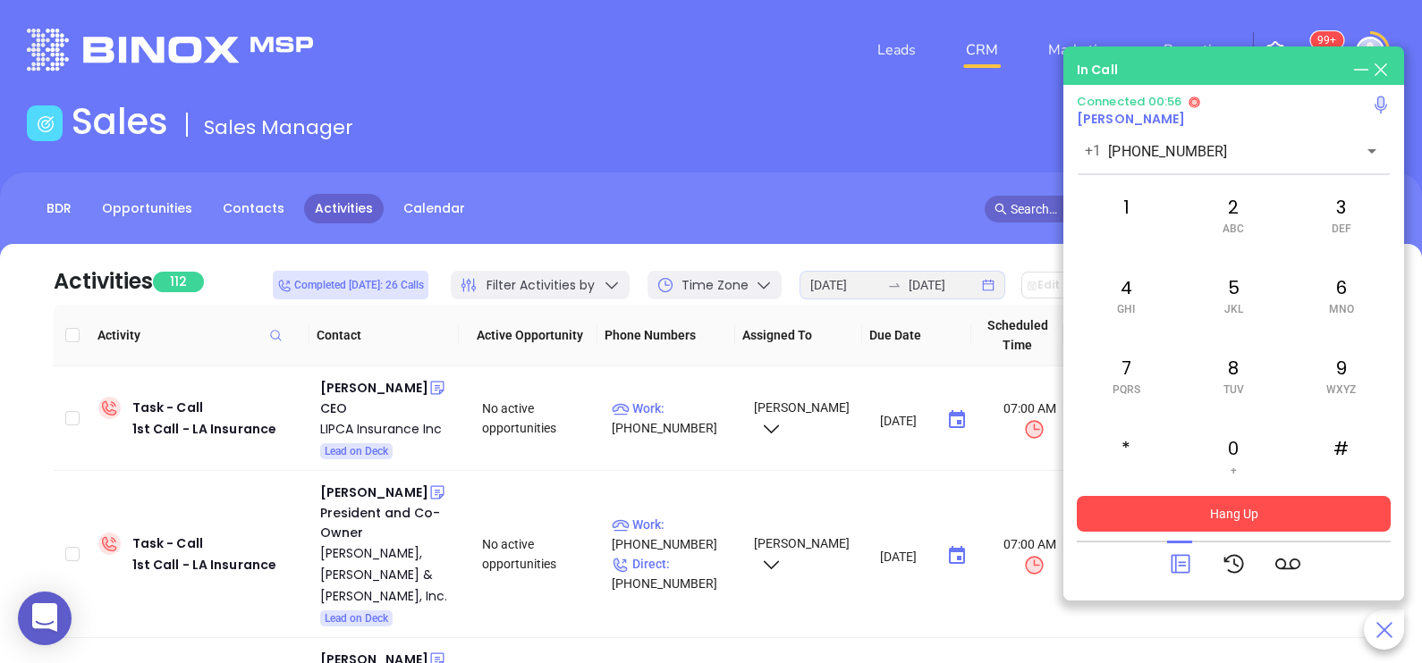
click at [1247, 521] on button "Hang Up" at bounding box center [1234, 514] width 314 height 36
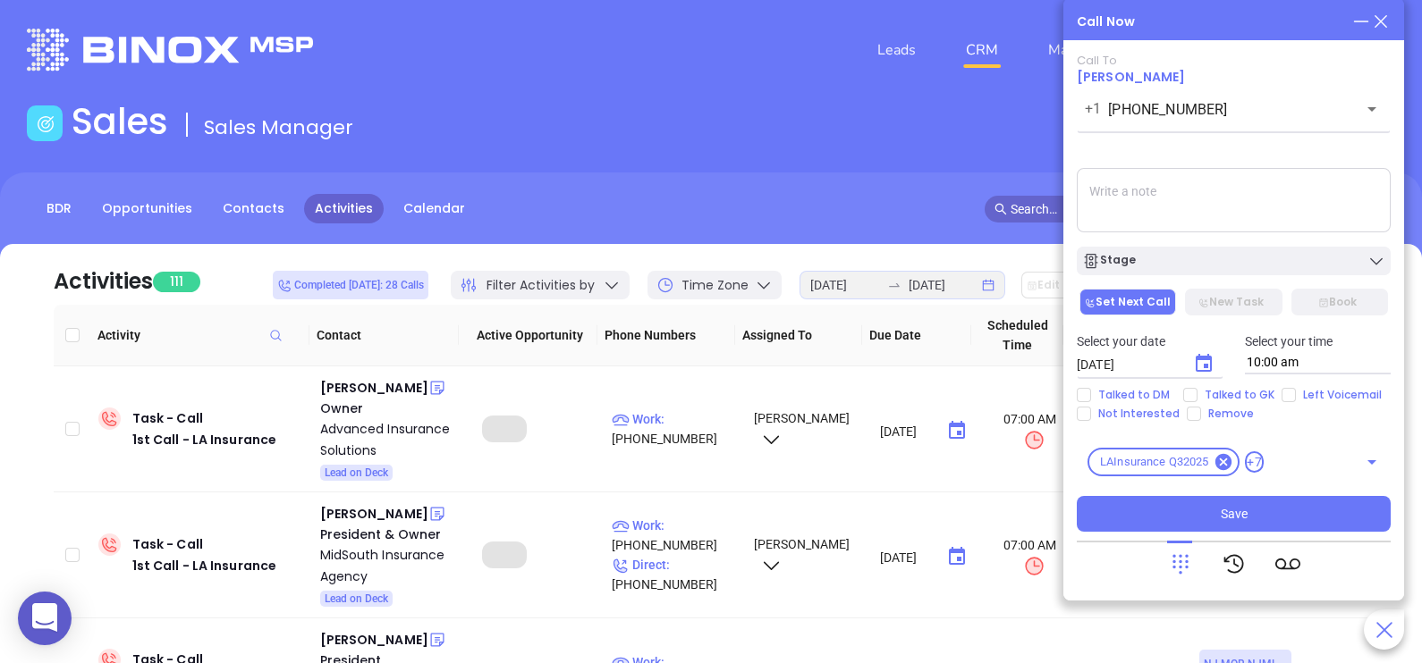
click at [1381, 24] on icon at bounding box center [1381, 22] width 20 height 20
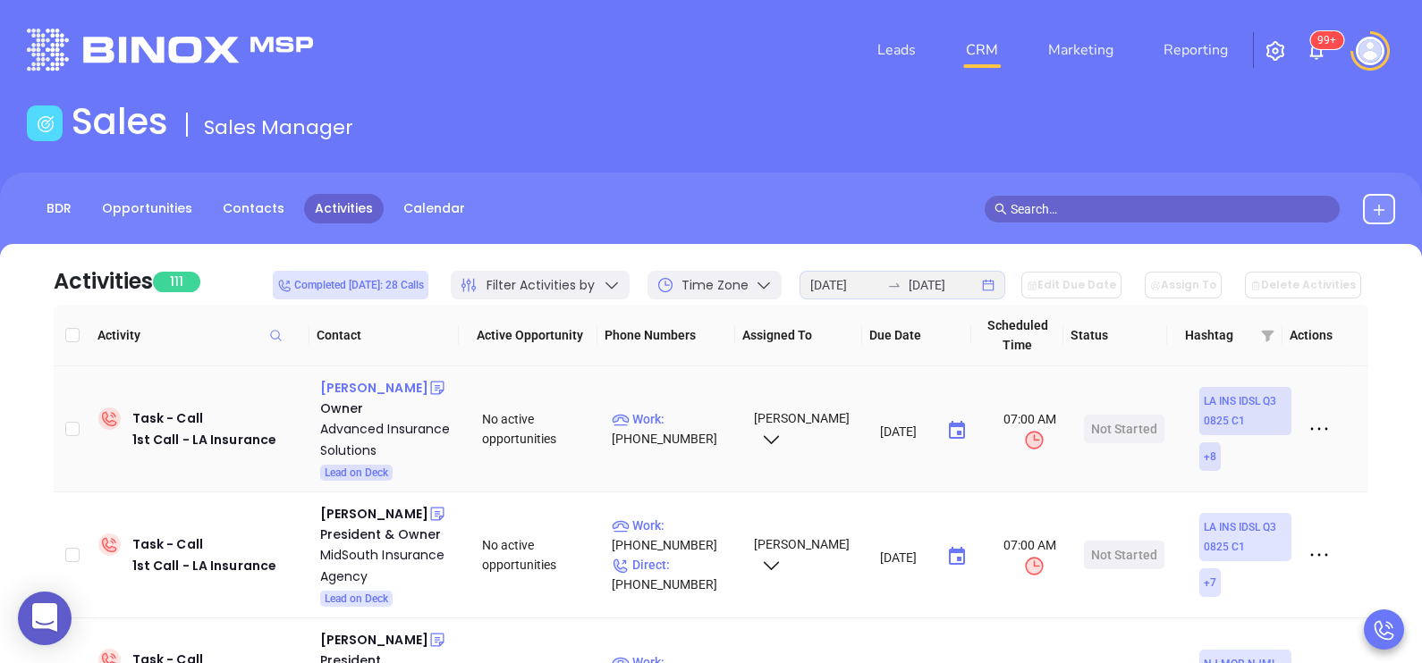
click at [393, 386] on div "[PERSON_NAME]" at bounding box center [374, 387] width 108 height 21
click at [696, 417] on p "Work : [PHONE_NUMBER]" at bounding box center [675, 429] width 126 height 39
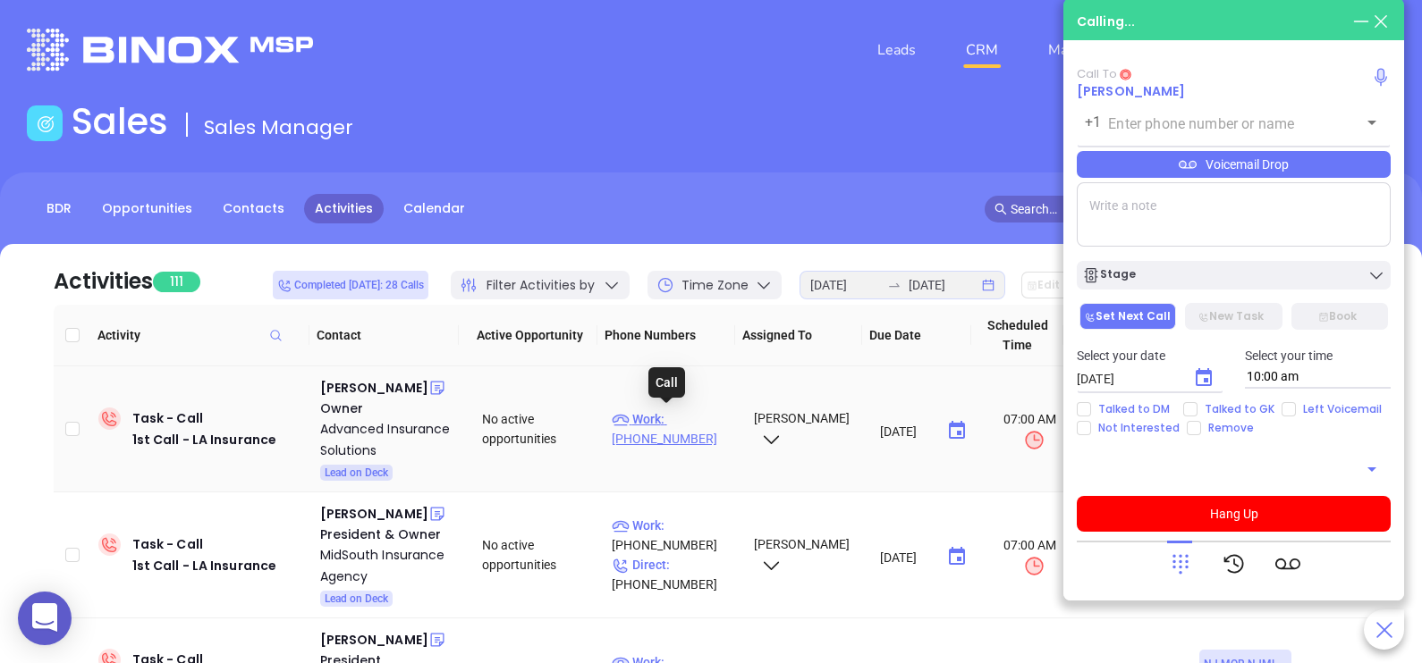
type input "[PHONE_NUMBER]"
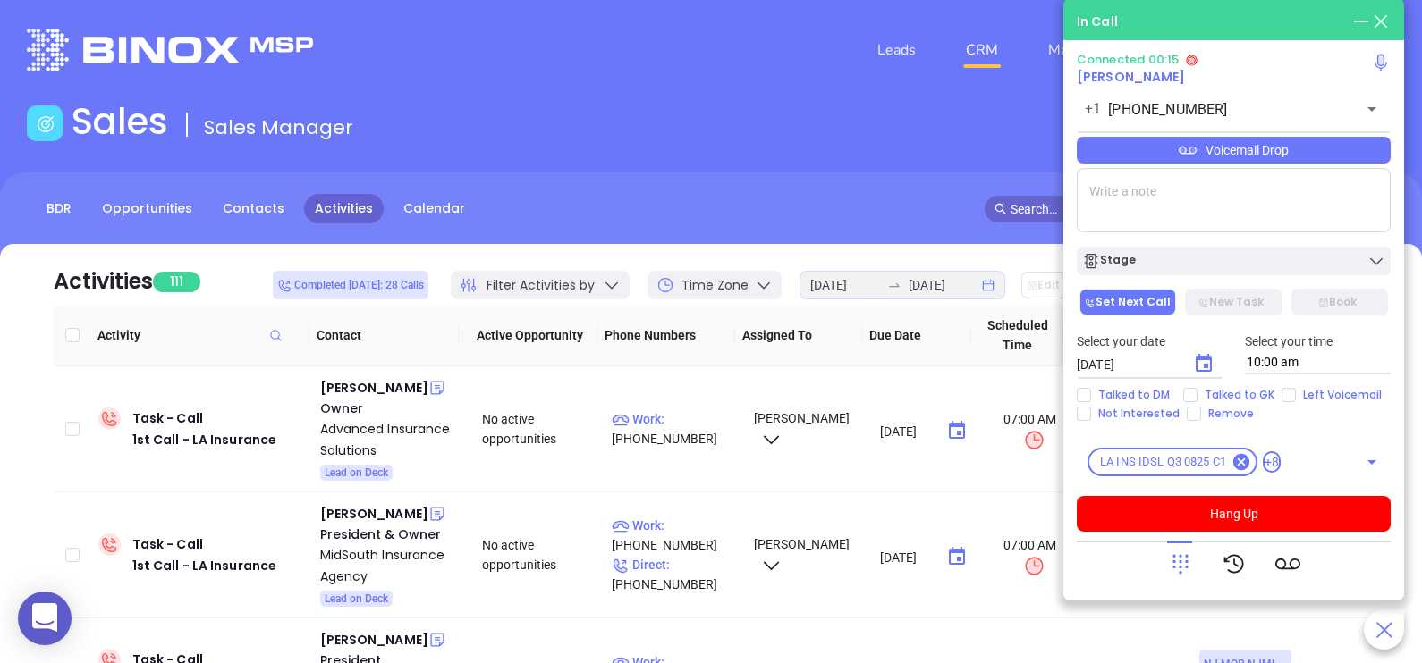
click at [1178, 553] on icon at bounding box center [1180, 564] width 25 height 25
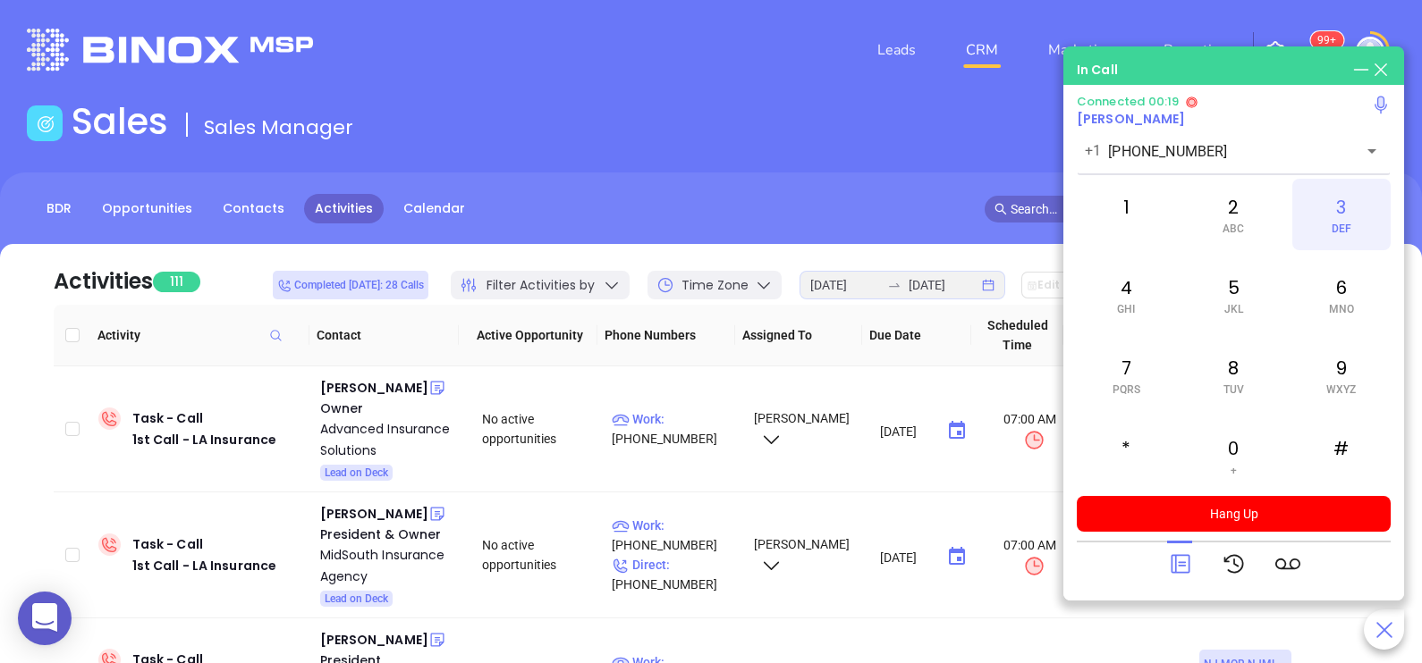
click at [1342, 232] on span "DEF" at bounding box center [1341, 229] width 20 height 13
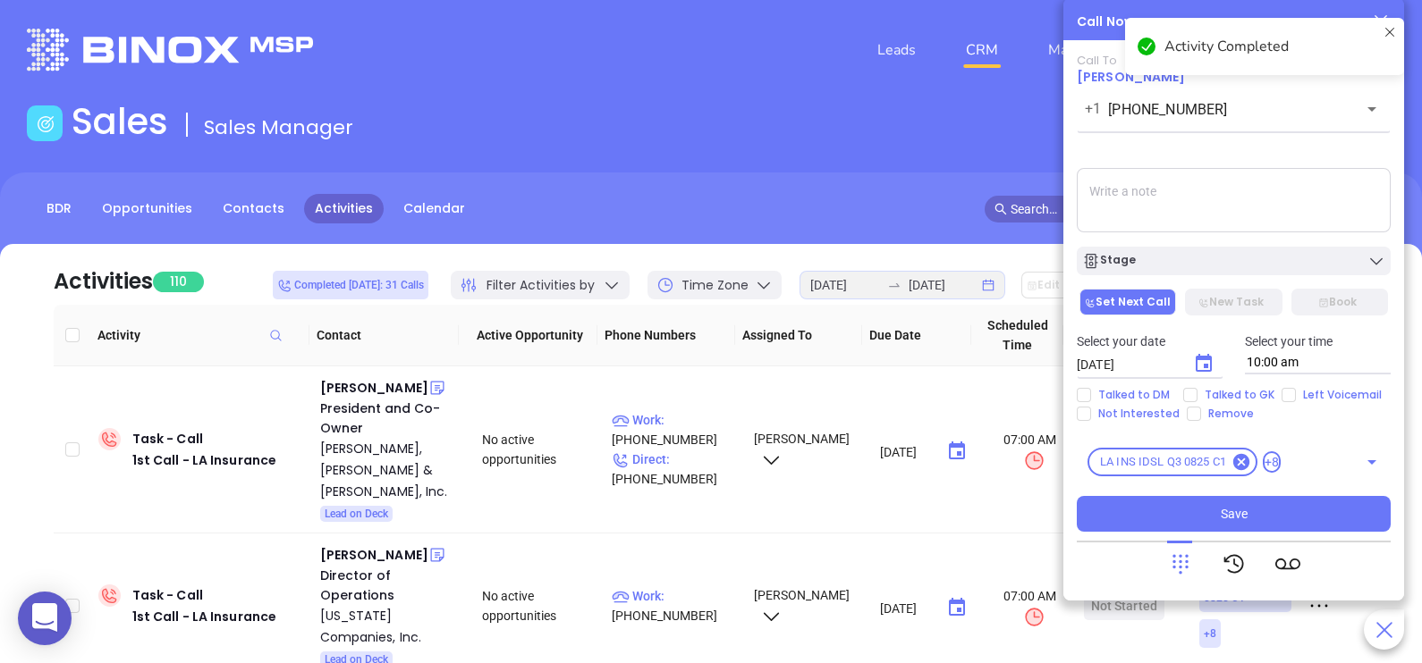
click at [1126, 198] on textarea at bounding box center [1234, 200] width 314 height 64
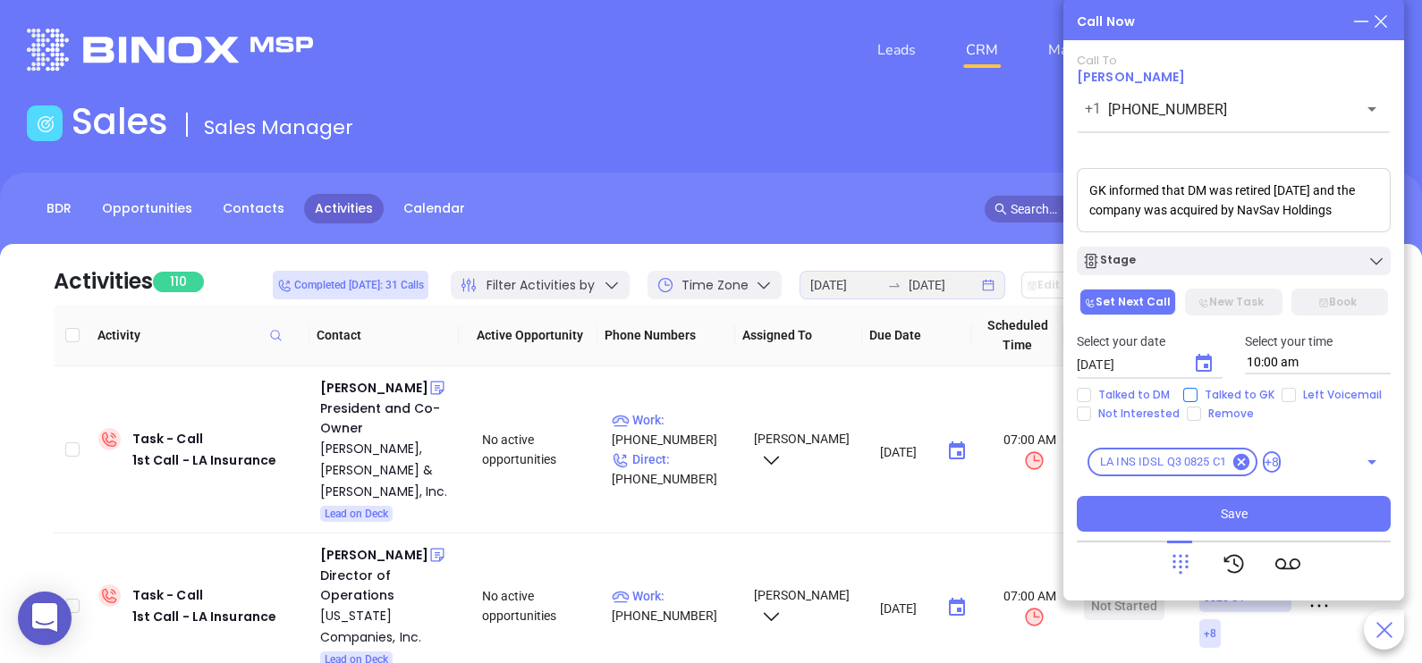
type textarea "GK informed that DM was retired [DATE] and the company was acquired by NavSav H…"
click at [1208, 388] on span "Talked to GK" at bounding box center [1239, 395] width 84 height 14
click at [1197, 388] on input "Talked to GK" at bounding box center [1190, 395] width 14 height 14
checkbox input "true"
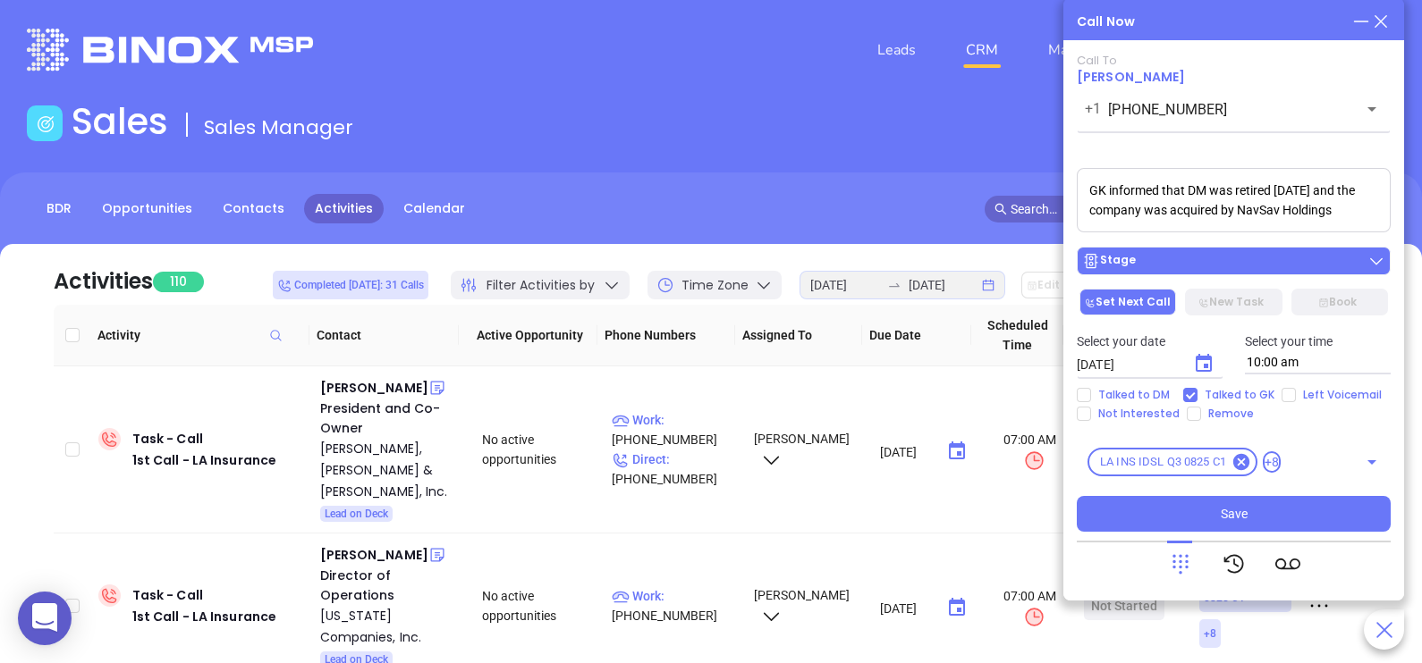
click at [1306, 264] on div "Stage" at bounding box center [1233, 261] width 303 height 18
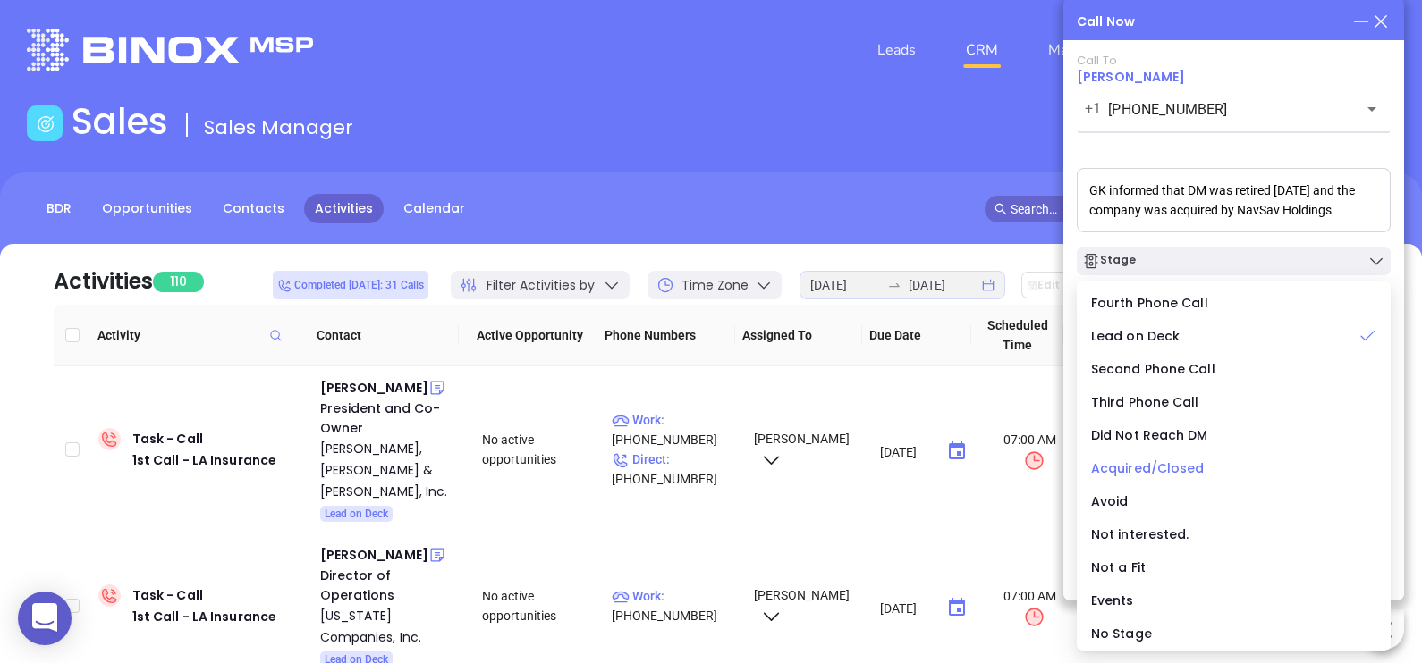
click at [1140, 468] on span "Acquired/Closed" at bounding box center [1148, 469] width 114 height 18
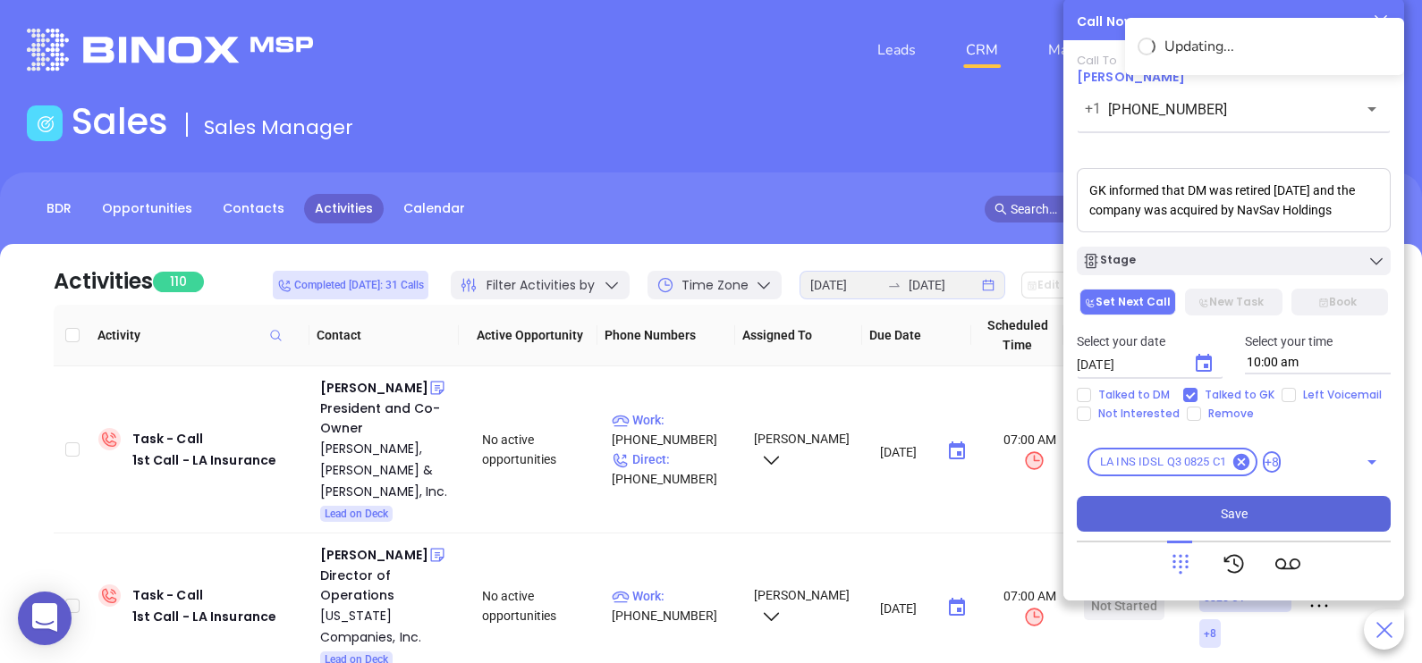
click at [1232, 511] on span "Save" at bounding box center [1233, 514] width 27 height 20
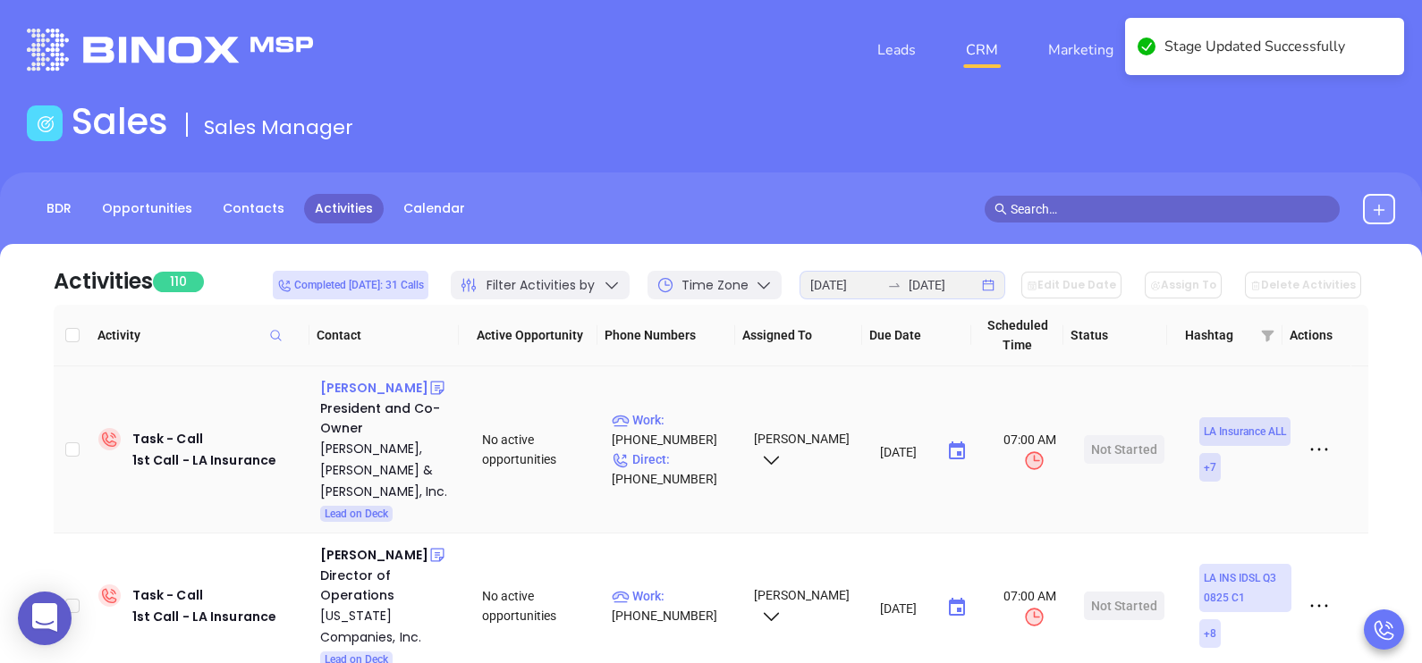
click at [347, 388] on div "[PERSON_NAME]" at bounding box center [374, 387] width 108 height 21
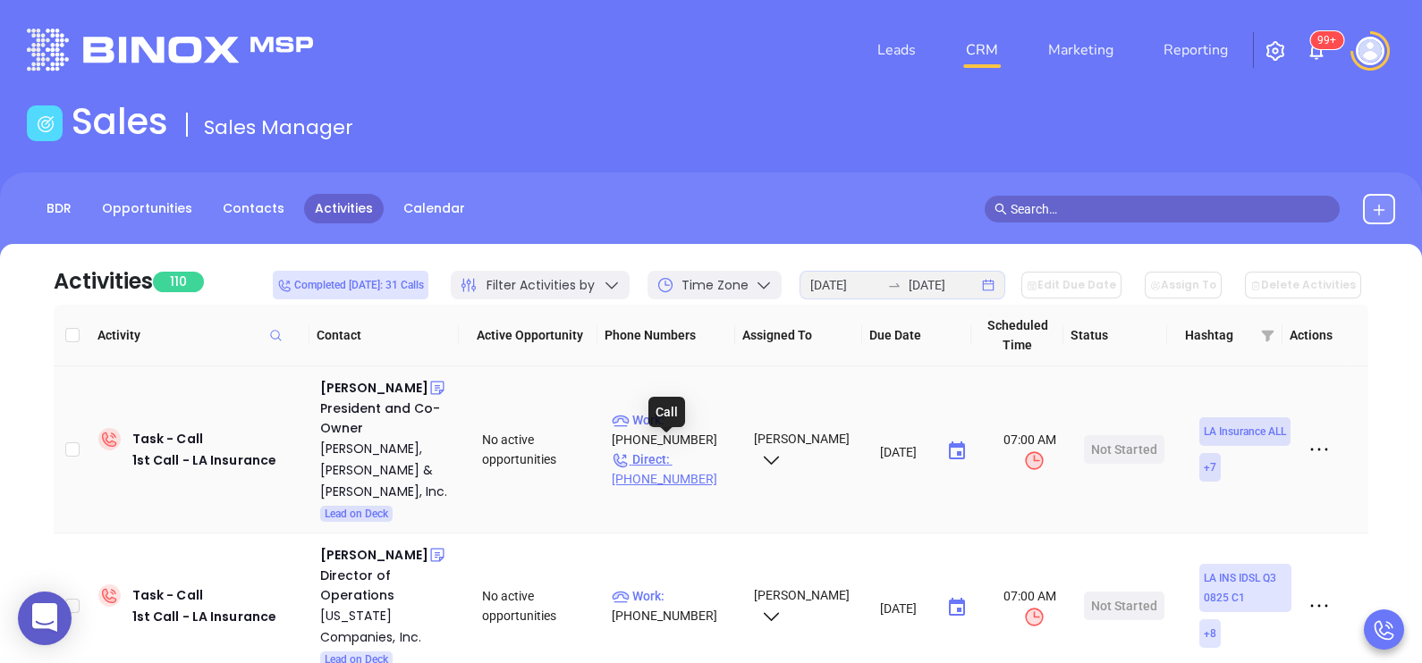
click at [698, 450] on p "Direct : [PHONE_NUMBER]" at bounding box center [675, 469] width 126 height 39
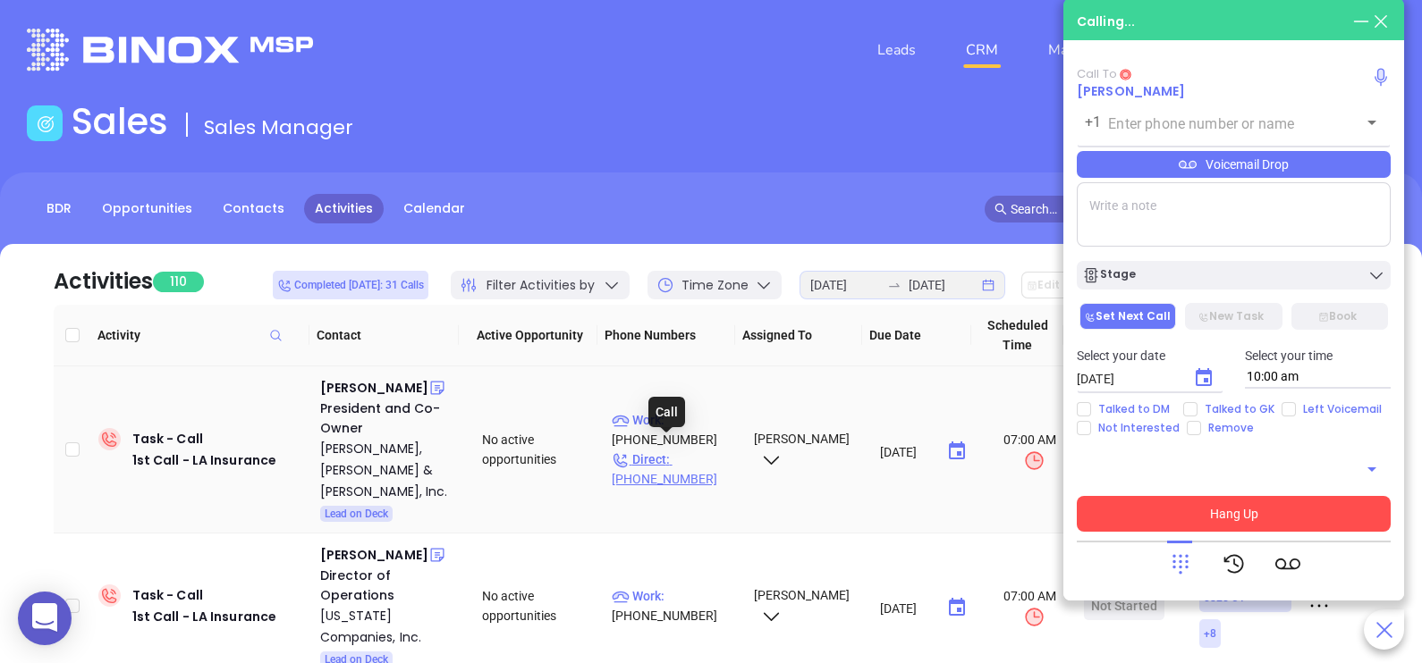
type input "[PHONE_NUMBER]"
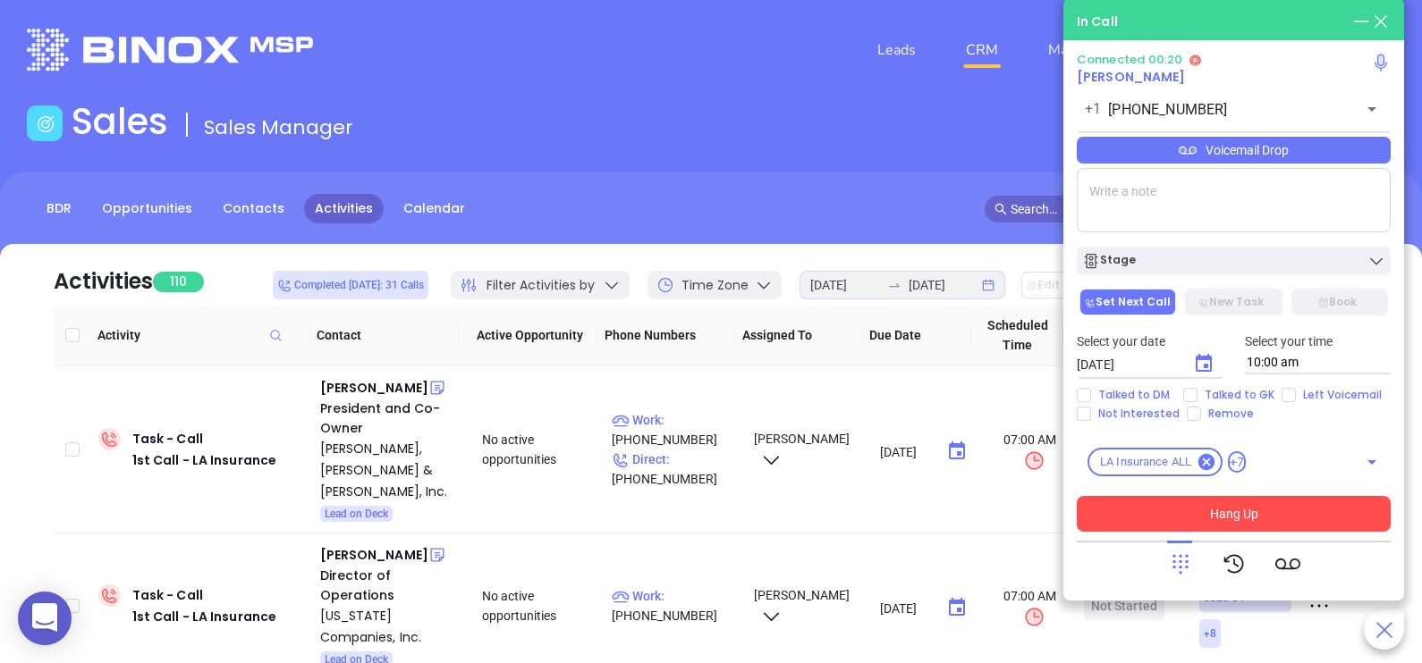
click at [1256, 144] on div "Voicemail Drop" at bounding box center [1234, 150] width 314 height 27
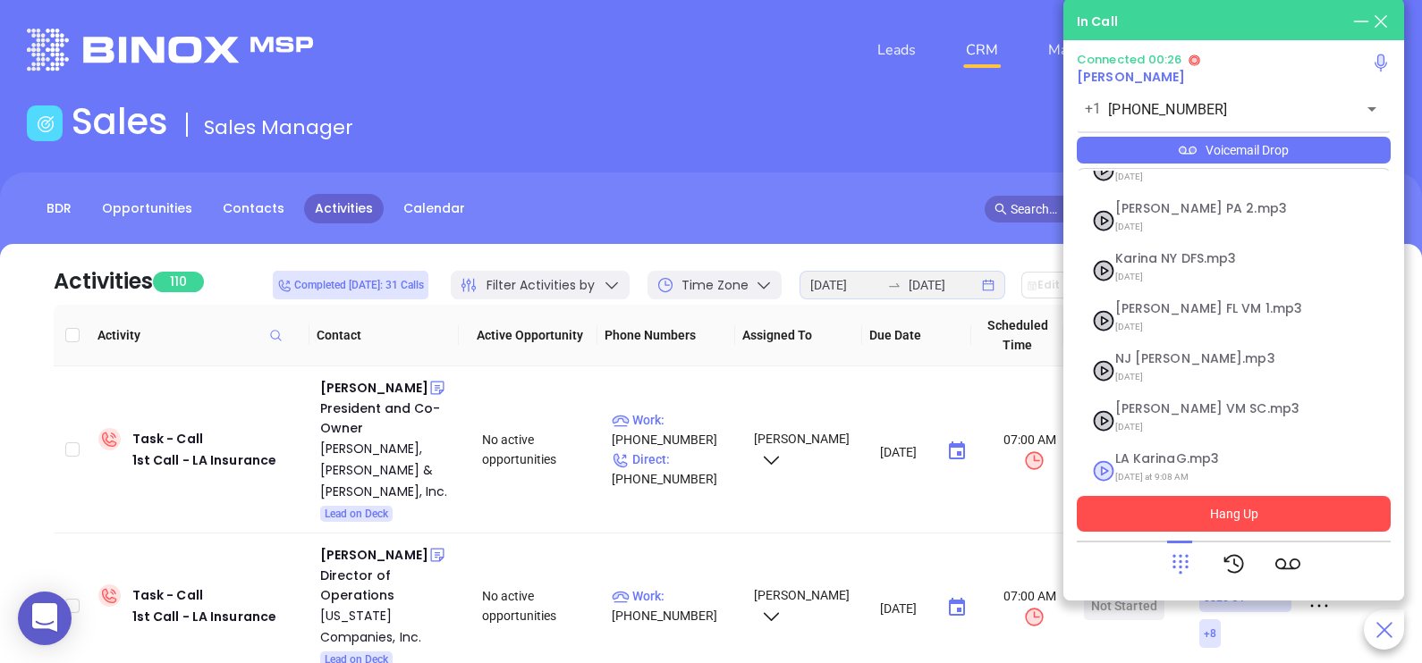
click at [1186, 466] on span "[DATE] at 9:08 AM" at bounding box center [1211, 477] width 193 height 23
checkbox input "true"
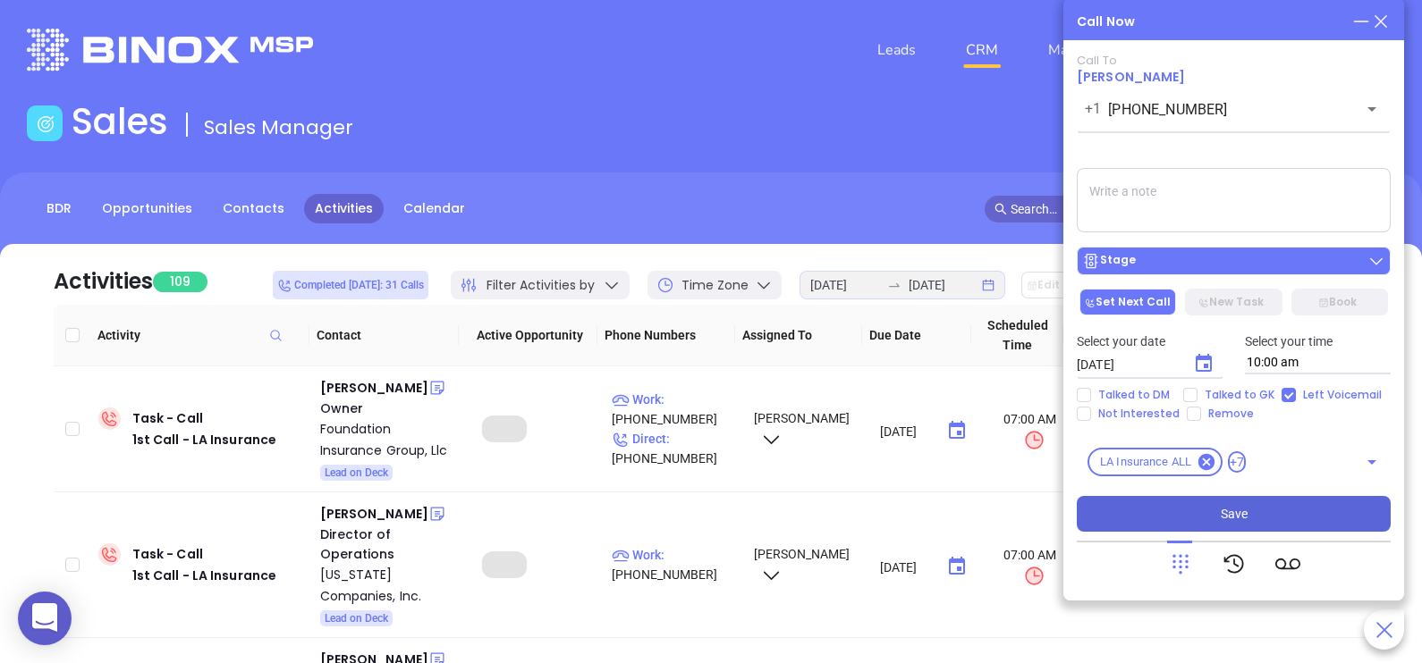
click at [1274, 262] on div "Stage" at bounding box center [1233, 261] width 303 height 18
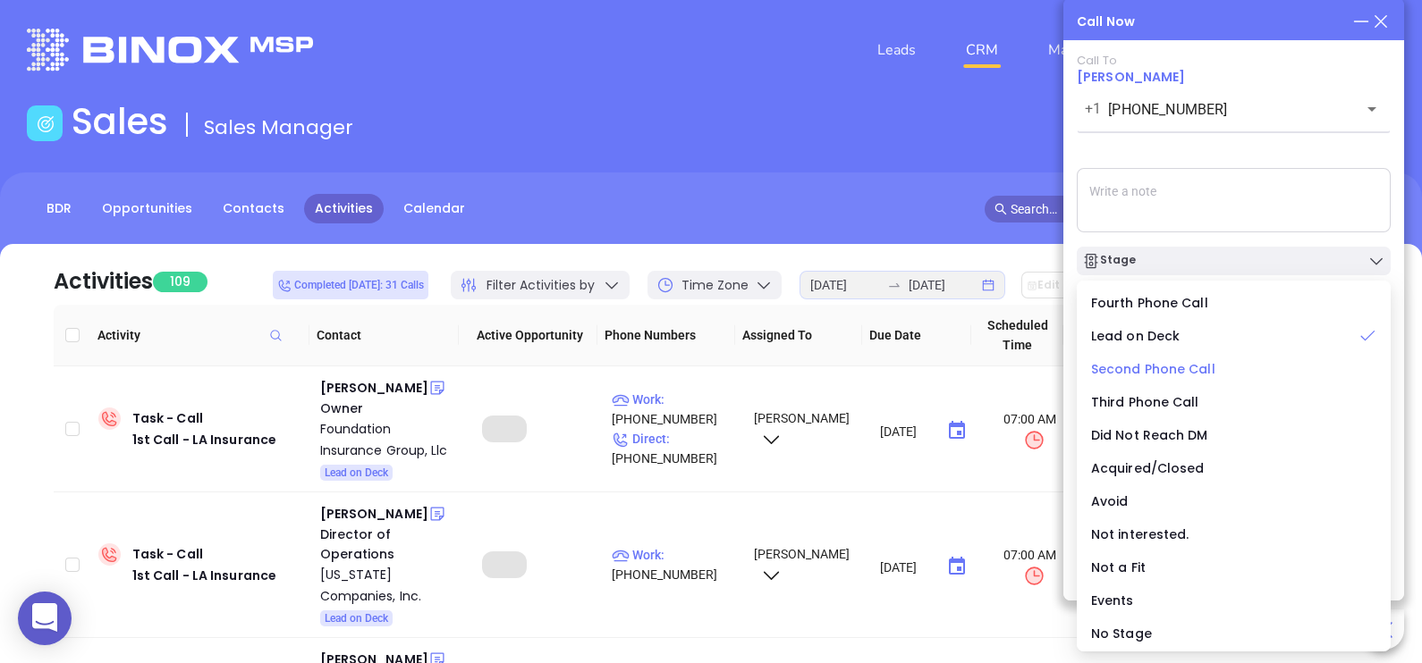
click at [1178, 372] on span "Second Phone Call" at bounding box center [1153, 369] width 124 height 18
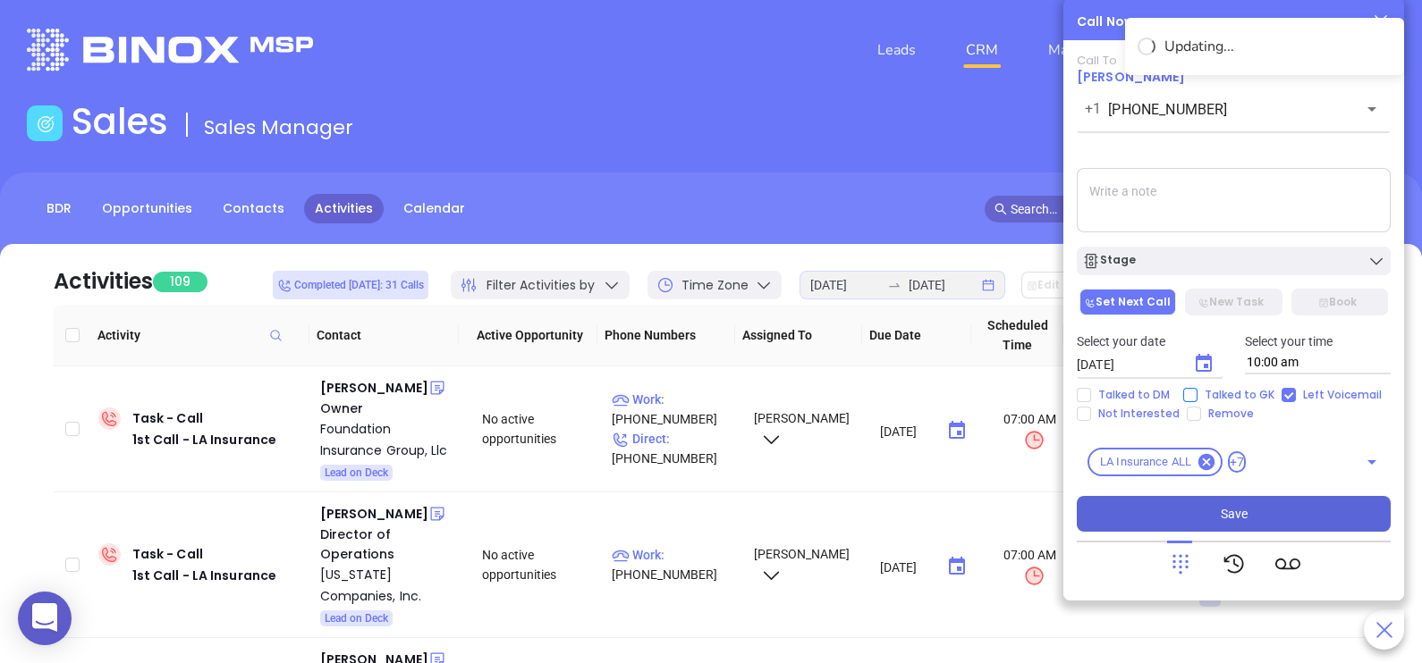
click at [1220, 393] on span "Talked to GK" at bounding box center [1239, 395] width 84 height 14
click at [1197, 393] on input "Talked to GK" at bounding box center [1190, 395] width 14 height 14
checkbox input "true"
click at [1205, 365] on icon "Choose date, selected date is Sep 4, 2025" at bounding box center [1203, 363] width 16 height 18
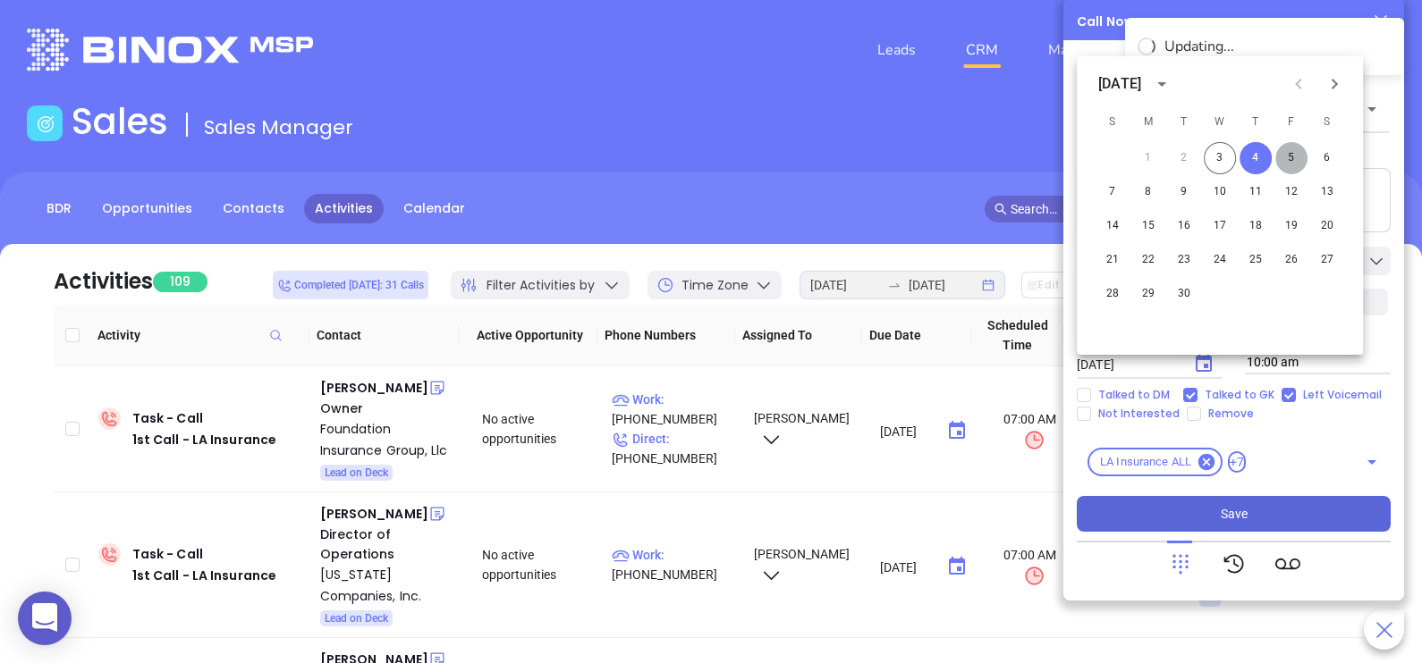
click at [1288, 164] on button "5" at bounding box center [1291, 158] width 32 height 32
type input "[DATE]"
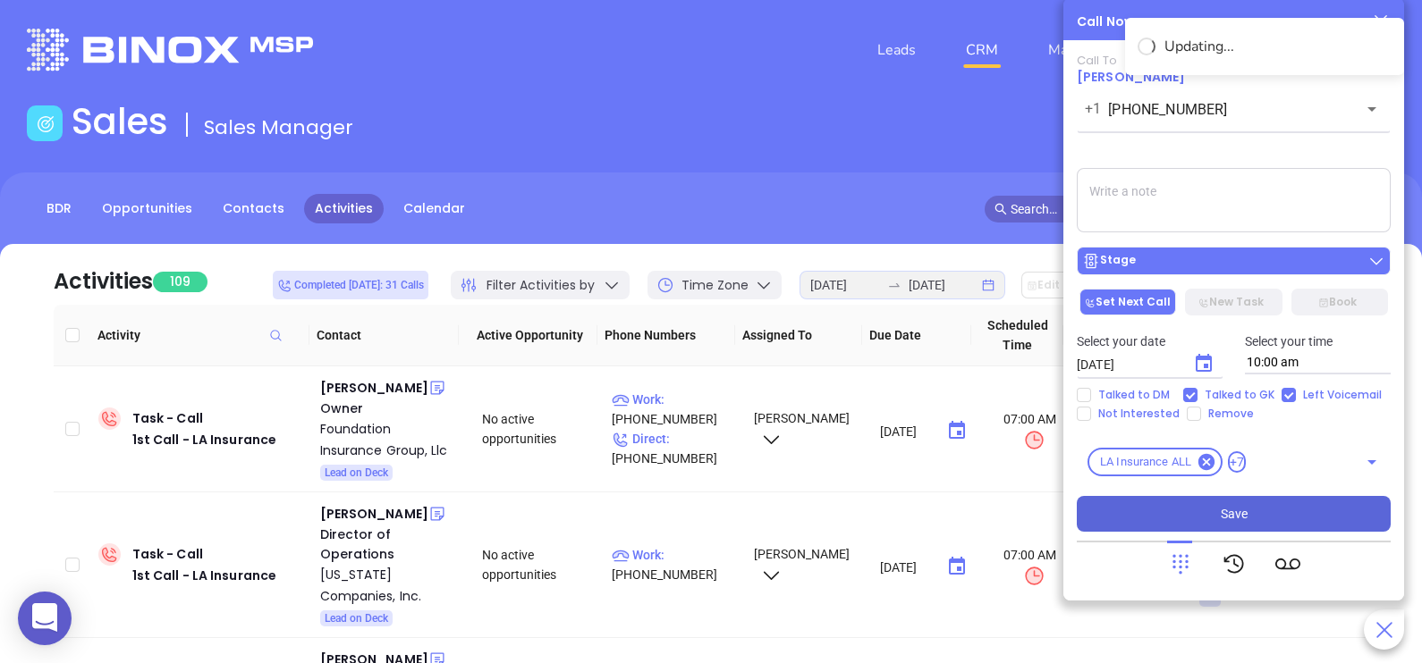
click at [1301, 258] on div "Stage" at bounding box center [1233, 261] width 303 height 18
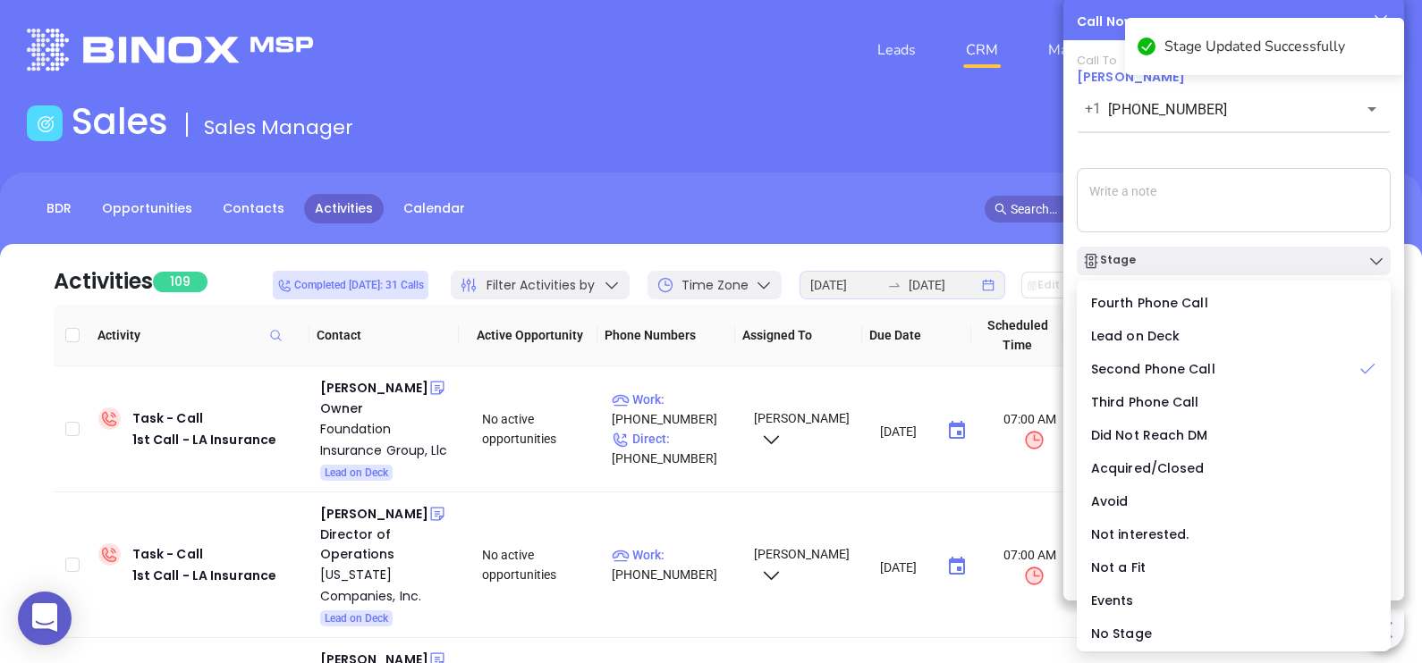
click at [1315, 175] on textarea at bounding box center [1234, 200] width 314 height 64
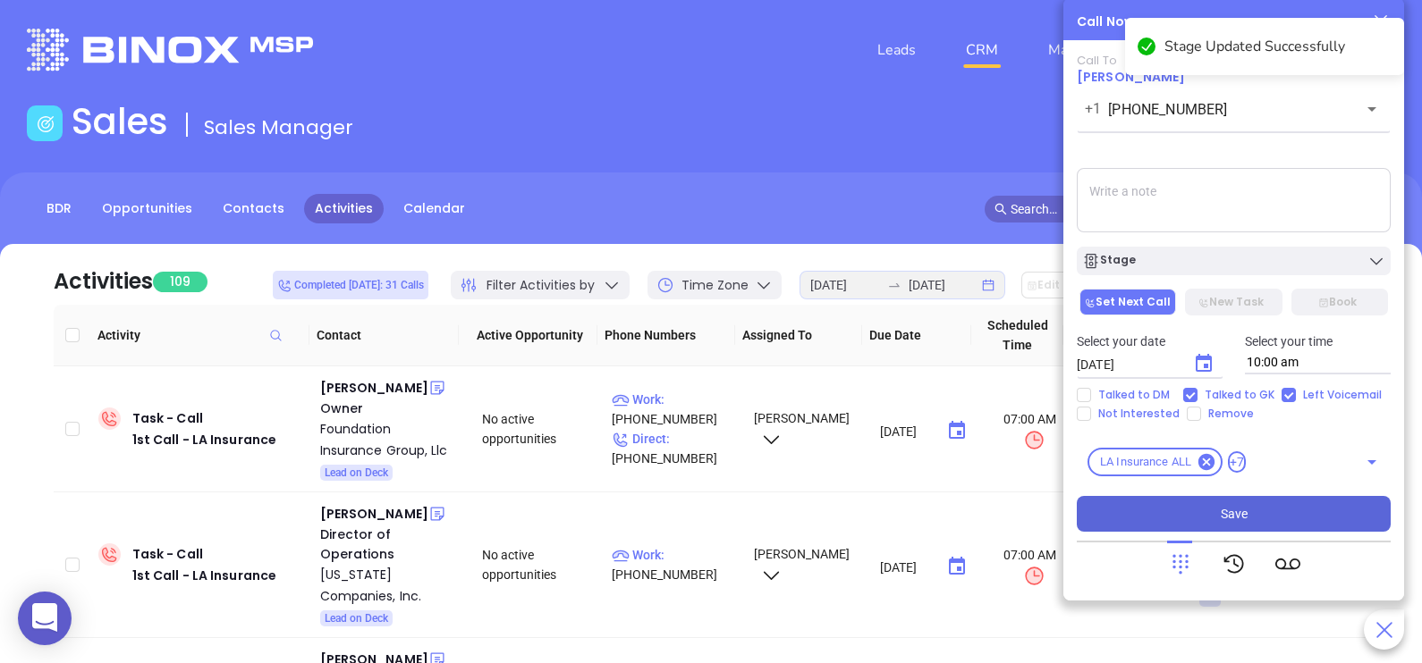
click at [1277, 519] on button "Save" at bounding box center [1234, 514] width 314 height 36
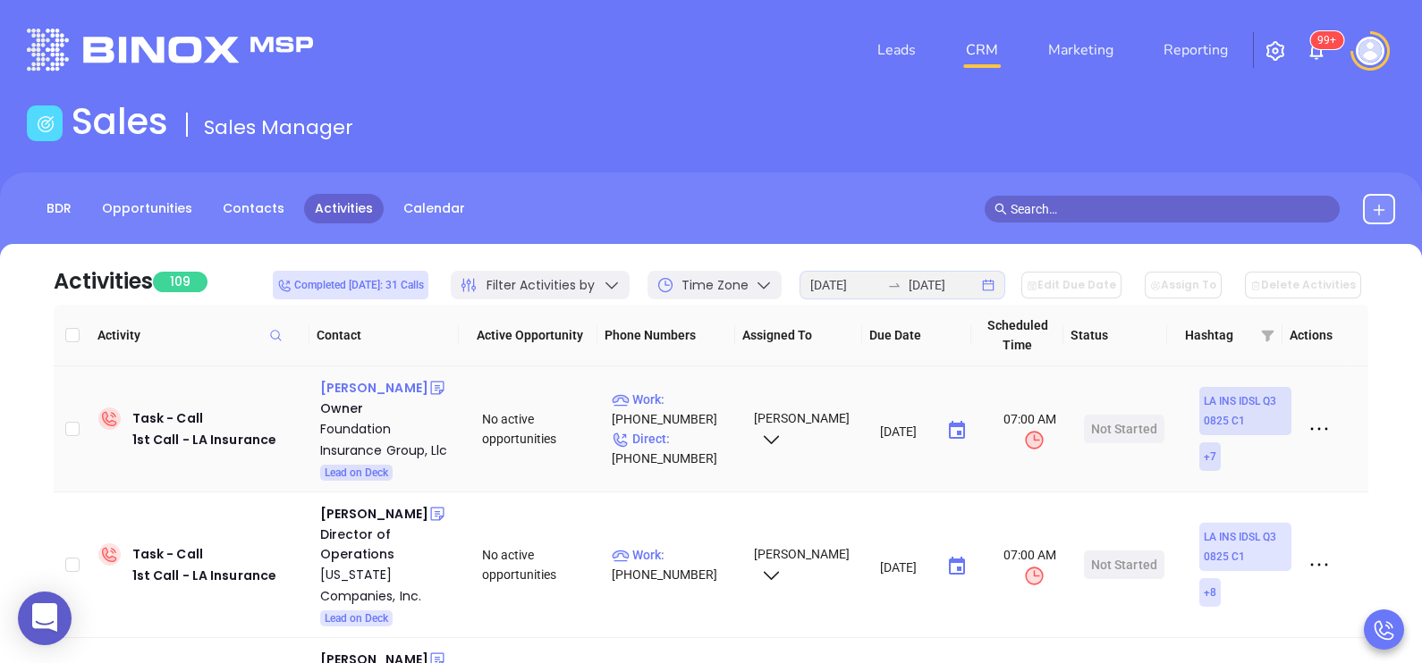
click at [393, 386] on div "[PERSON_NAME]" at bounding box center [374, 387] width 108 height 21
click at [680, 441] on p "Direct : [PHONE_NUMBER]" at bounding box center [675, 448] width 126 height 39
type input "[PHONE_NUMBER]"
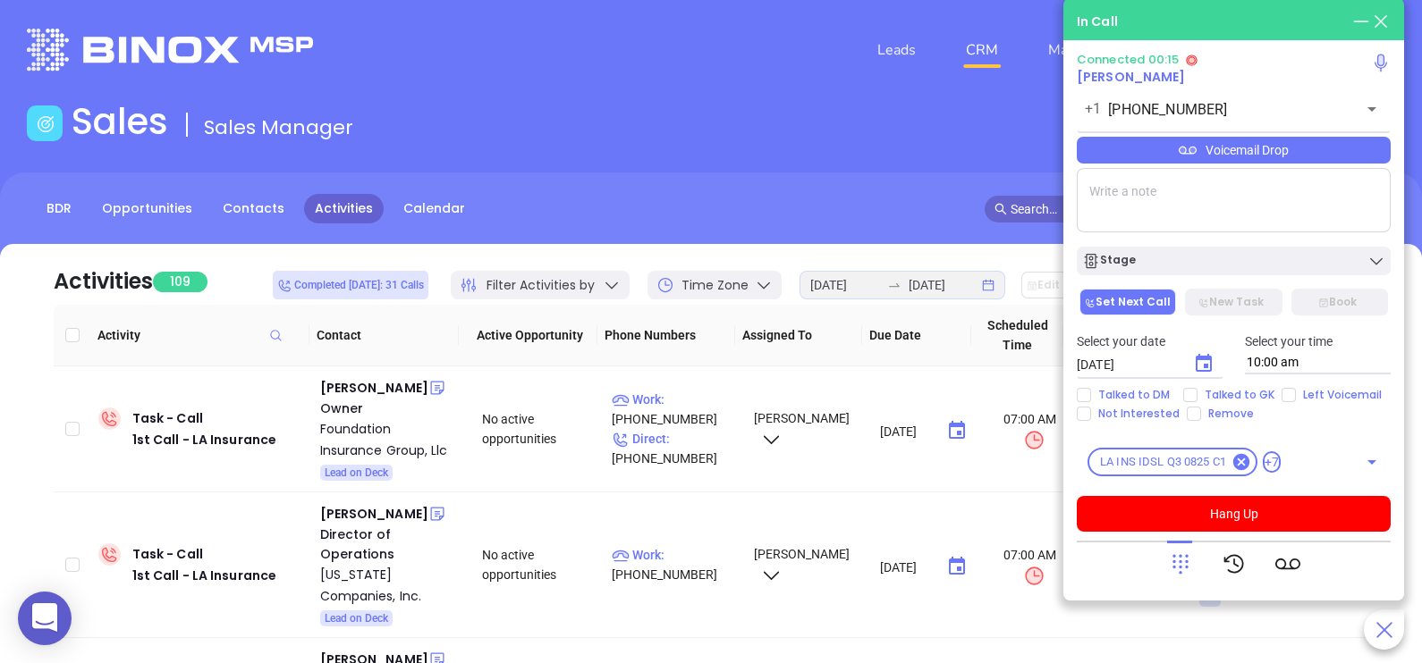
click at [1184, 566] on icon at bounding box center [1180, 564] width 25 height 25
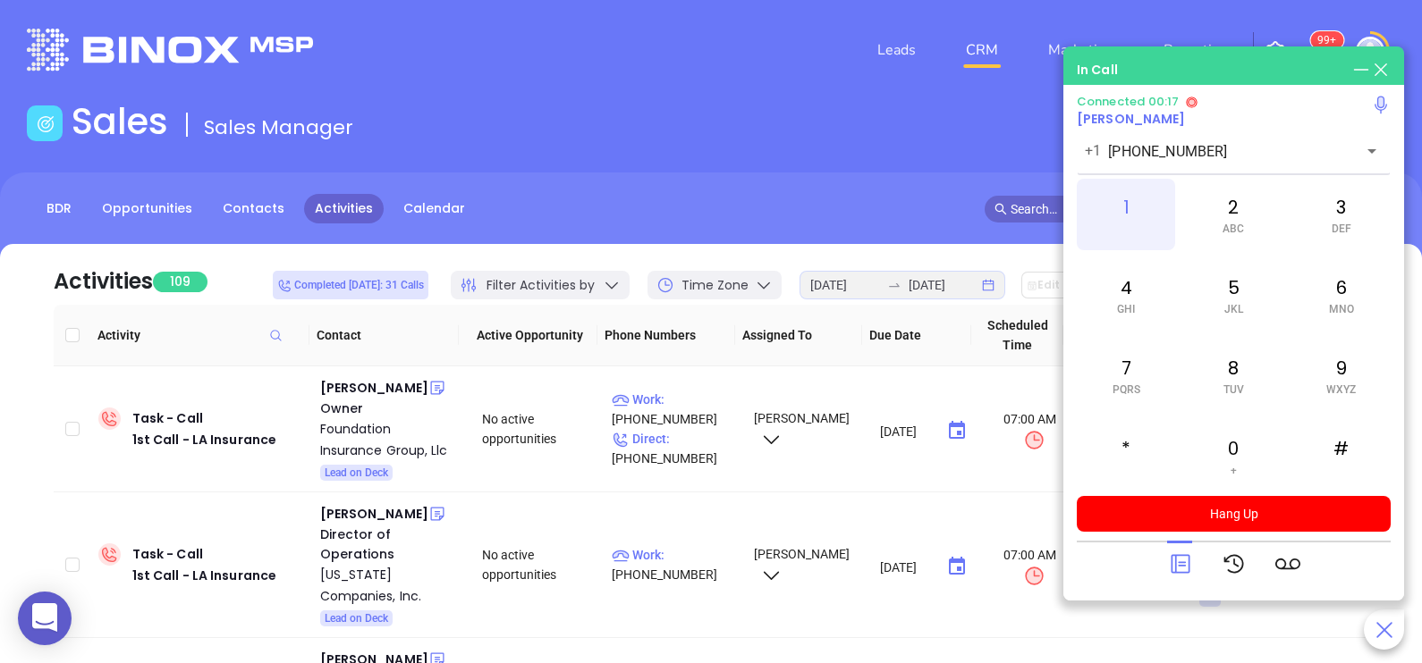
click at [1113, 215] on div "1" at bounding box center [1126, 215] width 98 height 72
click at [1177, 562] on icon at bounding box center [1180, 564] width 25 height 25
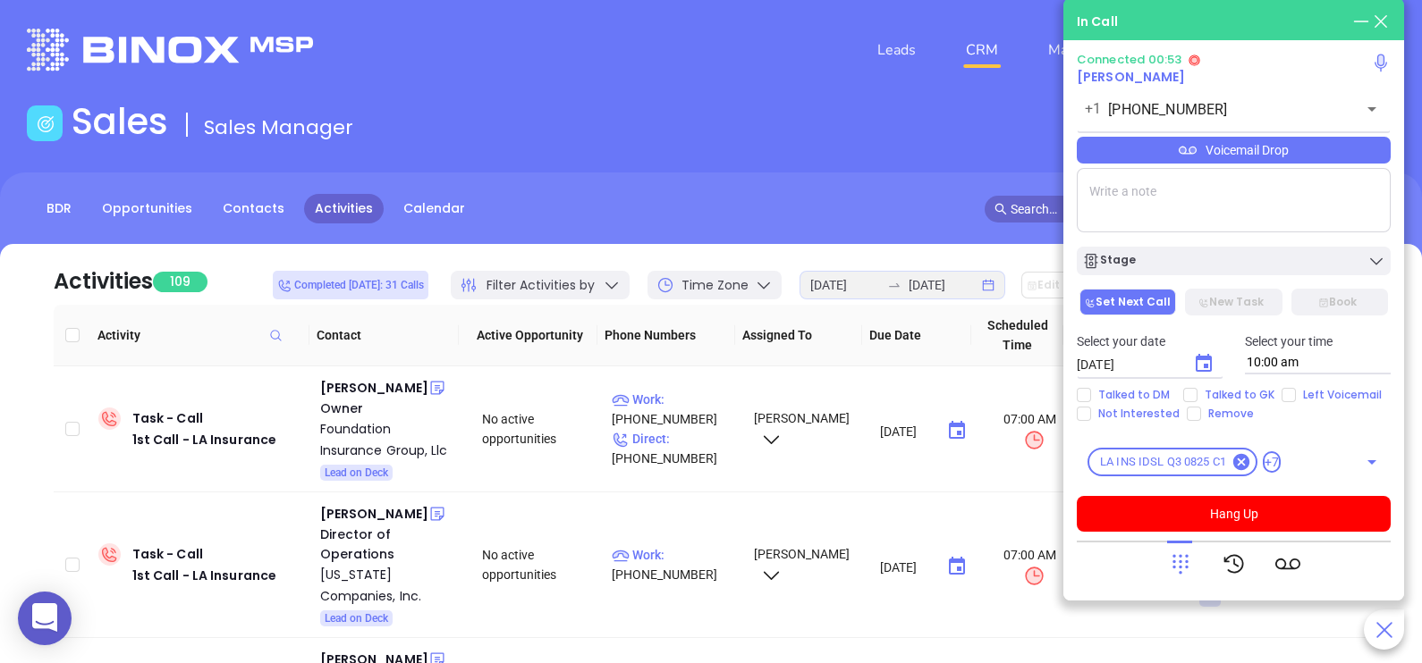
click at [1290, 156] on div "Voicemail Drop" at bounding box center [1234, 150] width 314 height 27
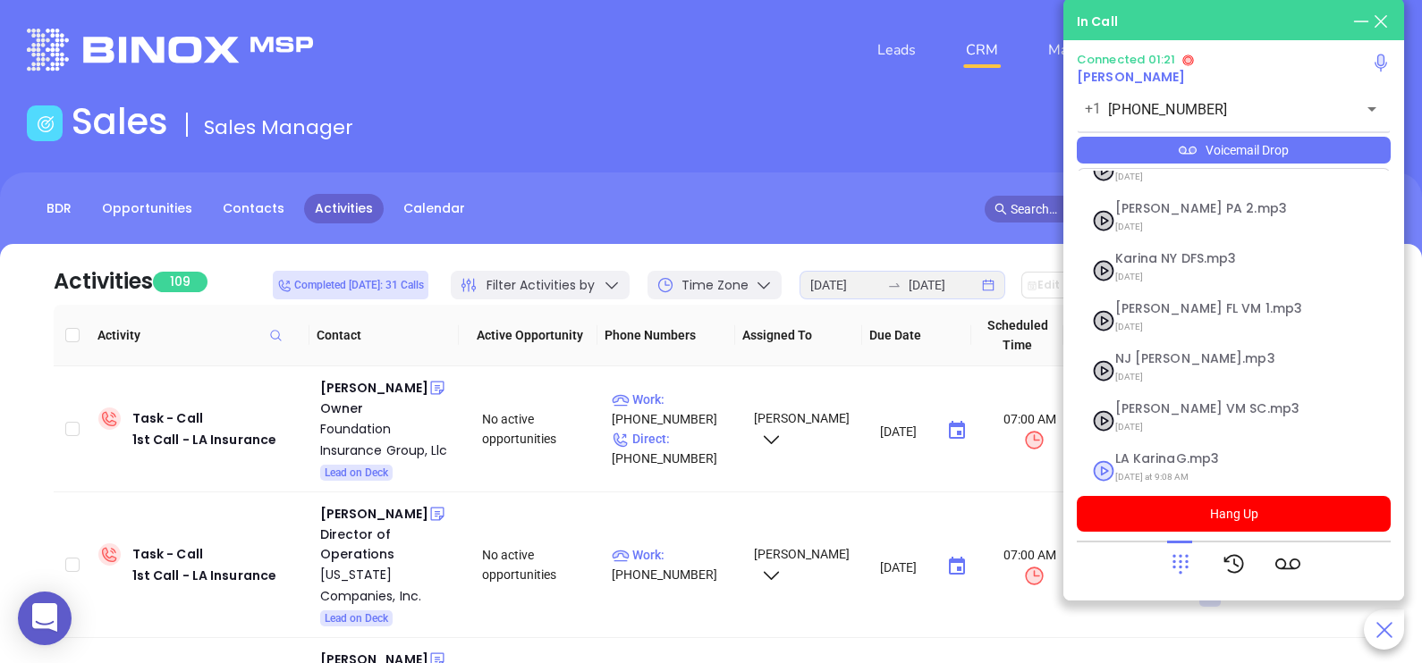
click at [1183, 452] on span "LA KarinaG.mp3" at bounding box center [1211, 458] width 193 height 13
checkbox input "true"
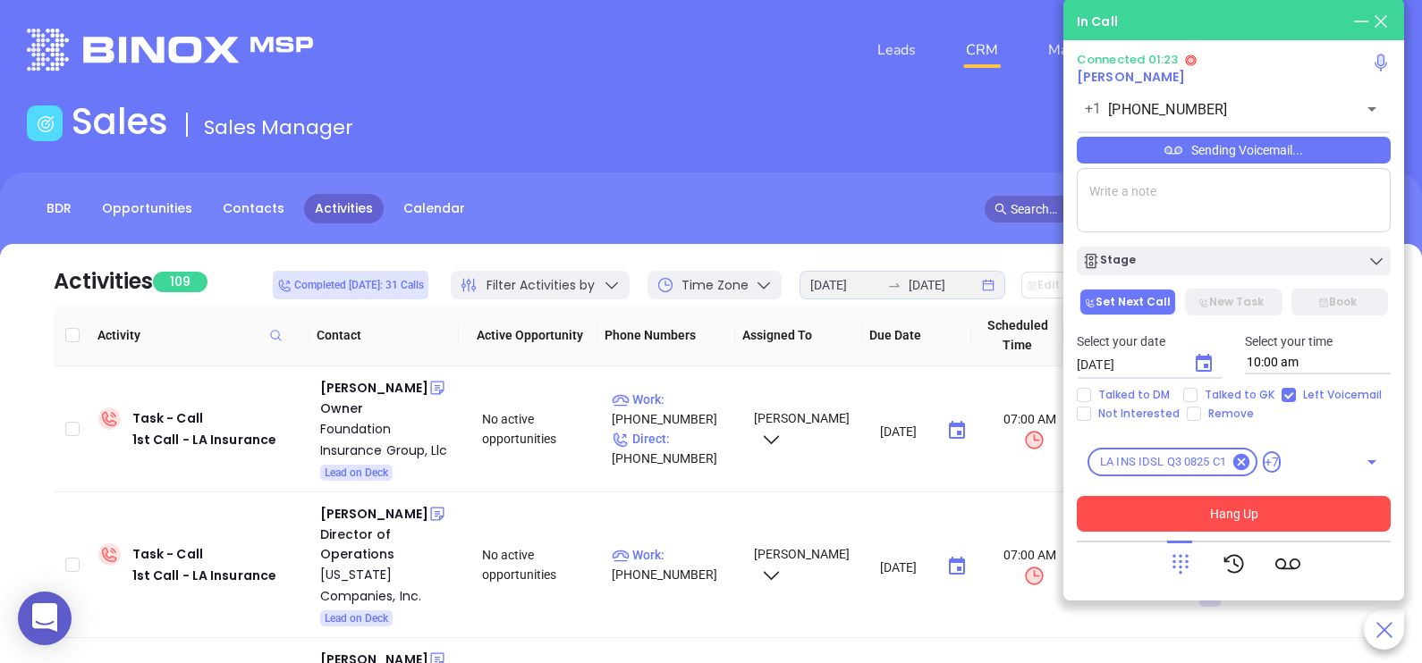
click at [1292, 521] on button "Hang Up" at bounding box center [1234, 514] width 314 height 36
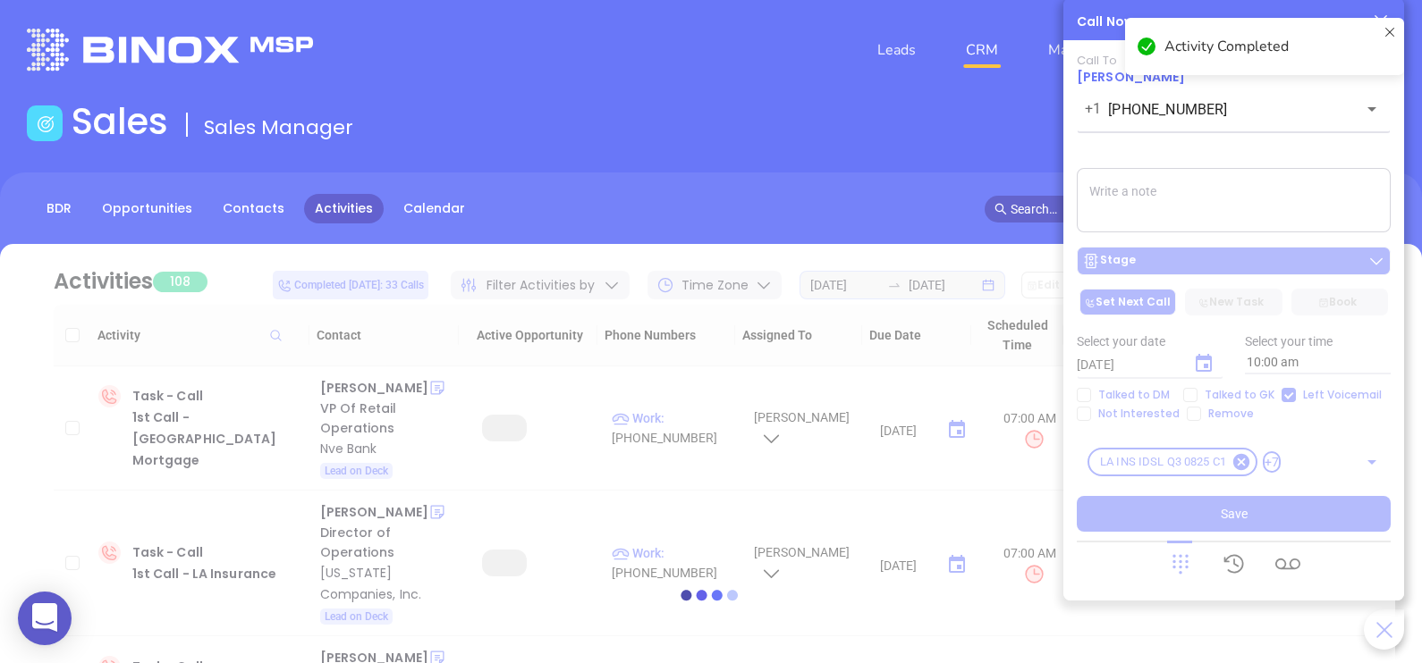
click at [1279, 263] on div at bounding box center [711, 595] width 1368 height 702
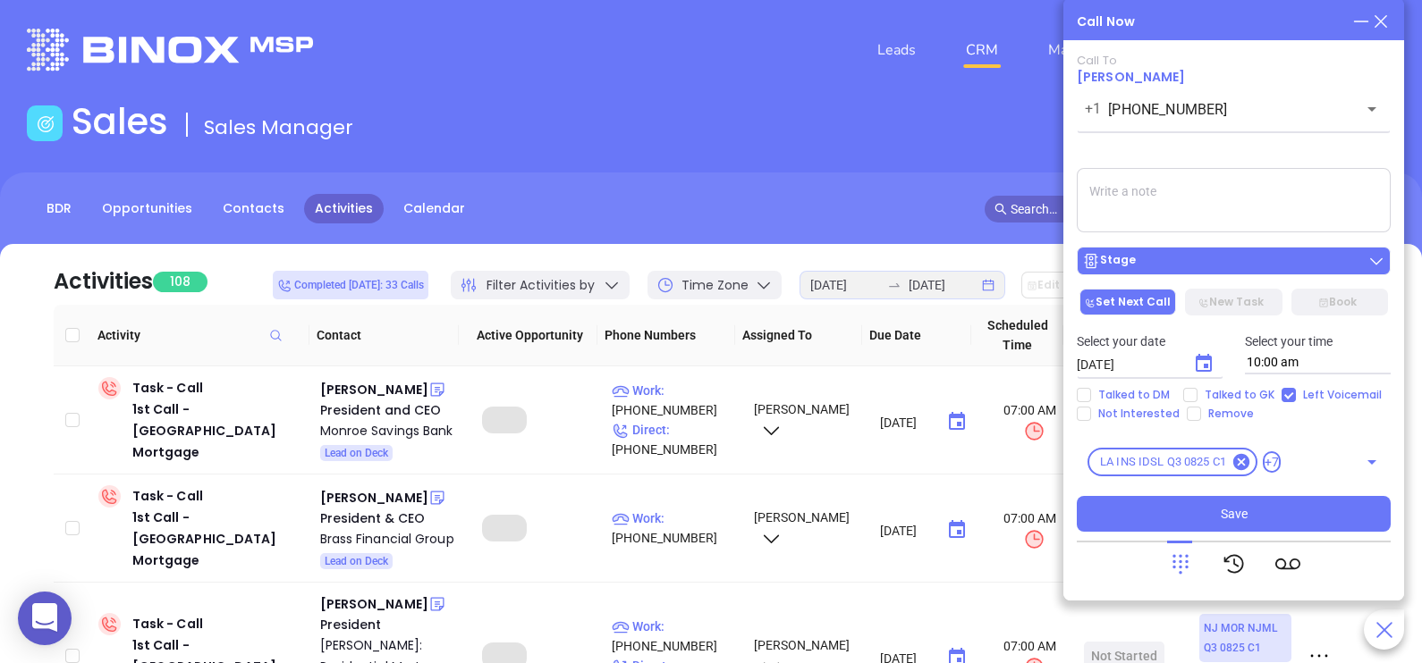
click at [1271, 268] on div "Stage" at bounding box center [1233, 261] width 303 height 18
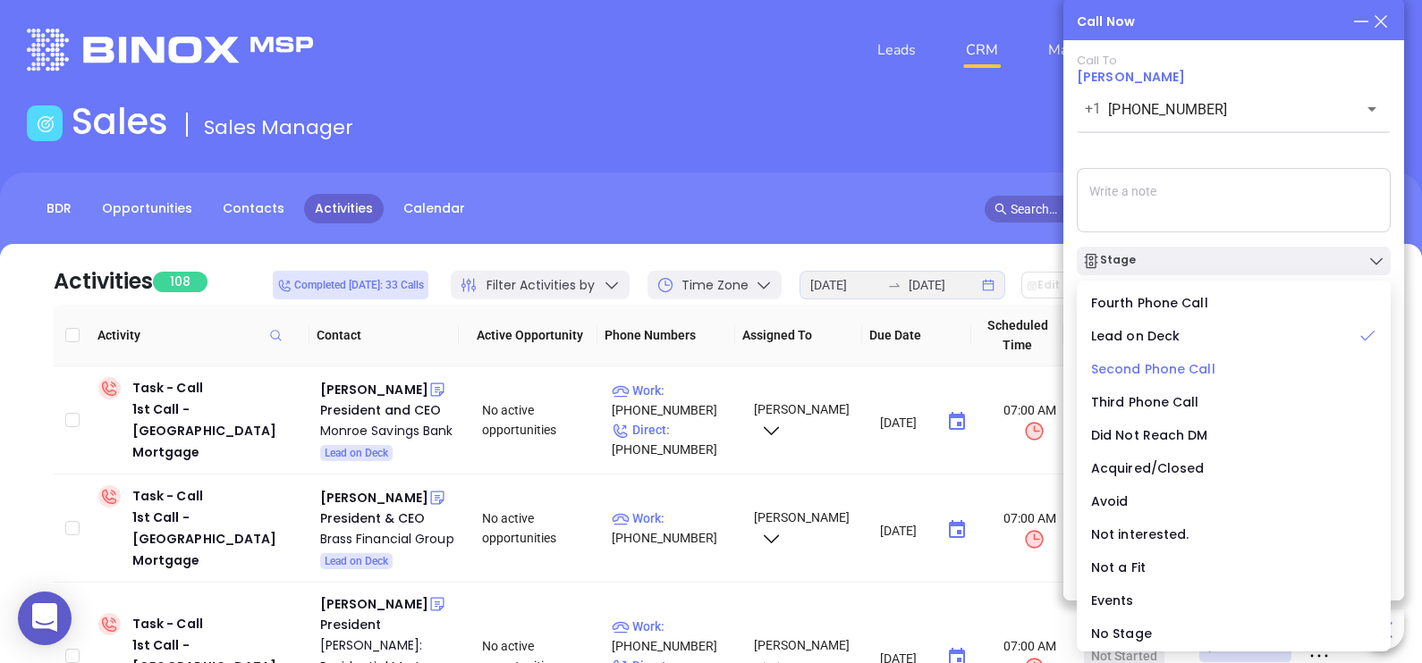
click at [1186, 373] on span "Second Phone Call" at bounding box center [1153, 369] width 124 height 18
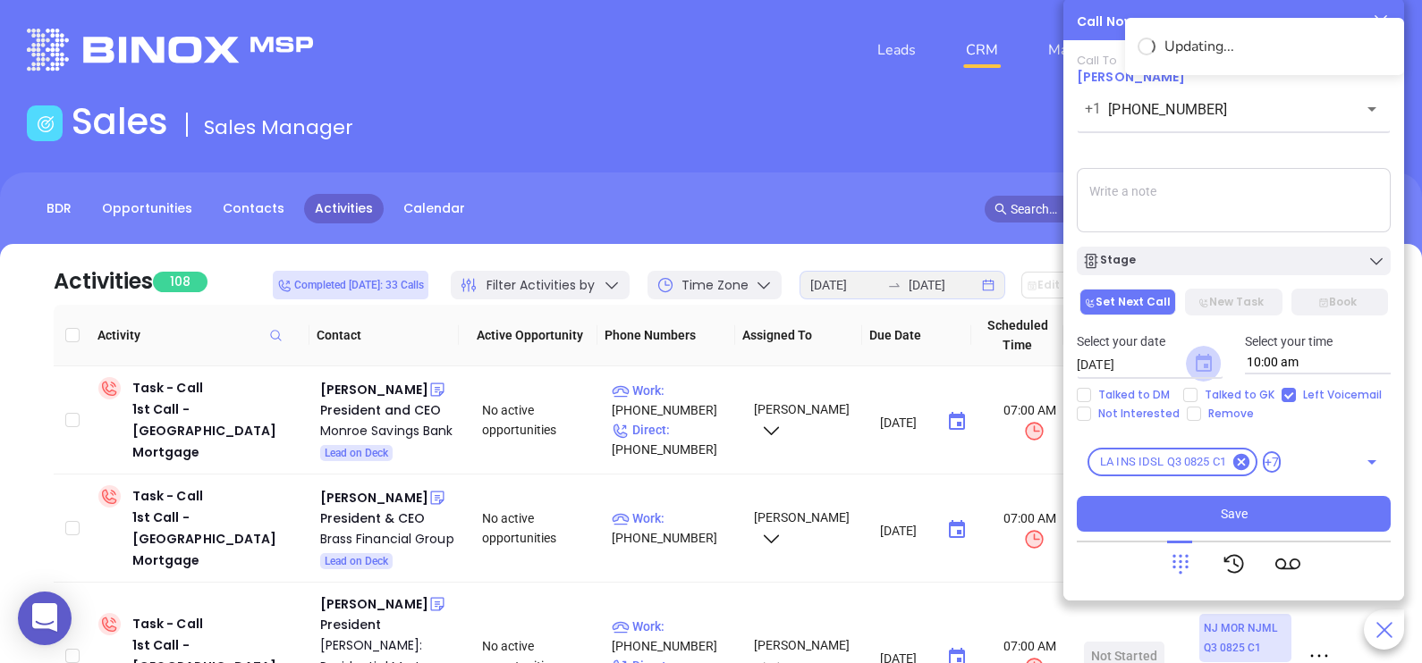
click at [1207, 364] on icon "Choose date, selected date is Sep 4, 2025" at bounding box center [1203, 363] width 16 height 18
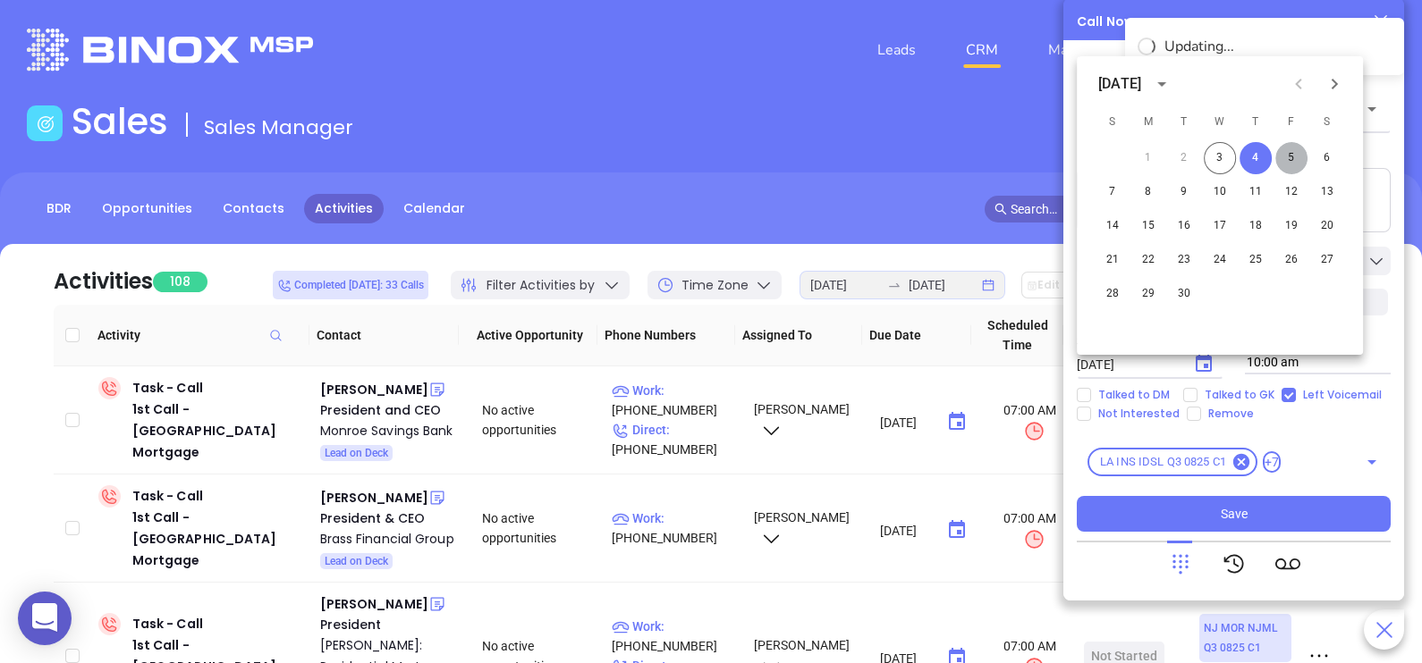
click at [1283, 161] on button "5" at bounding box center [1291, 158] width 32 height 32
type input "[DATE]"
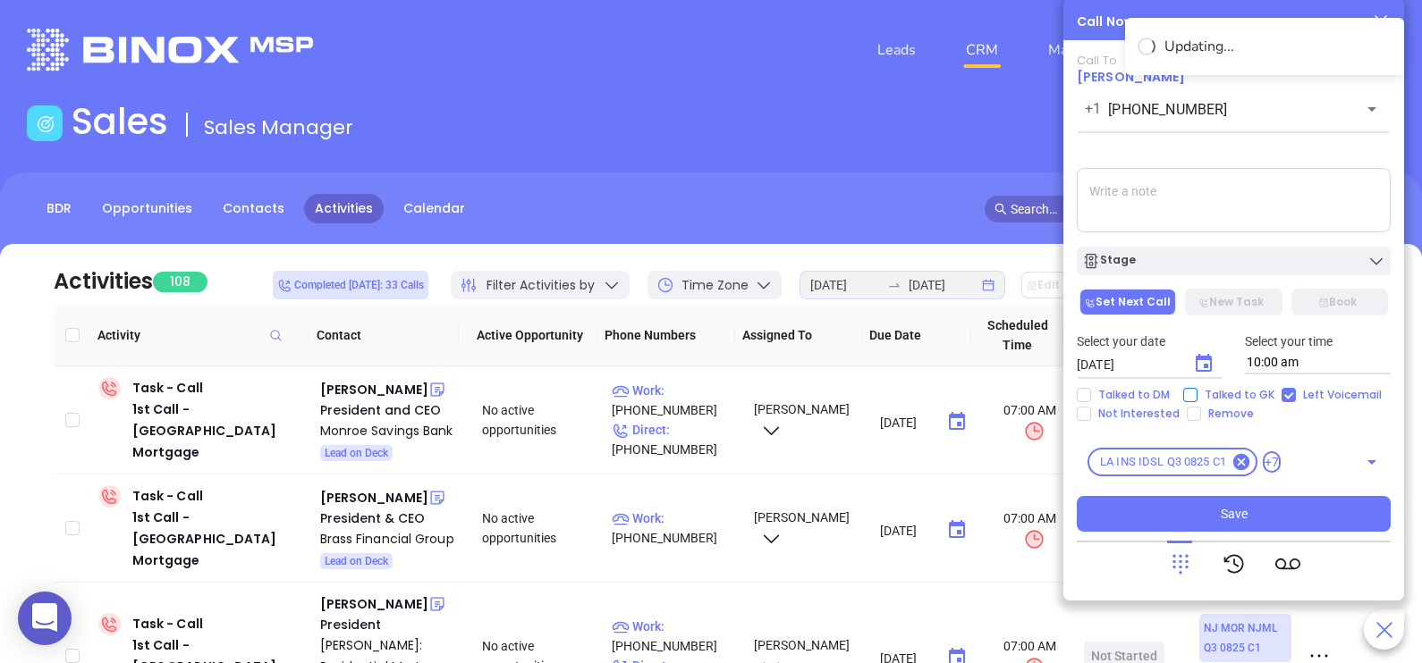
click at [1245, 398] on span "Talked to GK" at bounding box center [1239, 395] width 84 height 14
click at [1197, 398] on input "Talked to GK" at bounding box center [1190, 395] width 14 height 14
checkbox input "true"
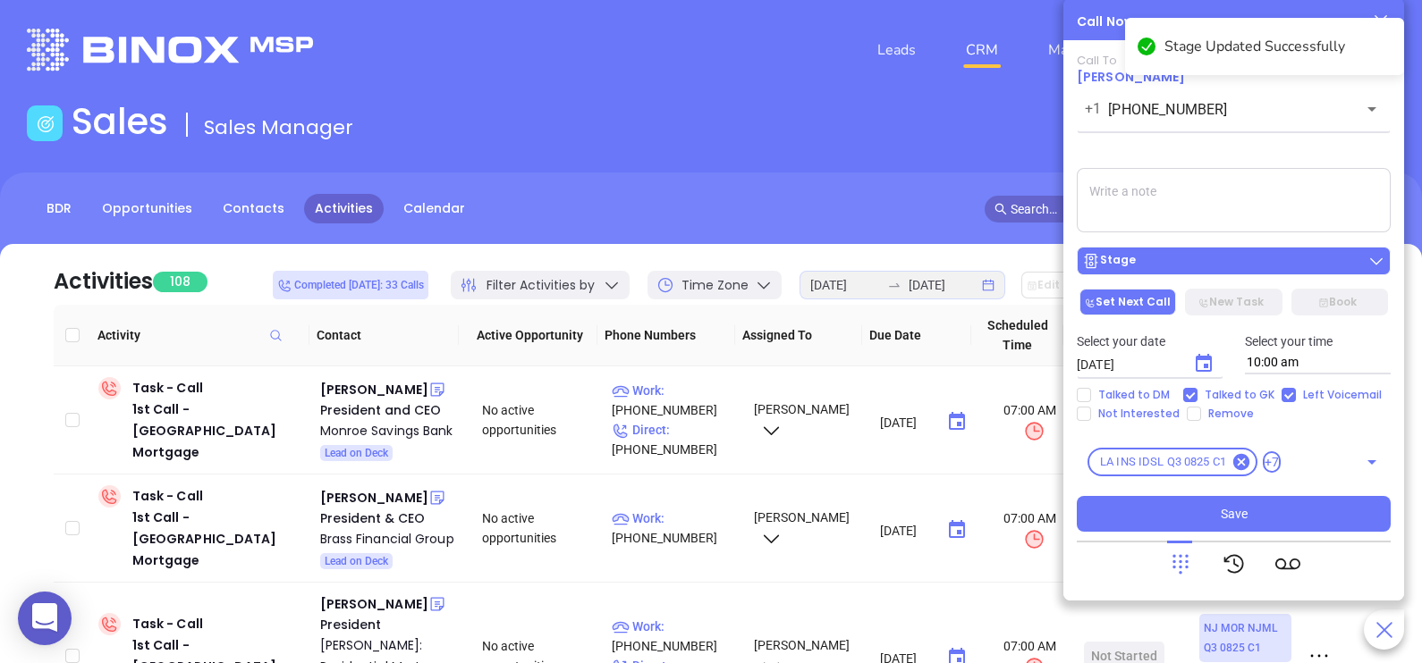
click at [1274, 267] on div "Stage" at bounding box center [1233, 261] width 303 height 18
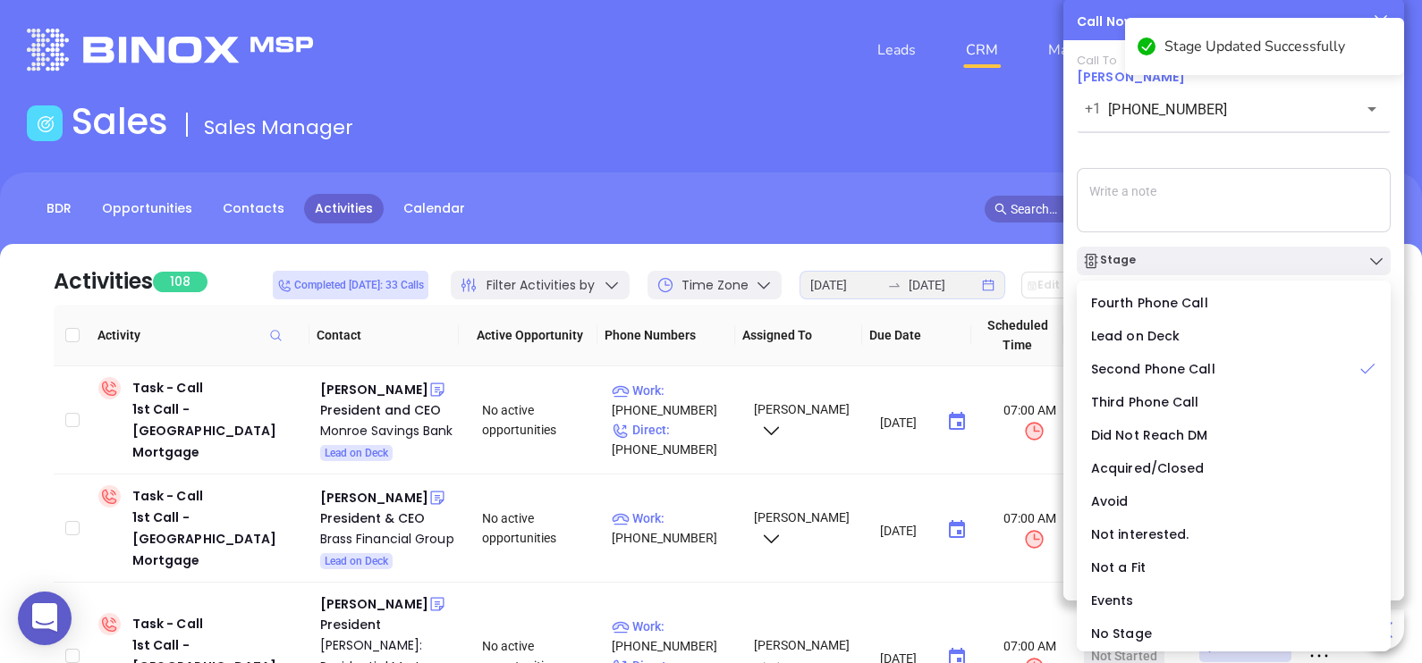
click at [1322, 195] on textarea at bounding box center [1234, 200] width 314 height 64
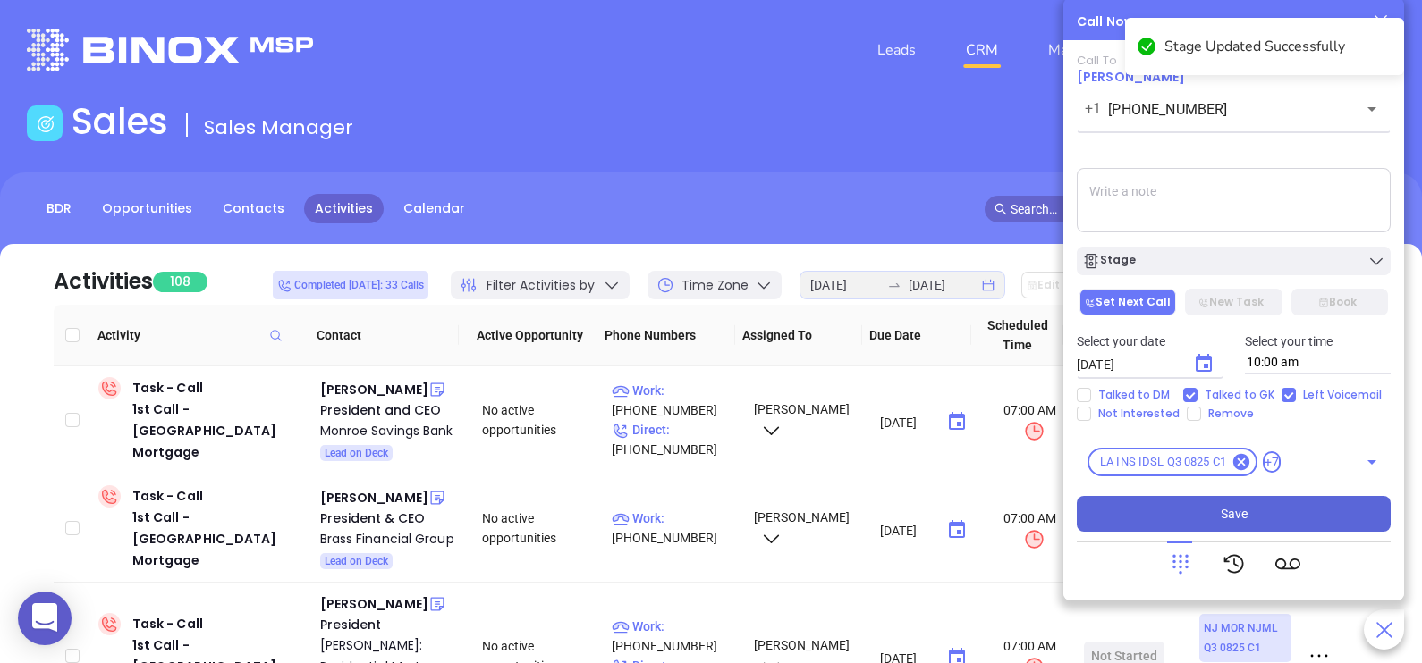
click at [1263, 517] on button "Save" at bounding box center [1234, 514] width 314 height 36
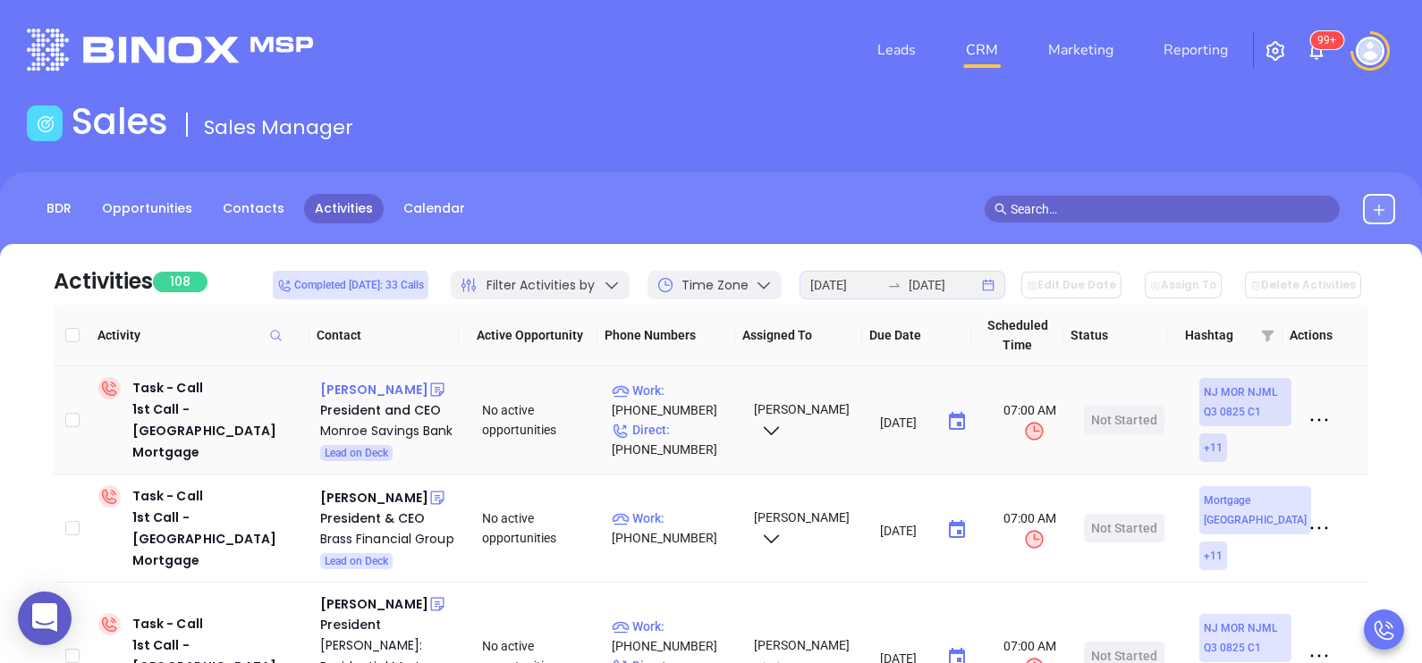
click at [357, 385] on div "[PERSON_NAME]" at bounding box center [374, 389] width 108 height 21
click at [698, 428] on p "Direct : [PHONE_NUMBER]" at bounding box center [675, 439] width 126 height 39
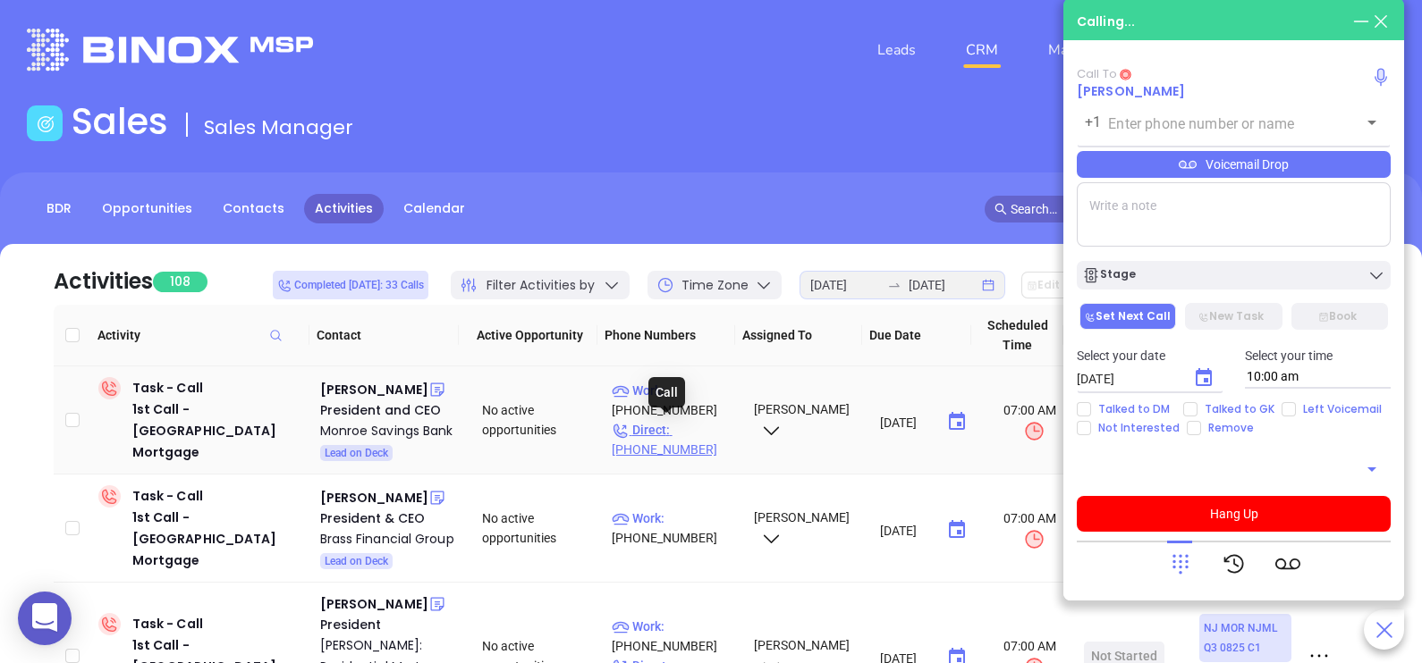
type input "[PHONE_NUMBER]"
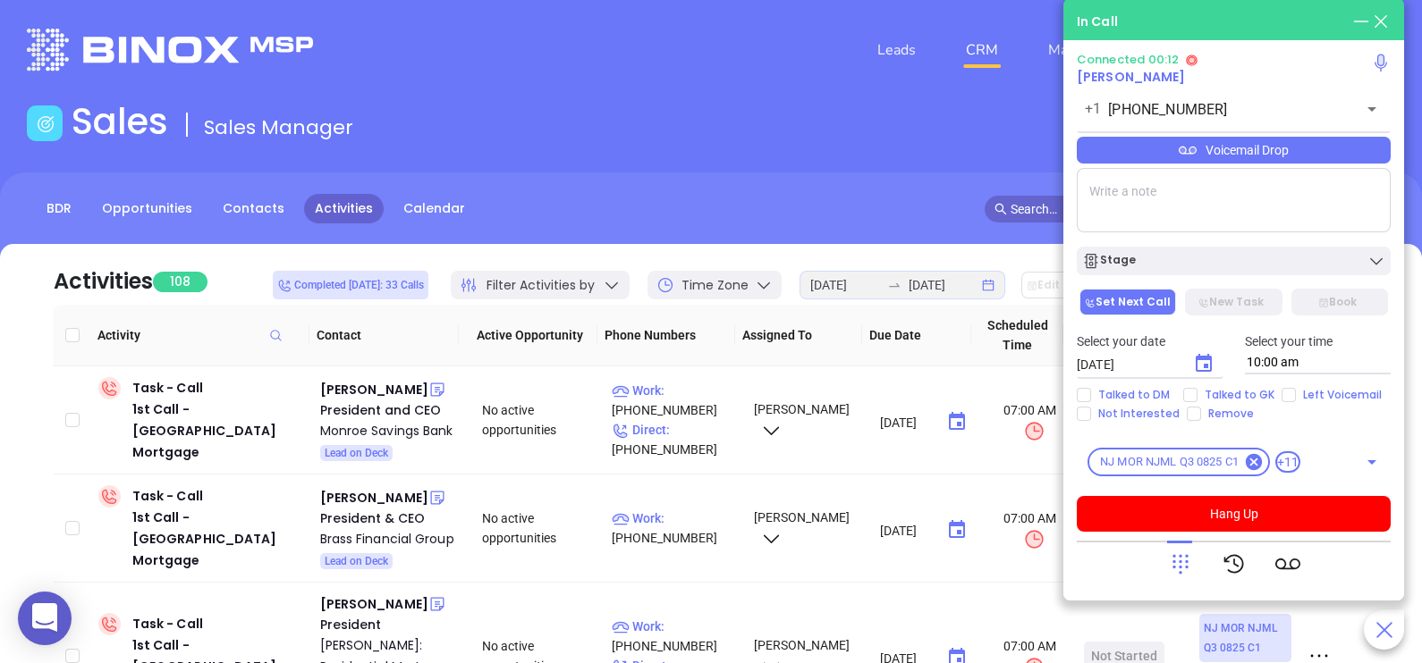
click at [1193, 559] on div at bounding box center [1234, 564] width 132 height 46
click at [1185, 560] on icon at bounding box center [1180, 564] width 25 height 25
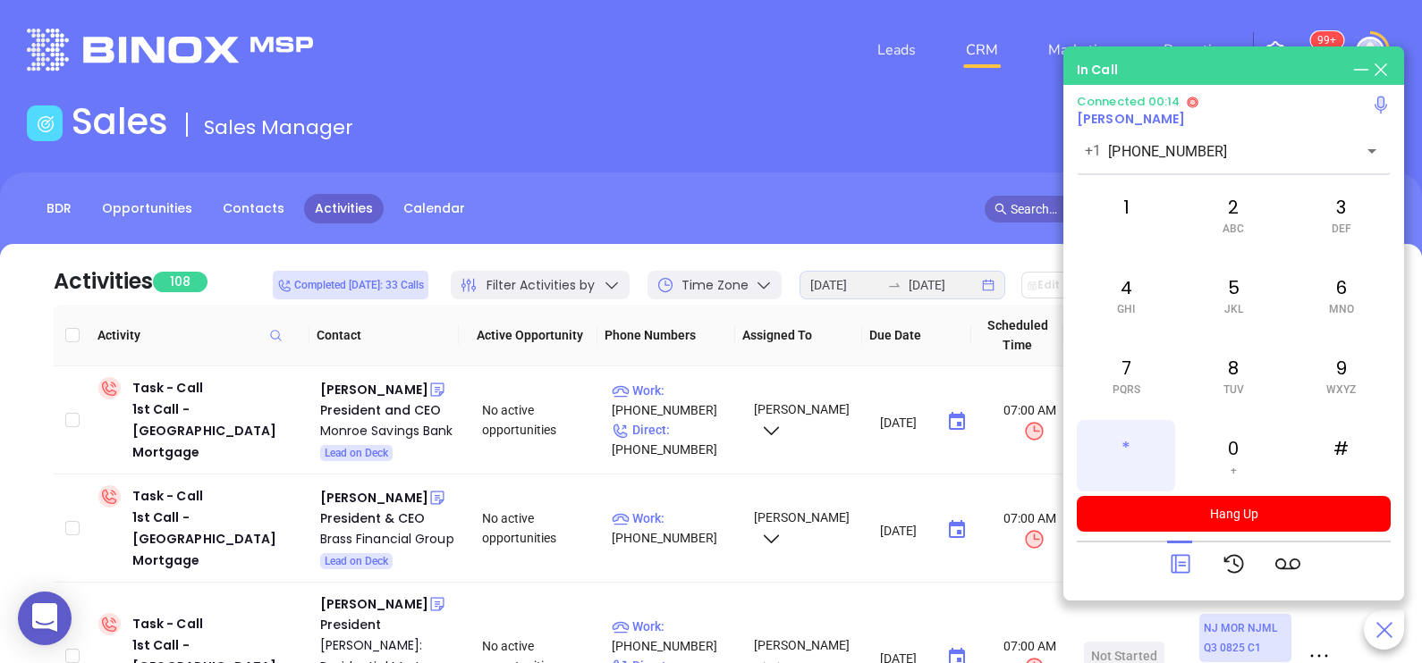
click at [1137, 451] on div "*" at bounding box center [1126, 456] width 98 height 72
click at [1243, 214] on div "2 ABC" at bounding box center [1233, 215] width 98 height 72
click at [1141, 392] on div "7 PQRS" at bounding box center [1126, 376] width 98 height 72
click at [1133, 308] on span "GHI" at bounding box center [1126, 309] width 18 height 13
click at [1230, 224] on span "ABC" at bounding box center [1232, 229] width 21 height 13
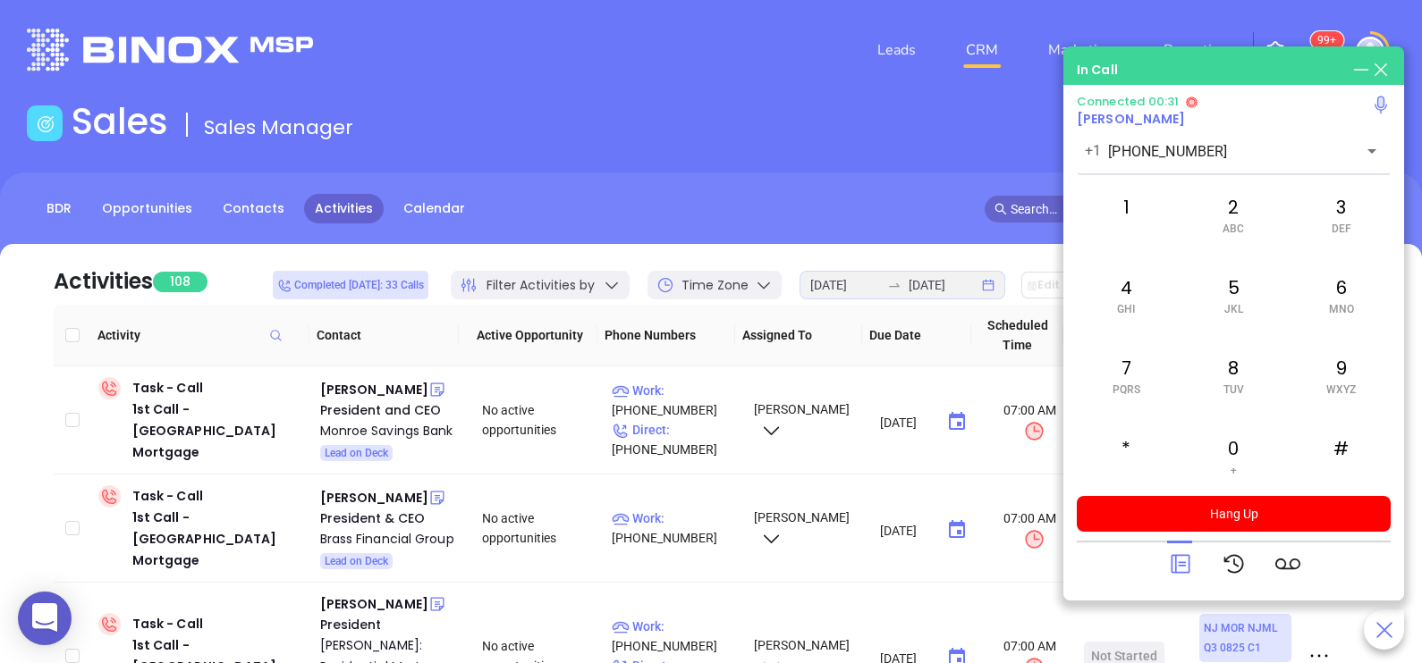
click at [1180, 570] on icon at bounding box center [1180, 564] width 25 height 25
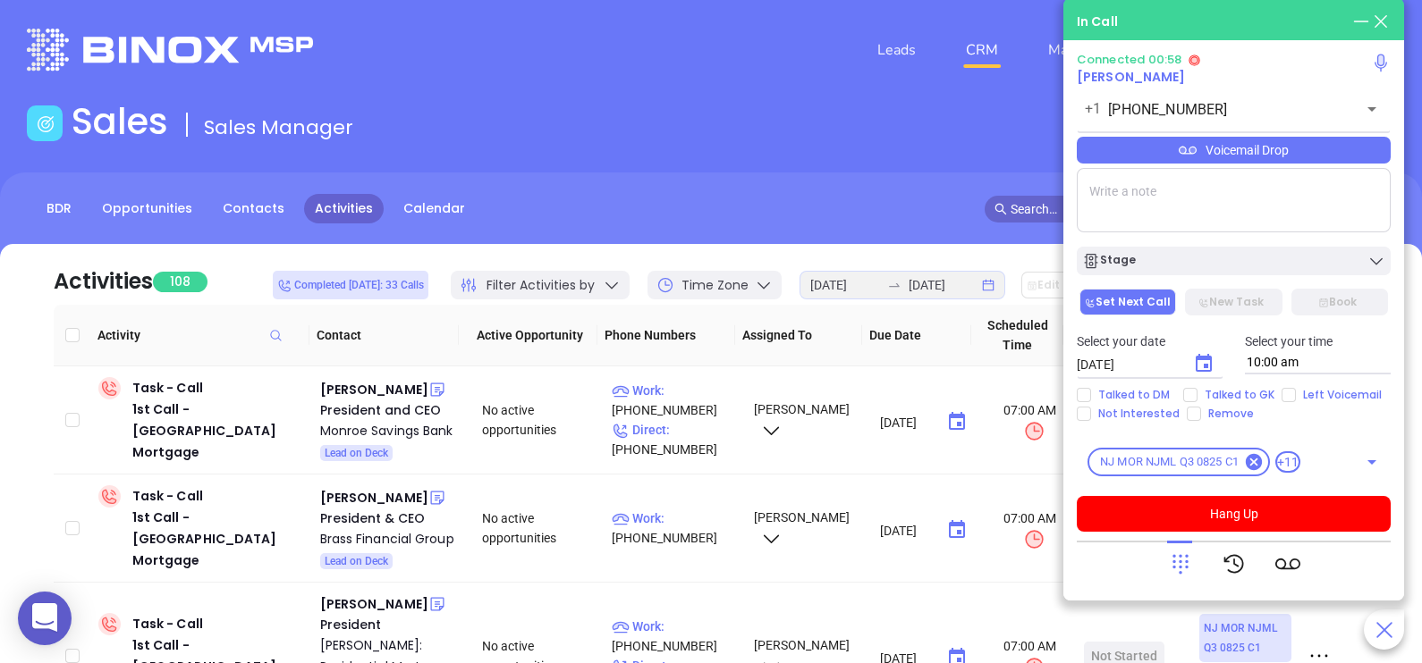
click at [1250, 156] on div "Voicemail Drop" at bounding box center [1234, 150] width 314 height 27
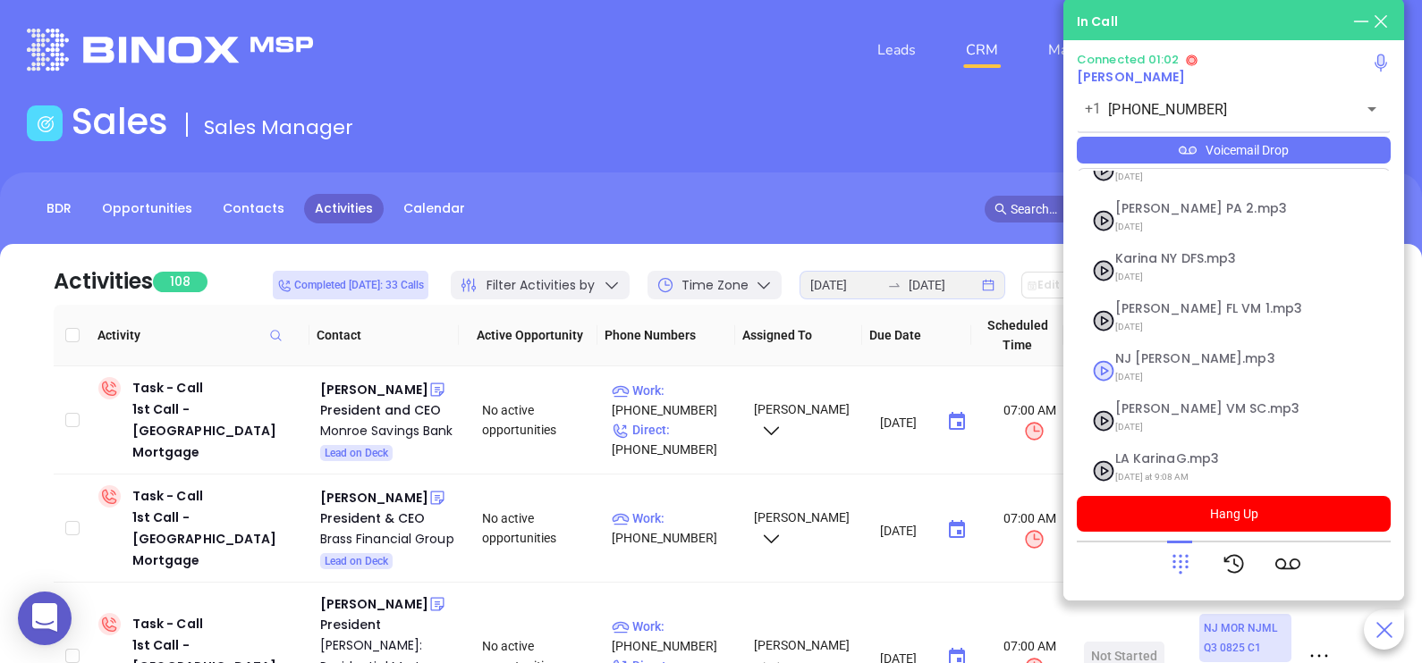
click at [1152, 366] on span "[DATE]" at bounding box center [1211, 377] width 193 height 23
checkbox input "true"
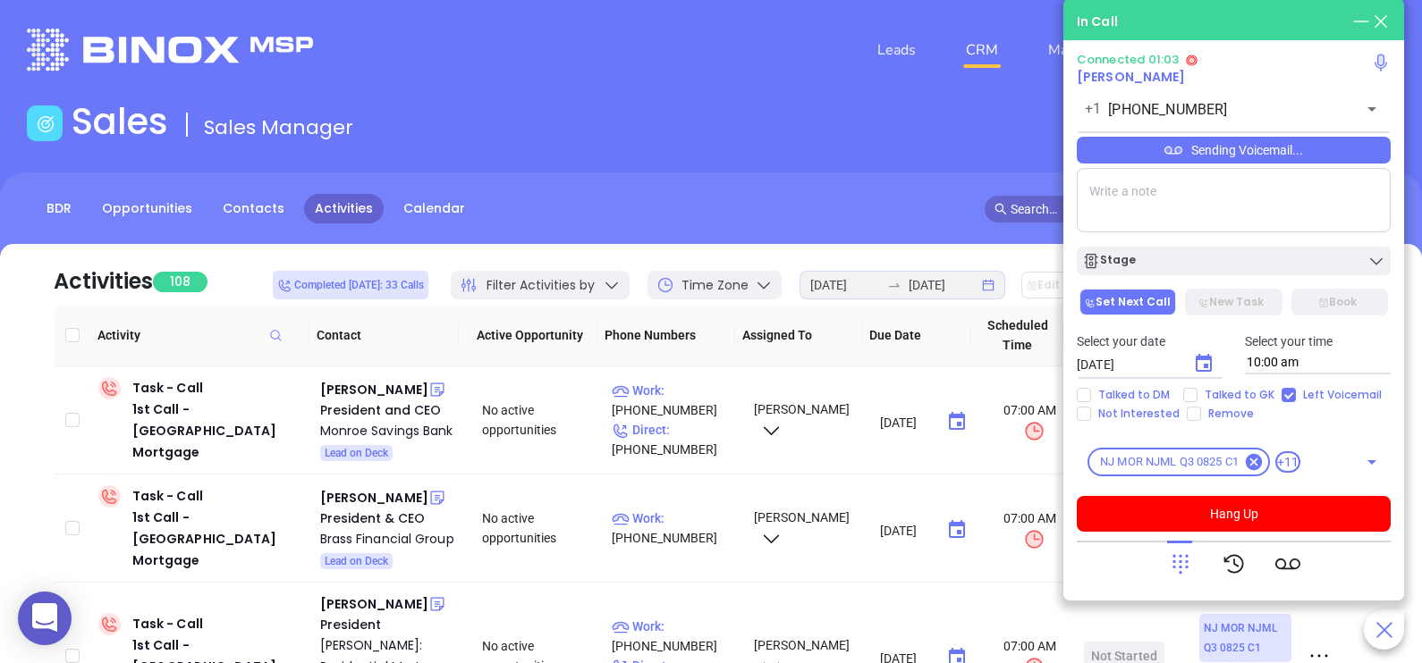
click at [1176, 559] on icon at bounding box center [1180, 564] width 25 height 25
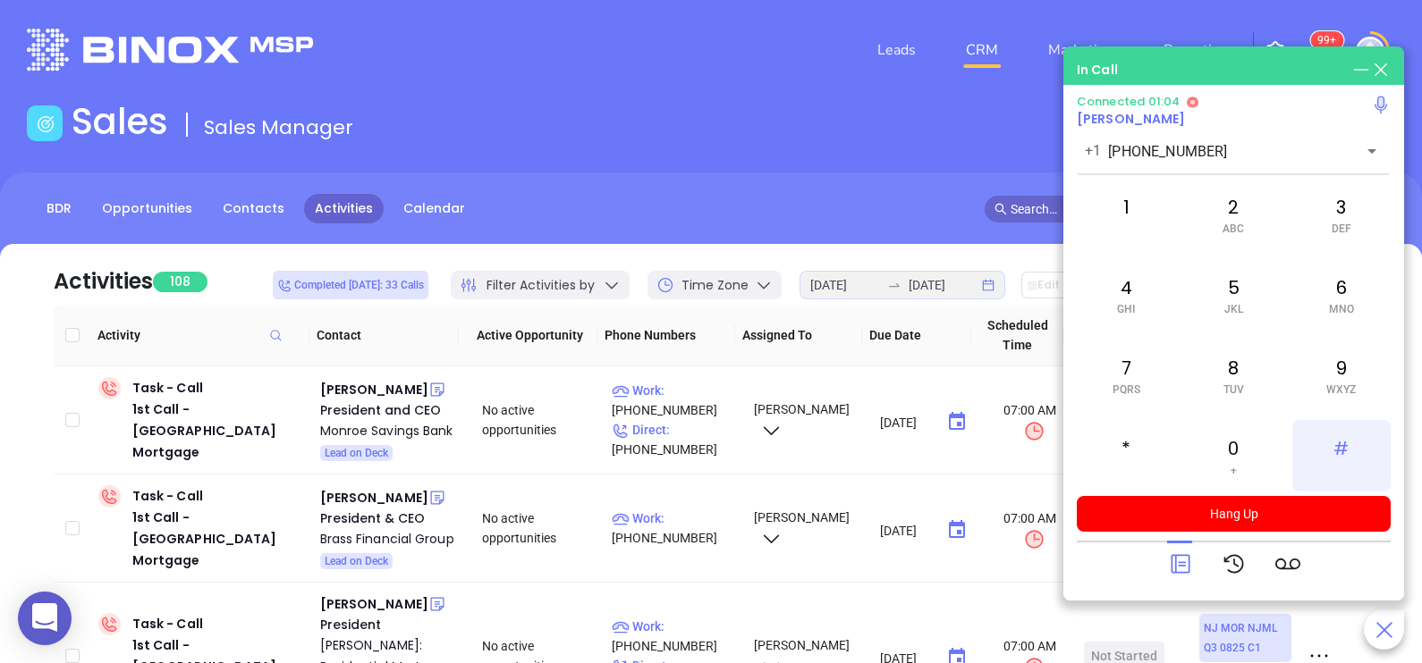
click at [1338, 447] on div "#" at bounding box center [1341, 456] width 98 height 72
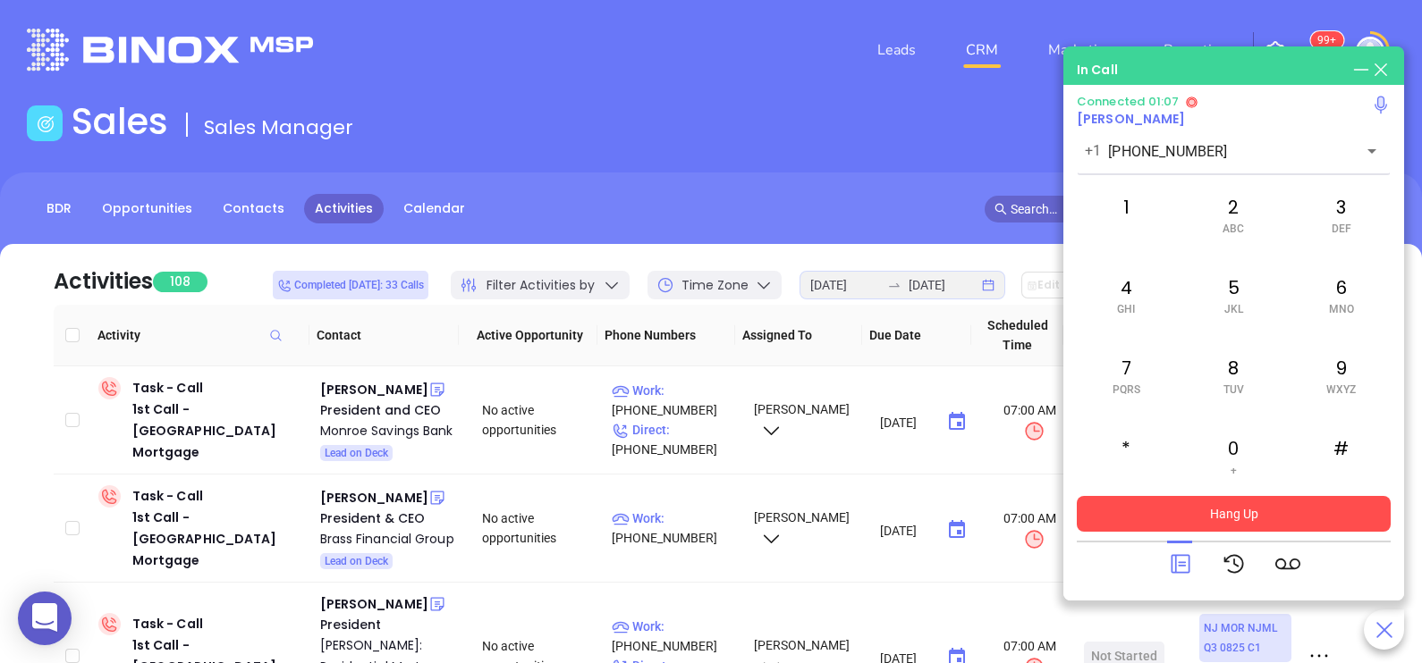
click at [1197, 503] on button "Hang Up" at bounding box center [1234, 514] width 314 height 36
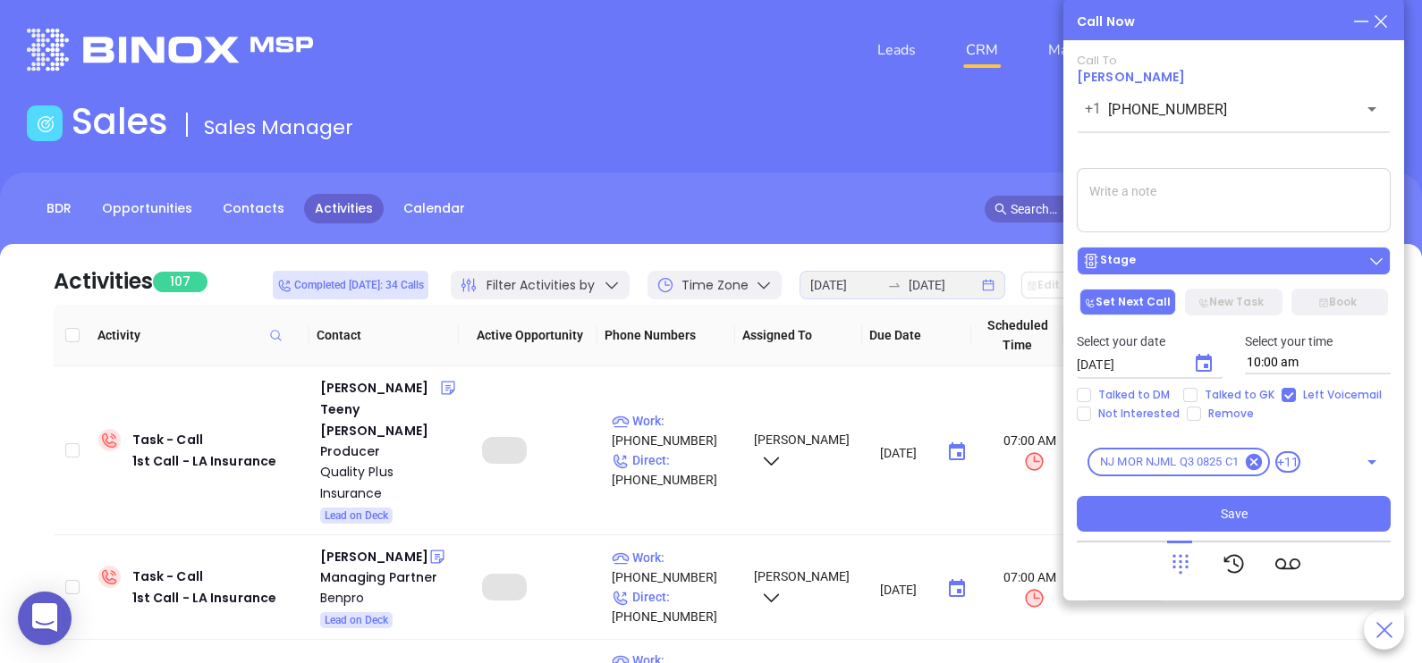
click at [1240, 259] on div "Stage" at bounding box center [1233, 261] width 303 height 18
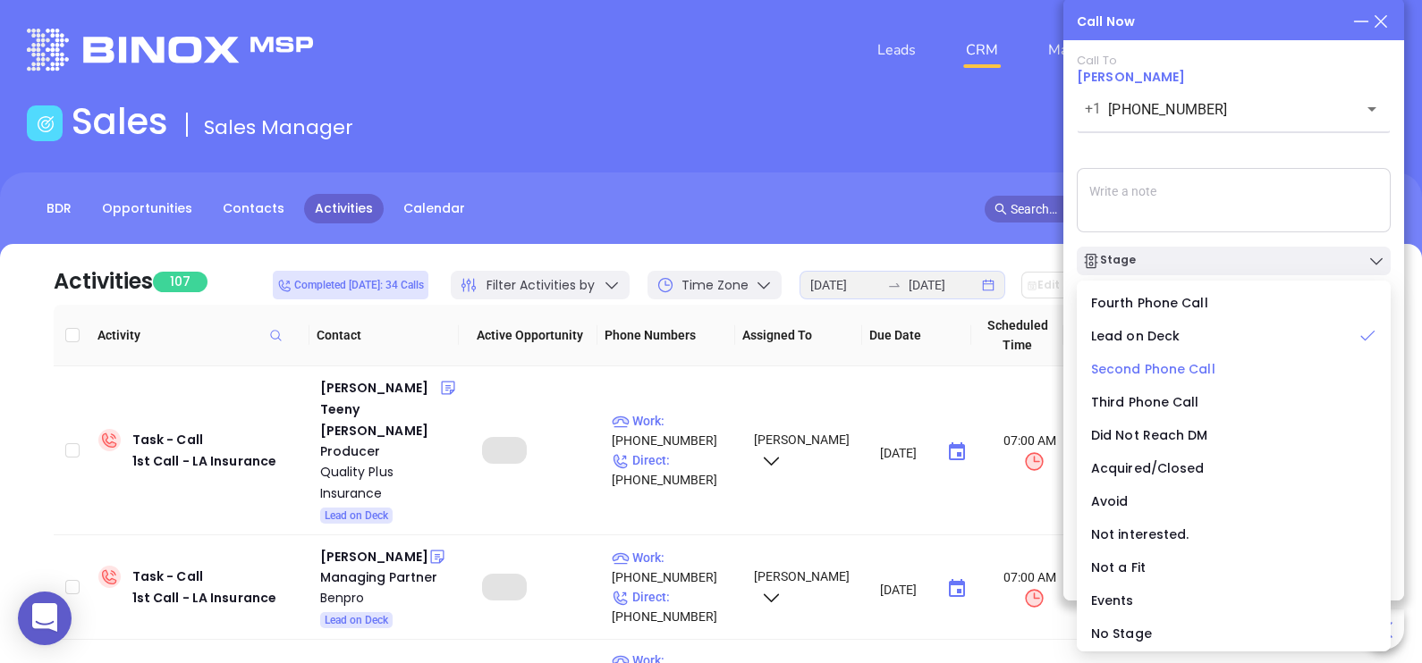
click at [1184, 376] on span "Second Phone Call" at bounding box center [1153, 369] width 124 height 18
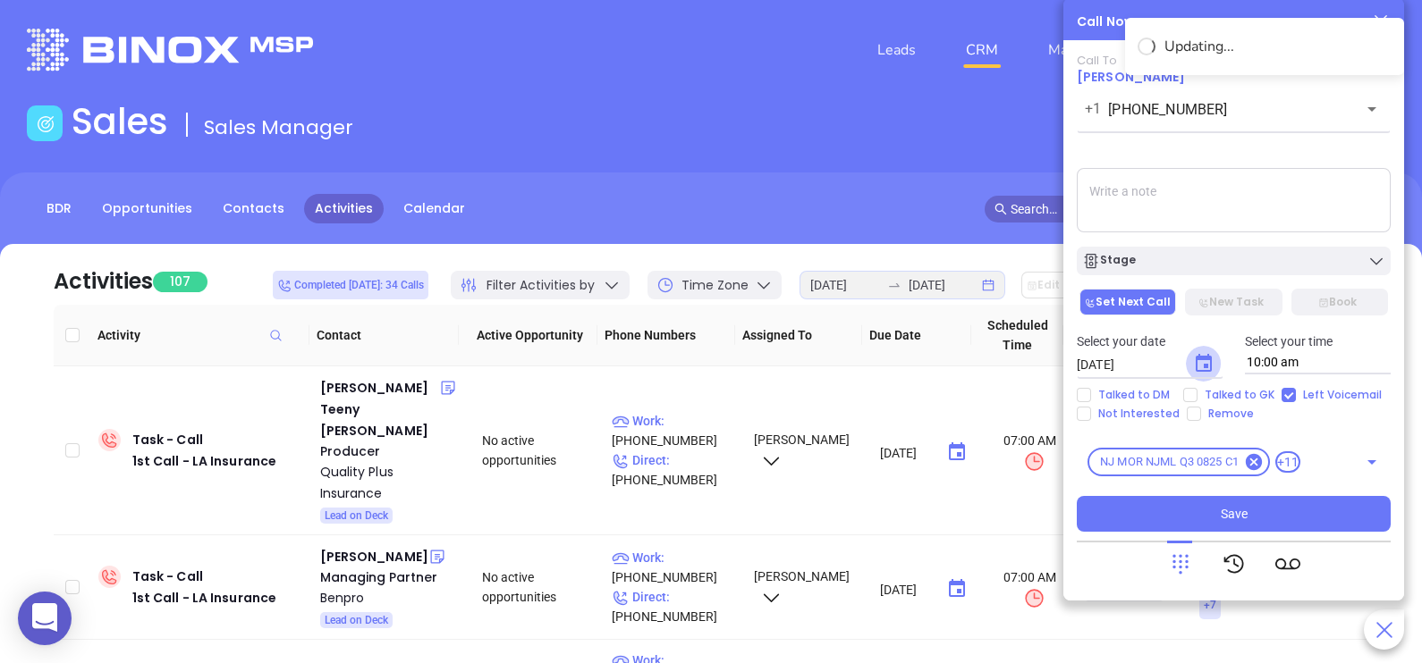
click at [1212, 362] on icon "Choose date, selected date is Sep 4, 2025" at bounding box center [1203, 363] width 21 height 21
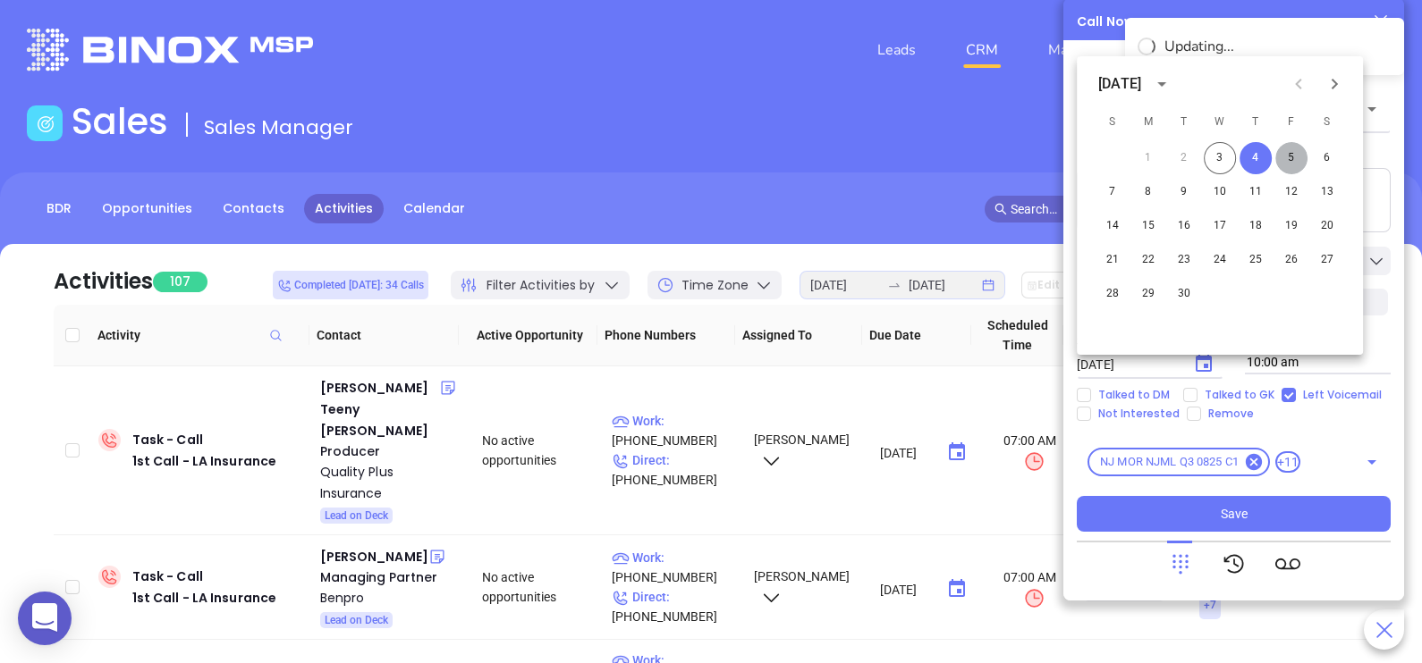
click at [1294, 157] on button "5" at bounding box center [1291, 158] width 32 height 32
type input "[DATE]"
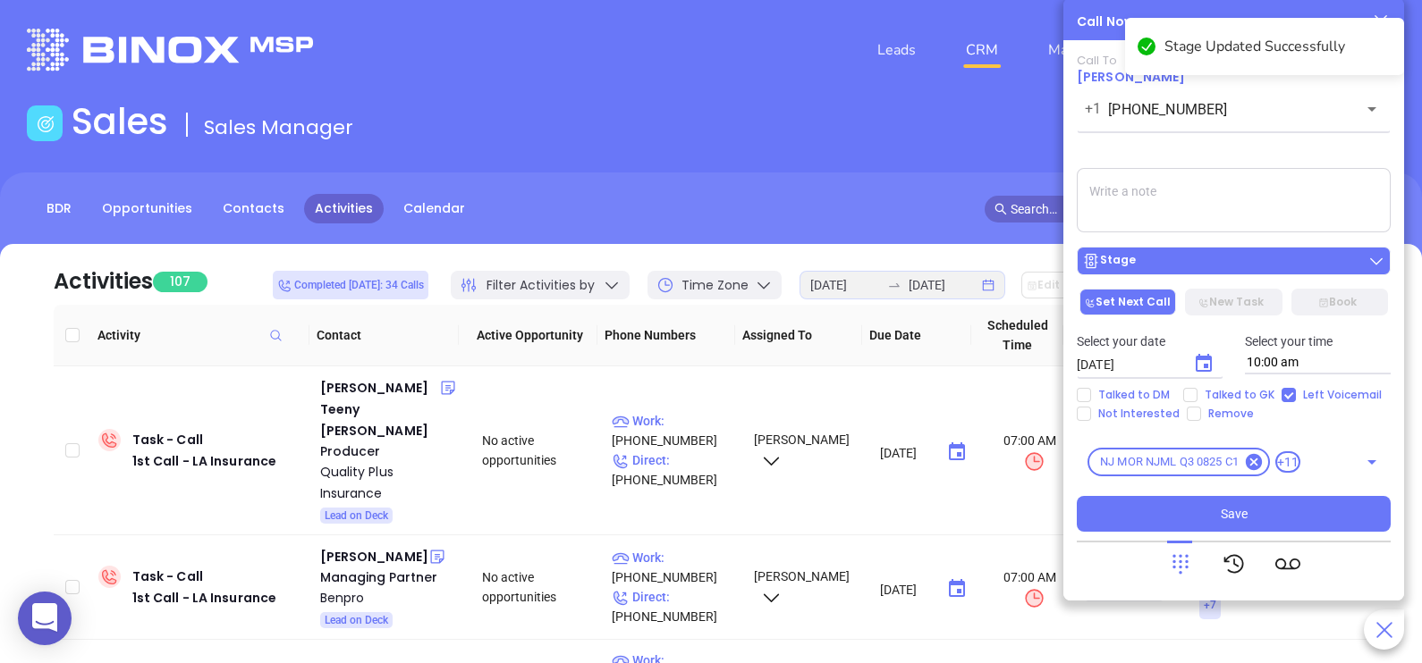
click at [1288, 254] on div "Stage" at bounding box center [1233, 261] width 303 height 18
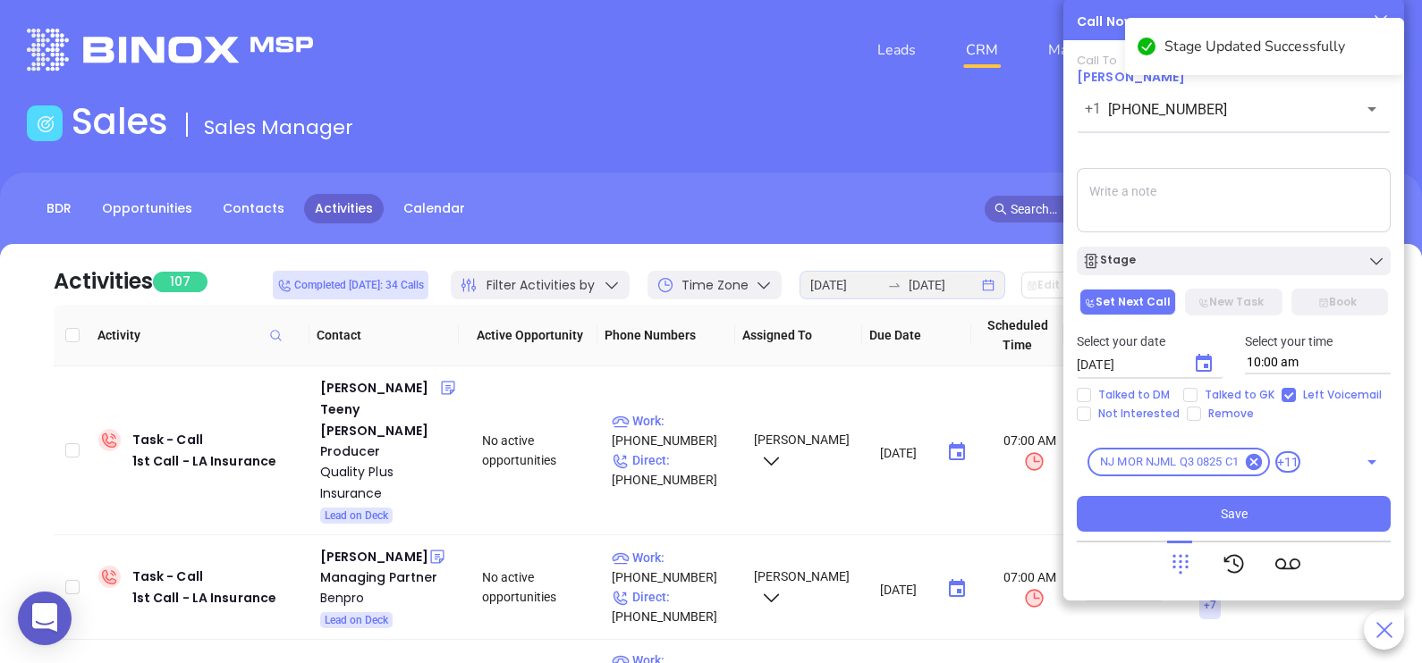
click at [1326, 210] on textarea at bounding box center [1234, 200] width 314 height 64
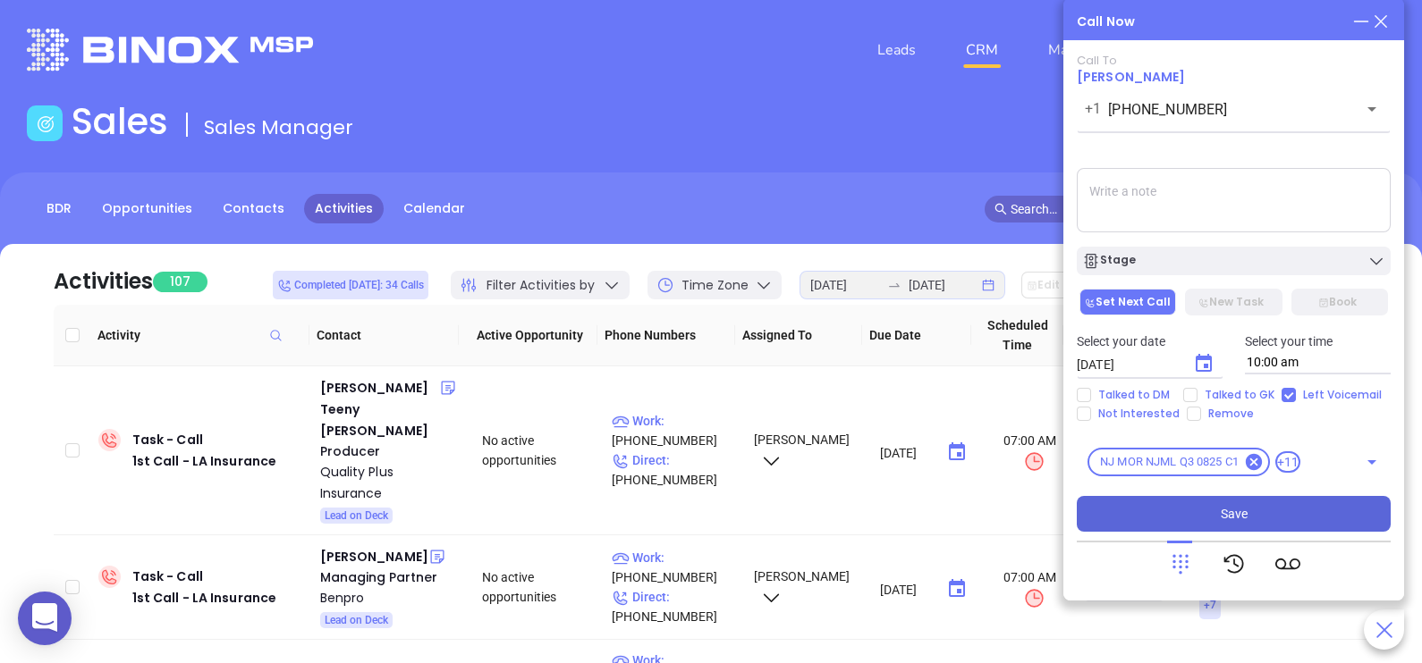
click at [1245, 523] on span "Save" at bounding box center [1233, 514] width 27 height 20
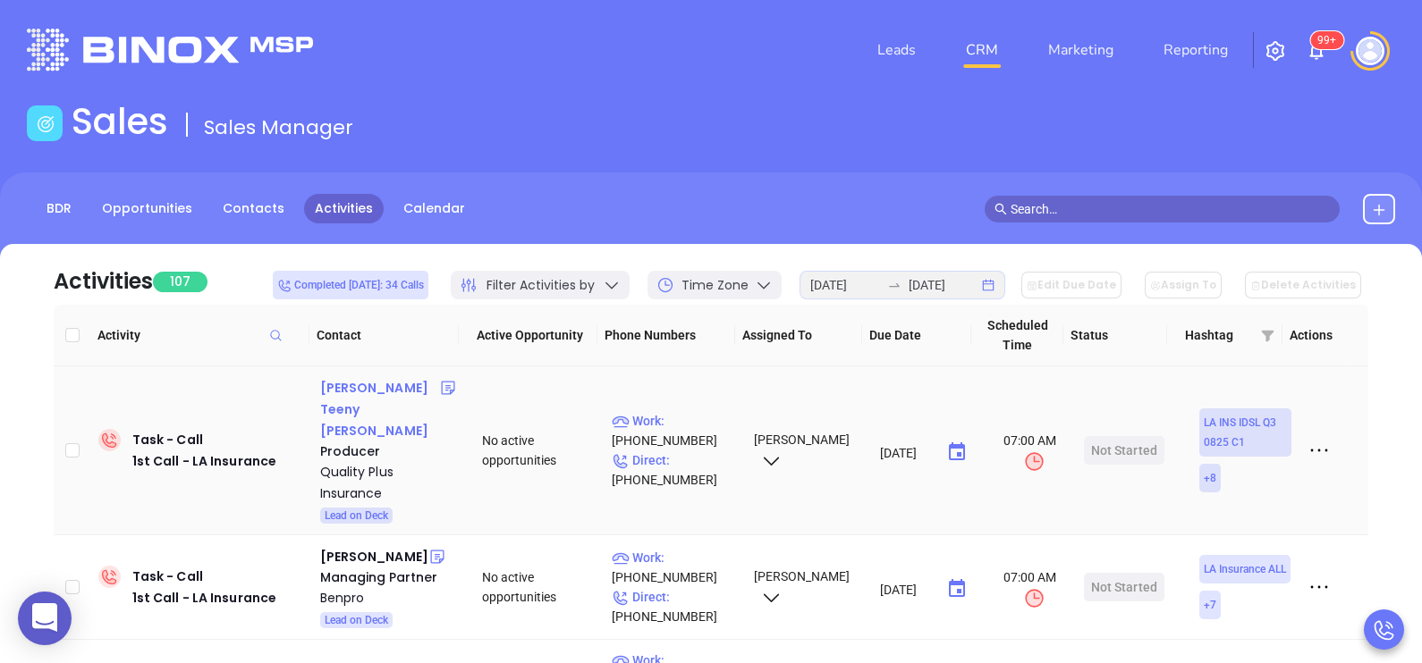
click at [342, 392] on div "[PERSON_NAME] Teeny [PERSON_NAME]" at bounding box center [380, 409] width 120 height 64
click at [687, 453] on p "Direct : [PHONE_NUMBER]" at bounding box center [675, 470] width 126 height 39
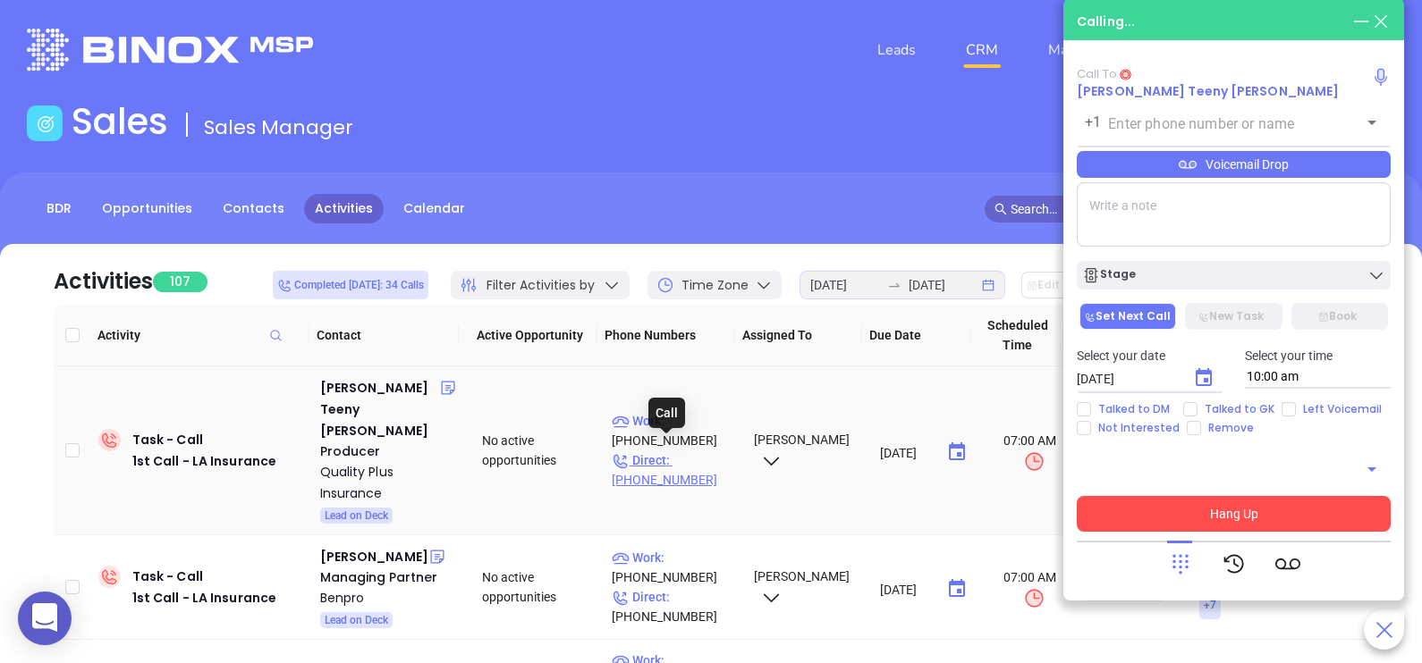
type input "[PHONE_NUMBER]"
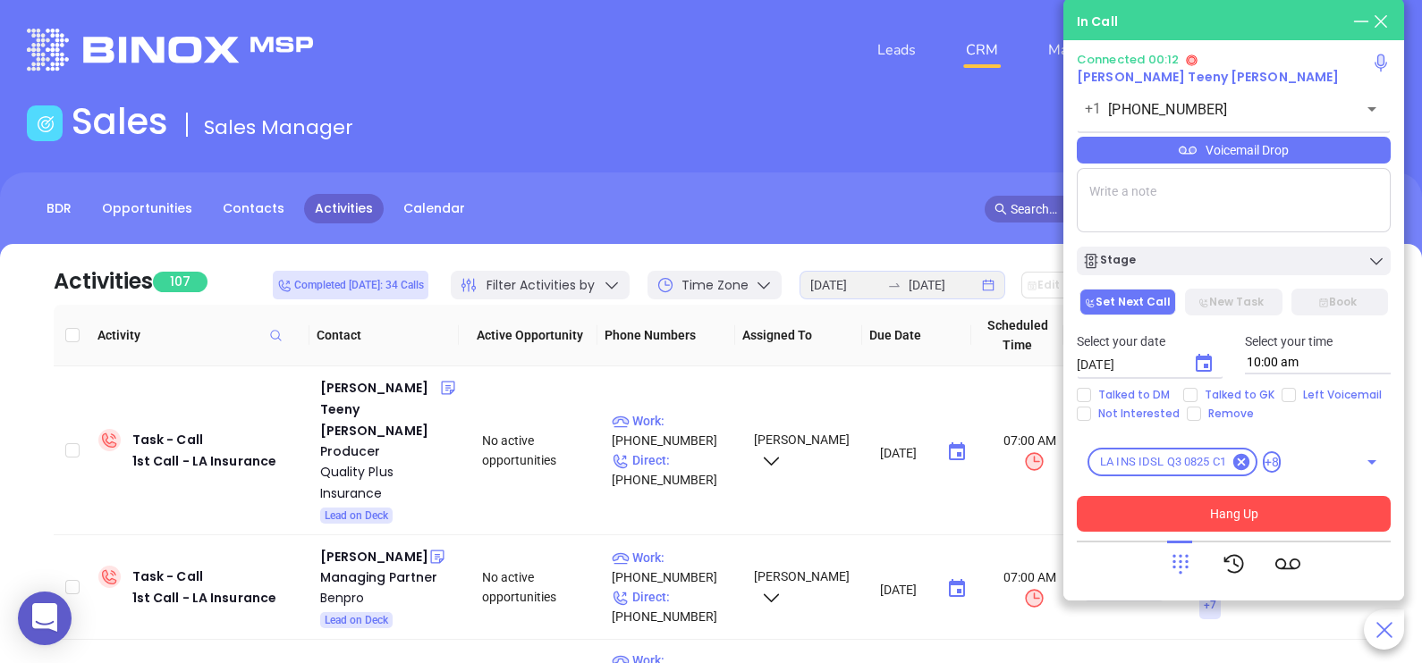
click at [1323, 154] on div "Voicemail Drop" at bounding box center [1234, 150] width 314 height 27
click at [1279, 98] on div "[PHONE_NUMBER] ​" at bounding box center [1234, 108] width 314 height 38
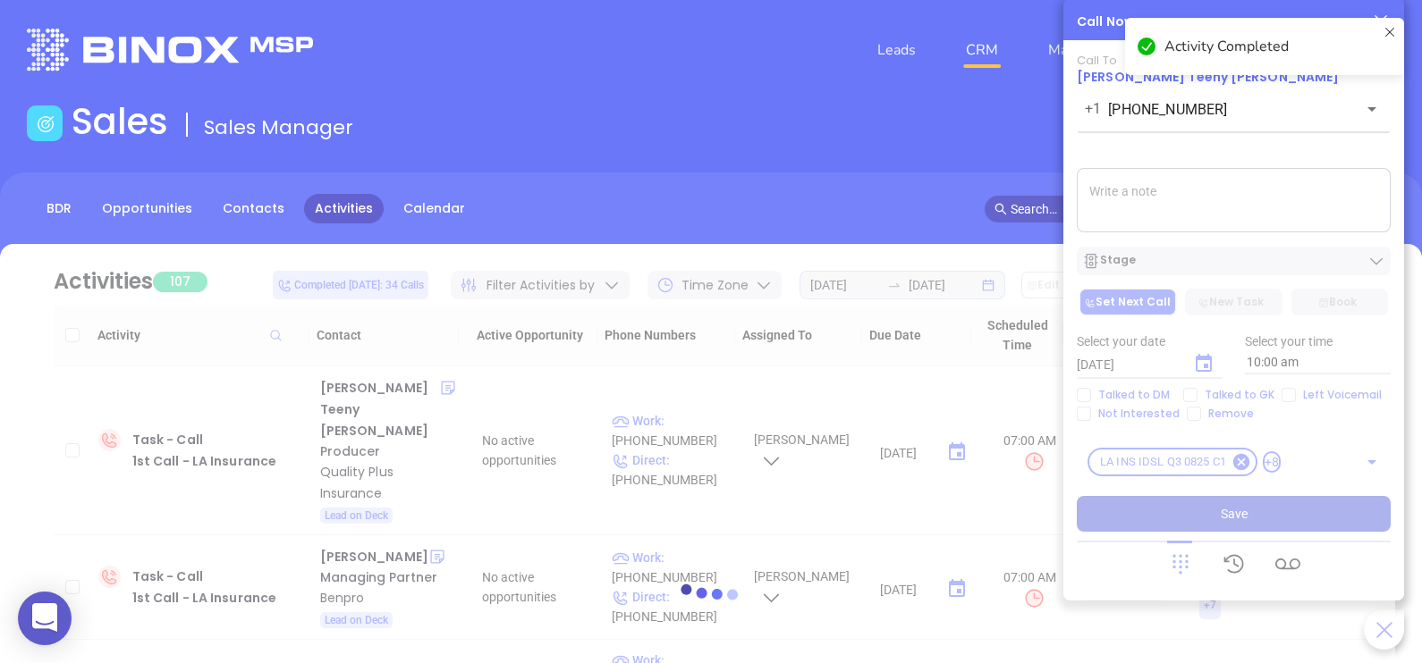
click at [1131, 199] on textarea at bounding box center [1234, 200] width 314 height 64
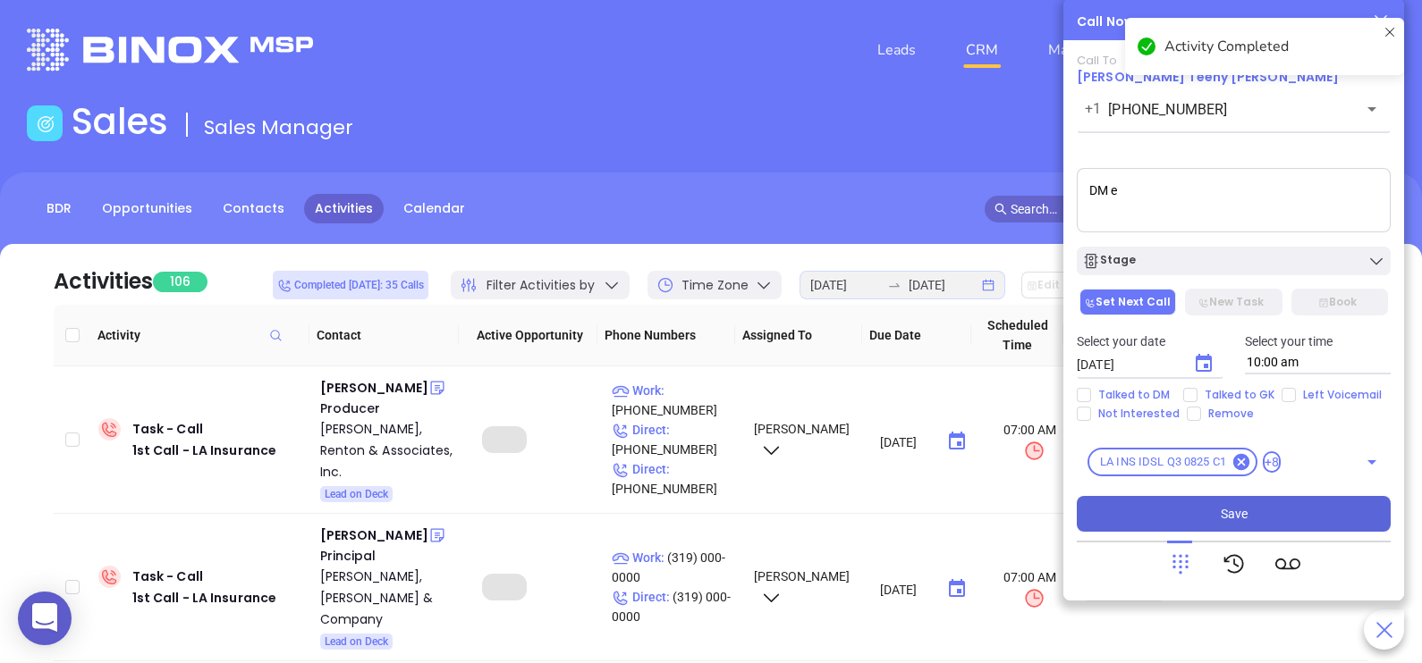
type textarea "DM ex"
